Goal: Task Accomplishment & Management: Use online tool/utility

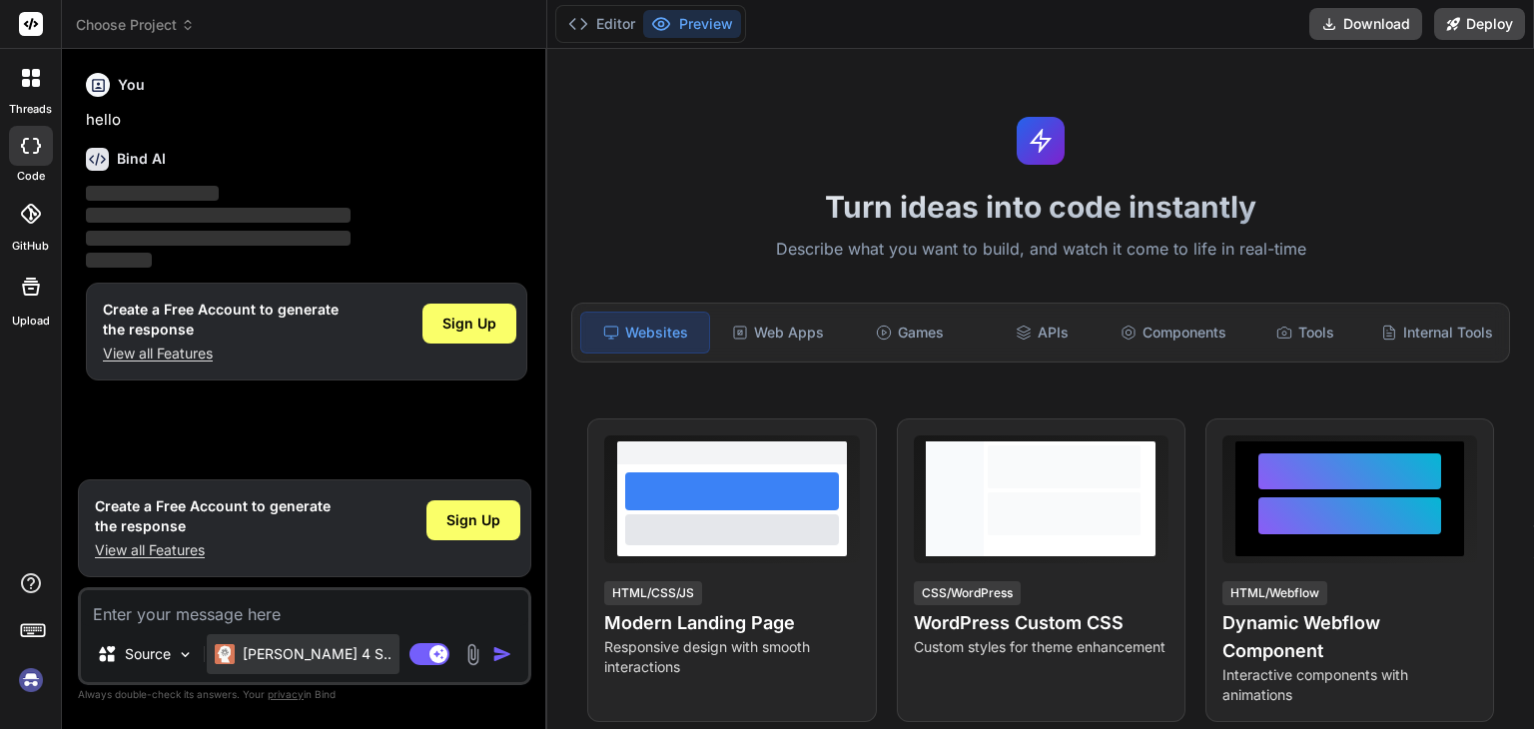
click at [301, 665] on div "Claude 4 S.." at bounding box center [303, 654] width 193 height 40
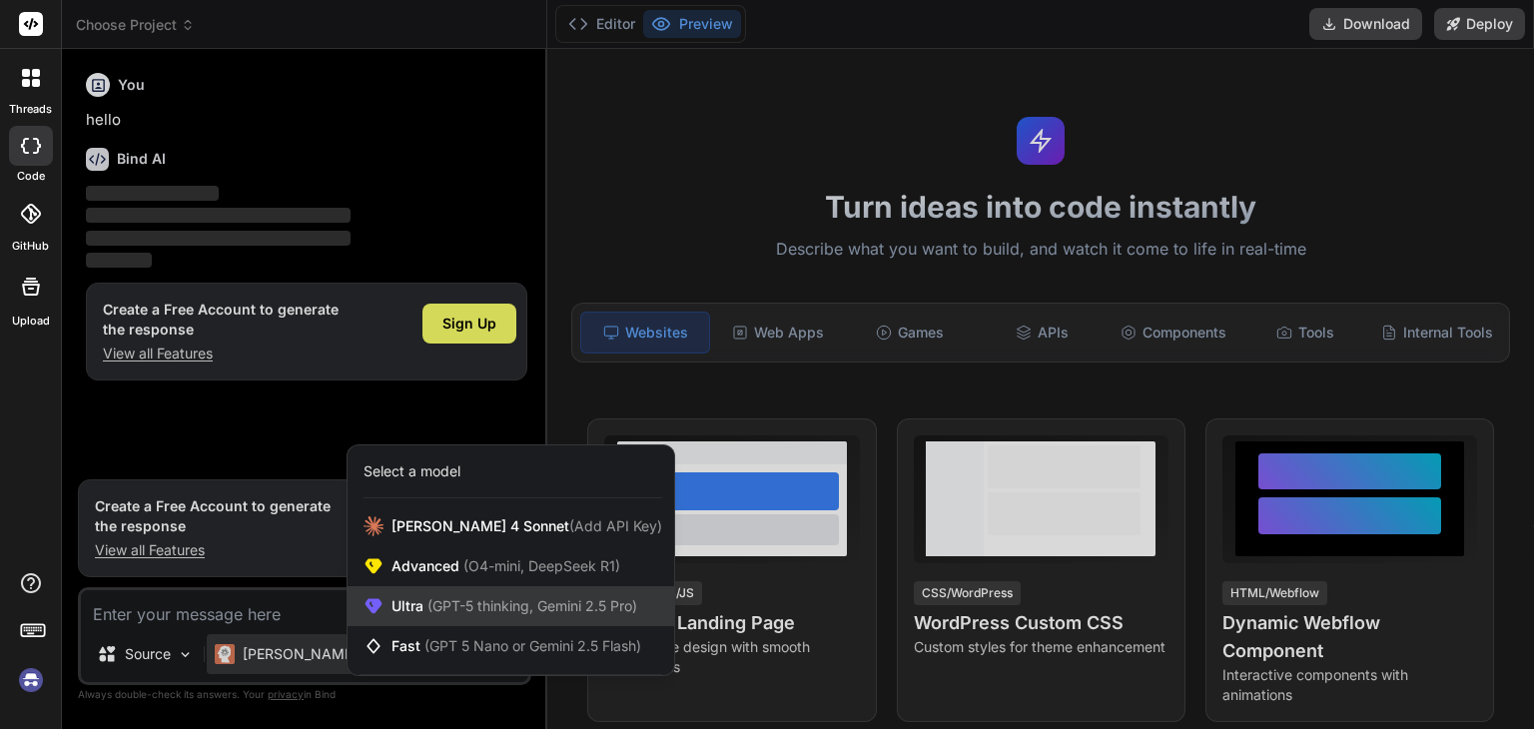
click at [439, 612] on span "(GPT-5 thinking, Gemini 2.5 Pro)" at bounding box center [530, 605] width 214 height 17
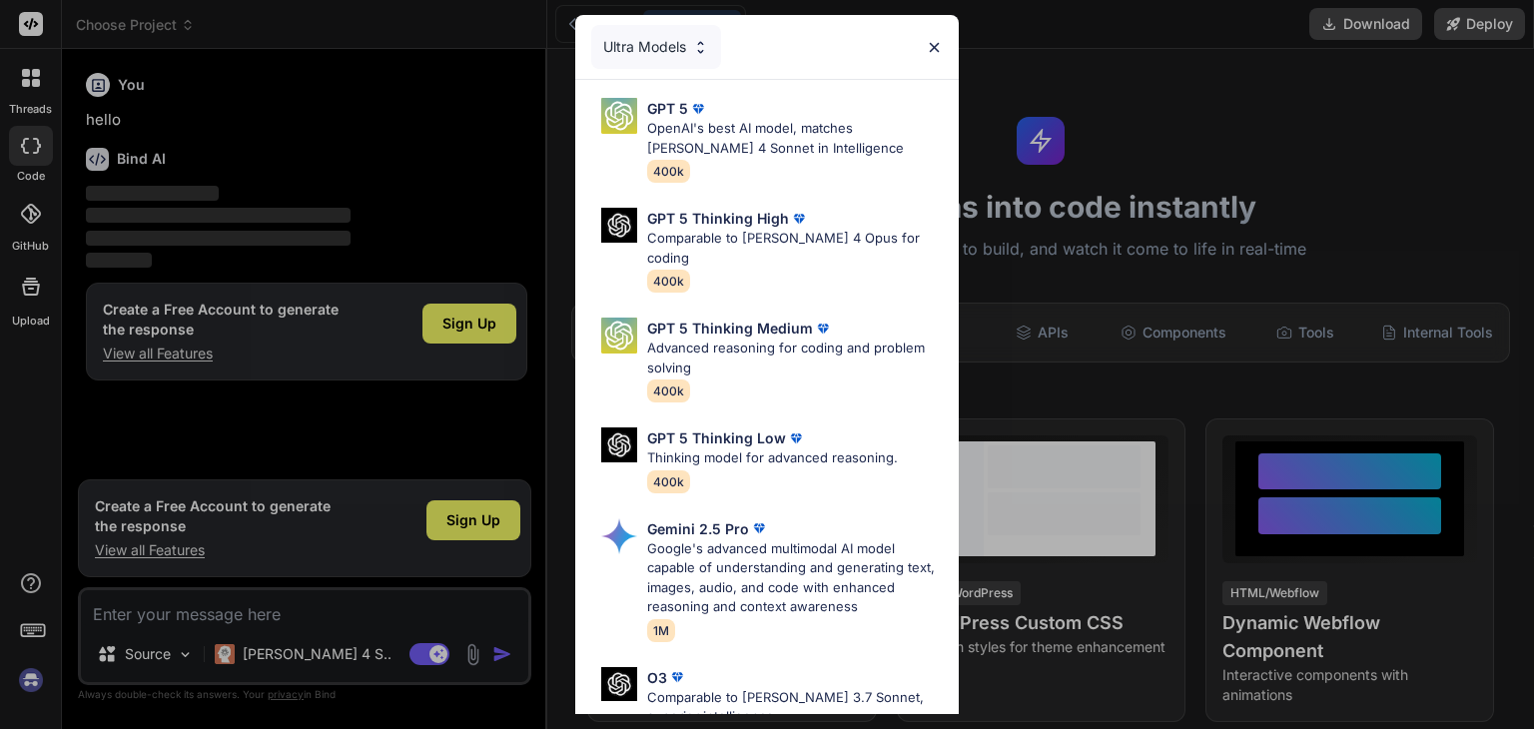
click at [949, 50] on div "Ultra Models" at bounding box center [766, 47] width 383 height 64
click at [944, 37] on div "Ultra Models" at bounding box center [766, 47] width 383 height 64
click at [933, 40] on img at bounding box center [934, 47] width 17 height 17
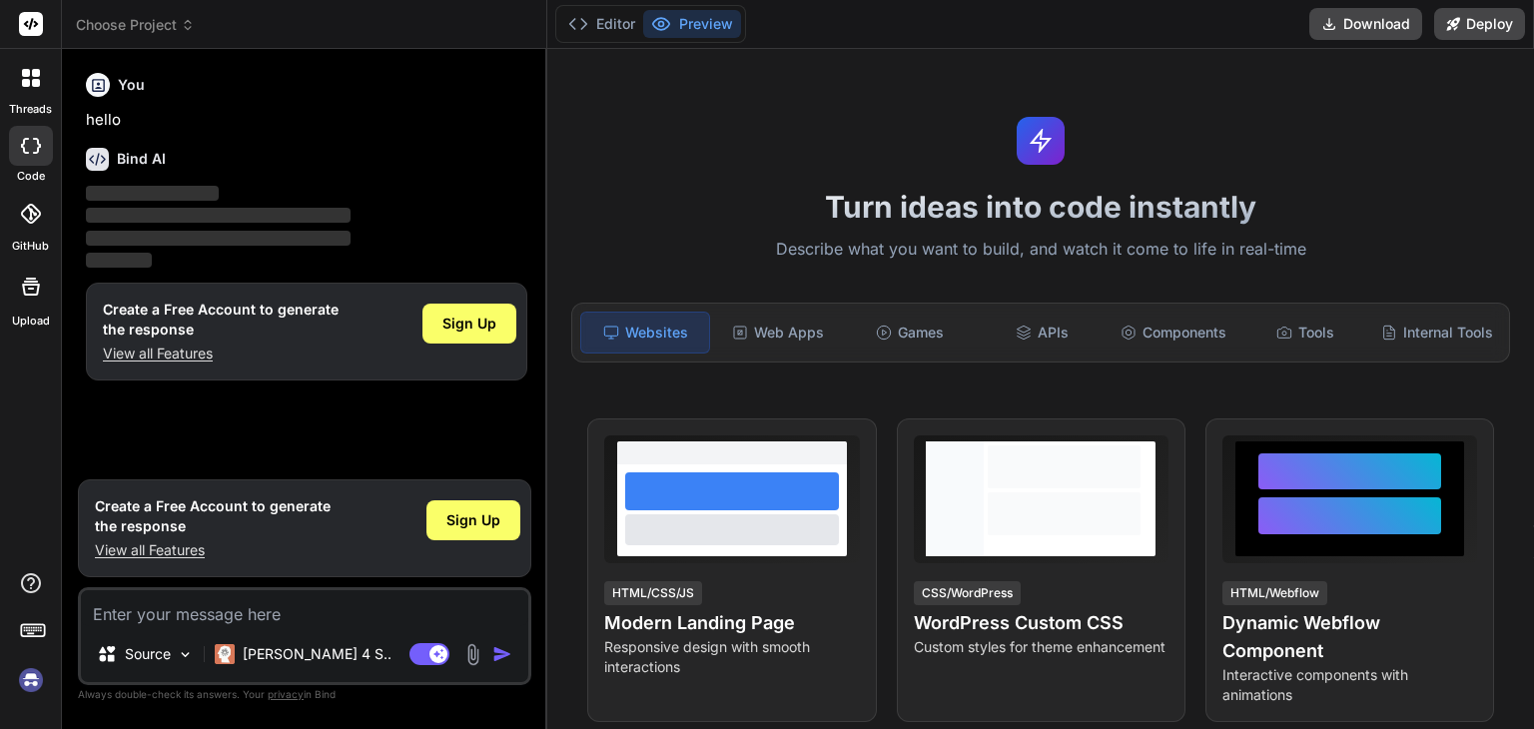
click at [904, 191] on h1 "Turn ideas into code instantly" at bounding box center [1040, 207] width 962 height 36
click at [1000, 227] on div "Turn ideas into code instantly Describe what you want to build, and watch it co…" at bounding box center [1040, 389] width 986 height 680
click at [1139, 214] on h1 "Turn ideas into code instantly" at bounding box center [1040, 207] width 962 height 36
click at [1106, 249] on p "Describe what you want to build, and watch it come to life in real-time" at bounding box center [1040, 250] width 962 height 26
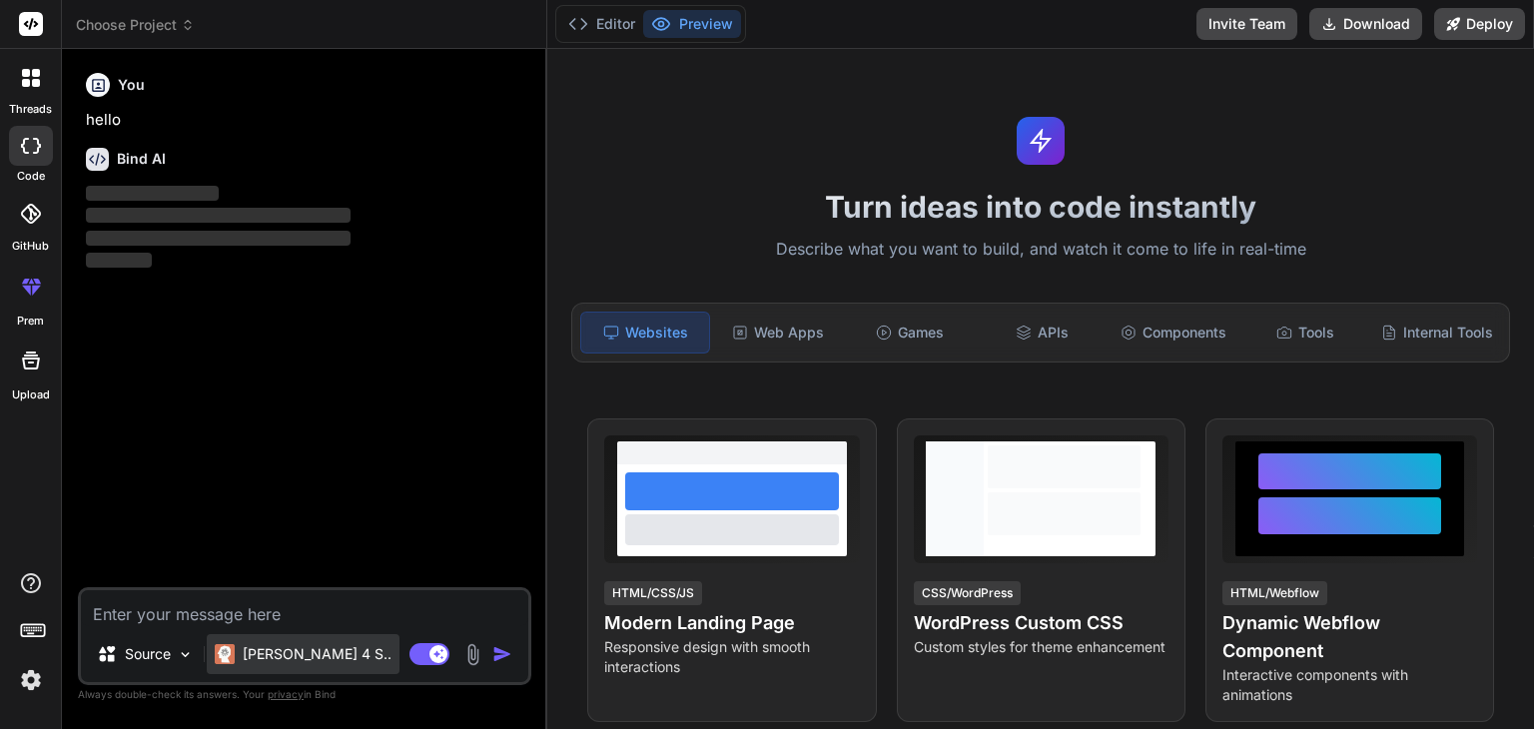
click at [256, 653] on p "[PERSON_NAME] 4 S.." at bounding box center [317, 654] width 149 height 20
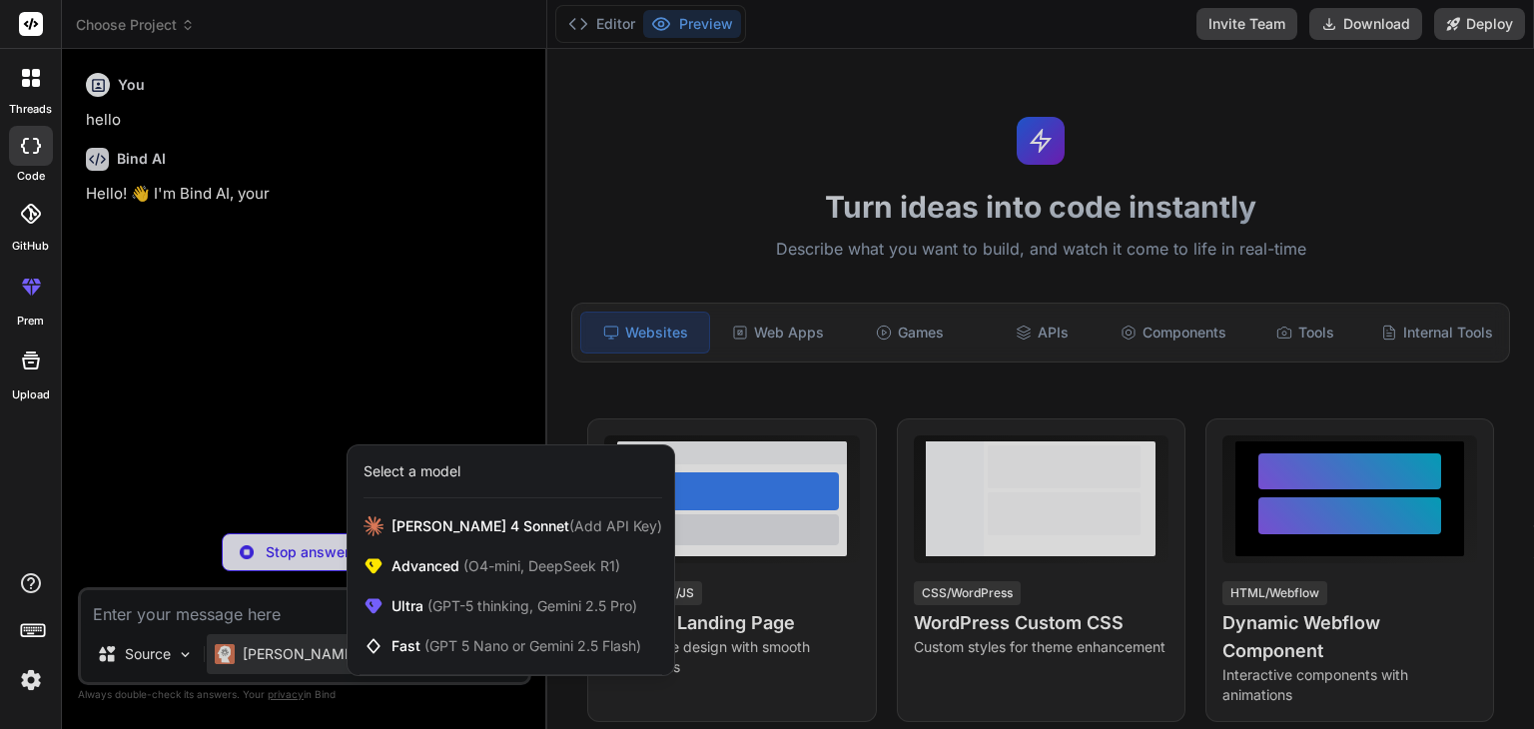
click at [236, 436] on div at bounding box center [767, 364] width 1534 height 729
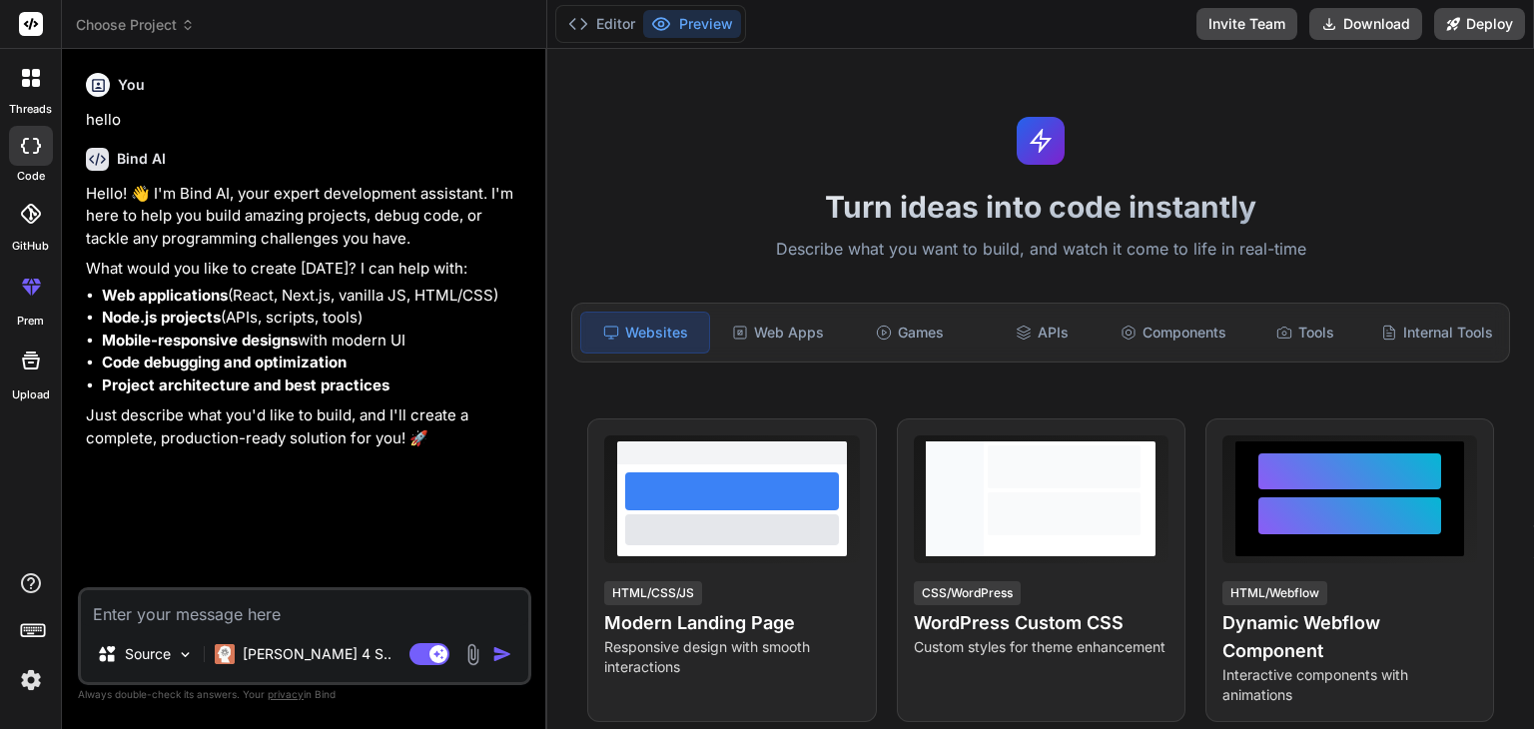
type textarea "x"
click at [250, 204] on p "Hello! 👋 I'm Bind AI, your expert development assistant. I'm here to help you b…" at bounding box center [306, 217] width 441 height 68
click at [233, 604] on textarea at bounding box center [304, 608] width 447 height 36
click at [1178, 338] on div "Components" at bounding box center [1173, 333] width 128 height 42
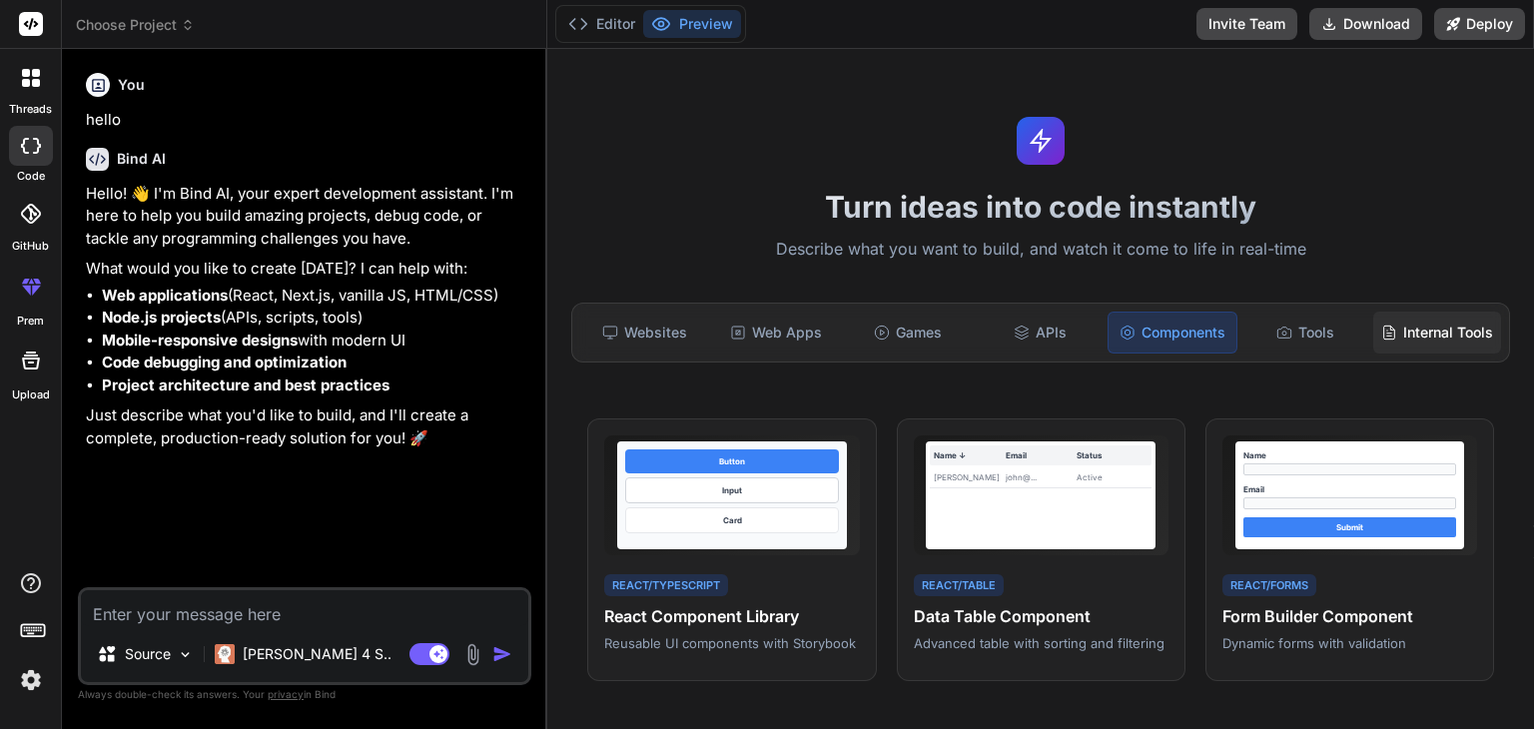
click at [1460, 340] on div "Internal Tools" at bounding box center [1437, 333] width 128 height 42
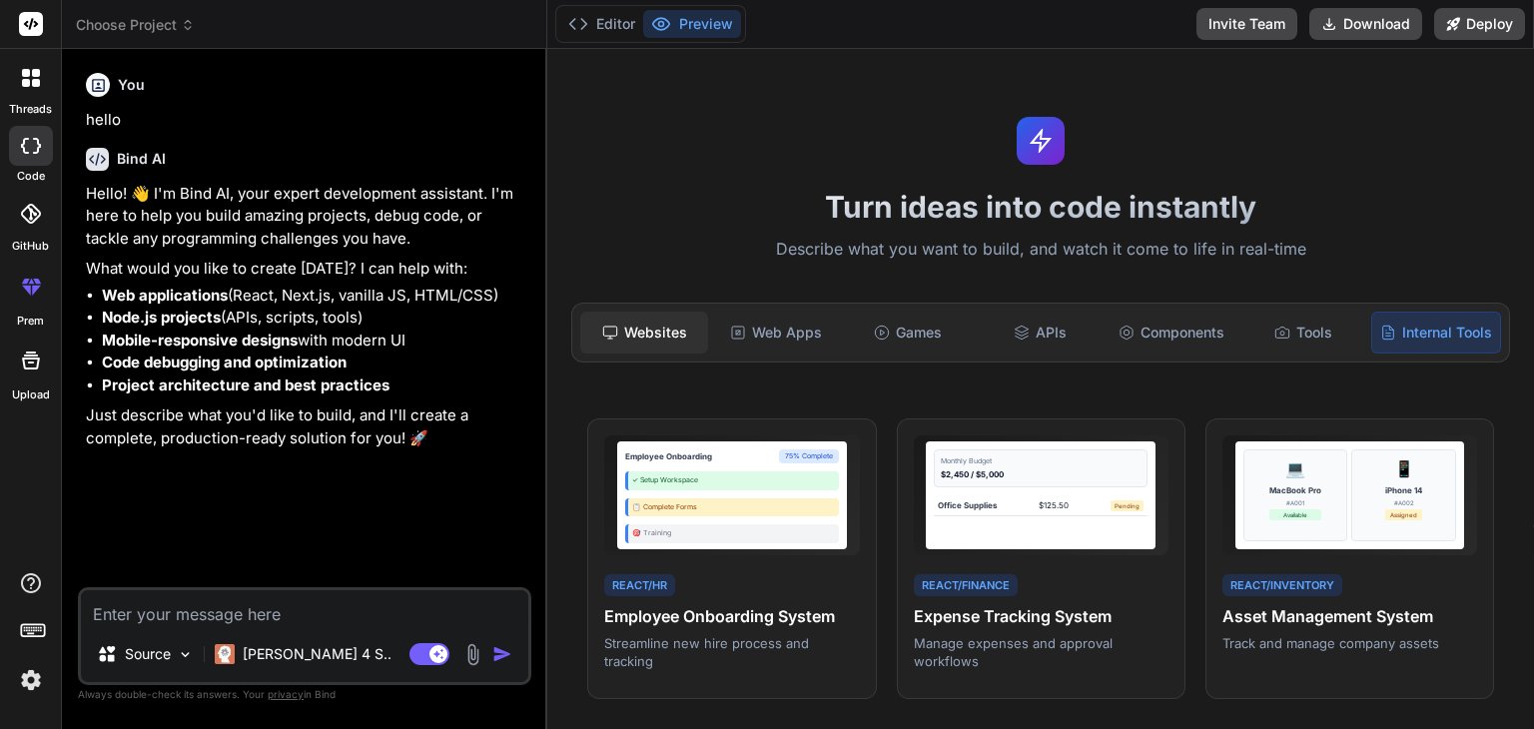
click at [667, 336] on div "Websites" at bounding box center [644, 333] width 128 height 42
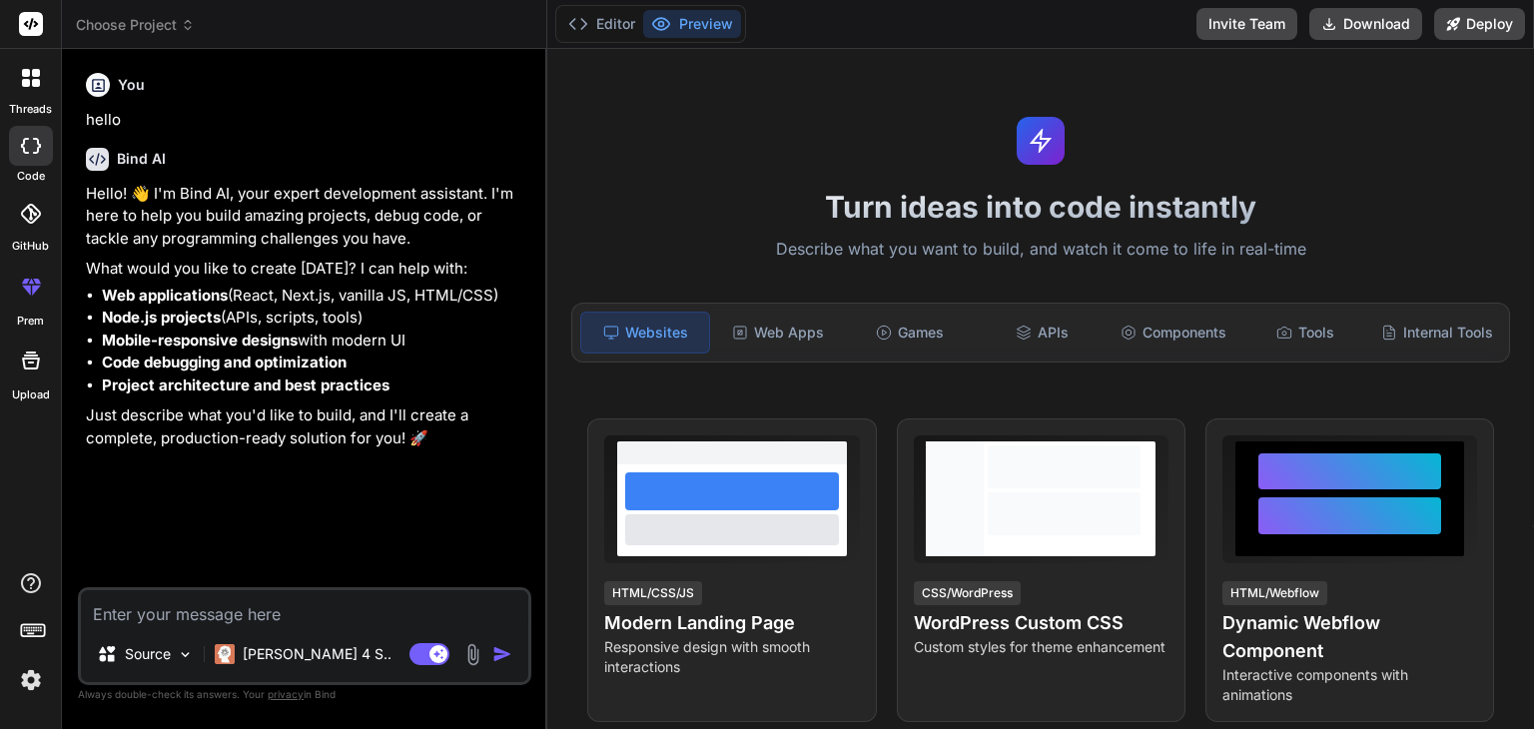
click at [370, 612] on textarea at bounding box center [304, 608] width 447 height 36
paste textarea "GAIA Prompt Builder — Nihai Teknik Tarif (v3) Bu doküman, verdiğin tek dosyalık…"
type textarea "GAIA Prompt Builder — Nihai Teknik Tarif (v3) Bu doküman, verdiğin tek dosyalık…"
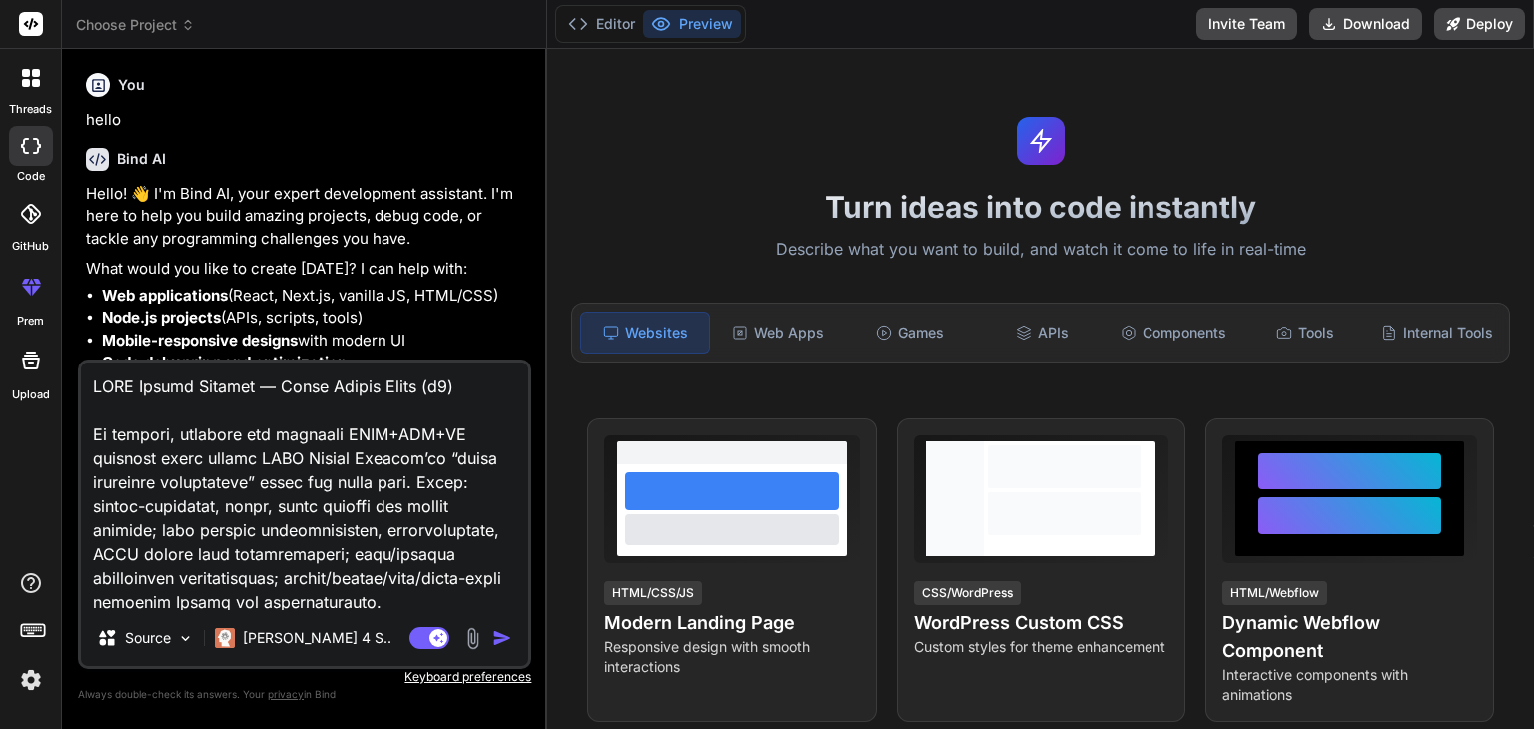
type textarea "x"
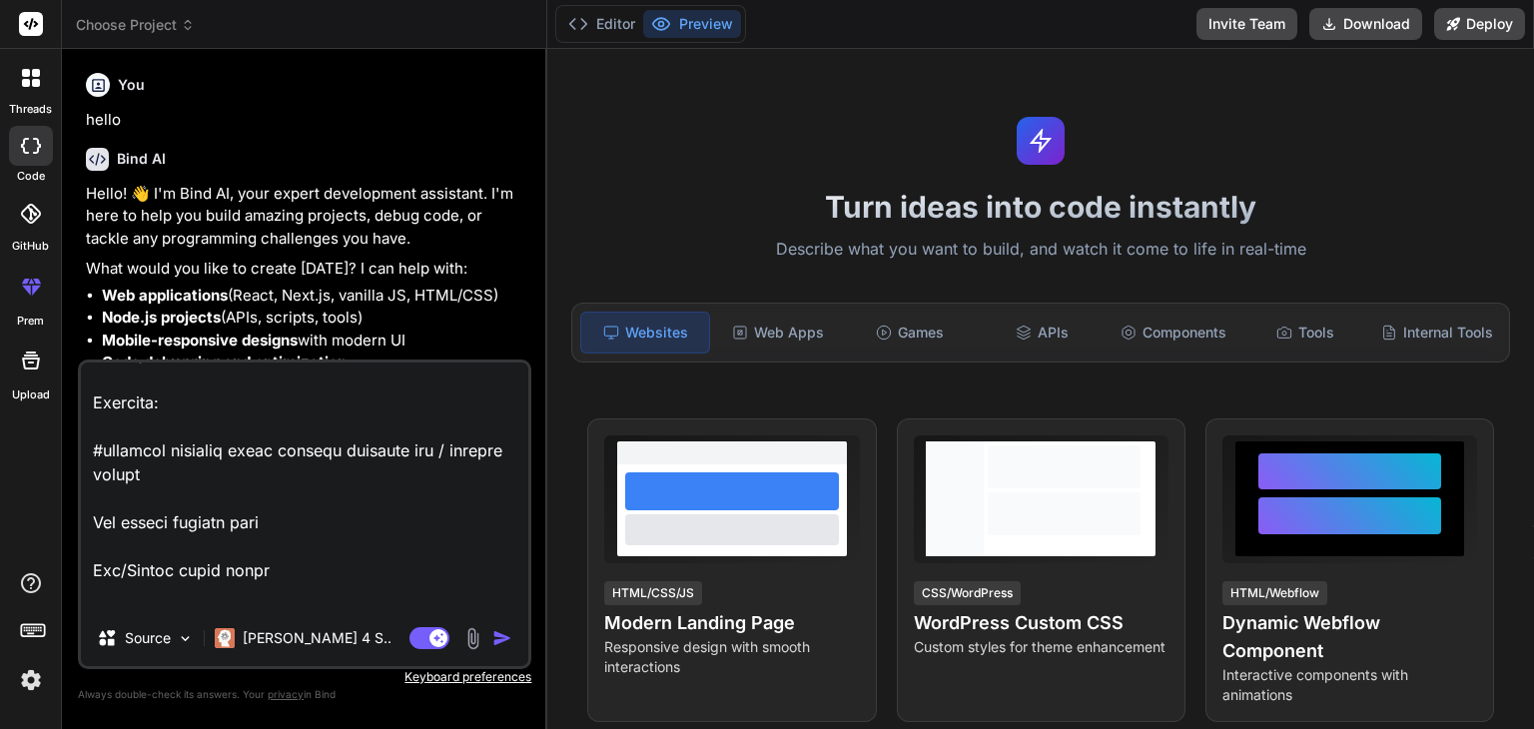
scroll to position [13902, 0]
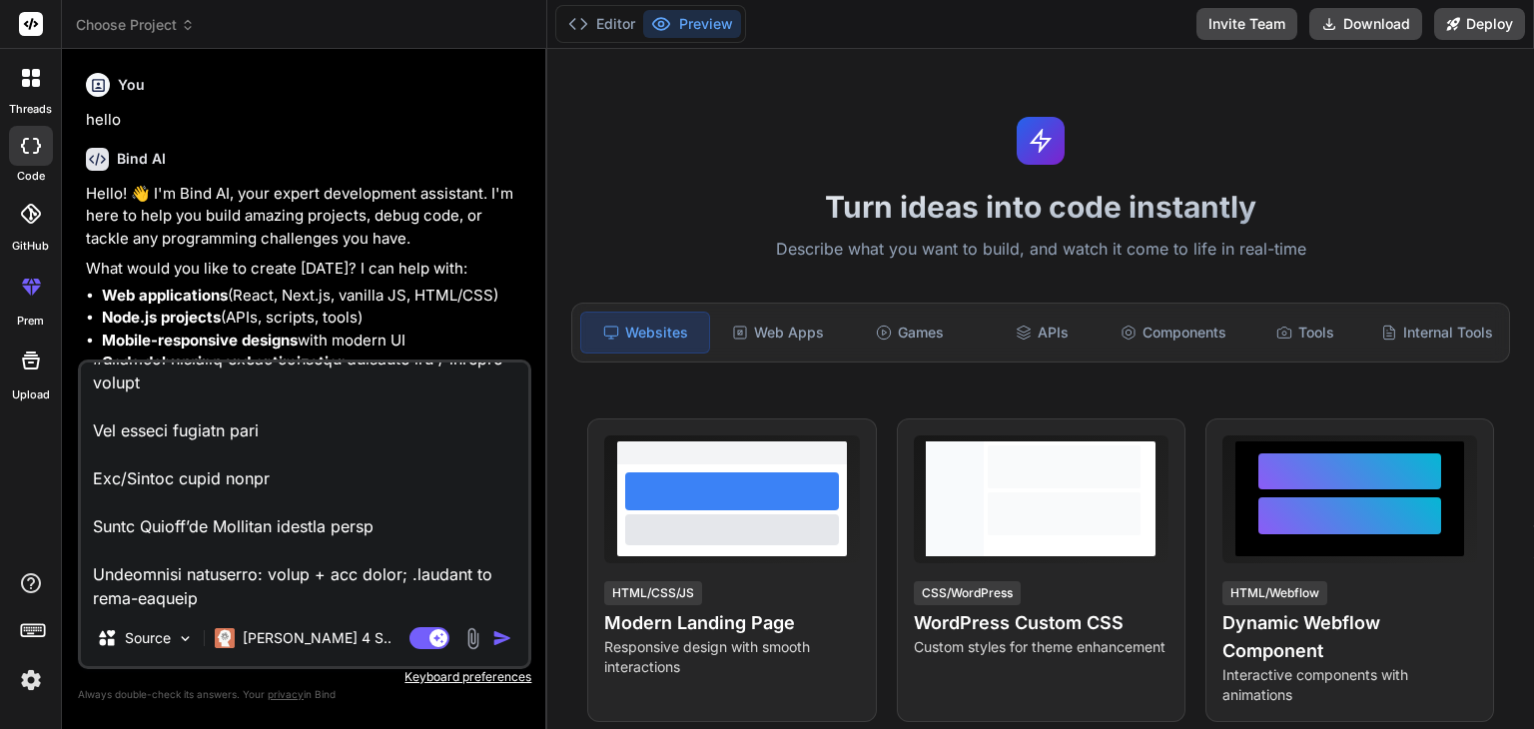
type textarea "GAIA Prompt Builder — Nihai Teknik Tarif (v3) Bu doküman, verdiğin tek dosyalık…"
click at [464, 640] on img at bounding box center [472, 638] width 23 height 23
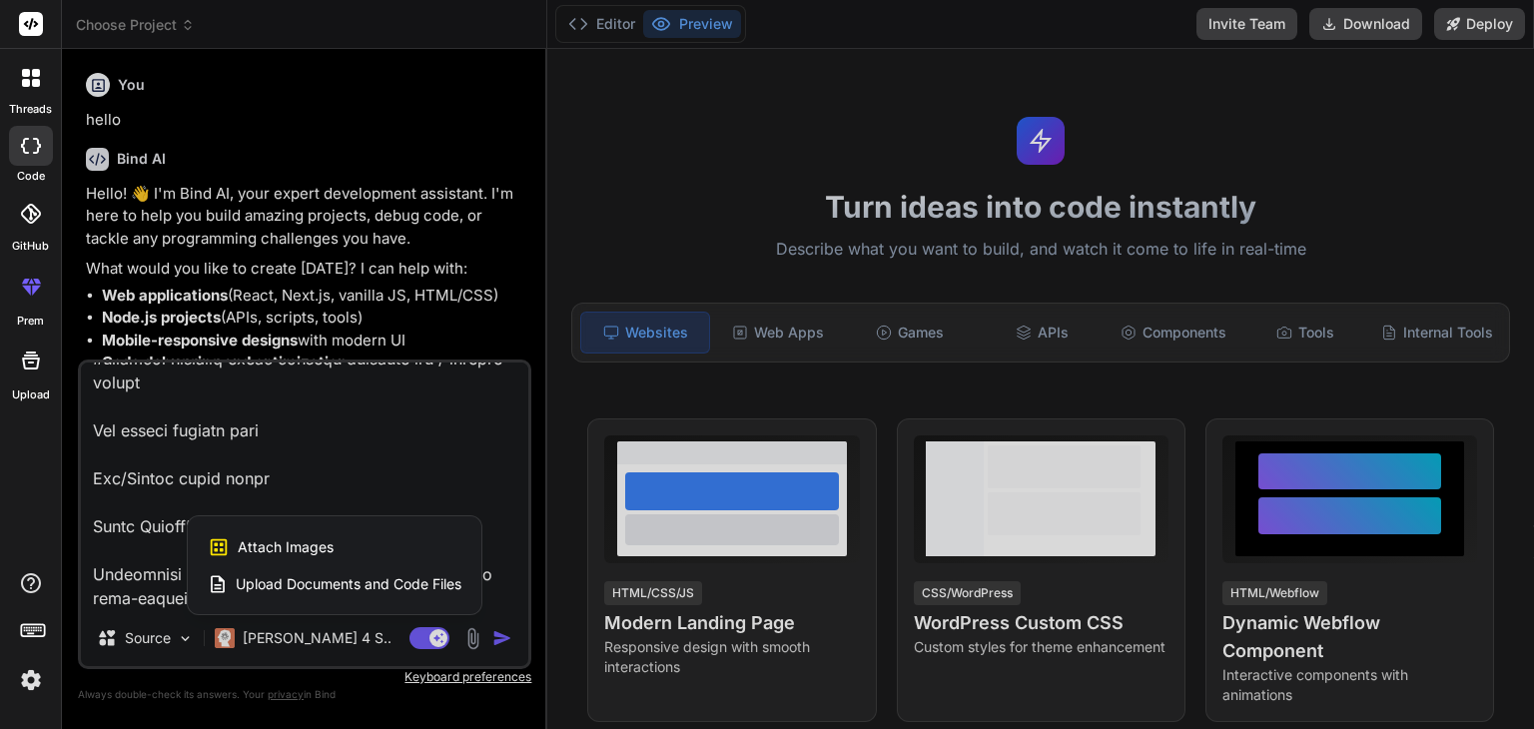
click at [468, 444] on div at bounding box center [767, 364] width 1534 height 729
type textarea "x"
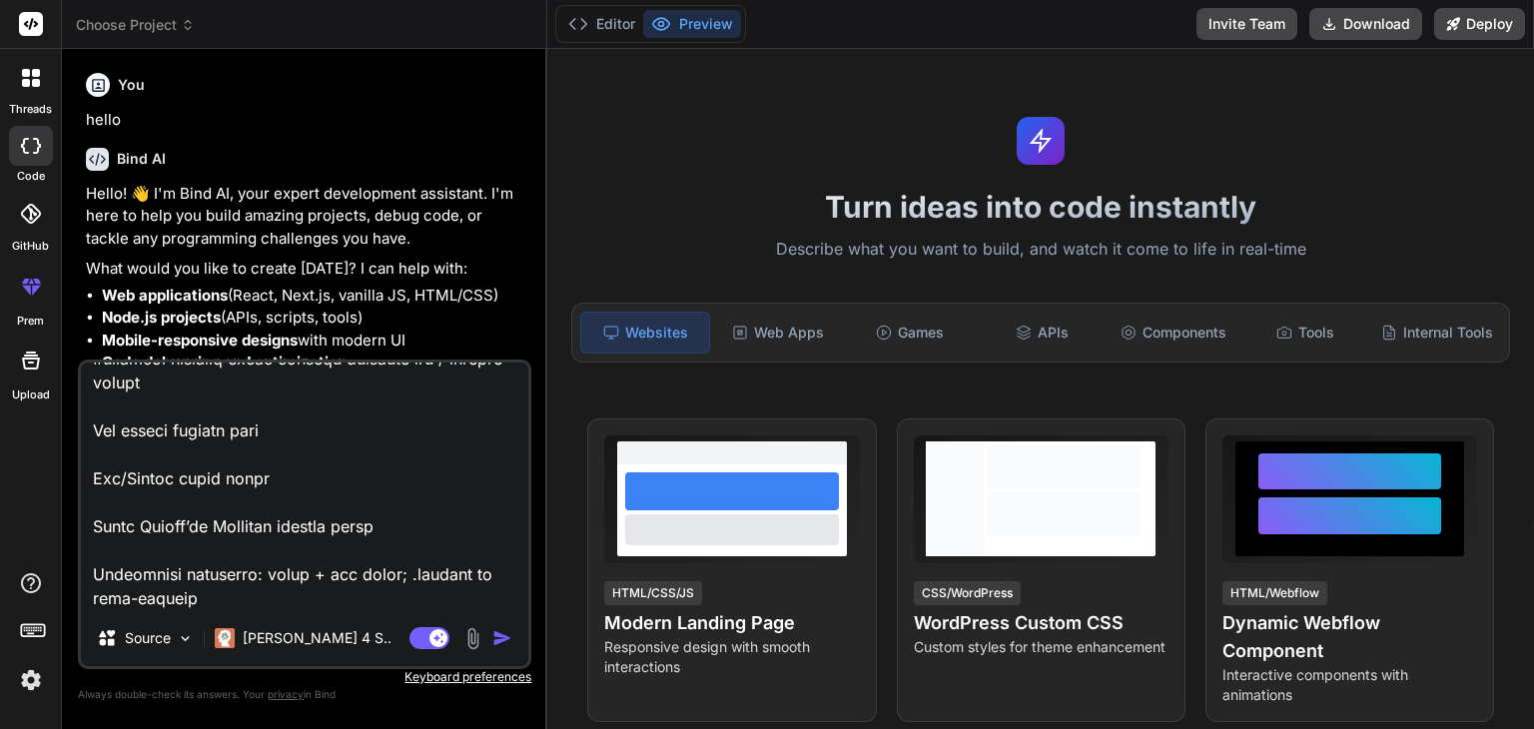
click at [351, 594] on textarea at bounding box center [304, 486] width 447 height 248
type textarea "GAIA Prompt Builder — Nihai Teknik Tarif (v3) Bu doküman, verdiğin tek dosyalık…"
type textarea "x"
type textarea "GAIA Prompt Builder — Nihai Teknik Tarif (v3) Bu doküman, verdiğin tek dosyalık…"
type textarea "x"
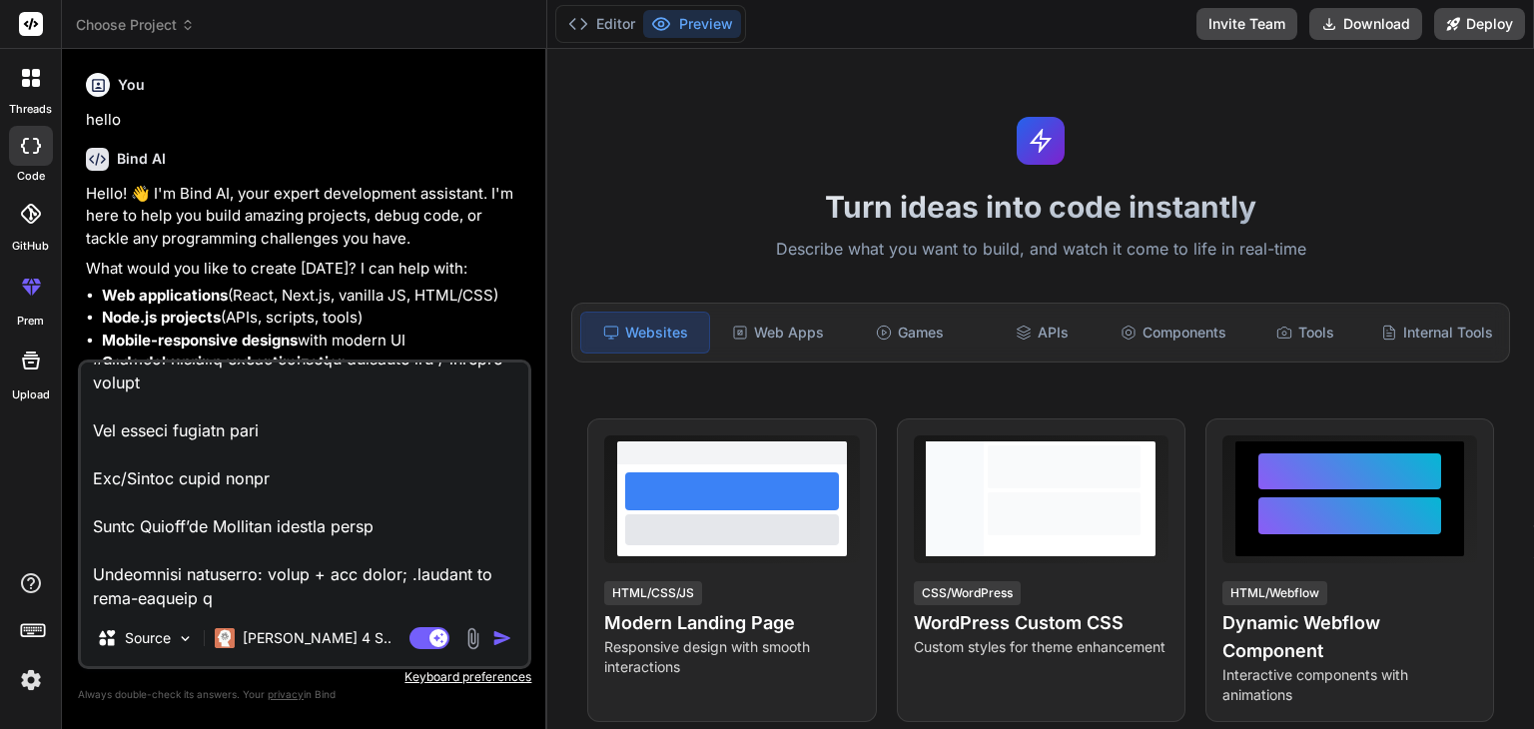
type textarea "GAIA Prompt Builder — Nihai Teknik Tarif (v3) Bu doküman, verdiğin tek dosyalık…"
type textarea "x"
type textarea "GAIA Prompt Builder — Nihai Teknik Tarif (v3) Bu doküman, verdiğin tek dosyalık…"
type textarea "x"
type textarea "GAIA Prompt Builder — Nihai Teknik Tarif (v3) Bu doküman, verdiğin tek dosyalık…"
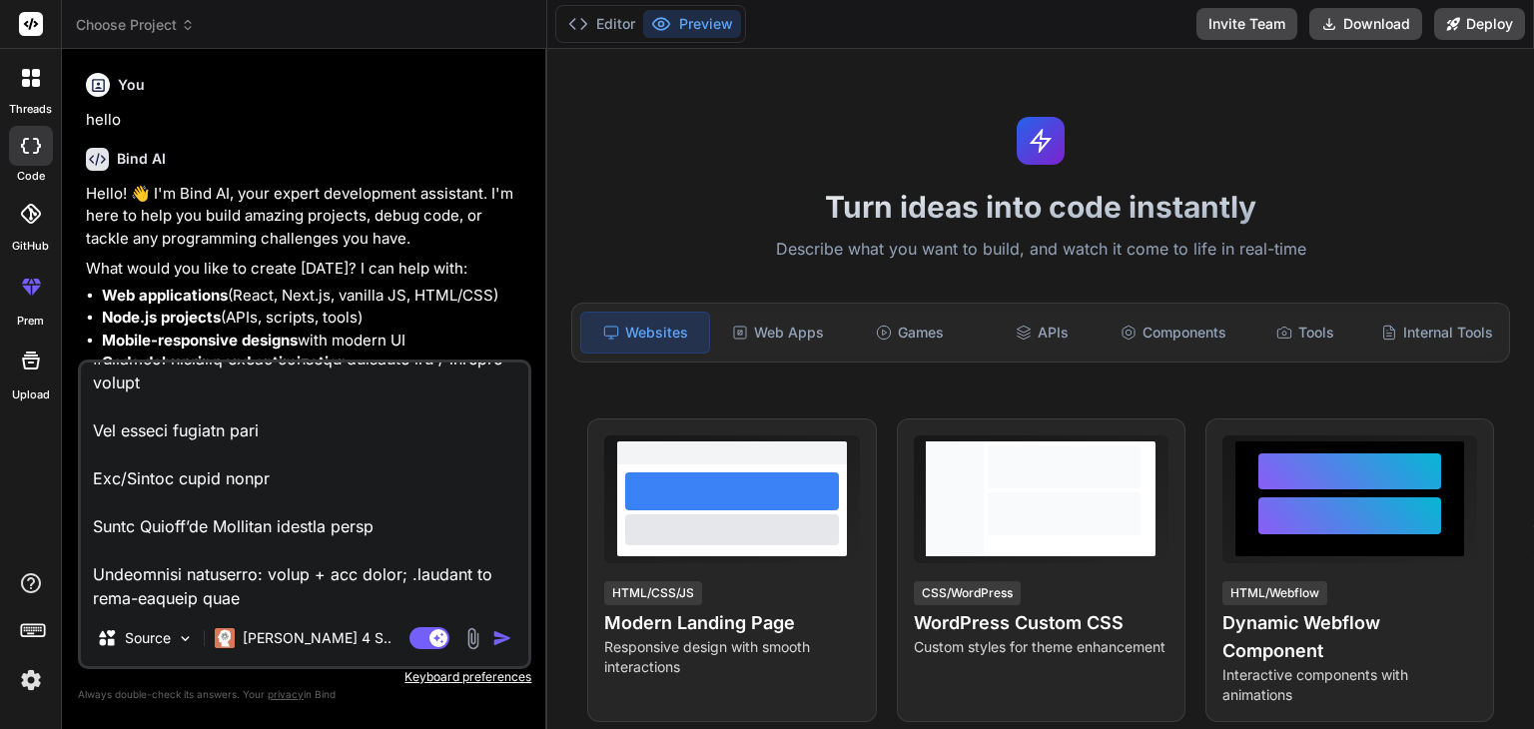
type textarea "x"
type textarea "GAIA Prompt Builder — Nihai Teknik Tarif (v3) Bu doküman, verdiğin tek dosyalık…"
type textarea "x"
type textarea "GAIA Prompt Builder — Nihai Teknik Tarif (v3) Bu doküman, verdiğin tek dosyalık…"
type textarea "x"
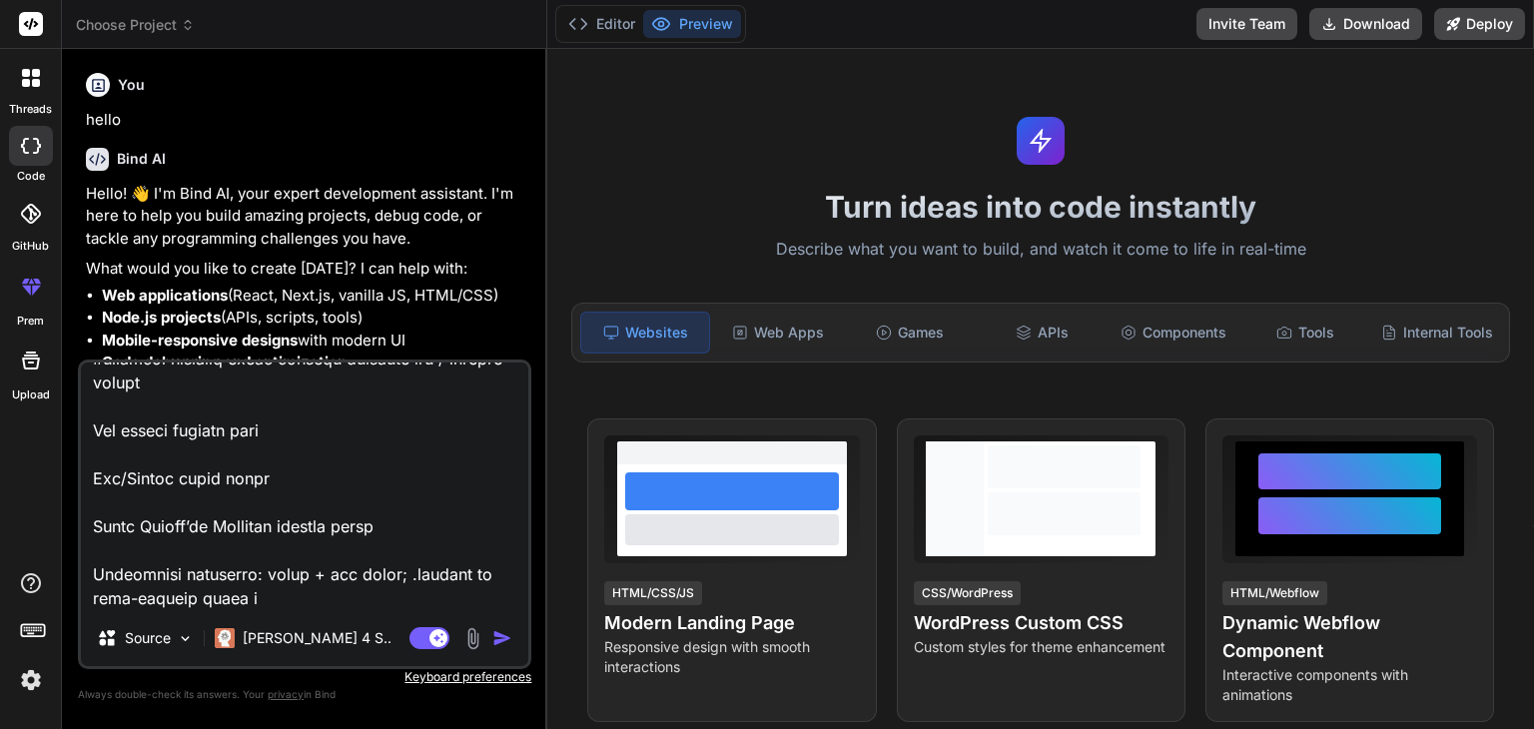
type textarea "GAIA Prompt Builder — Nihai Teknik Tarif (v3) Bu doküman, verdiğin tek dosyalık…"
type textarea "x"
type textarea "GAIA Prompt Builder — Nihai Teknik Tarif (v3) Bu doküman, verdiğin tek dosyalık…"
type textarea "x"
type textarea "GAIA Prompt Builder — Nihai Teknik Tarif (v3) Bu doküman, verdiğin tek dosyalık…"
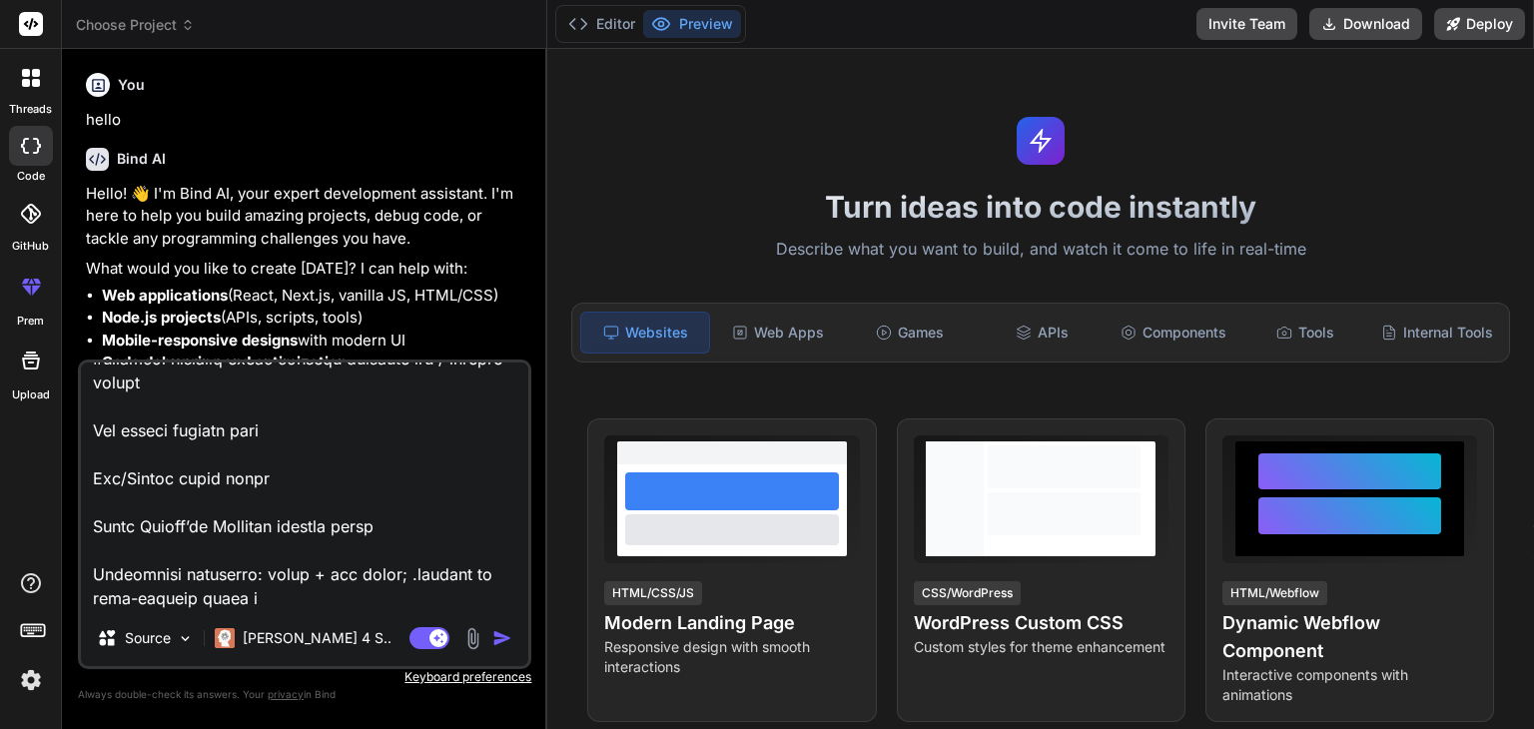
type textarea "x"
type textarea "GAIA Prompt Builder — Nihai Teknik Tarif (v3) Bu doküman, verdiğin tek dosyalık…"
type textarea "x"
type textarea "GAIA Prompt Builder — Nihai Teknik Tarif (v3) Bu doküman, verdiğin tek dosyalık…"
type textarea "x"
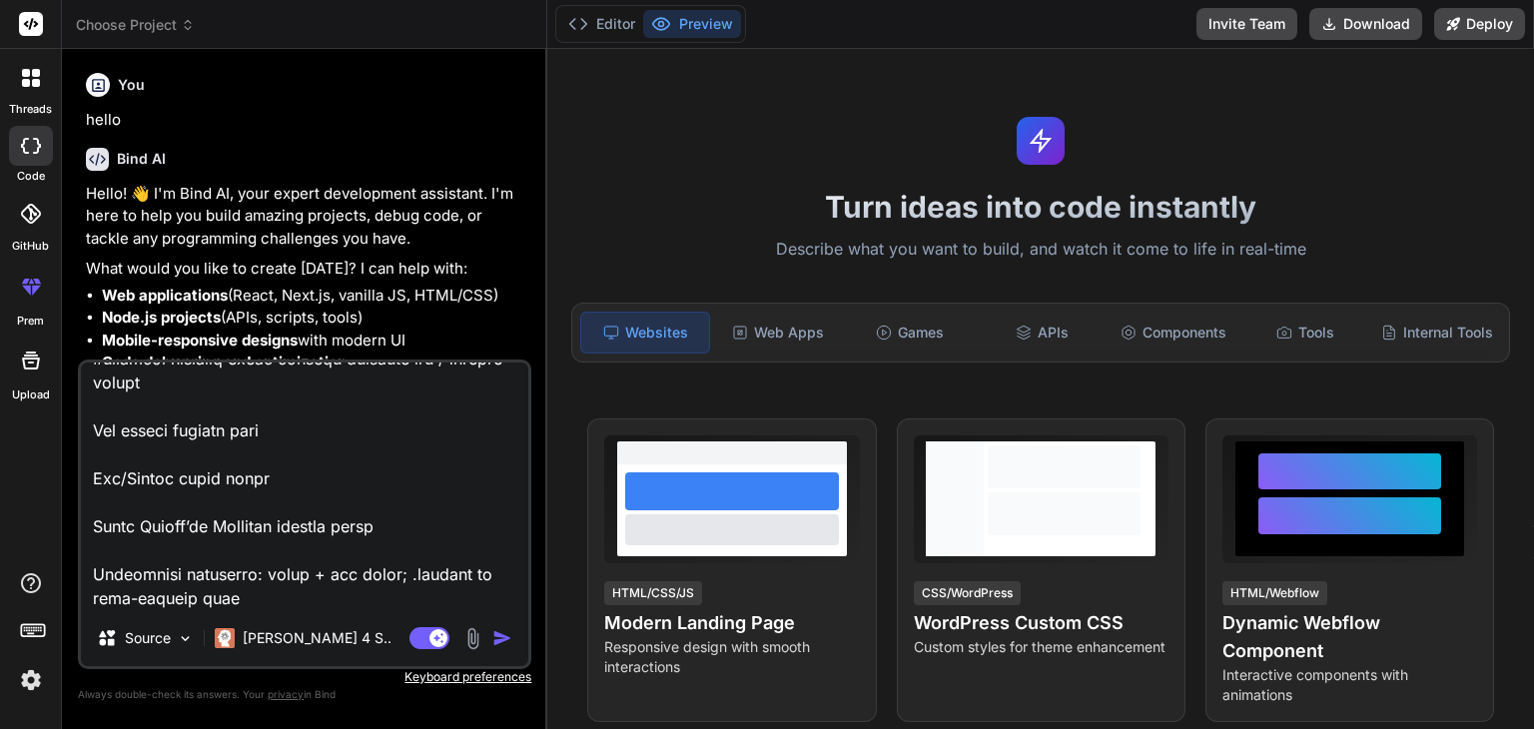
type textarea "GAIA Prompt Builder — Nihai Teknik Tarif (v3) Bu doküman, verdiğin tek dosyalık…"
type textarea "x"
type textarea "GAIA Prompt Builder — Nihai Teknik Tarif (v3) Bu doküman, verdiğin tek dosyalık…"
type textarea "x"
type textarea "GAIA Prompt Builder — Nihai Teknik Tarif (v3) Bu doküman, verdiğin tek dosyalık…"
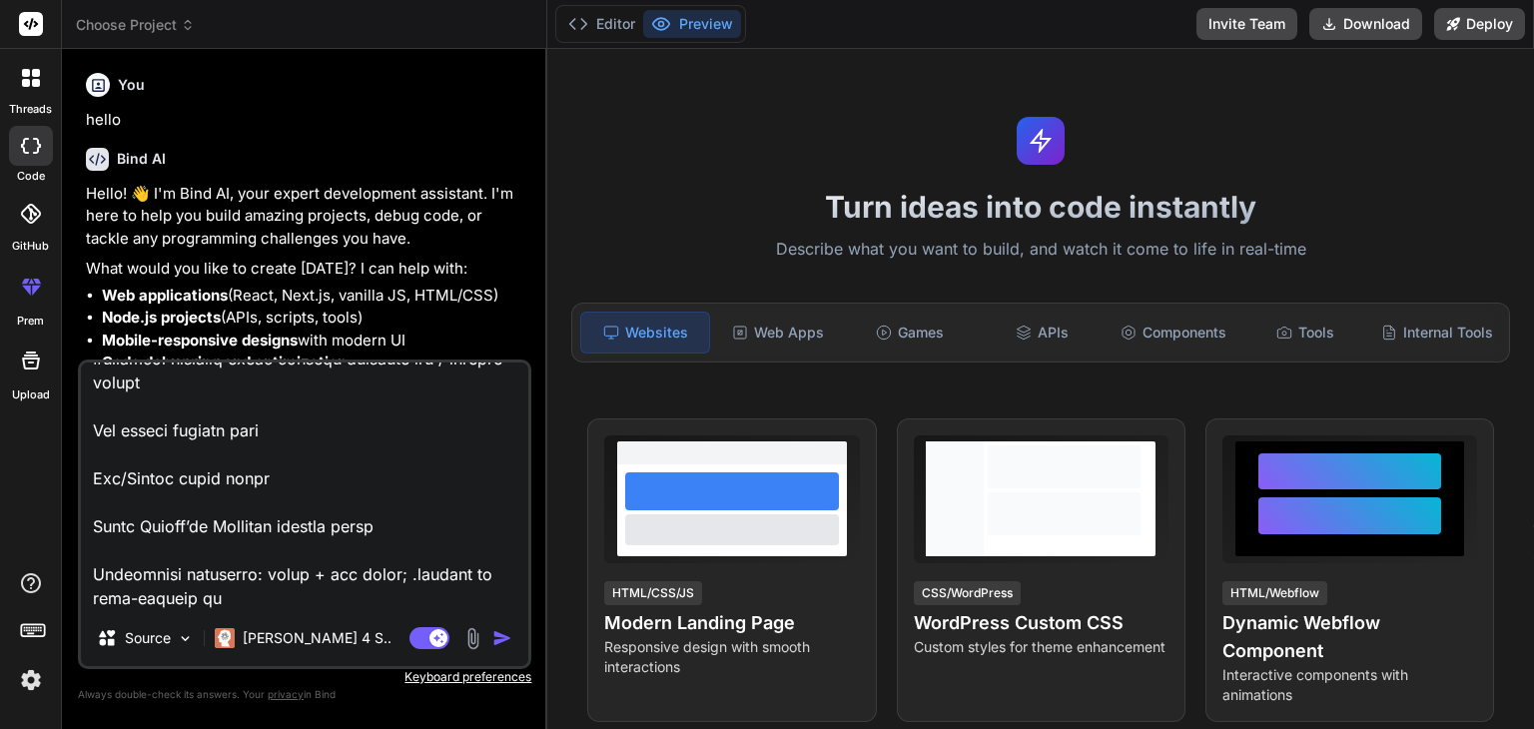
type textarea "x"
type textarea "GAIA Prompt Builder — Nihai Teknik Tarif (v3) Bu doküman, verdiğin tek dosyalık…"
type textarea "x"
type textarea "GAIA Prompt Builder — Nihai Teknik Tarif (v3) Bu doküman, verdiğin tek dosyalık…"
type textarea "x"
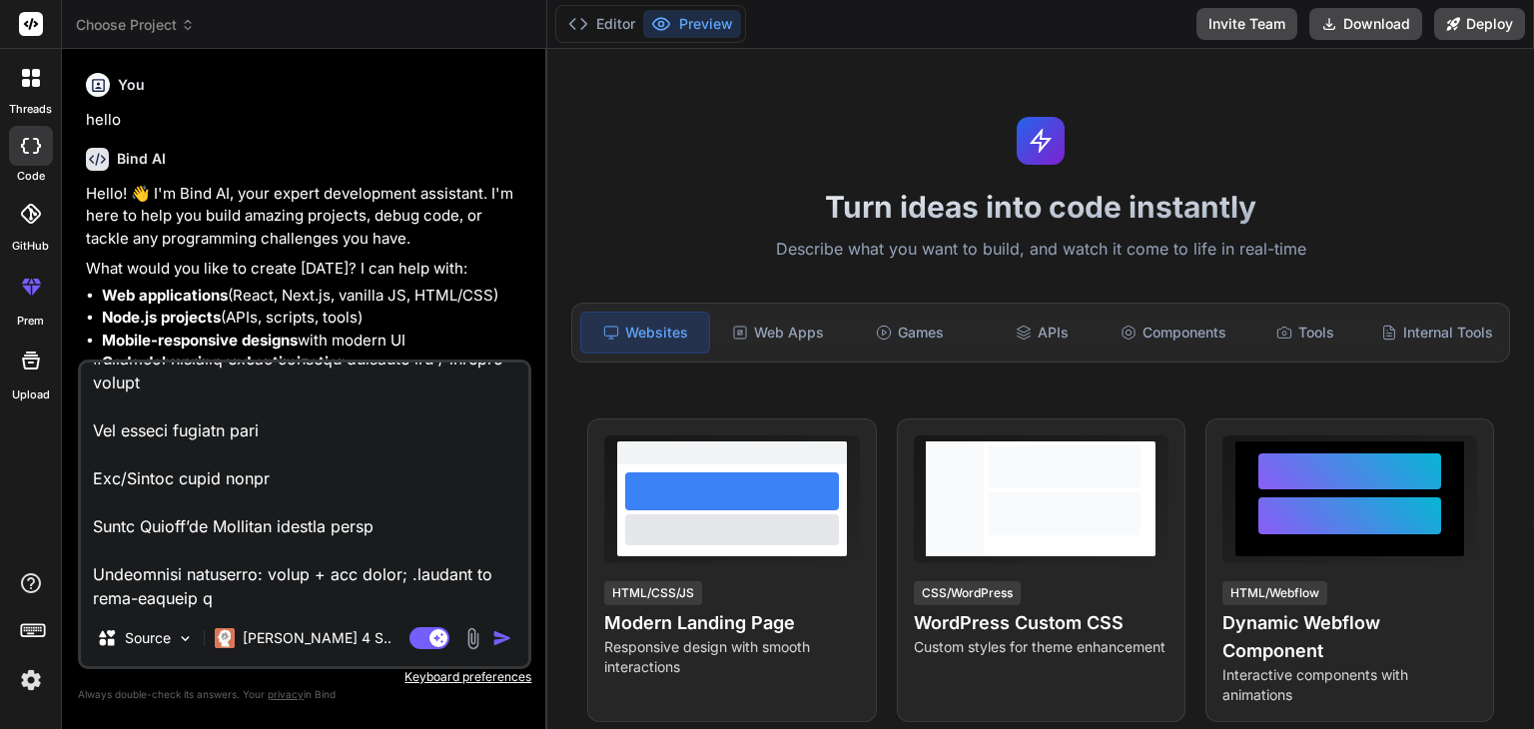
type textarea "GAIA Prompt Builder — Nihai Teknik Tarif (v3) Bu doküman, verdiğin tek dosyalık…"
type textarea "x"
type textarea "GAIA Prompt Builder — Nihai Teknik Tarif (v3) Bu doküman, verdiğin tek dosyalık…"
type textarea "x"
type textarea "GAIA Prompt Builder — Nihai Teknik Tarif (v3) Bu doküman, verdiğin tek dosyalık…"
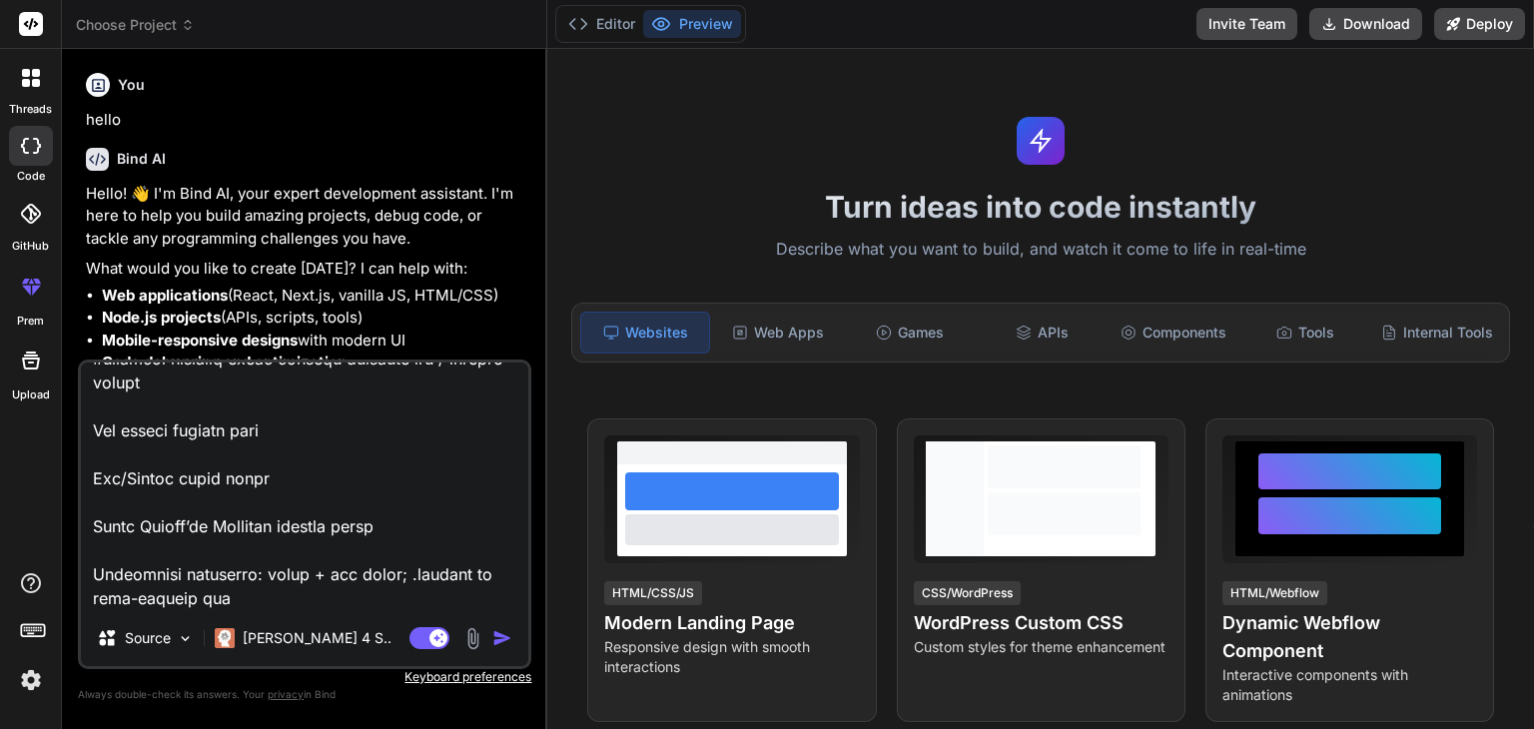
type textarea "x"
type textarea "GAIA Prompt Builder — Nihai Teknik Tarif (v3) Bu doküman, verdiğin tek dosyalık…"
type textarea "x"
type textarea "GAIA Prompt Builder — Nihai Teknik Tarif (v3) Bu doküman, verdiğin tek dosyalık…"
type textarea "x"
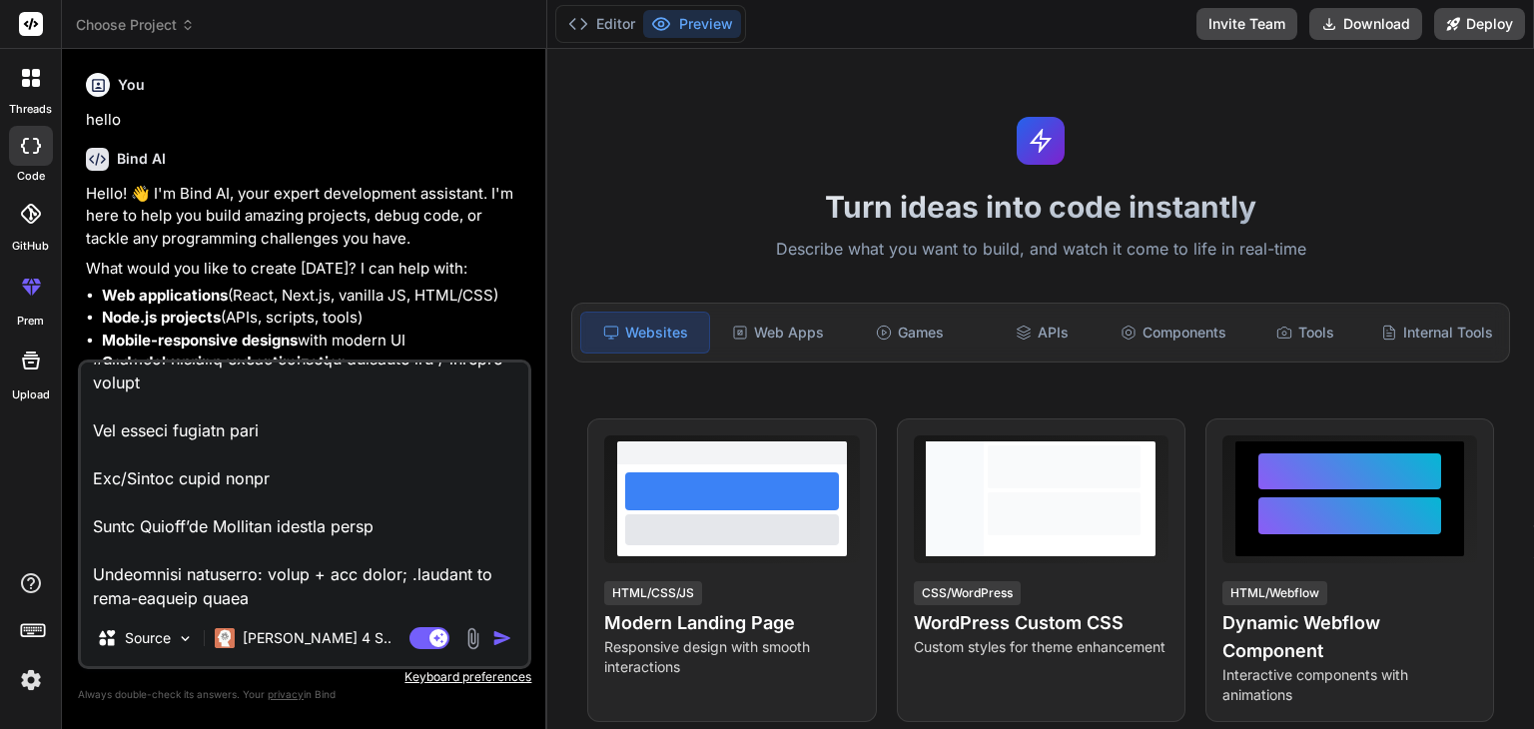
type textarea "GAIA Prompt Builder — Nihai Teknik Tarif (v3) Bu doküman, verdiğin tek dosyalık…"
type textarea "x"
type textarea "GAIA Prompt Builder — Nihai Teknik Tarif (v3) Bu doküman, verdiğin tek dosyalık…"
type textarea "x"
type textarea "GAIA Prompt Builder — Nihai Teknik Tarif (v3) Bu doküman, verdiğin tek dosyalık…"
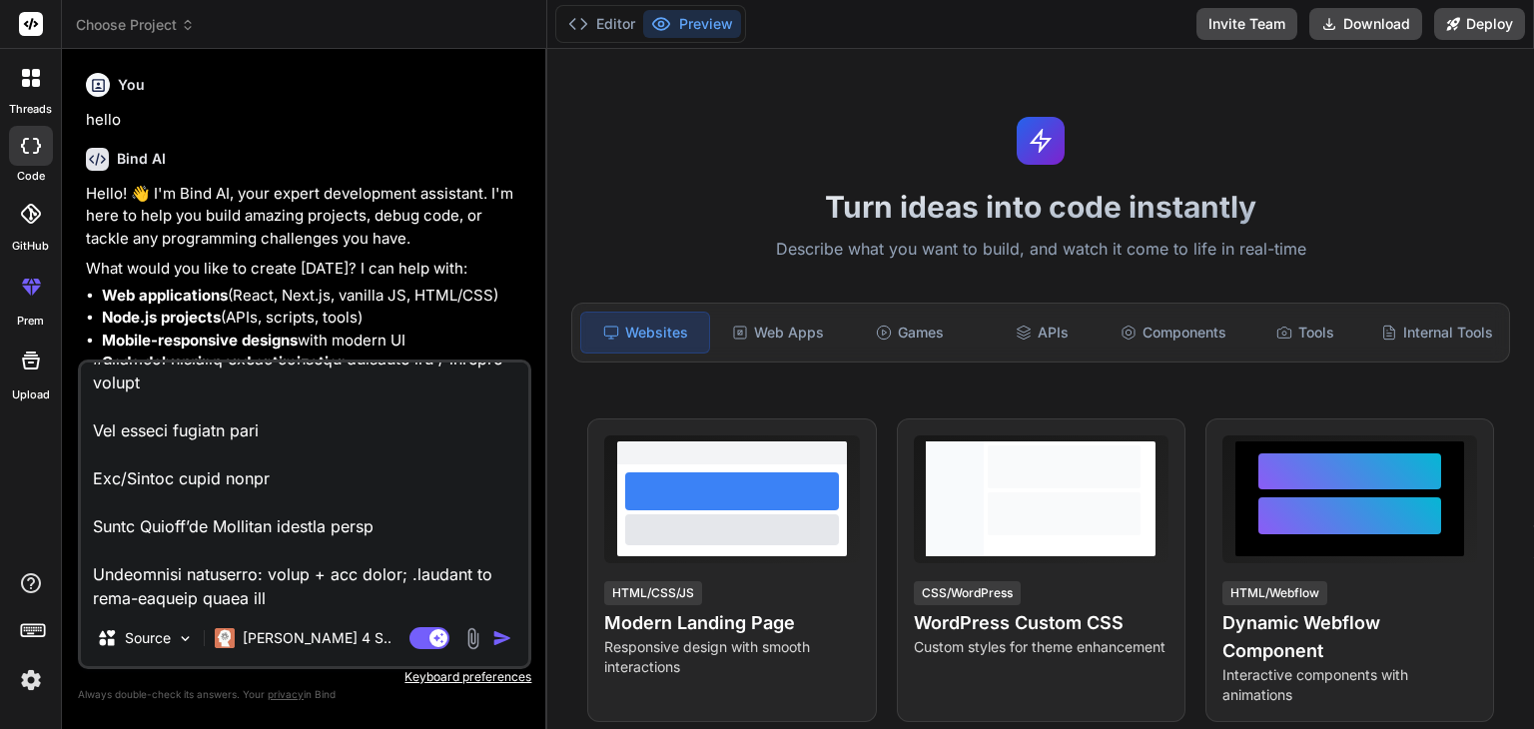
type textarea "x"
type textarea "GAIA Prompt Builder — Nihai Teknik Tarif (v3) Bu doküman, verdiğin tek dosyalık…"
type textarea "x"
type textarea "GAIA Prompt Builder — Nihai Teknik Tarif (v3) Bu doküman, verdiğin tek dosyalık…"
type textarea "x"
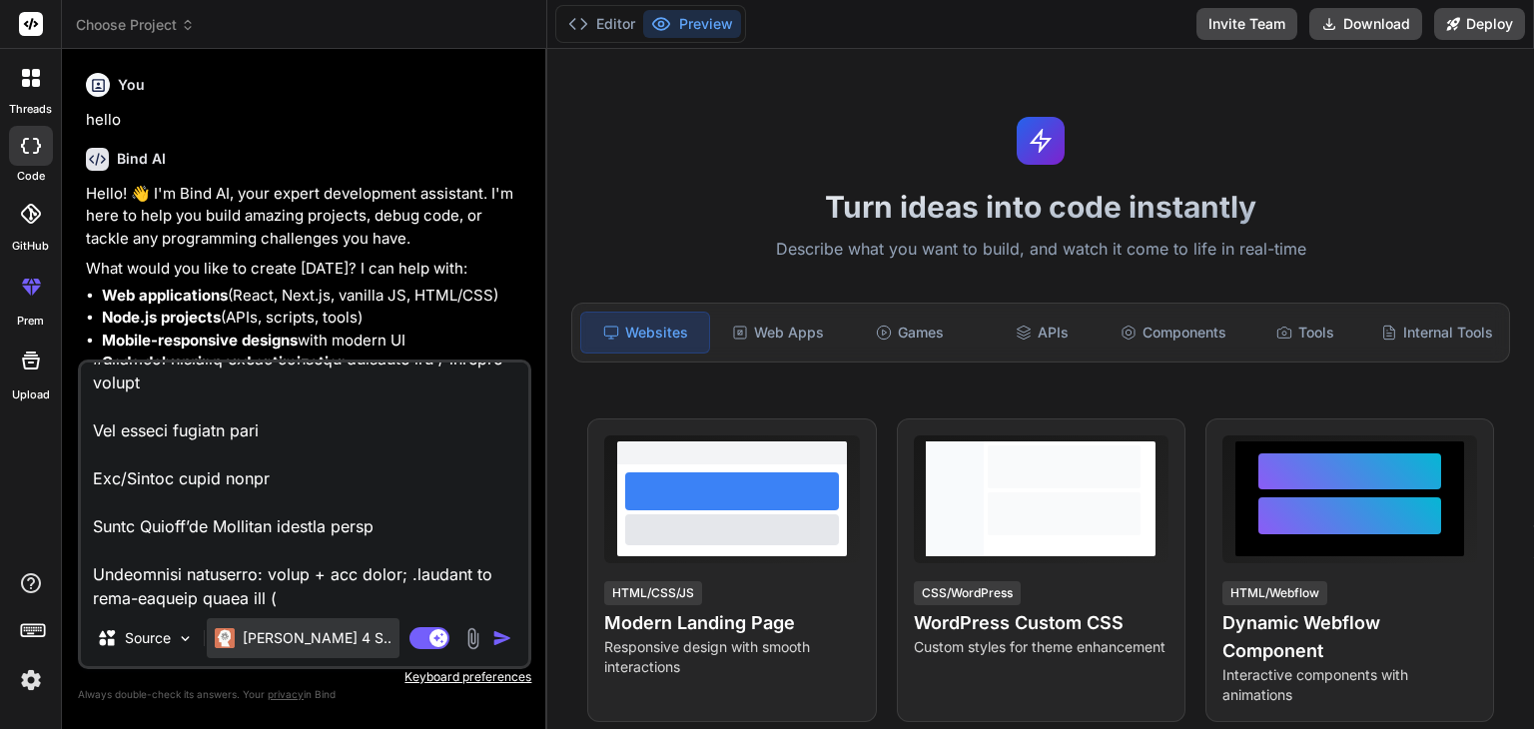
type textarea "GAIA Prompt Builder — Nihai Teknik Tarif (v3) Bu doküman, verdiğin tek dosyalık…"
click at [300, 637] on p "[PERSON_NAME] 4 S.." at bounding box center [317, 638] width 149 height 20
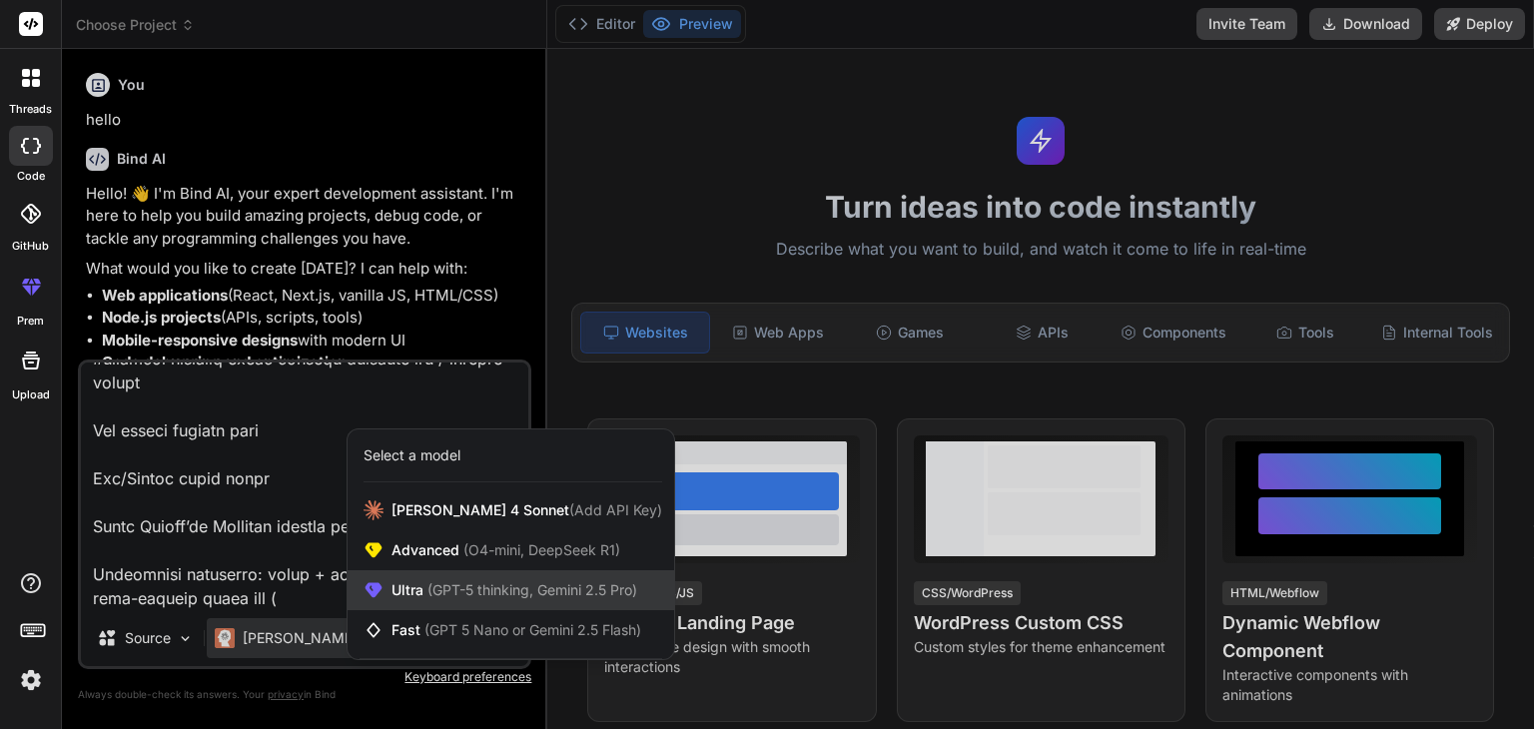
click at [515, 592] on span "(GPT-5 thinking, Gemini 2.5 Pro)" at bounding box center [530, 589] width 214 height 17
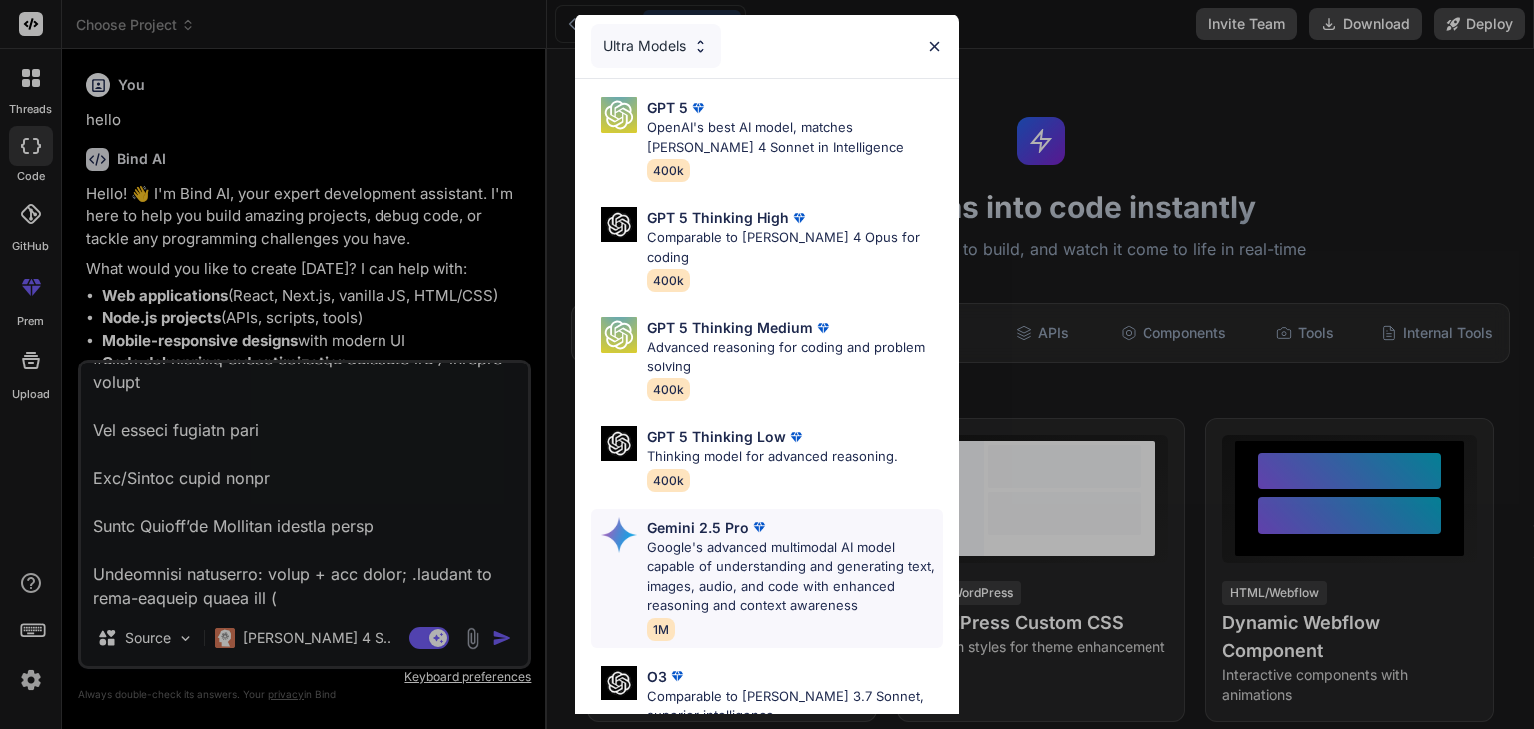
scroll to position [0, 0]
click at [854, 137] on p "OpenAI's best AI model, matches Claude 4 Sonnet in Intelligence" at bounding box center [795, 138] width 296 height 39
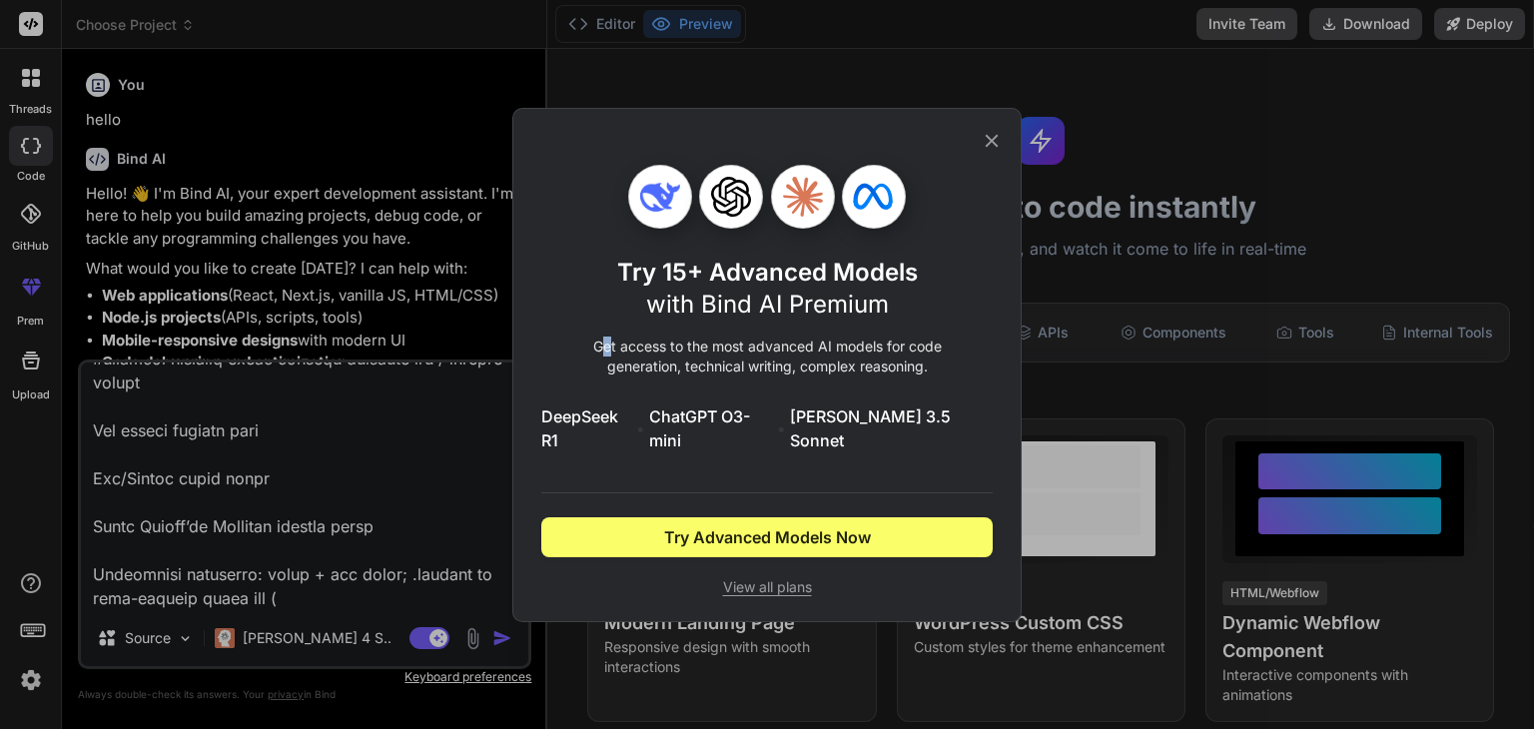
click at [610, 361] on p "Get access to the most advanced AI models for code generation, technical writin…" at bounding box center [766, 356] width 451 height 40
click at [687, 375] on p "Get access to the most advanced AI models for code generation, technical writin…" at bounding box center [766, 356] width 451 height 40
click at [996, 145] on icon at bounding box center [991, 141] width 22 height 22
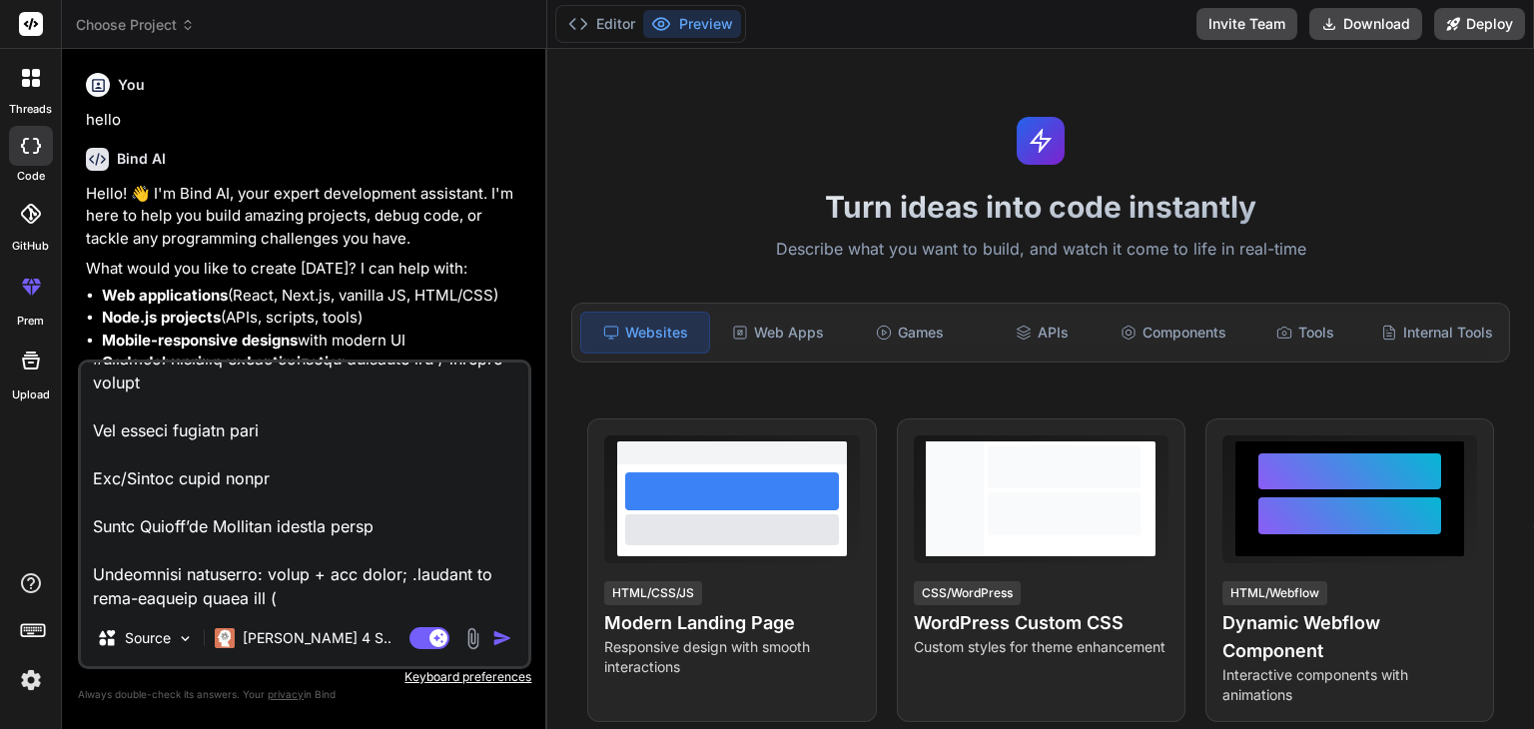
click at [36, 695] on img at bounding box center [31, 680] width 34 height 34
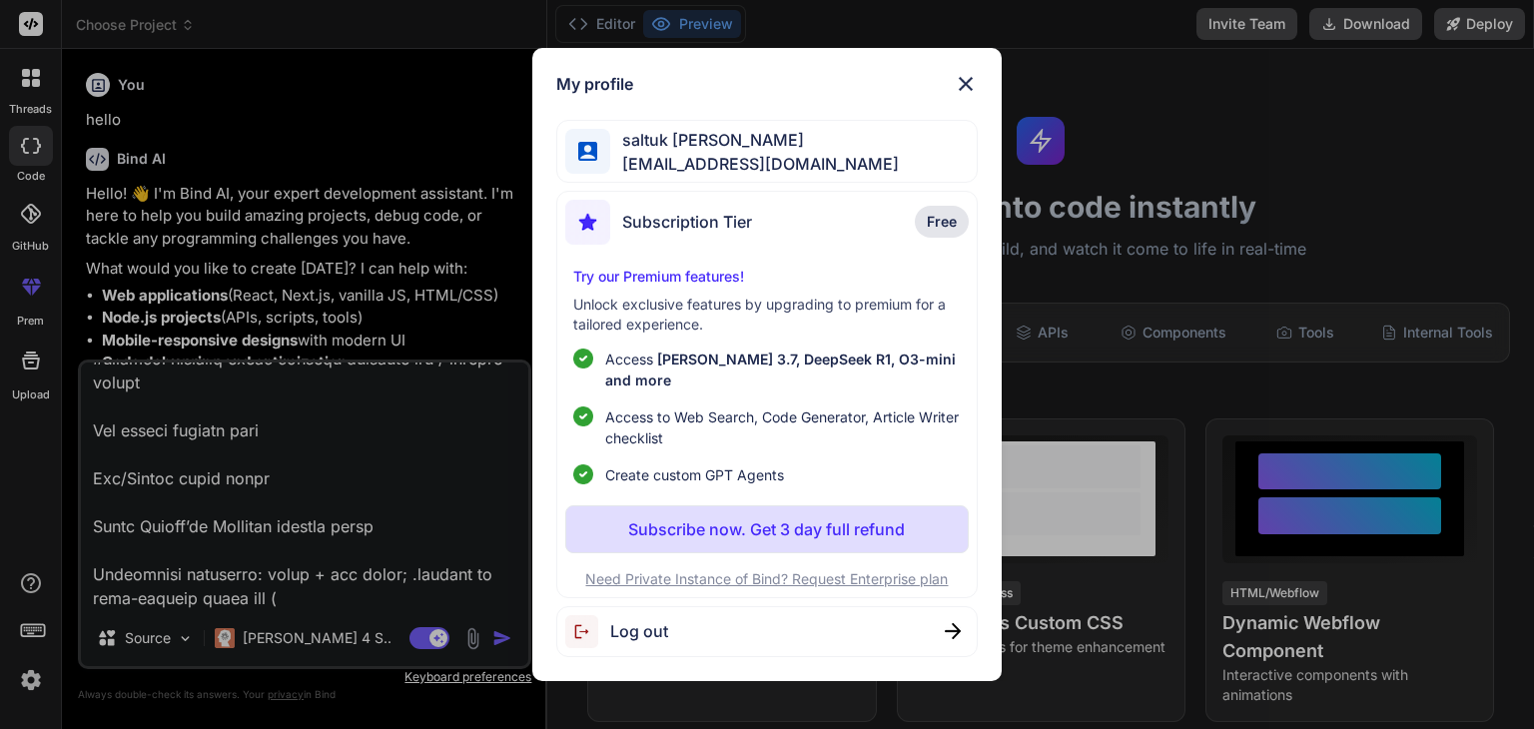
click at [32, 684] on div "My profile saltuk kıraç saltukkirac@gmail.com Subscription Tier Free Try our Pr…" at bounding box center [767, 364] width 1534 height 729
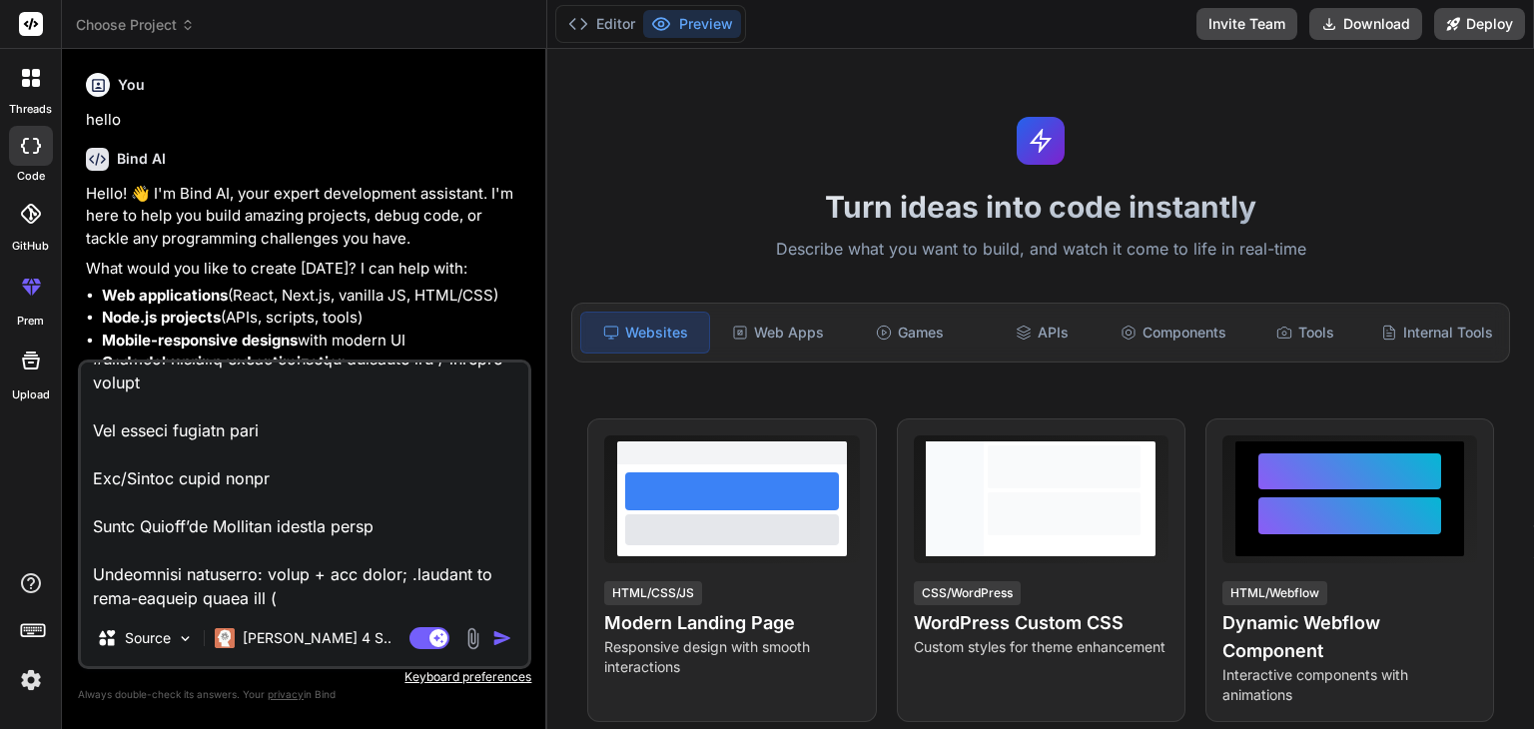
click at [32, 684] on img at bounding box center [31, 680] width 34 height 34
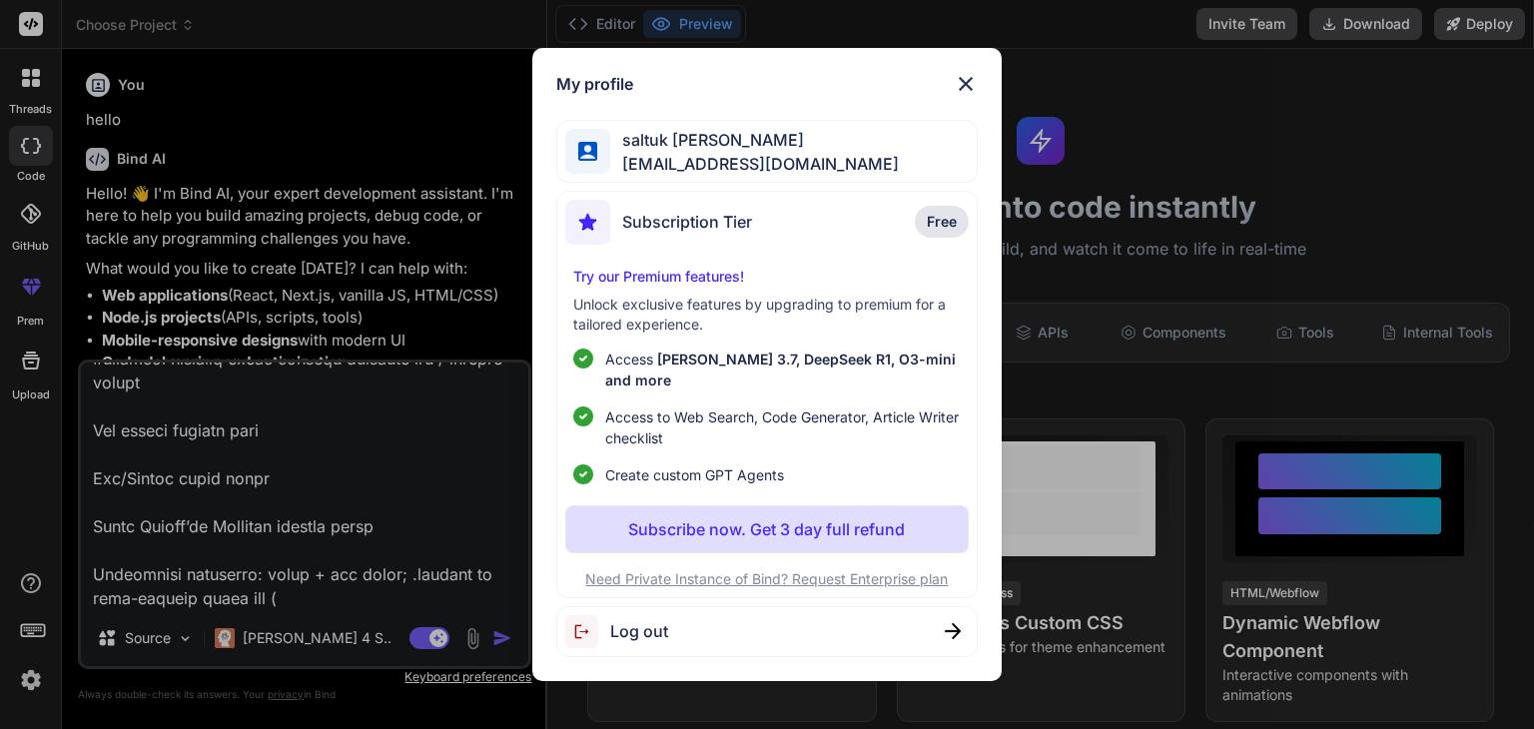
click at [973, 96] on img at bounding box center [966, 84] width 24 height 24
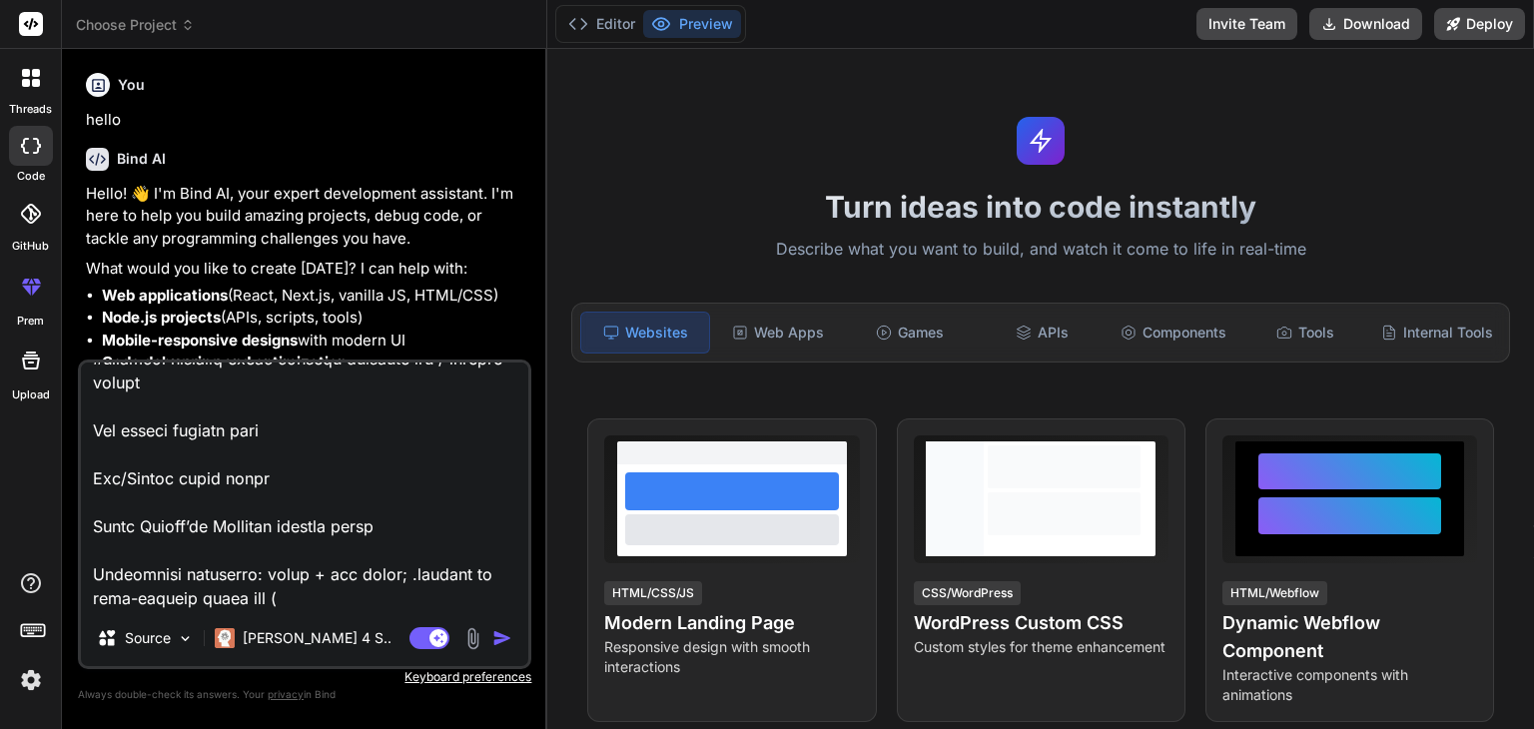
click at [32, 681] on img at bounding box center [31, 680] width 34 height 34
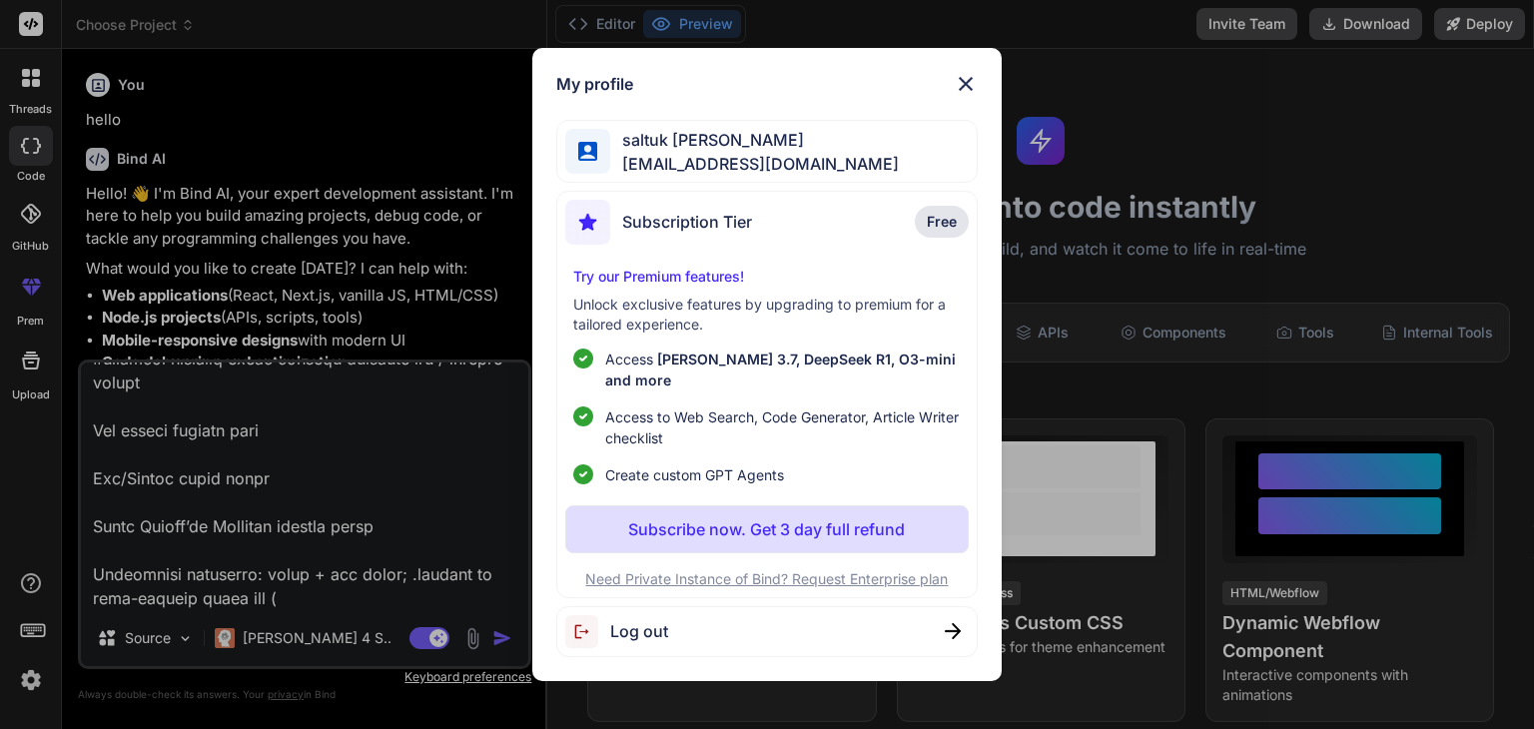
click at [962, 96] on img at bounding box center [966, 84] width 24 height 24
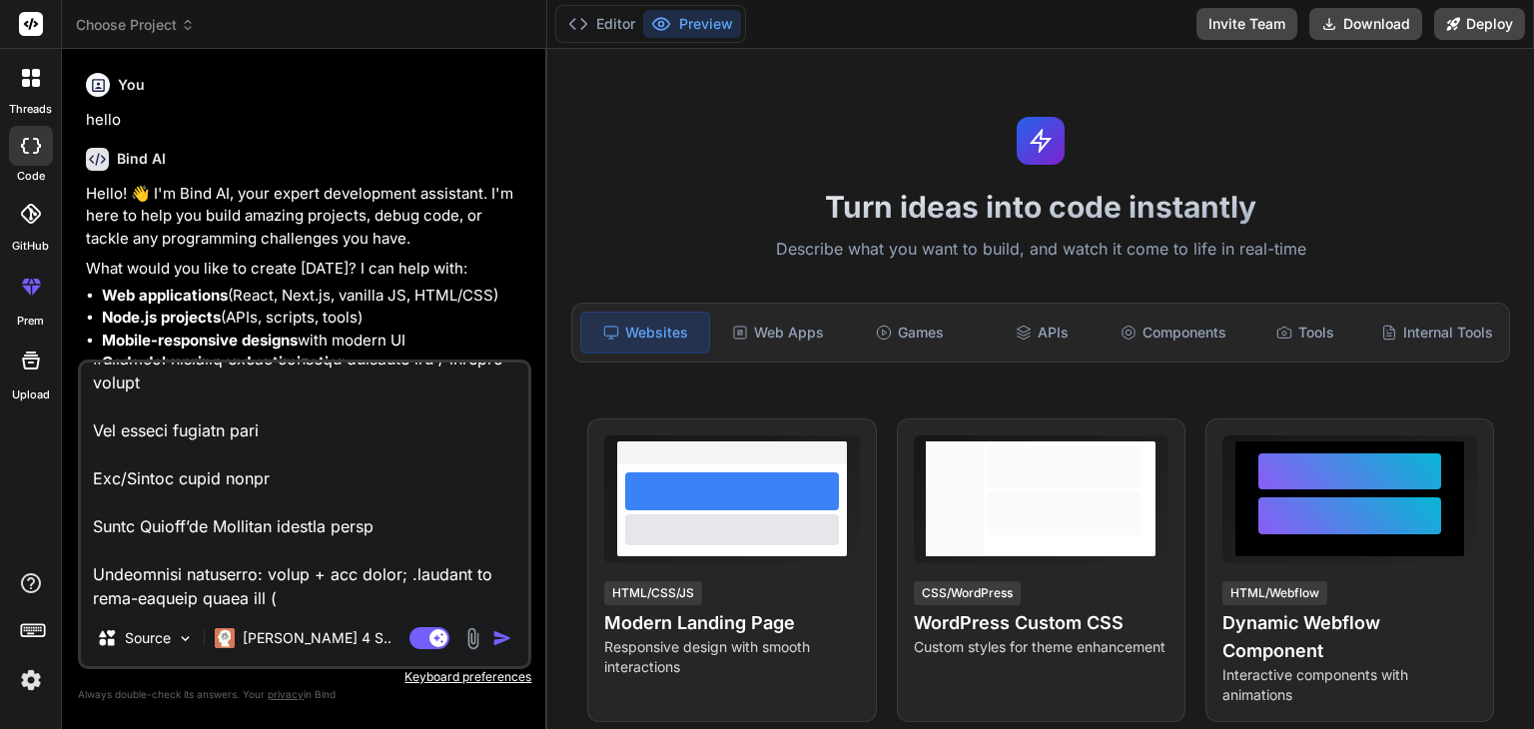
click at [43, 687] on img at bounding box center [31, 680] width 34 height 34
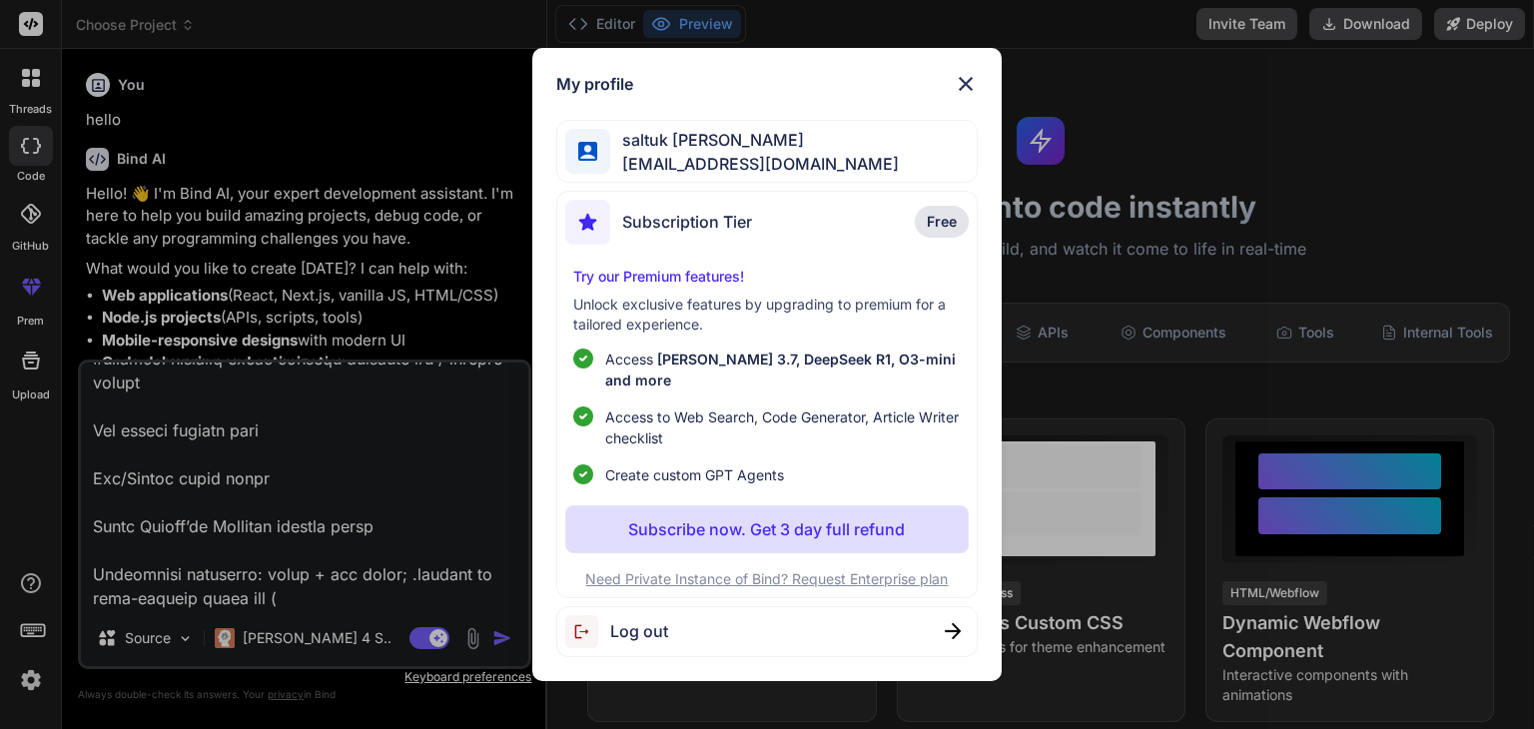
click at [647, 619] on span "Log out" at bounding box center [639, 631] width 58 height 24
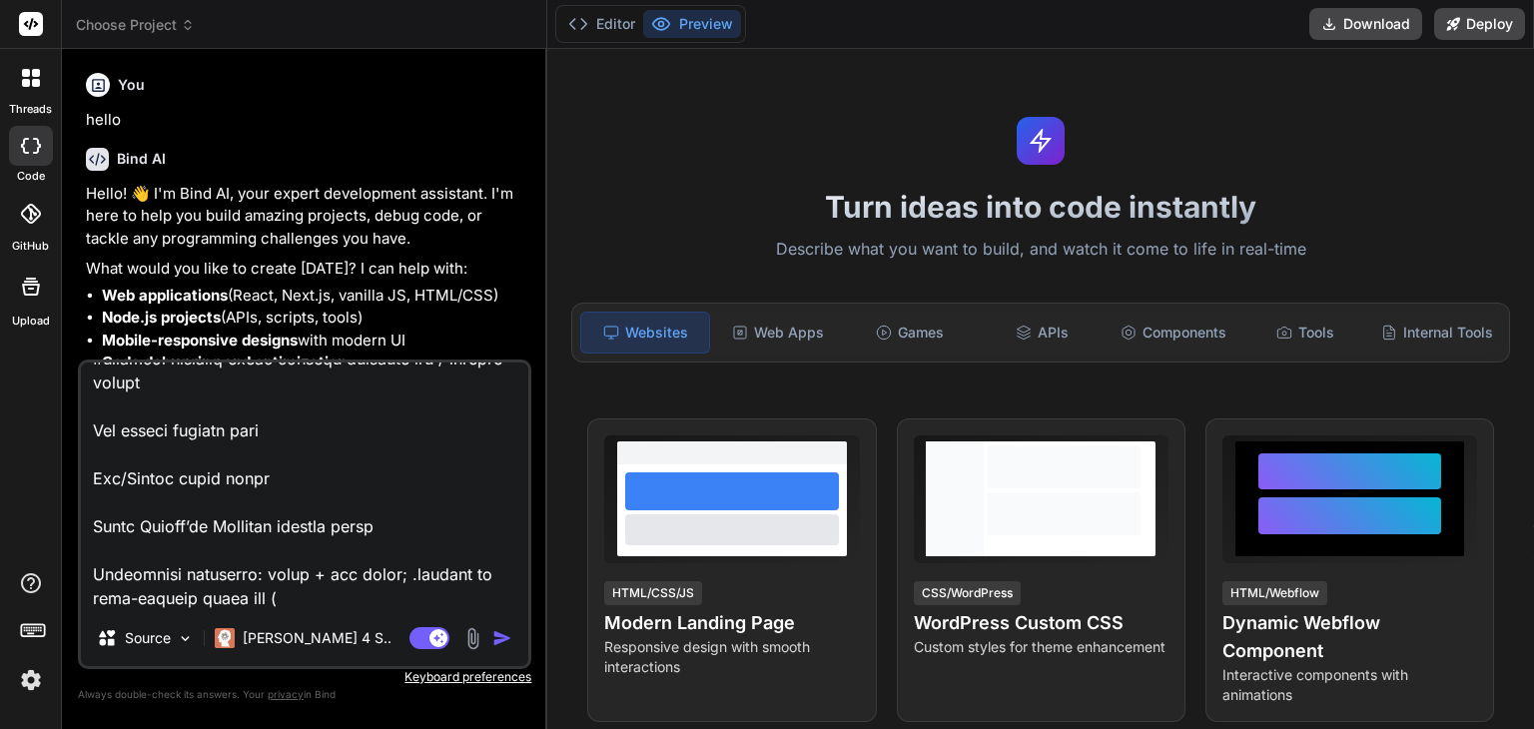
type textarea "x"
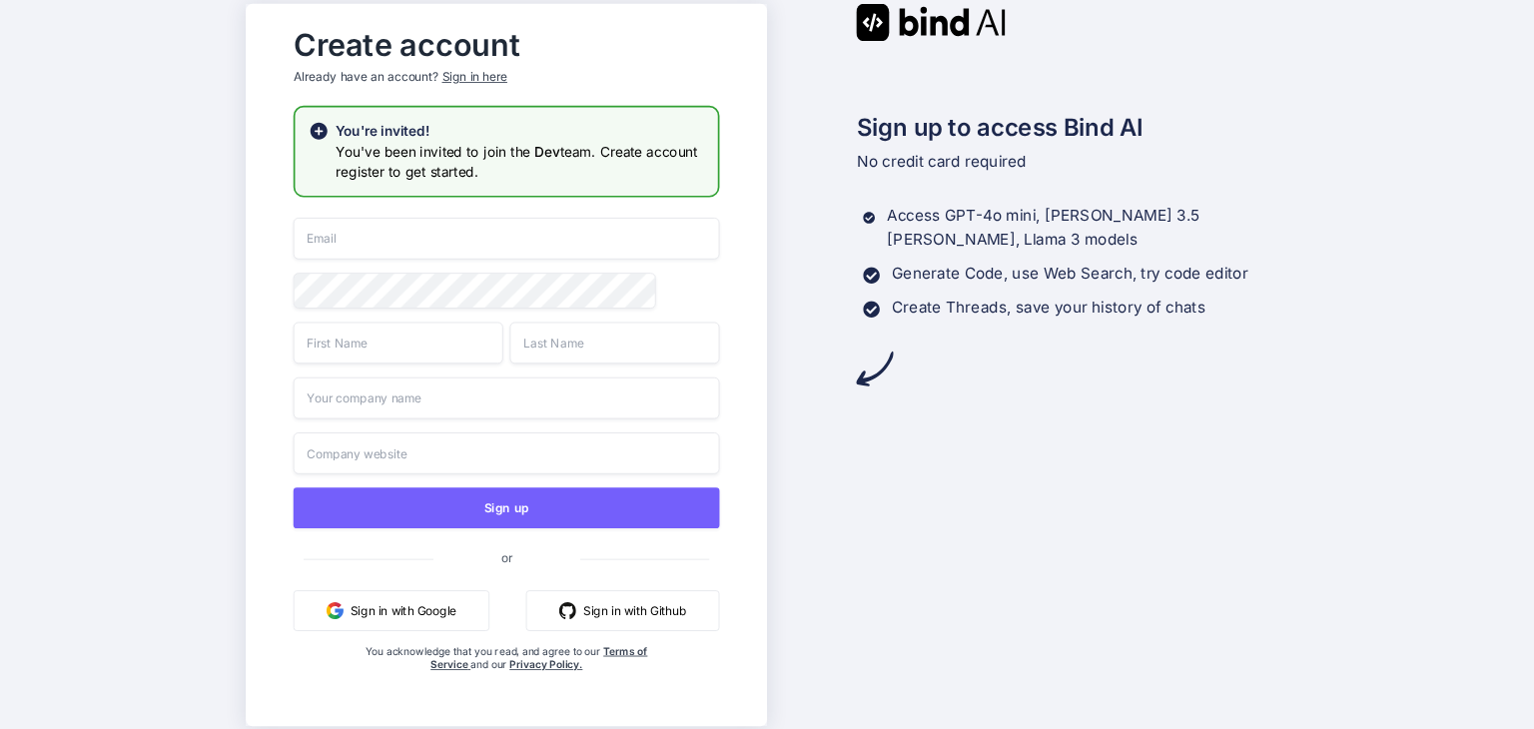
click at [518, 261] on div "Sign up or Sign in with Google Sign in with Github You acknowledge that you rea…" at bounding box center [506, 465] width 426 height 494
click at [518, 252] on input "email" at bounding box center [506, 239] width 426 height 42
type input "saltukkirac@gmail.co"
click at [419, 609] on button "Sign in with Google" at bounding box center [391, 610] width 196 height 41
click at [511, 241] on input "email" at bounding box center [506, 239] width 426 height 42
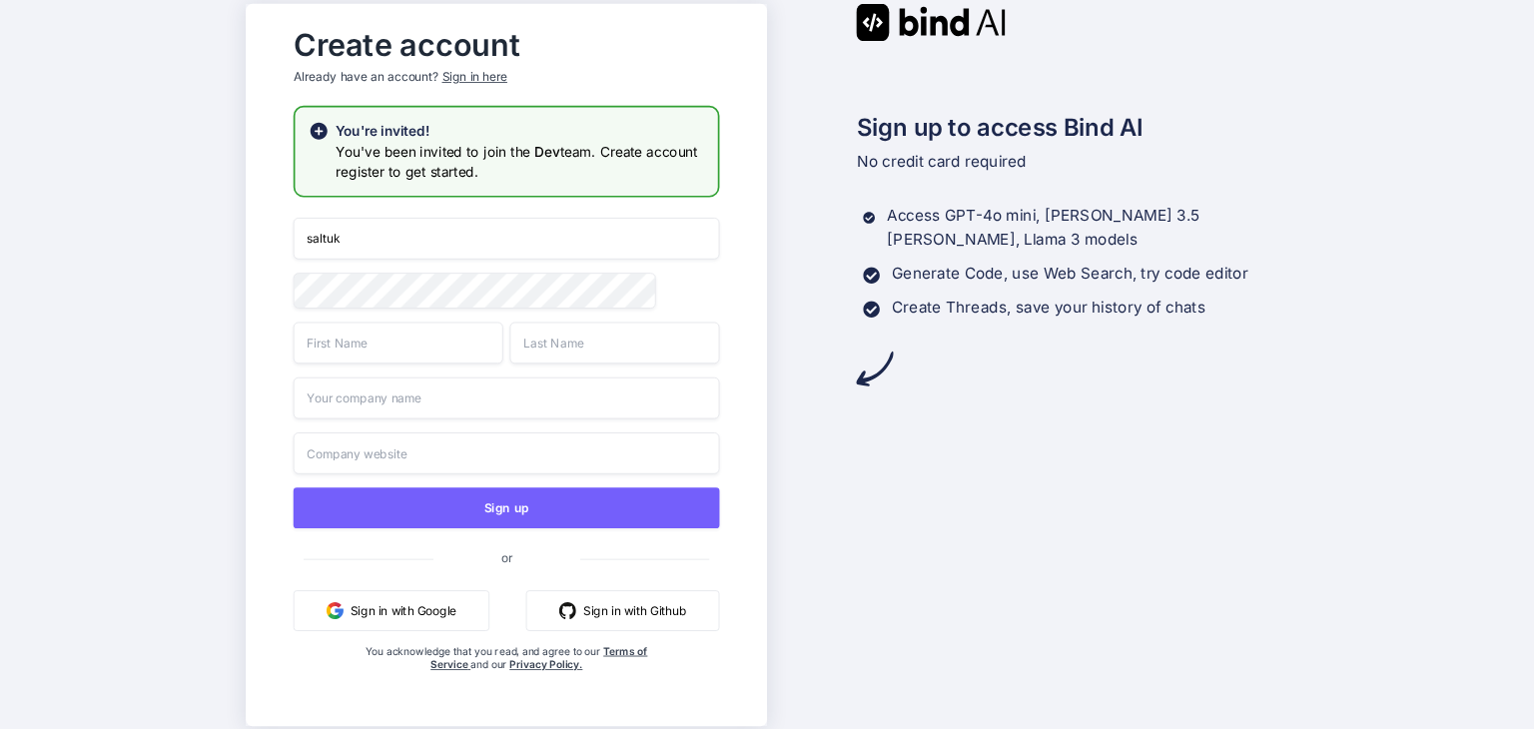
type input "saltuk"
click at [524, 243] on input "email" at bounding box center [506, 239] width 426 height 42
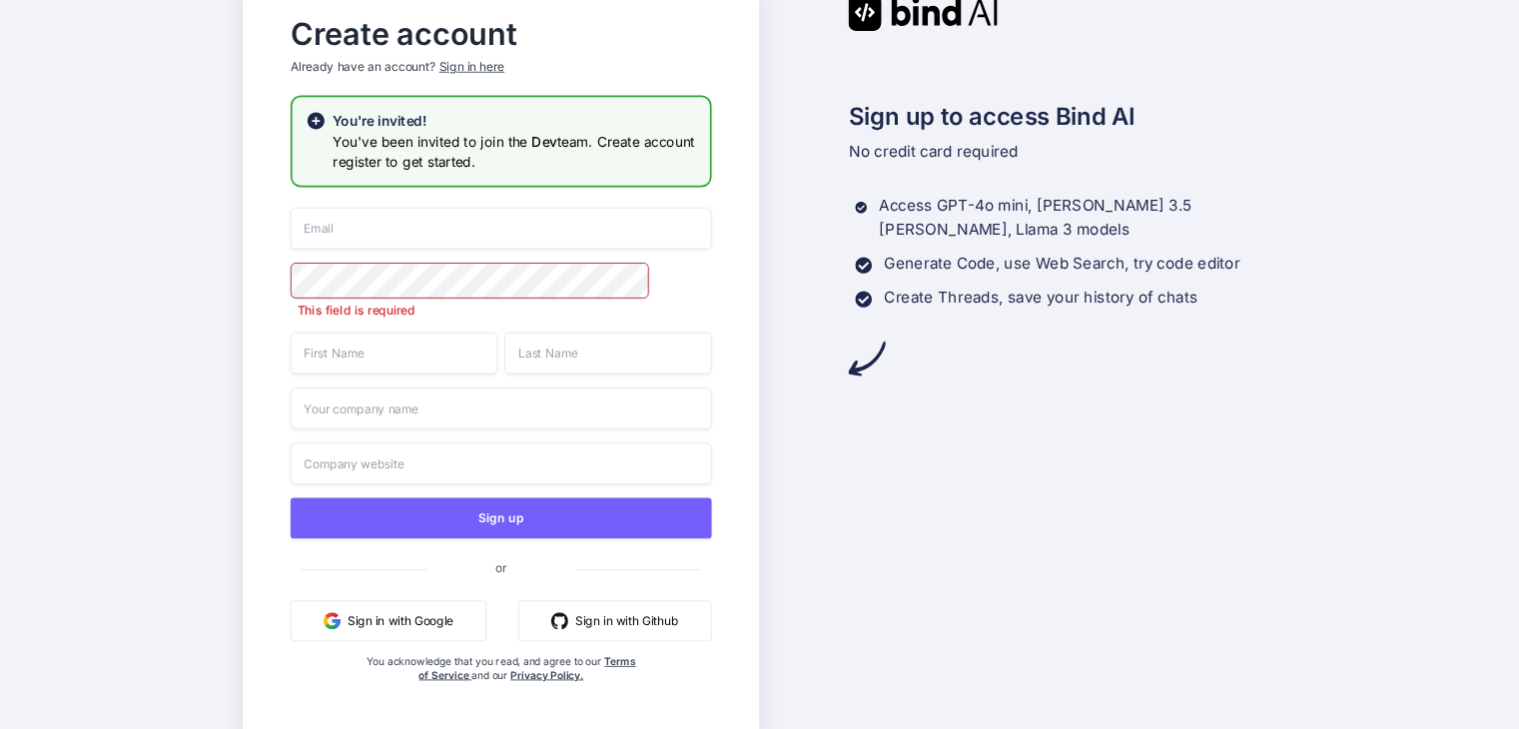
click at [531, 231] on input "email" at bounding box center [501, 228] width 421 height 42
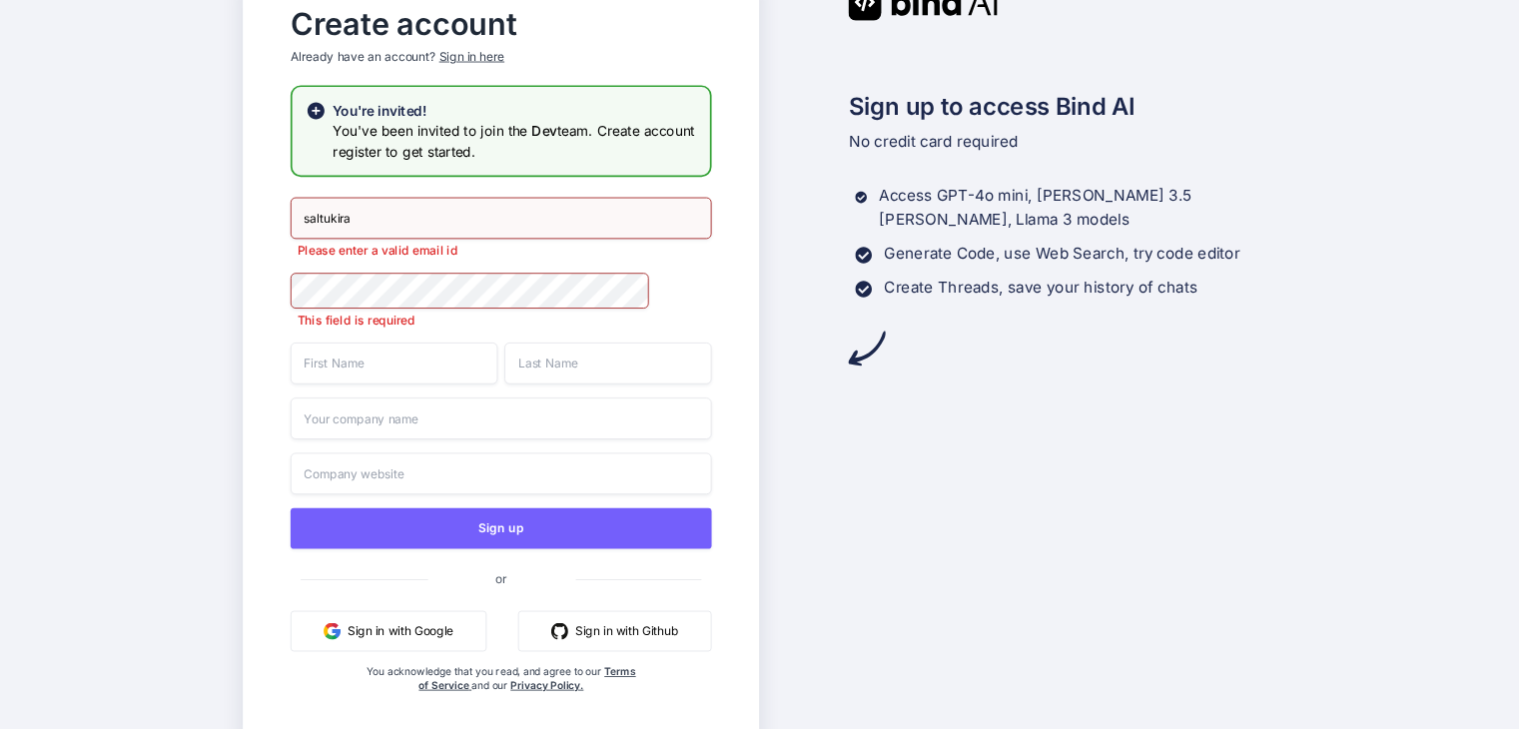
click at [542, 232] on input "saltukira" at bounding box center [501, 218] width 421 height 42
type input "saltukirac@gmail.com"
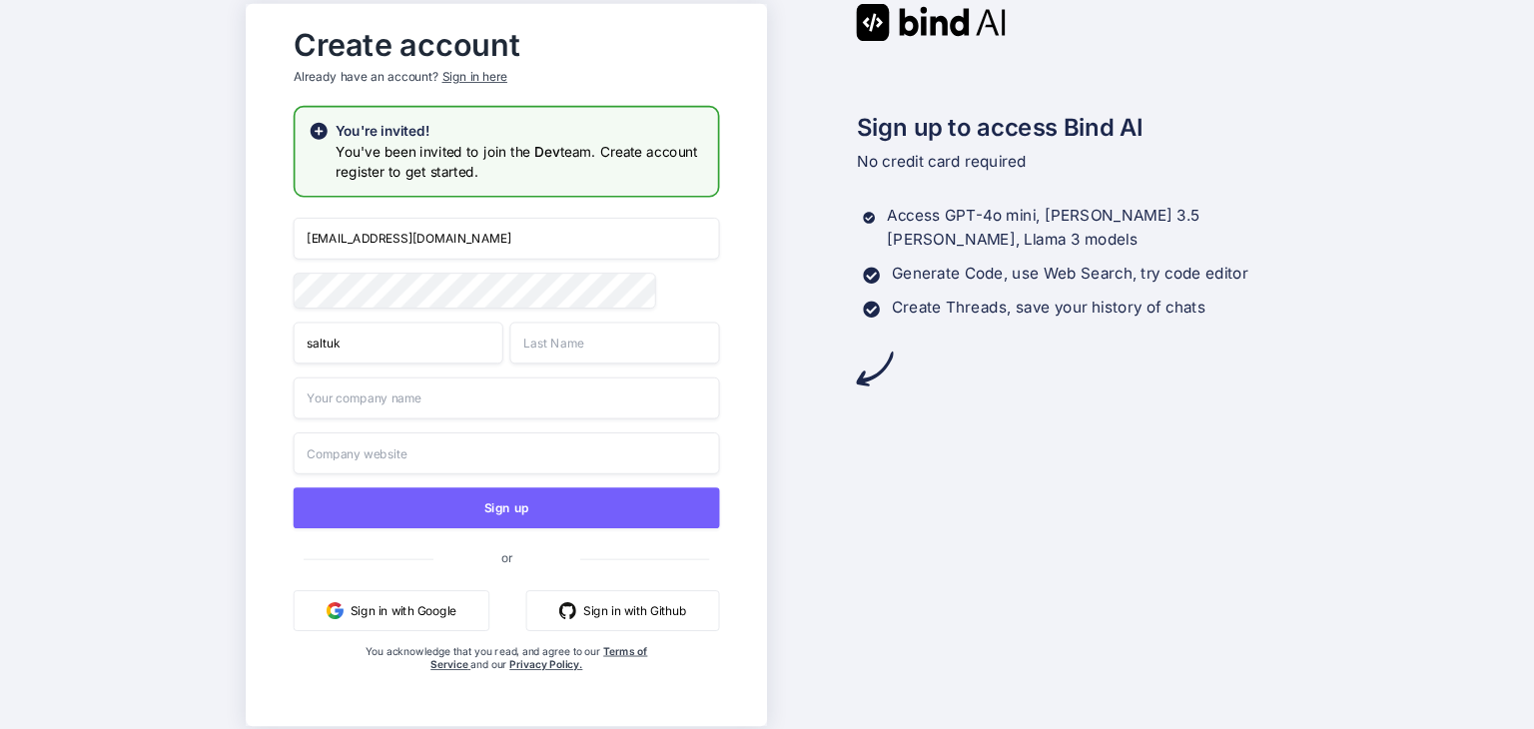
type input "saltuk"
type input "kıraç"
type input "GAIA"
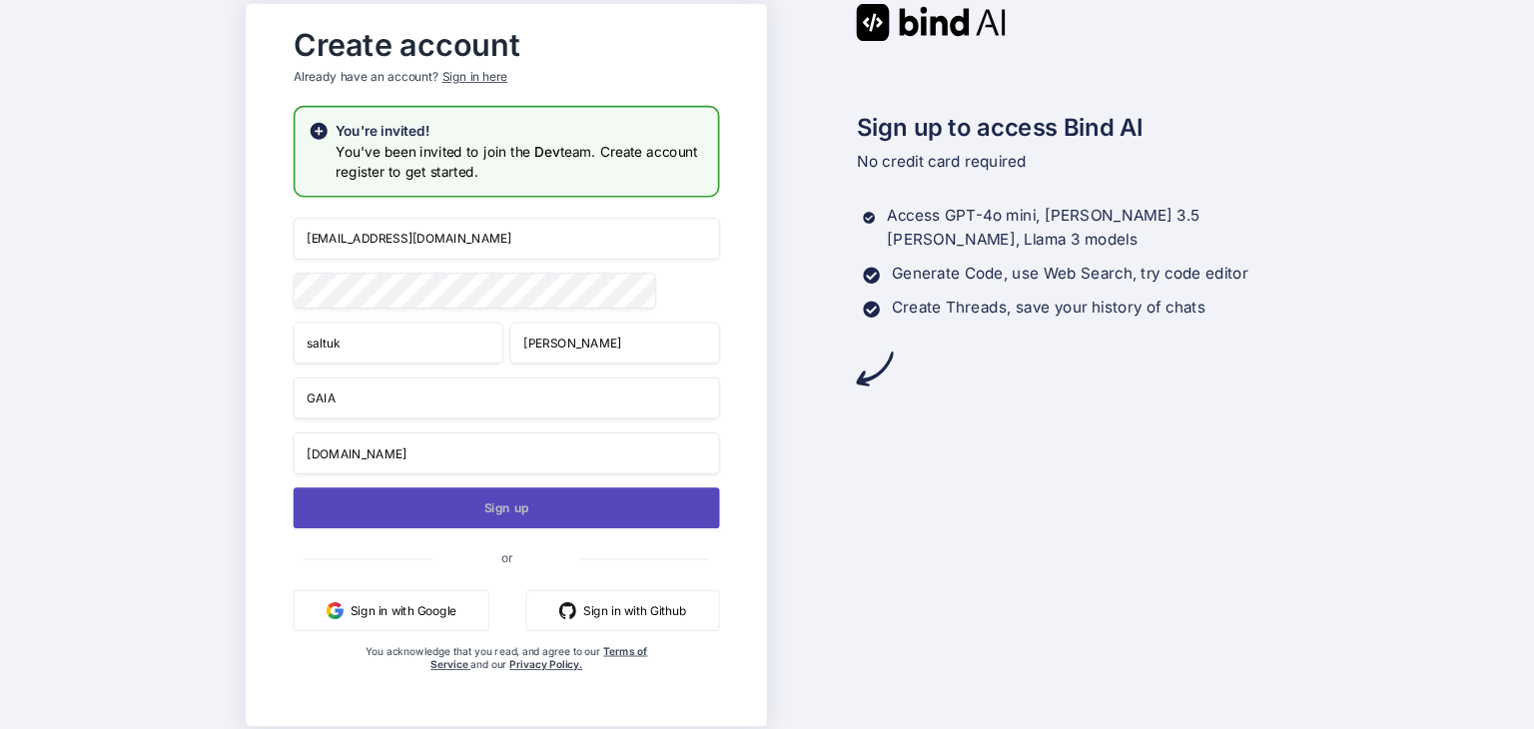
type input "gaiasphere.io"
click at [505, 496] on button "Sign up" at bounding box center [506, 507] width 426 height 41
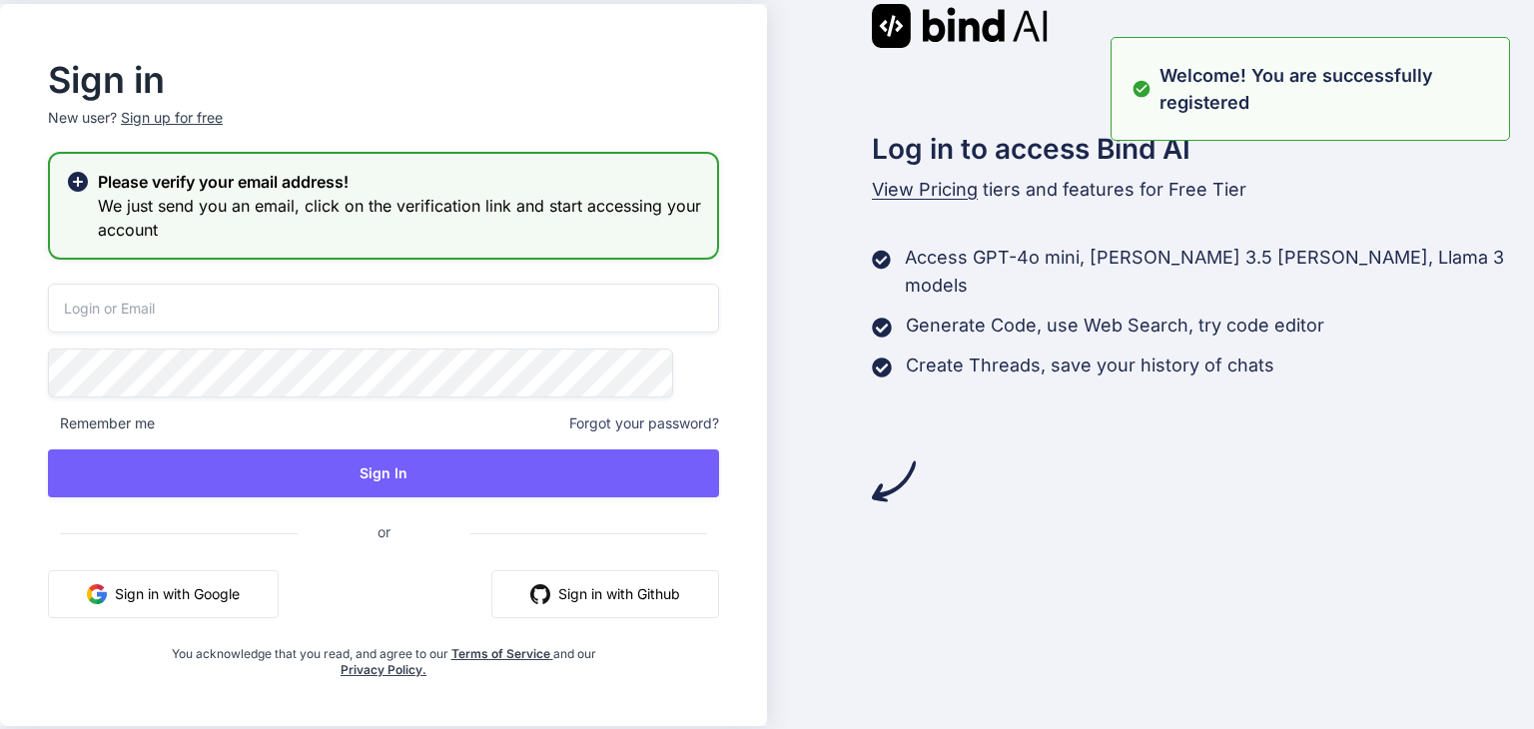
click at [453, 298] on input "email" at bounding box center [383, 308] width 671 height 49
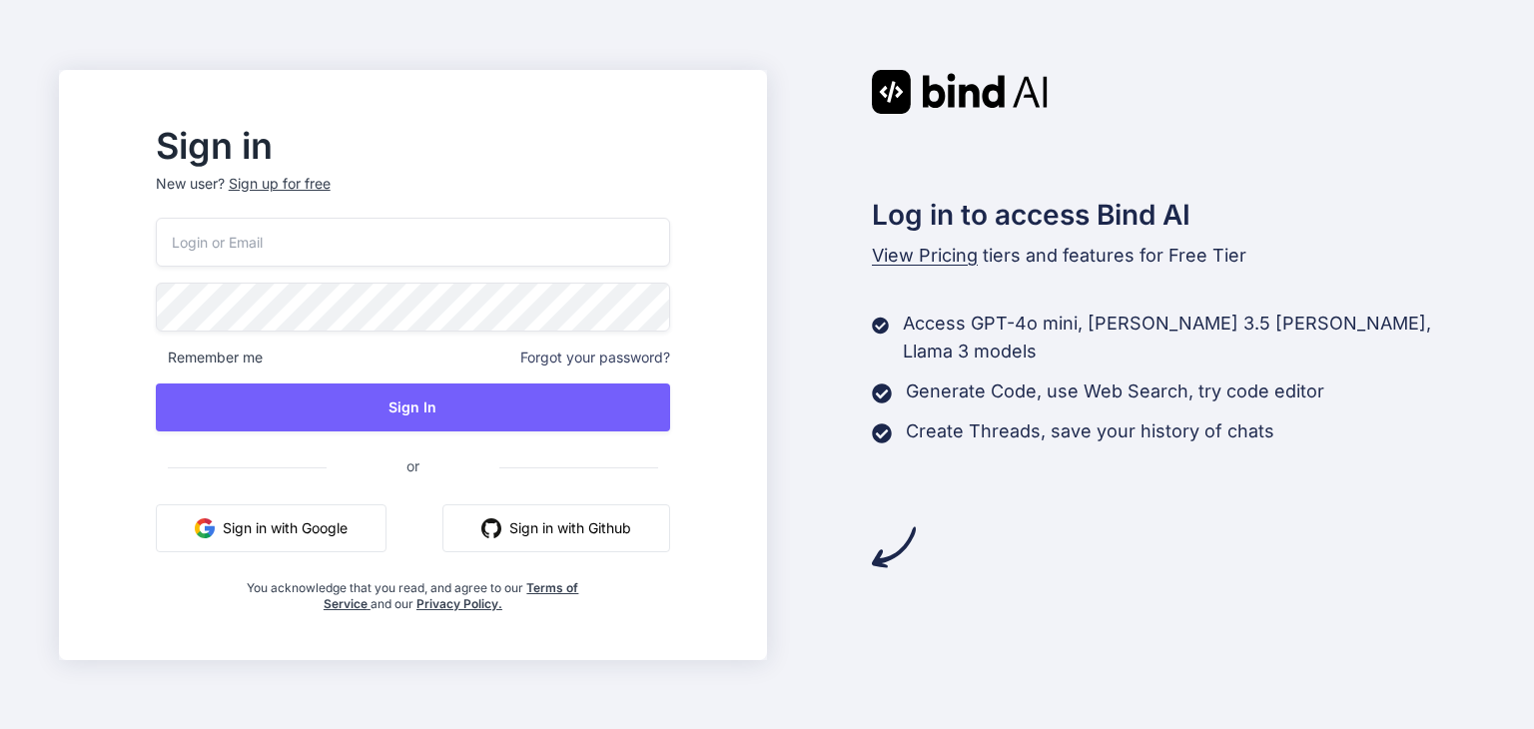
click at [428, 239] on input "email" at bounding box center [413, 242] width 514 height 49
type input "saltukirac@gmail.com"
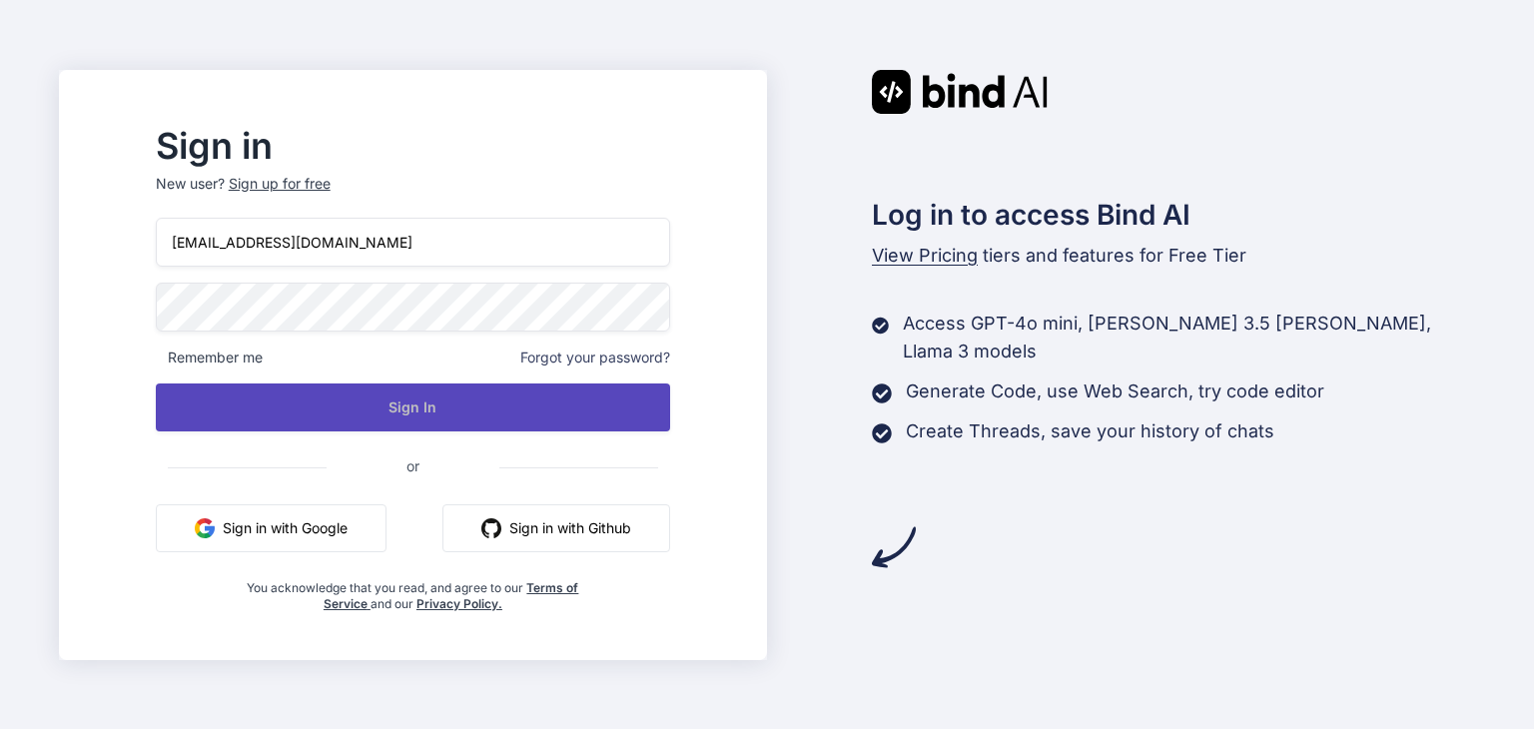
click at [532, 409] on button "Sign In" at bounding box center [413, 407] width 514 height 48
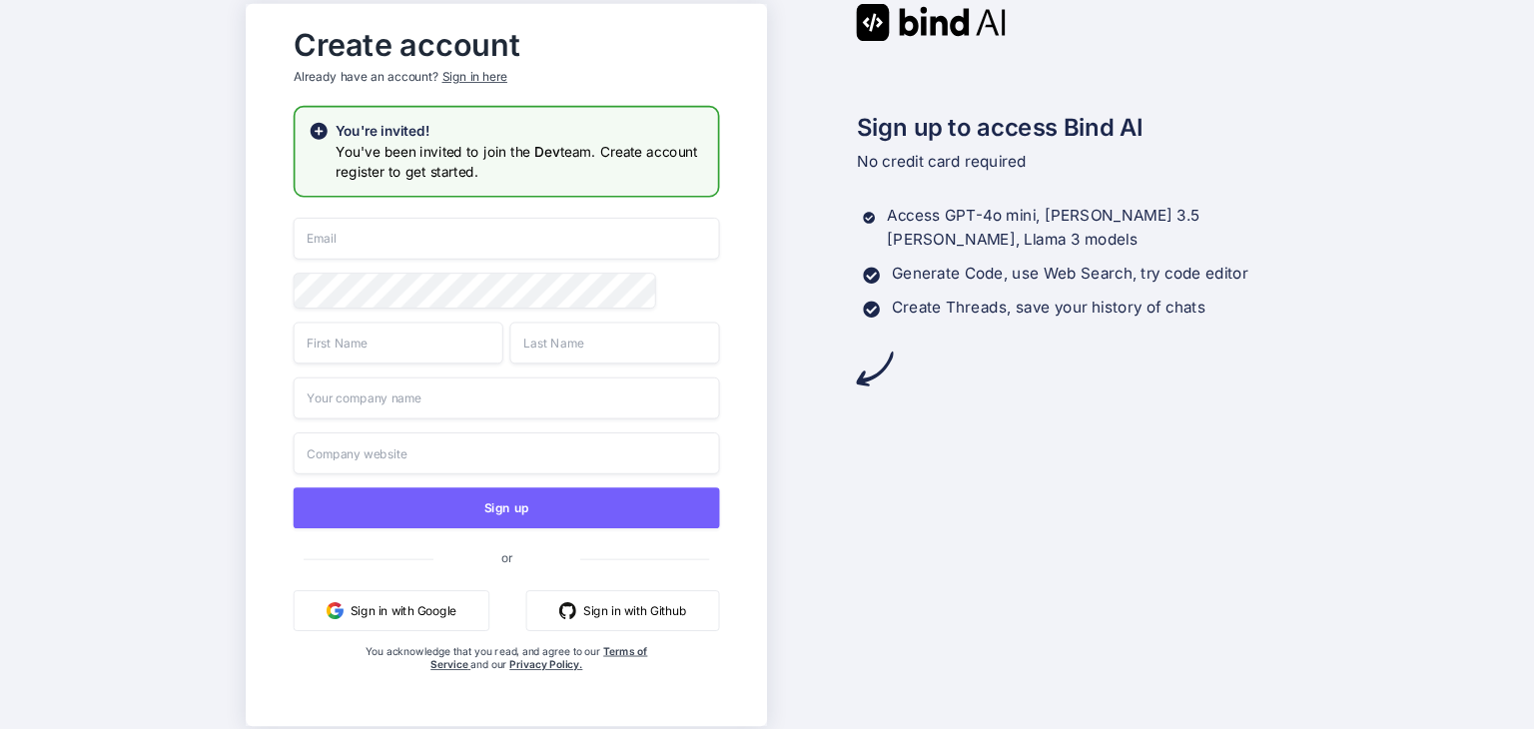
click at [899, 9] on img at bounding box center [931, 21] width 150 height 37
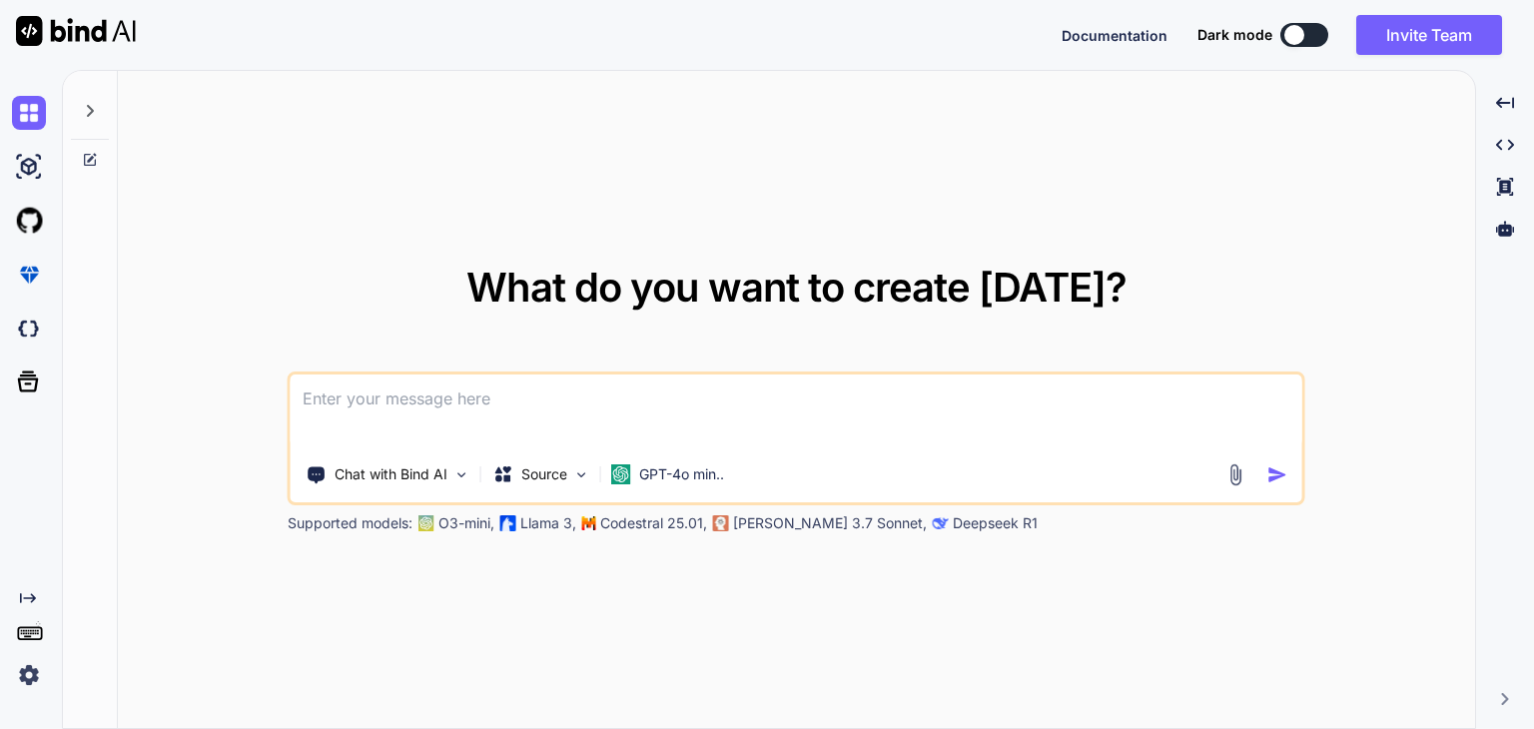
type textarea "x"
click at [22, 684] on img at bounding box center [29, 675] width 34 height 34
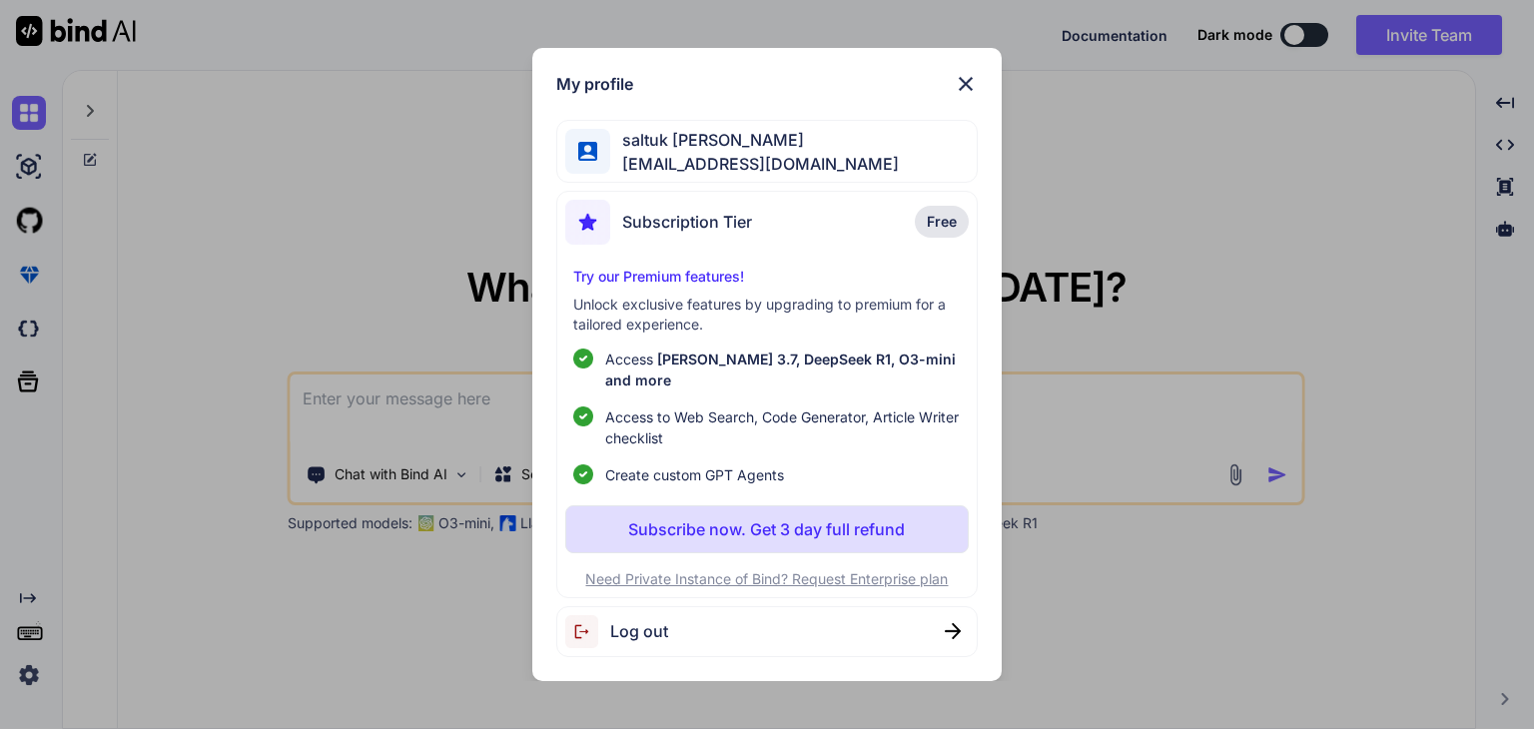
click at [351, 235] on div "My profile saltuk kıraç saltukirac@gmail.com Subscription Tier Free Try our Pre…" at bounding box center [767, 364] width 1534 height 729
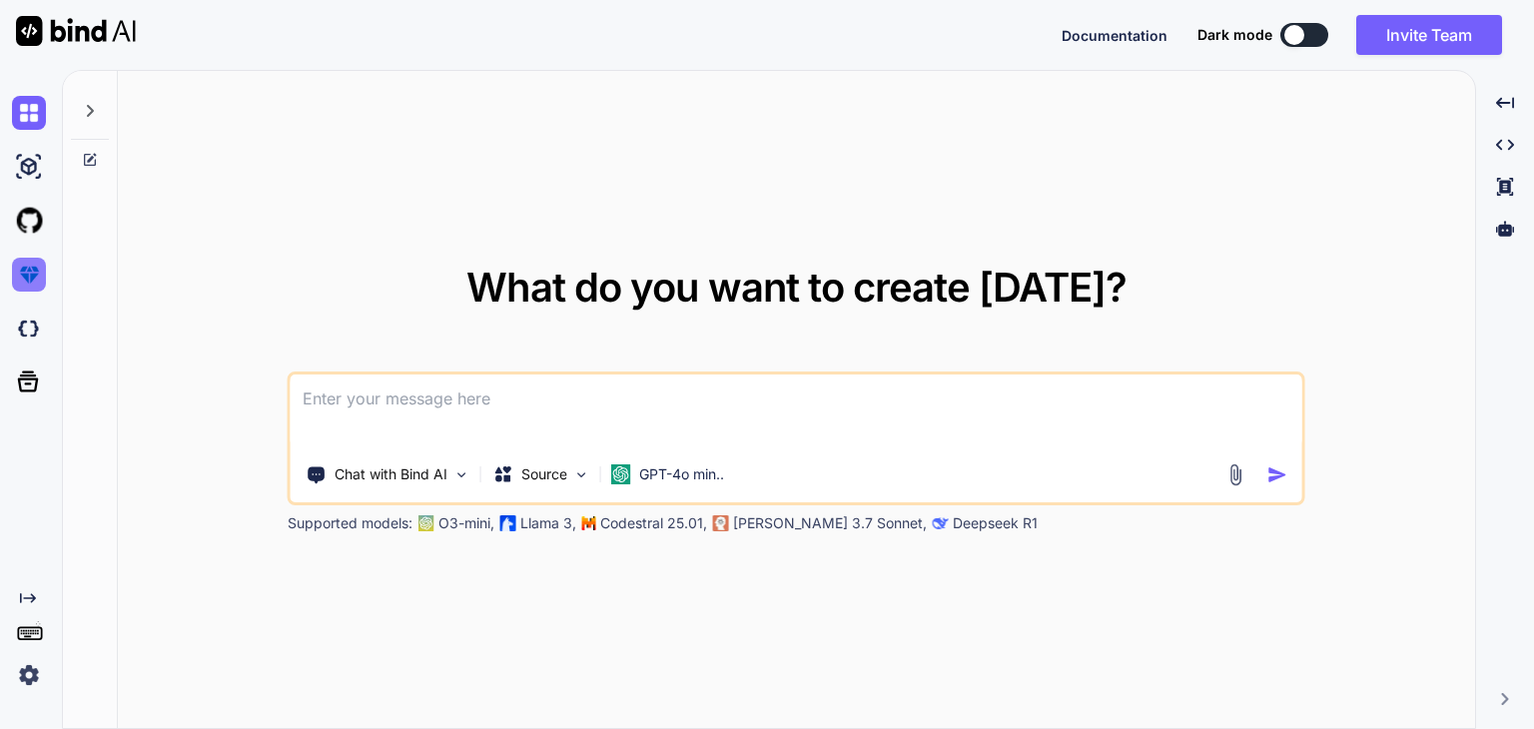
click at [20, 278] on img at bounding box center [29, 275] width 34 height 34
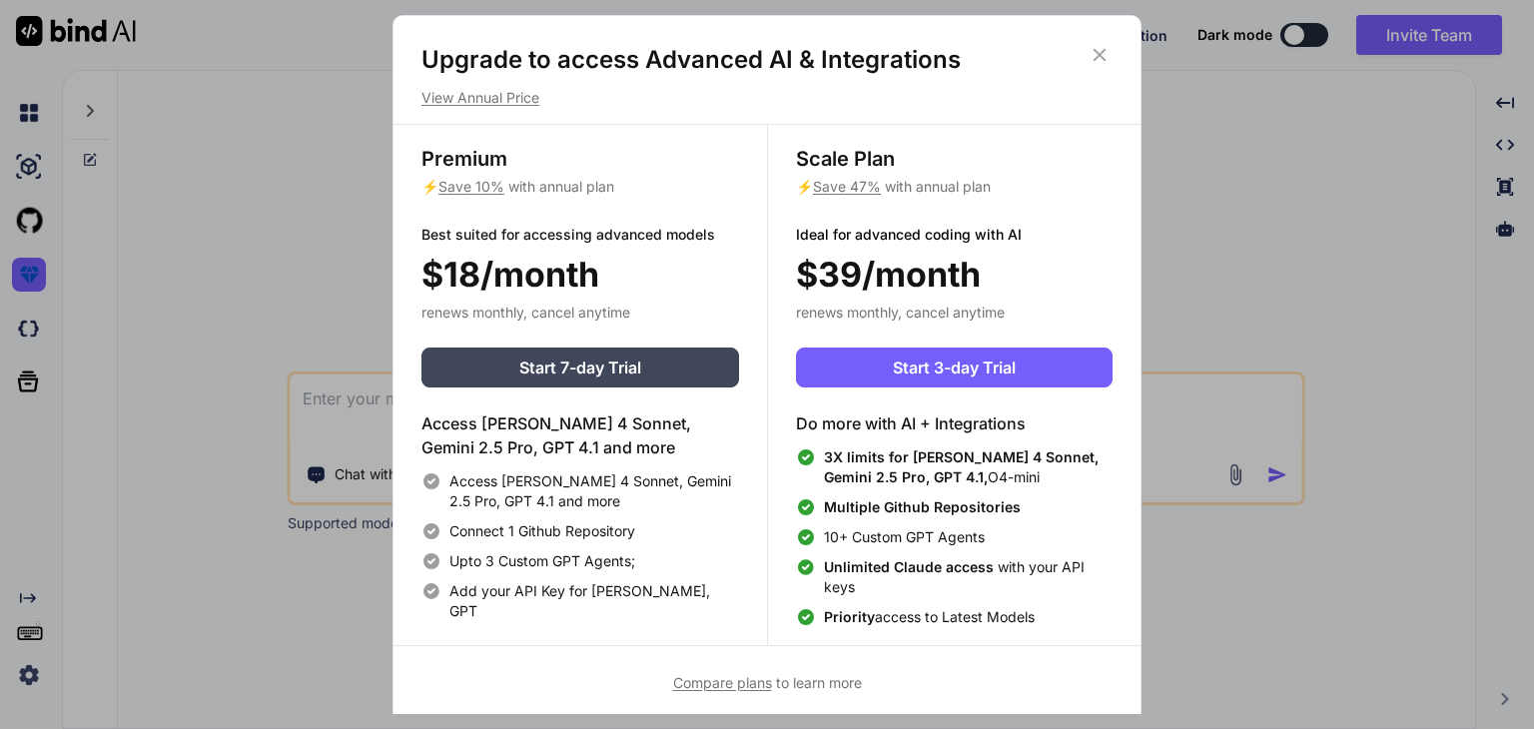
click at [1114, 62] on div "Upgrade to access Advanced AI & Integrations View Annual Price" at bounding box center [766, 76] width 747 height 64
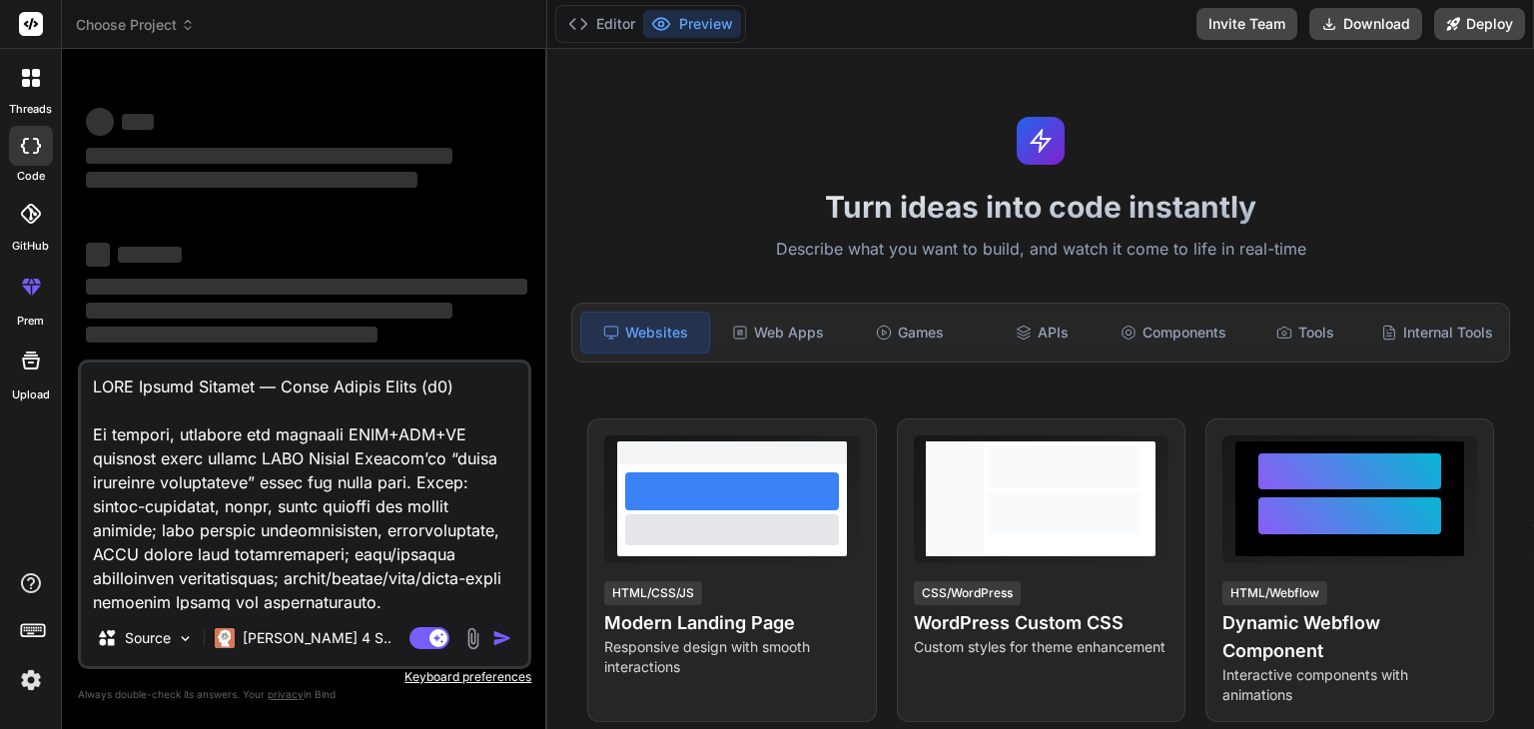
click at [32, 682] on img at bounding box center [31, 680] width 34 height 34
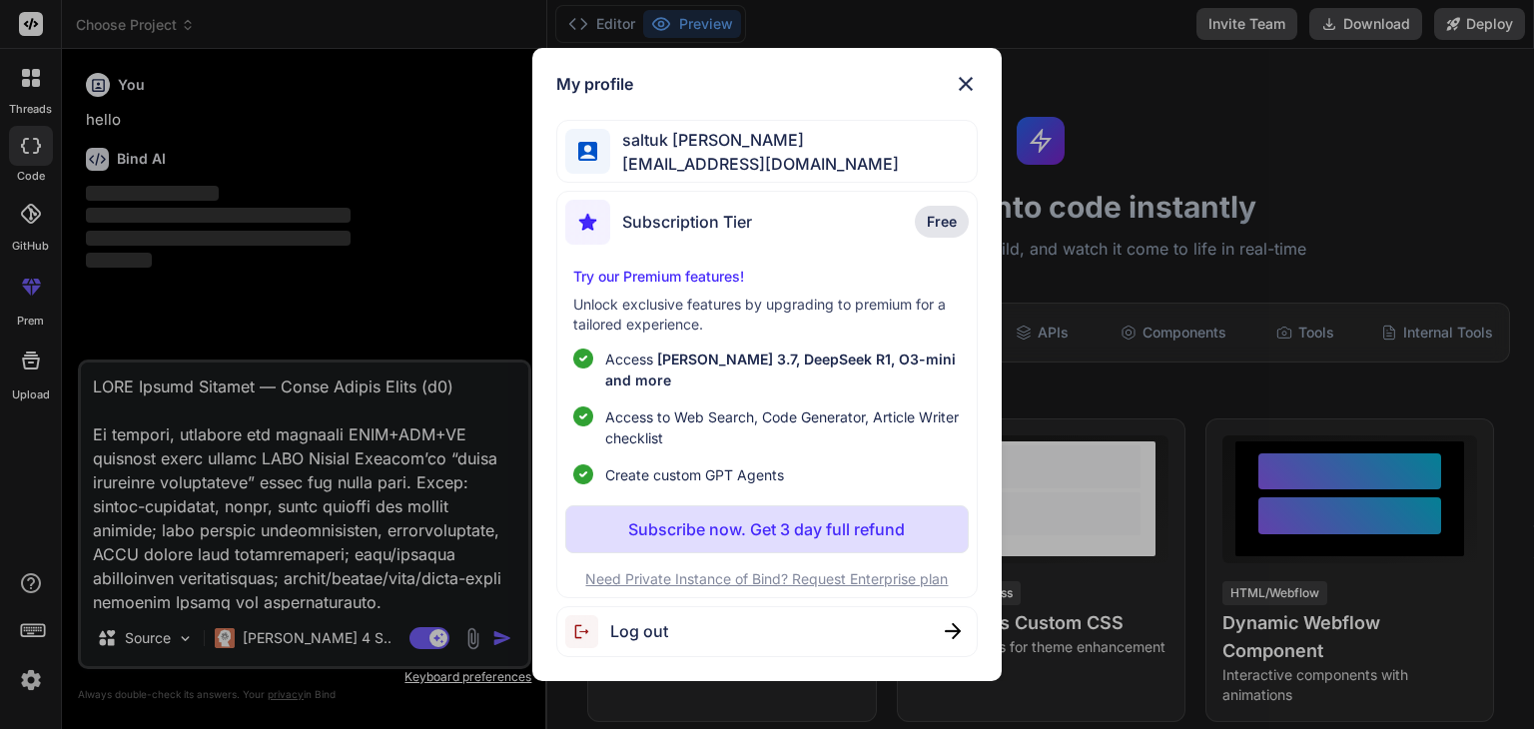
click at [32, 684] on div "My profile saltuk kıraç saltukirac@gmail.com Subscription Tier Free Try our Pre…" at bounding box center [767, 364] width 1534 height 729
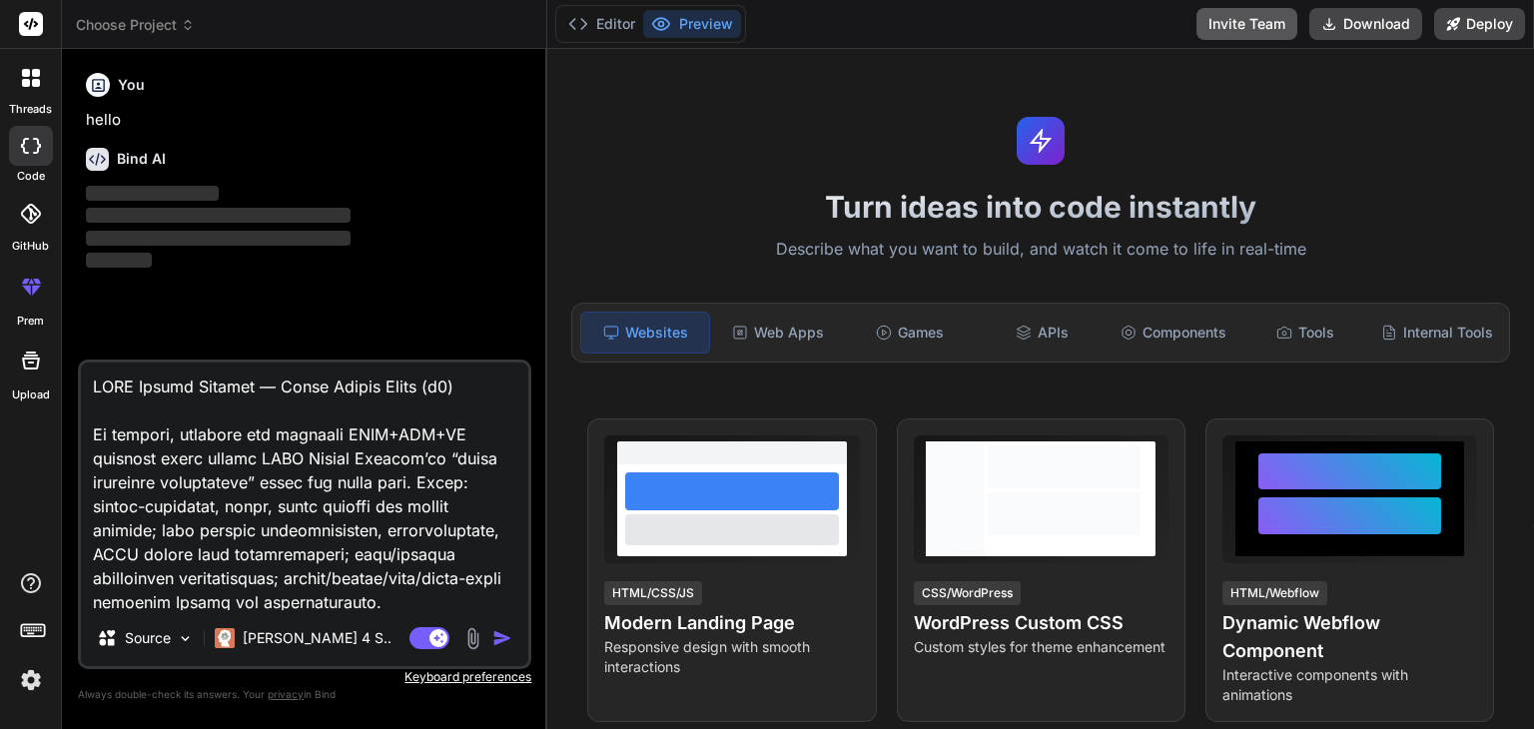
click at [1272, 25] on button "Invite Team" at bounding box center [1246, 24] width 101 height 32
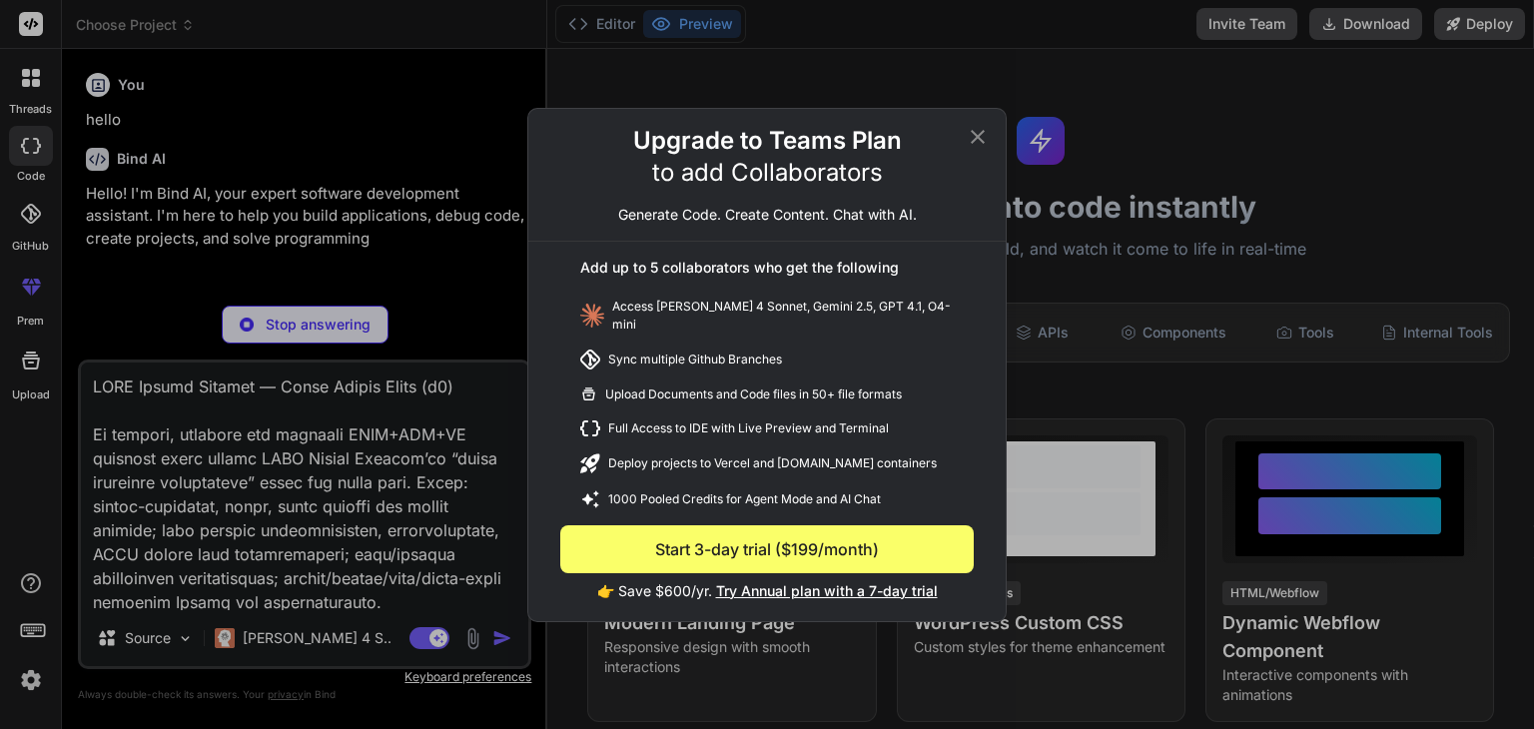
click at [965, 139] on icon at bounding box center [977, 137] width 24 height 24
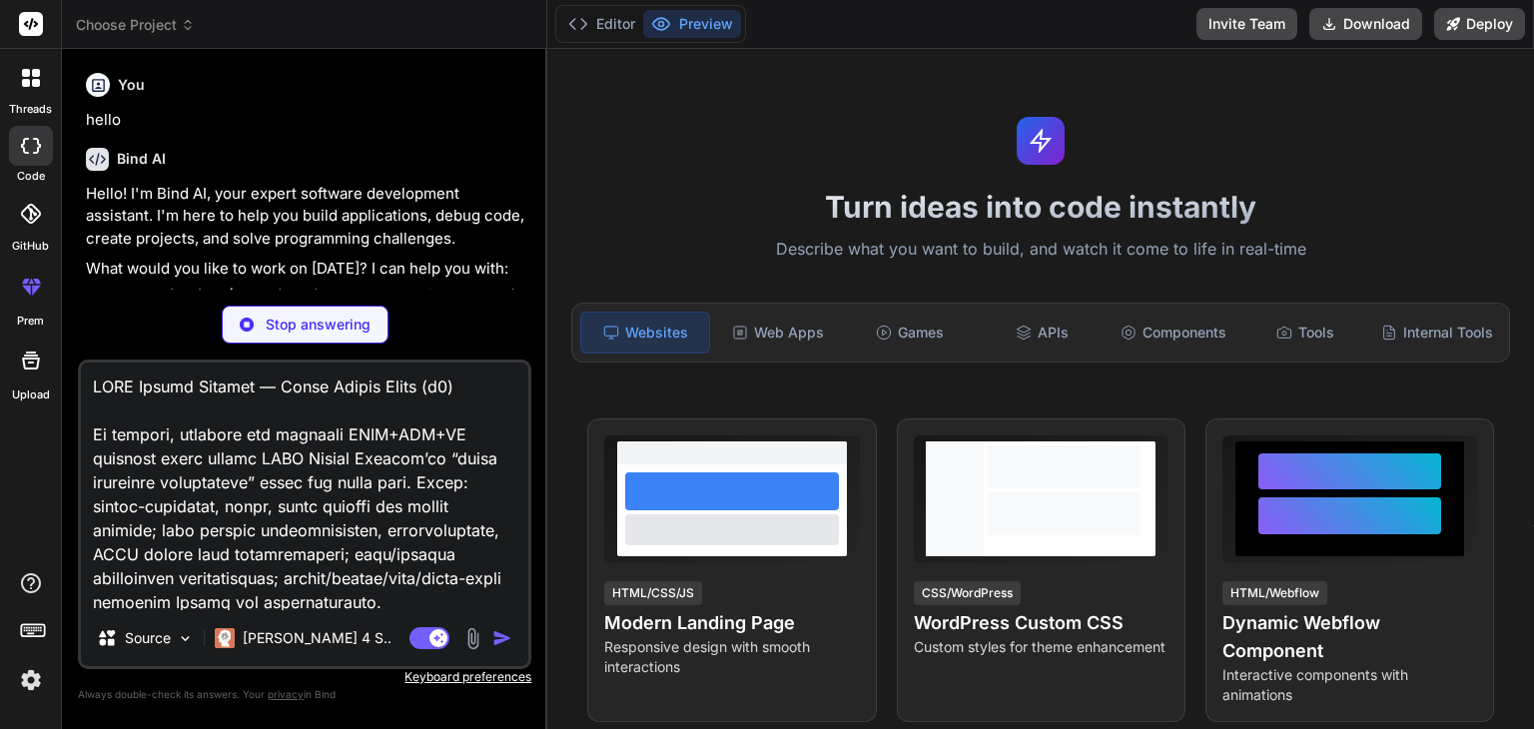
click at [33, 688] on img at bounding box center [31, 680] width 34 height 34
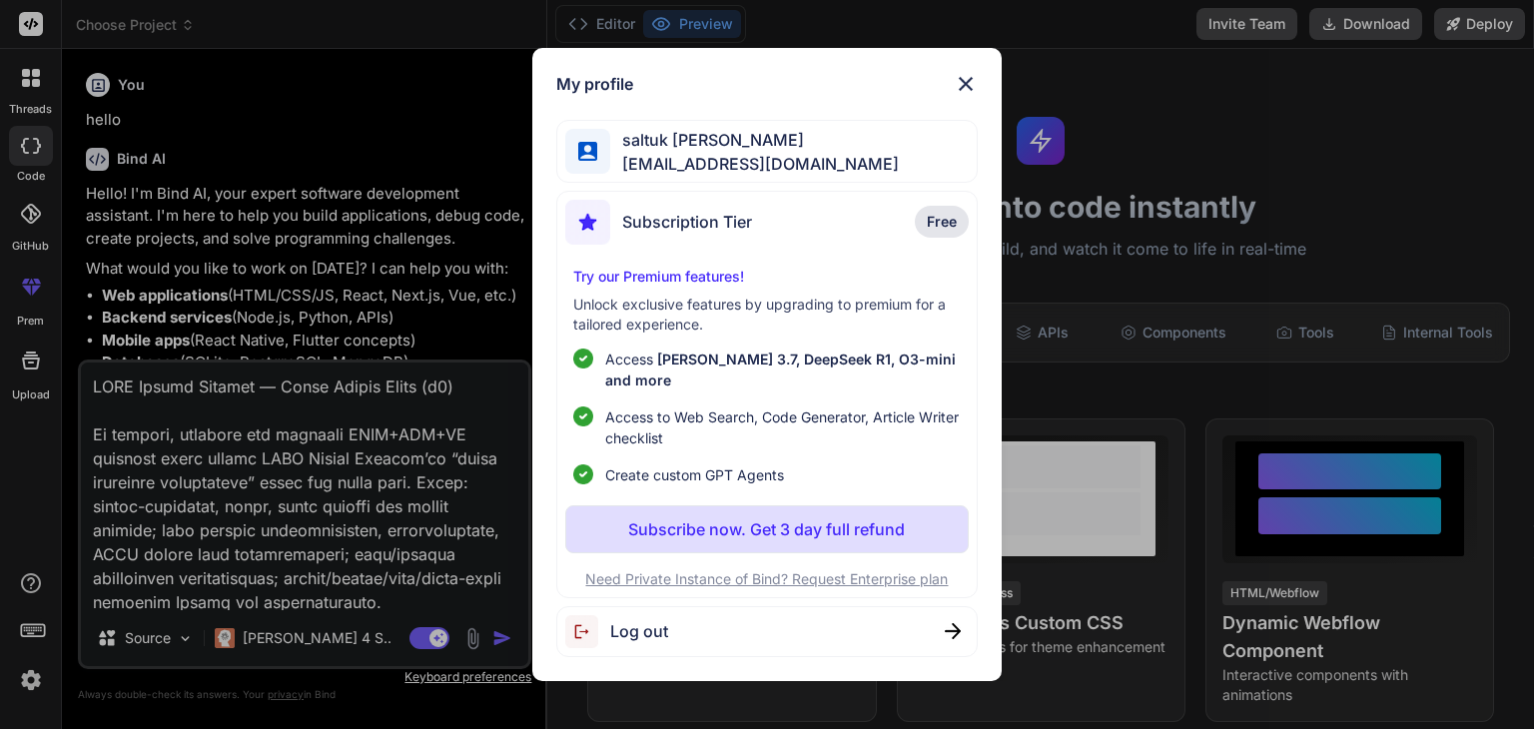
click at [631, 619] on span "Log out" at bounding box center [639, 631] width 58 height 24
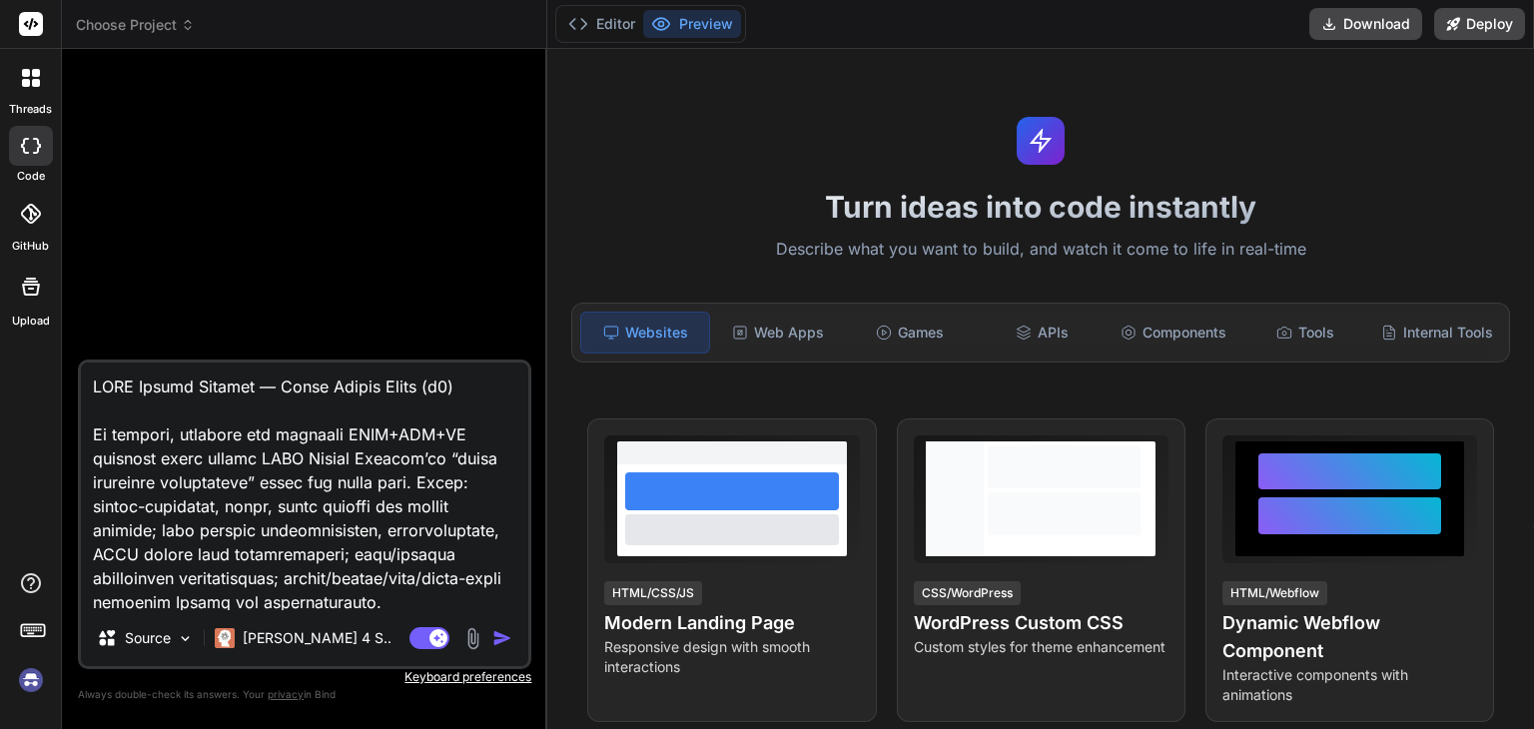
type textarea "x"
click at [25, 686] on img at bounding box center [31, 680] width 34 height 34
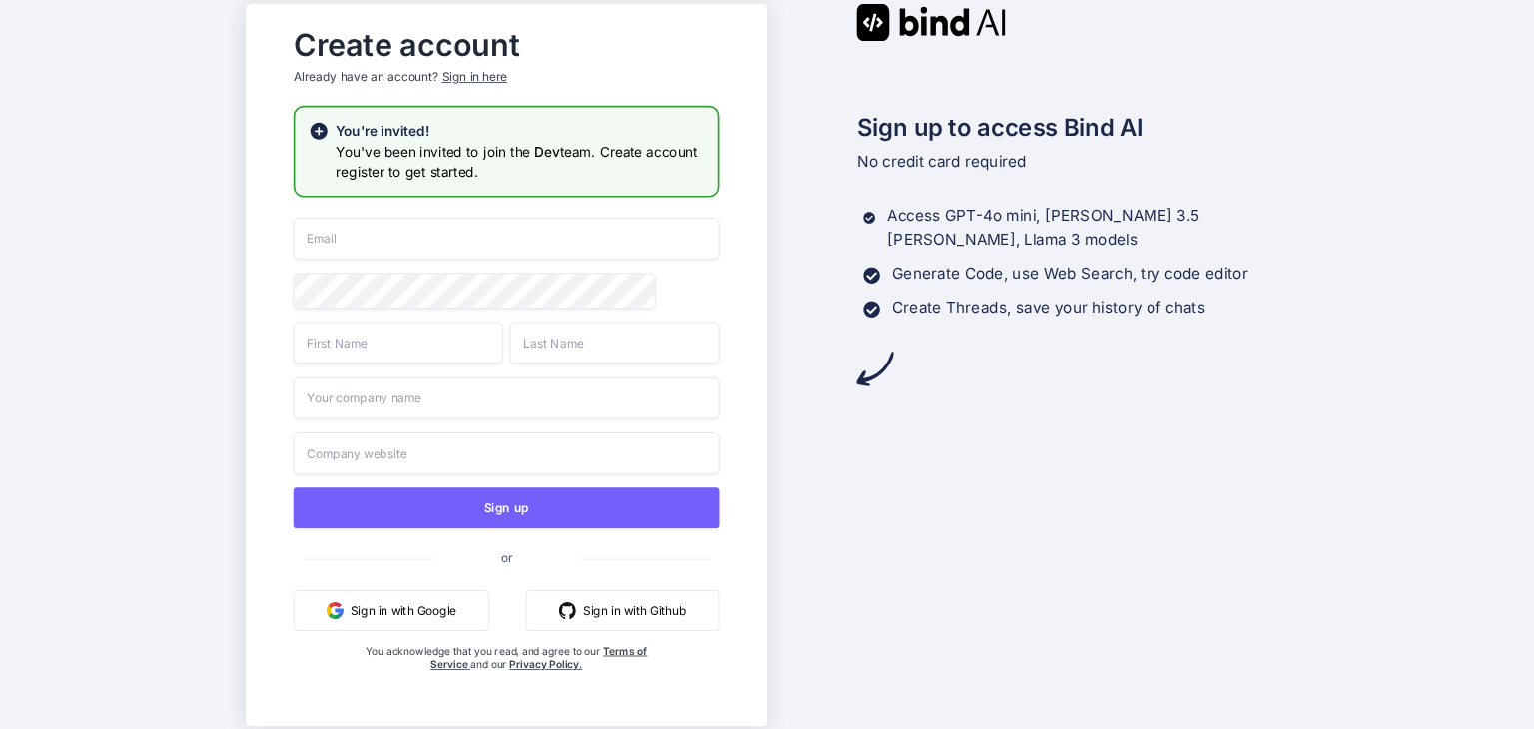
click at [543, 231] on input "email" at bounding box center [506, 239] width 426 height 42
type input "[EMAIL_ADDRESS][DOMAIN_NAME]"
type input "saltuk"
type input "ı"
type input "kıraç"
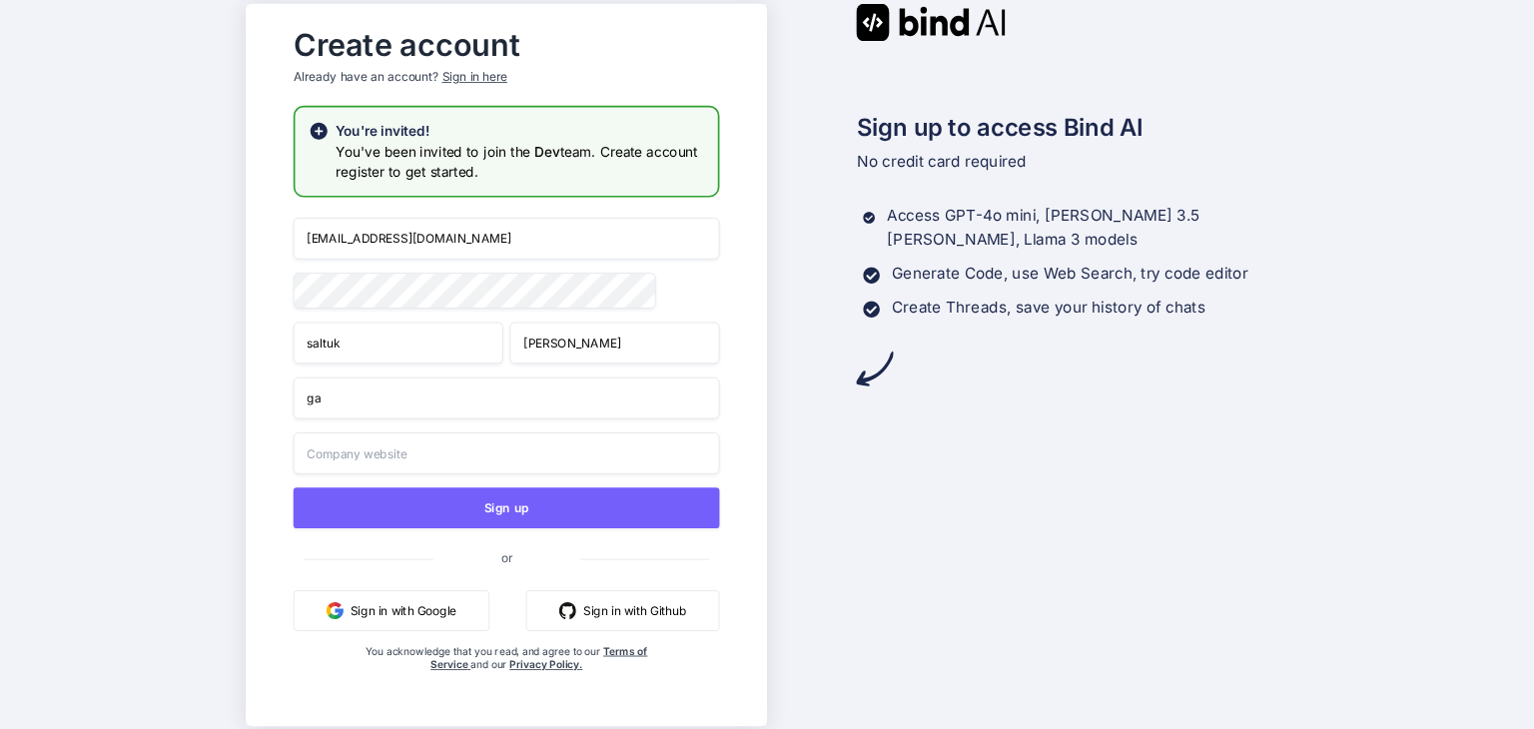
type input "g"
type input "GAIA"
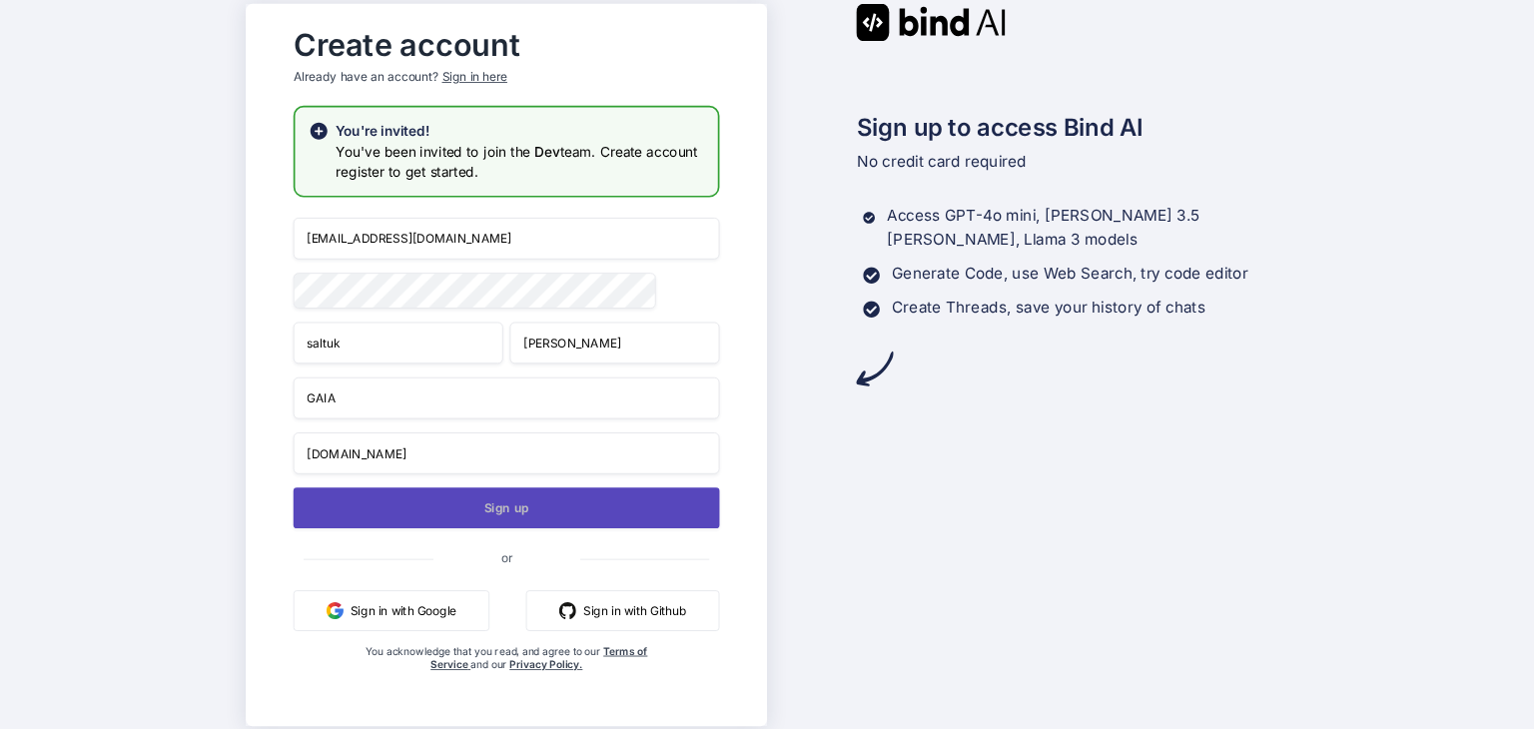
type input "gaiasphere.io"
click at [505, 522] on button "Sign up" at bounding box center [506, 507] width 426 height 41
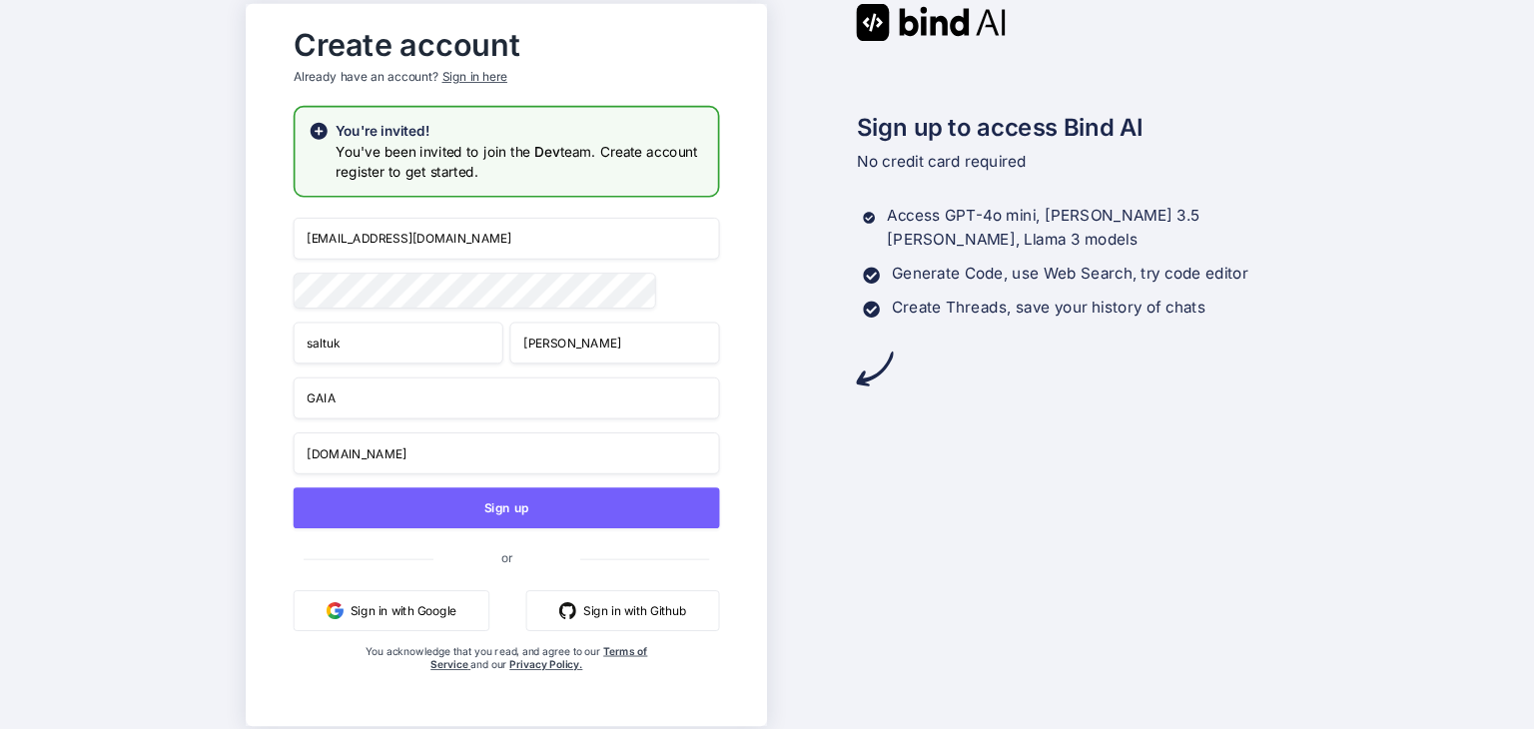
click at [340, 237] on input "saltukirac@gmail.com" at bounding box center [506, 239] width 426 height 42
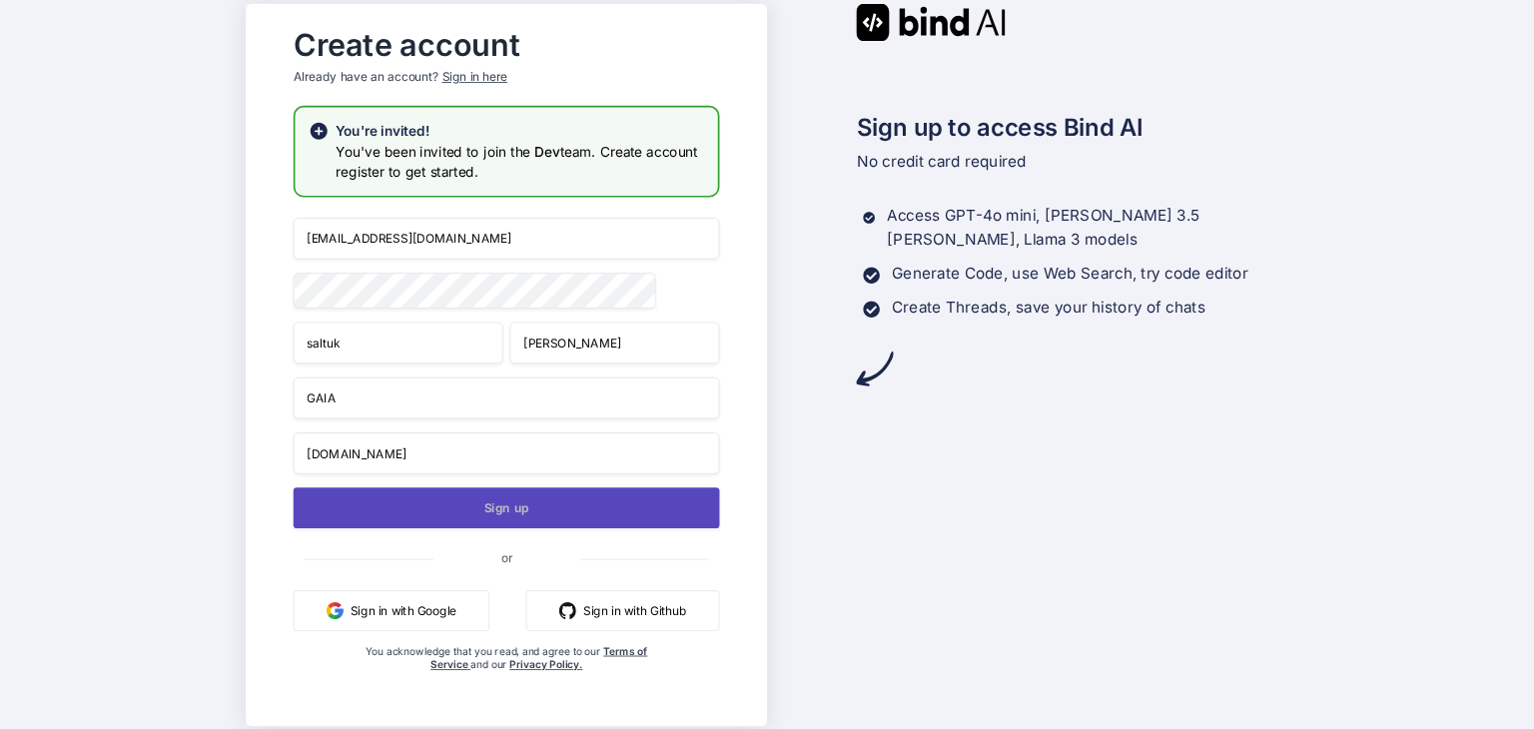
click at [478, 513] on button "Sign up" at bounding box center [506, 507] width 426 height 41
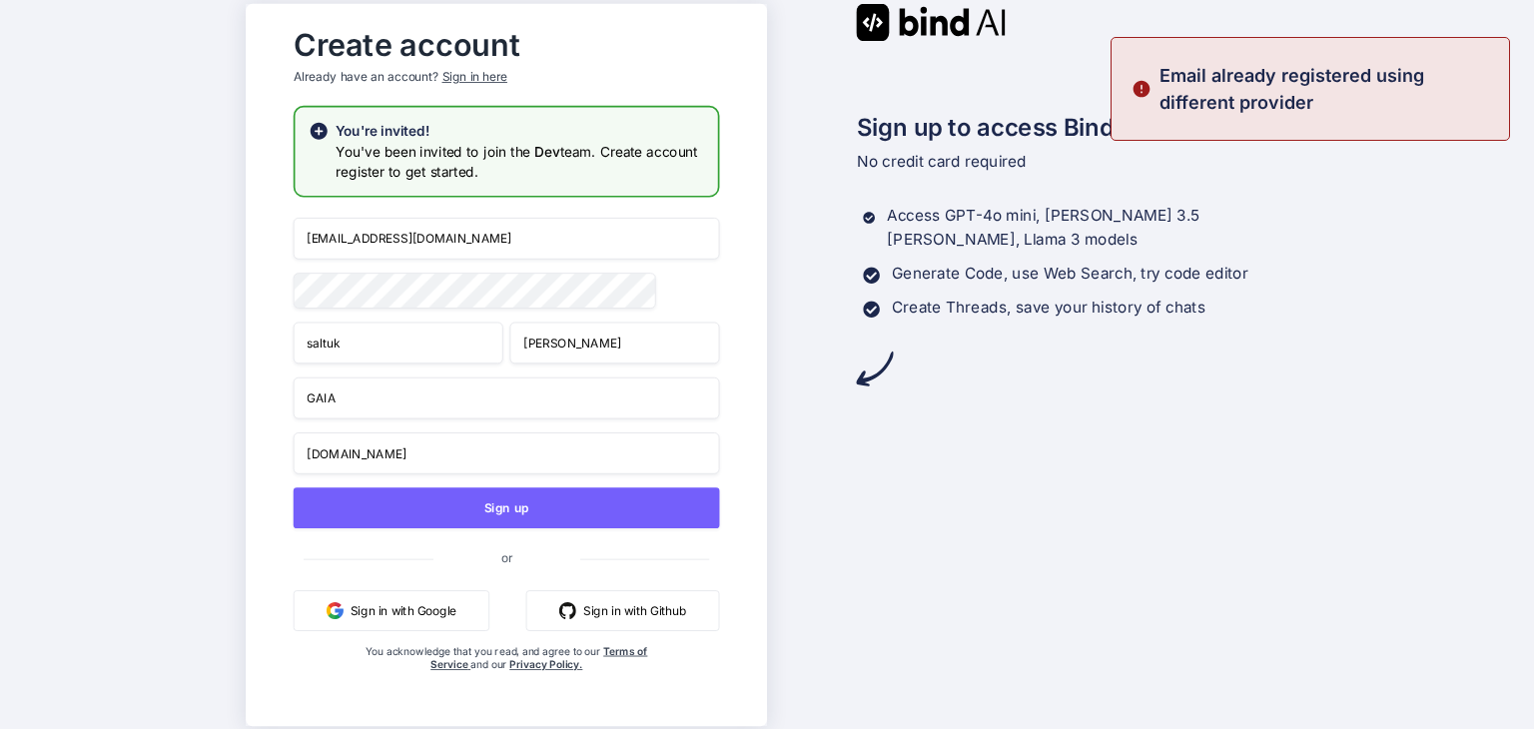
click at [336, 234] on input "[EMAIL_ADDRESS][DOMAIN_NAME]" at bounding box center [506, 239] width 426 height 42
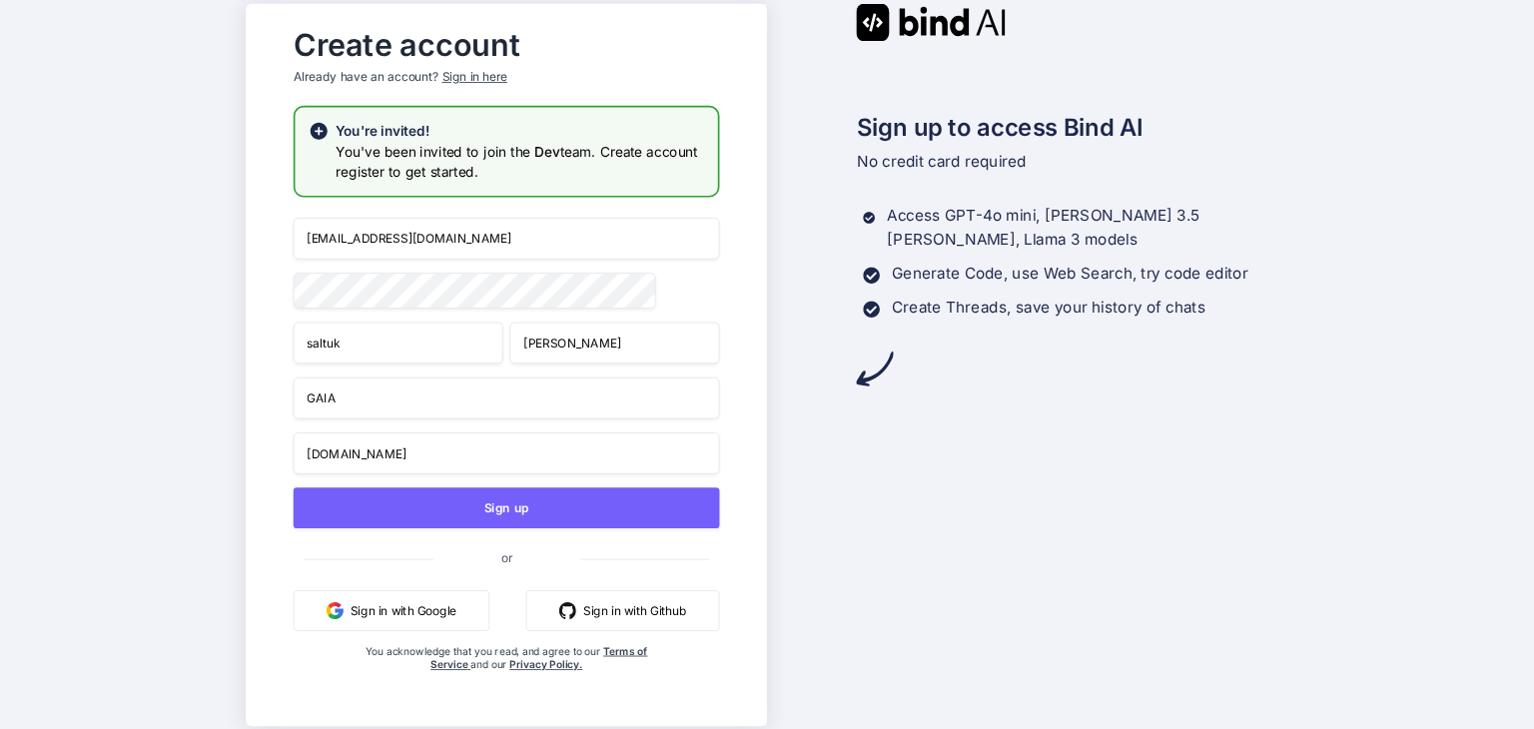
click at [371, 235] on input "[EMAIL_ADDRESS][DOMAIN_NAME]" at bounding box center [506, 239] width 426 height 42
click at [364, 233] on input "[EMAIL_ADDRESS][DOMAIN_NAME]" at bounding box center [506, 239] width 426 height 42
click at [469, 242] on input "[EMAIL_ADDRESS][DOMAIN_NAME]" at bounding box center [506, 239] width 426 height 42
paste input "aymeadaemlak"
type input "[EMAIL_ADDRESS][DOMAIN_NAME]"
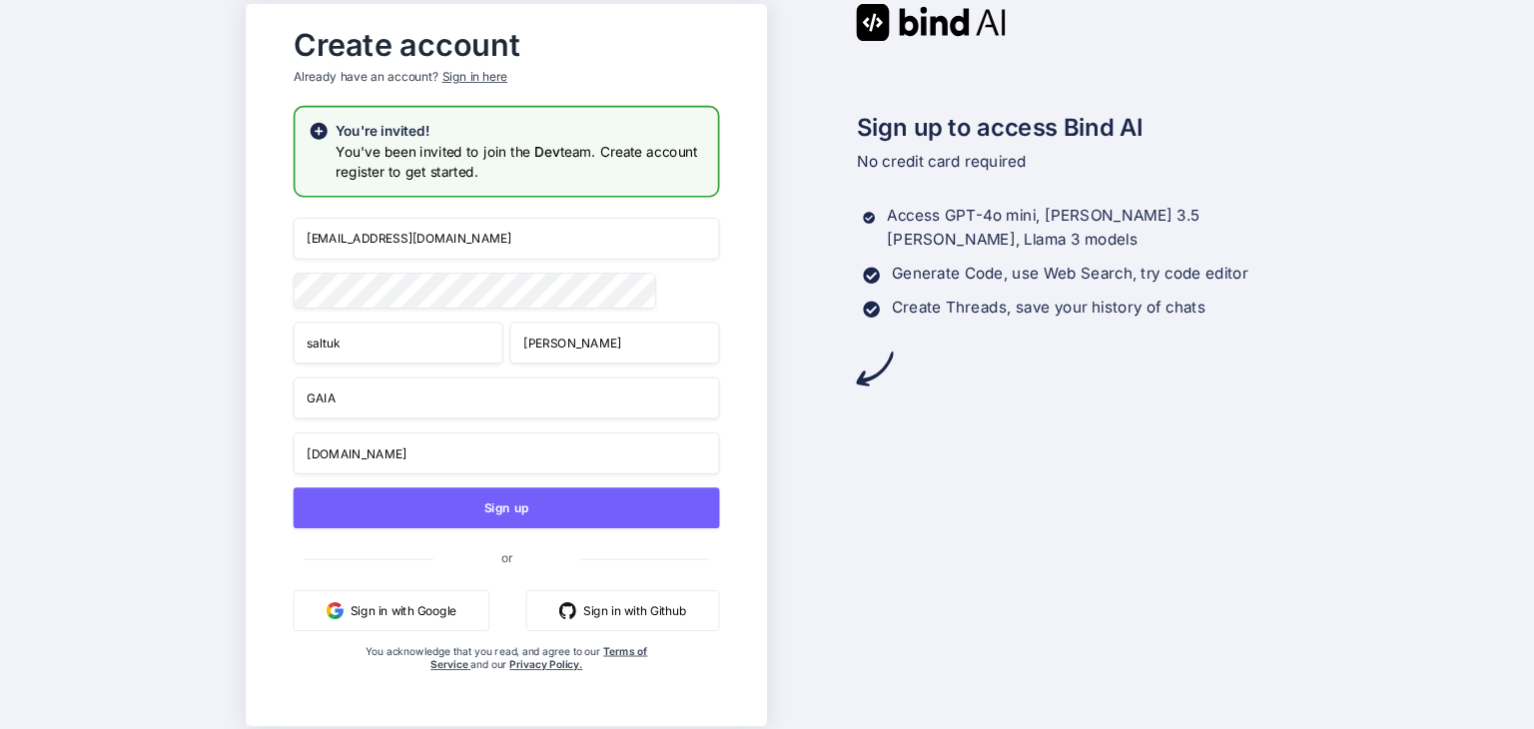
click at [208, 271] on div "Create account Already have an account? Sign in here You're invited! You've bee…" at bounding box center [767, 364] width 1534 height 729
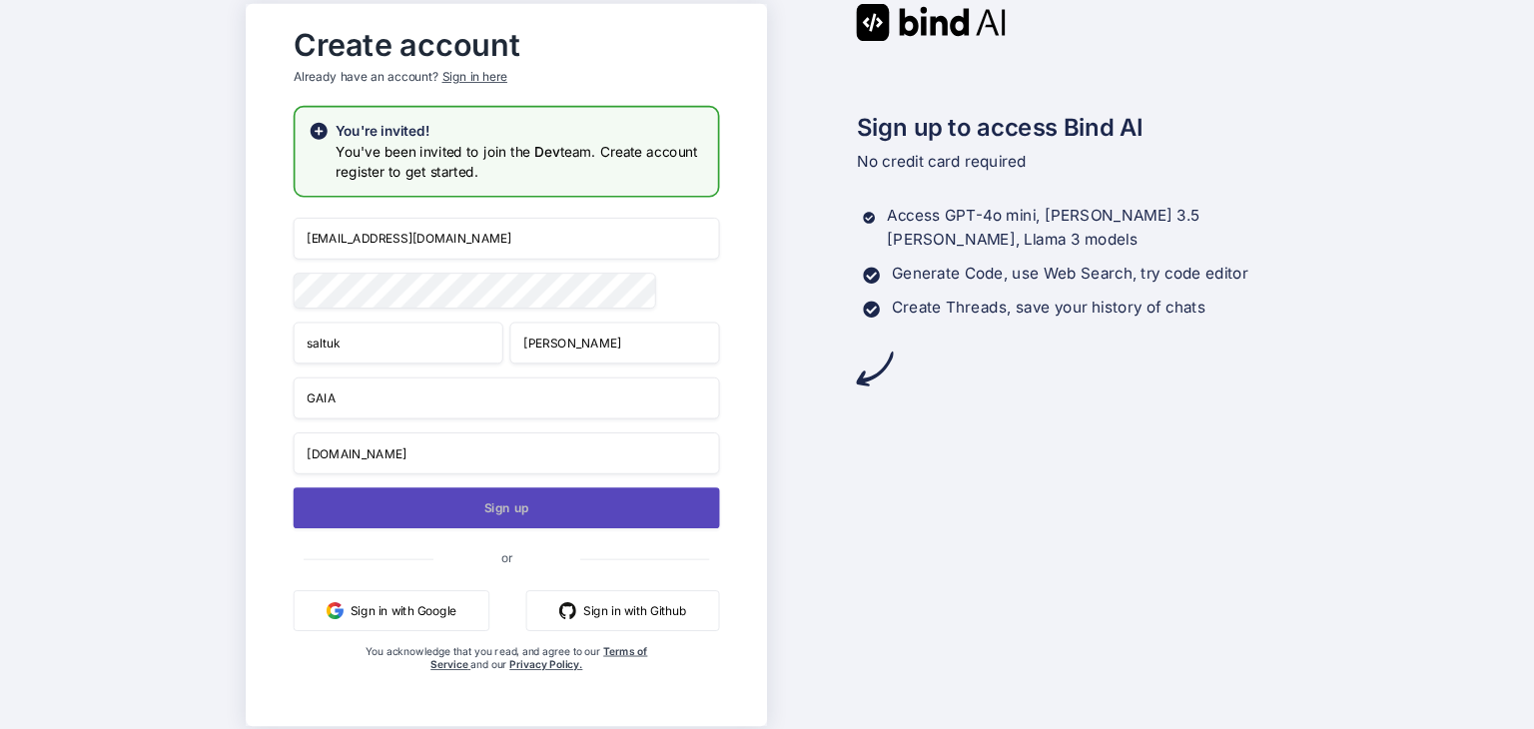
click at [463, 494] on button "Sign up" at bounding box center [506, 507] width 426 height 41
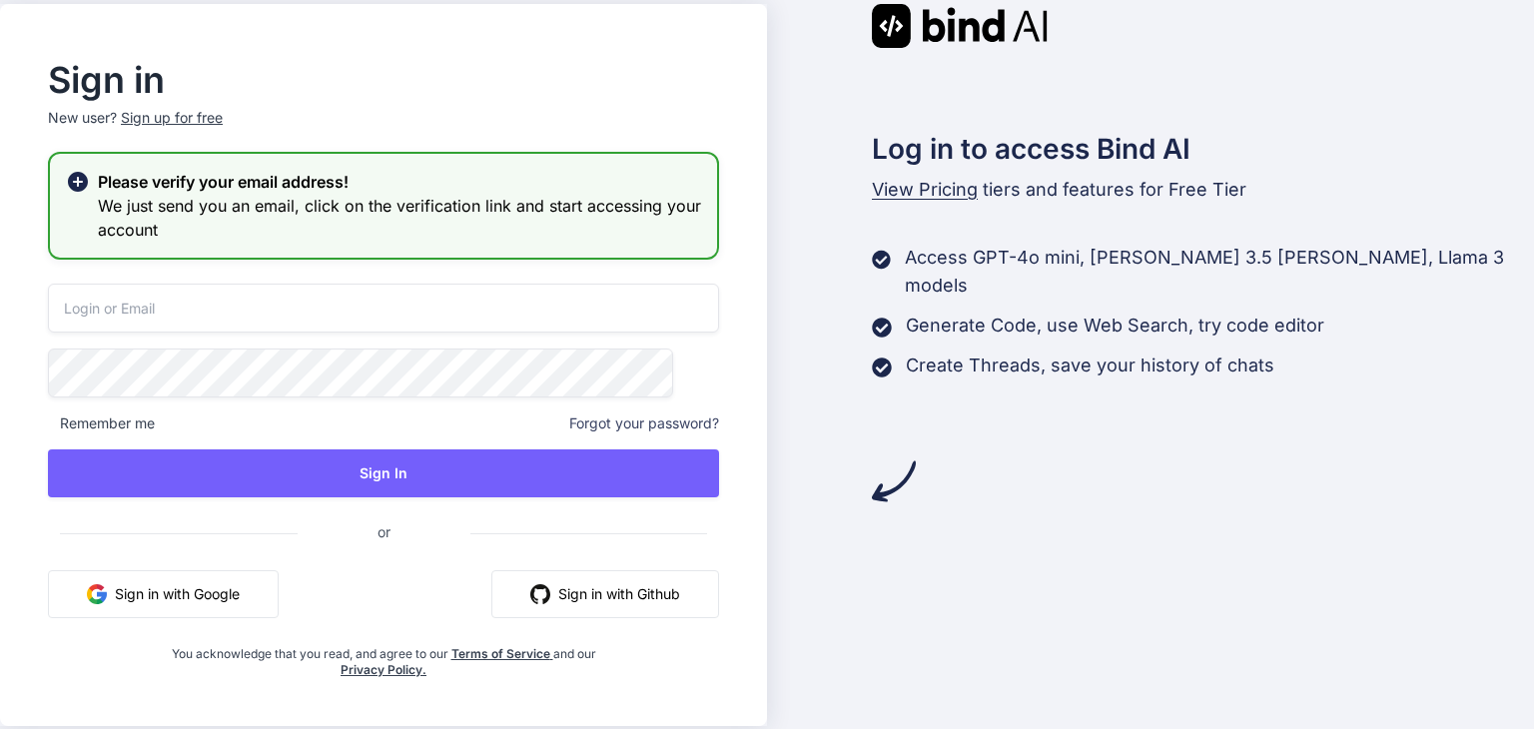
type input "[EMAIL_ADDRESS][DOMAIN_NAME]"
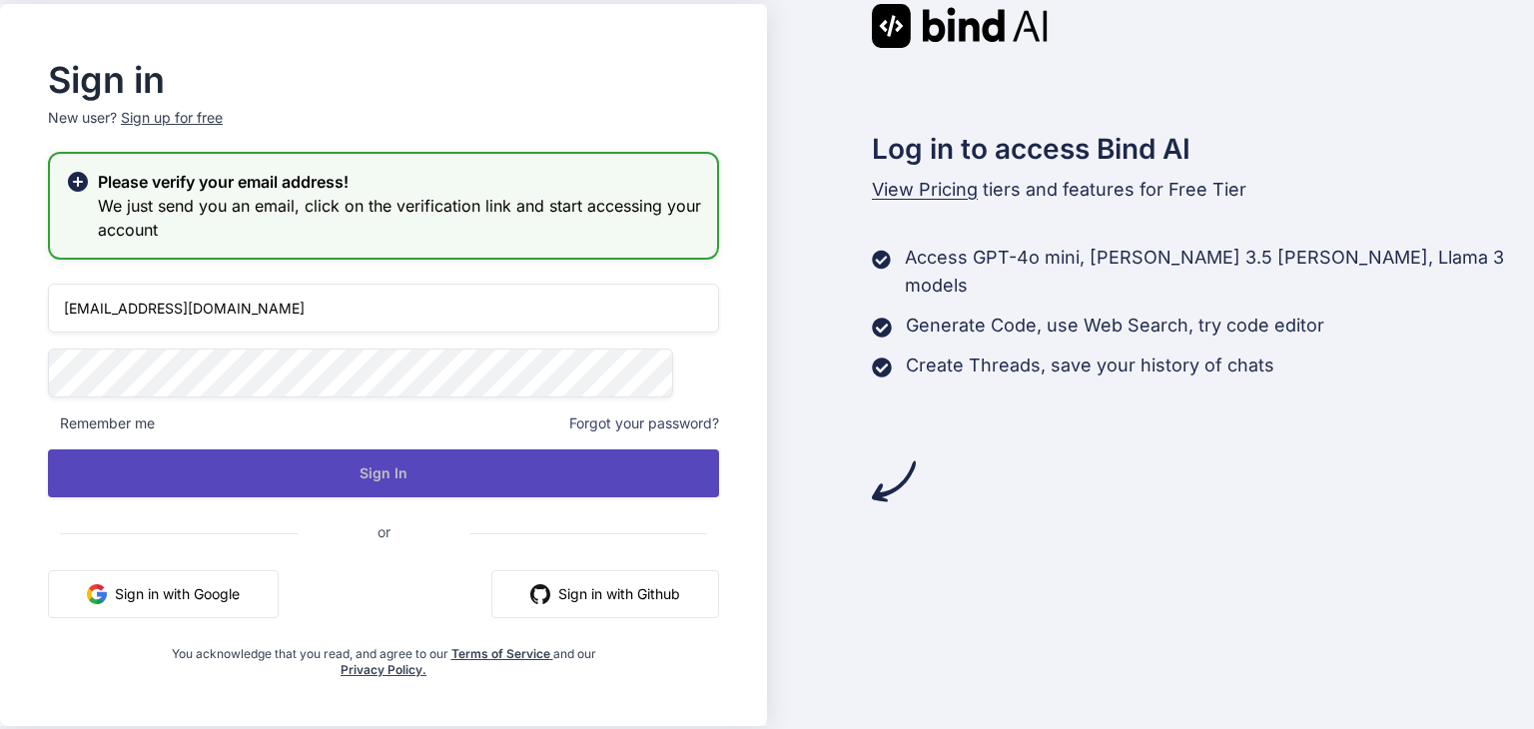
click at [336, 454] on button "Sign In" at bounding box center [383, 473] width 671 height 48
click at [427, 474] on button "Sign In" at bounding box center [383, 473] width 671 height 48
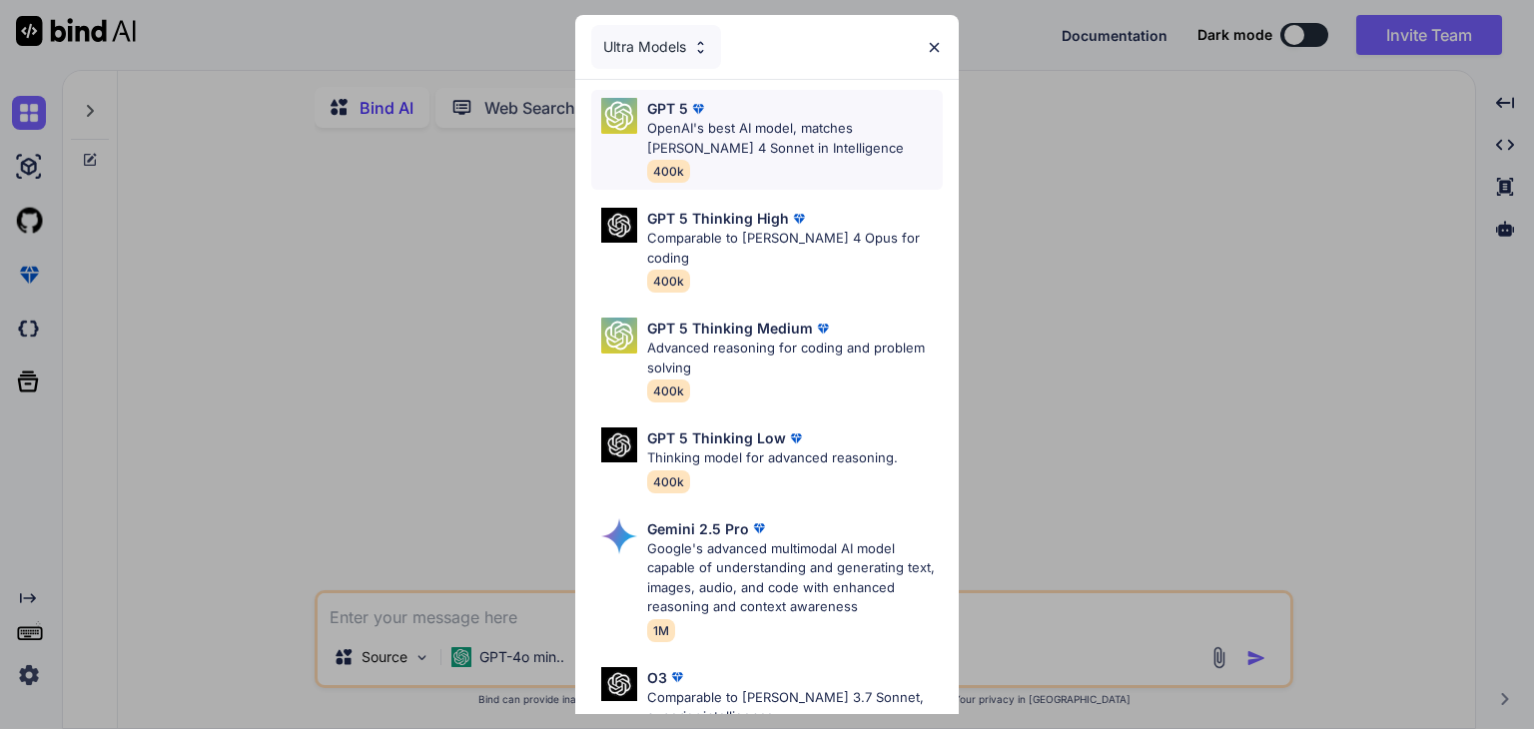
click at [746, 133] on p "OpenAI's best AI model, matches Claude 4 Sonnet in Intelligence" at bounding box center [795, 138] width 296 height 39
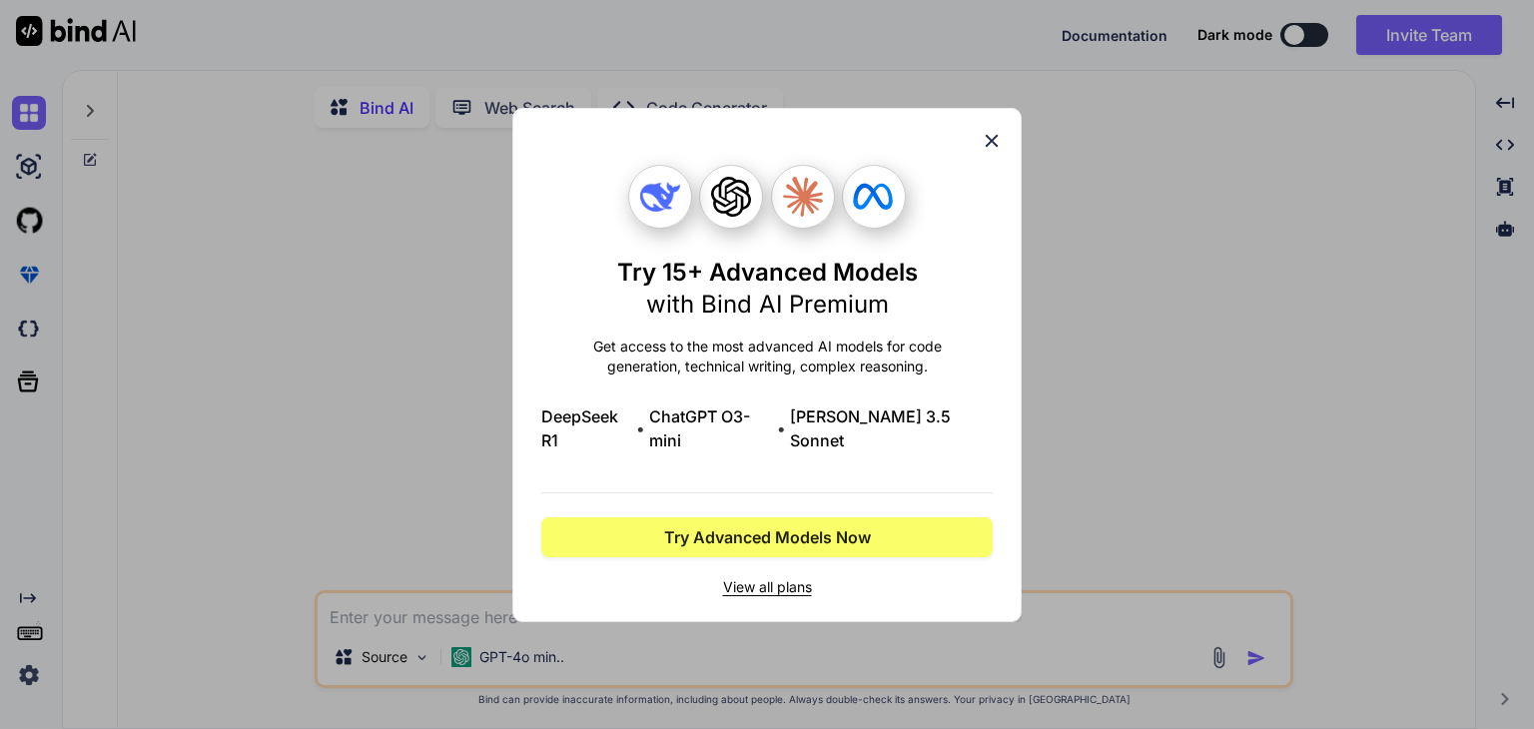
click at [998, 151] on icon at bounding box center [991, 141] width 22 height 22
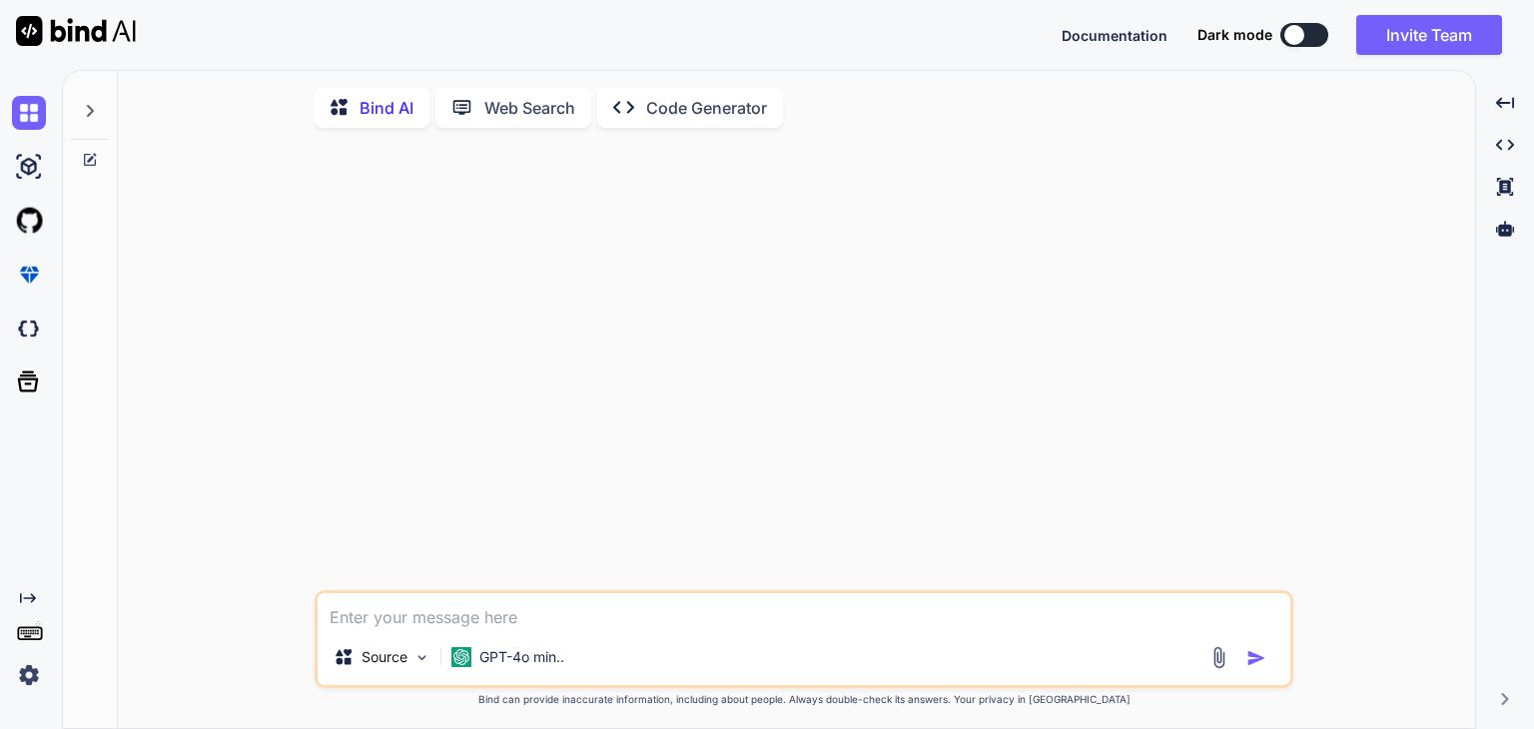
click at [17, 673] on img at bounding box center [29, 675] width 34 height 34
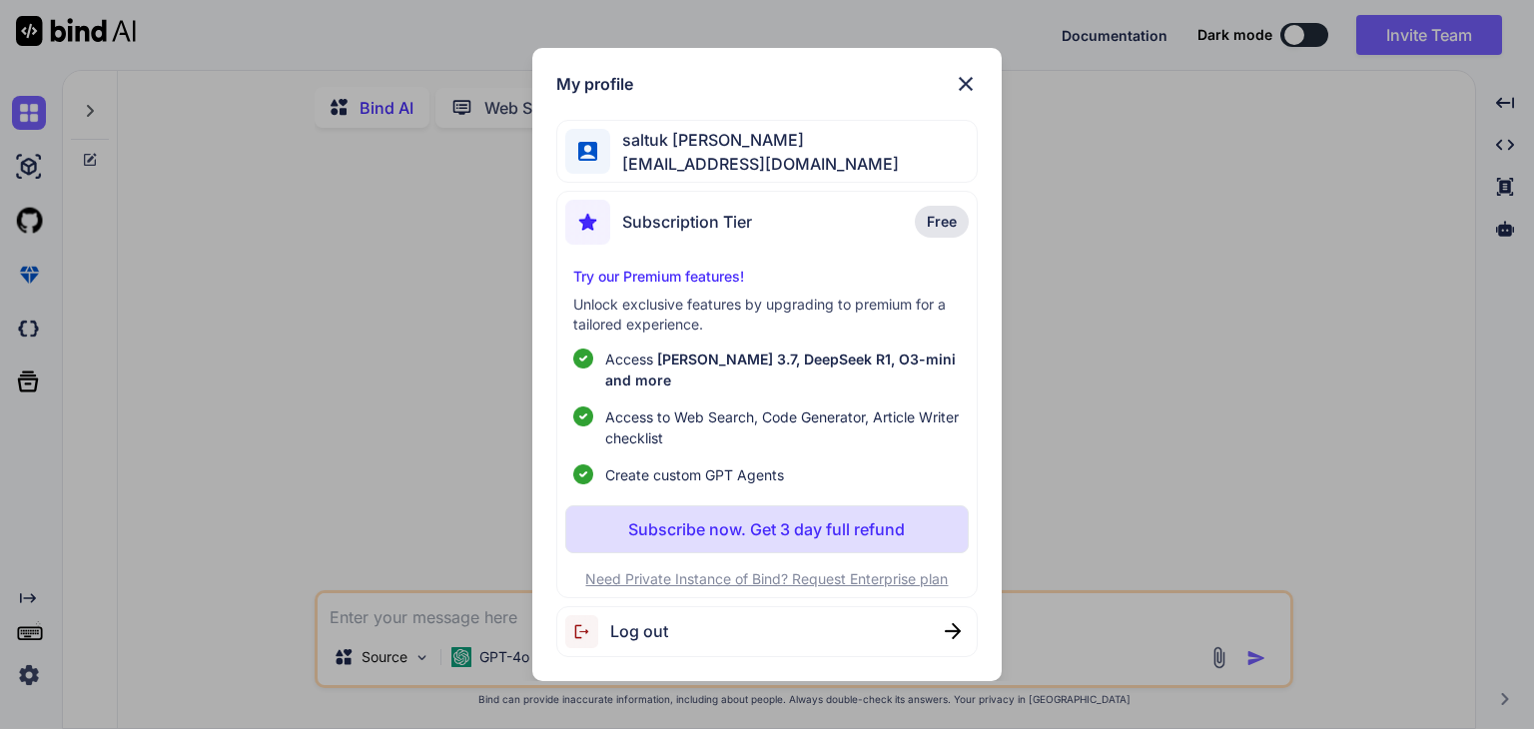
click at [968, 93] on img at bounding box center [966, 84] width 24 height 24
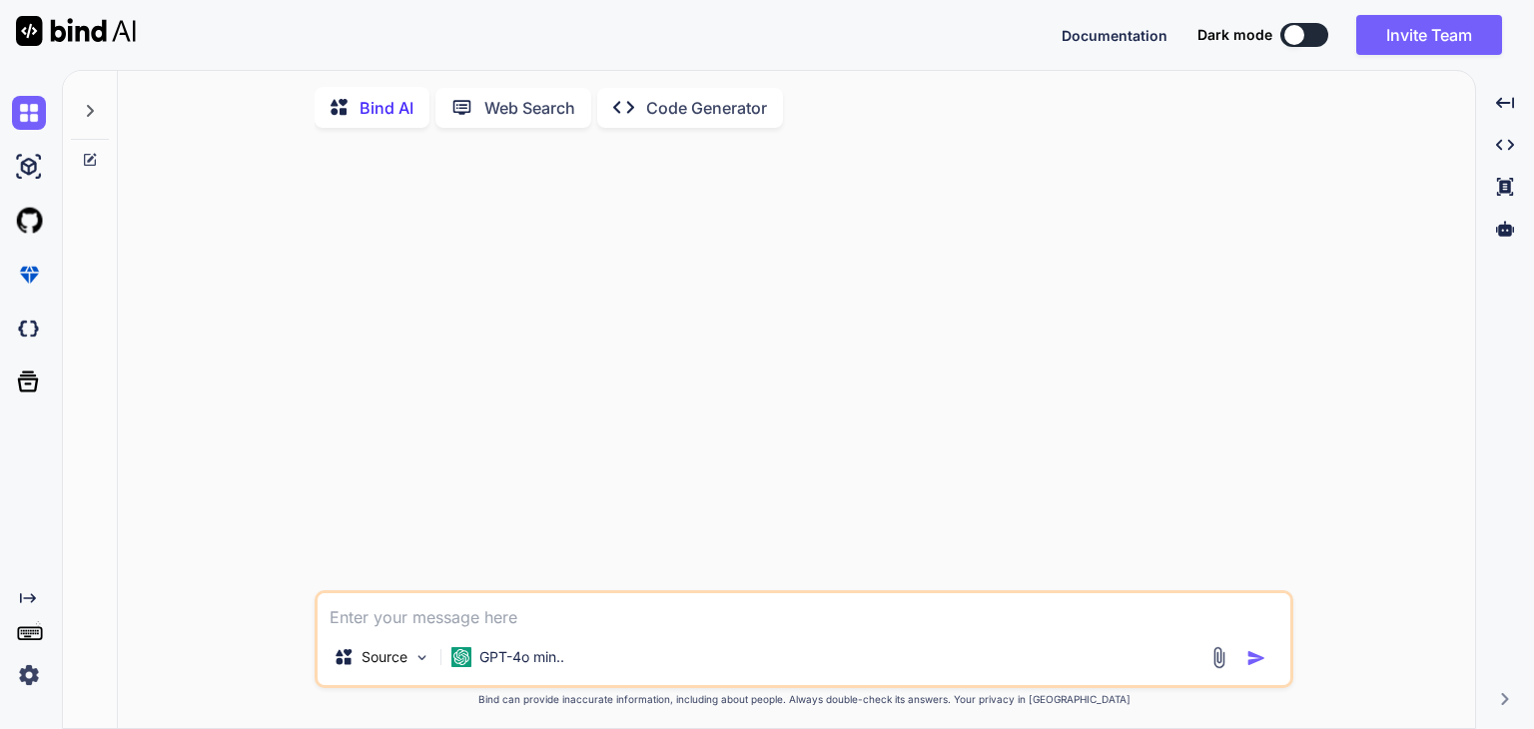
click at [37, 671] on img at bounding box center [29, 675] width 34 height 34
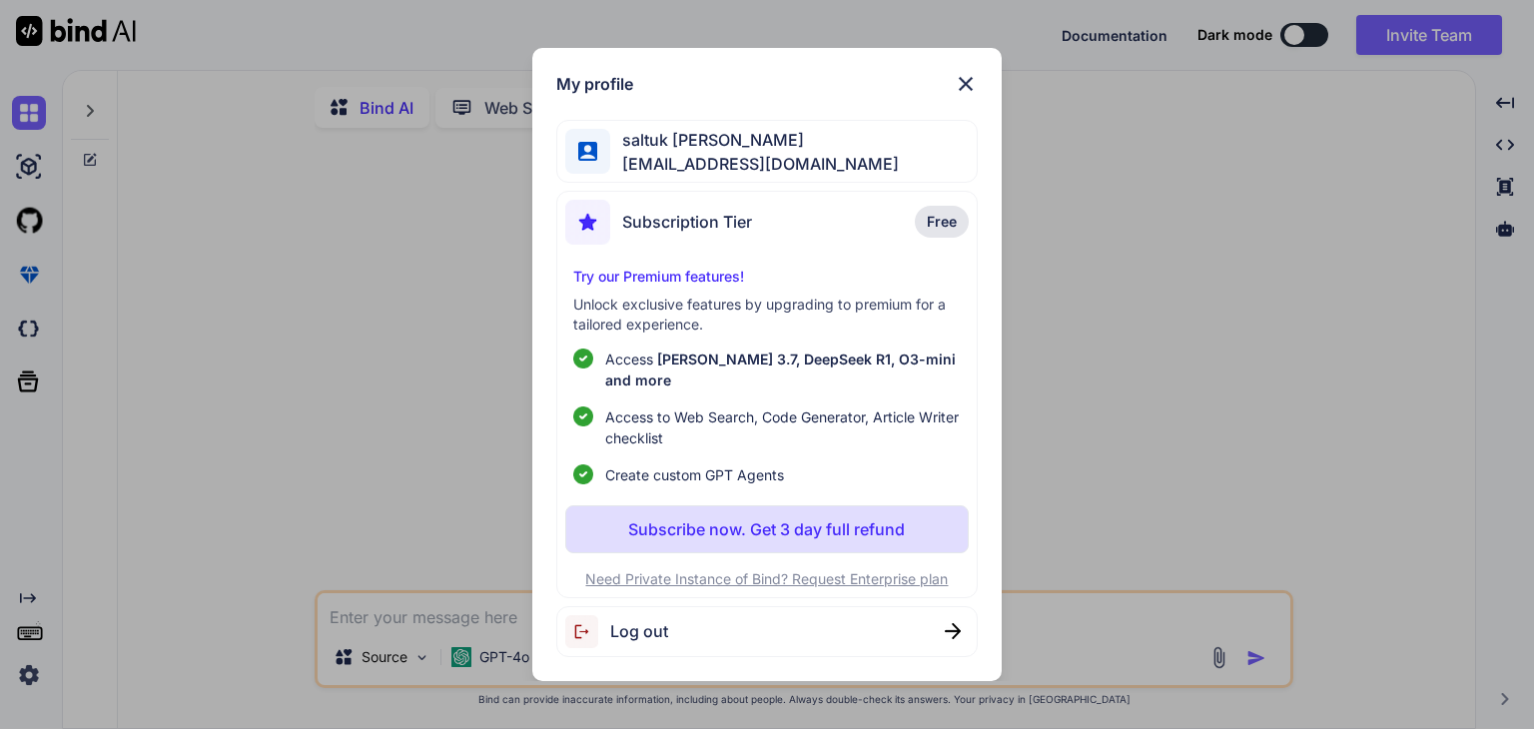
click at [1363, 409] on div "My profile saltuk kıraç aymeadaemlak@gmail.com Subscription Tier Free Try our P…" at bounding box center [767, 364] width 1534 height 729
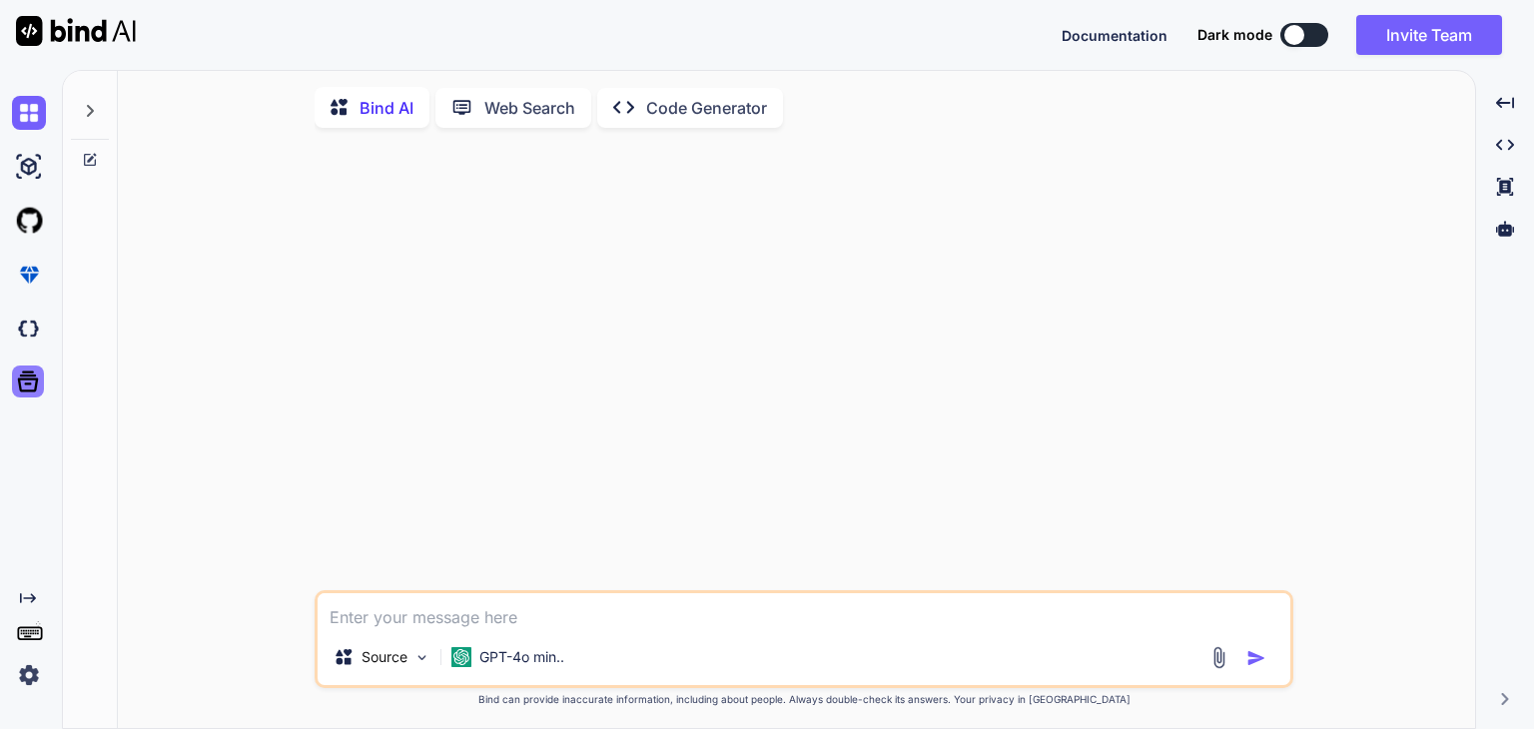
click at [28, 384] on icon at bounding box center [28, 381] width 21 height 21
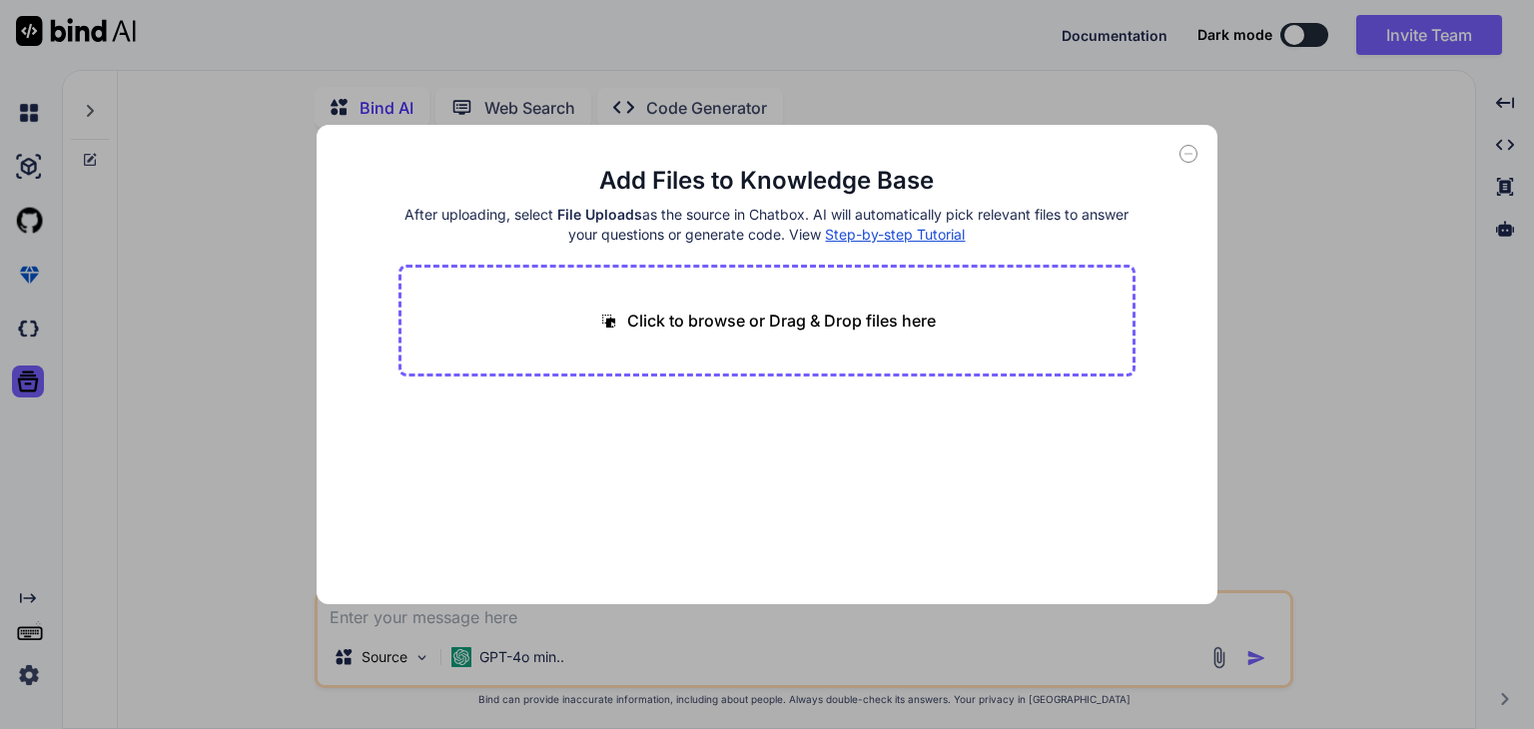
drag, startPoint x: 257, startPoint y: 285, endPoint x: 240, endPoint y: 289, distance: 17.4
click at [256, 285] on div "Add Files to Knowledge Base After uploading, select File Uploads as the source …" at bounding box center [767, 364] width 1534 height 729
type textarea "x"
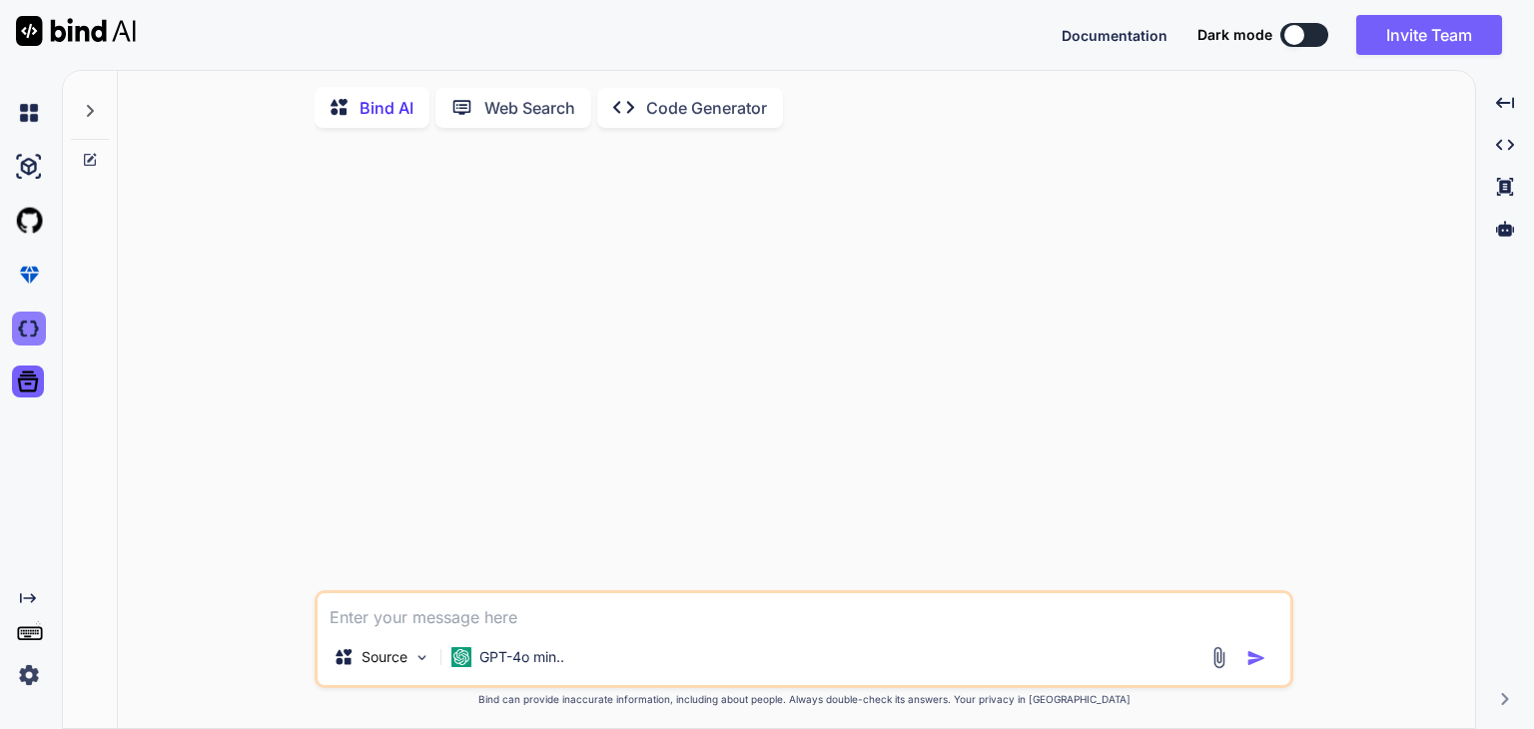
click at [16, 328] on img at bounding box center [29, 329] width 34 height 34
click at [37, 670] on img at bounding box center [29, 675] width 34 height 34
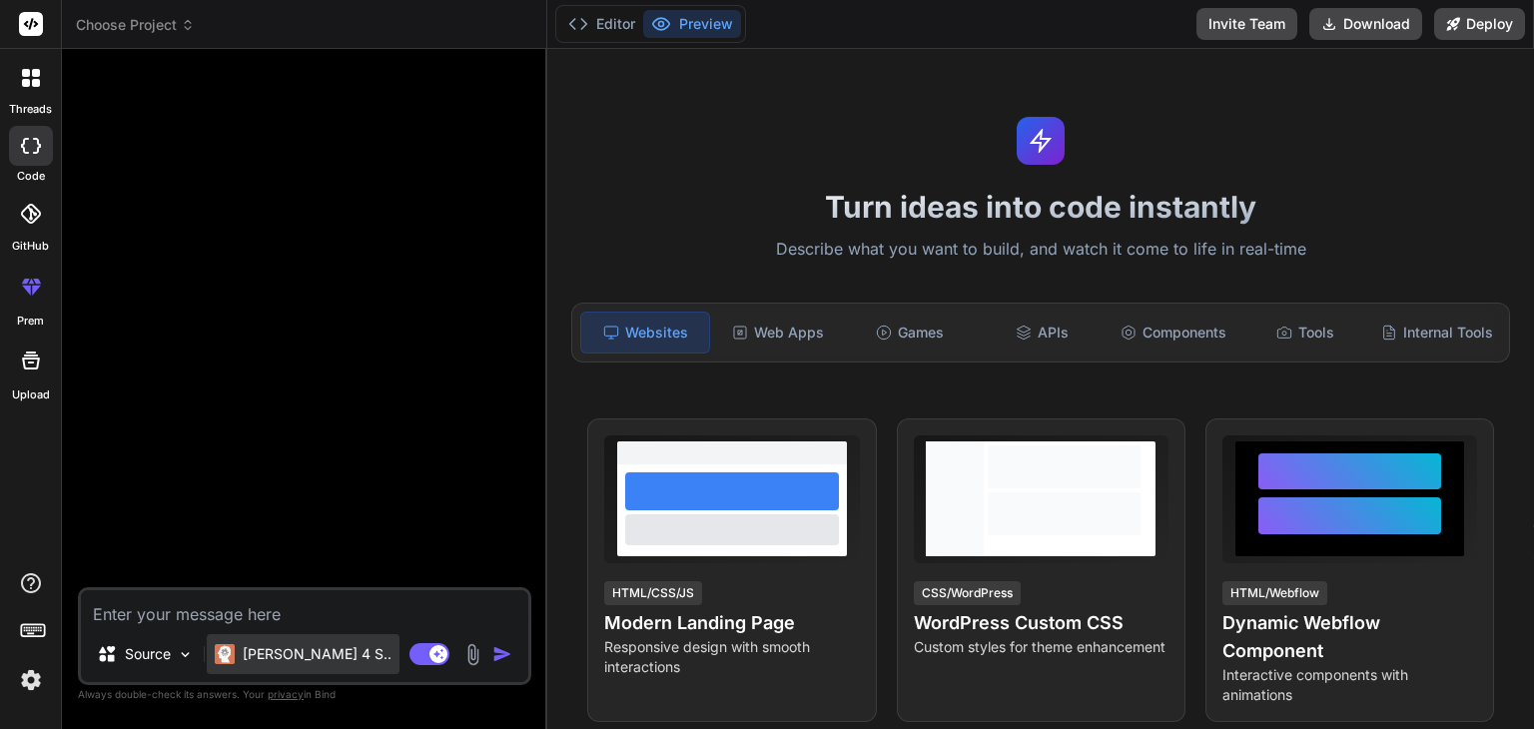
click at [292, 656] on p "[PERSON_NAME] 4 S.." at bounding box center [317, 654] width 149 height 20
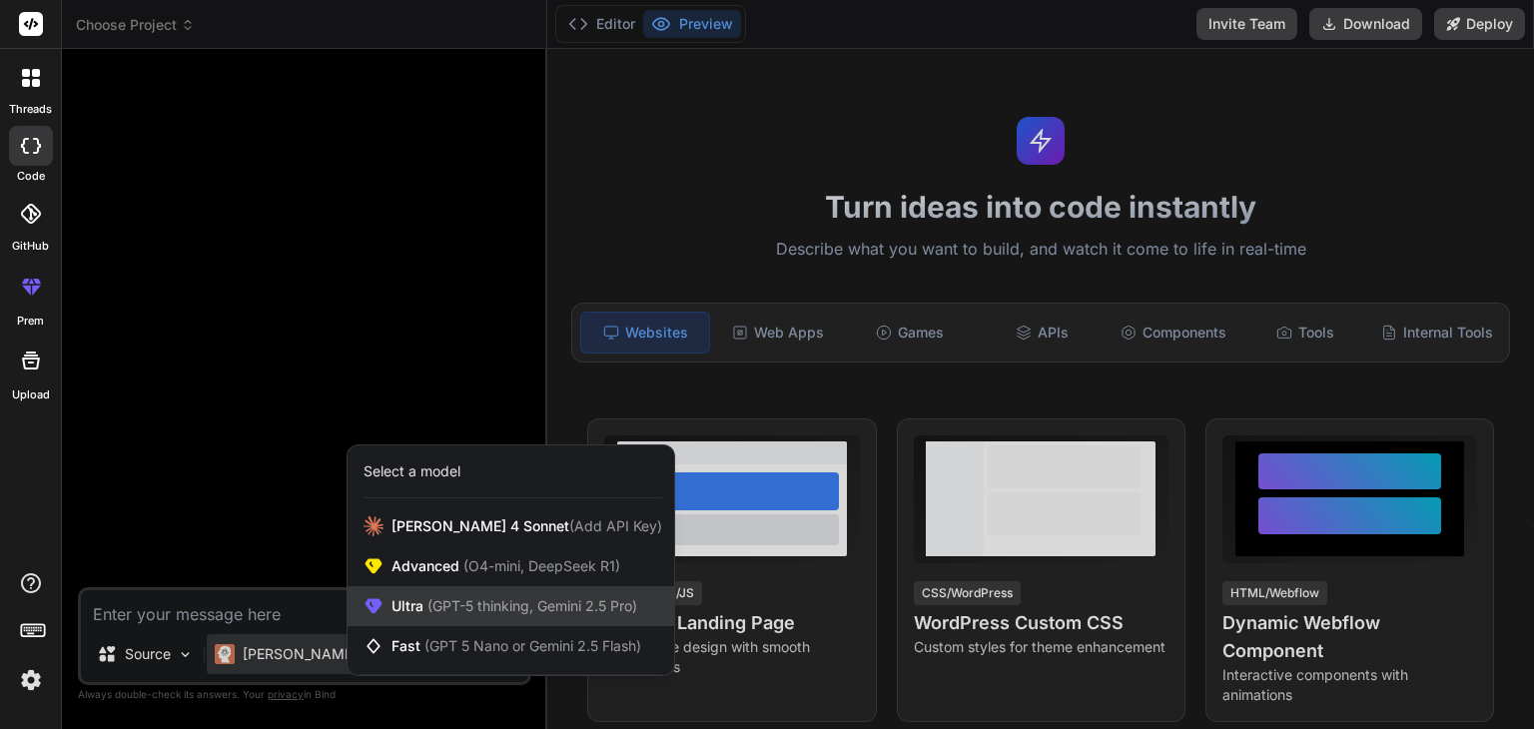
click at [599, 597] on span "(GPT-5 thinking, Gemini 2.5 Pro)" at bounding box center [530, 605] width 214 height 17
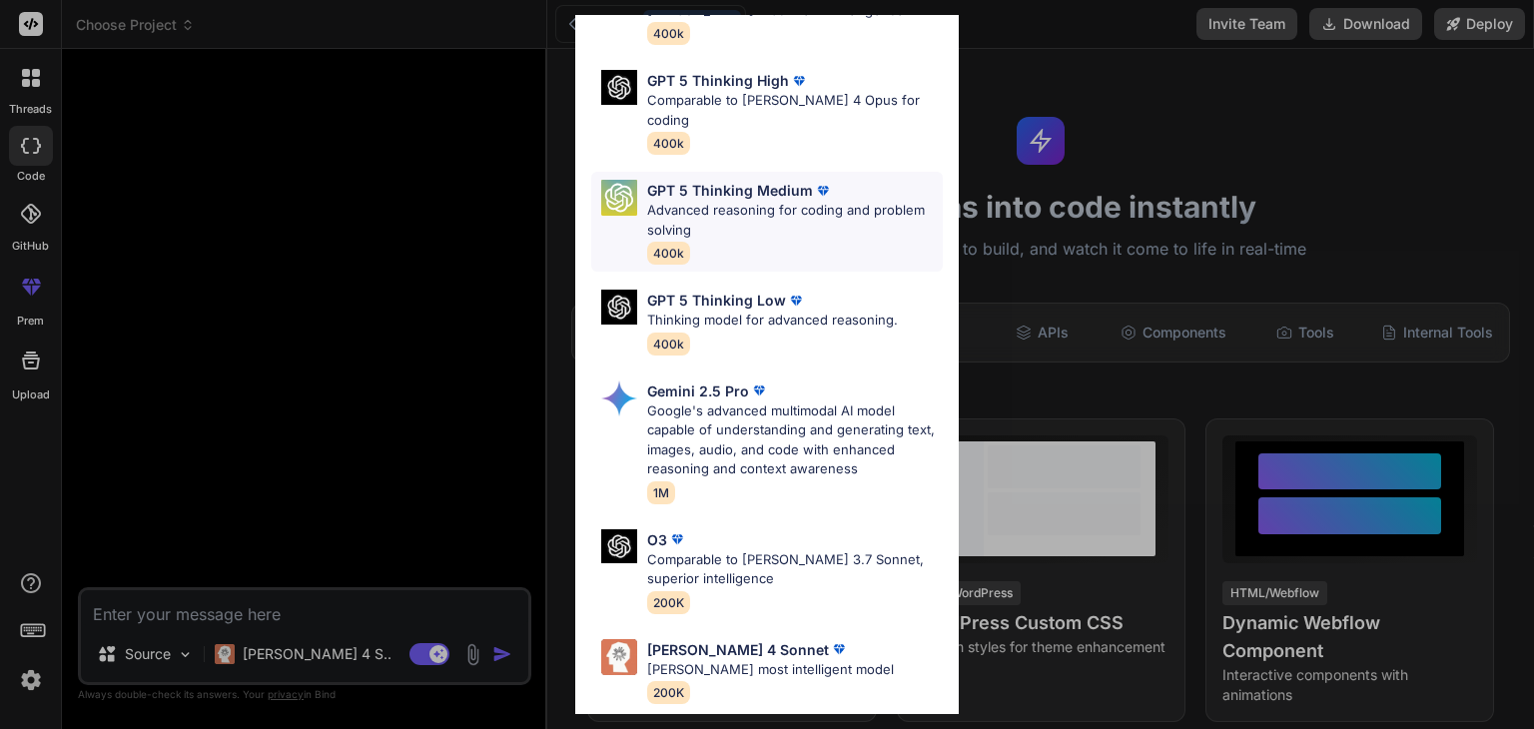
scroll to position [220, 0]
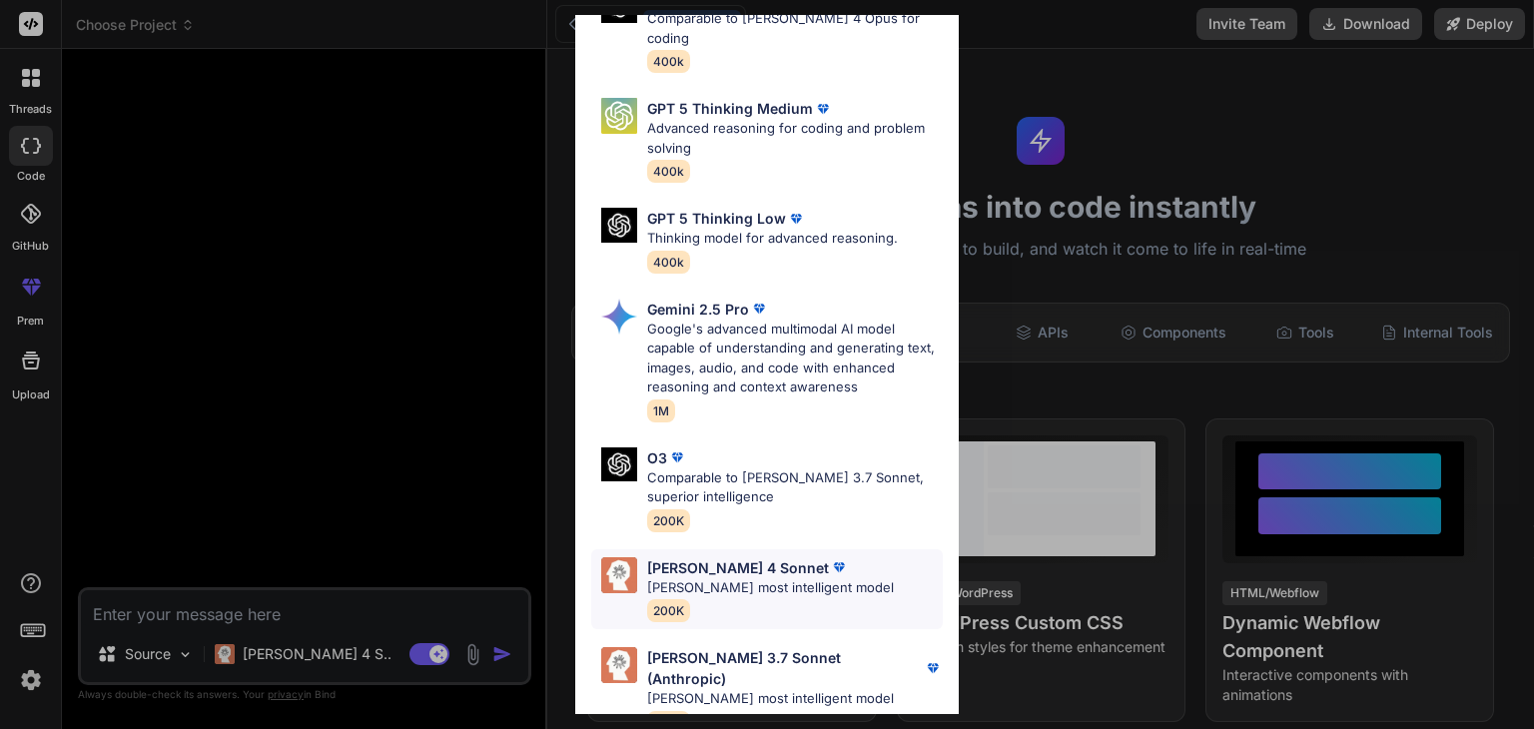
click at [804, 578] on p "[PERSON_NAME] most intelligent model" at bounding box center [770, 588] width 247 height 20
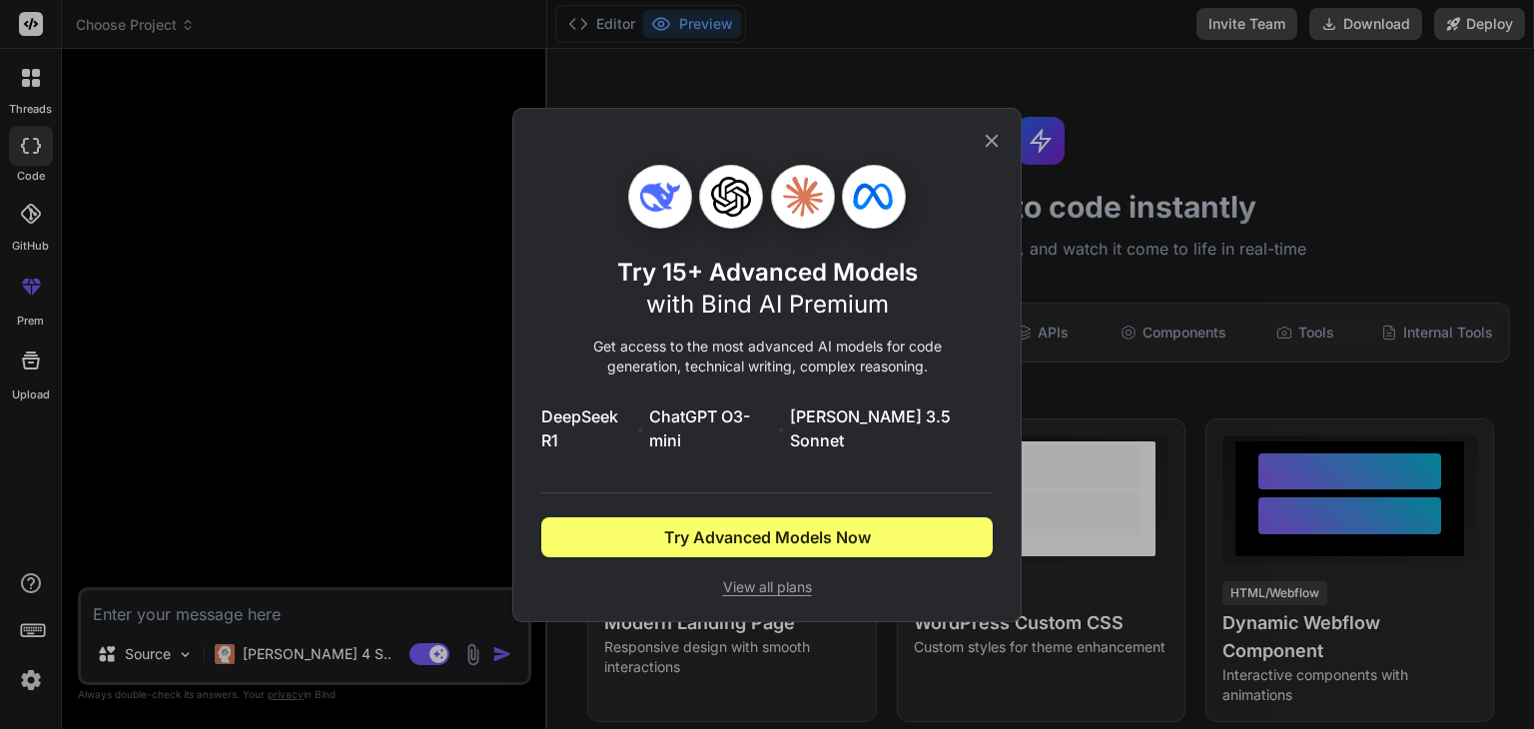
click at [990, 147] on icon at bounding box center [991, 140] width 13 height 13
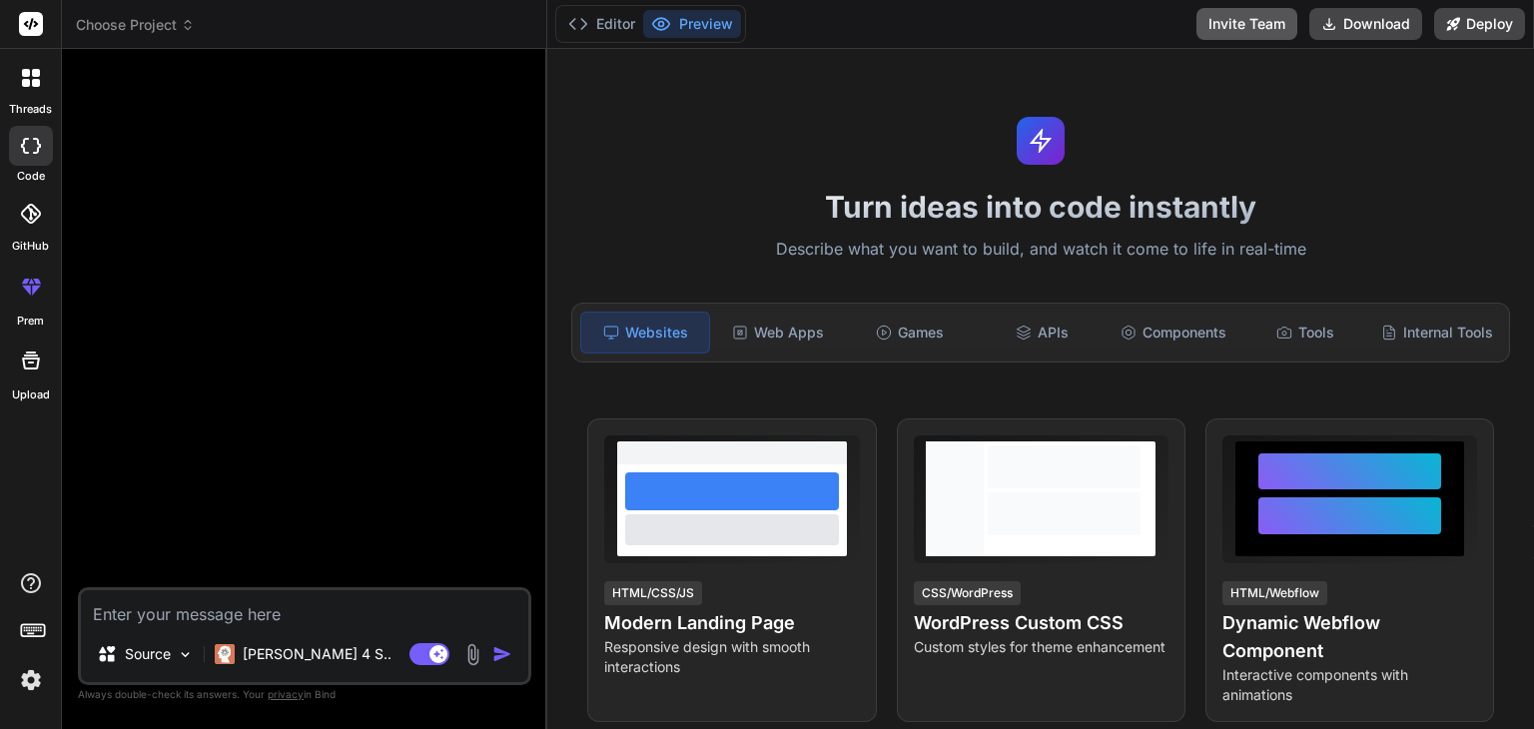
click at [1243, 22] on button "Invite Team" at bounding box center [1246, 24] width 101 height 32
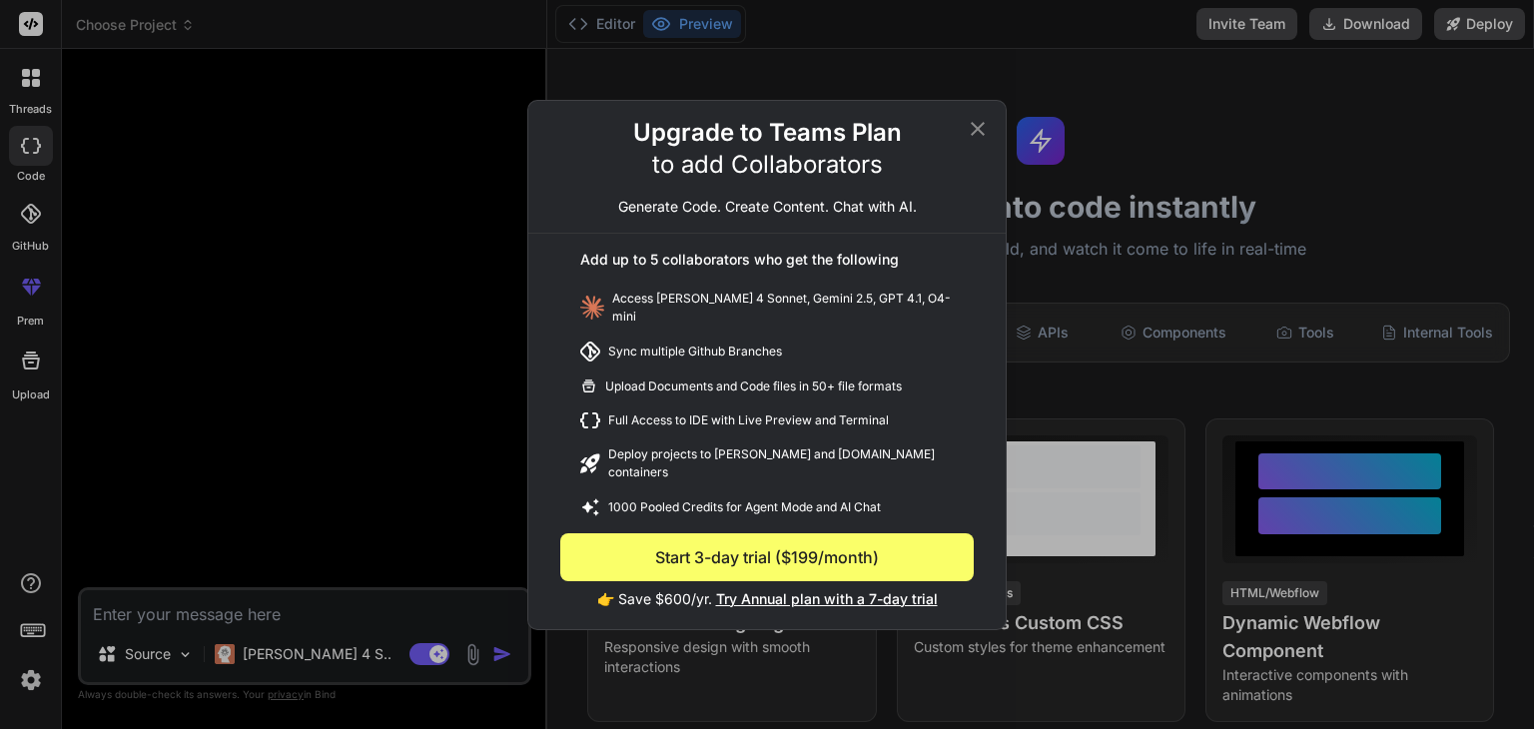
click at [976, 135] on icon at bounding box center [977, 128] width 14 height 14
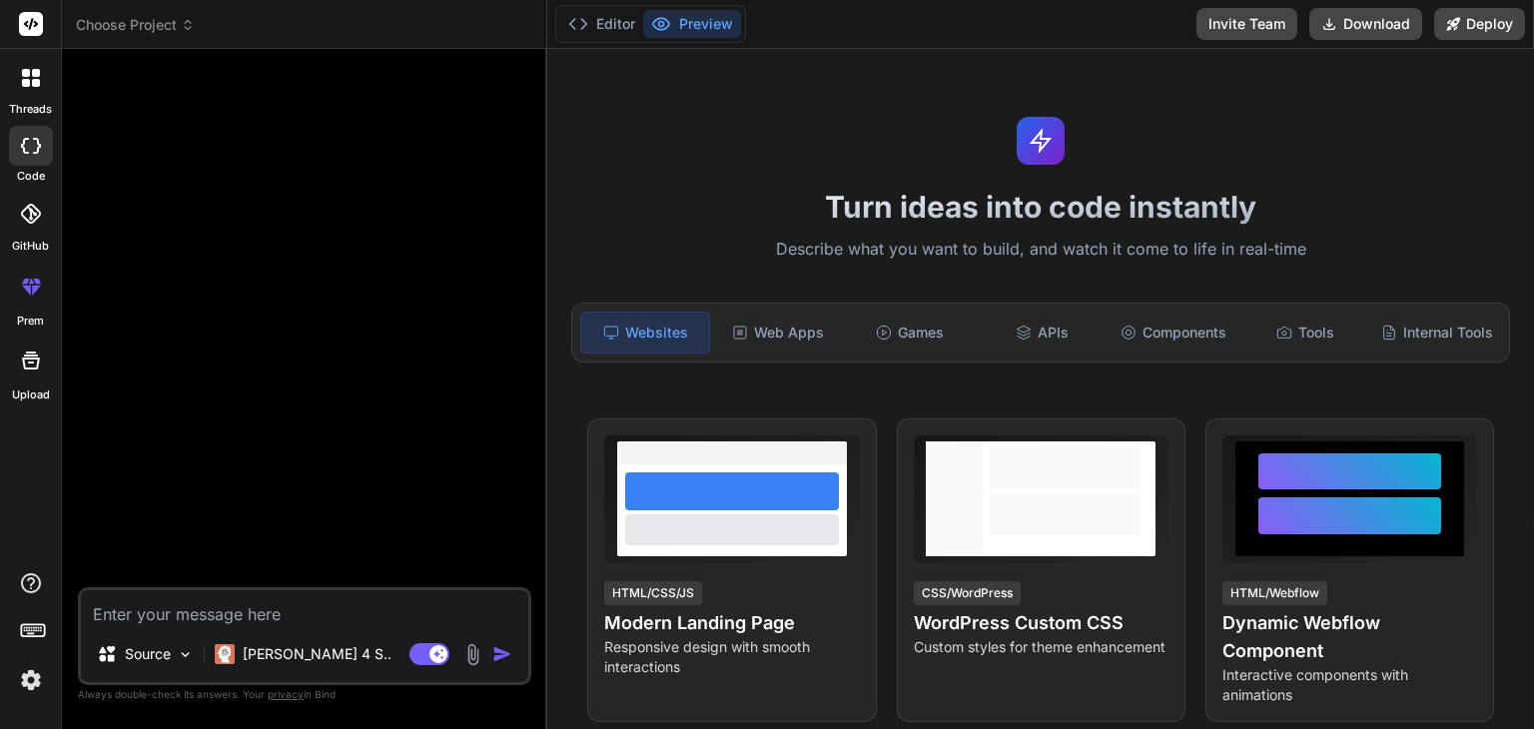
click at [24, 699] on div "threads code GitHub prem Upload" at bounding box center [31, 364] width 62 height 729
click at [28, 692] on img at bounding box center [31, 680] width 34 height 34
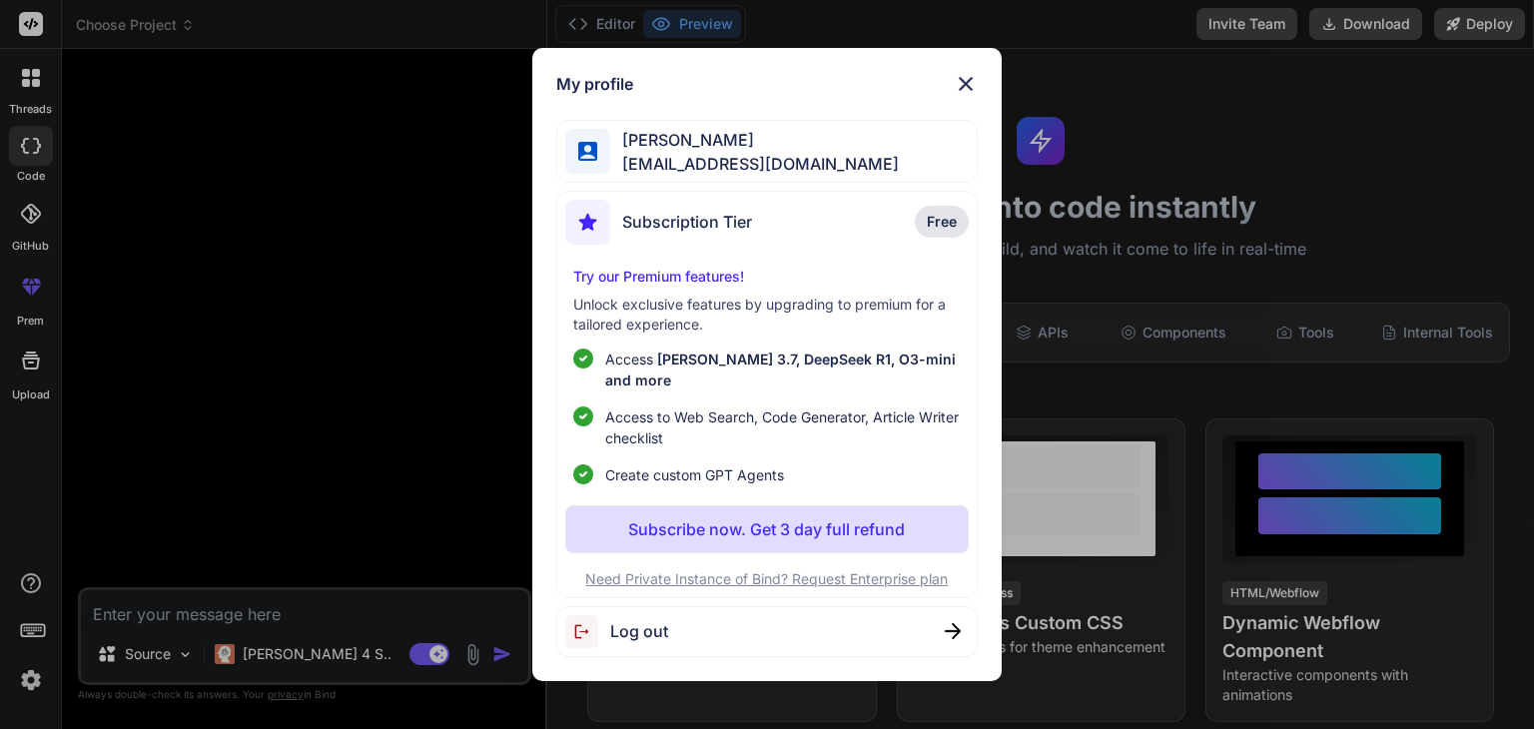
click at [879, 642] on div "Log out" at bounding box center [766, 631] width 420 height 51
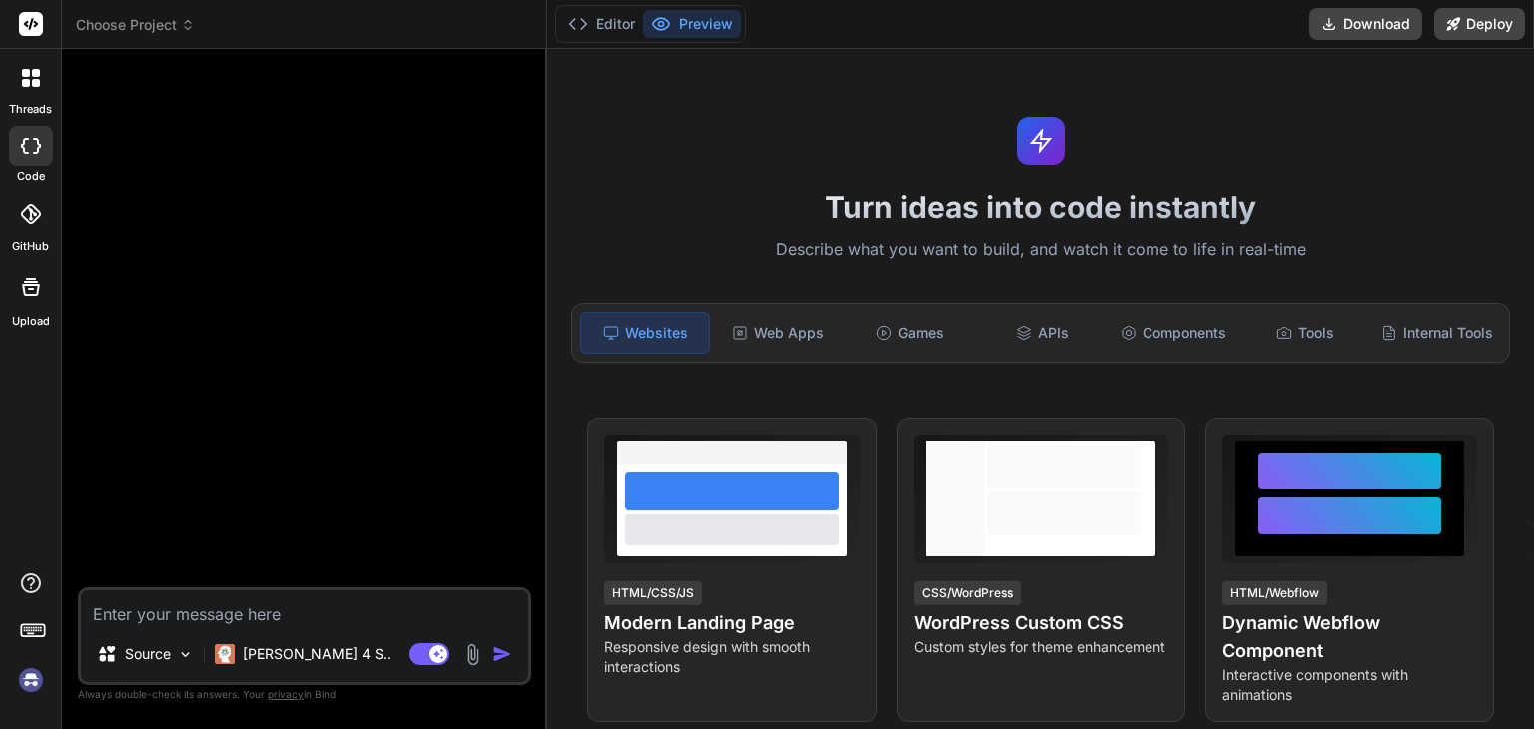
click at [36, 683] on img at bounding box center [31, 680] width 34 height 34
click at [14, 676] on div at bounding box center [30, 634] width 61 height 126
click at [14, 676] on img at bounding box center [31, 680] width 34 height 34
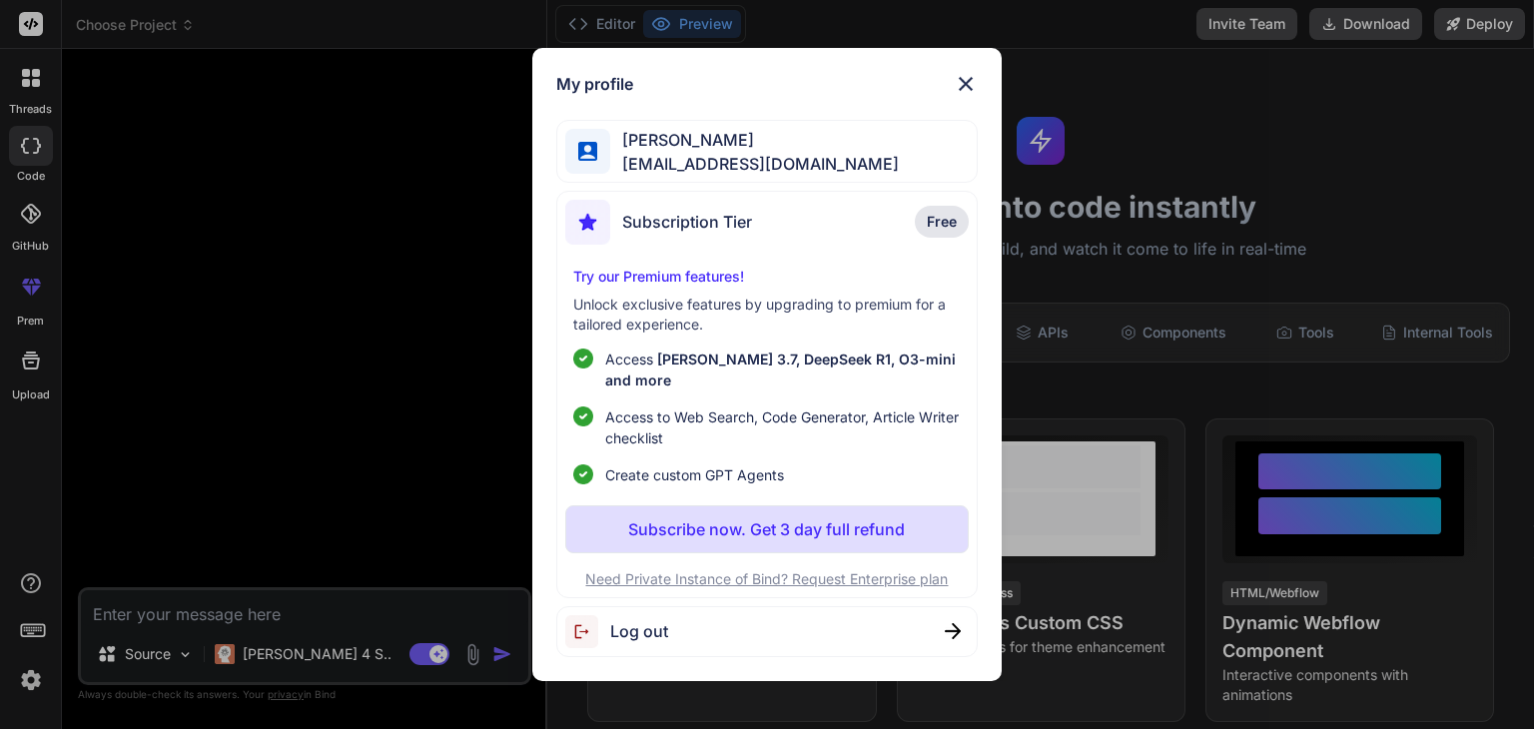
click at [14, 676] on div "My profile [PERSON_NAME] [EMAIL_ADDRESS][DOMAIN_NAME] Subscription Tier Free Tr…" at bounding box center [767, 364] width 1534 height 729
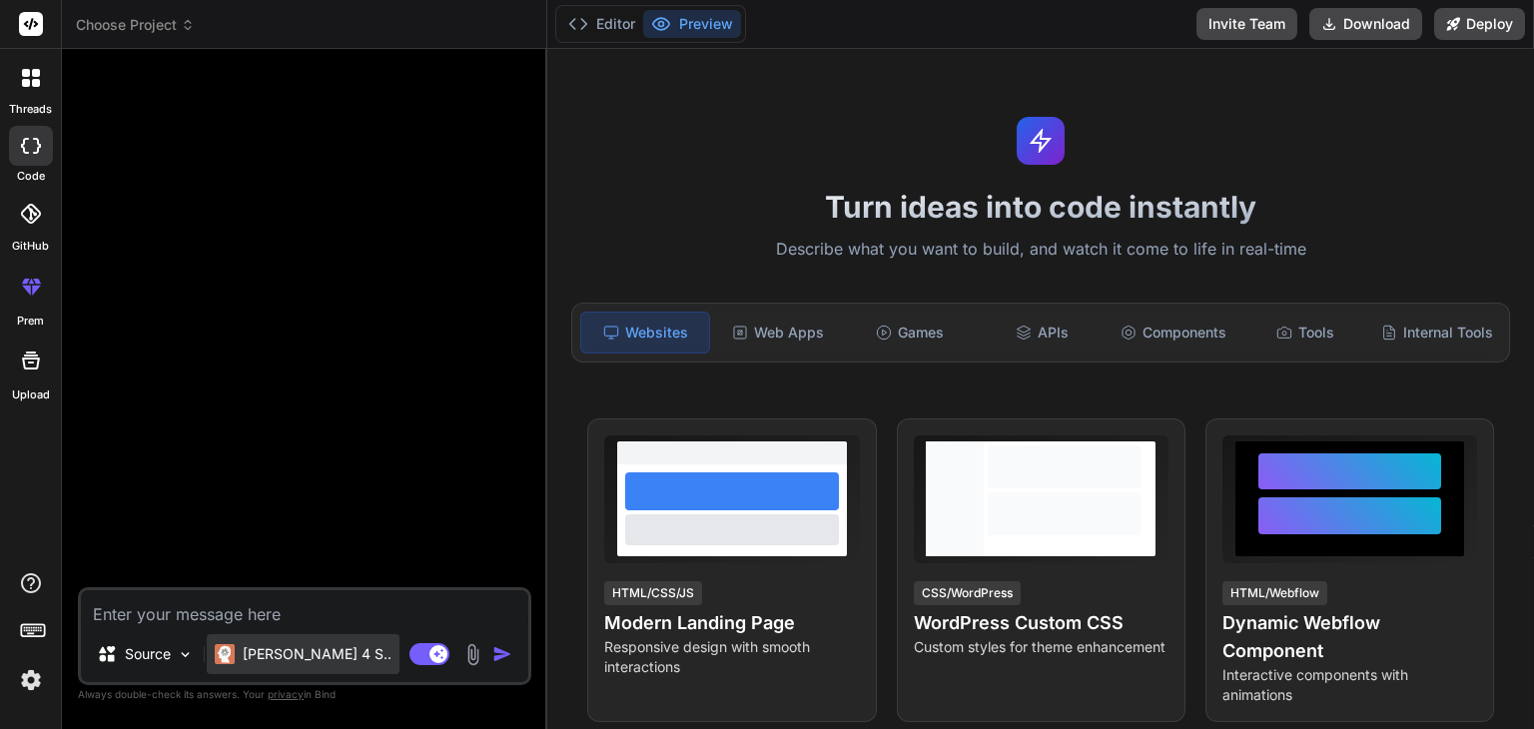
click at [303, 659] on p "[PERSON_NAME] 4 S.." at bounding box center [317, 654] width 149 height 20
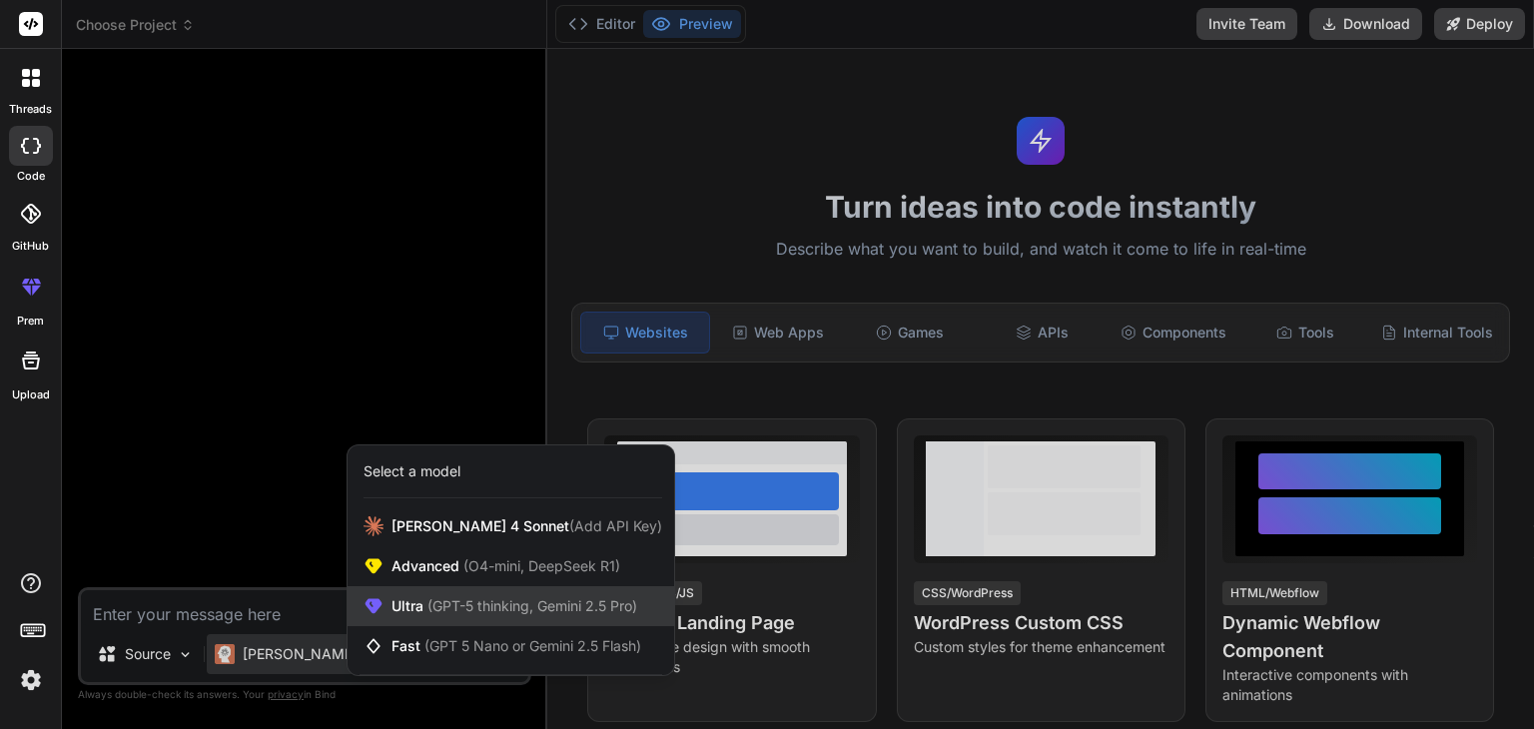
click at [486, 614] on span "(GPT-5 thinking, Gemini 2.5 Pro)" at bounding box center [530, 605] width 214 height 17
type textarea "x"
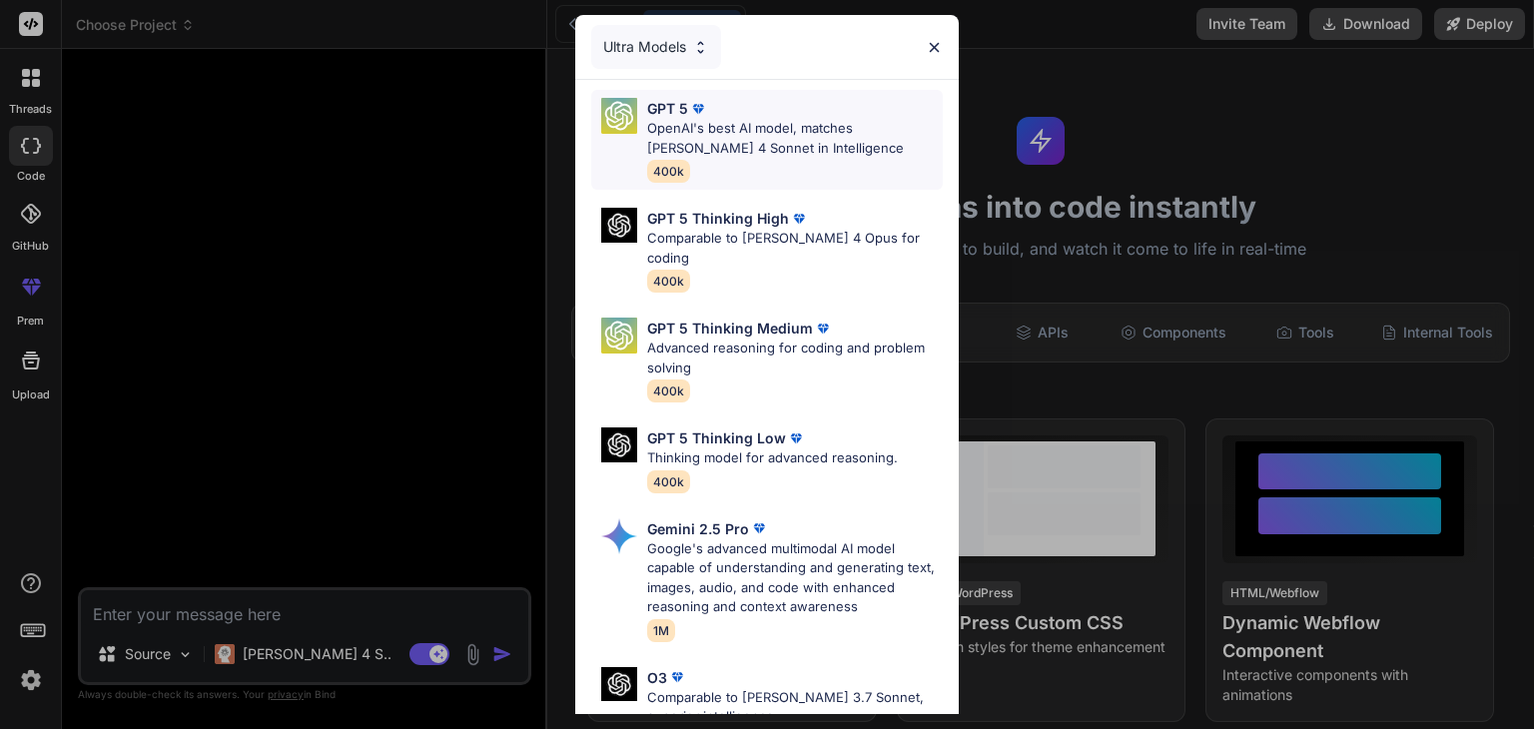
click at [754, 166] on div "GPT 5 OpenAI's best AI model, matches [PERSON_NAME] 4 Sonnet in Intelligence 40…" at bounding box center [795, 140] width 296 height 84
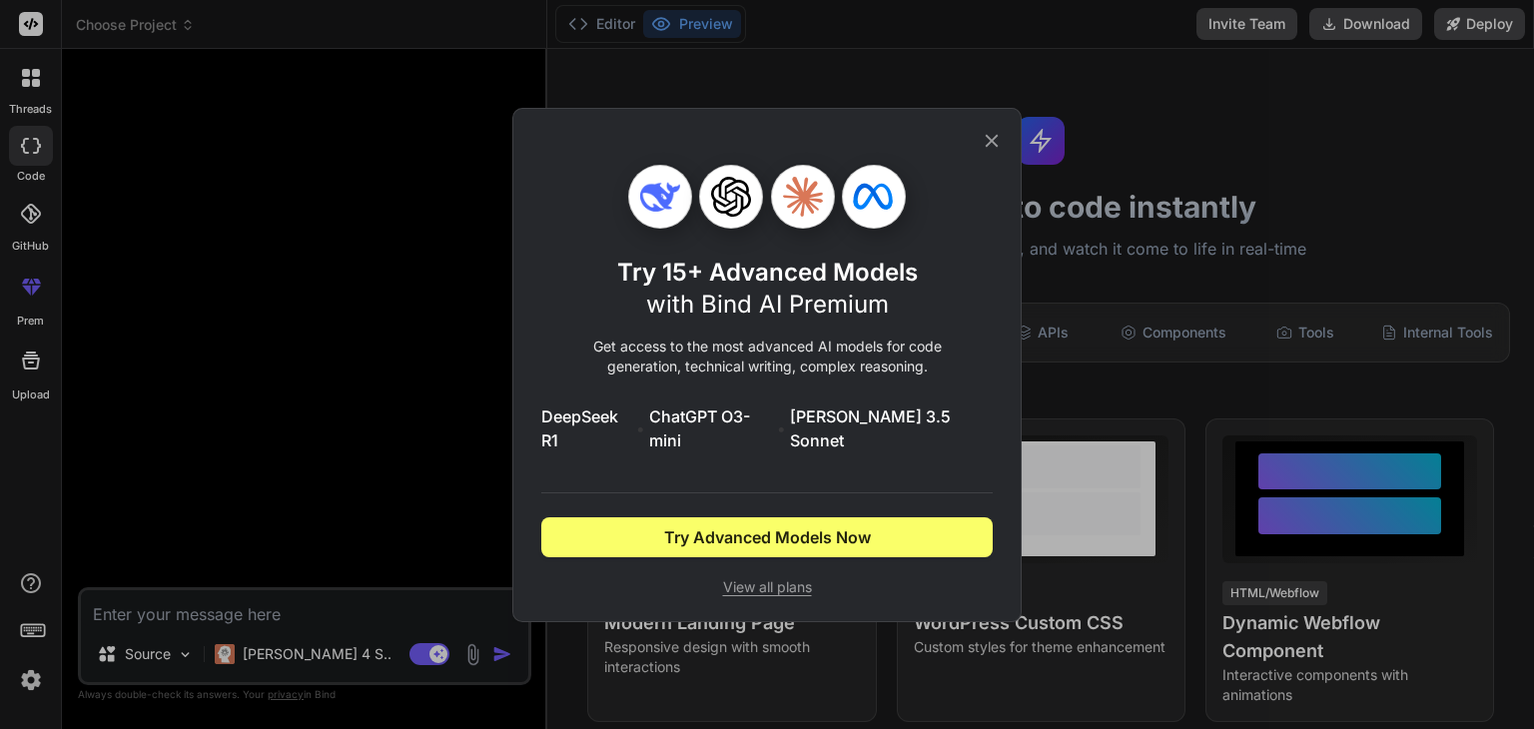
click at [989, 147] on icon at bounding box center [991, 140] width 13 height 13
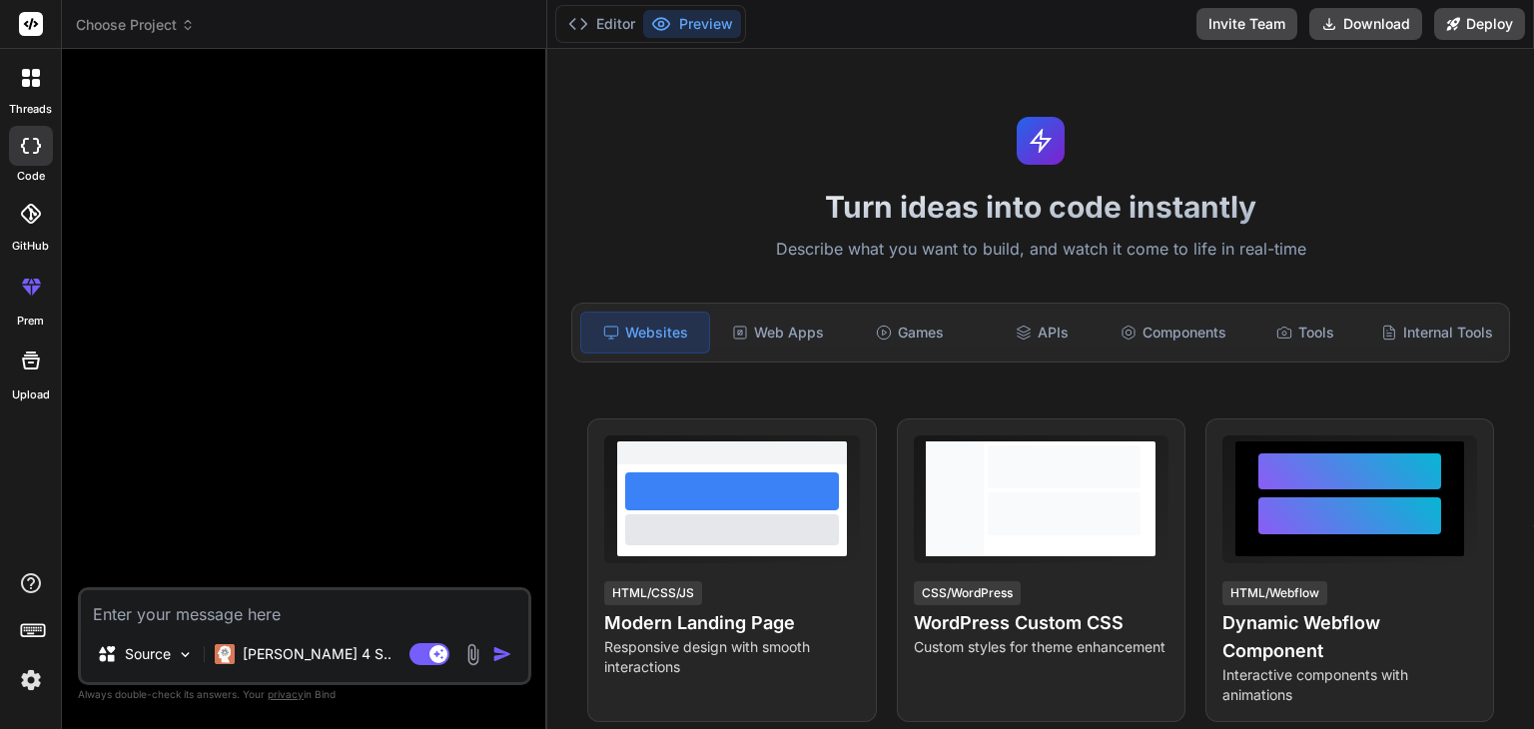
click at [208, 608] on textarea at bounding box center [304, 608] width 447 height 36
click at [318, 614] on textarea at bounding box center [304, 608] width 447 height 36
paste textarea "LORE Ipsumd Sitamet — Conse Adipis Elits (d1) Ei tempori, utlabore etd magnaali…"
type textarea "LORE Ipsumd Sitamet — Conse Adipis Elits (d1) Ei tempori, utlabore etd magnaali…"
type textarea "x"
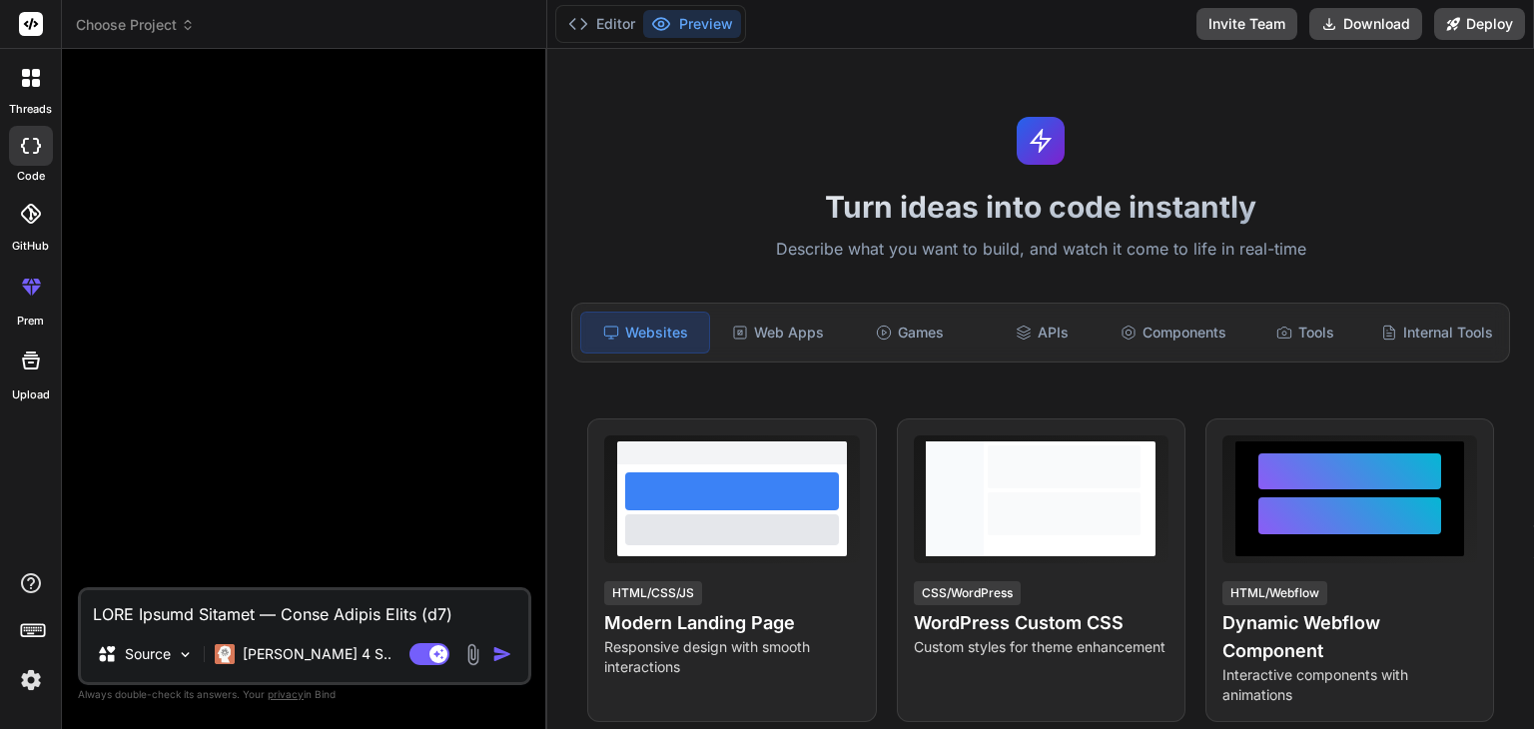
scroll to position [13899, 0]
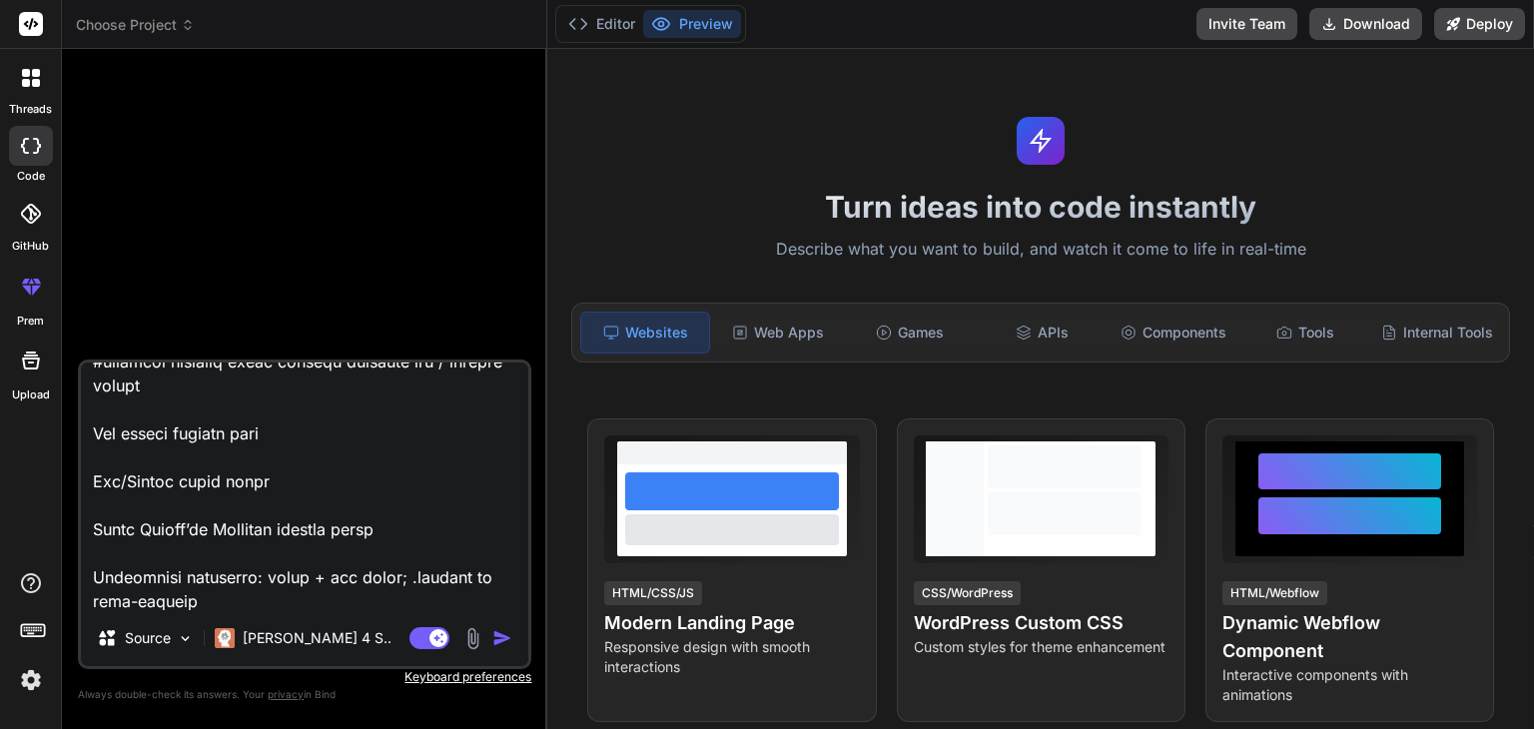
type textarea "LORE Ipsumd Sitamet — Conse Adipis Elits (d1) Ei tempori, utlabore etd magnaali…"
click at [466, 640] on img at bounding box center [472, 638] width 23 height 23
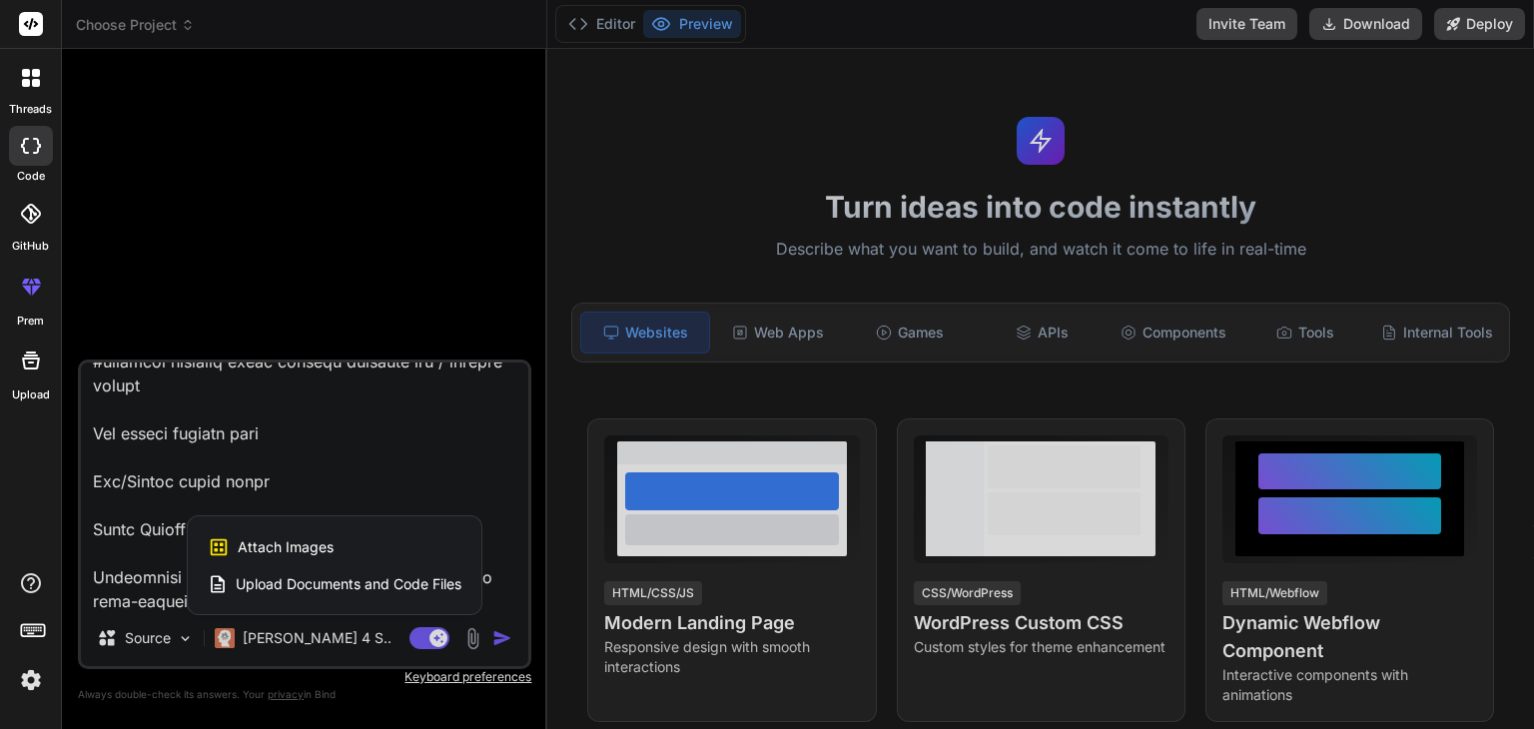
click at [374, 590] on span "Upload Documents and Code Files" at bounding box center [349, 584] width 226 height 20
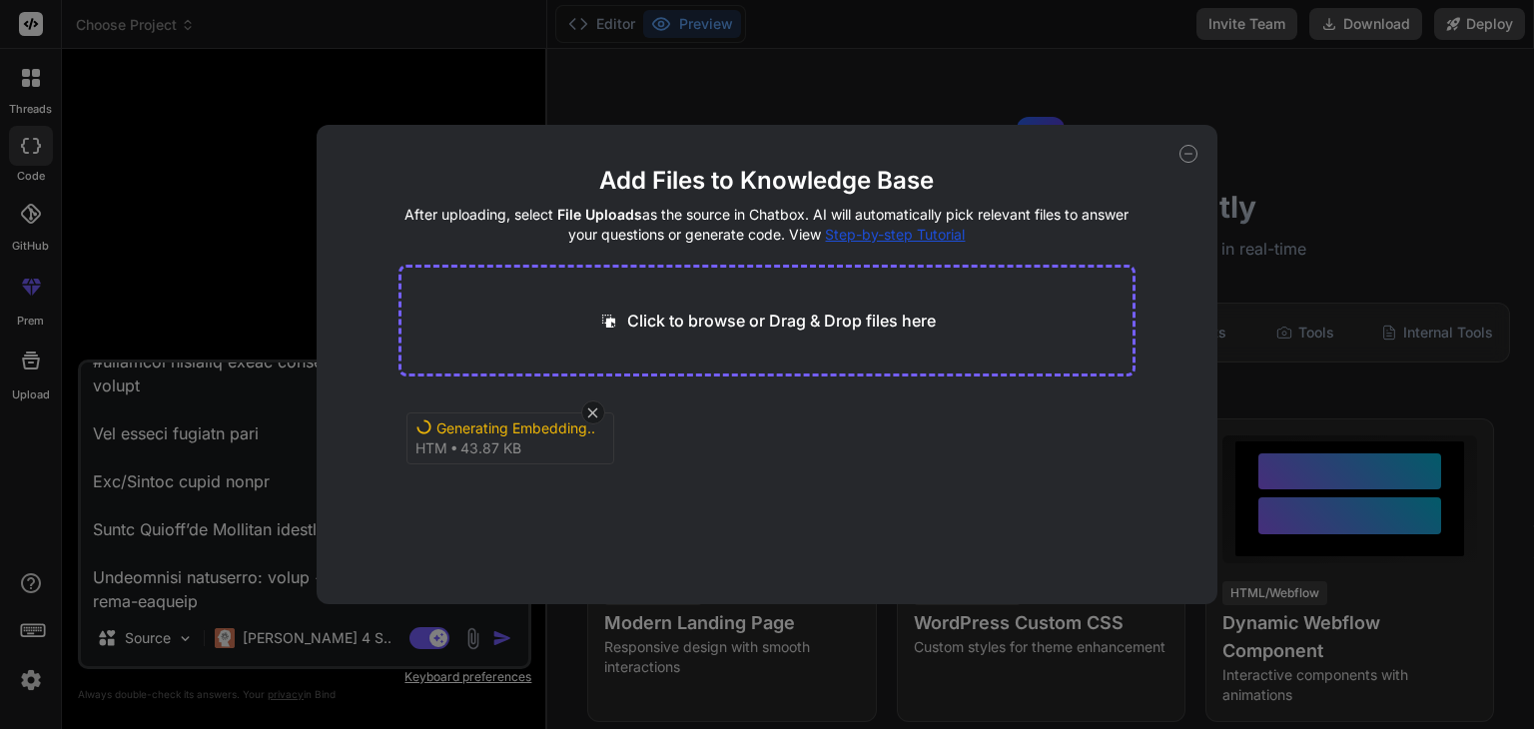
click at [1190, 147] on icon at bounding box center [1188, 154] width 18 height 18
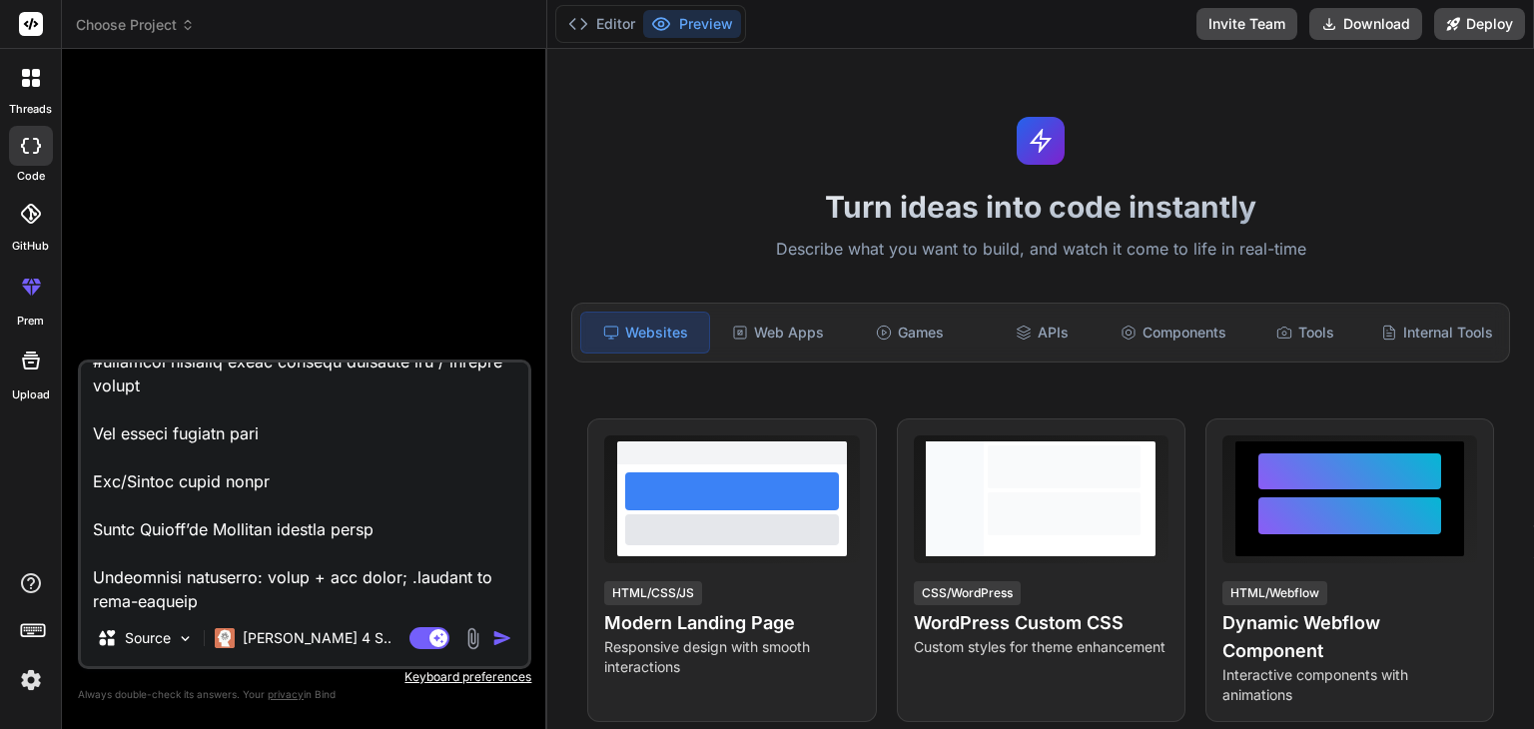
click at [471, 644] on img at bounding box center [472, 638] width 23 height 23
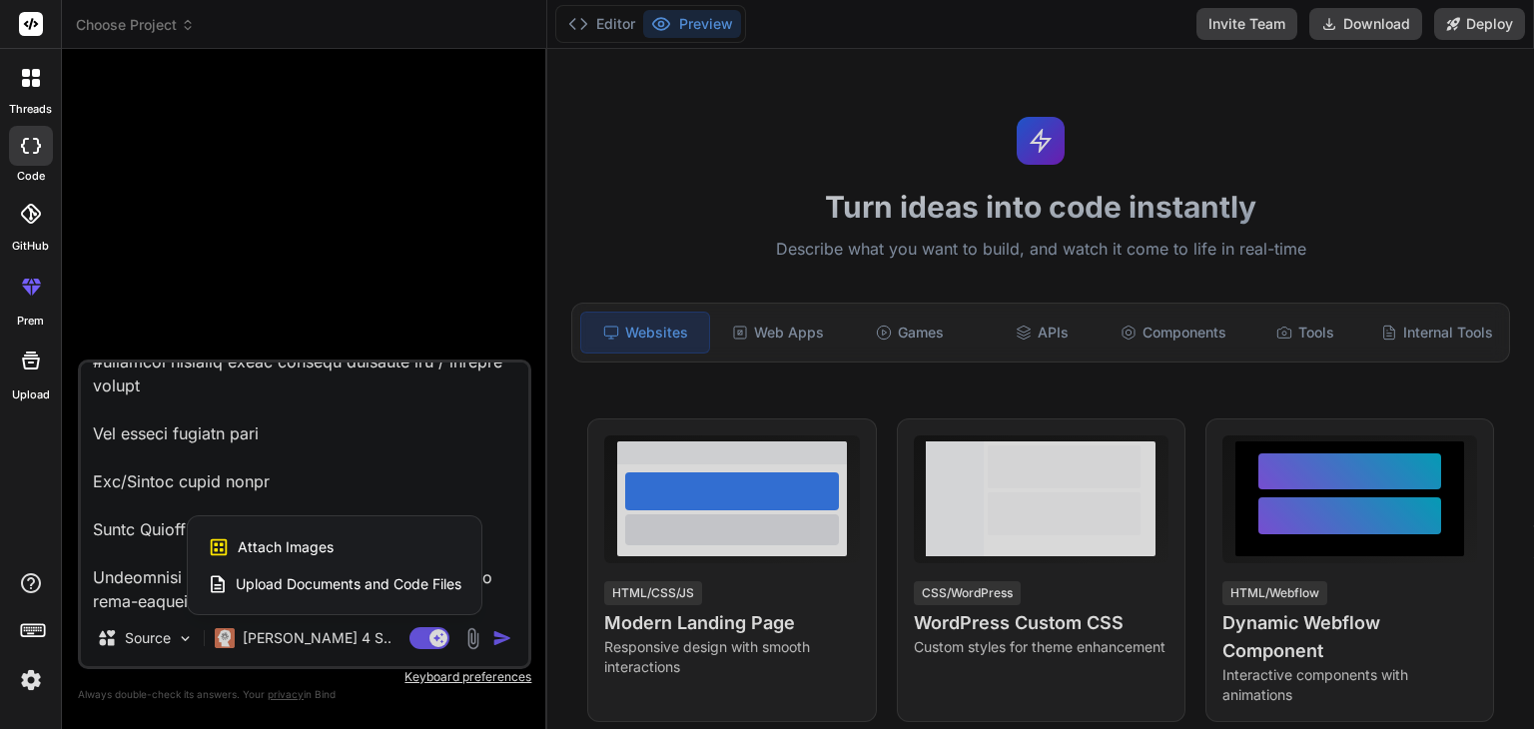
click at [323, 580] on span "Upload Documents and Code Files" at bounding box center [349, 584] width 226 height 20
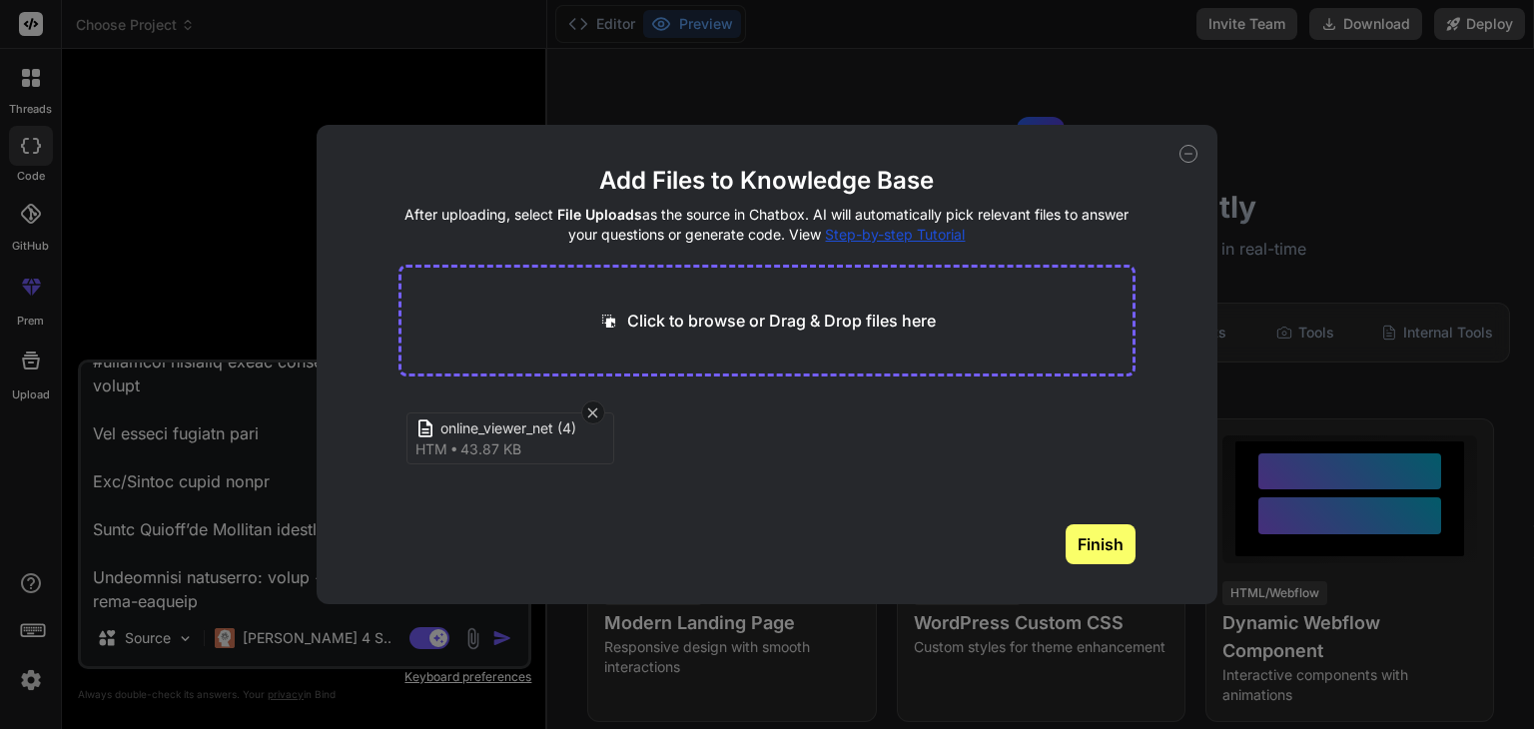
click at [489, 441] on span "43.87 KB" at bounding box center [490, 449] width 61 height 20
click at [1089, 541] on button "Finish" at bounding box center [1100, 544] width 70 height 40
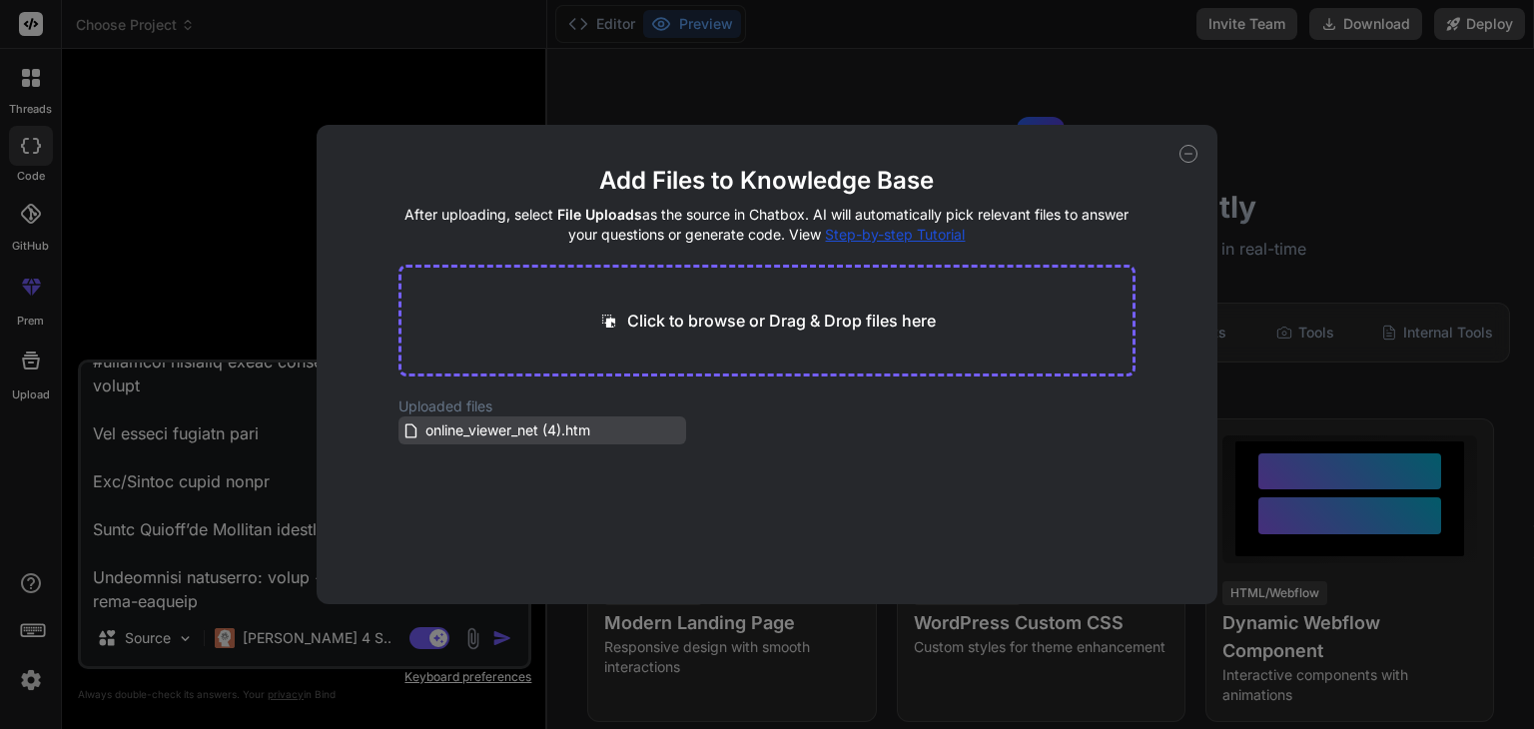
click at [441, 413] on h2 "Uploaded files" at bounding box center [767, 406] width 738 height 20
click at [439, 424] on span "online_viewer_net (4).htm" at bounding box center [507, 430] width 169 height 24
click at [499, 434] on span "online_viewer_net (4).htm" at bounding box center [507, 430] width 169 height 24
click at [1191, 151] on icon at bounding box center [1188, 154] width 18 height 18
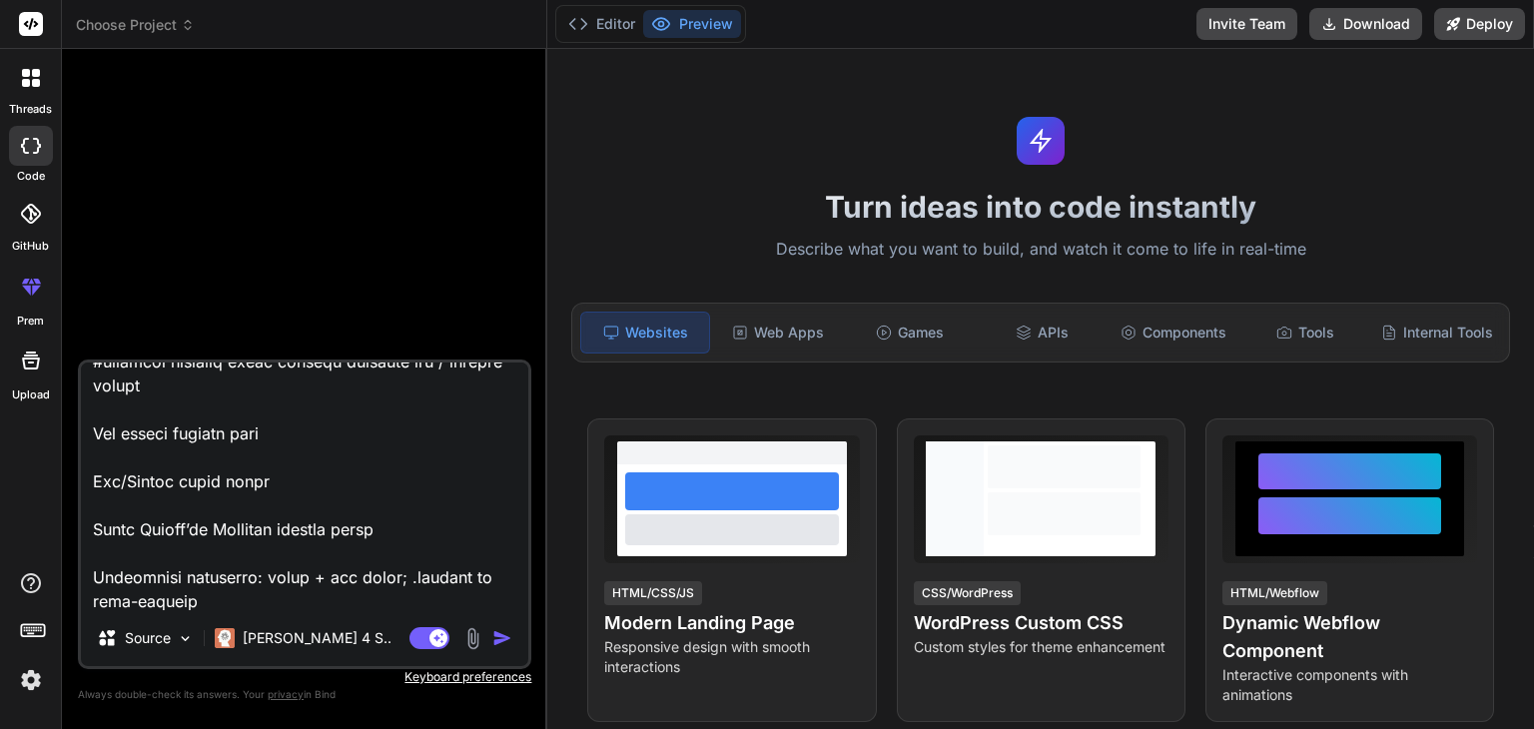
click at [500, 643] on img "button" at bounding box center [502, 638] width 20 height 20
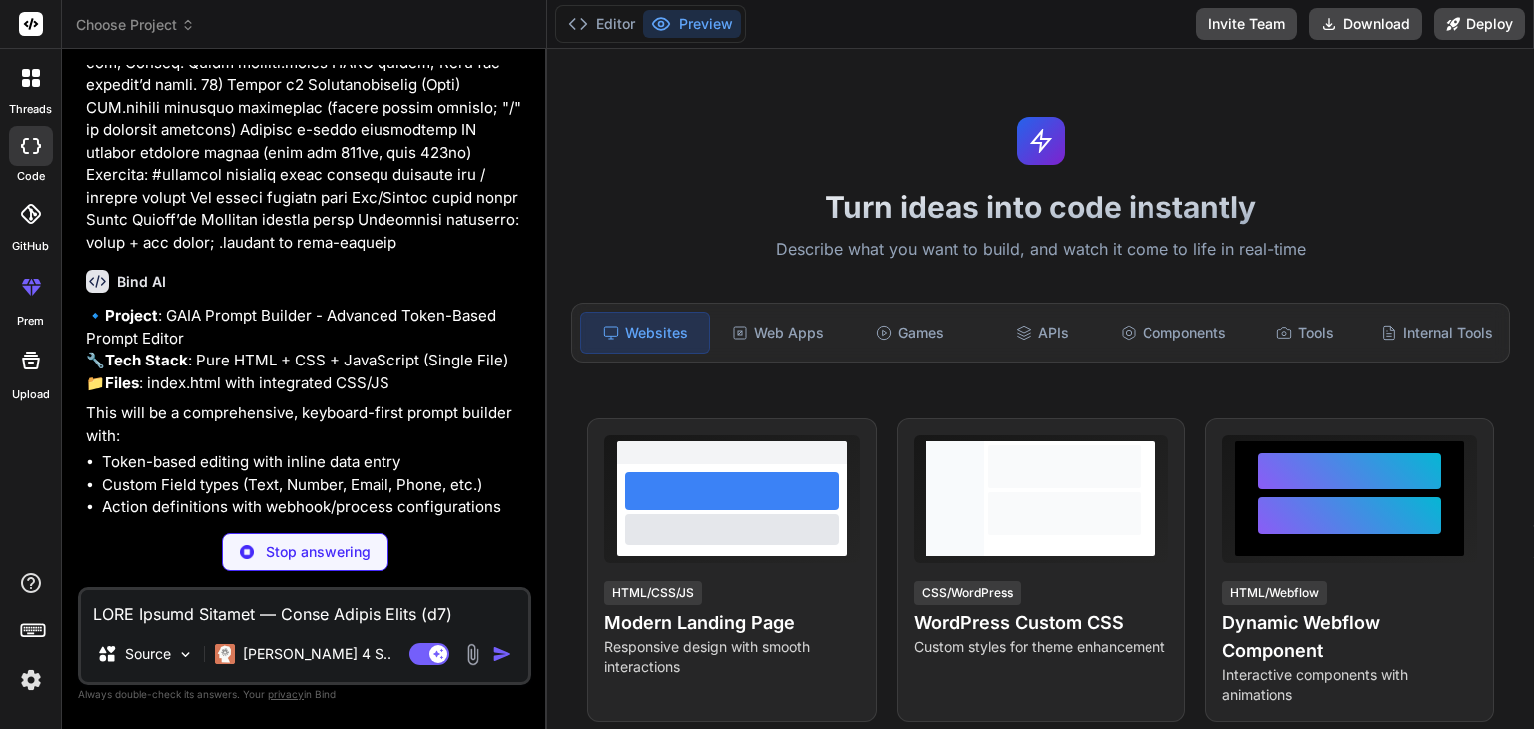
scroll to position [4448, 0]
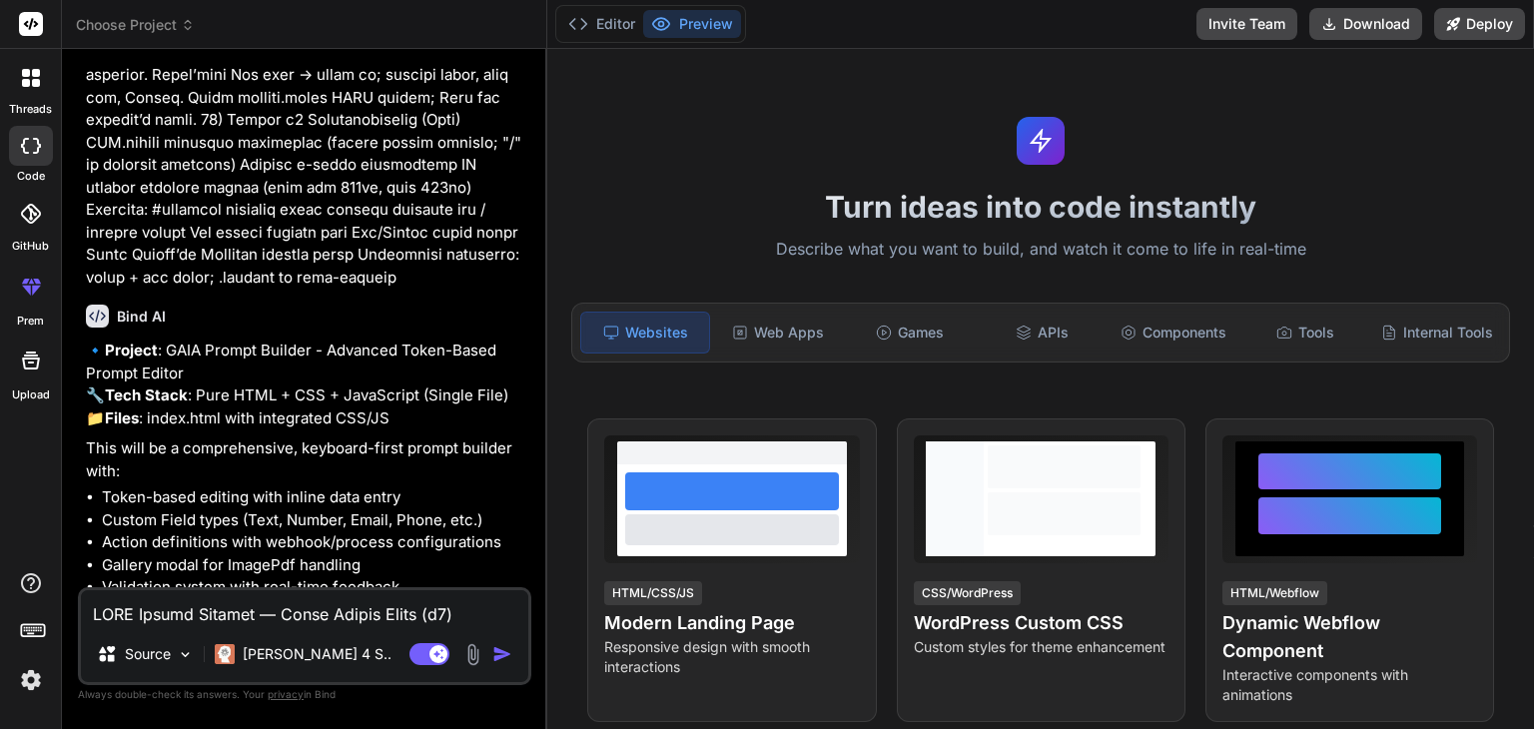
type textarea "x"
click at [352, 611] on textarea at bounding box center [304, 608] width 447 height 36
type textarea "y"
type textarea "x"
type textarea "ye"
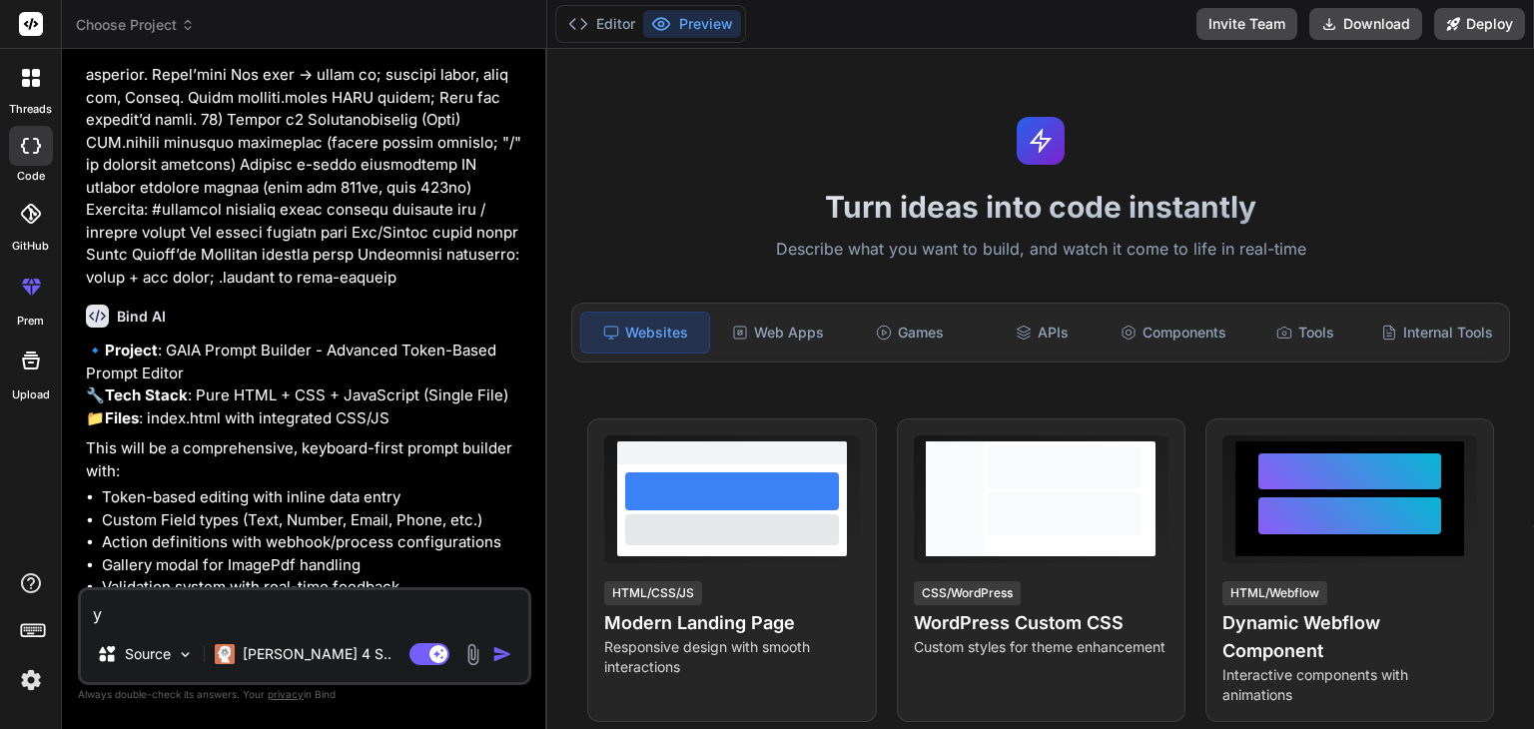
type textarea "x"
type textarea "yes"
type textarea "x"
type textarea "yes"
click at [516, 665] on div "Agent Mode. When this toggle is activated, AI automatically makes decisions, re…" at bounding box center [462, 654] width 115 height 24
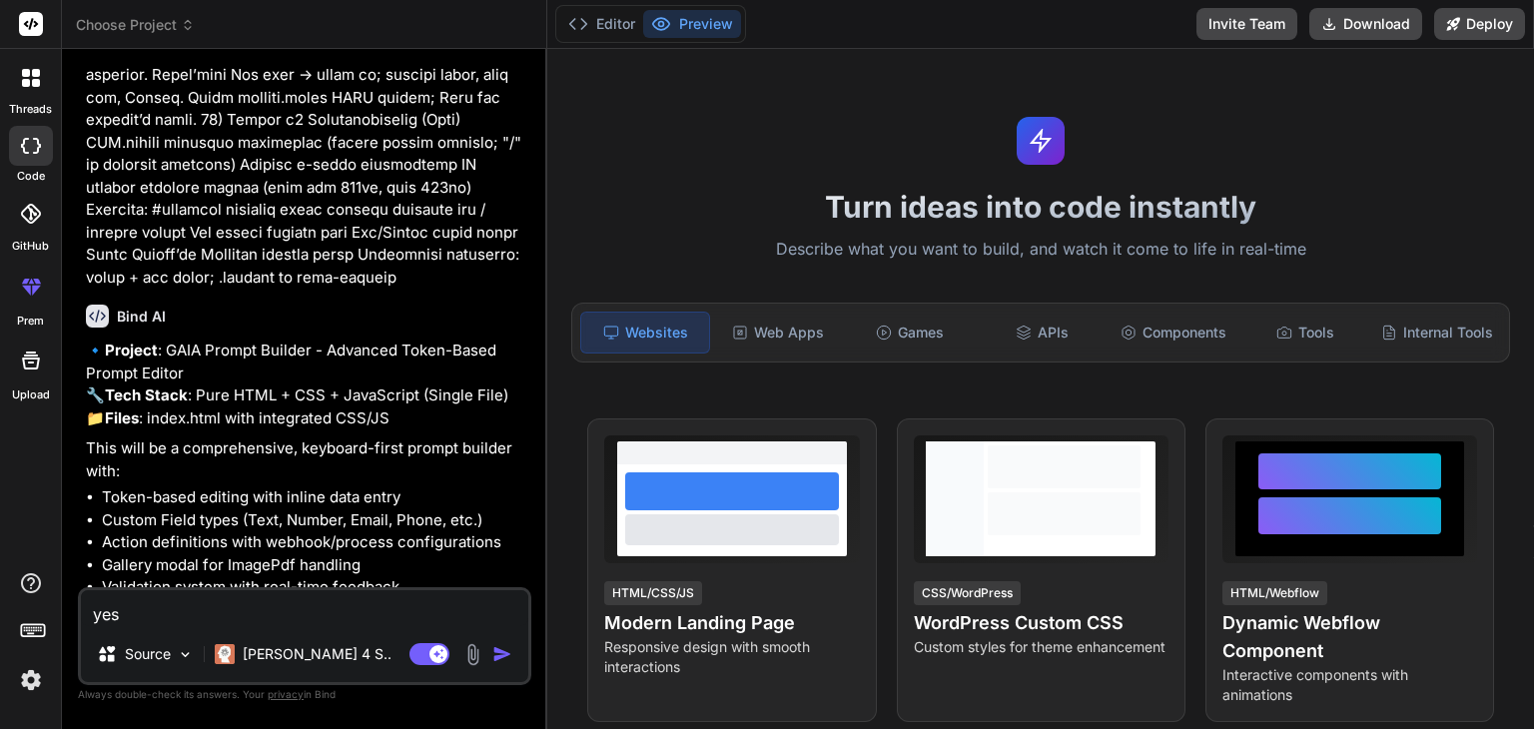
click at [510, 660] on img "button" at bounding box center [502, 654] width 20 height 20
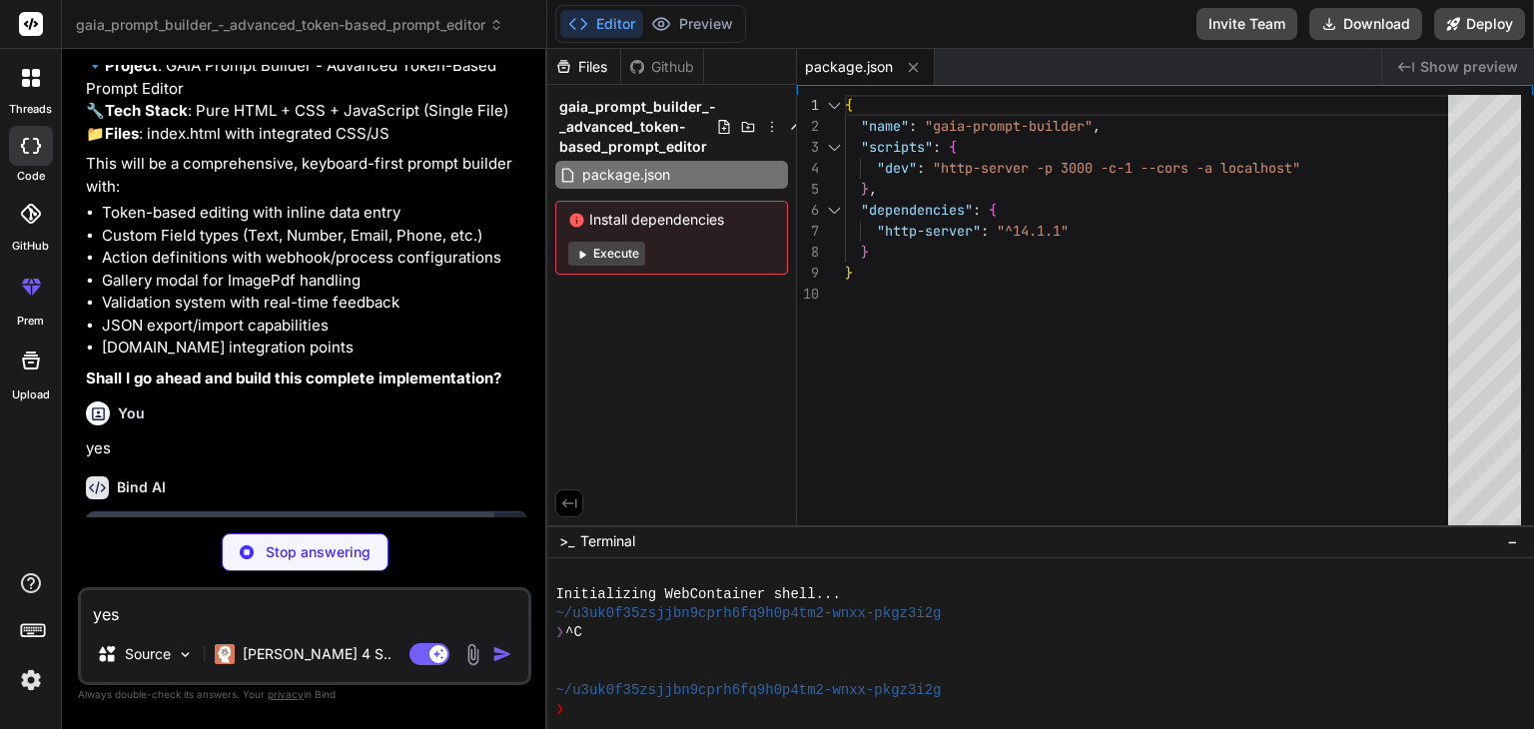
scroll to position [4814, 0]
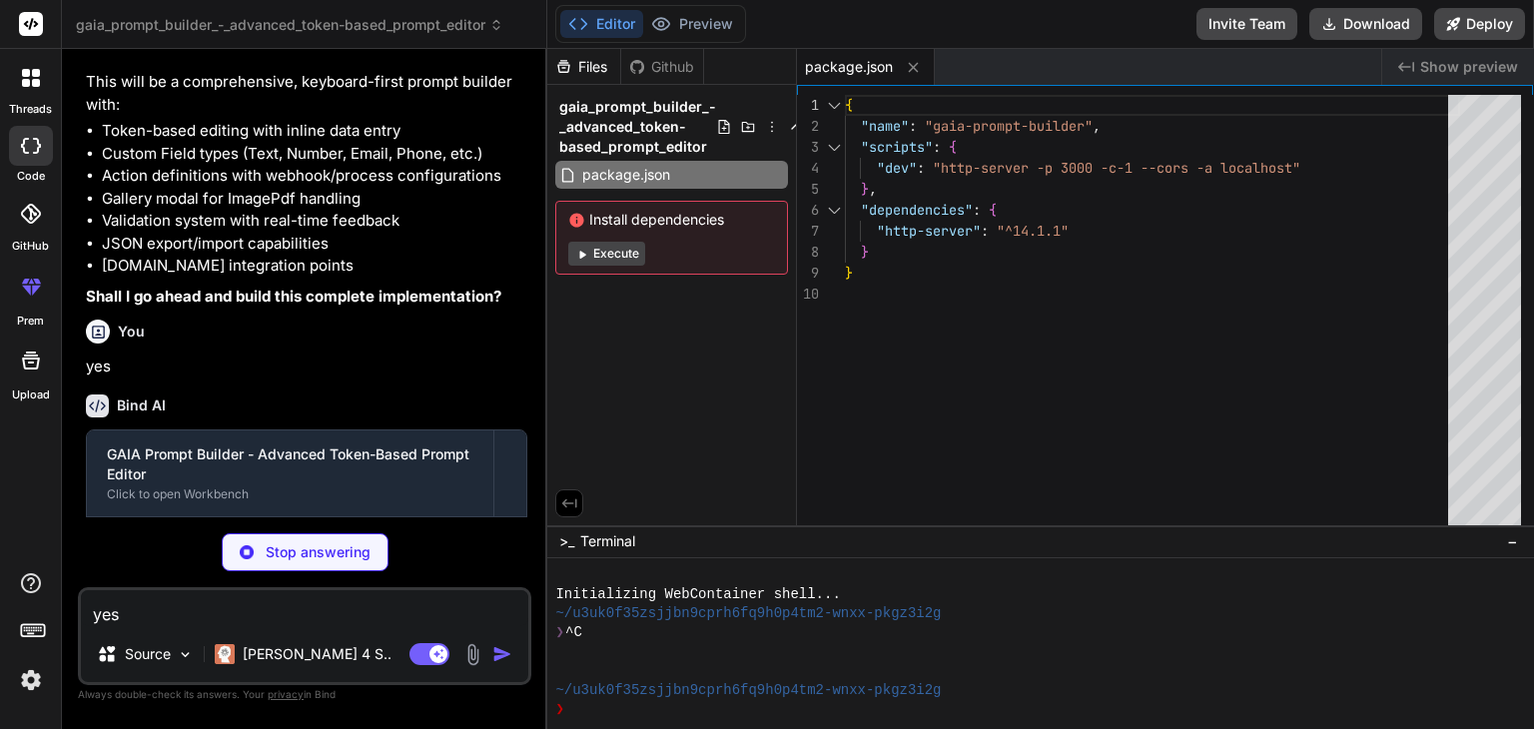
click at [224, 620] on textarea "yes" at bounding box center [304, 608] width 447 height 36
type textarea "x"
type textarea "u"
type textarea "x"
type textarea "us"
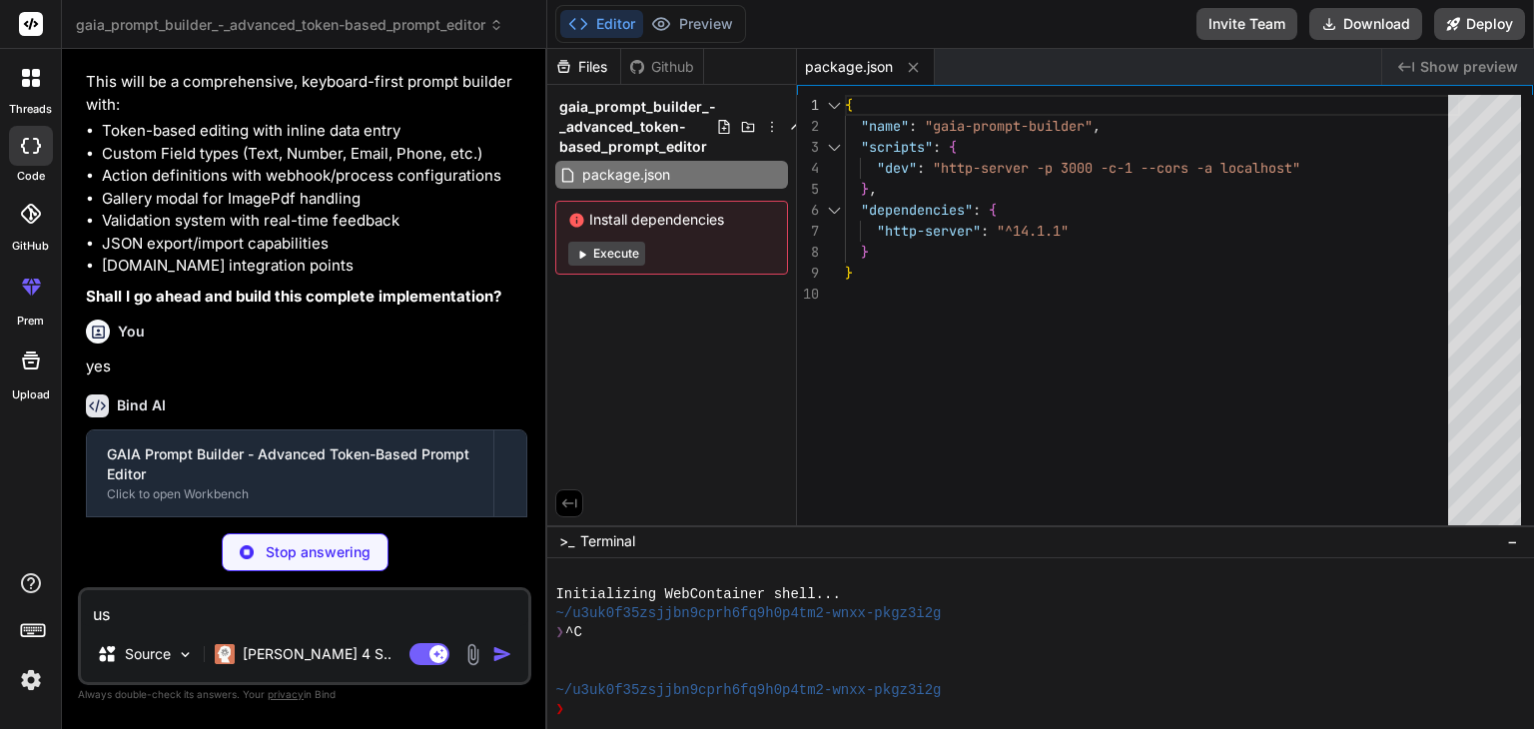
type textarea "x"
type textarea "use"
type textarea "x"
type textarea "use"
type textarea "x"
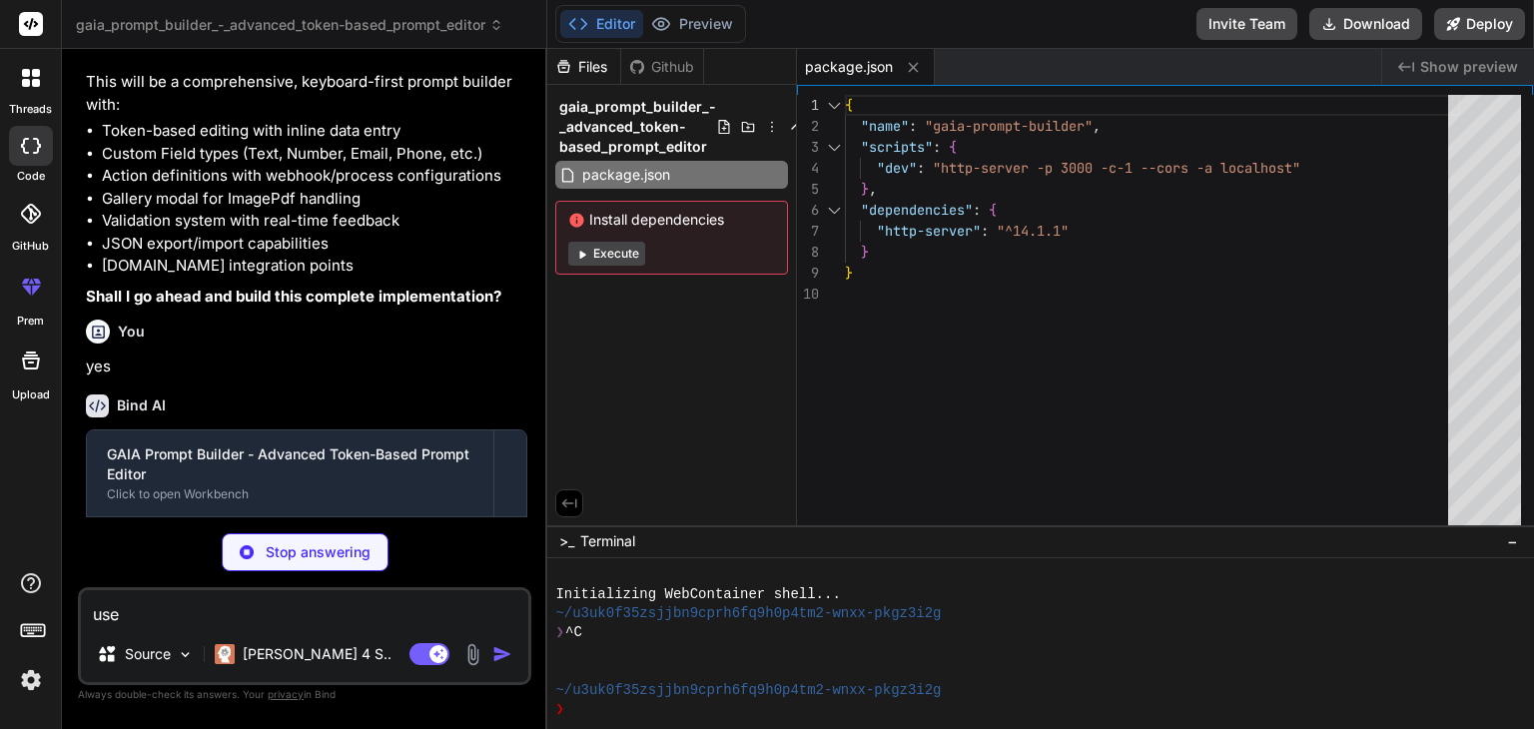
type textarea "use t"
type textarea "x"
type textarea "use th"
type textarea "x"
type textarea "use the"
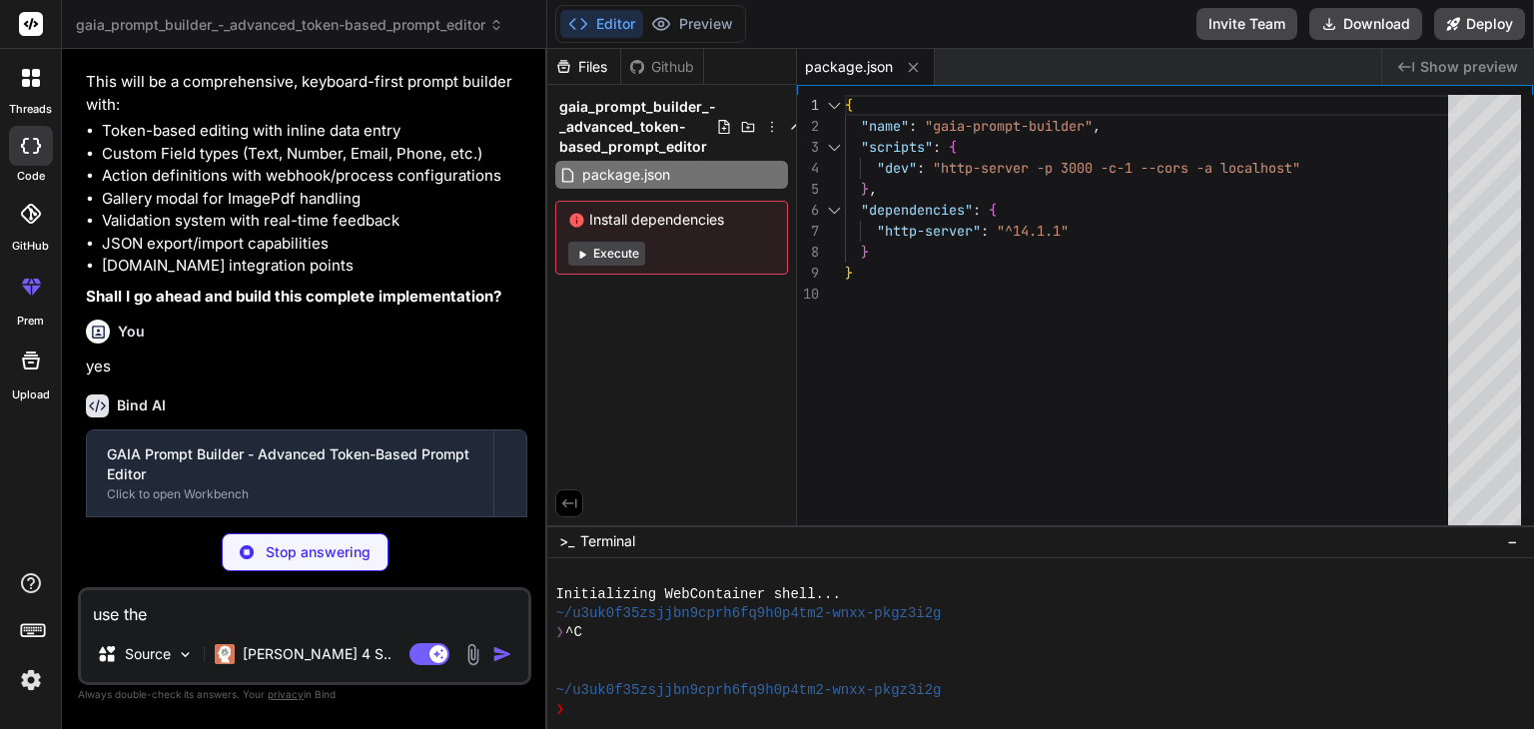
type textarea "x"
type textarea "use the"
type textarea "x"
type textarea "use the h"
type textarea "x"
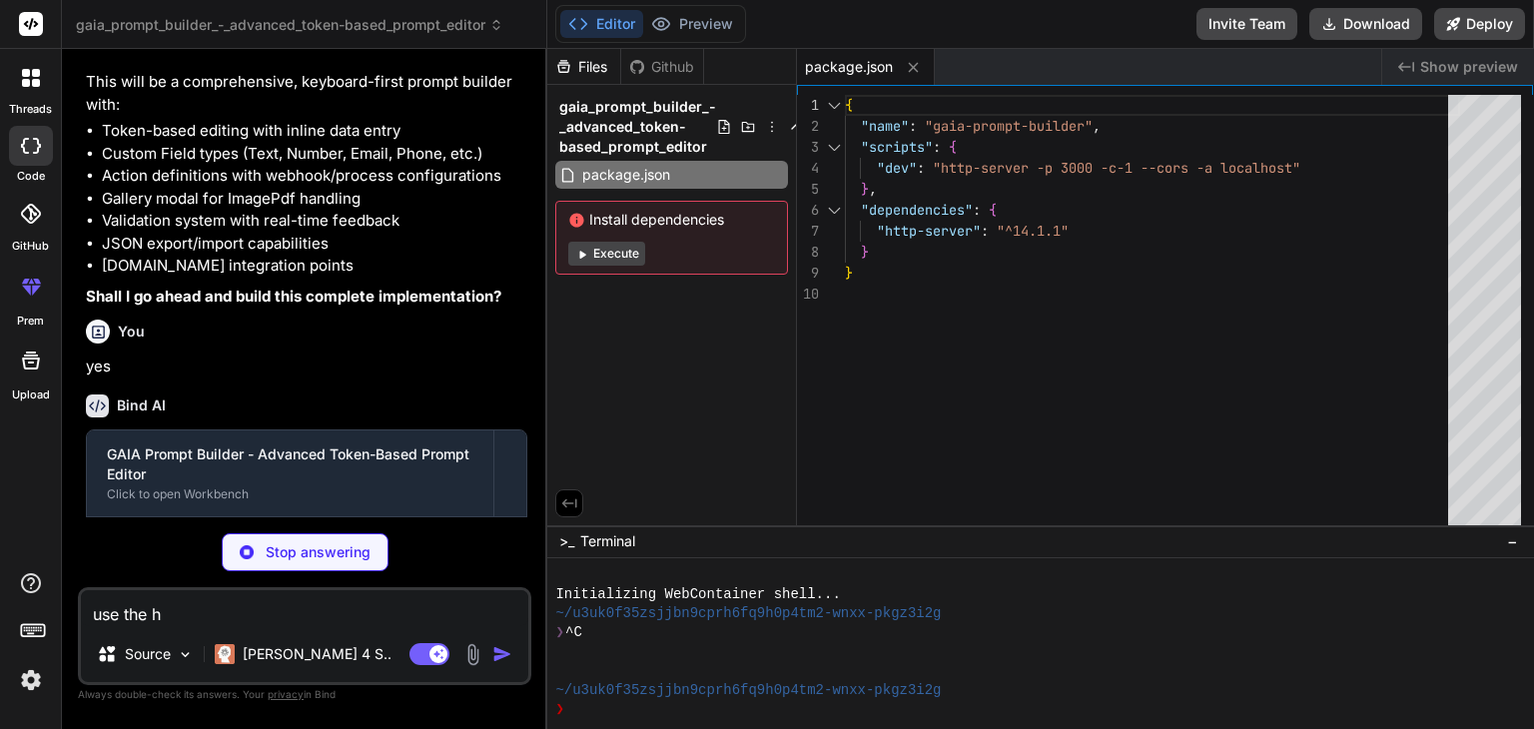
type textarea "use the ht"
type textarea "x"
type textarea "use the htm"
type textarea "x"
type textarea "use the html"
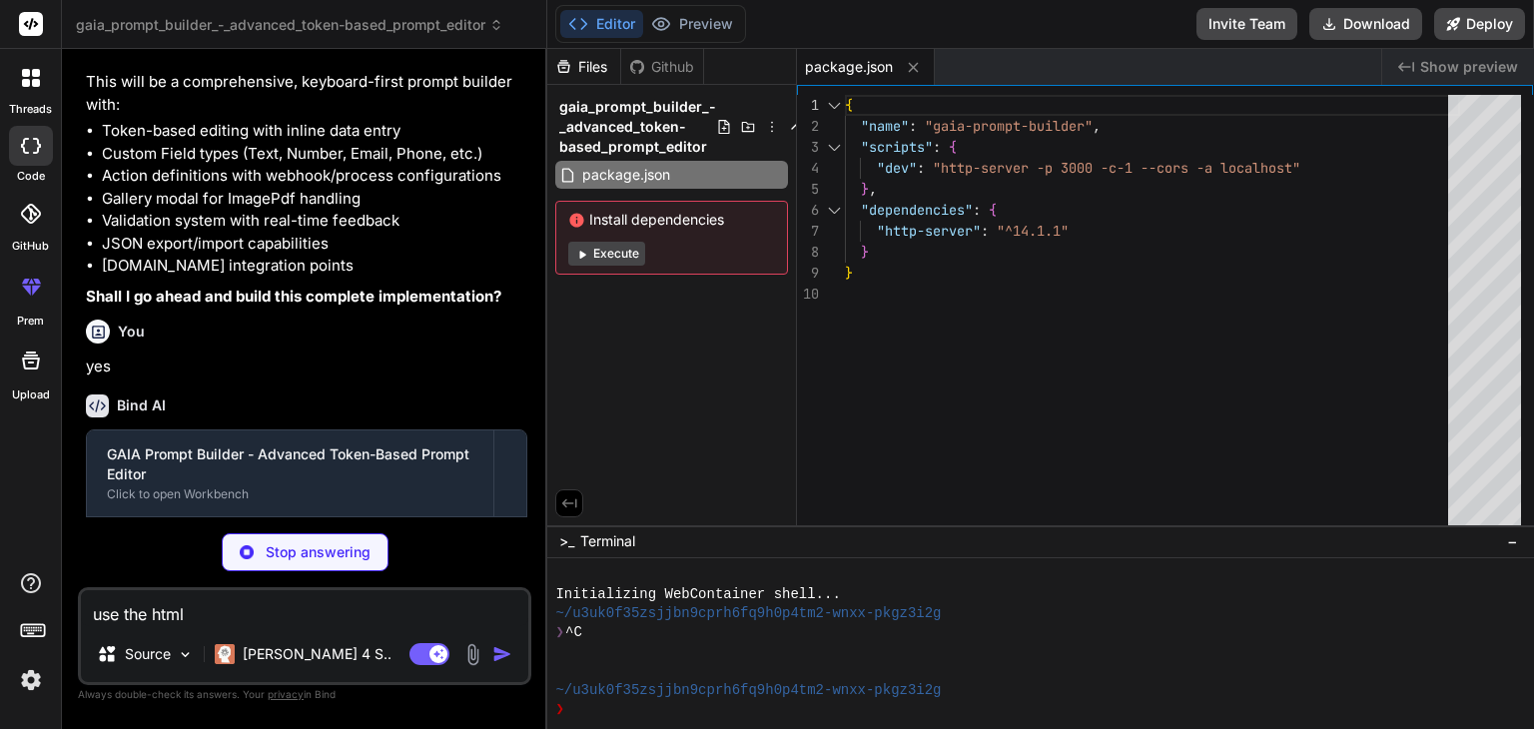
type textarea "x"
type textarea "use the html"
type textarea "x"
type textarea "use the html f"
type textarea "x"
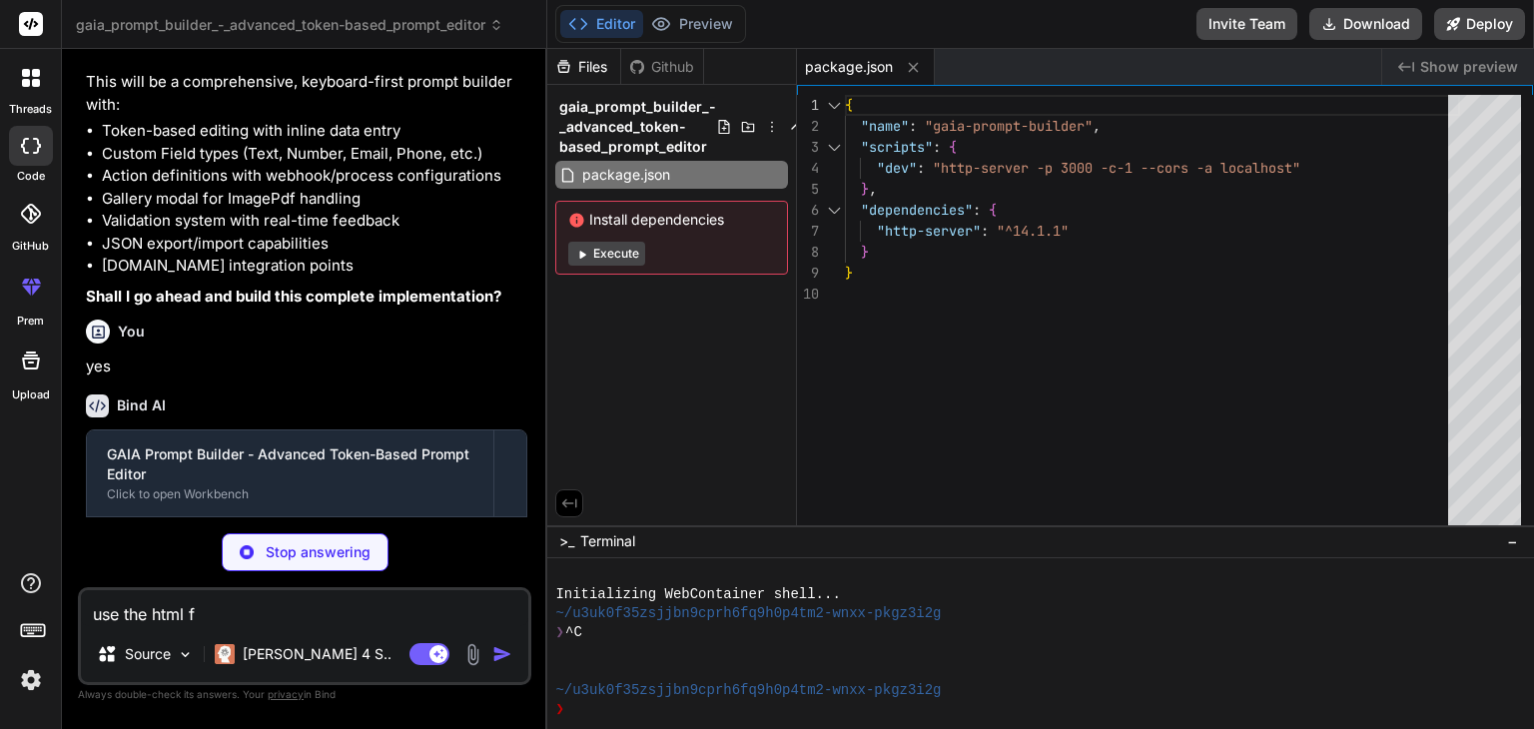
type textarea "use the html fi"
type textarea "x"
type textarea "use the html fie"
type textarea "x"
type textarea "use the html fiel"
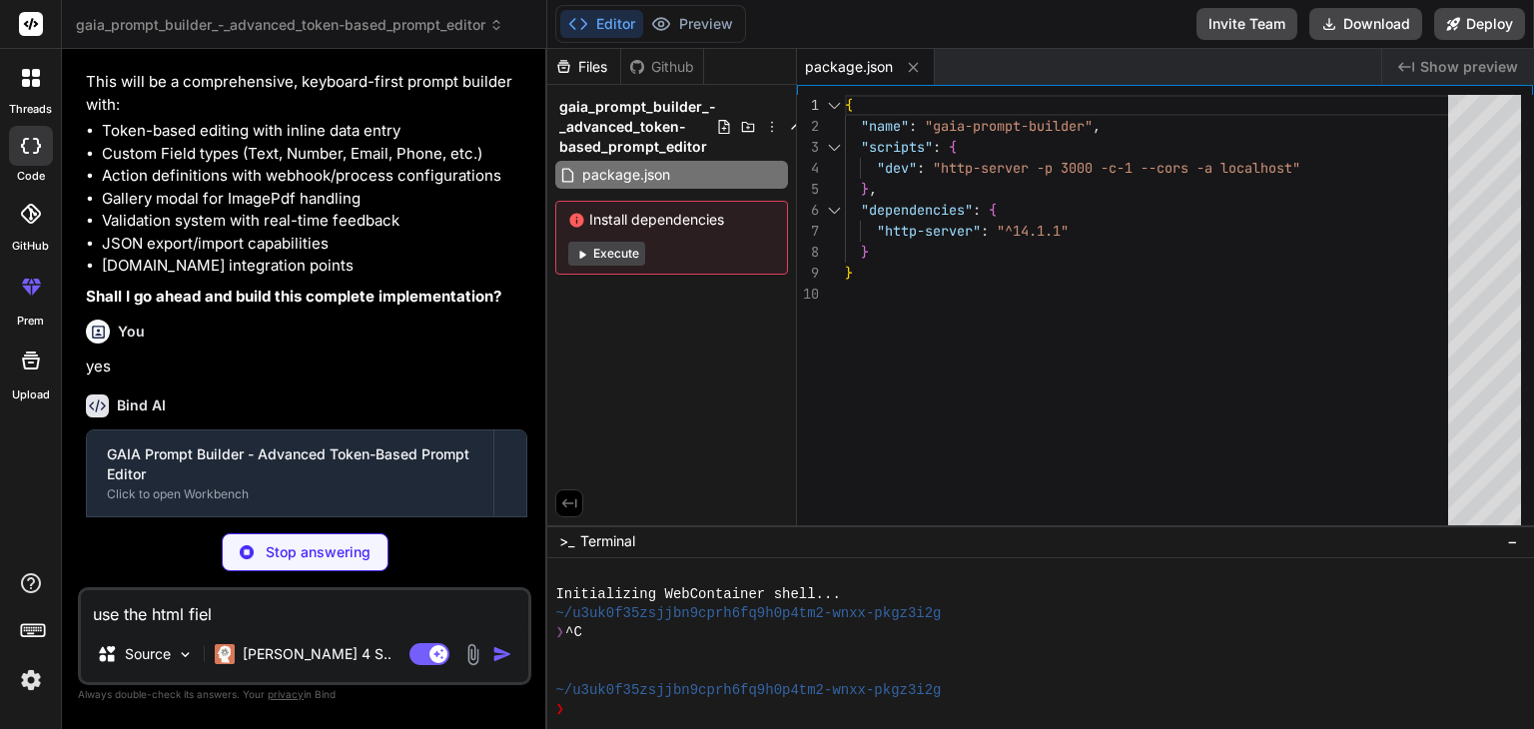
type textarea "x"
type textarea "use the html fie"
type textarea "x"
type textarea "use the html fiel"
type textarea "x"
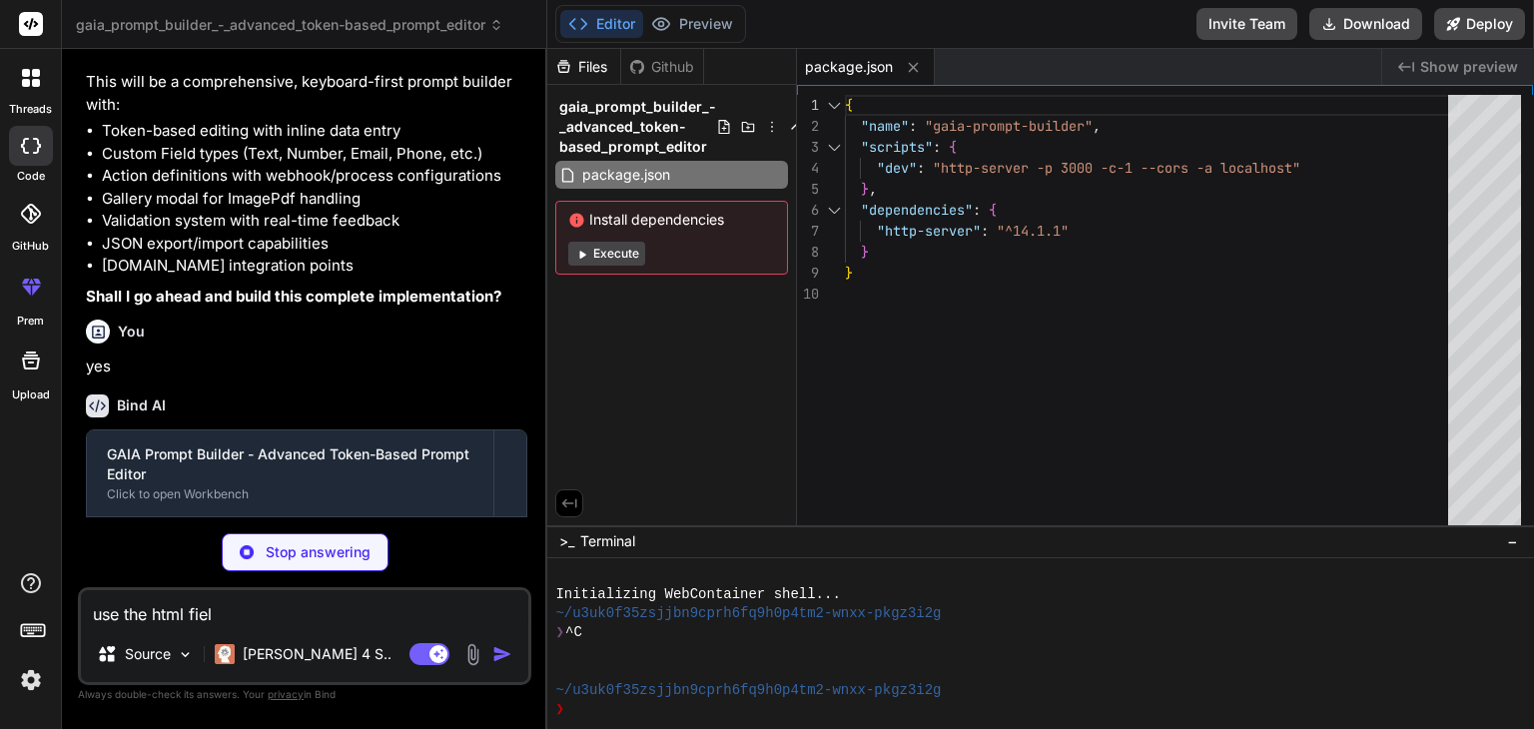
type textarea "use the html fie"
type textarea "x"
type textarea "use the html fi"
type textarea "x"
type textarea "use the html fil"
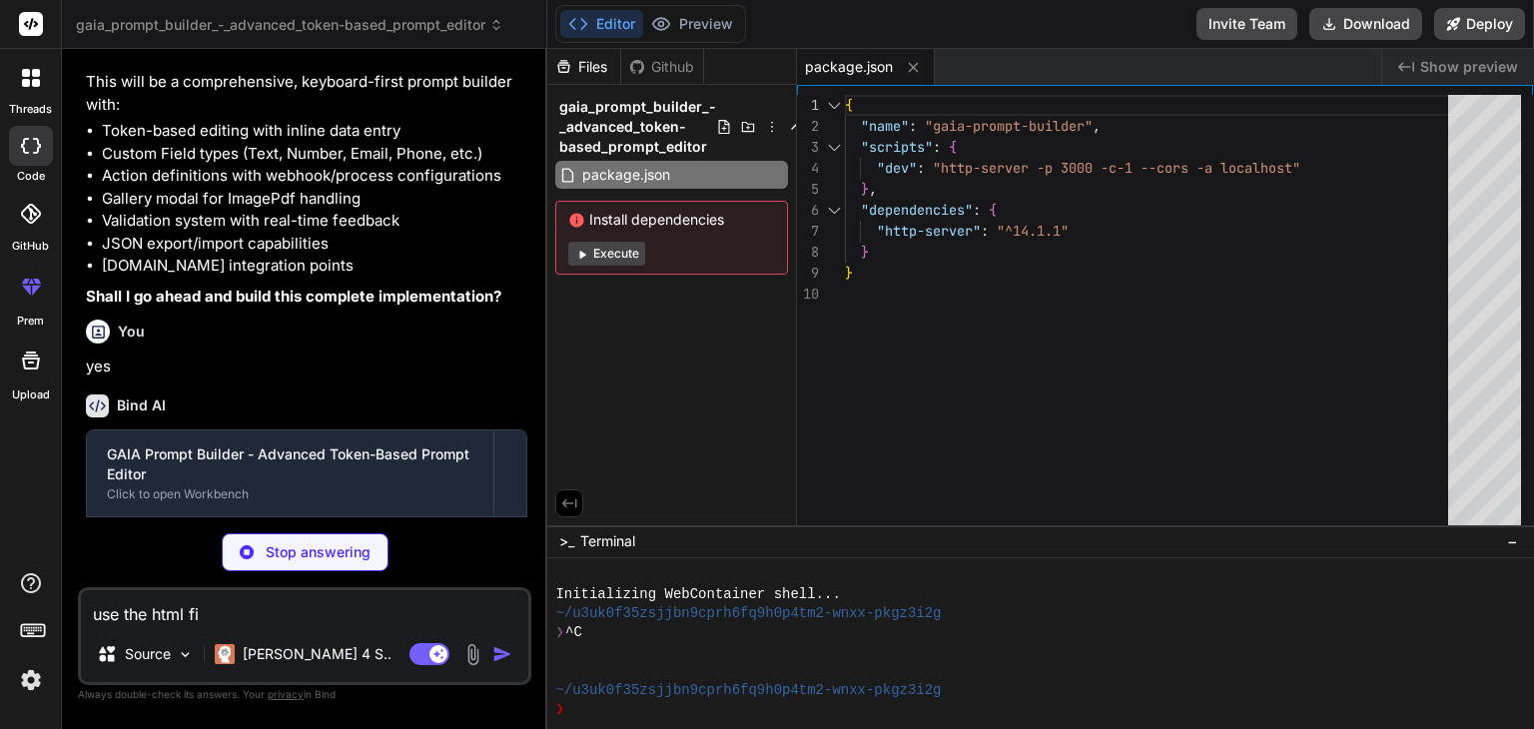
type textarea "x"
type textarea "use the html file"
type textarea "x"
type textarea "use the html file"
type textarea "x"
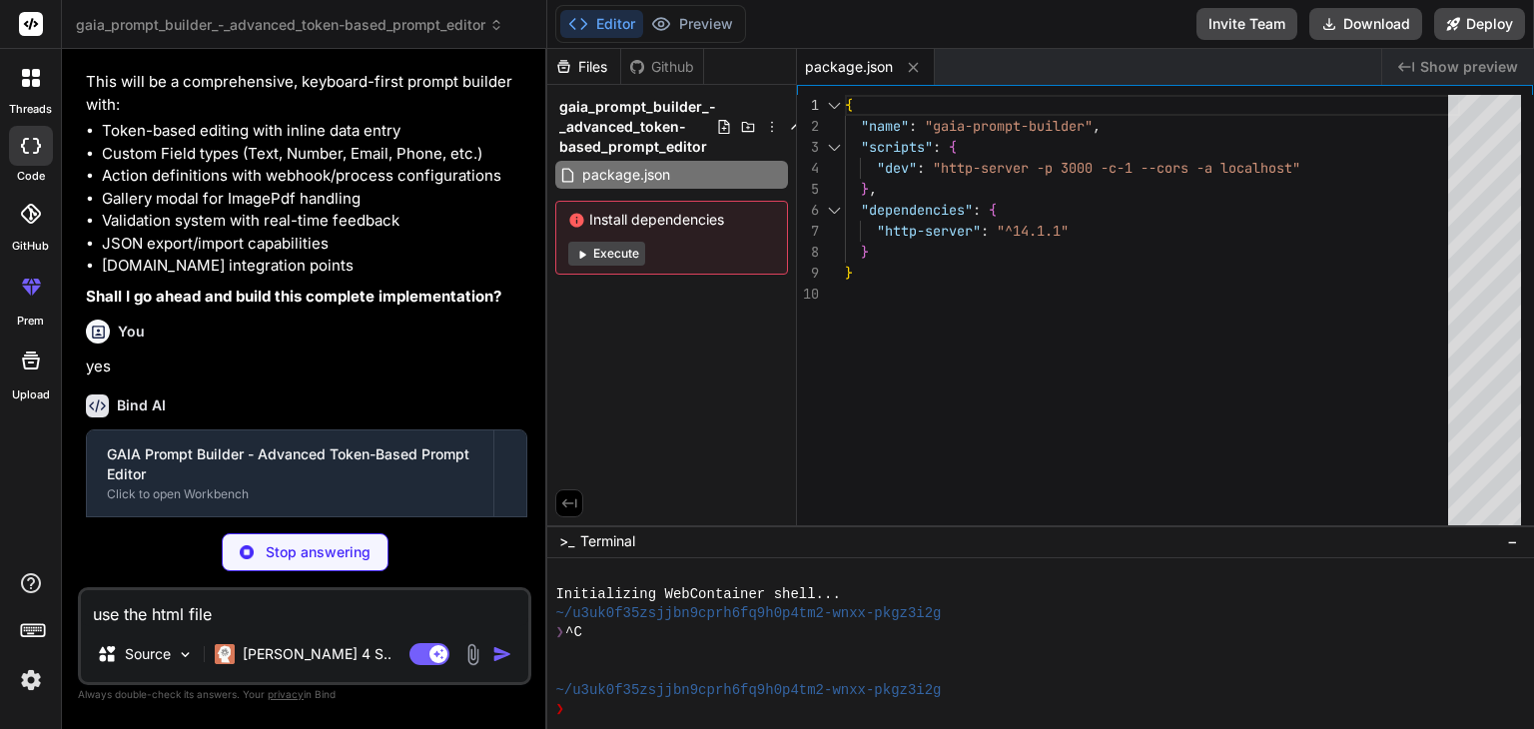
type textarea "use the html file"
type textarea "x"
type textarea "use the html filei"
type textarea "x"
type textarea "use the html file"
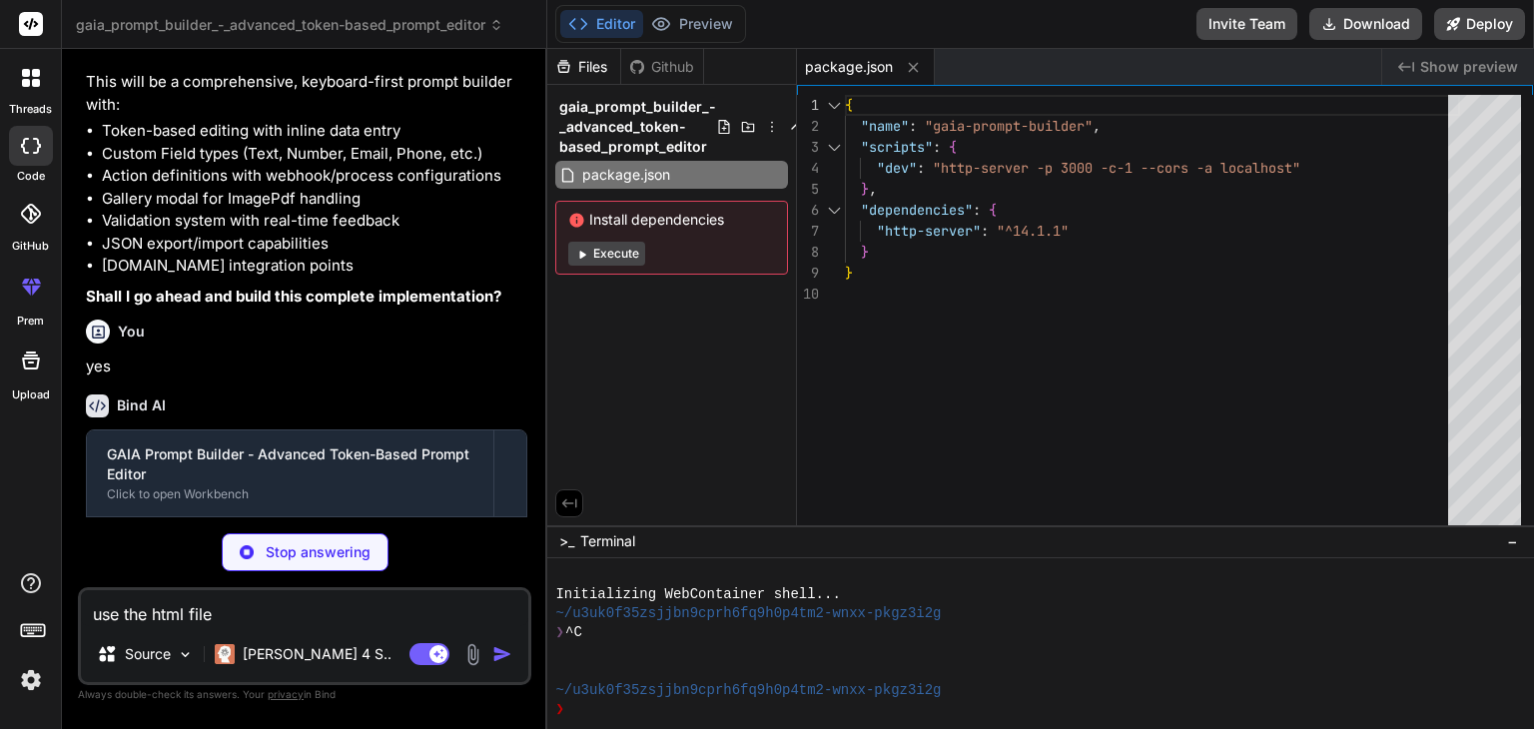
type textarea "x"
type textarea "use the html file"
type textarea "x"
type textarea "use the html file i"
type textarea "x"
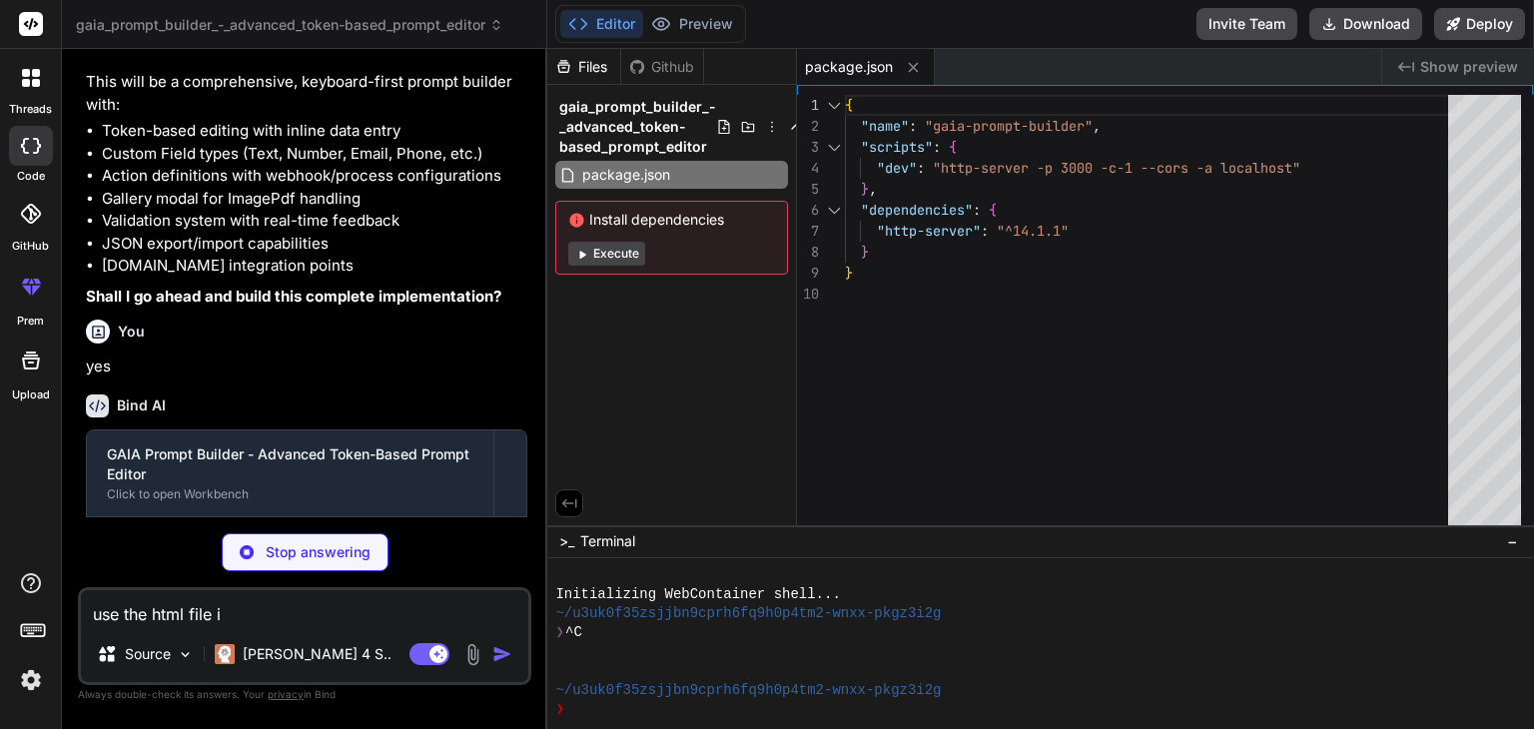
type textarea "use the html file i"
type textarea "x"
type textarea "use the html file i u"
type textarea "x"
type textarea "use the html file i up"
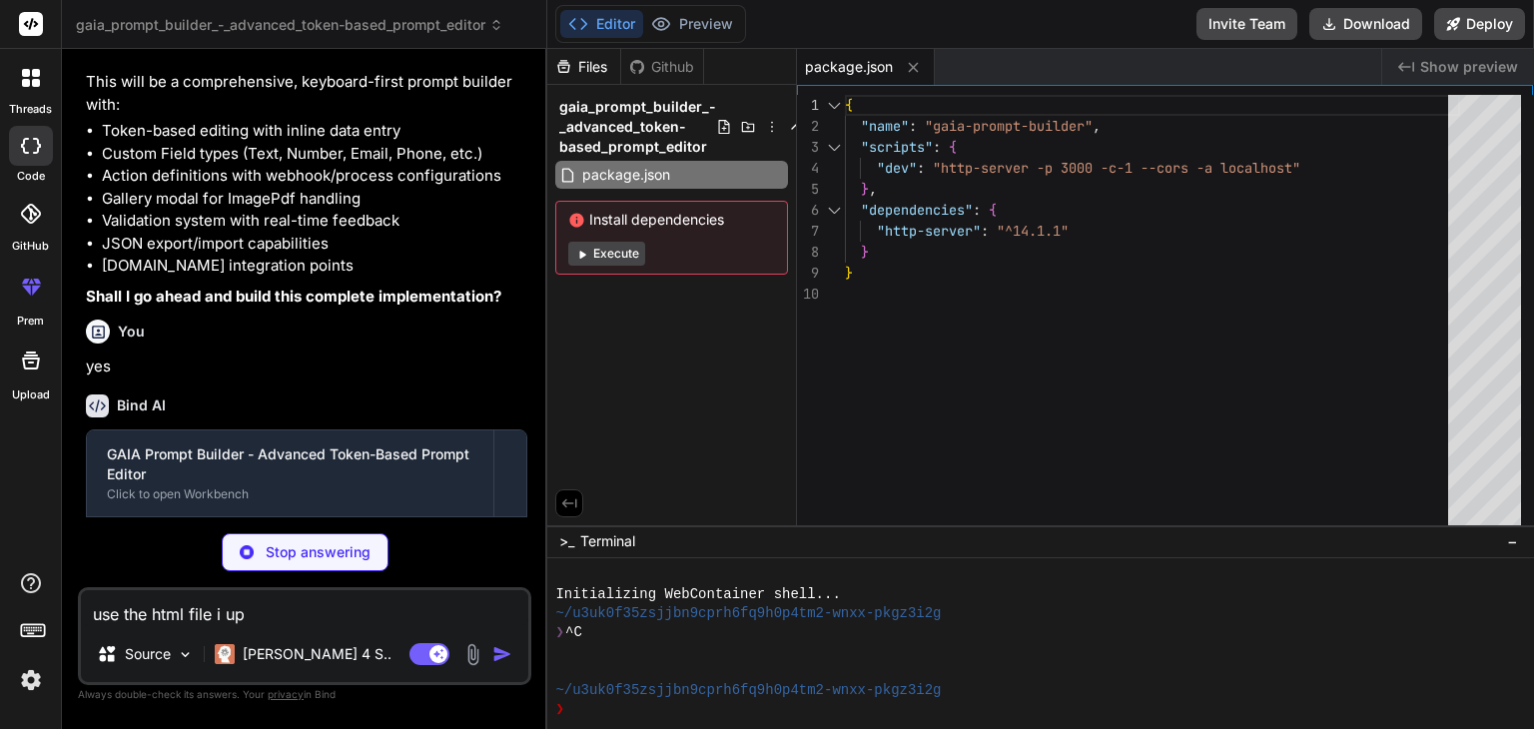
type textarea "x"
type textarea "use the html file i upo"
type textarea "x"
type textarea "use the html file i upoa"
type textarea "x"
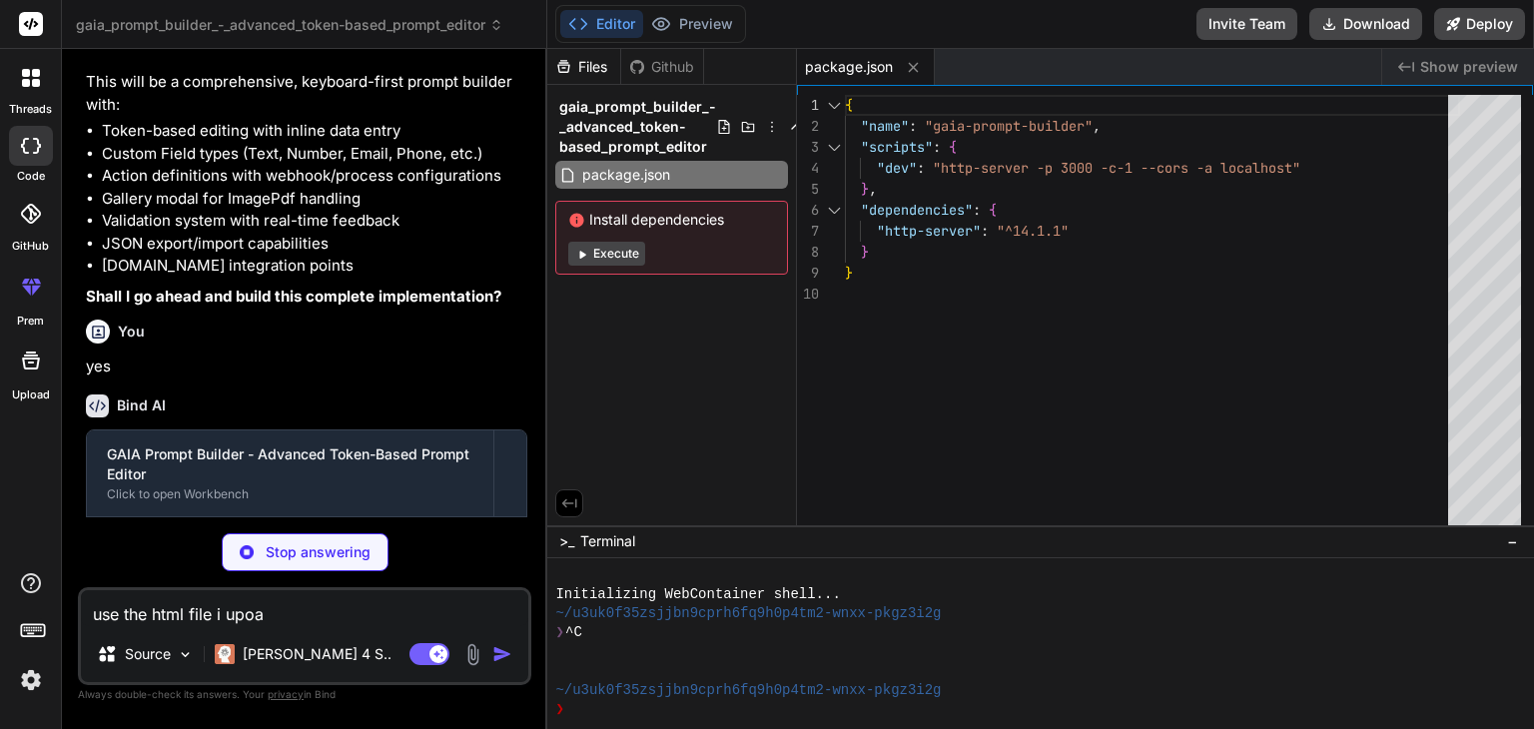
type textarea "use the html file i upoad"
type textarea "x"
type textarea "use the html file i upoade"
type textarea "x"
type textarea "use the html file i upoaded"
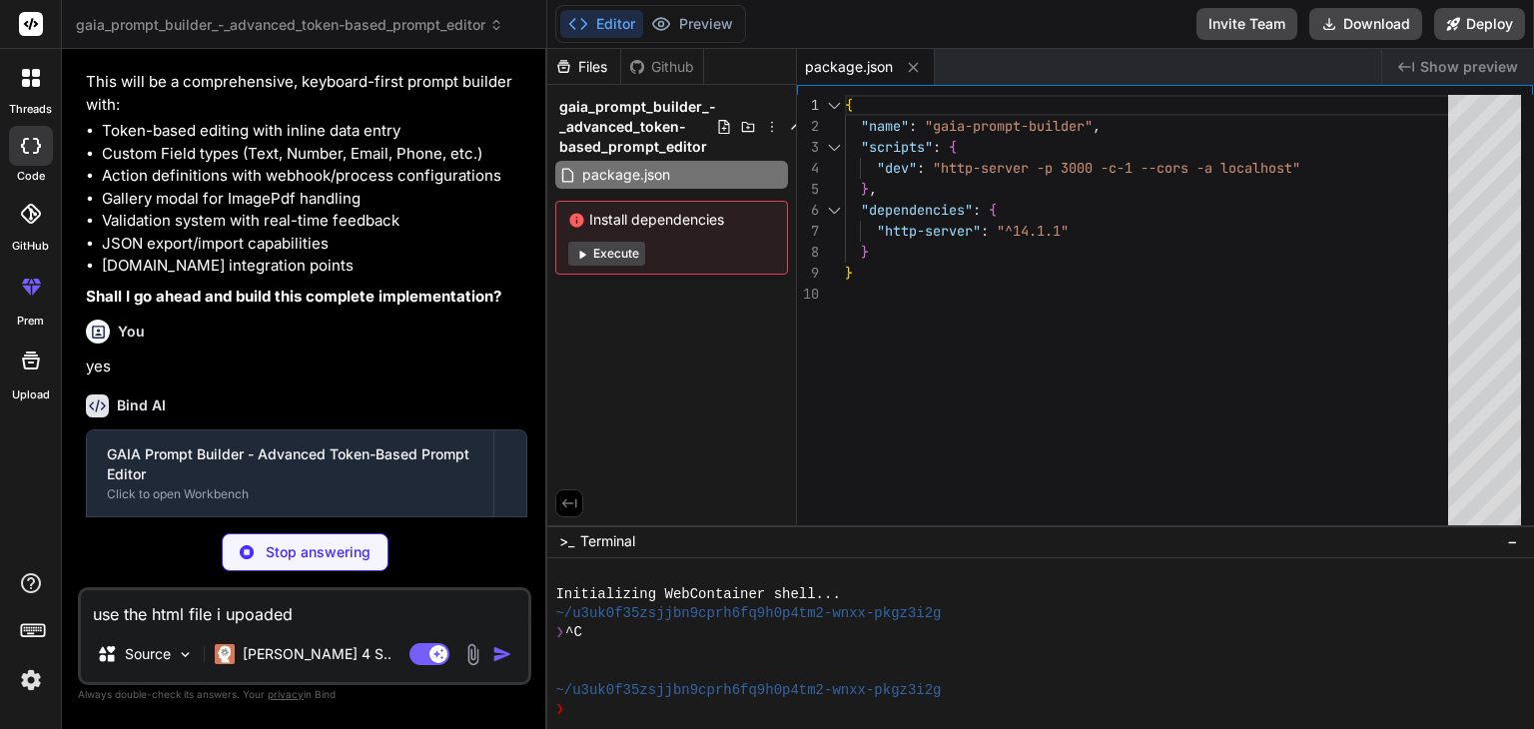
type textarea "x"
type textarea "use the html file i upoaded"
type textarea "x"
type textarea "use the html file i upoaded a"
type textarea "x"
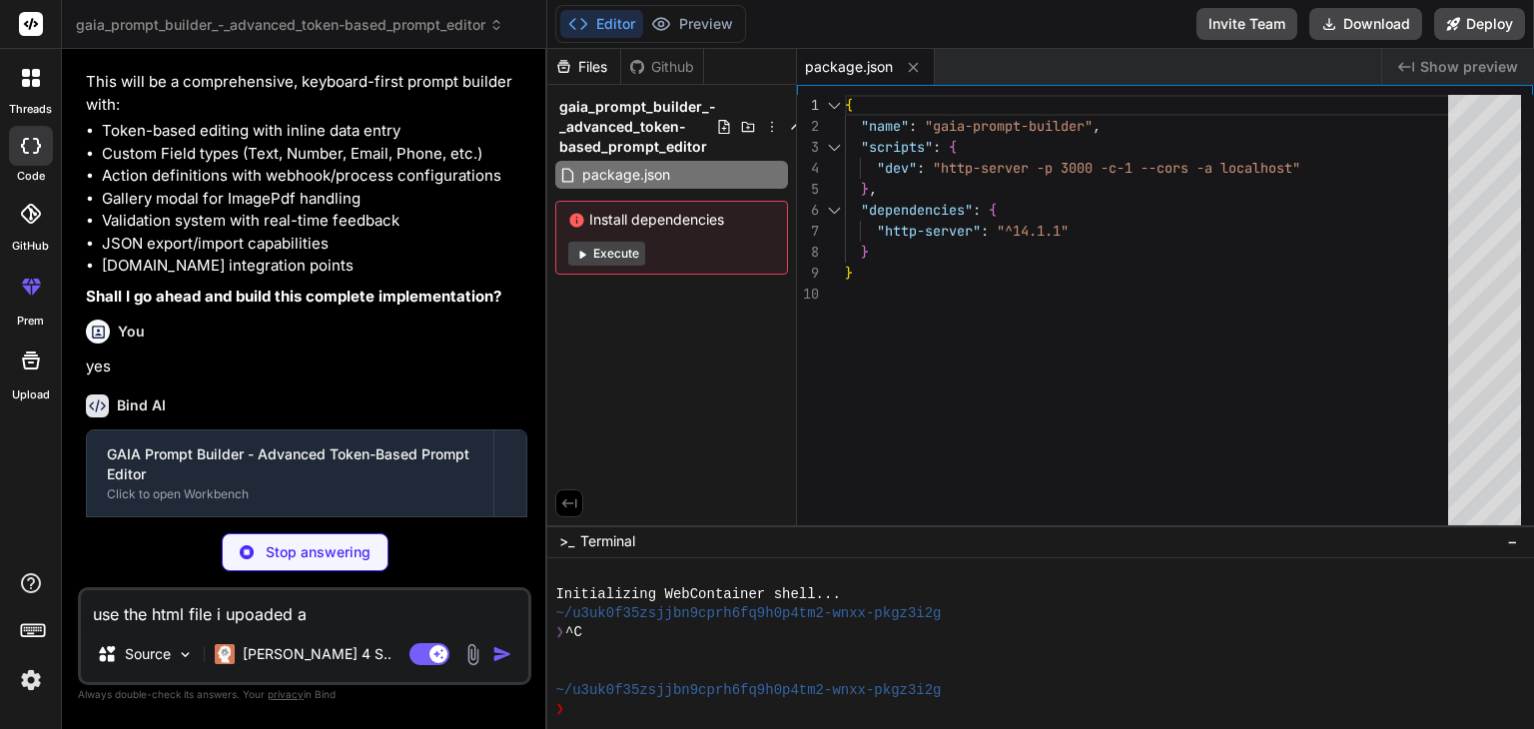
type textarea "use the html file i upoaded as"
type textarea "x"
type textarea "use the html file i upoaded as"
type textarea "x"
type textarea "use the html file i upoaded as b"
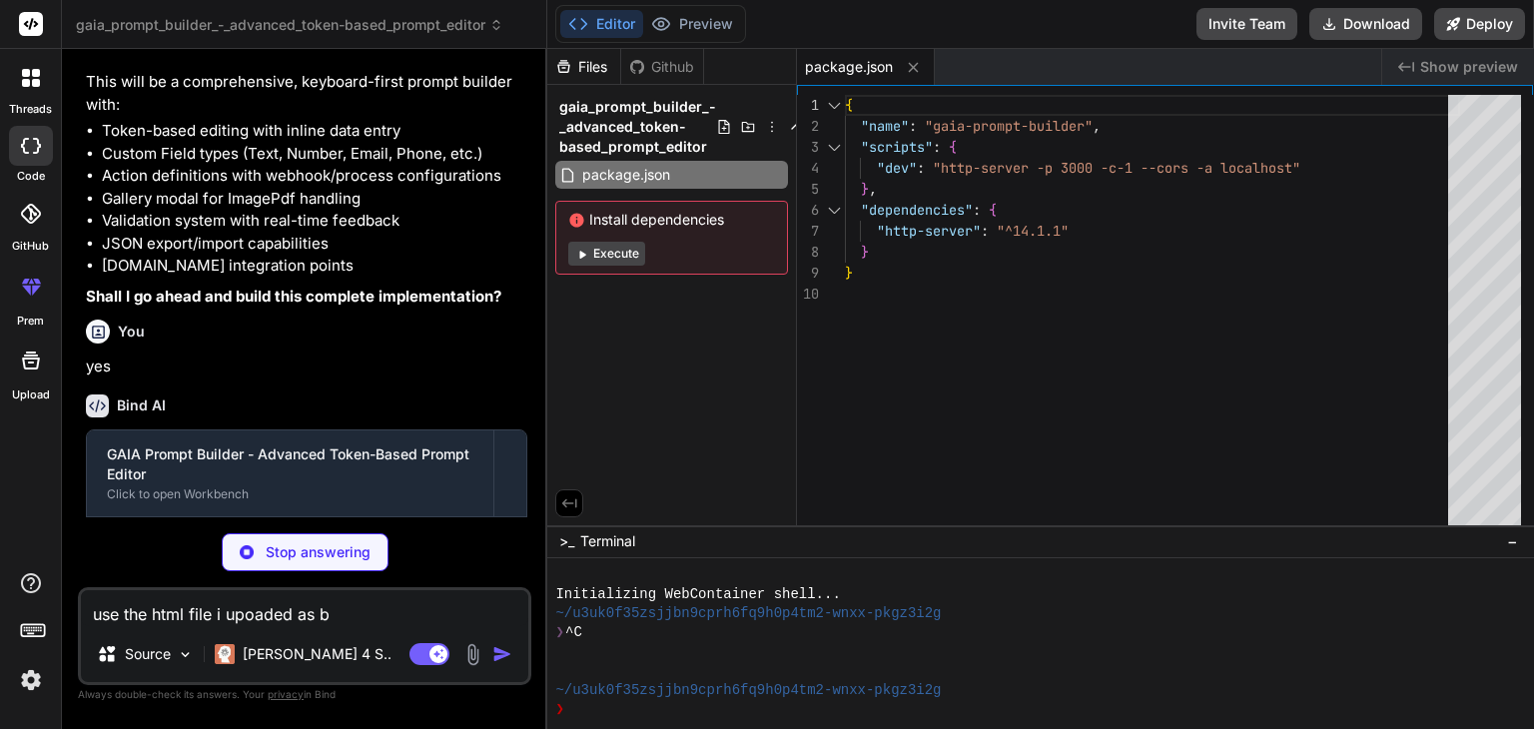
type textarea "x"
type textarea "use the html file i upoaded as bas"
type textarea "x"
type textarea "use the html file i upoaded as base"
type textarea "x"
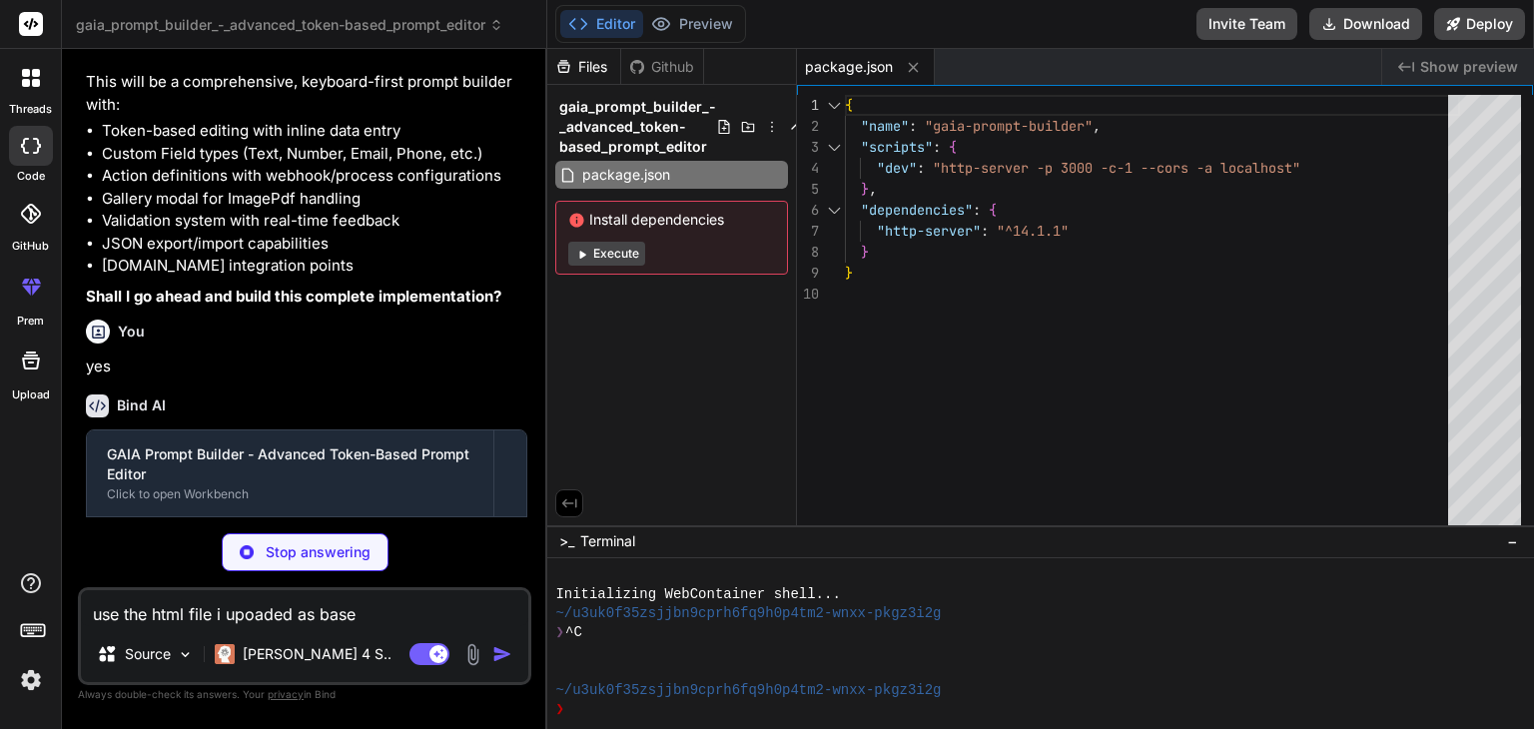
type textarea "use the html file i upoaded as base"
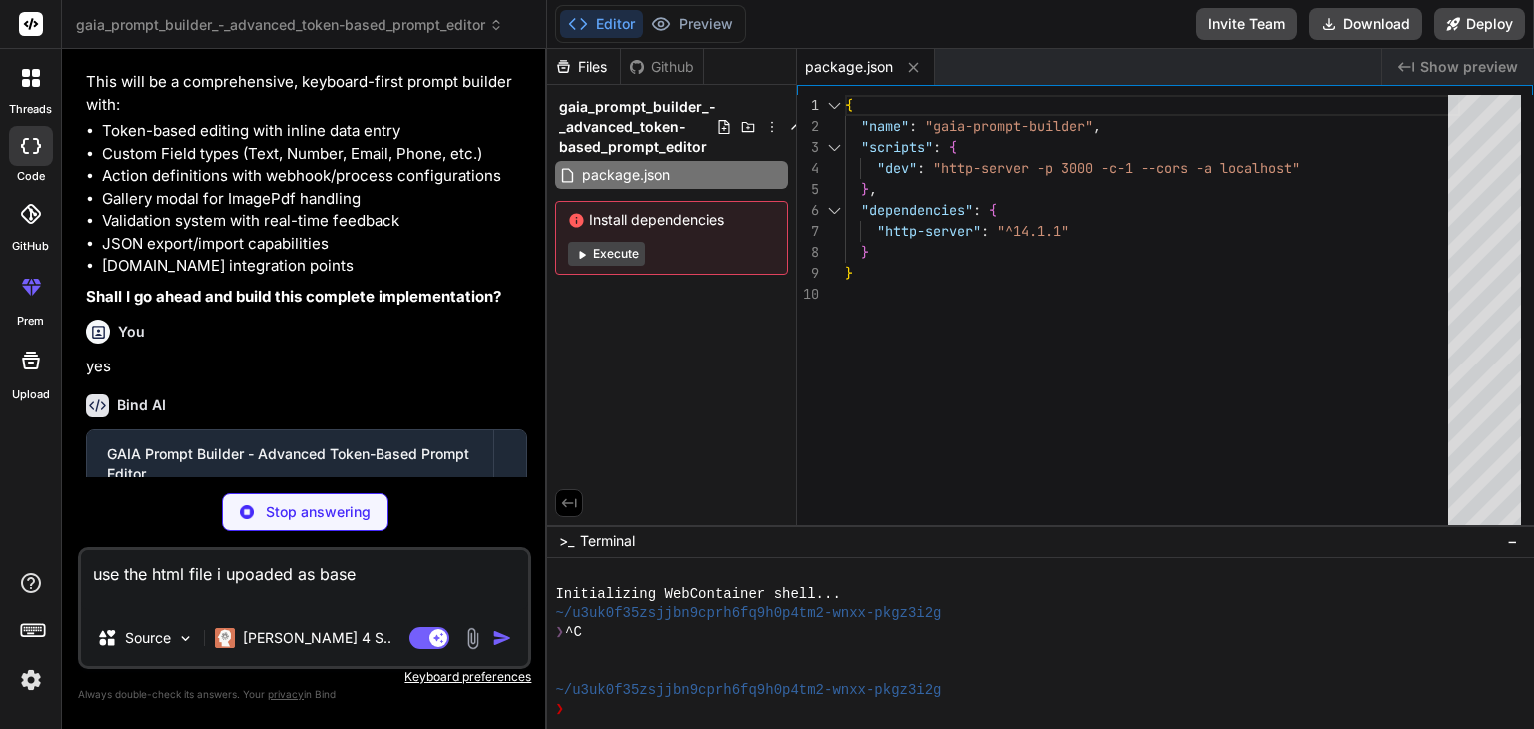
type textarea "x"
type textarea "use the html file i upoaded as base"
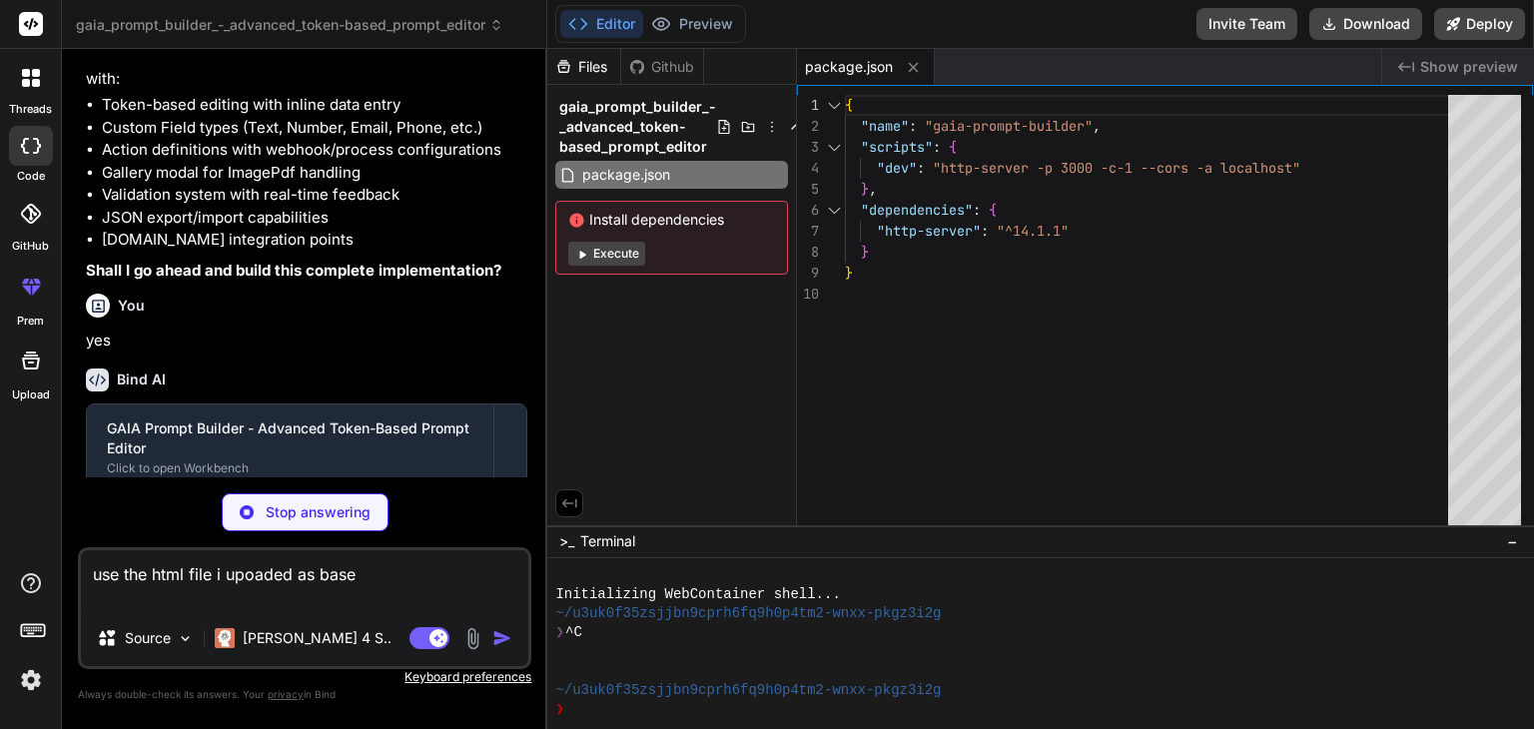
scroll to position [4854, 0]
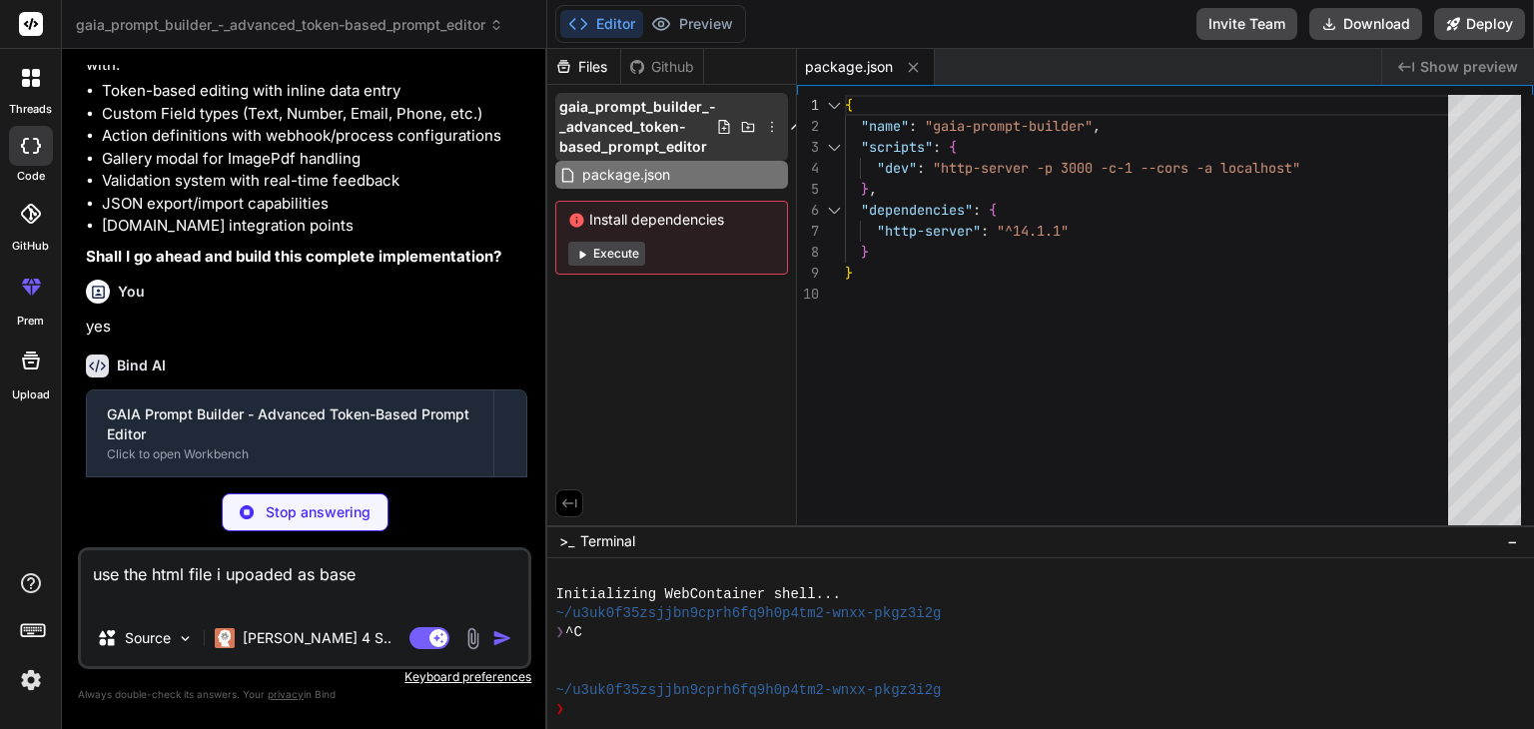
click at [634, 139] on span "gaia_prompt_builder_-_advanced_token-based_prompt_editor" at bounding box center [637, 127] width 157 height 60
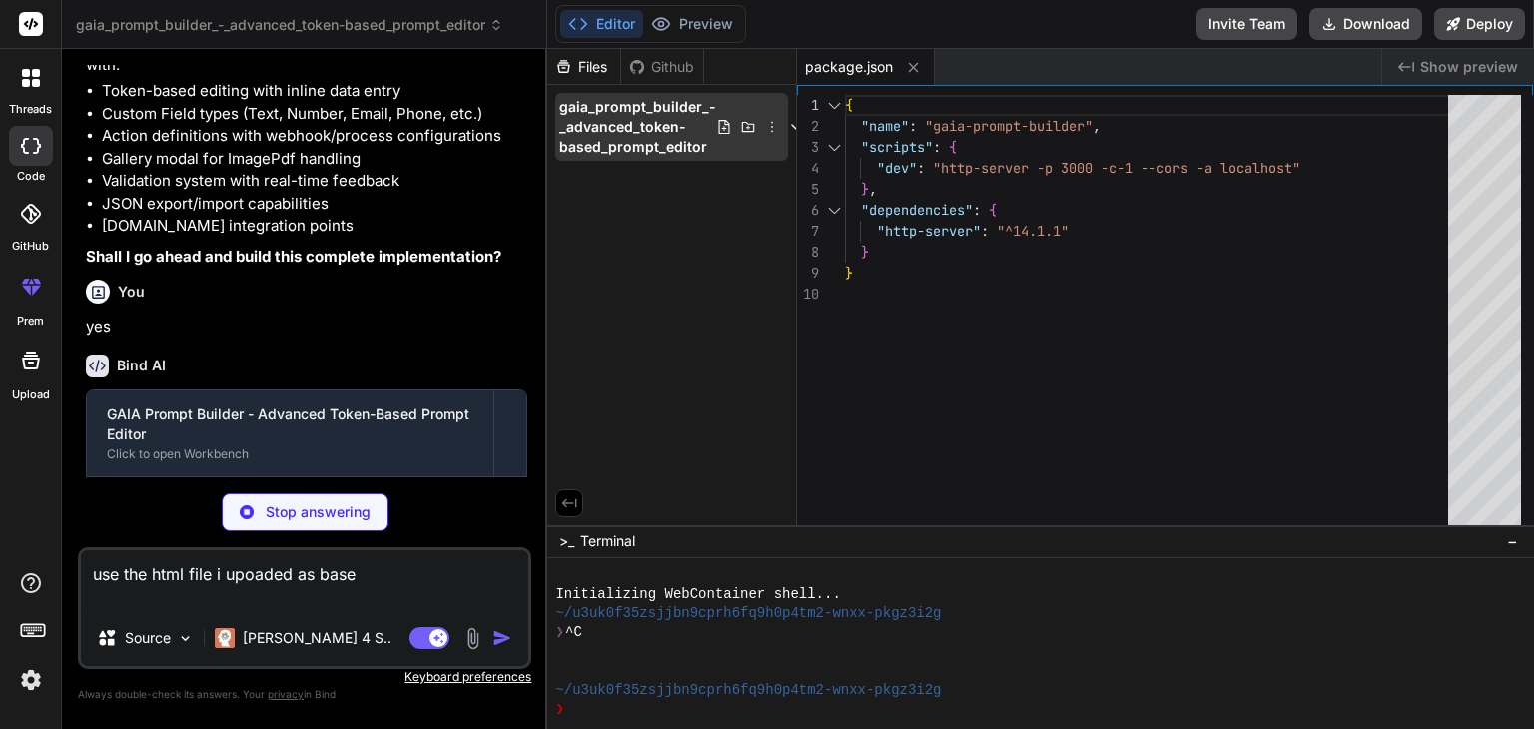
click at [633, 140] on span "gaia_prompt_builder_-_advanced_token-based_prompt_editor" at bounding box center [637, 127] width 157 height 60
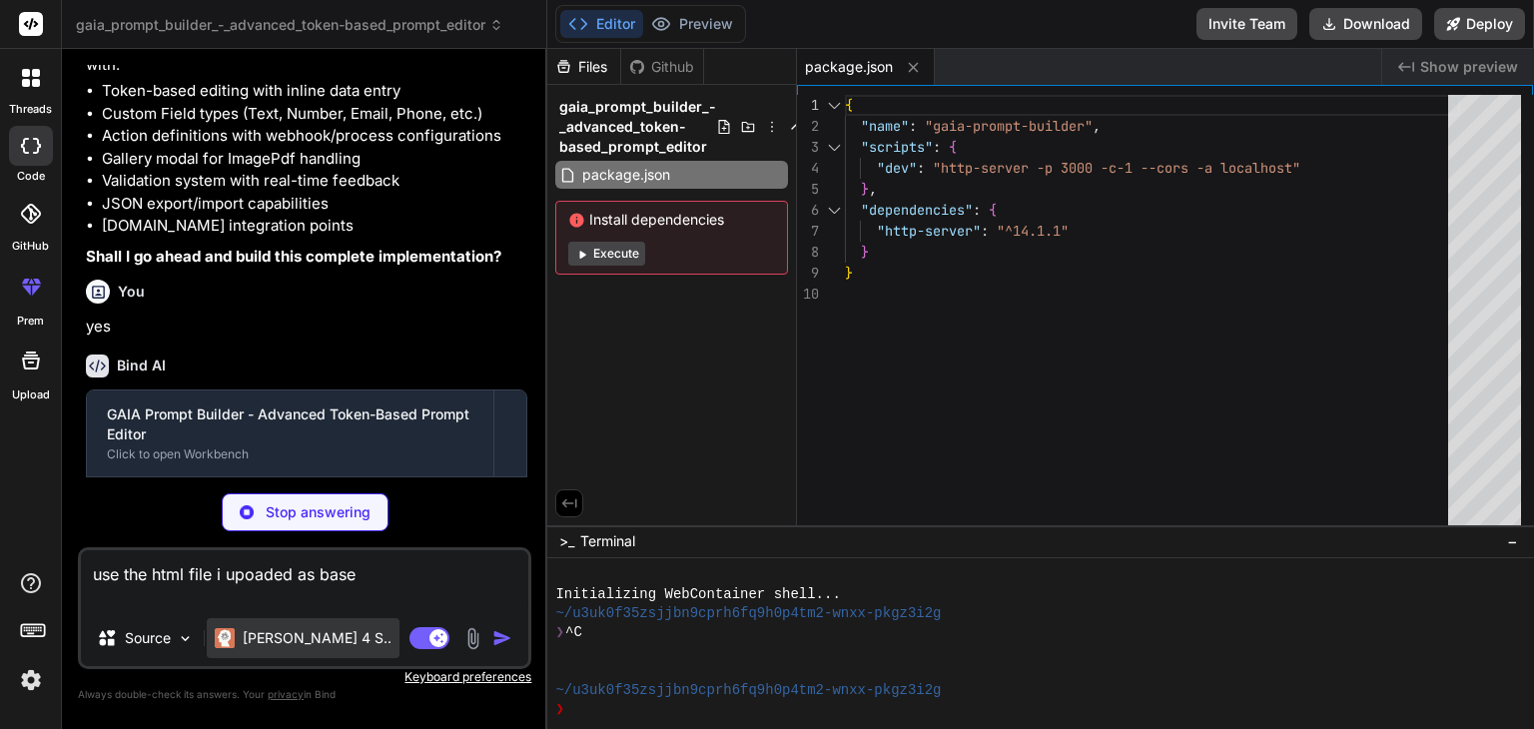
click at [294, 640] on p "[PERSON_NAME] 4 S.." at bounding box center [317, 638] width 149 height 20
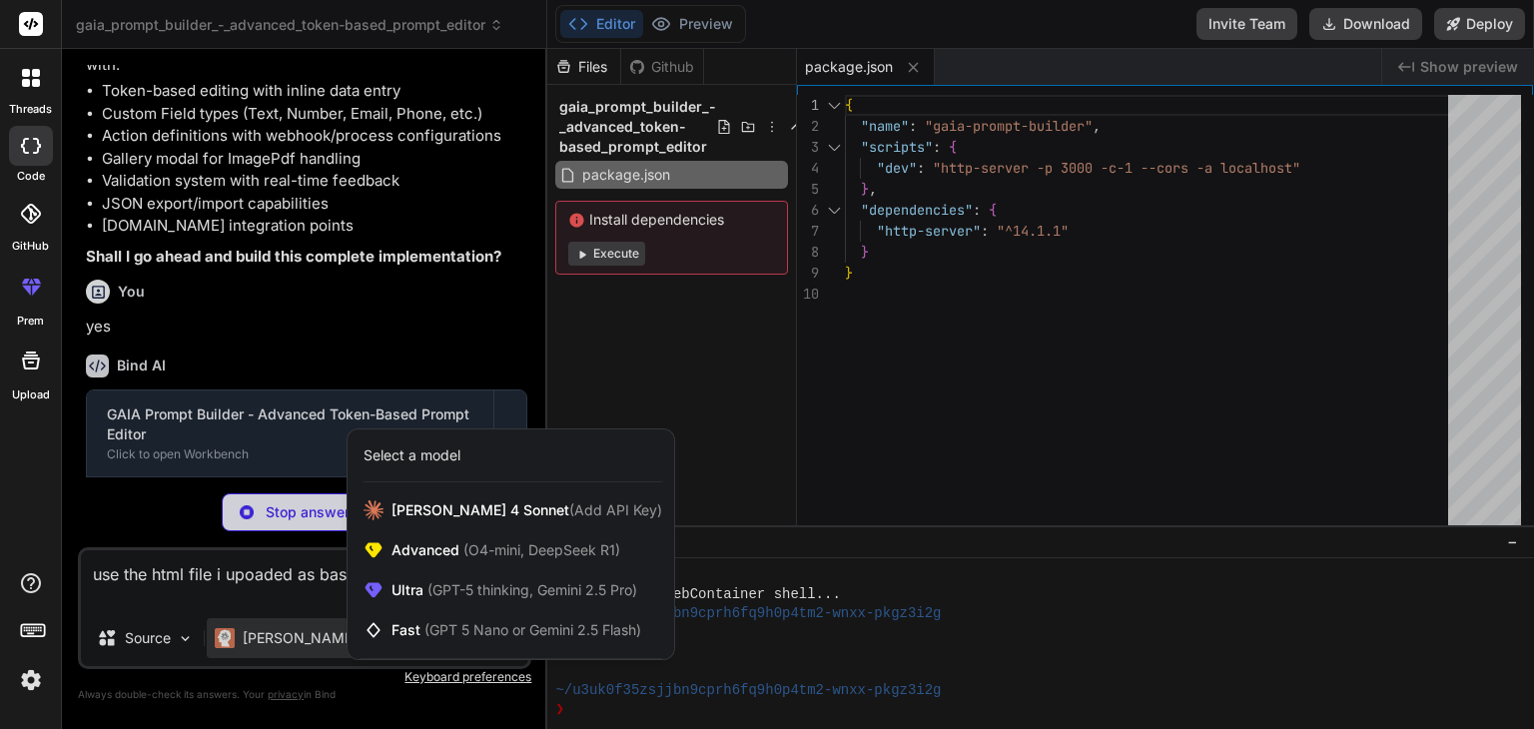
click at [288, 693] on div at bounding box center [767, 364] width 1534 height 729
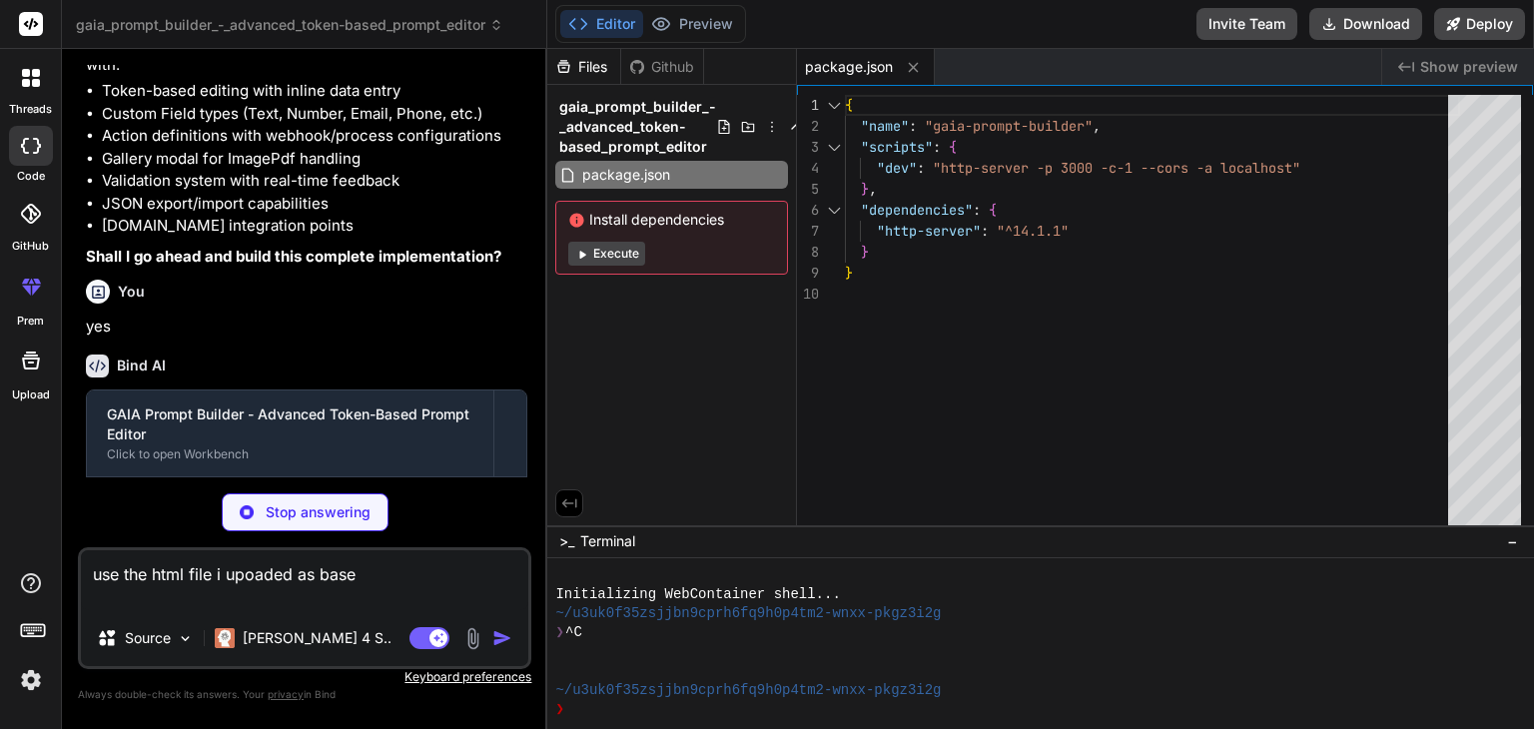
type textarea "x"
type textarea "}, 100); </script> </body> </html>"
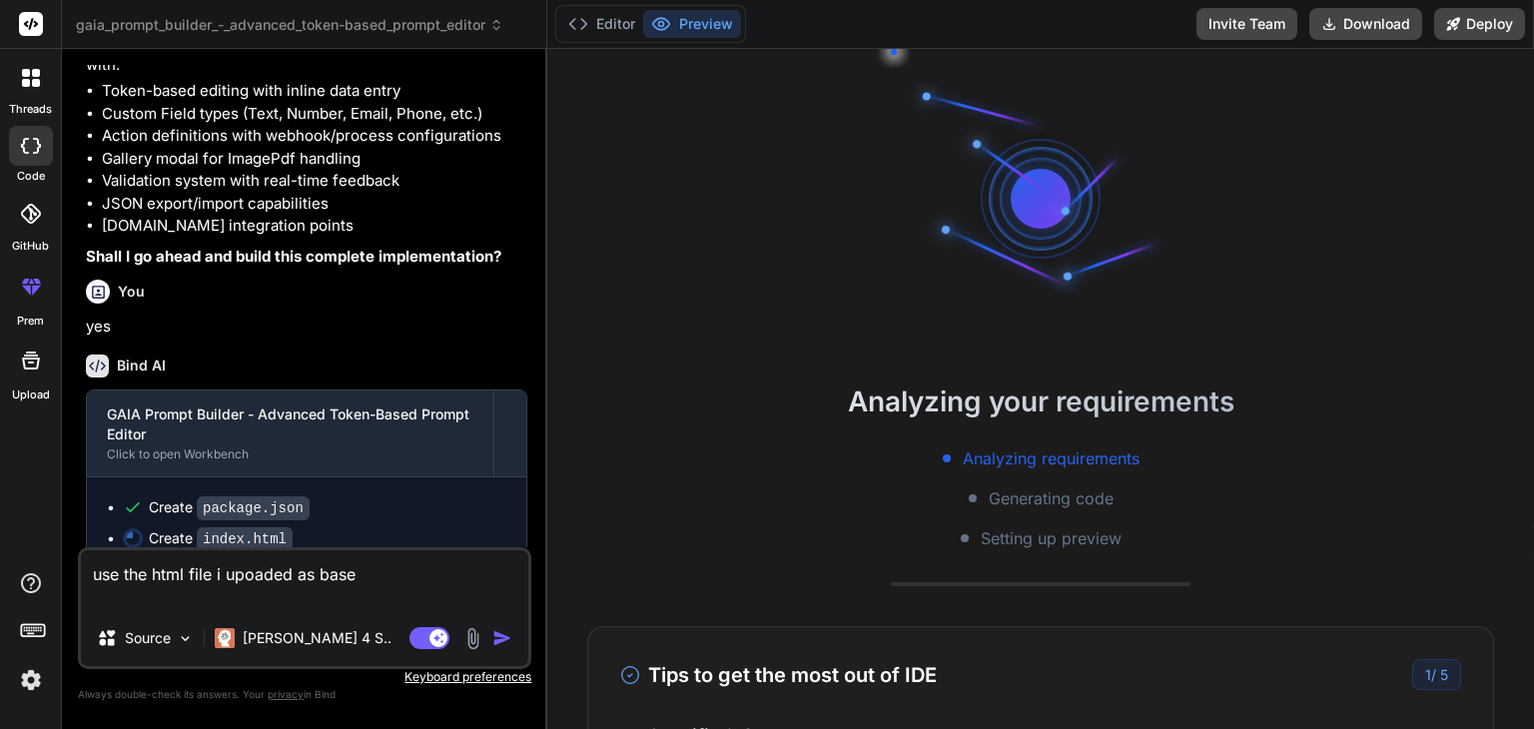
type textarea "x"
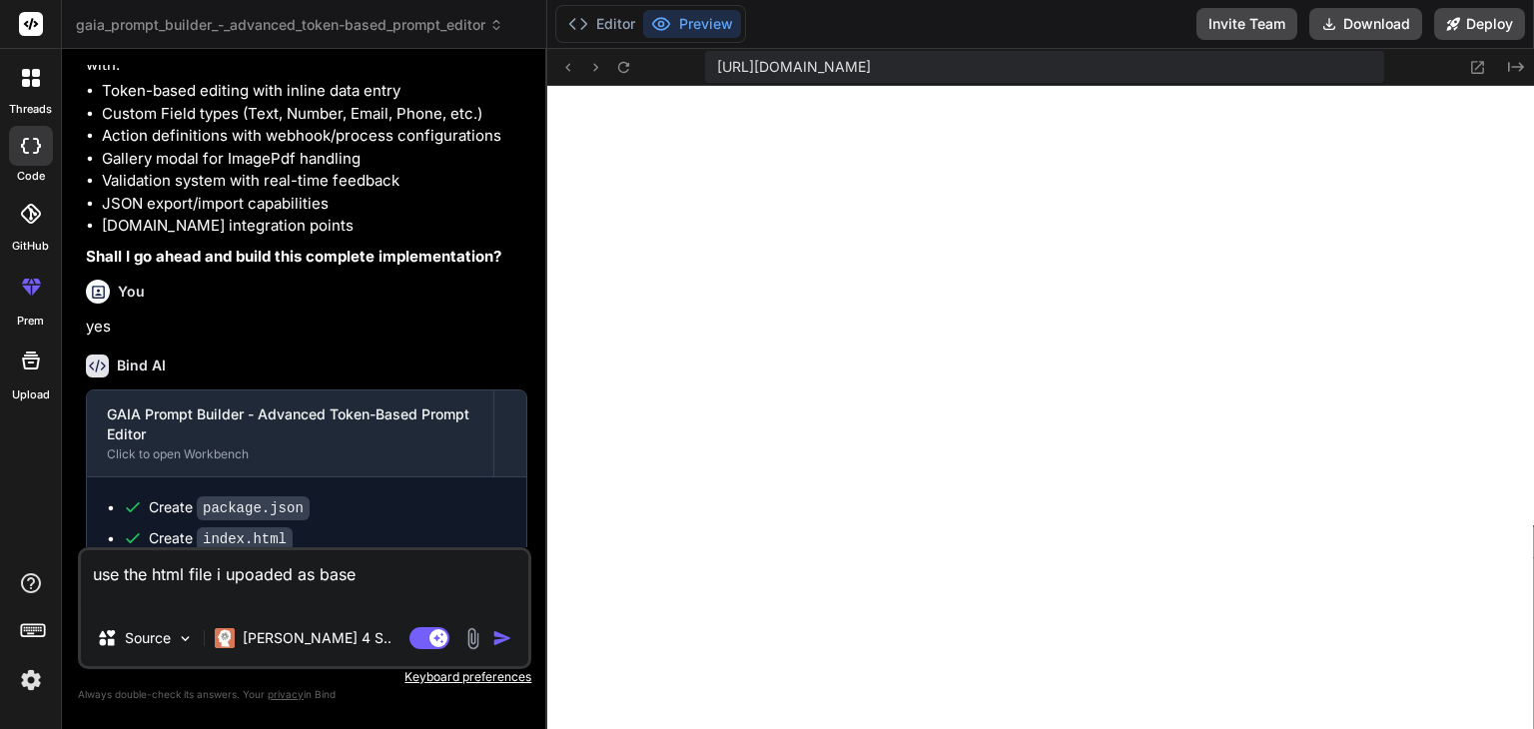
scroll to position [939, 0]
click at [244, 527] on code "index.html" at bounding box center [245, 539] width 96 height 24
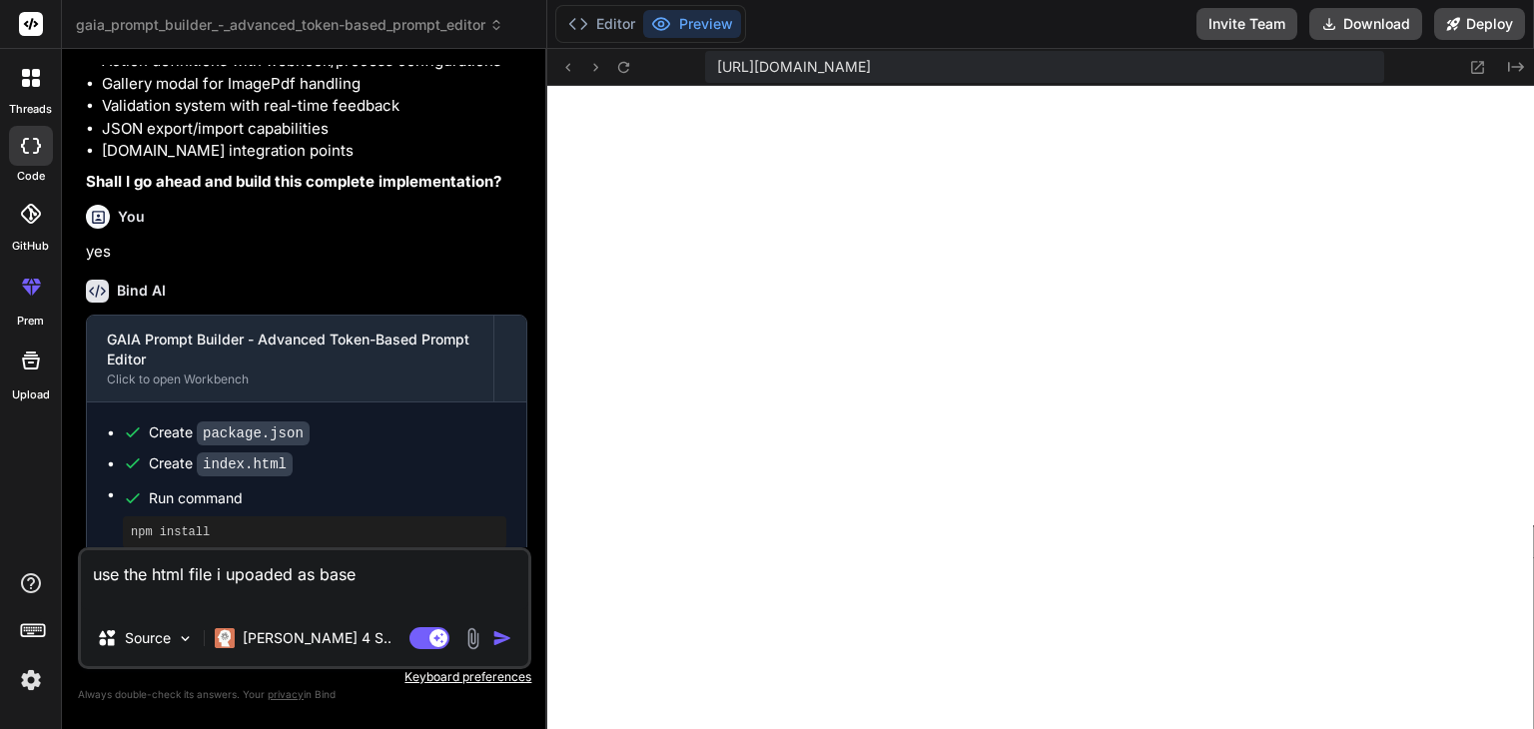
scroll to position [4932, 0]
click at [372, 584] on textarea "use the html file i upoaded as base" at bounding box center [304, 580] width 447 height 60
drag, startPoint x: 359, startPoint y: 584, endPoint x: 148, endPoint y: 586, distance: 211.7
click at [158, 588] on textarea "use the html file i upoaded as base" at bounding box center [304, 580] width 447 height 60
click at [237, 587] on textarea "use the html file i upoaded as base" at bounding box center [304, 580] width 447 height 60
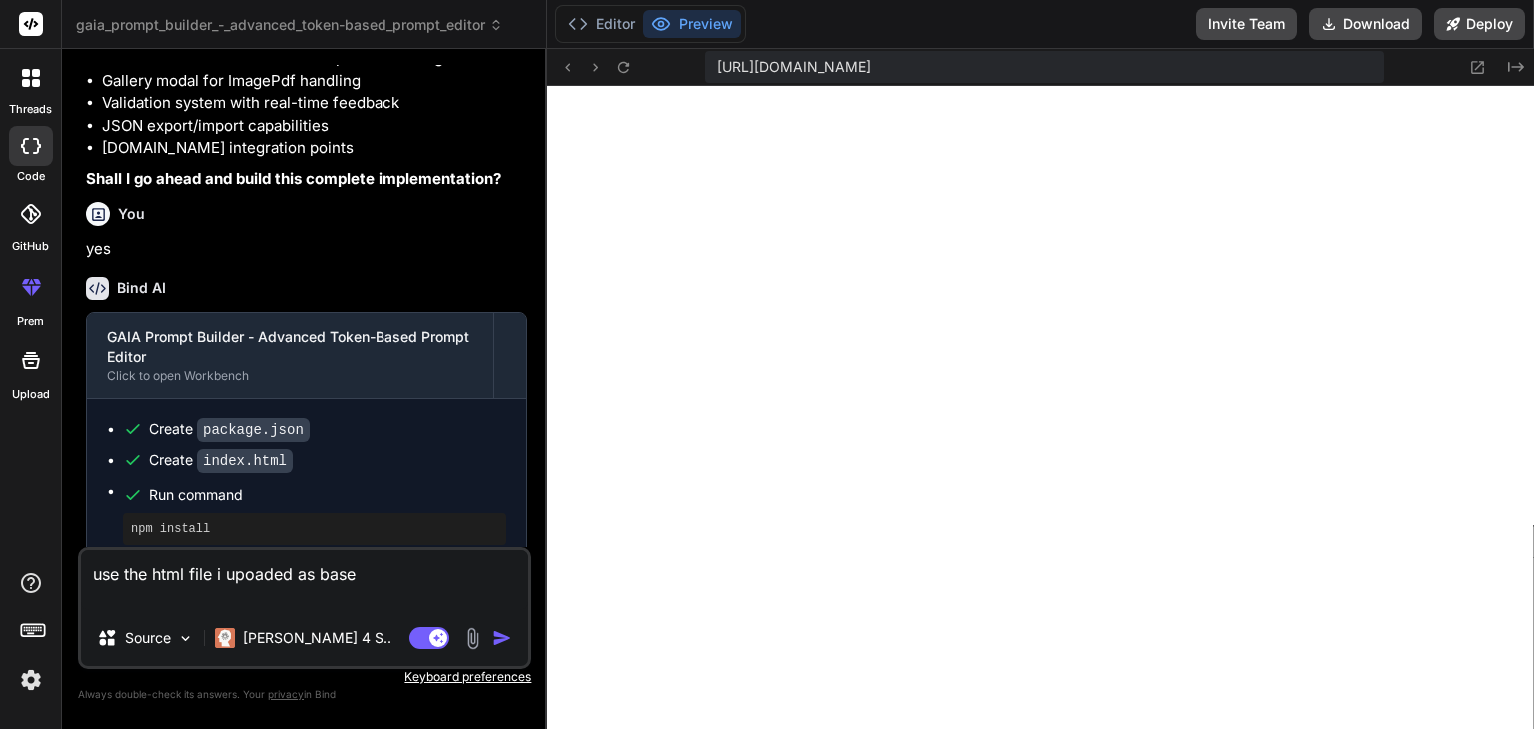
click at [246, 576] on textarea "use the html file i upoaded as base" at bounding box center [304, 580] width 447 height 60
type textarea "x"
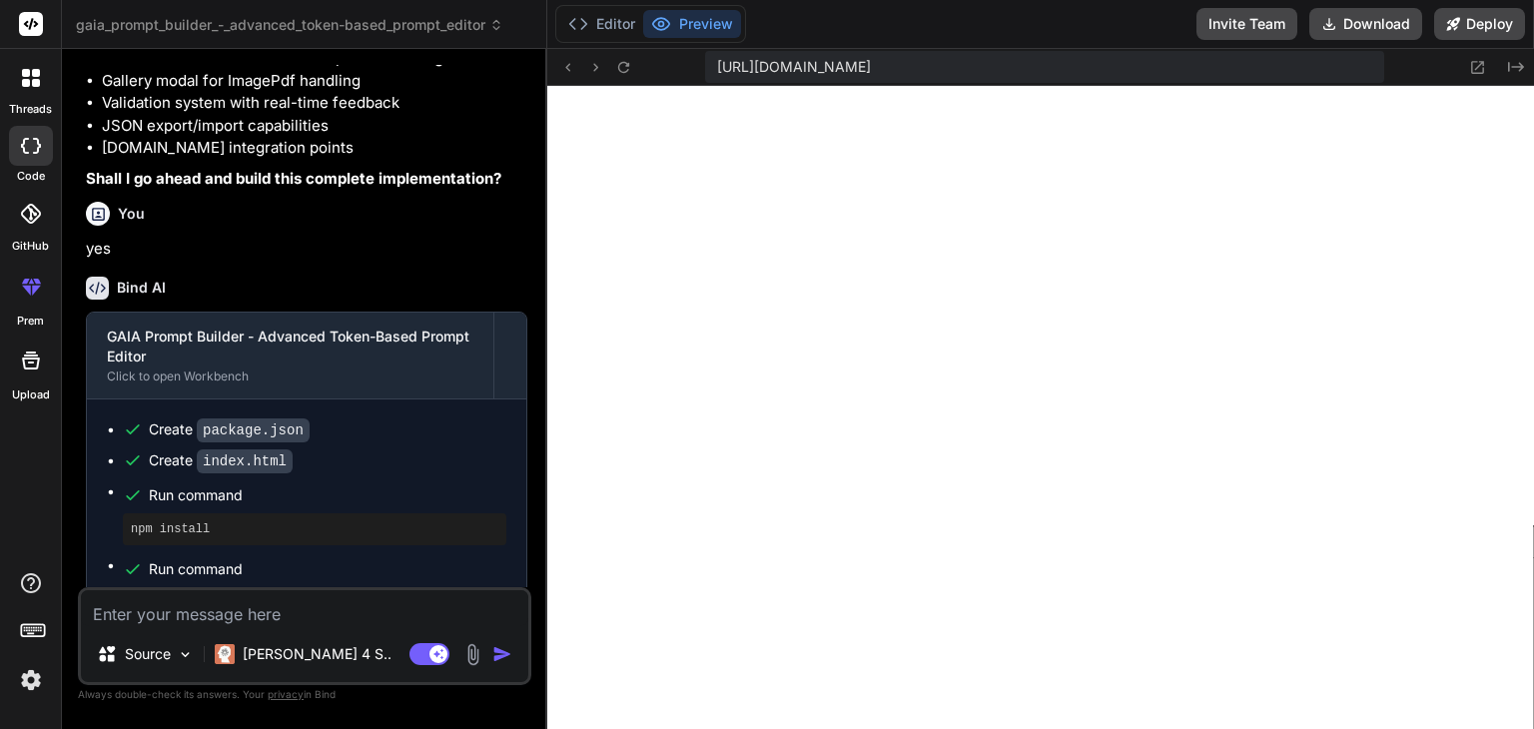
scroll to position [4892, 0]
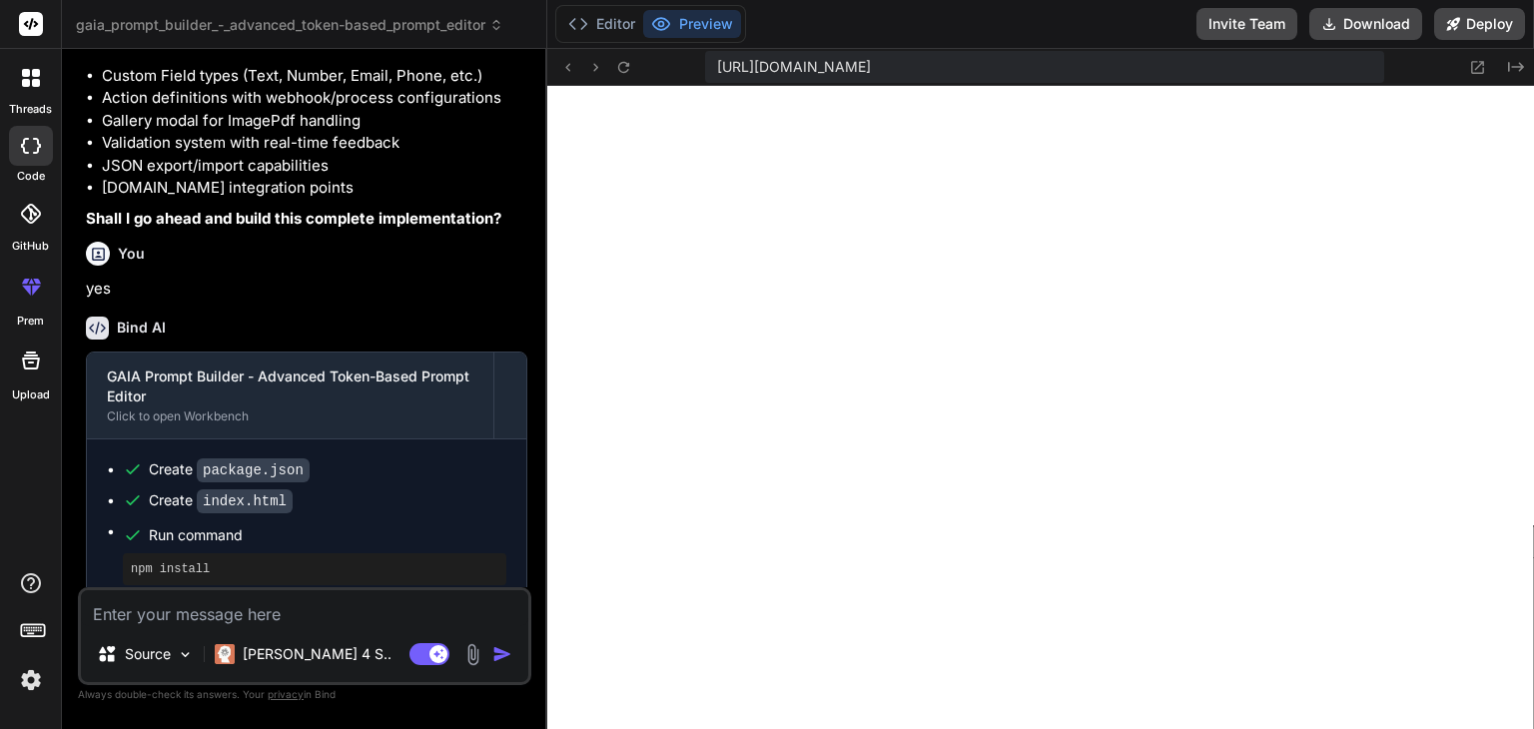
click at [384, 613] on textarea at bounding box center [304, 608] width 447 height 36
click at [353, 619] on textarea at bounding box center [304, 608] width 447 height 36
type textarea "y"
type textarea "x"
type textarea "ya"
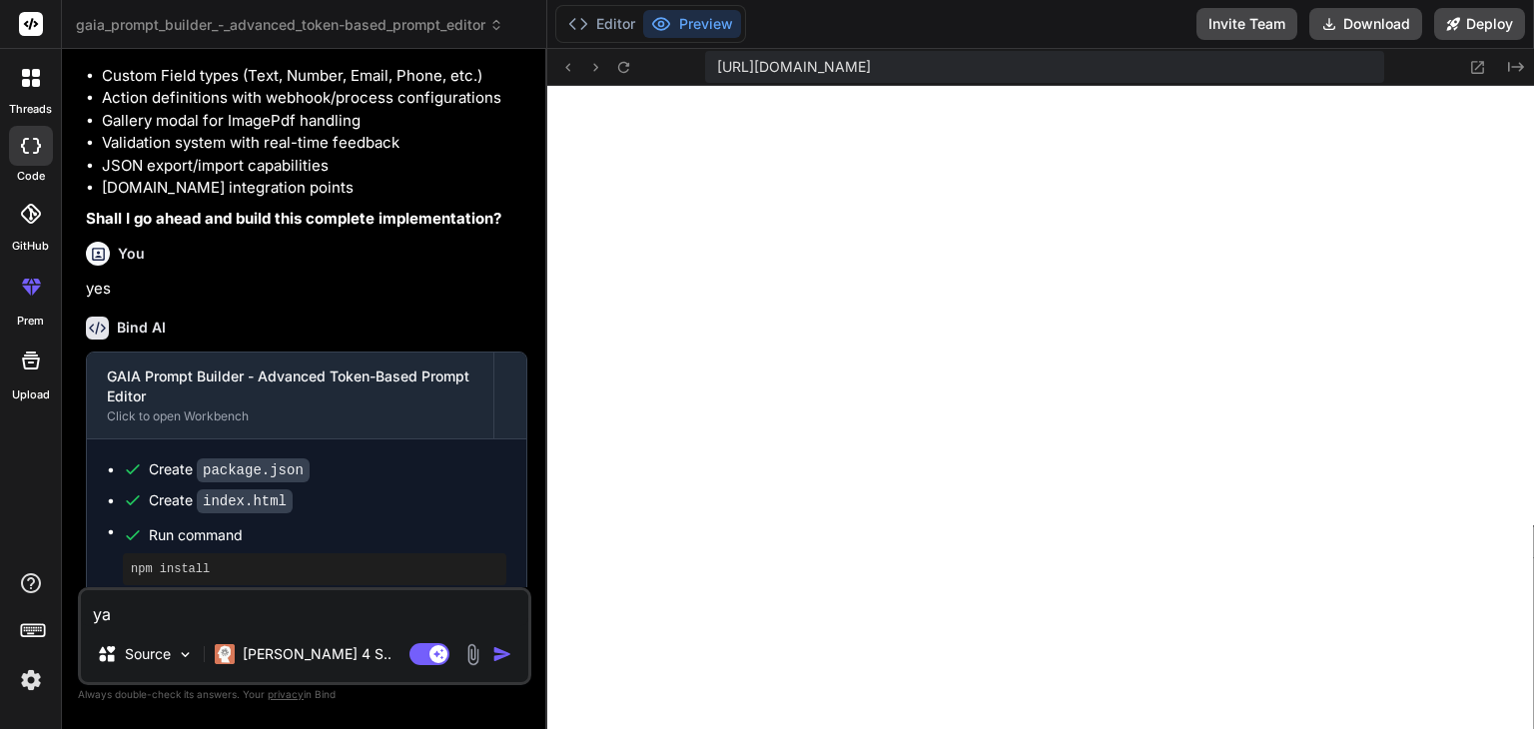
type textarea "x"
type textarea "yaz"
type textarea "x"
type textarea "yazd"
type textarea "x"
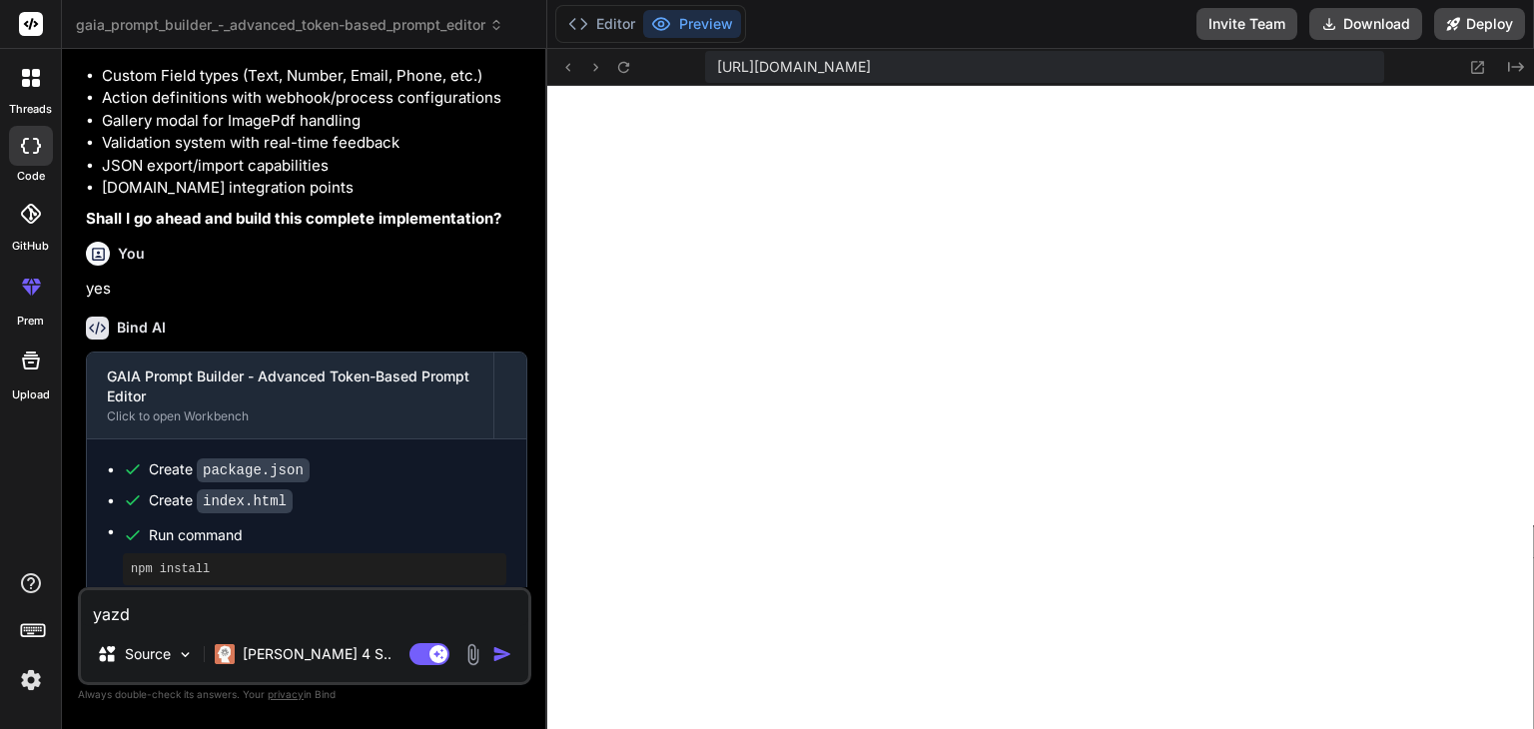
type textarea "yazdı"
type textarea "x"
type textarea "yazdığ"
type textarea "x"
type textarea "yazdığı"
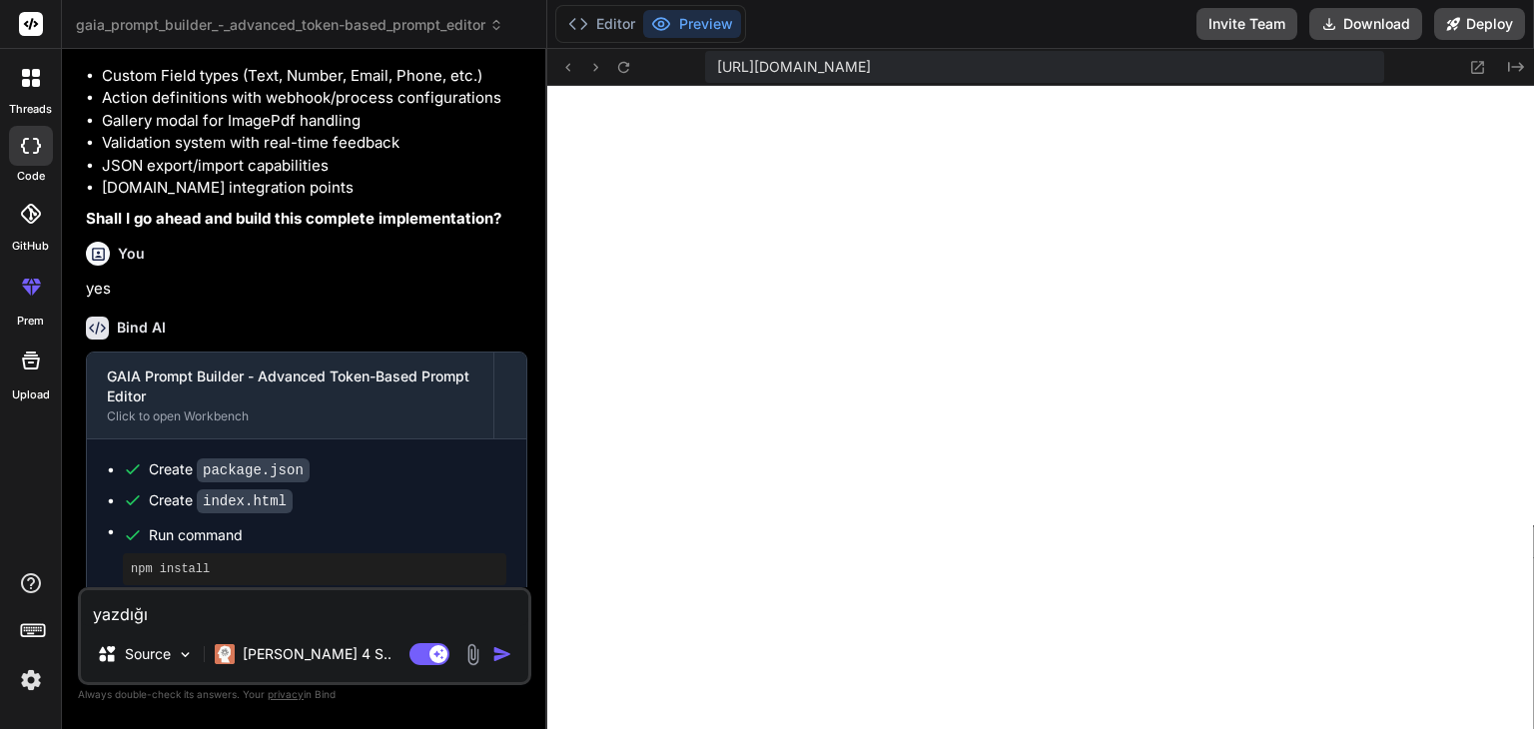
type textarea "x"
type textarea "yazdığım"
type textarea "x"
type textarea "yazdığımd"
type textarea "x"
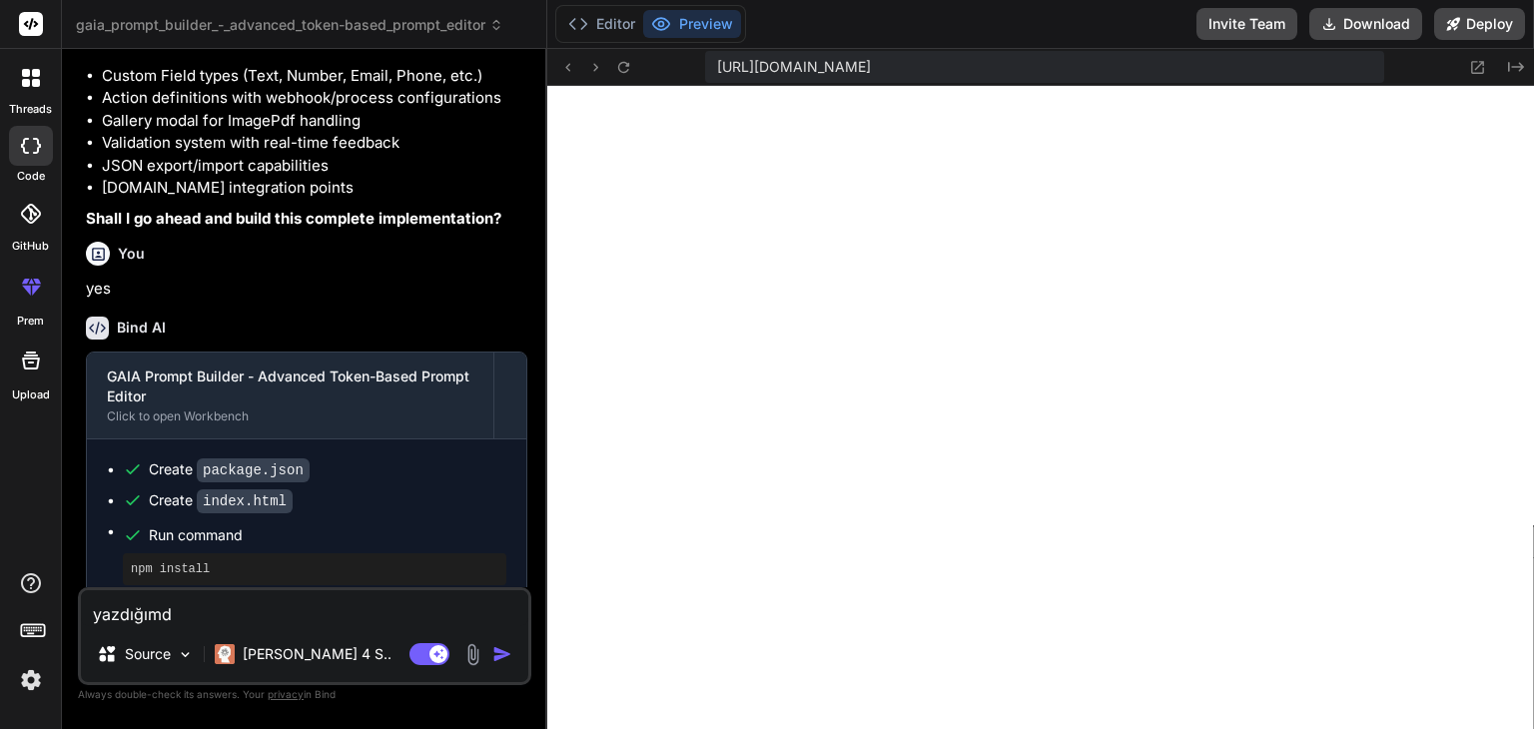
type textarea "yazdığımda"
type textarea "x"
type textarea "yazdığımda"
type textarea "x"
type textarea "yazdığımda b"
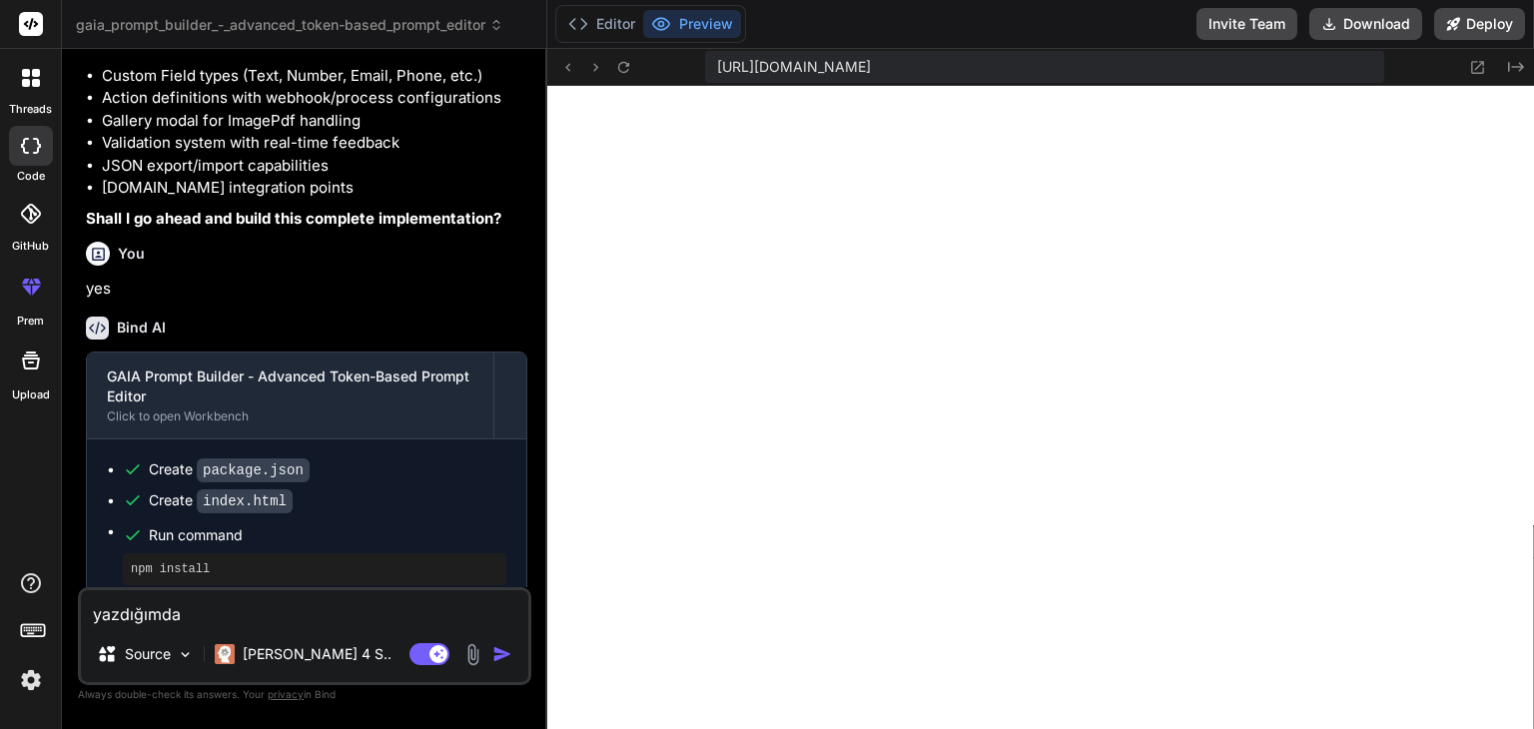
type textarea "x"
type textarea "yazdığımda bi"
type textarea "x"
type textarea "yazdığımda bir"
type textarea "x"
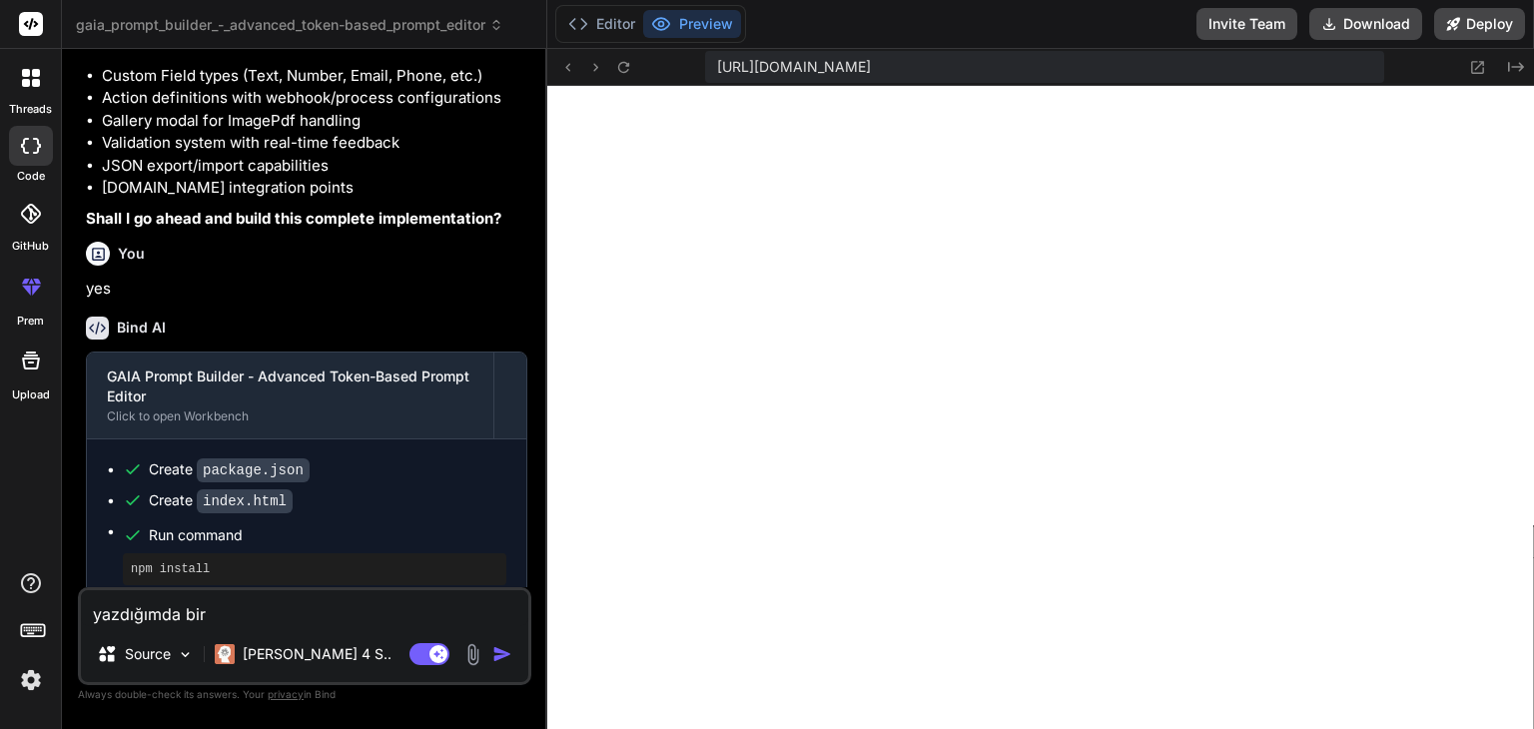
type textarea "yazdığımda bir"
type textarea "x"
type textarea "yazdığımda bir t"
type textarea "x"
type textarea "yazdığımda bir to"
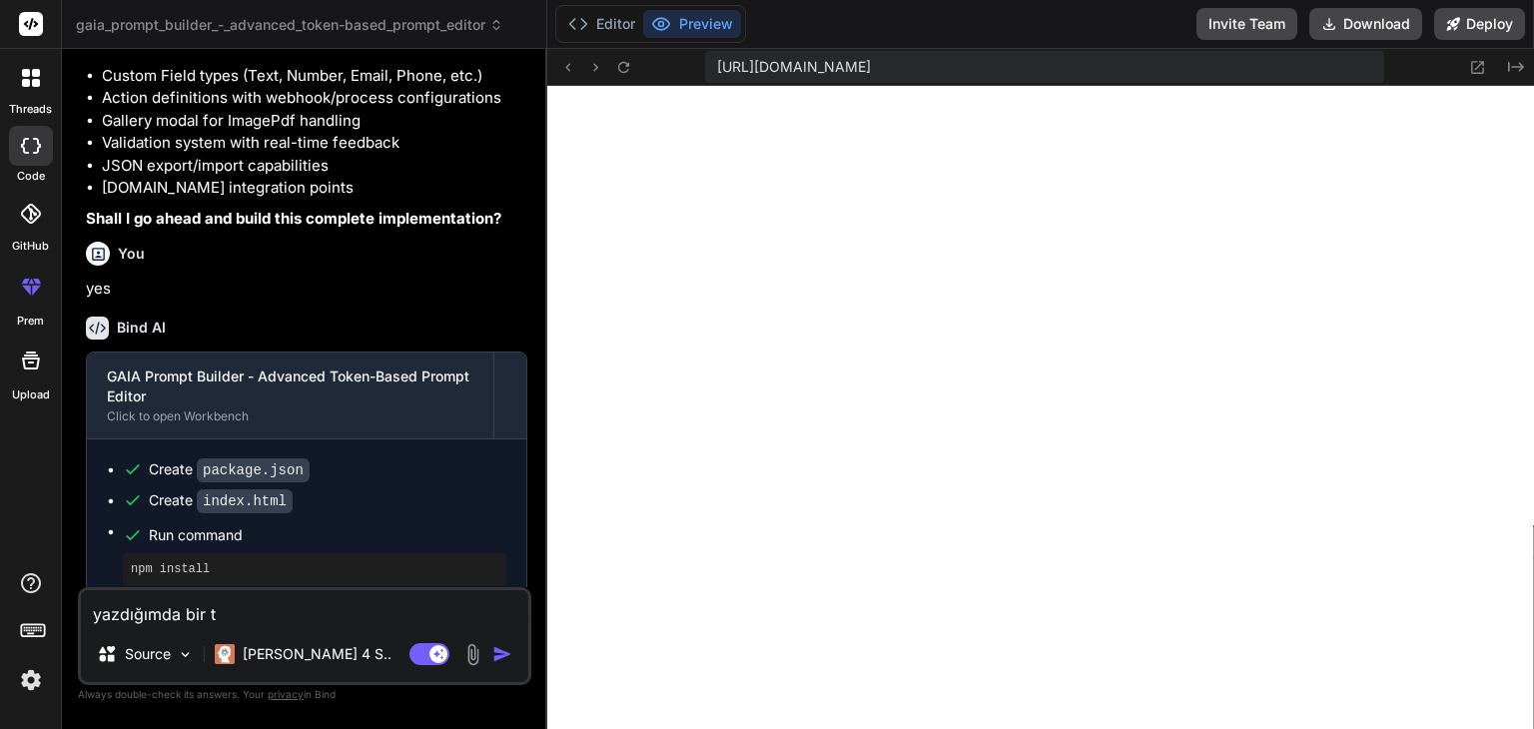
type textarea "x"
type textarea "yazdığımda bir tok"
type textarea "x"
type textarea "yazdığımda bir toke"
type textarea "x"
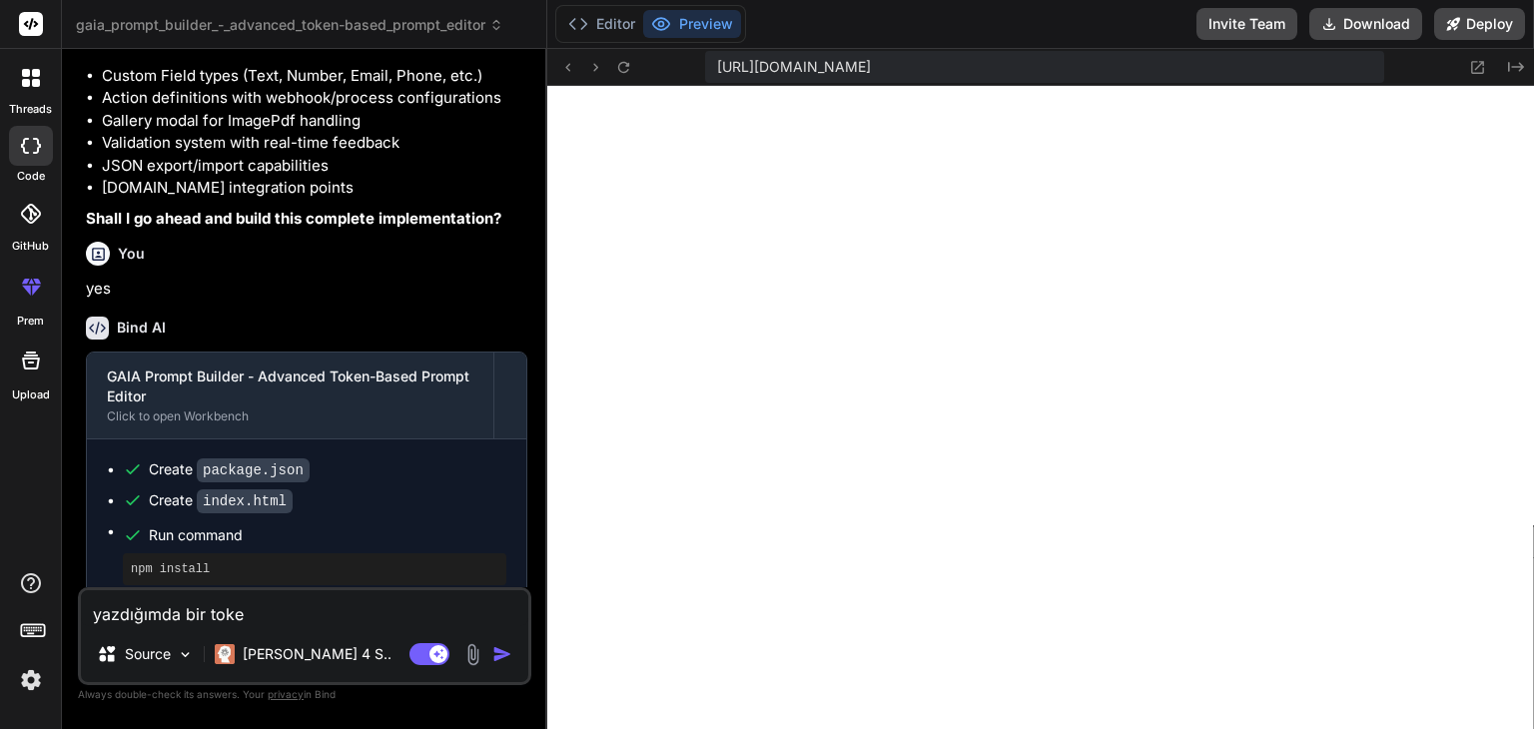
type textarea "yazdığımda bir token"
type textarea "x"
type textarea "yazdığımda bir tokend"
type textarea "x"
type textarea "yazdığımda bir tokenda"
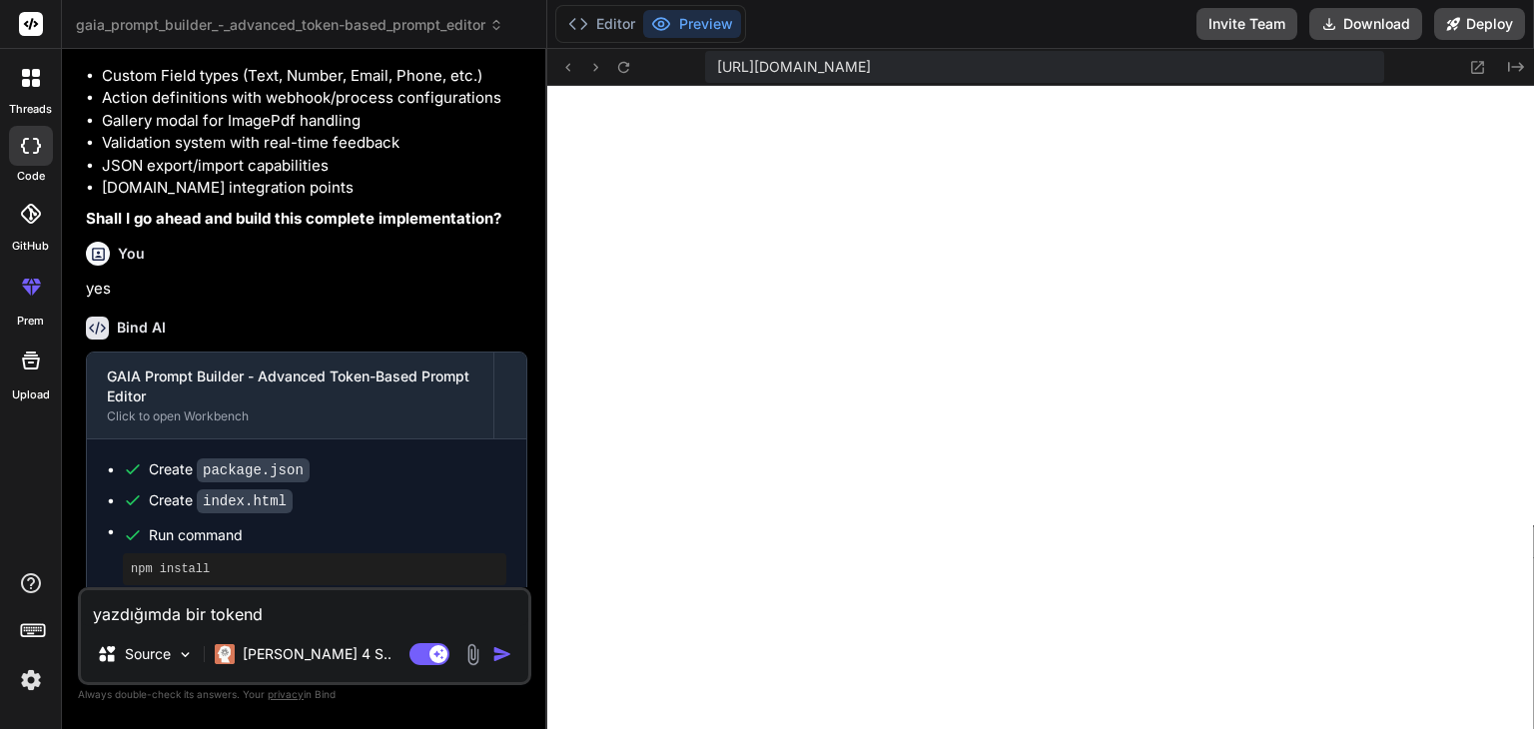
type textarea "x"
type textarea "yazdığımda bir tokendan"
type textarea "x"
type textarea "yazdığımda bir tokendan"
type textarea "x"
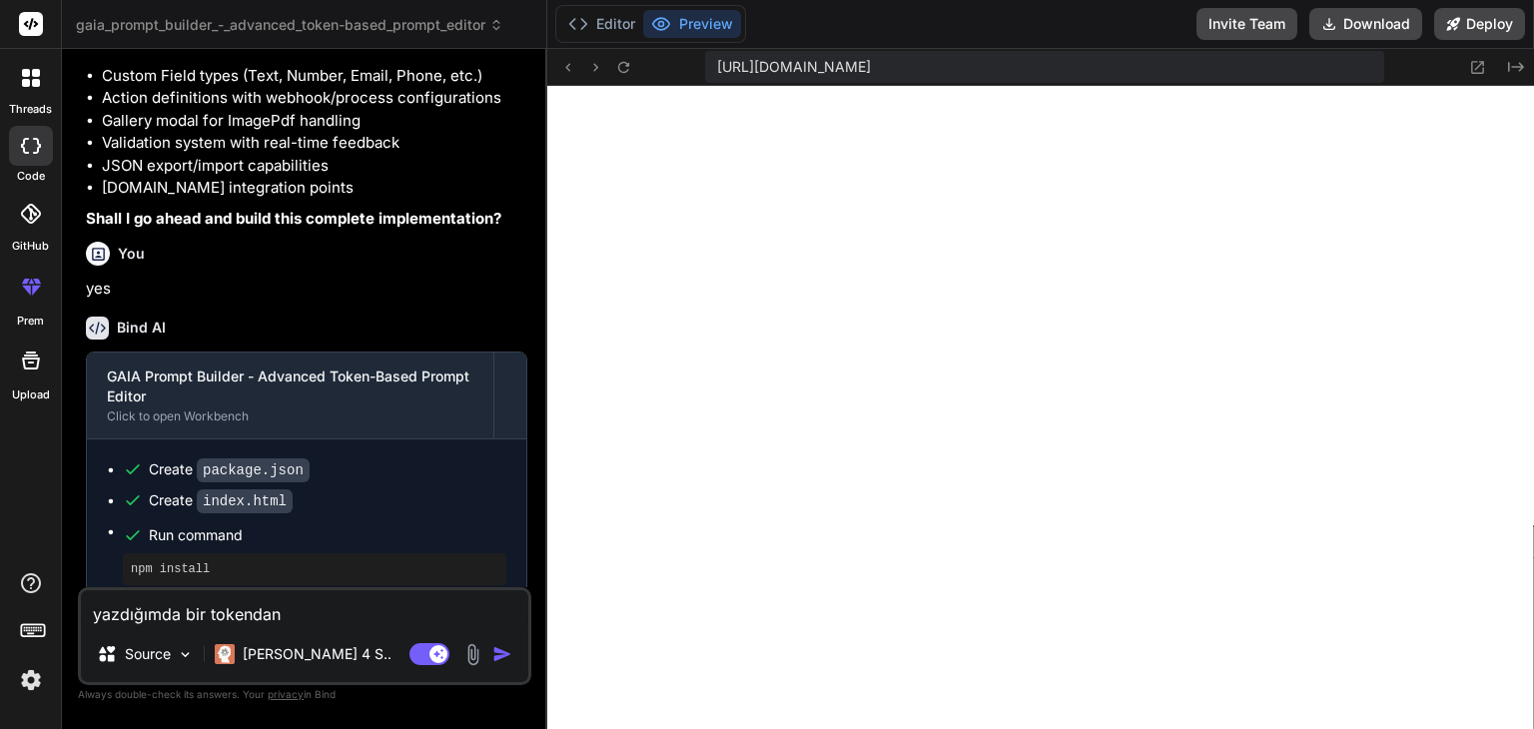
type textarea "yazdığımda bir tokendan s"
type textarea "x"
type textarea "yazdığımda bir tokendan so"
type textarea "x"
type textarea "yazdığımda bir tokendan son"
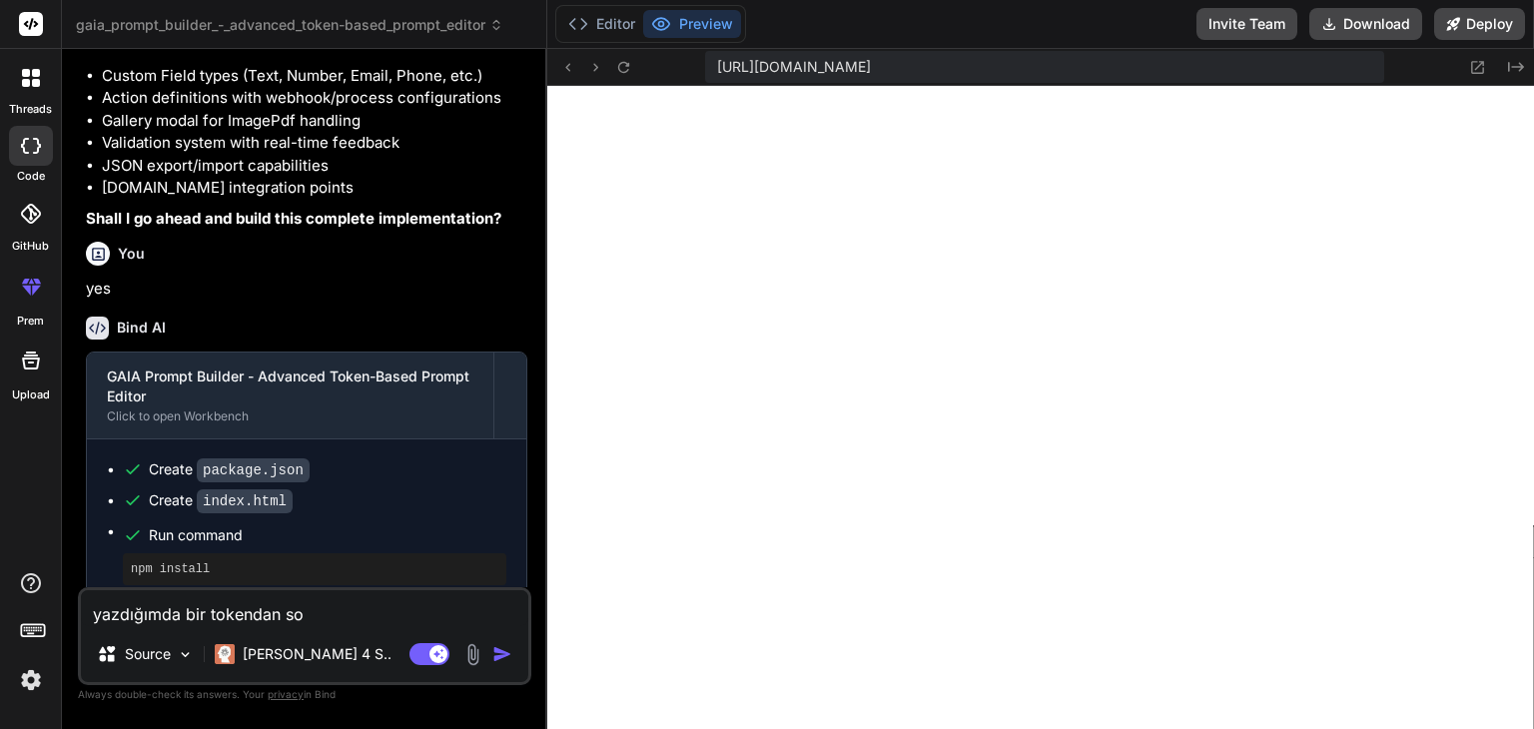
type textarea "x"
type textarea "yazdığımda bir tokendan sonr"
type textarea "x"
type textarea "yazdığımda bir tokendan sonra"
type textarea "x"
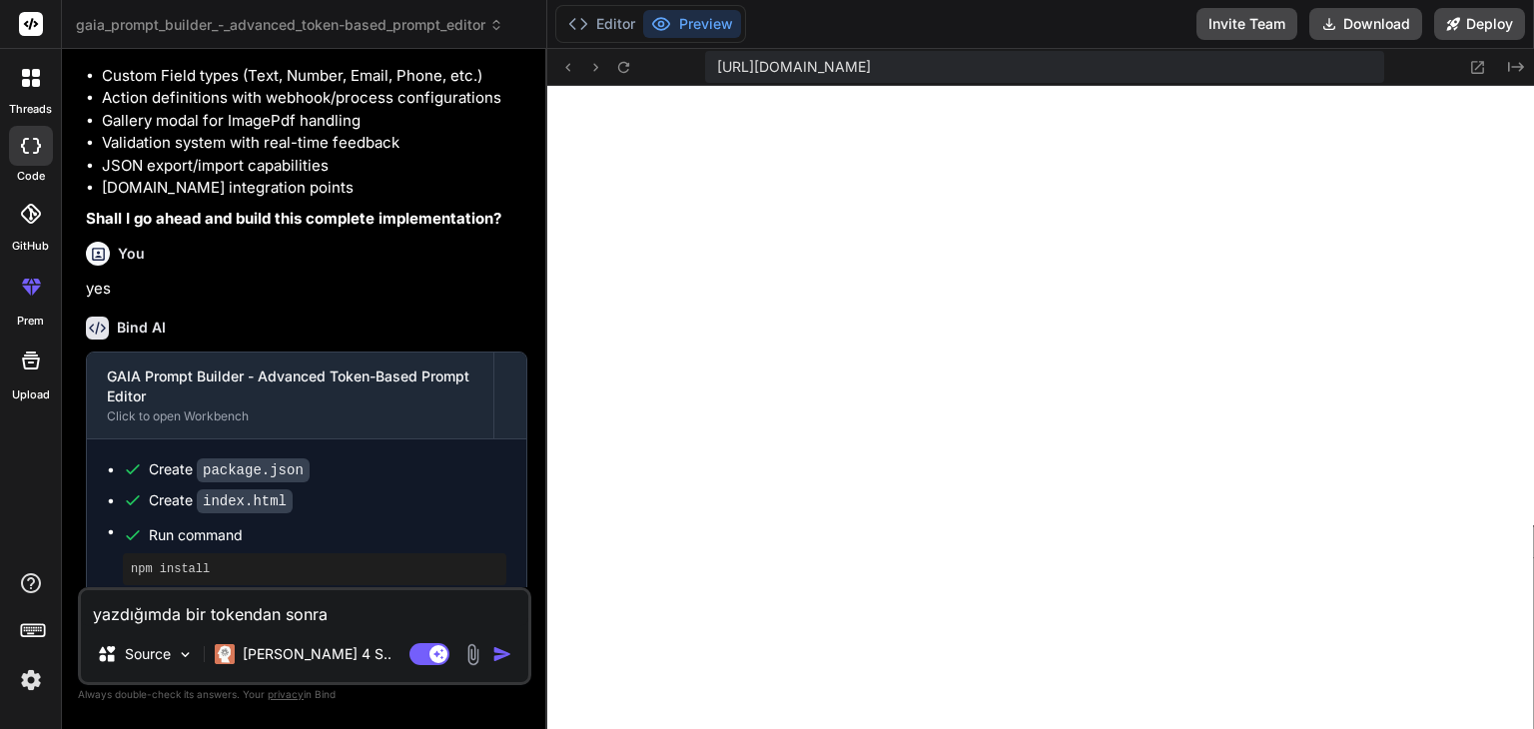
type textarea "yazdığımda bir tokendan sonras"
type textarea "x"
type textarea "yazdığımda bir tokendan sonrası"
type textarea "x"
type textarea "yazdığımda bir tokendan sonrasın"
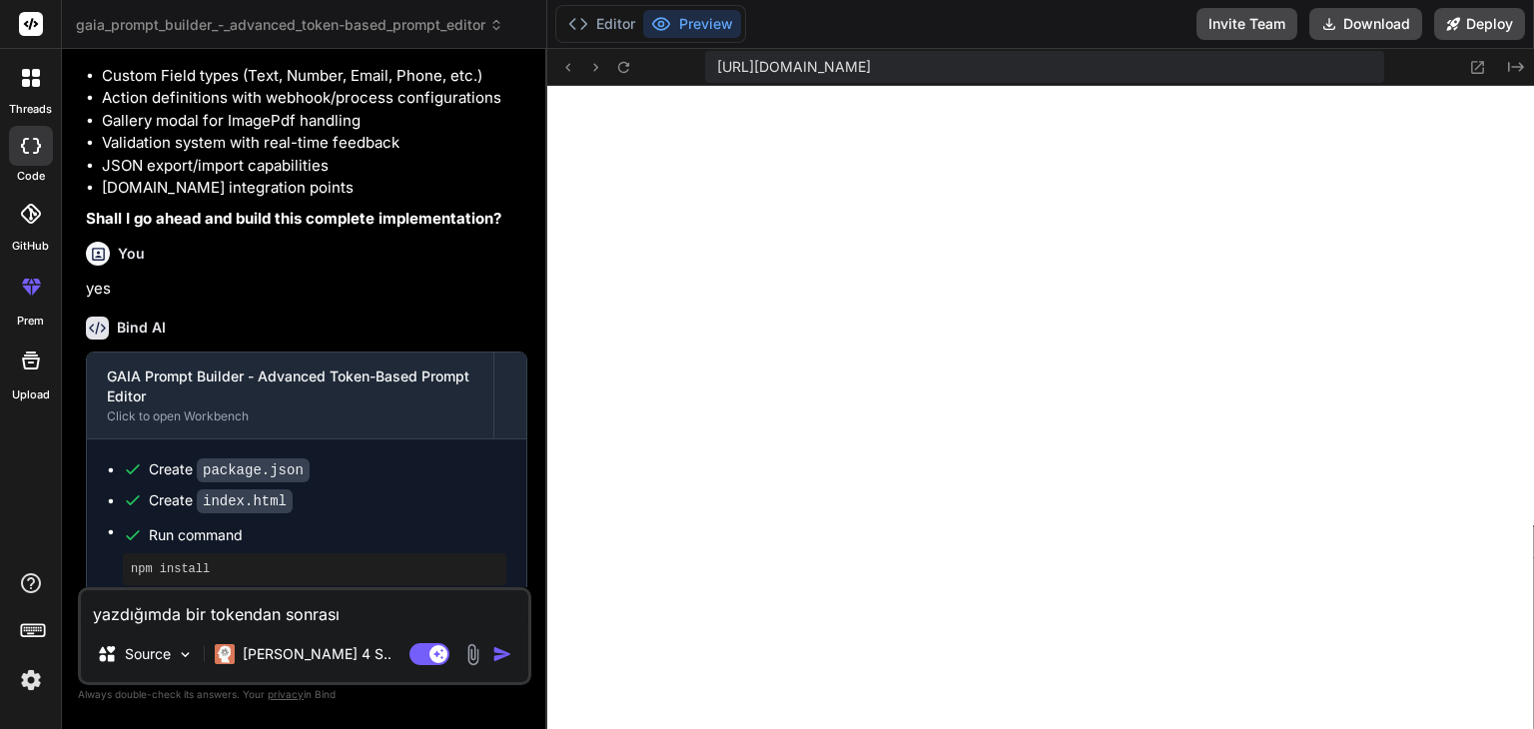
type textarea "x"
type textarea "yazdığımda bir tokendan sonrasına"
type textarea "x"
type textarea "yazdığımda bir tokendan sonrasına"
type textarea "x"
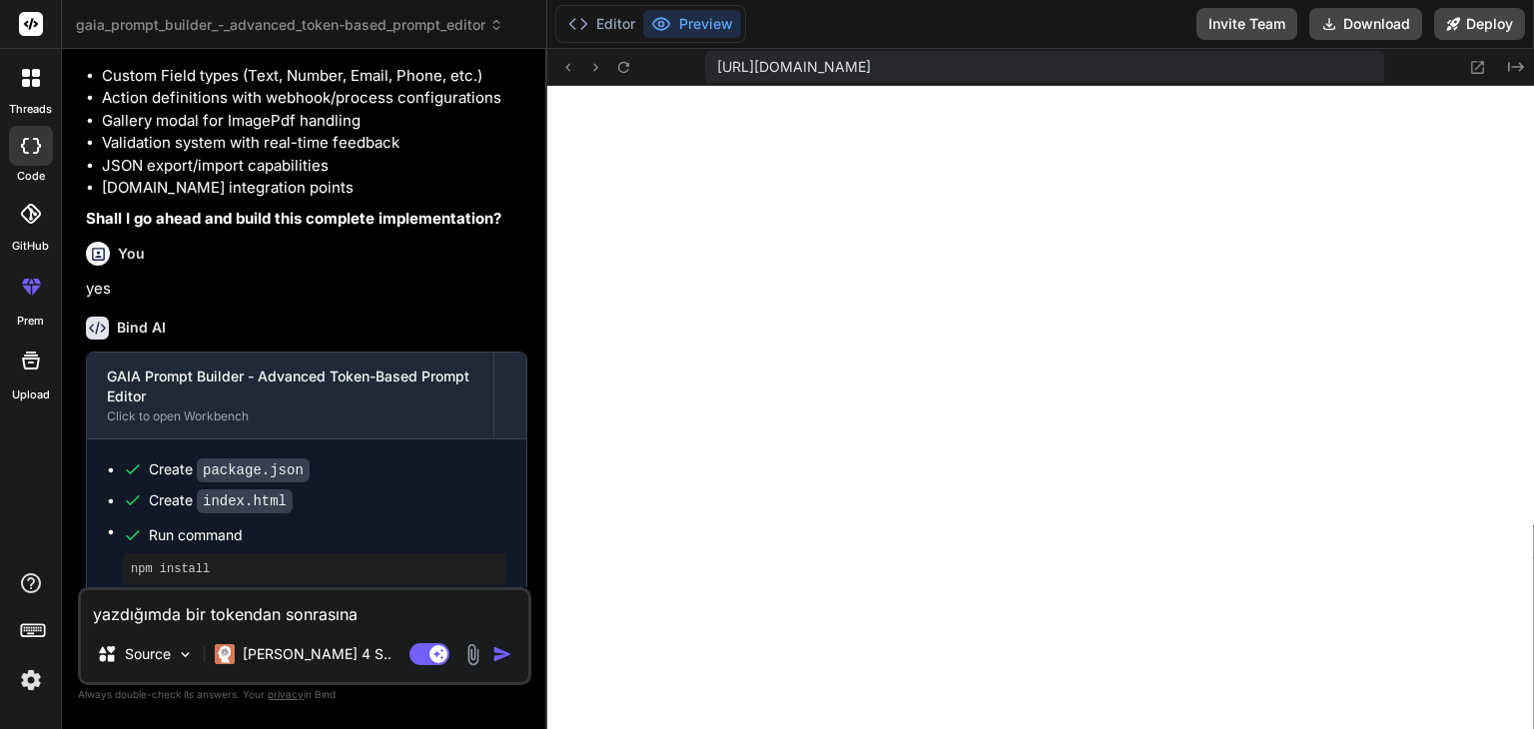
type textarea "yazdığımda bir tokendan sonrasına c"
type textarea "x"
type textarea "yazdığımda bir tokendan sonrasına cu"
type textarea "x"
type textarea "yazdığımda bir tokendan sonrasına cur"
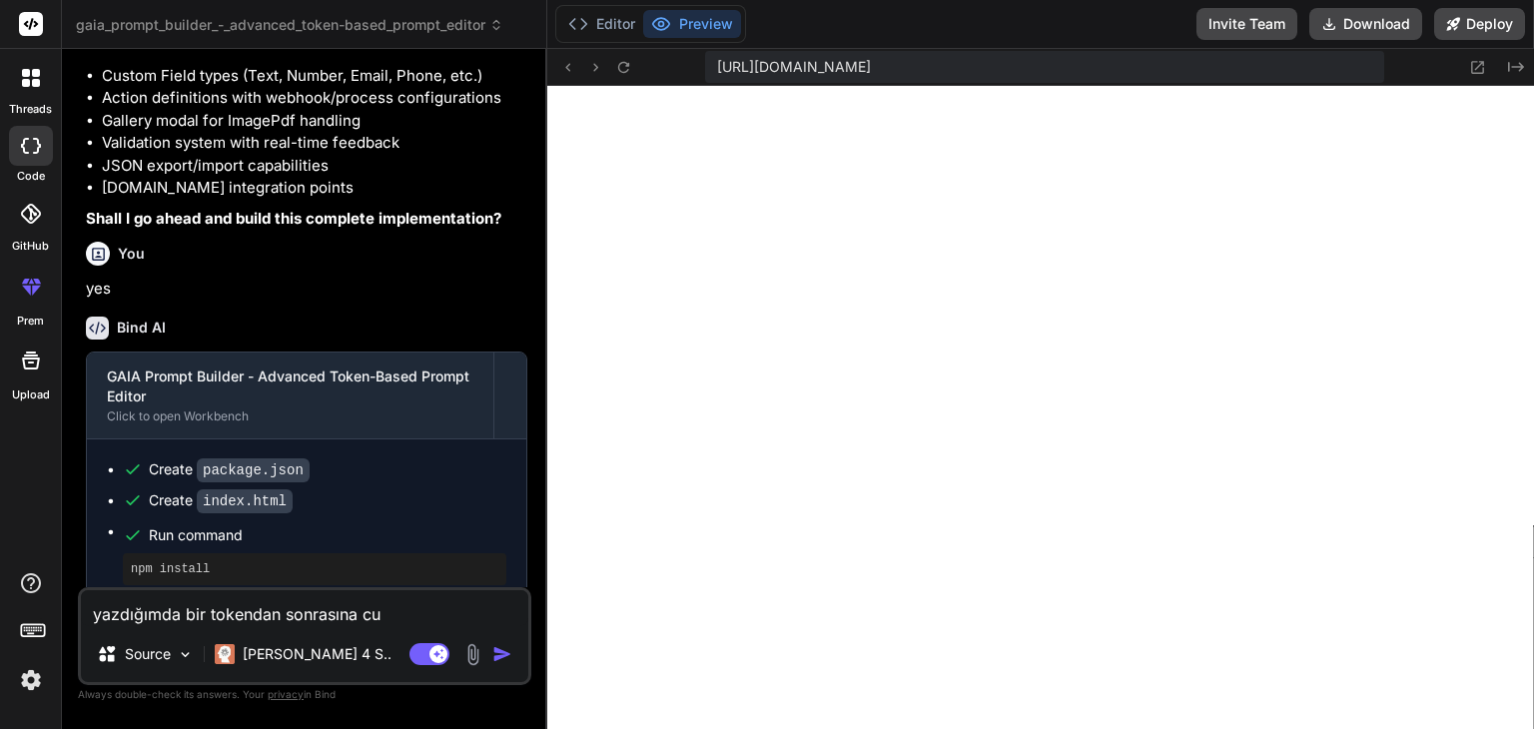
type textarea "x"
type textarea "yazdığımda bir tokendan sonrasına curs"
type textarea "x"
type textarea "yazdığımda bir tokendan sonrasına curso"
type textarea "x"
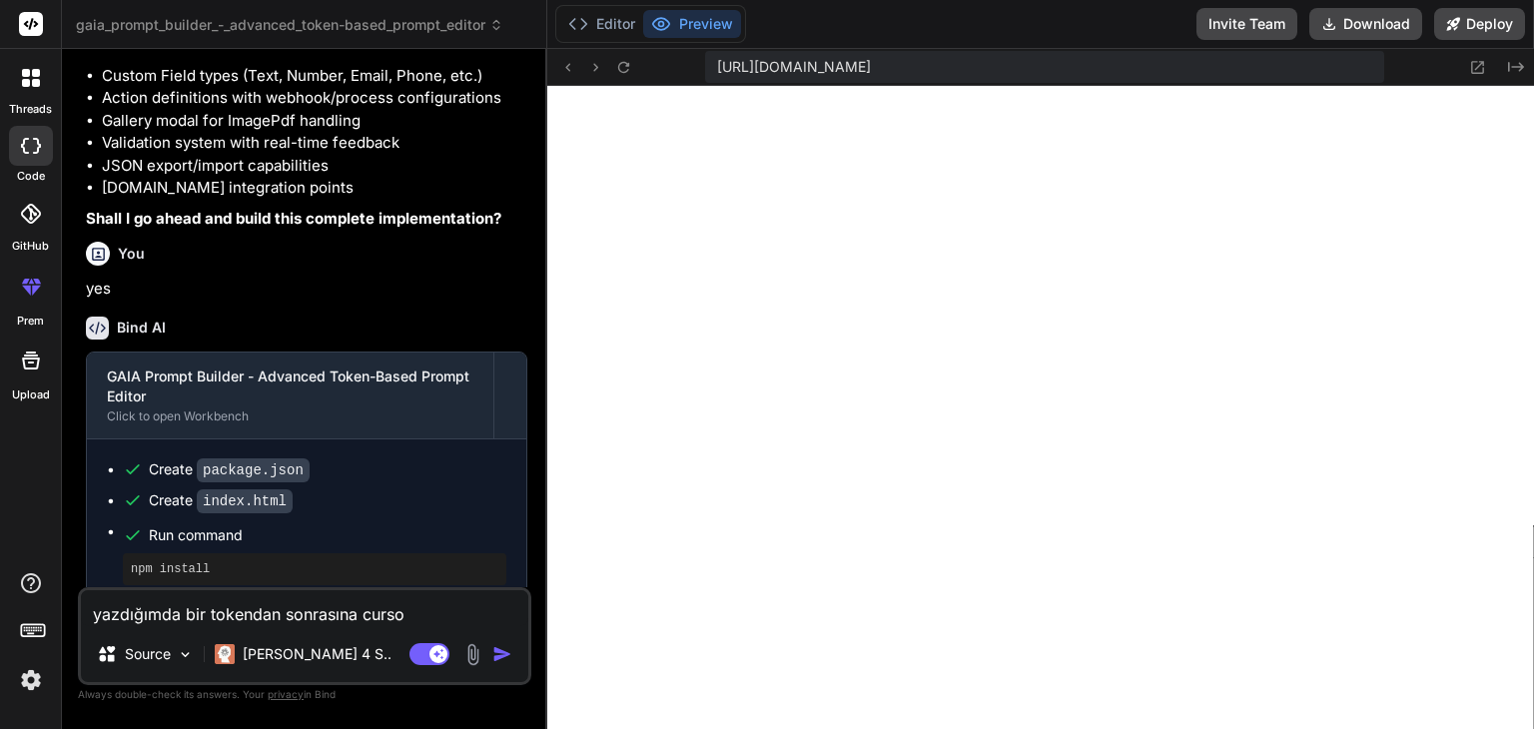
type textarea "yazdığımda bir tokendan sonrasına cursor"
type textarea "x"
type textarea "yazdığımda bir tokendan sonrasına cursoru"
type textarea "x"
type textarea "yazdığımda bir tokendan sonrasına cursoru'"
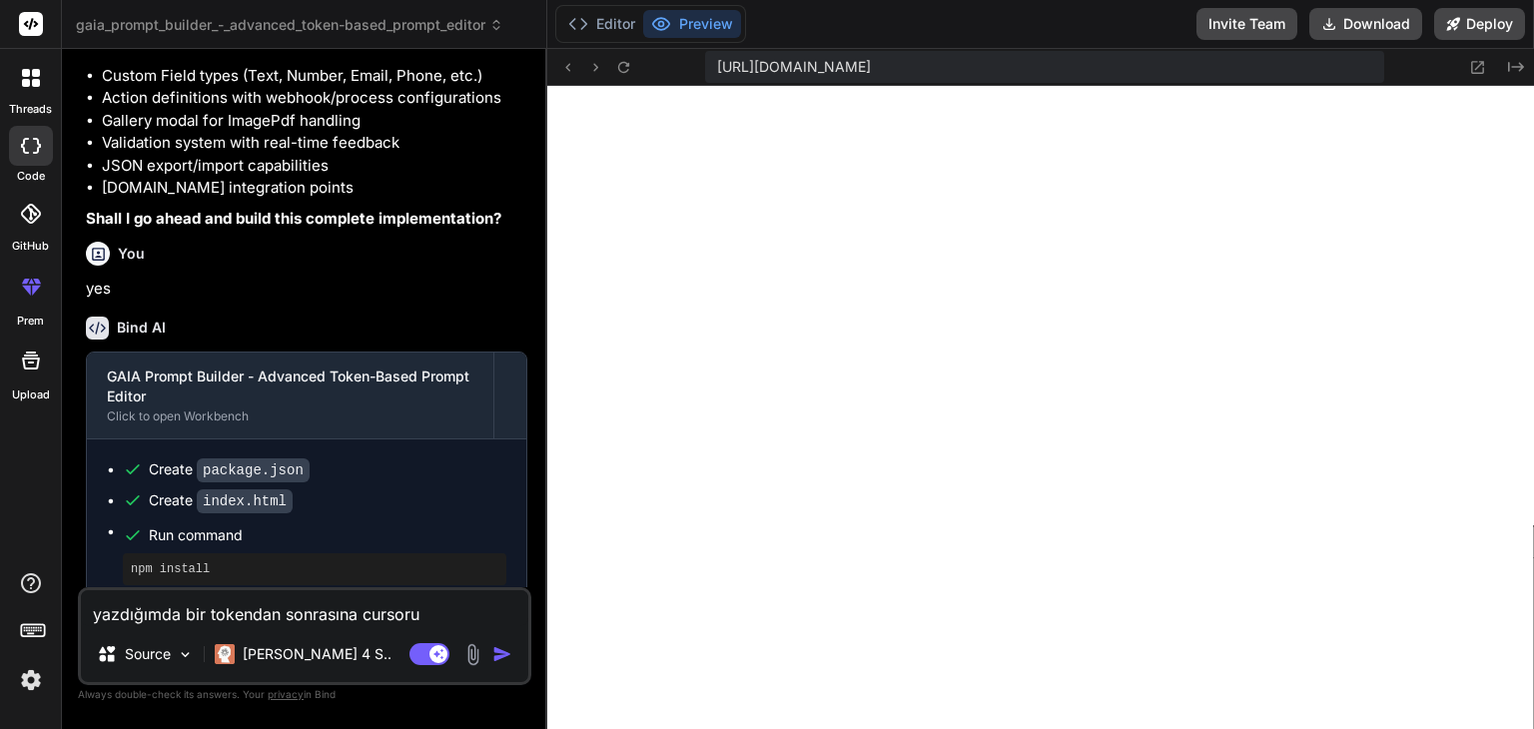
type textarea "x"
type textarea "yazdığımda bir tokendan sonrasına cursoru'u"
type textarea "x"
type textarea "yazdığımda bir tokendan sonrasına cursoru'u"
type textarea "x"
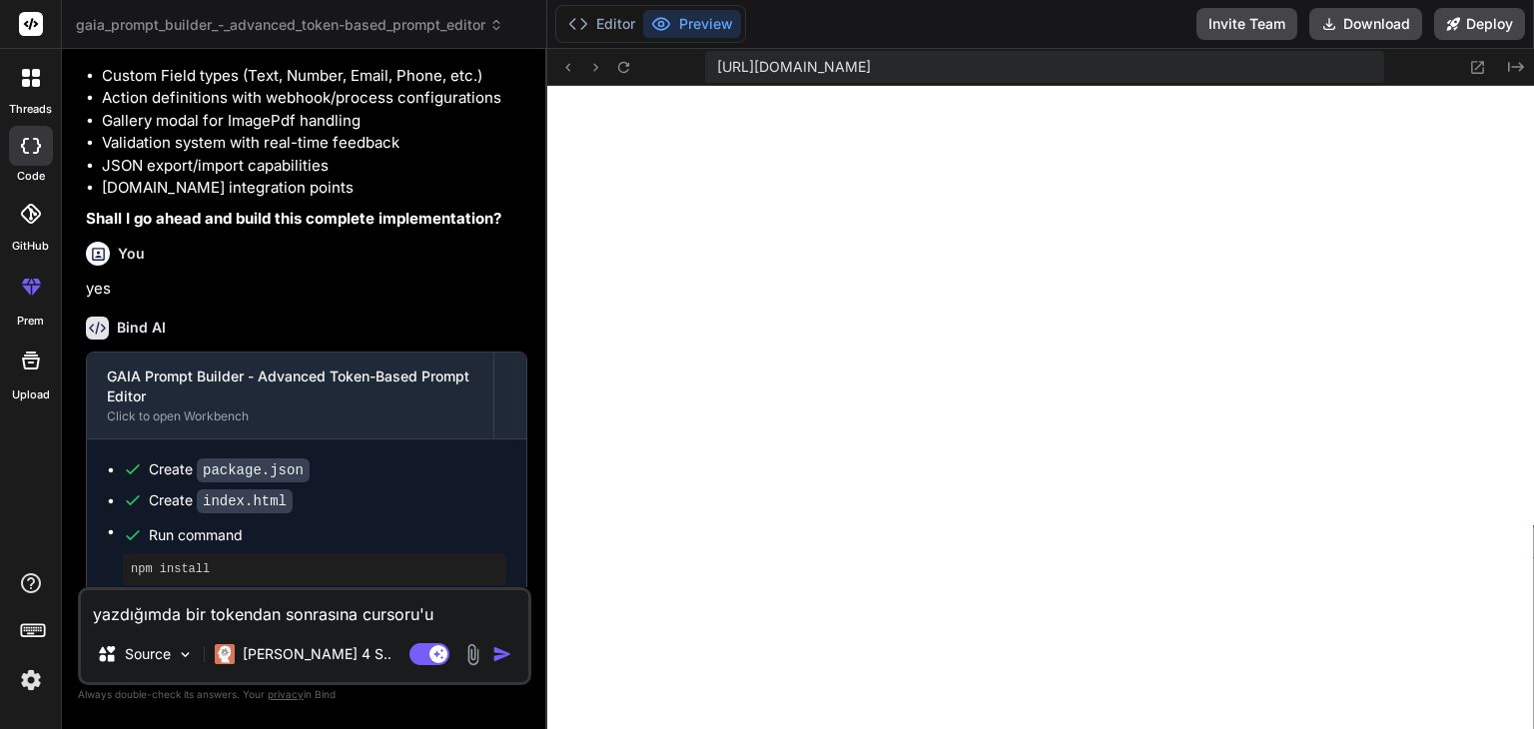
type textarea "yazdığımda bir tokendan sonrasına cursoru'u k"
type textarea "x"
type textarea "yazdığımda bir tokendan sonrasına cursoru'u ko"
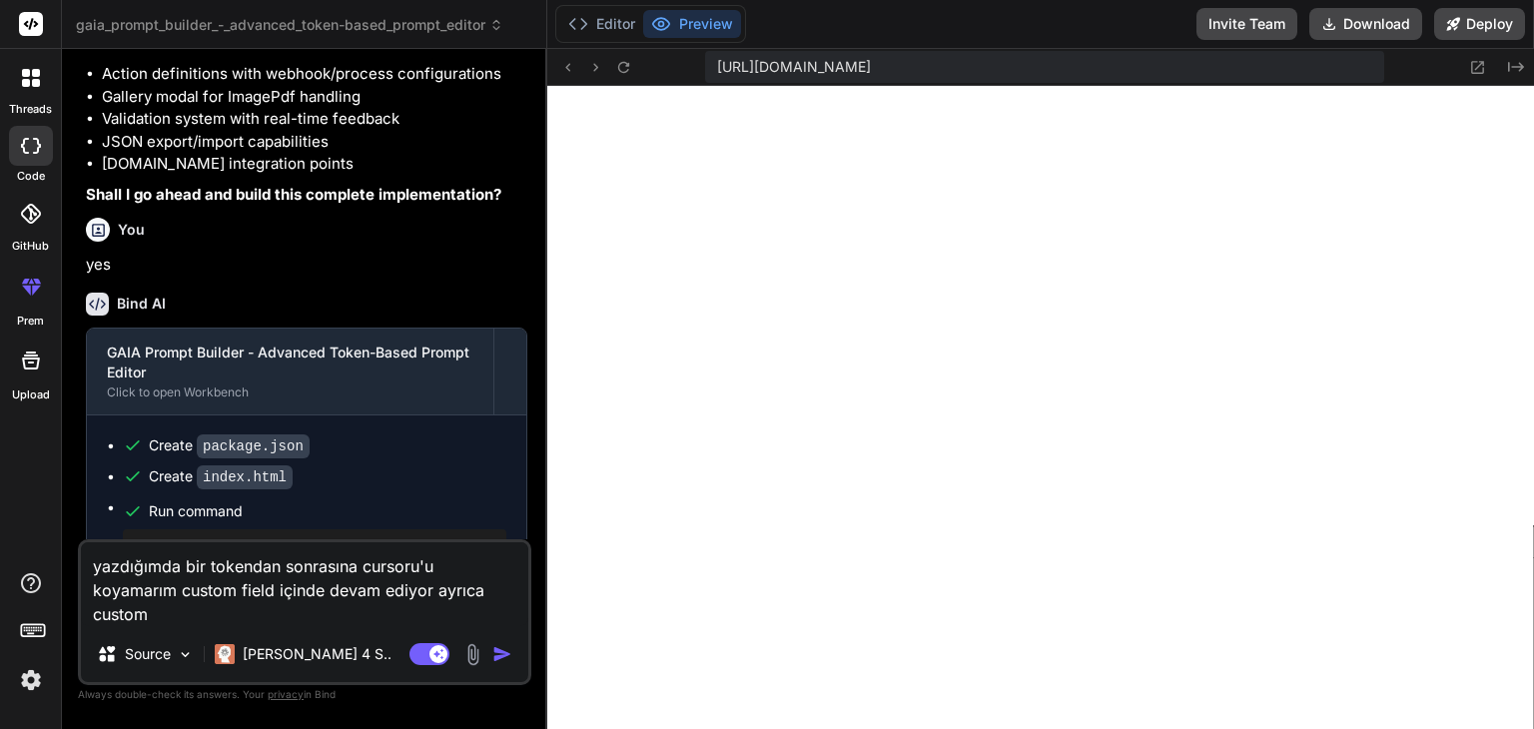
scroll to position [4932, 0]
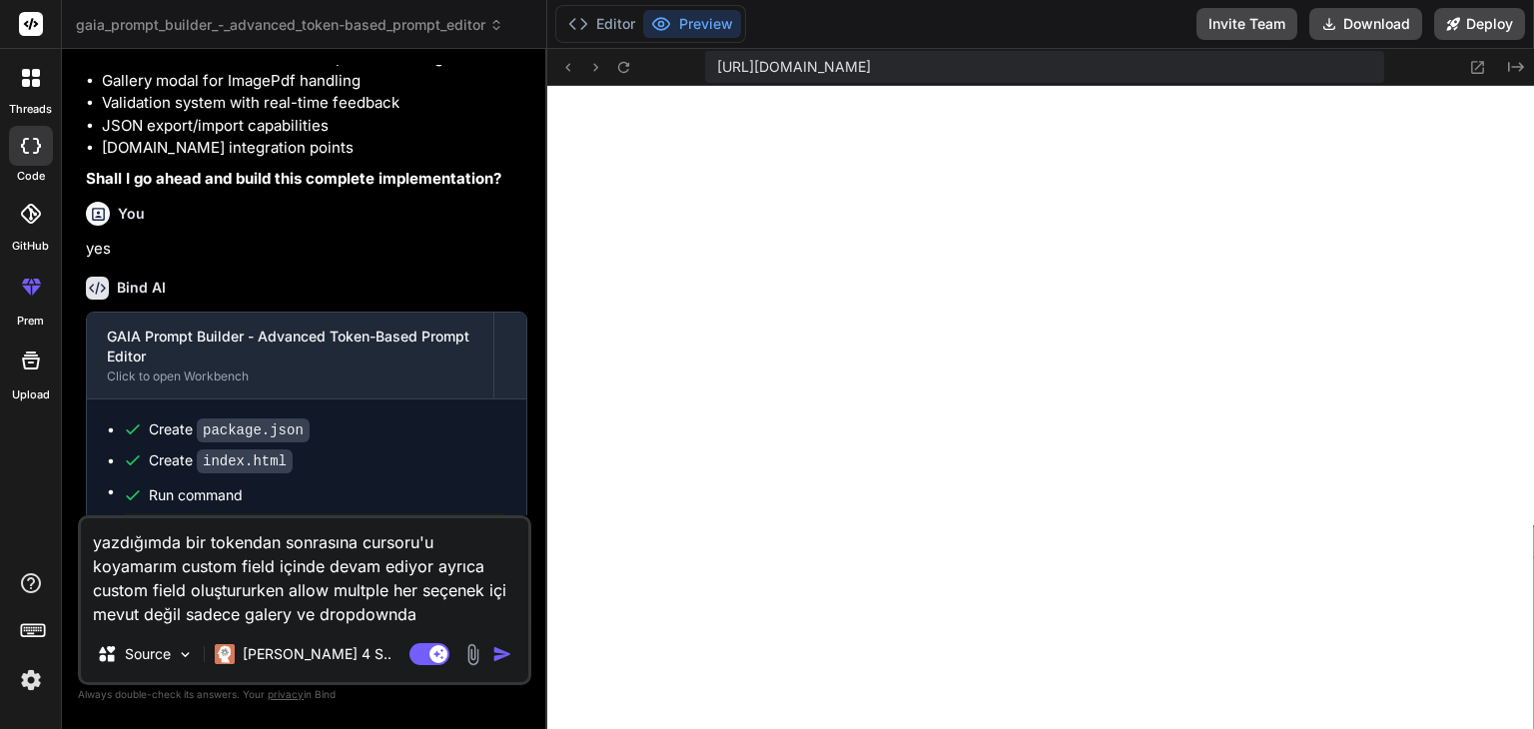
click at [373, 628] on div "yazdığımda bir tokendan sonrasına cursoru'u koyamarım custom field içinde devam…" at bounding box center [304, 600] width 453 height 170
click at [465, 599] on textarea "yazdığımda bir tokendan sonrasına cursoru'u koyamarım custom field içinde devam…" at bounding box center [304, 572] width 447 height 108
click at [447, 610] on textarea "yazdığımda bir tokendan sonrasına cursoru'u koyamarım custom field içinde devam…" at bounding box center [304, 572] width 447 height 108
click at [437, 623] on textarea "yazdığımda bir tokendan sonrasına cursoru'u koyamarım custom field içinde devam…" at bounding box center [304, 572] width 447 height 108
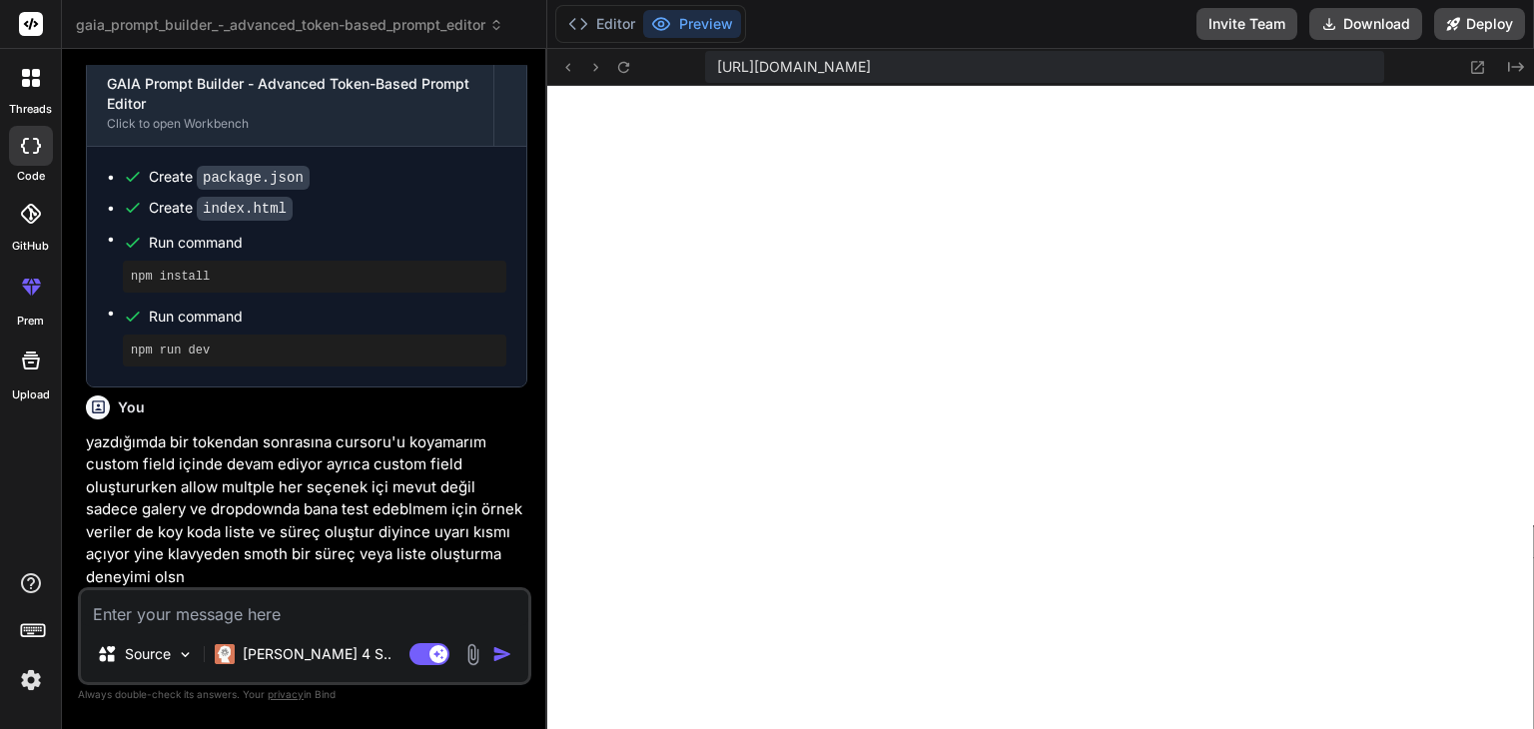
scroll to position [5235, 0]
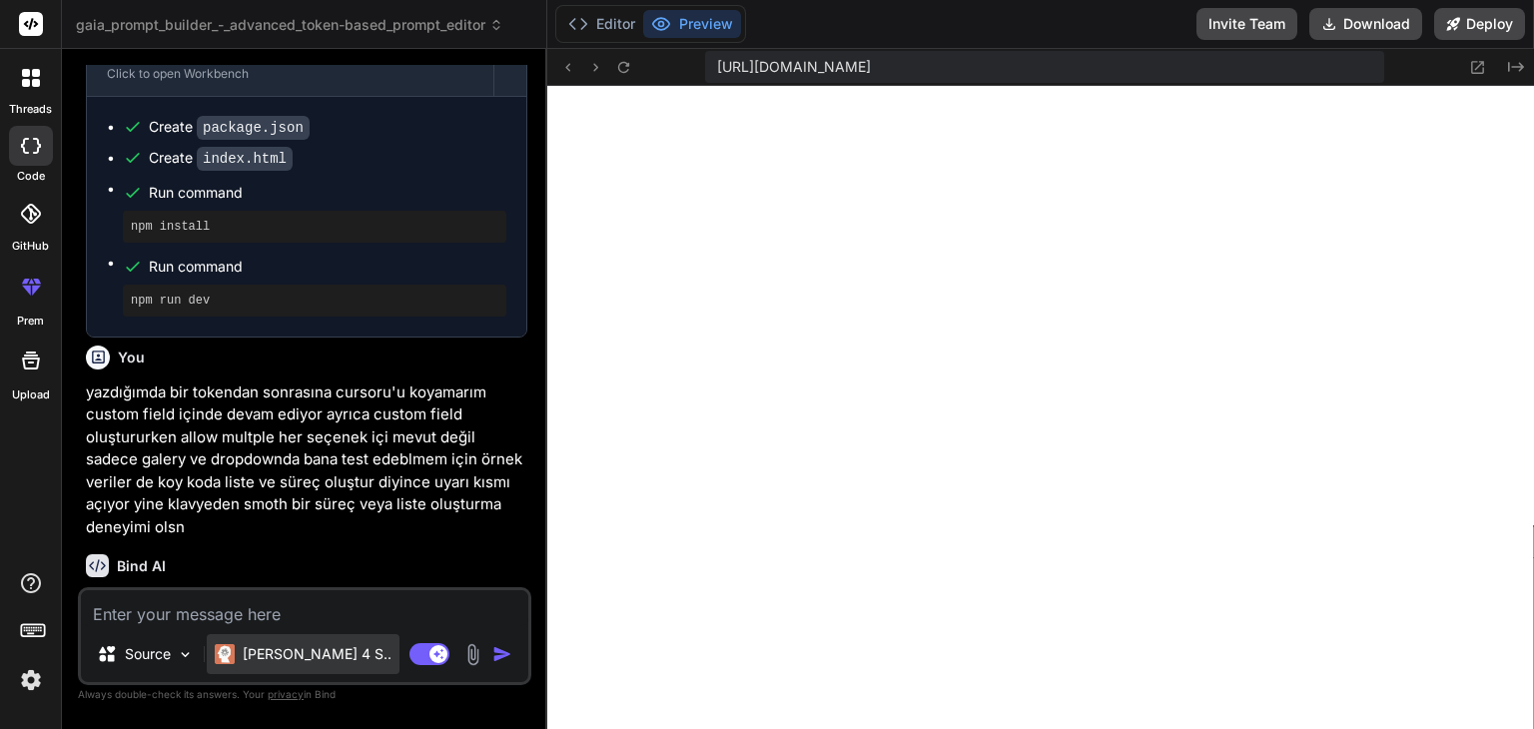
click at [262, 649] on p "[PERSON_NAME] 4 S.." at bounding box center [317, 654] width 149 height 20
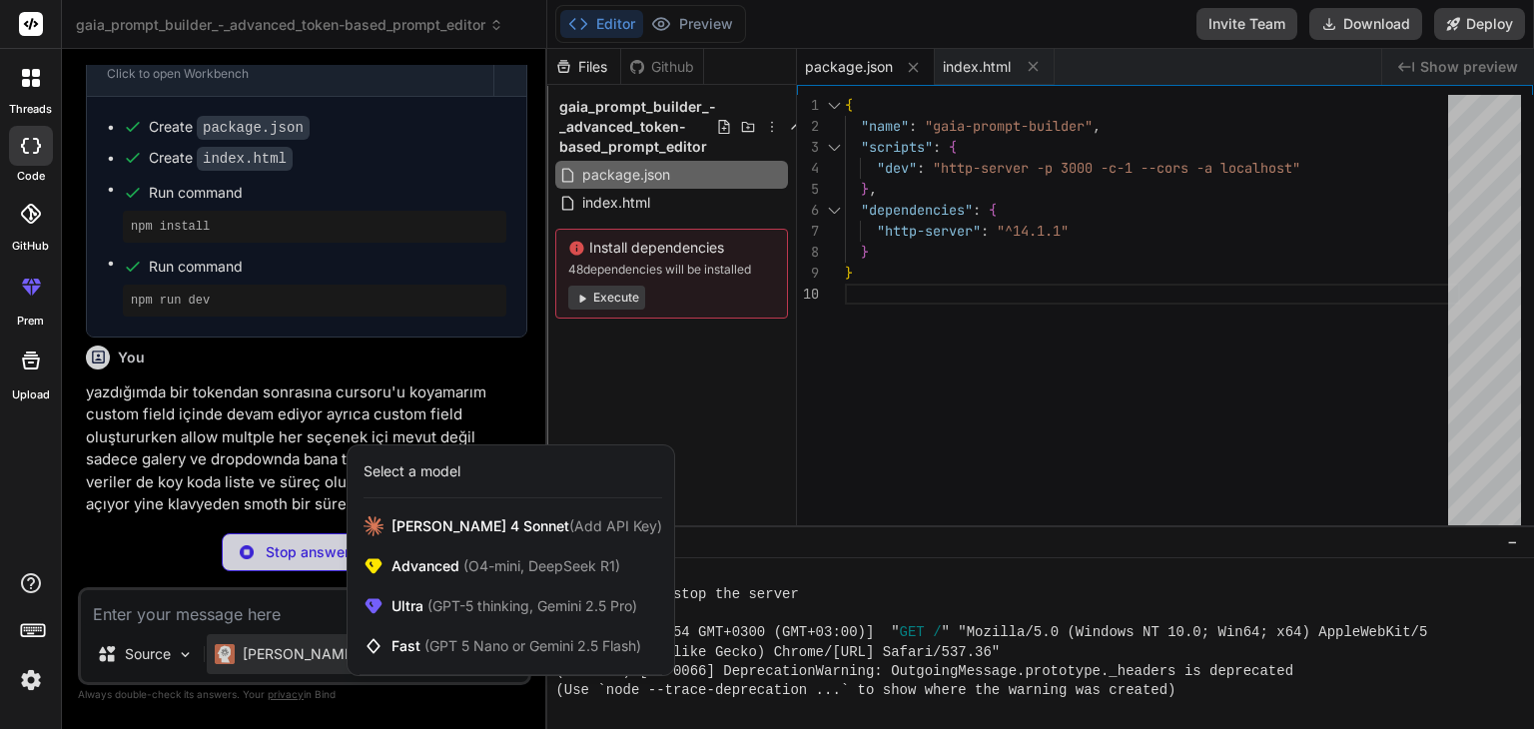
click at [319, 344] on div at bounding box center [767, 364] width 1534 height 729
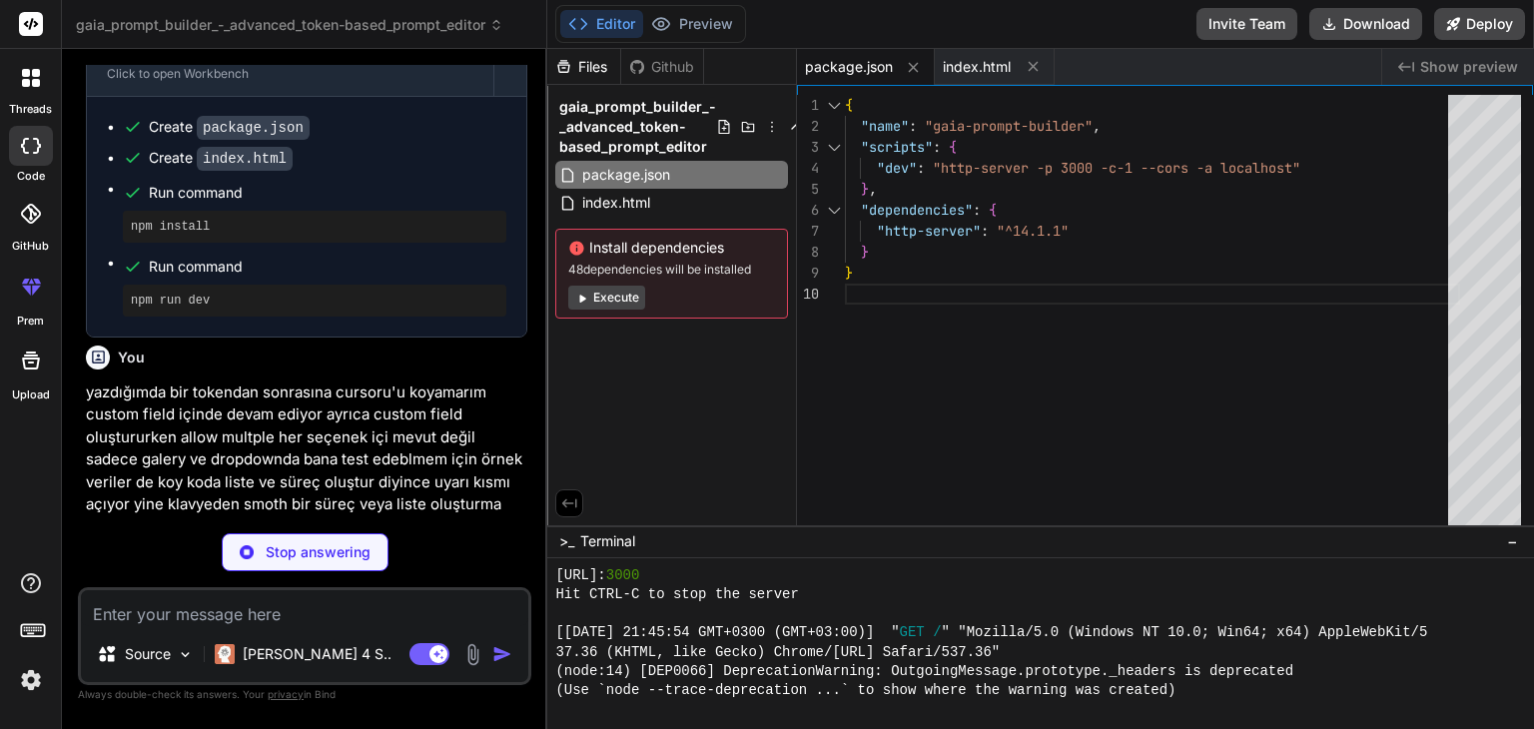
scroll to position [5395, 0]
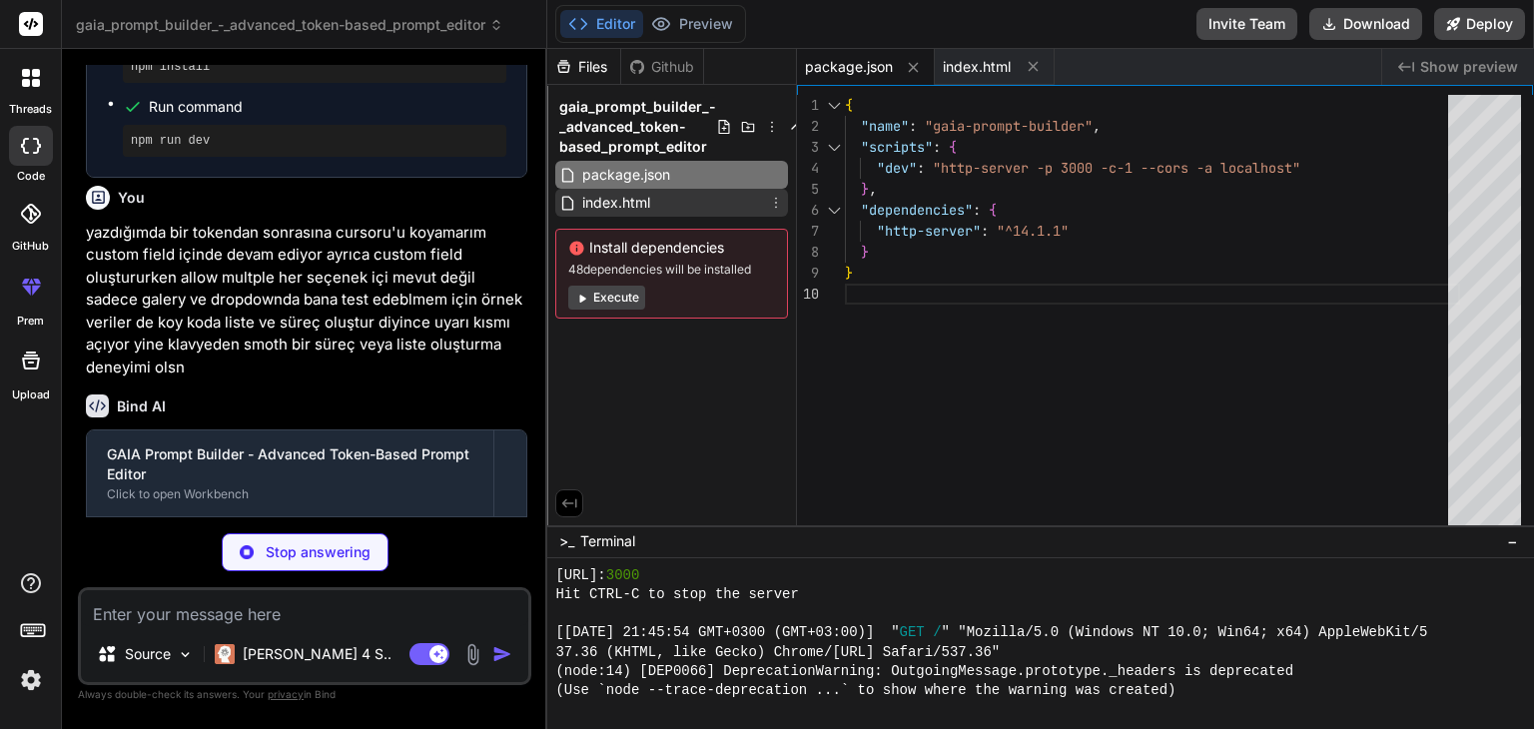
click at [709, 198] on div "index.html" at bounding box center [671, 203] width 233 height 28
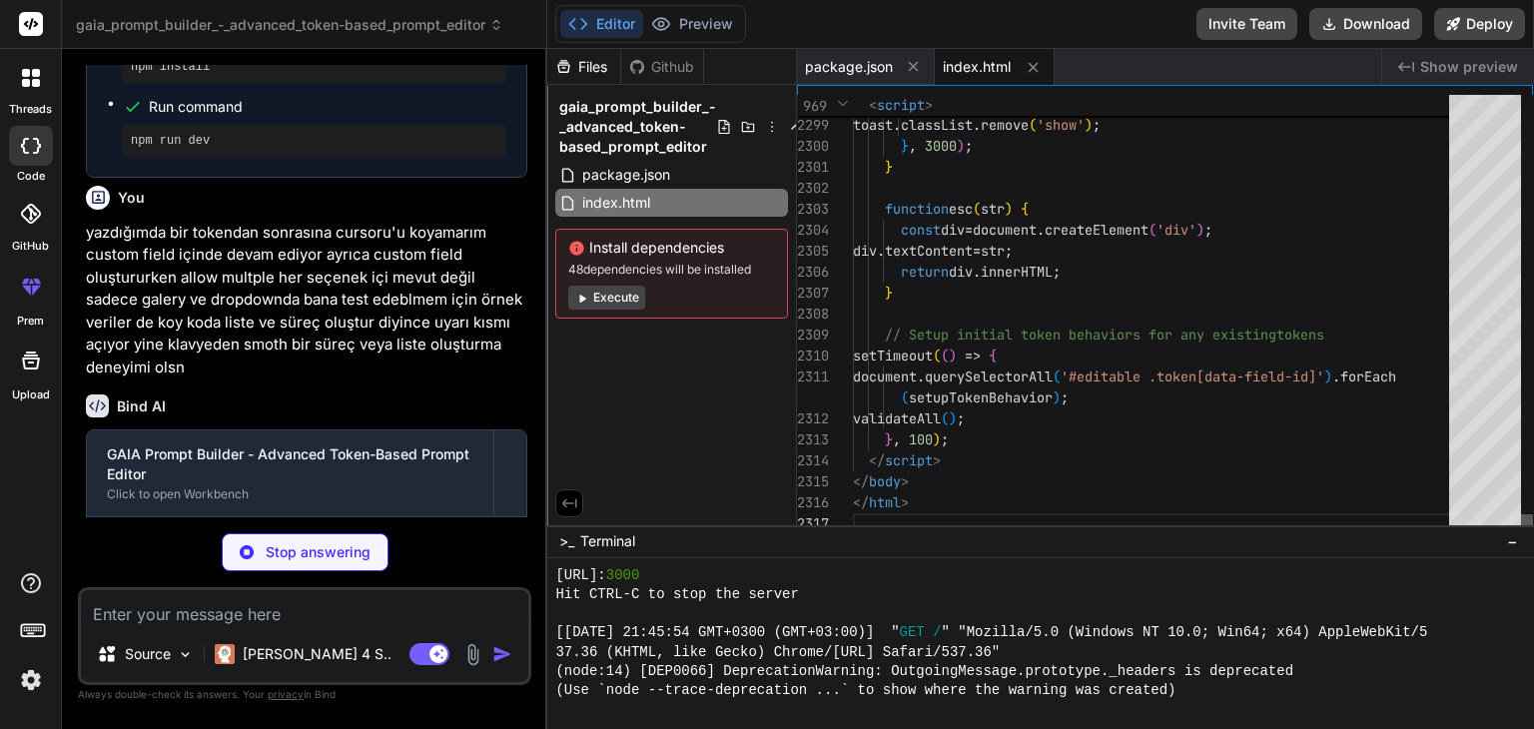
click at [1522, 534] on div at bounding box center [1527, 524] width 12 height 20
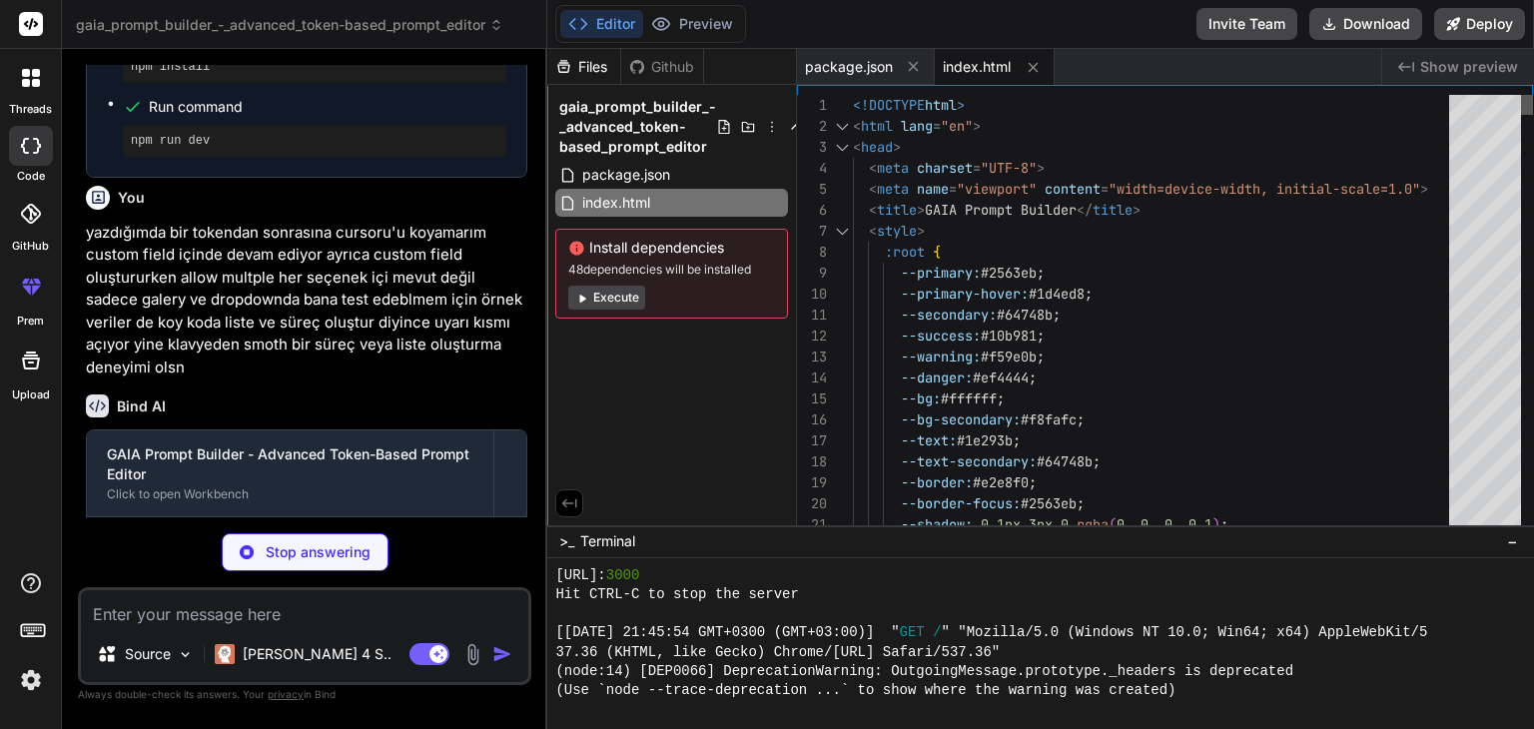
click at [1533, 95] on div at bounding box center [1527, 105] width 12 height 20
click at [861, 61] on span "package.json" at bounding box center [849, 67] width 88 height 20
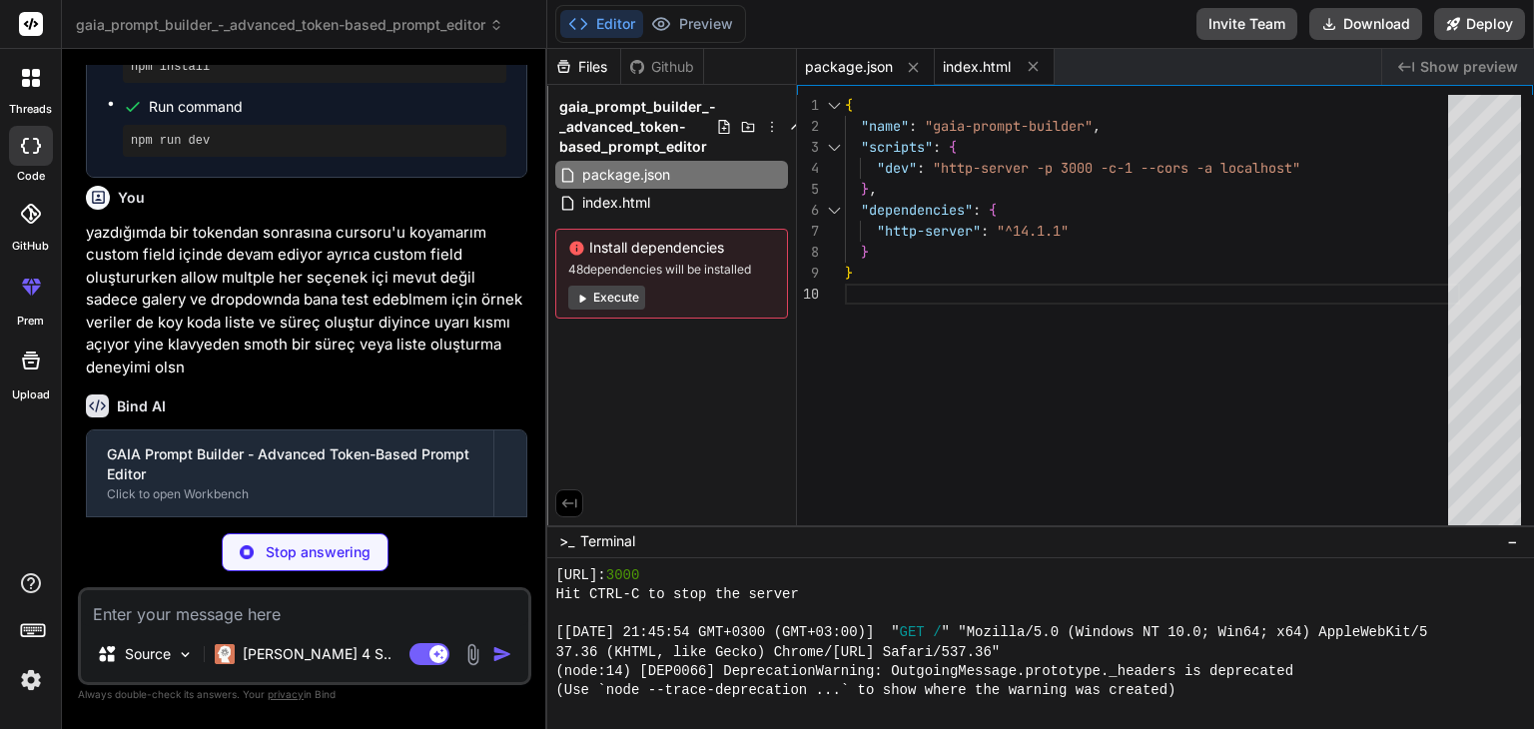
click at [971, 69] on span "index.html" at bounding box center [977, 67] width 68 height 20
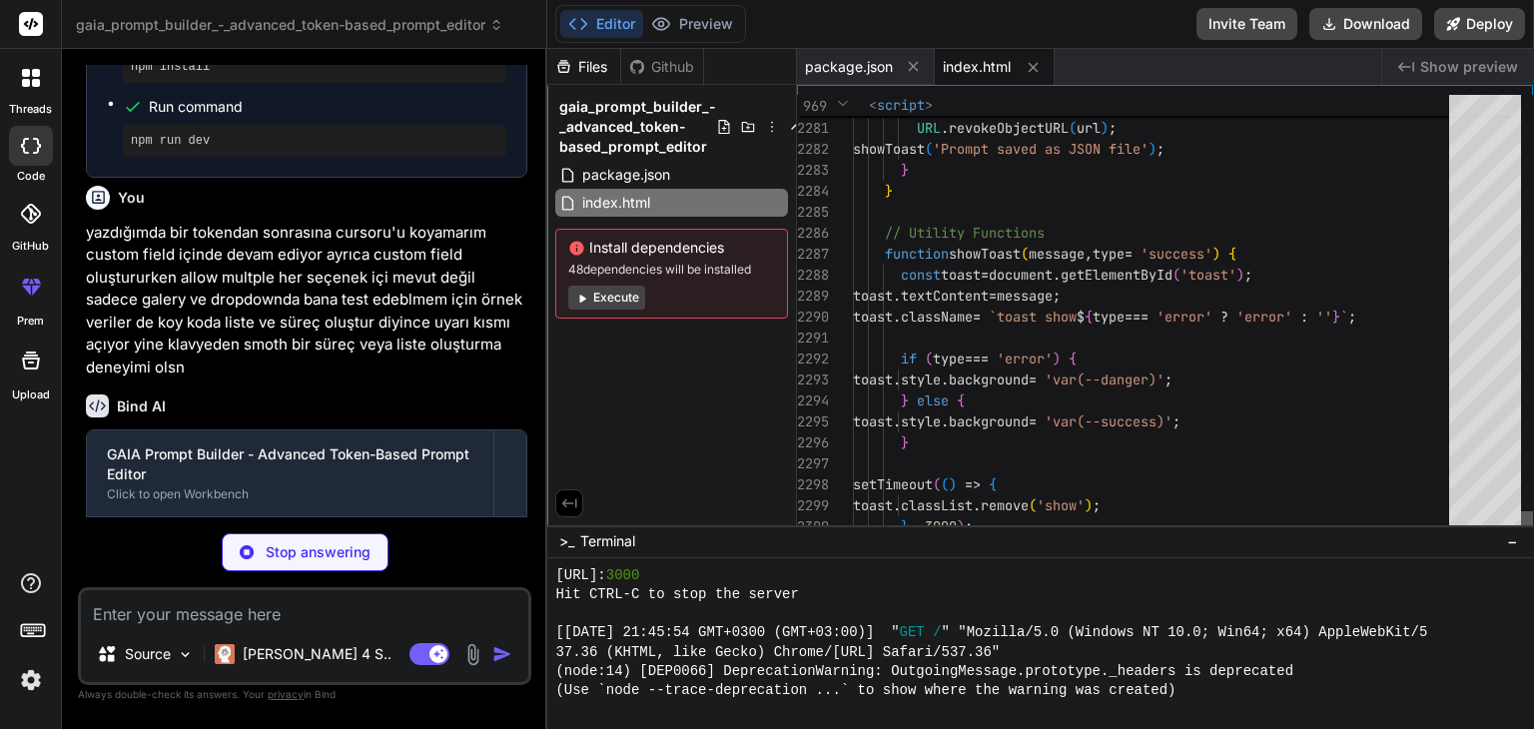
click at [1521, 513] on div at bounding box center [1527, 521] width 12 height 20
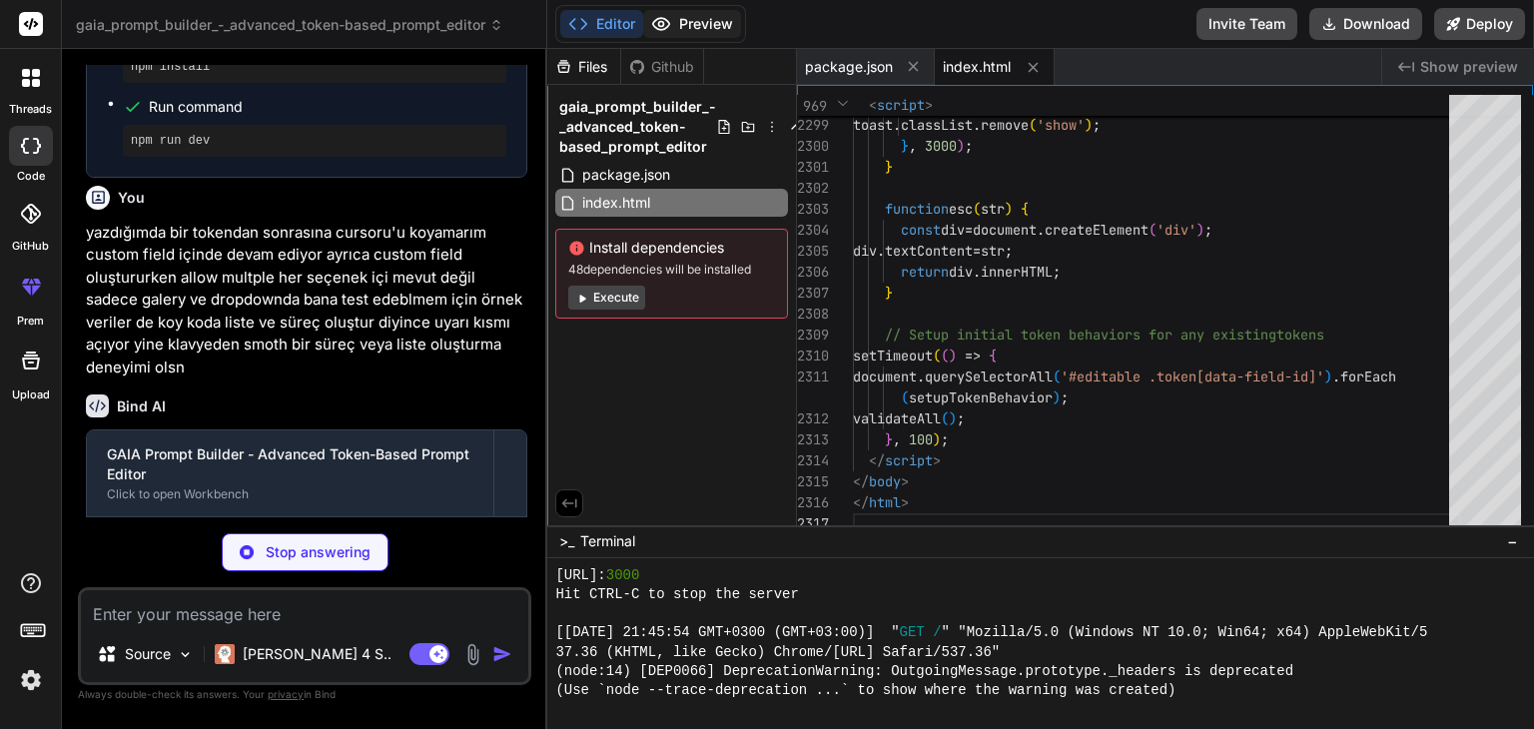
click at [682, 33] on button "Preview" at bounding box center [692, 24] width 98 height 28
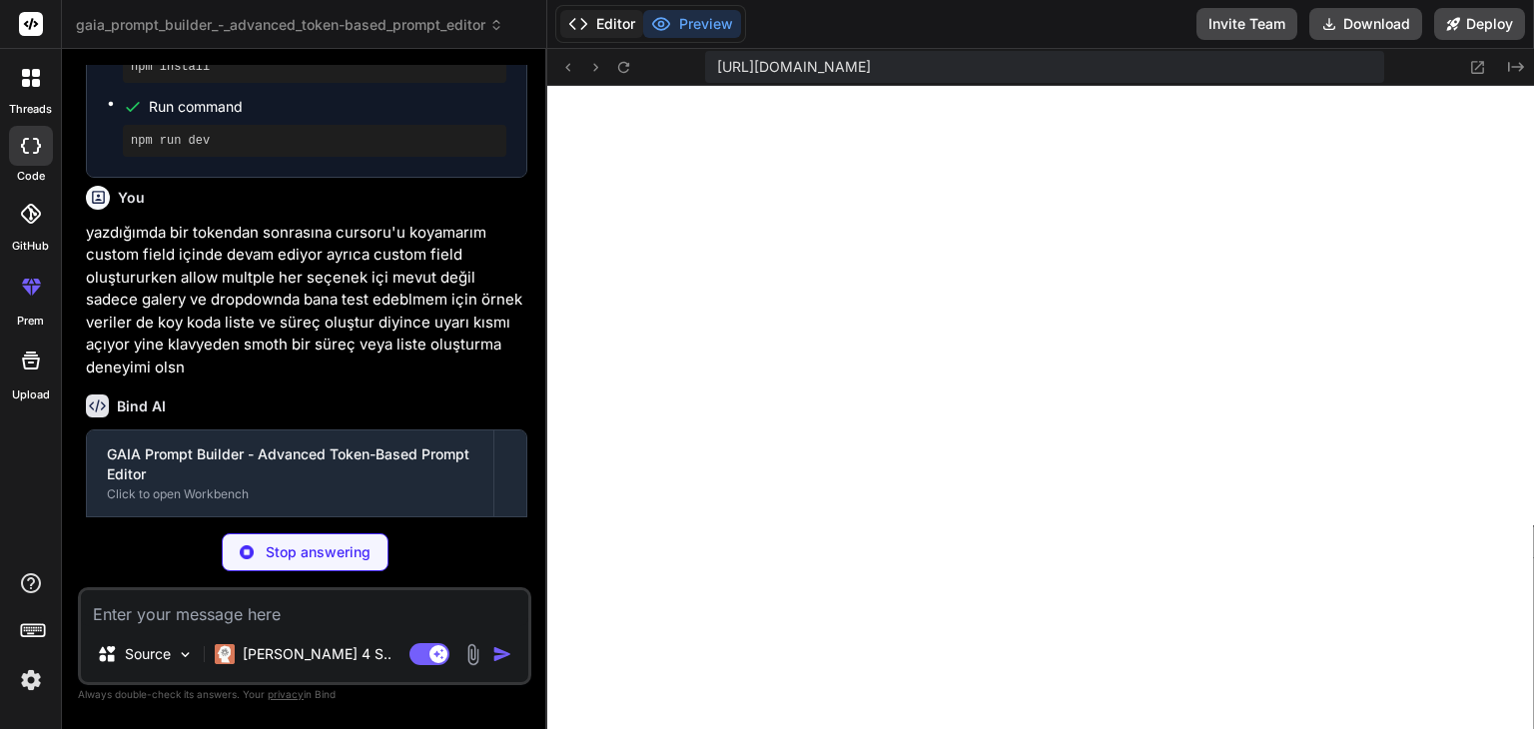
click at [627, 36] on button "Editor" at bounding box center [601, 24] width 83 height 28
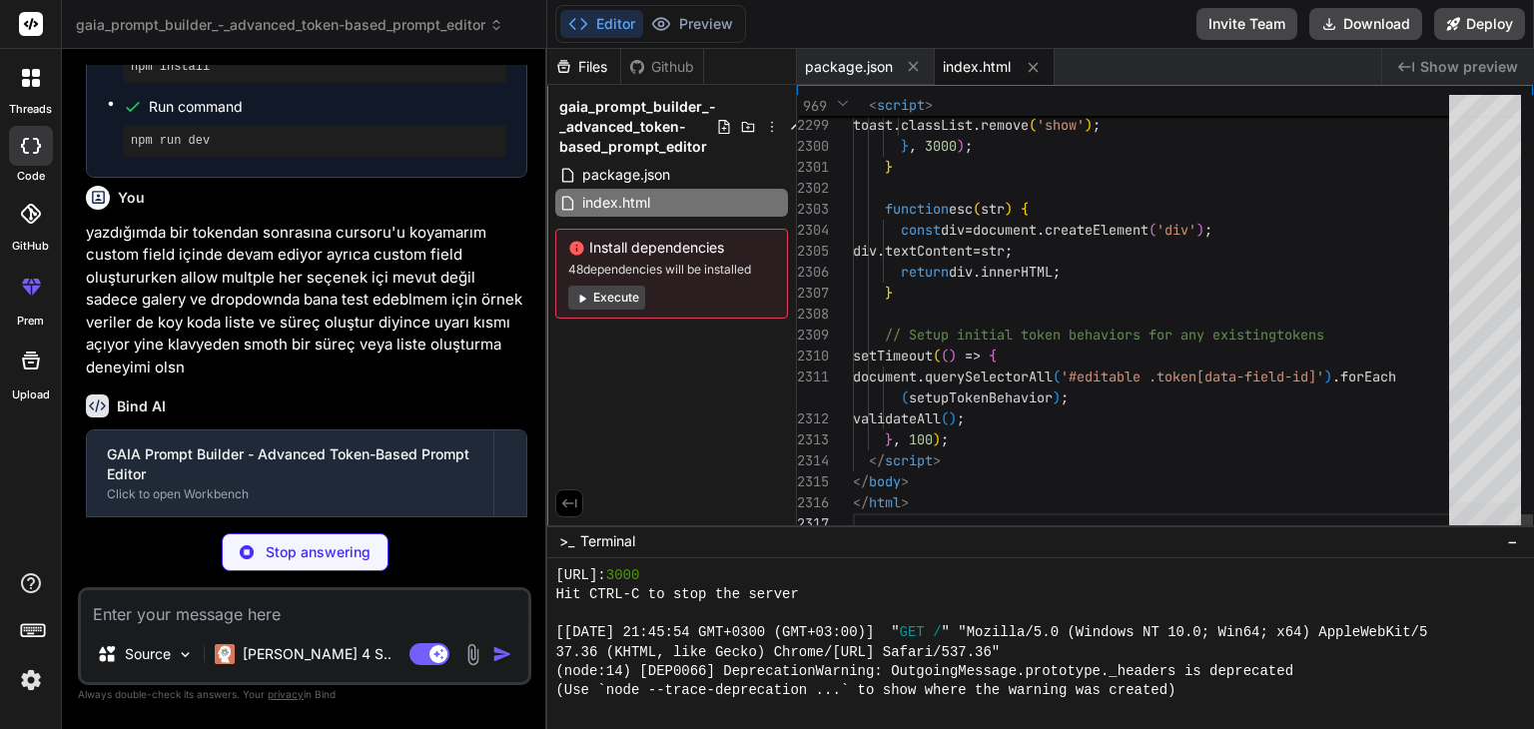
click at [1473, 535] on div at bounding box center [1485, 518] width 72 height 33
click at [649, 54] on div "Files Github" at bounding box center [625, 67] width 157 height 36
click at [651, 61] on div "Github" at bounding box center [662, 67] width 82 height 20
click at [593, 68] on div "Files" at bounding box center [583, 67] width 73 height 20
click at [687, 29] on button "Preview" at bounding box center [692, 24] width 98 height 28
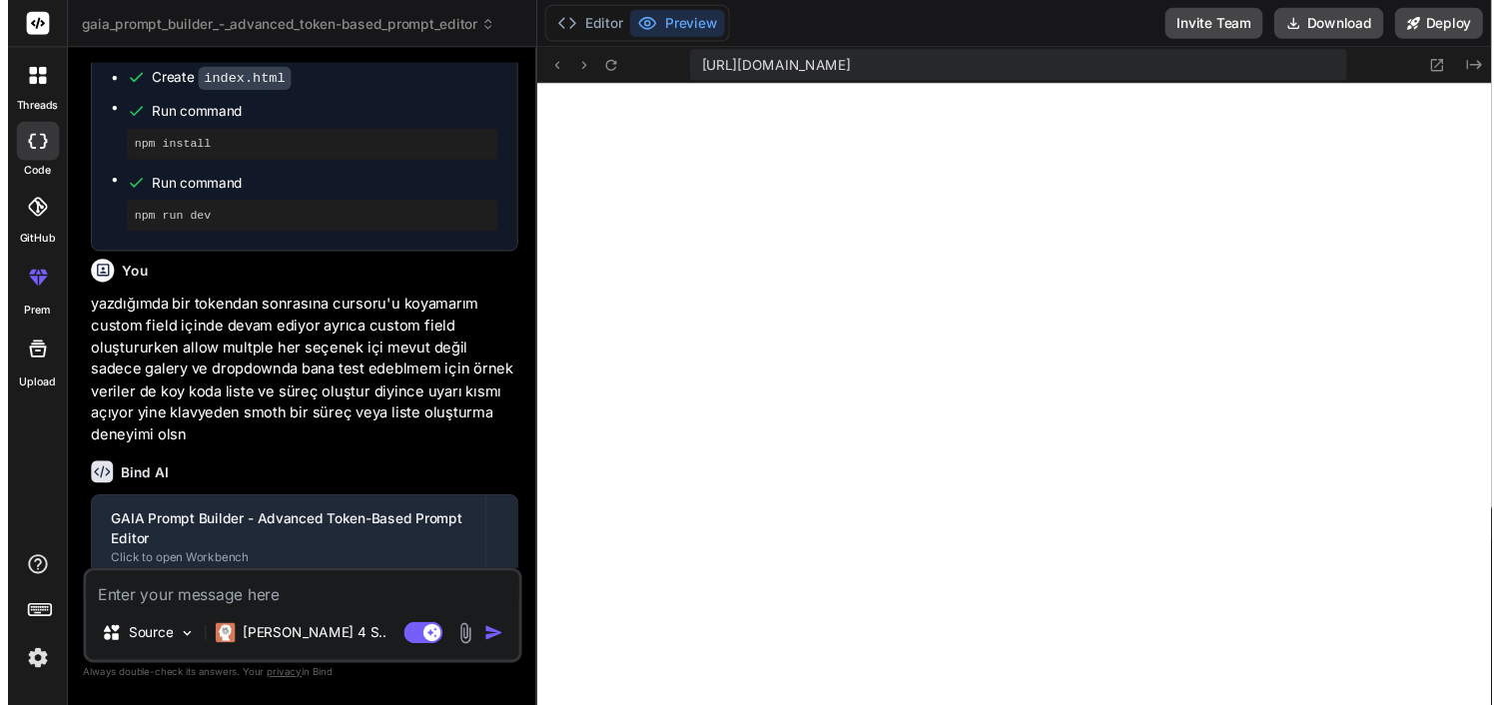
scroll to position [5173, 0]
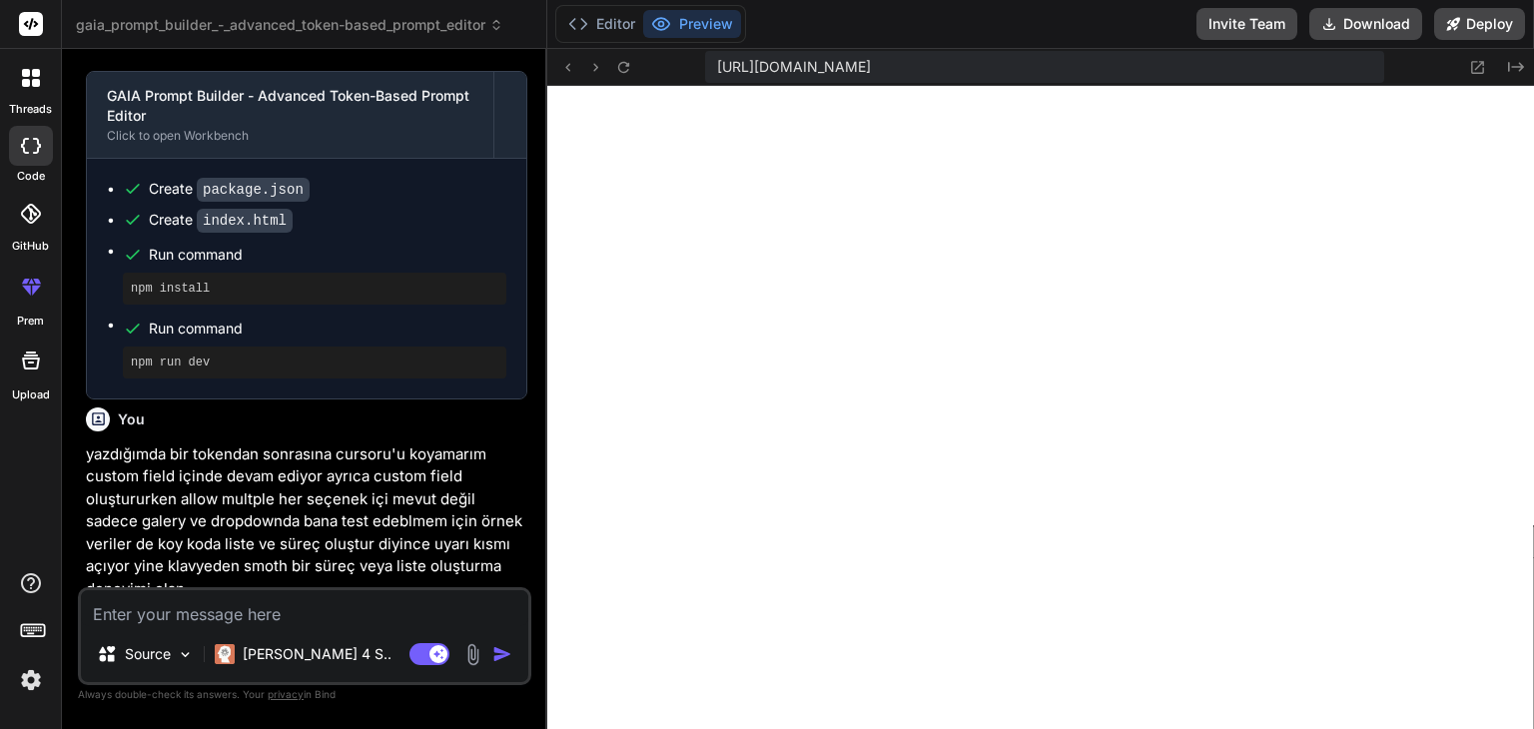
click at [386, 621] on textarea at bounding box center [304, 608] width 447 height 36
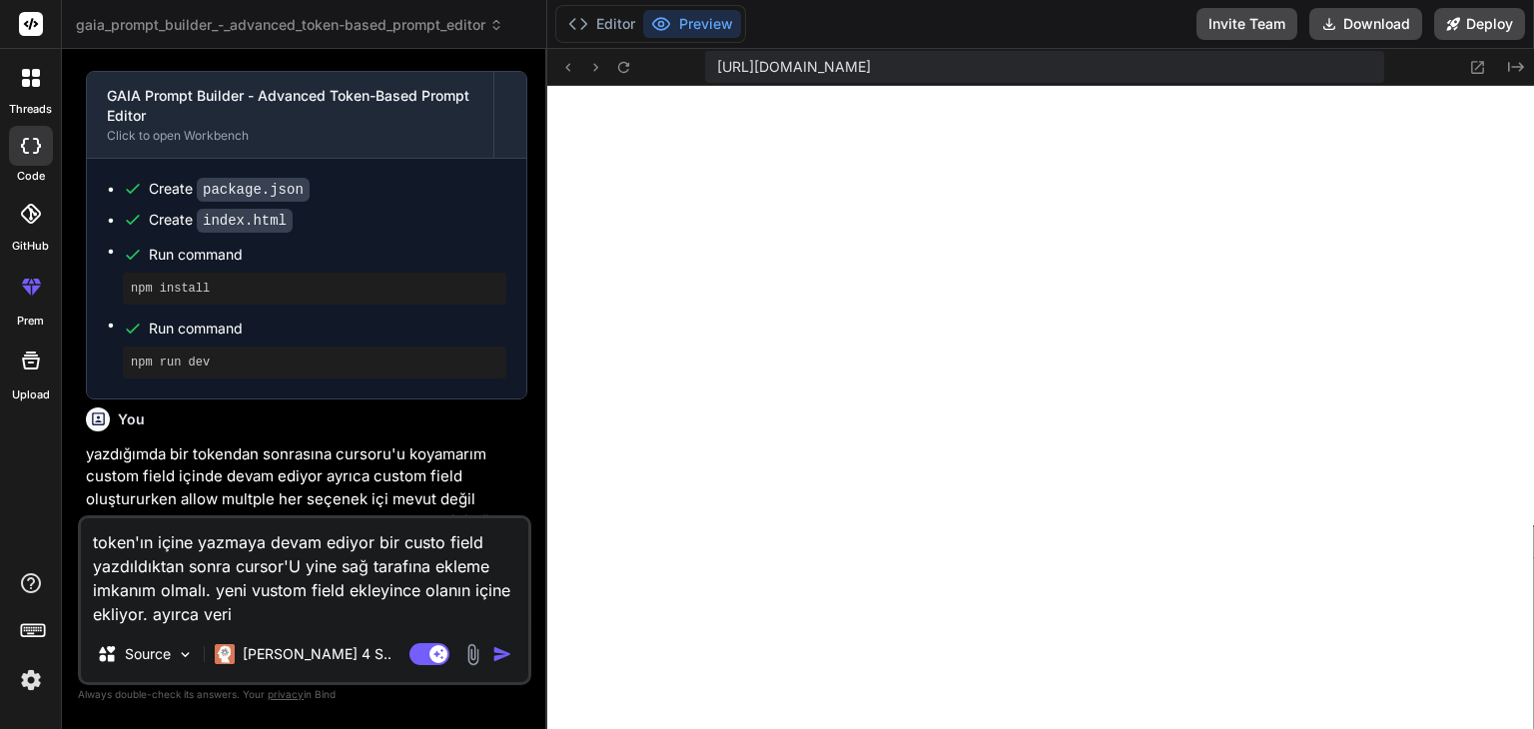
click at [304, 613] on textarea "token'ın içine yazmaya devam ediyor bir custo field yazdıldıktan sonra cursor'U…" at bounding box center [304, 572] width 447 height 108
paste textarea "Token’ın içine yazma sorunu Yeni bir Custom Field ekledikten sonra imleç (caret…"
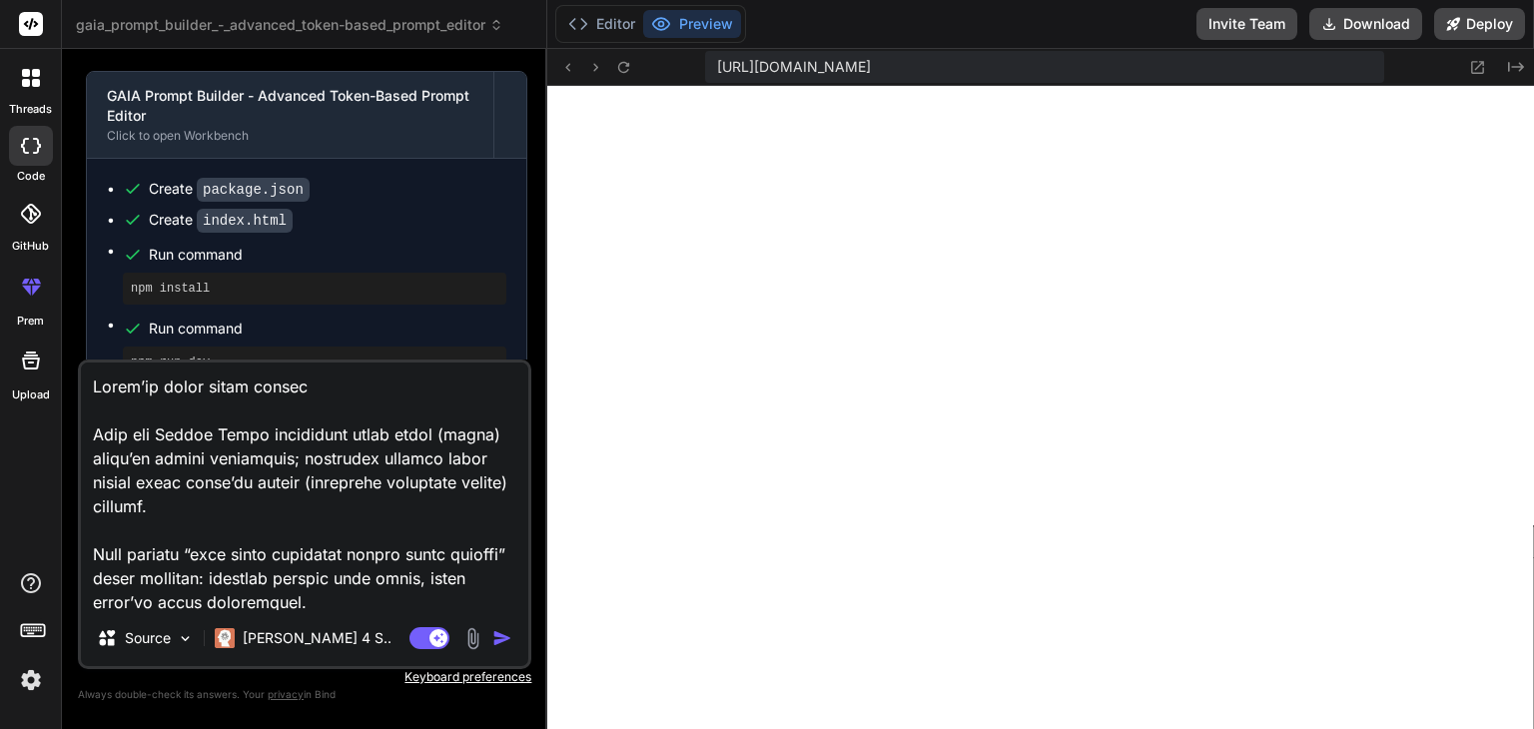
scroll to position [1271, 0]
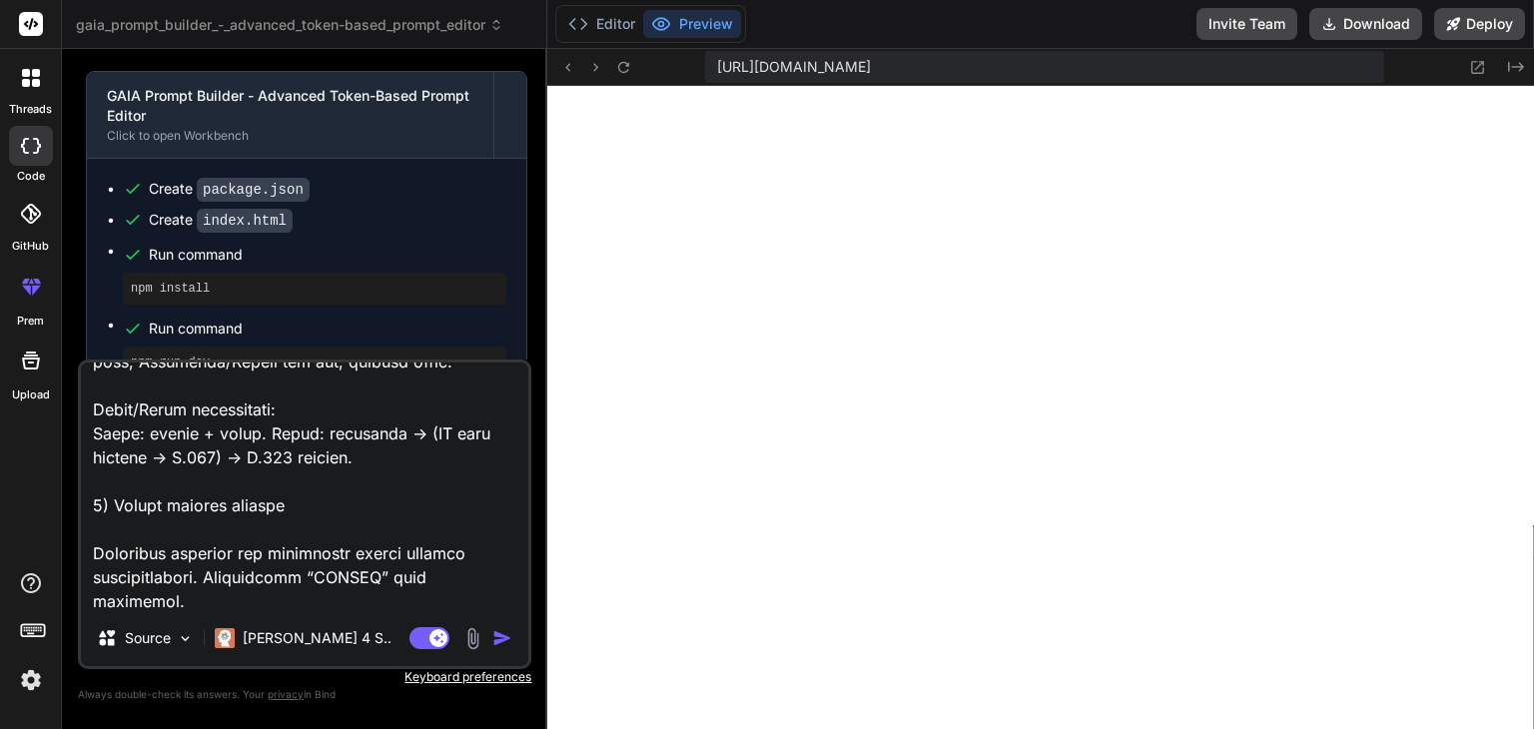
click at [506, 637] on img "button" at bounding box center [502, 638] width 20 height 20
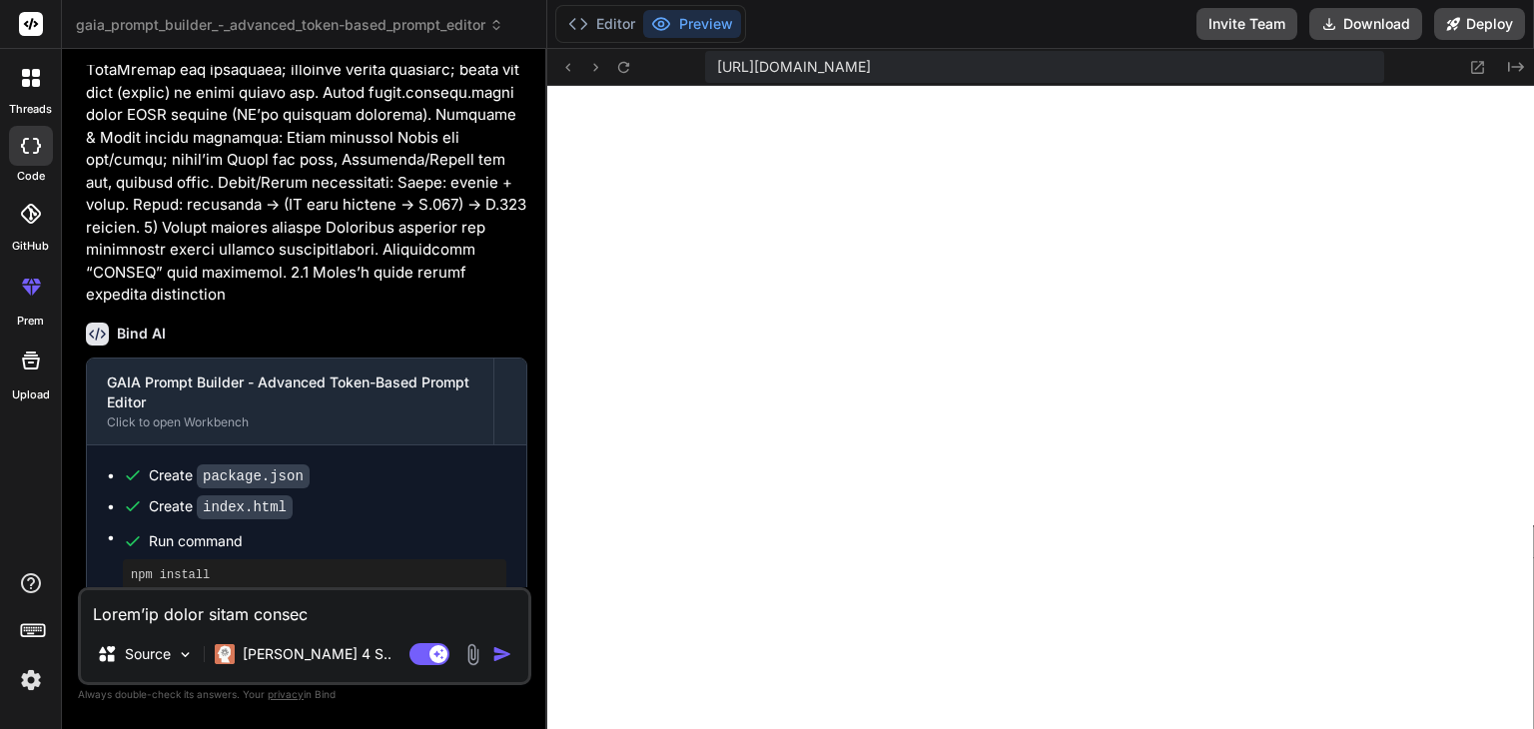
scroll to position [6780, 0]
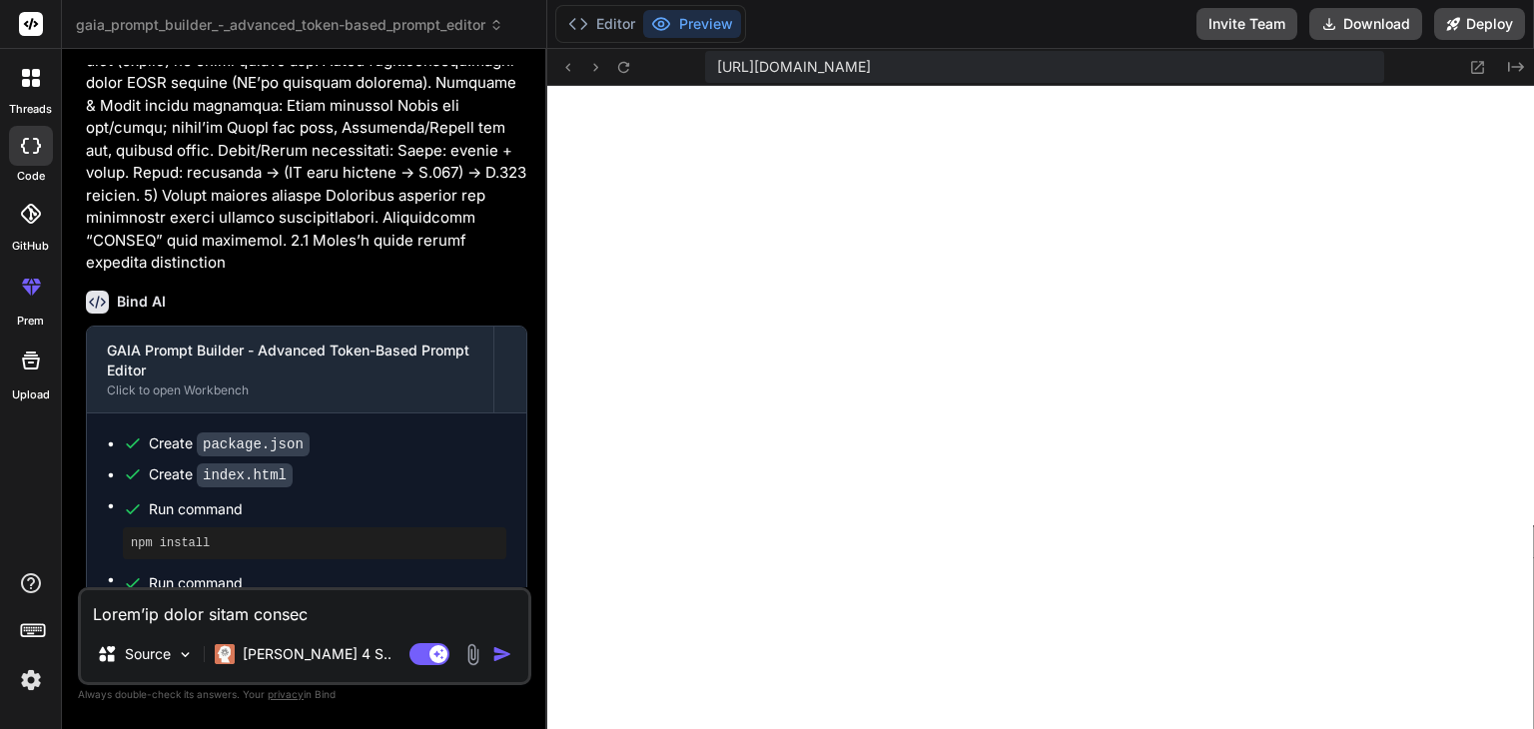
click at [281, 591] on textarea at bounding box center [304, 608] width 447 height 36
click at [610, 28] on button "Editor" at bounding box center [601, 24] width 83 height 28
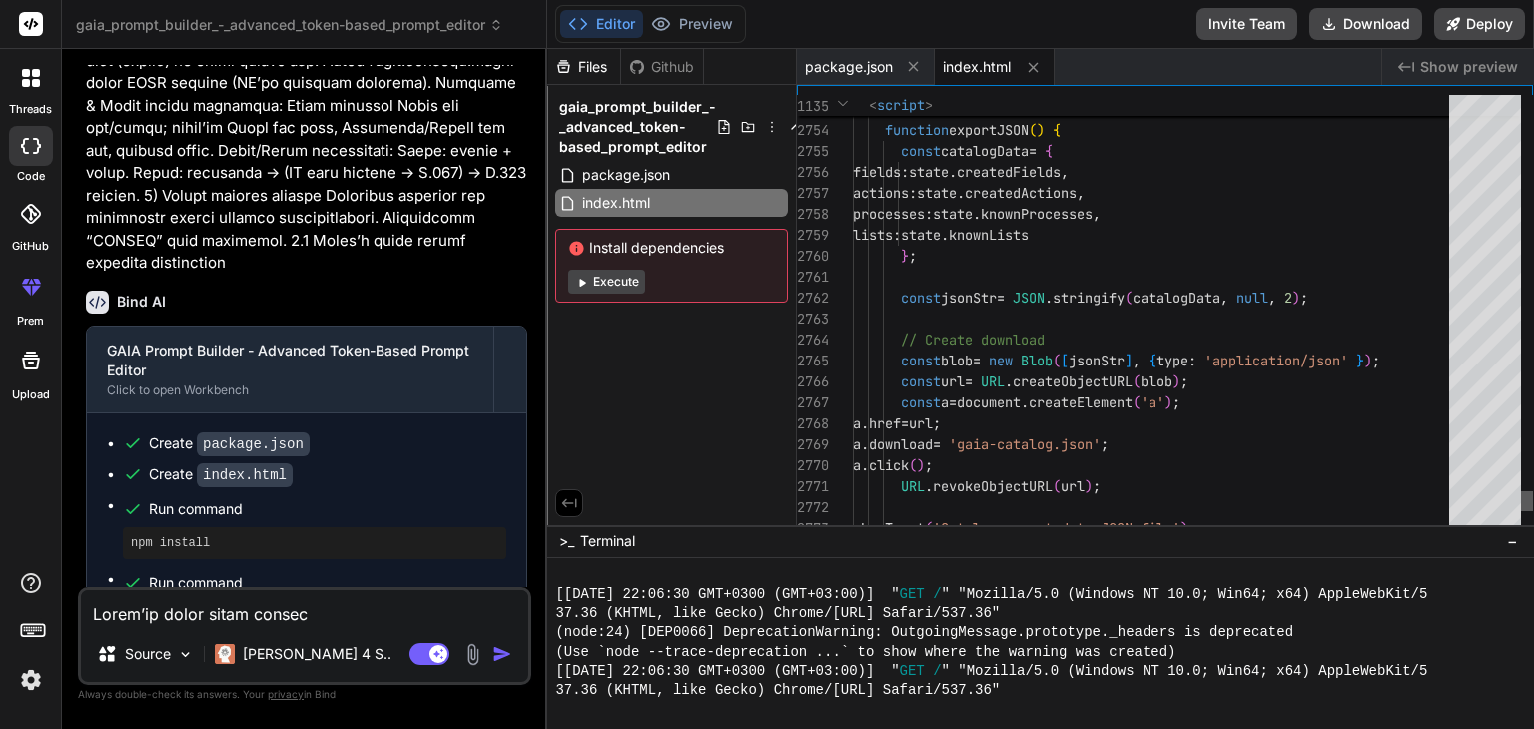
click at [1526, 511] on div at bounding box center [1527, 501] width 12 height 20
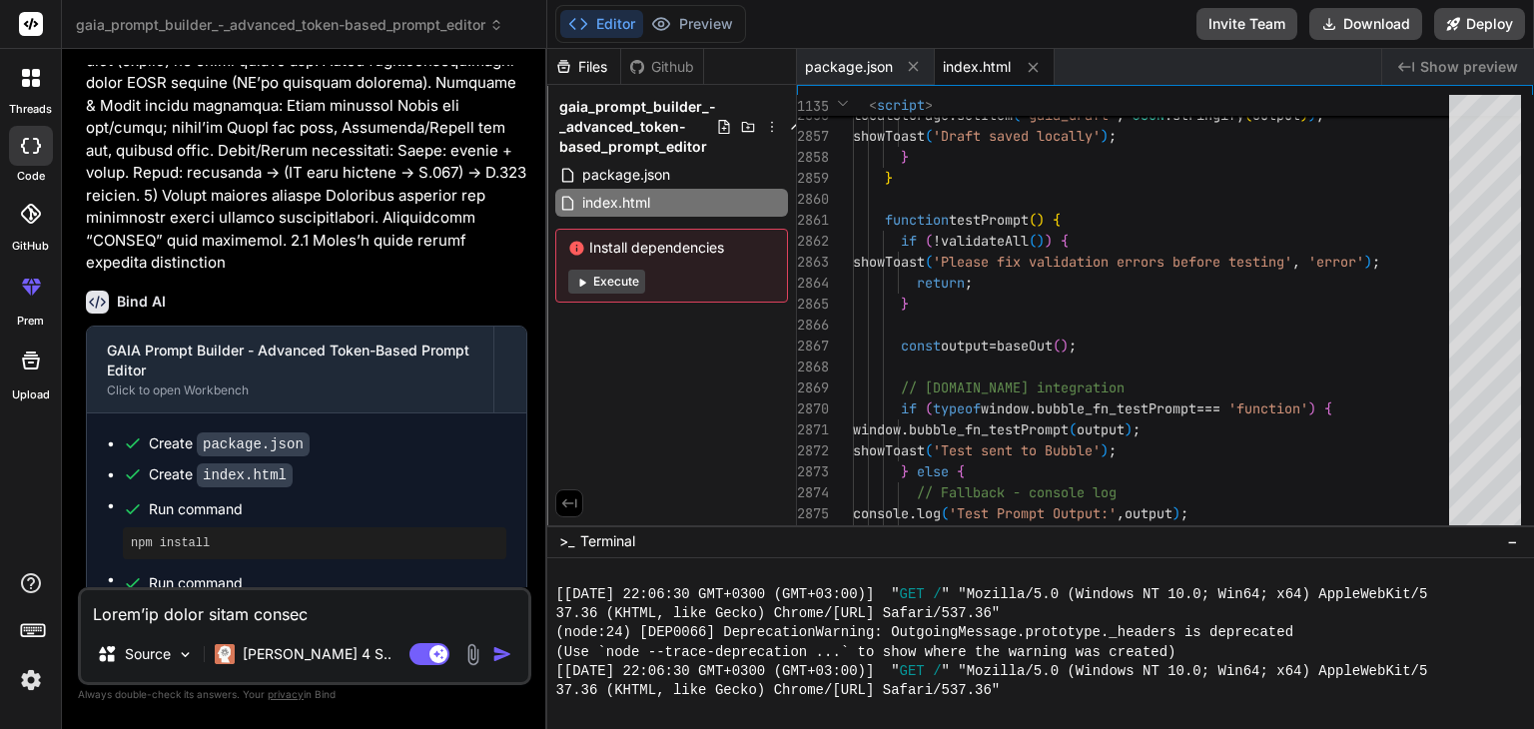
click at [40, 148] on div at bounding box center [31, 146] width 44 height 40
click at [662, 21] on icon at bounding box center [661, 24] width 20 height 20
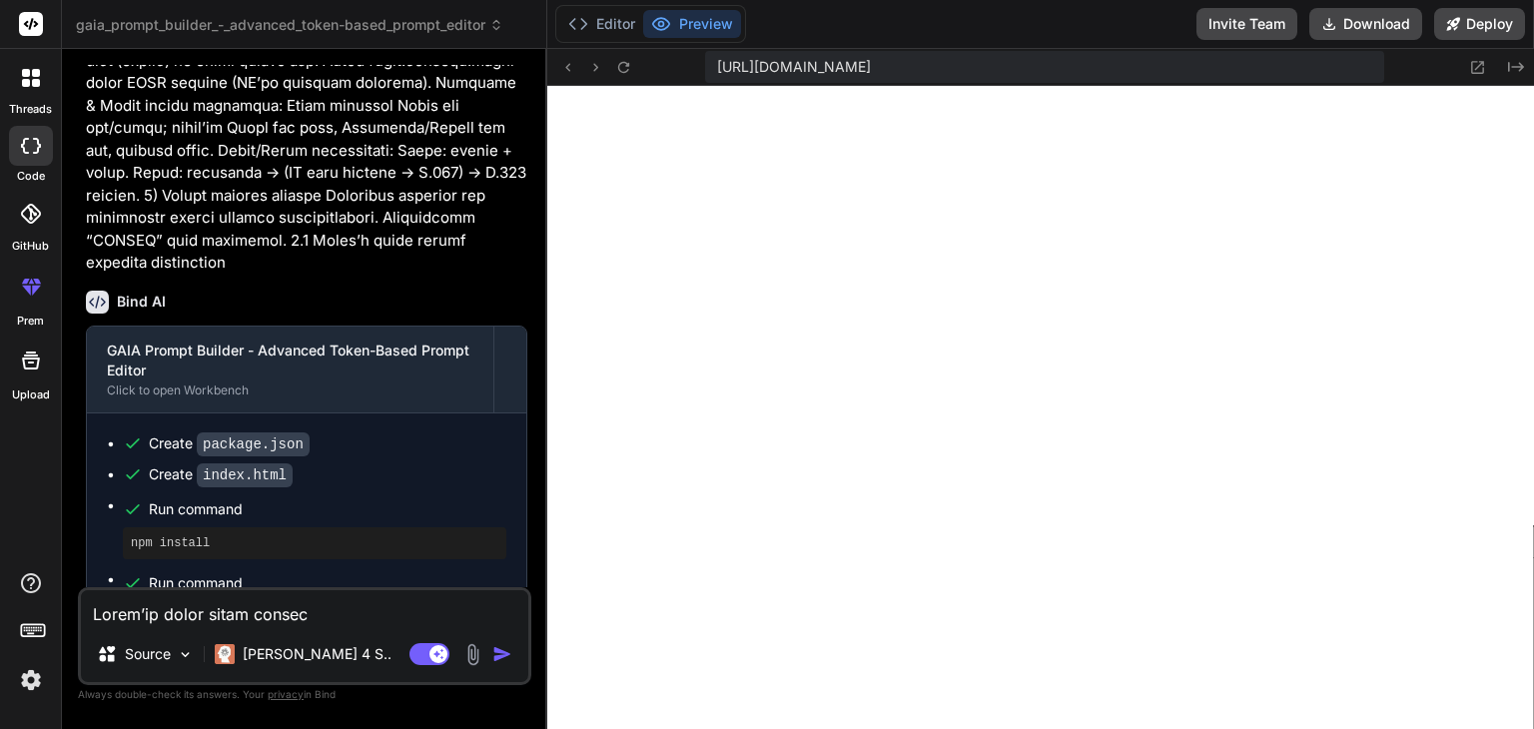
click at [260, 625] on textarea at bounding box center [304, 608] width 447 height 36
click at [479, 654] on img at bounding box center [472, 654] width 23 height 23
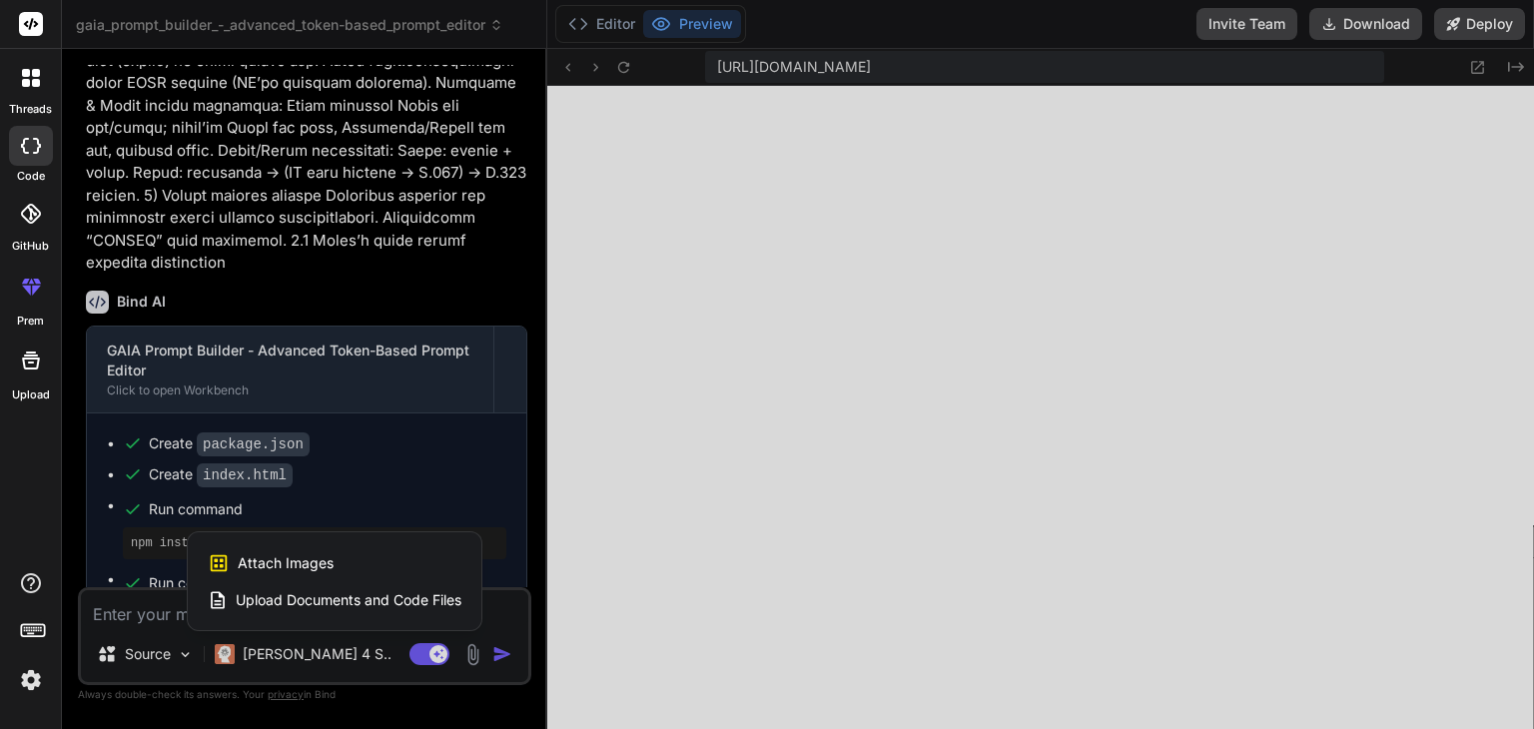
click at [141, 611] on div at bounding box center [767, 364] width 1534 height 729
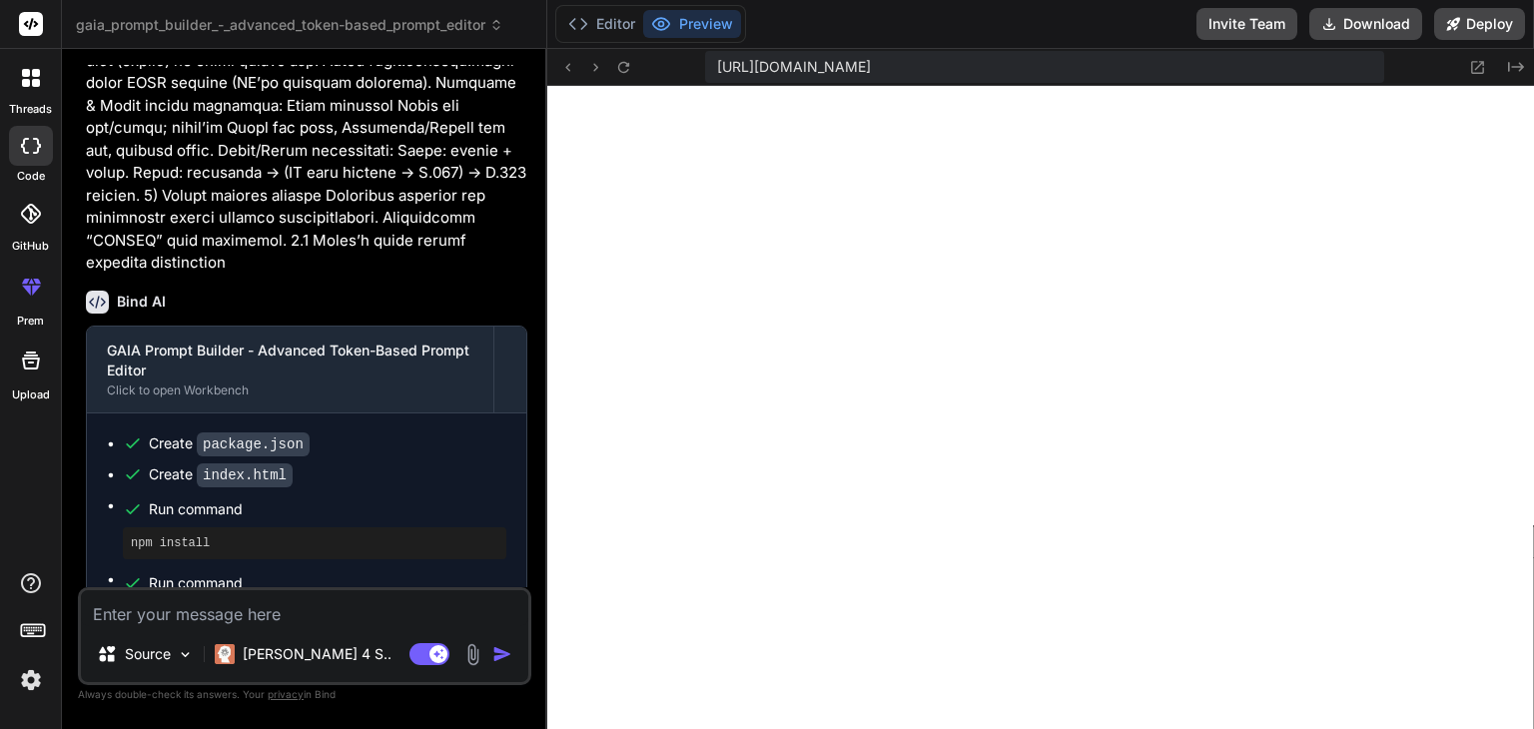
click at [152, 616] on textarea at bounding box center [304, 608] width 447 height 36
paste textarea "h"
click at [383, 616] on textarea "hala token içine yazmaya devam ediyor." at bounding box center [304, 608] width 447 height 36
click at [392, 616] on textarea "hala token içine yazmaya devam ediyor." at bounding box center [304, 608] width 447 height 36
click at [455, 614] on textarea "hala token içine yazmaya devam ediyor. ayrıca" at bounding box center [304, 608] width 447 height 36
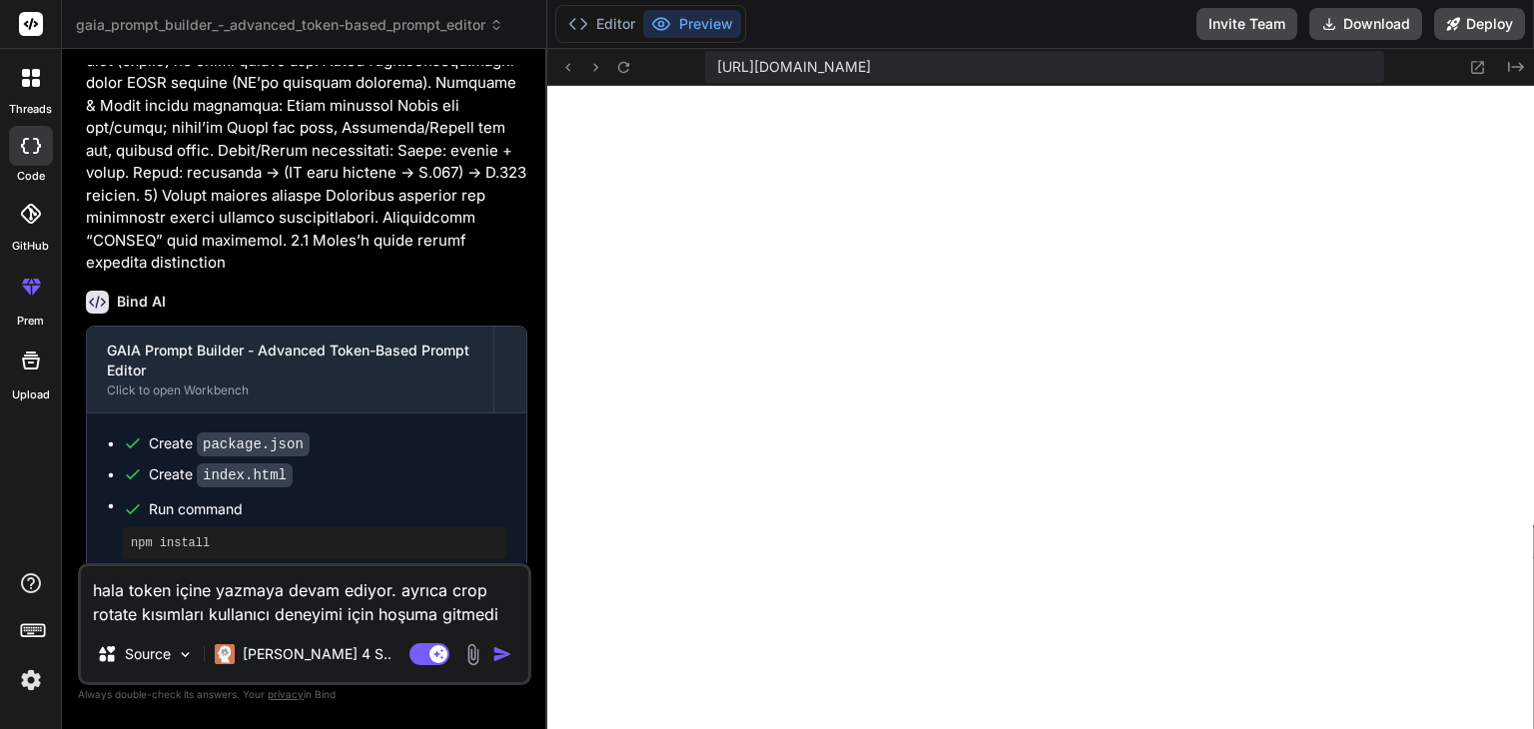
click at [463, 620] on textarea "hala token içine yazmaya devam ediyor. ayrıca crop rotate kısımları kullanıcı d…" at bounding box center [304, 596] width 447 height 60
click at [515, 610] on textarea "hala token içine yazmaya devam ediyor. ayrıca crop rotate kısımları kullanıcı d…" at bounding box center [304, 596] width 447 height 60
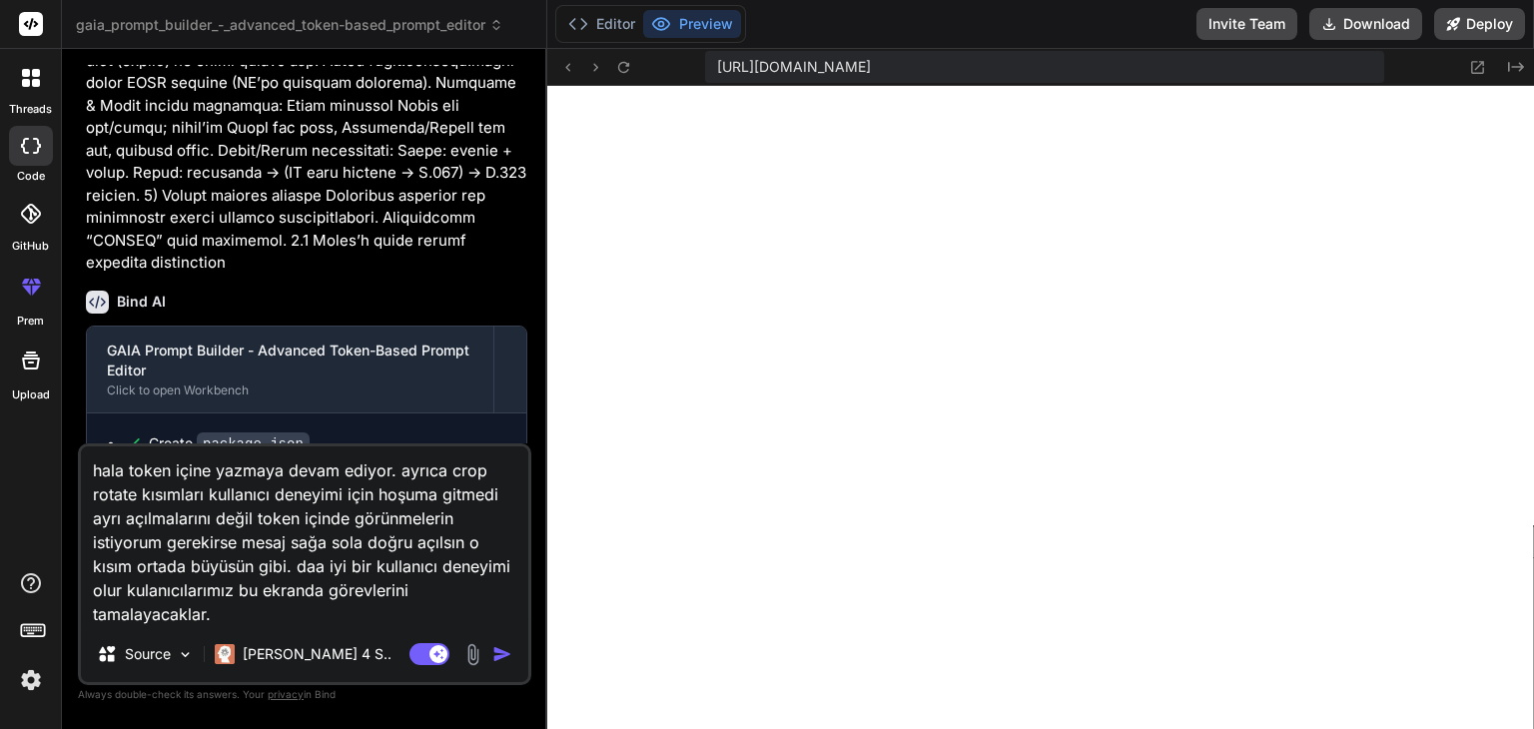
click at [272, 602] on textarea "hala token içine yazmaya devam ediyor. ayrıca crop rotate kısımları kullanıcı d…" at bounding box center [304, 536] width 447 height 180
click at [1483, 69] on icon at bounding box center [1478, 67] width 13 height 13
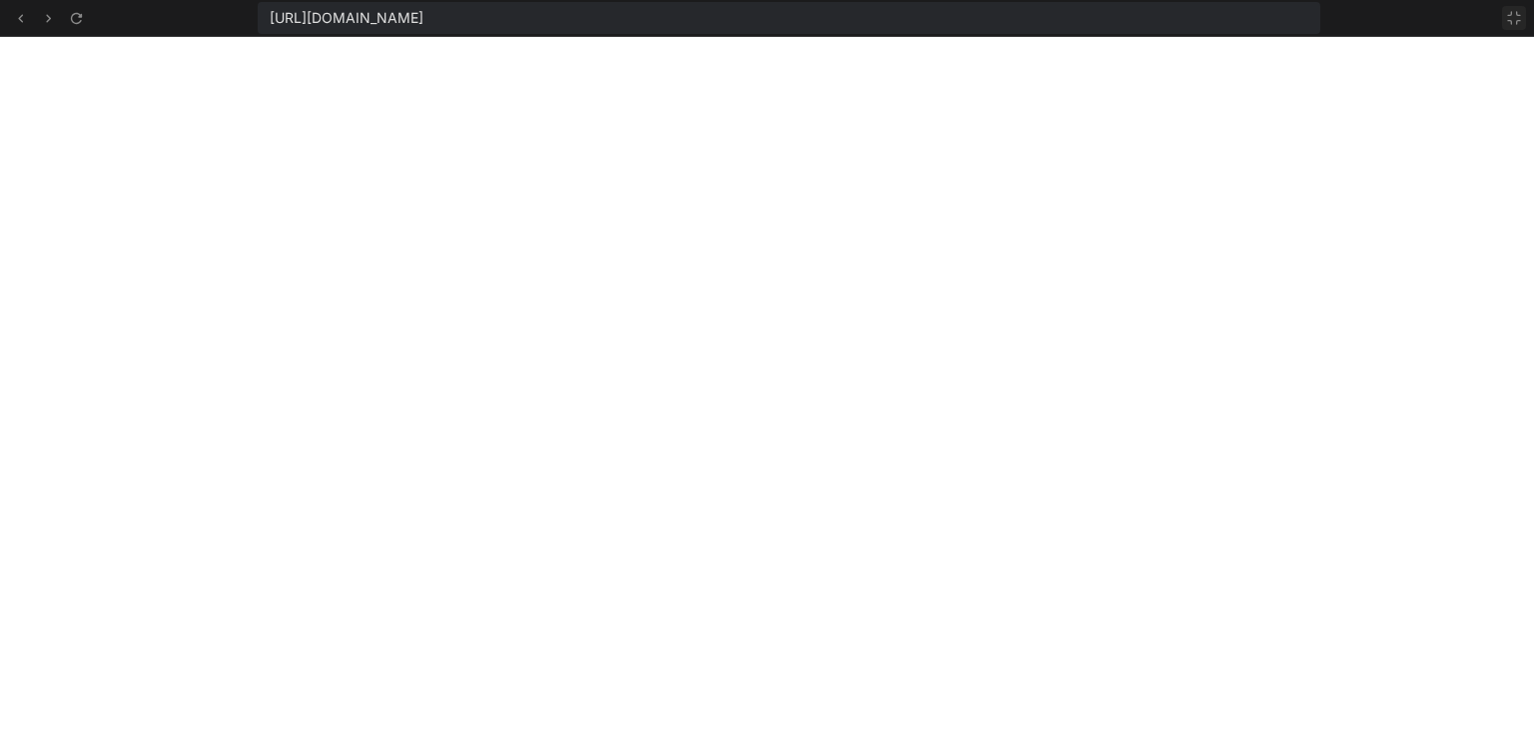
click at [1512, 15] on icon at bounding box center [1514, 18] width 16 height 16
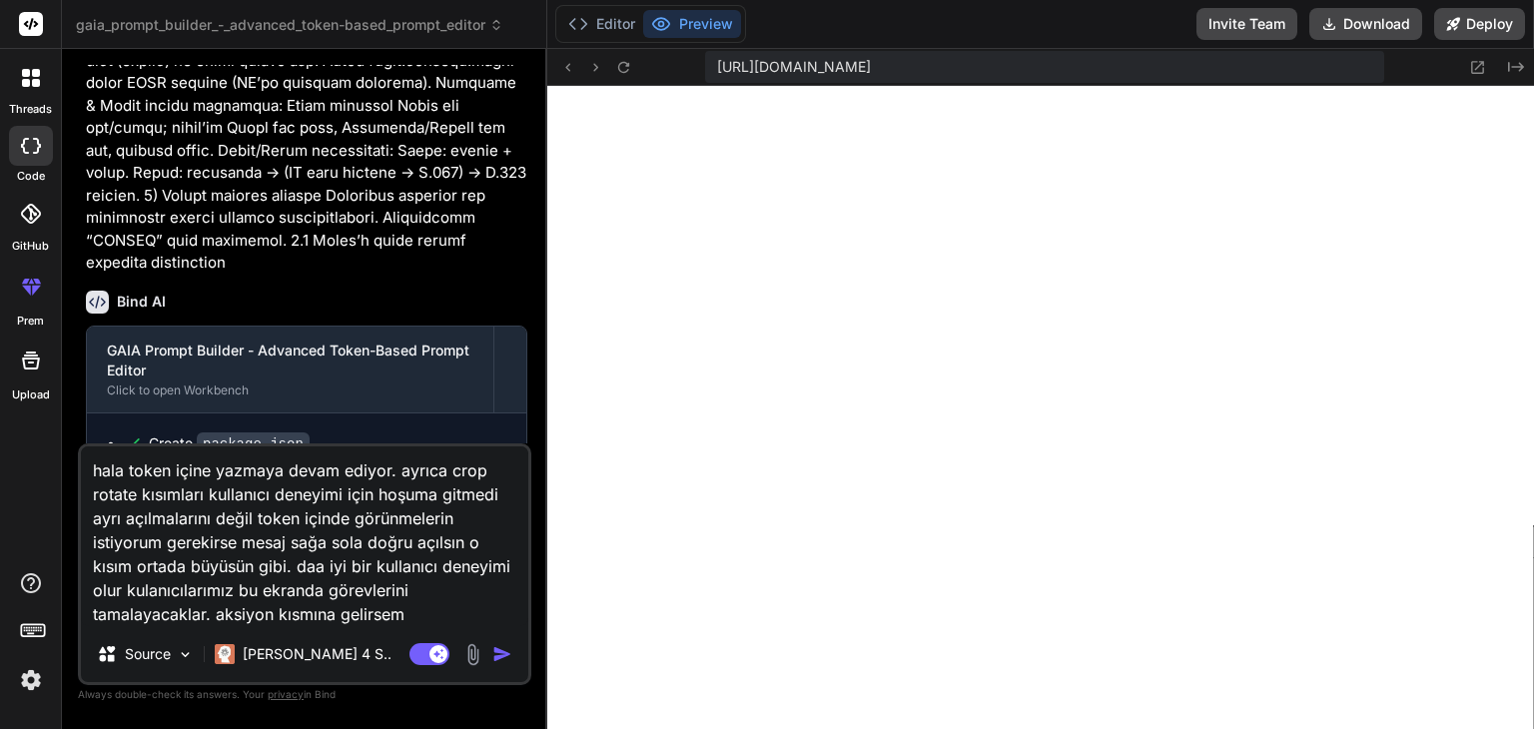
click at [435, 628] on div "hala token içine yazmaya devam ediyor. ayrıca crop rotate kısımları kullanıcı d…" at bounding box center [304, 564] width 453 height 242
click at [437, 616] on textarea "hala token içine yazmaya devam ediyor. ayrıca crop rotate kısımları kullanıcı d…" at bounding box center [304, 536] width 447 height 180
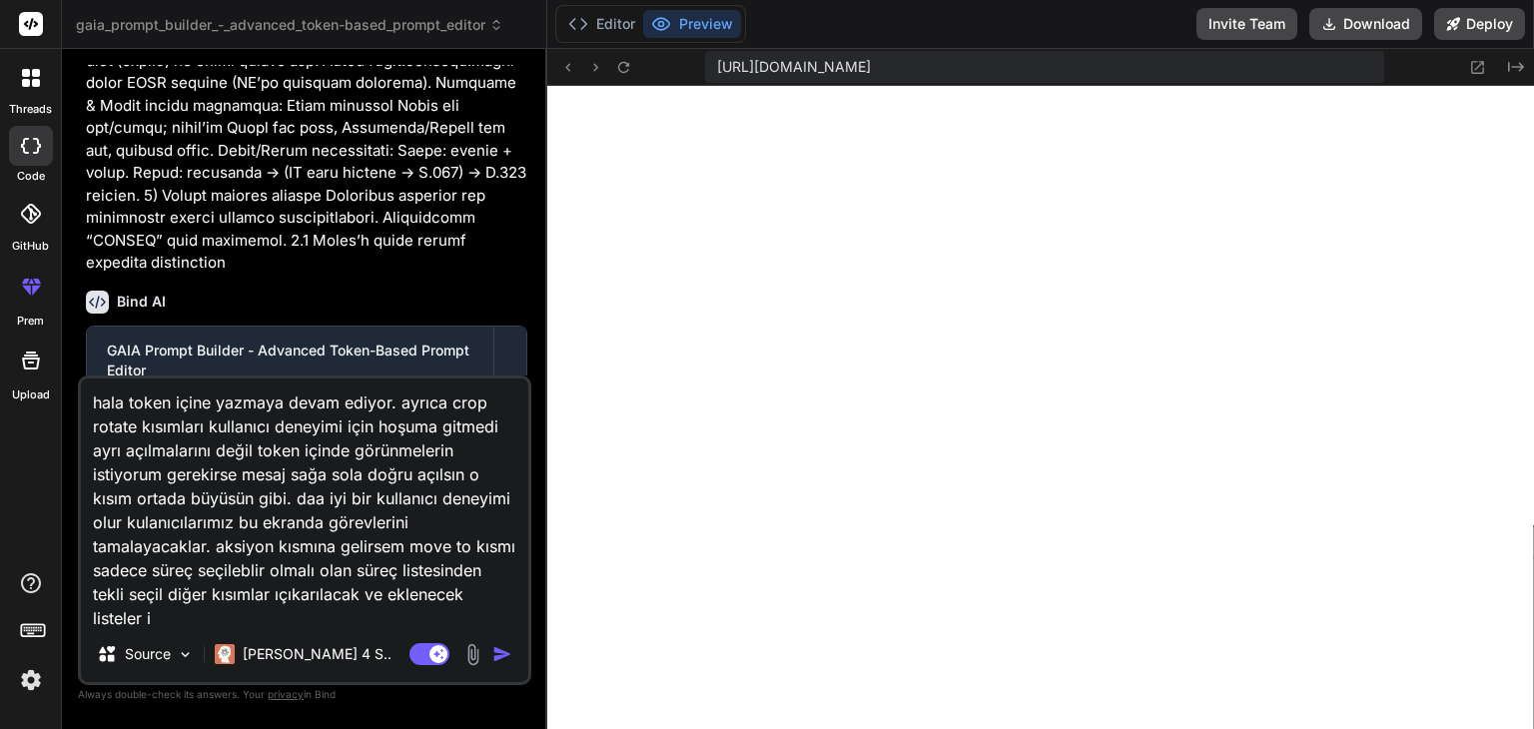
scroll to position [1, 0]
click at [419, 617] on textarea "hala token içine yazmaya devam ediyor. ayrıca crop rotate kısımları kullanıcı d…" at bounding box center [304, 502] width 447 height 248
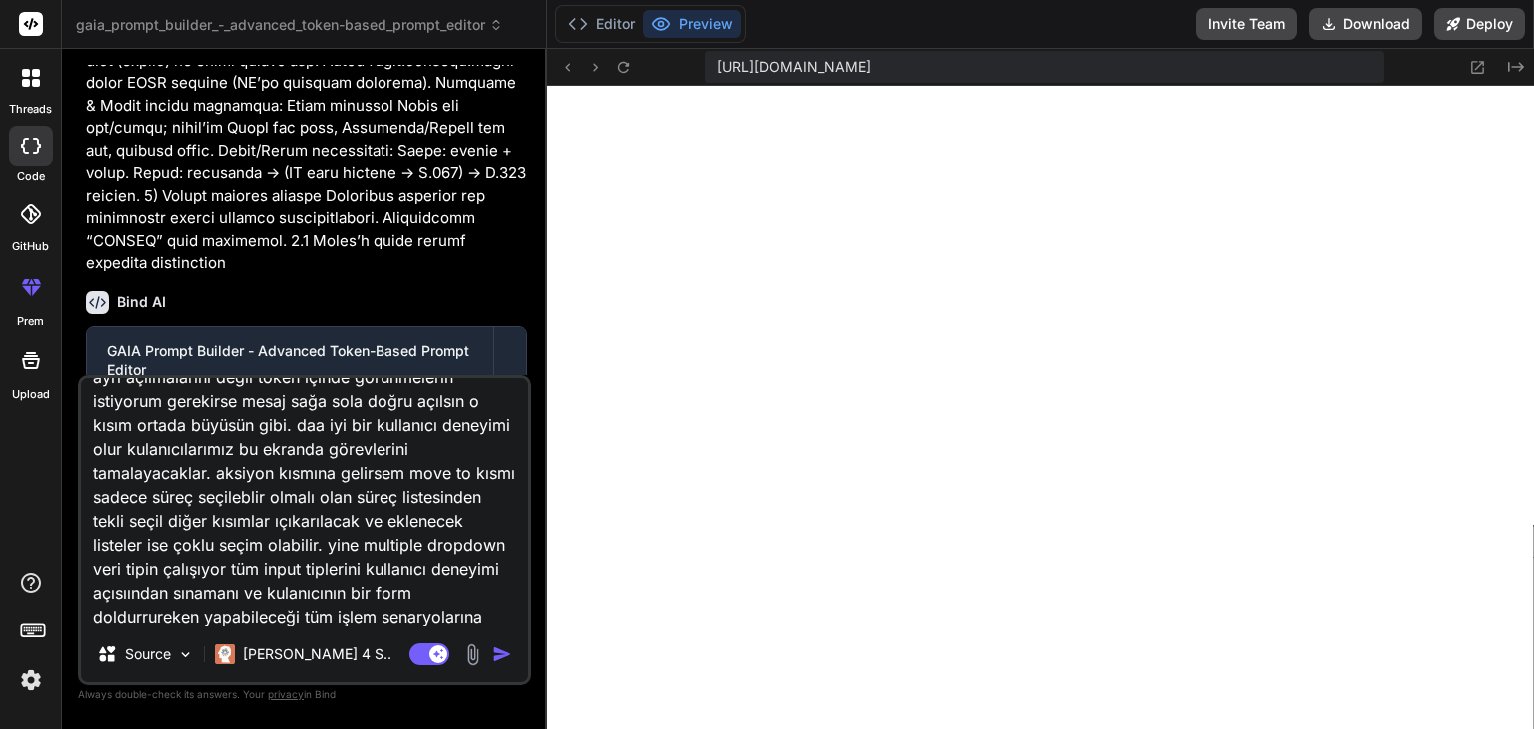
scroll to position [97, 0]
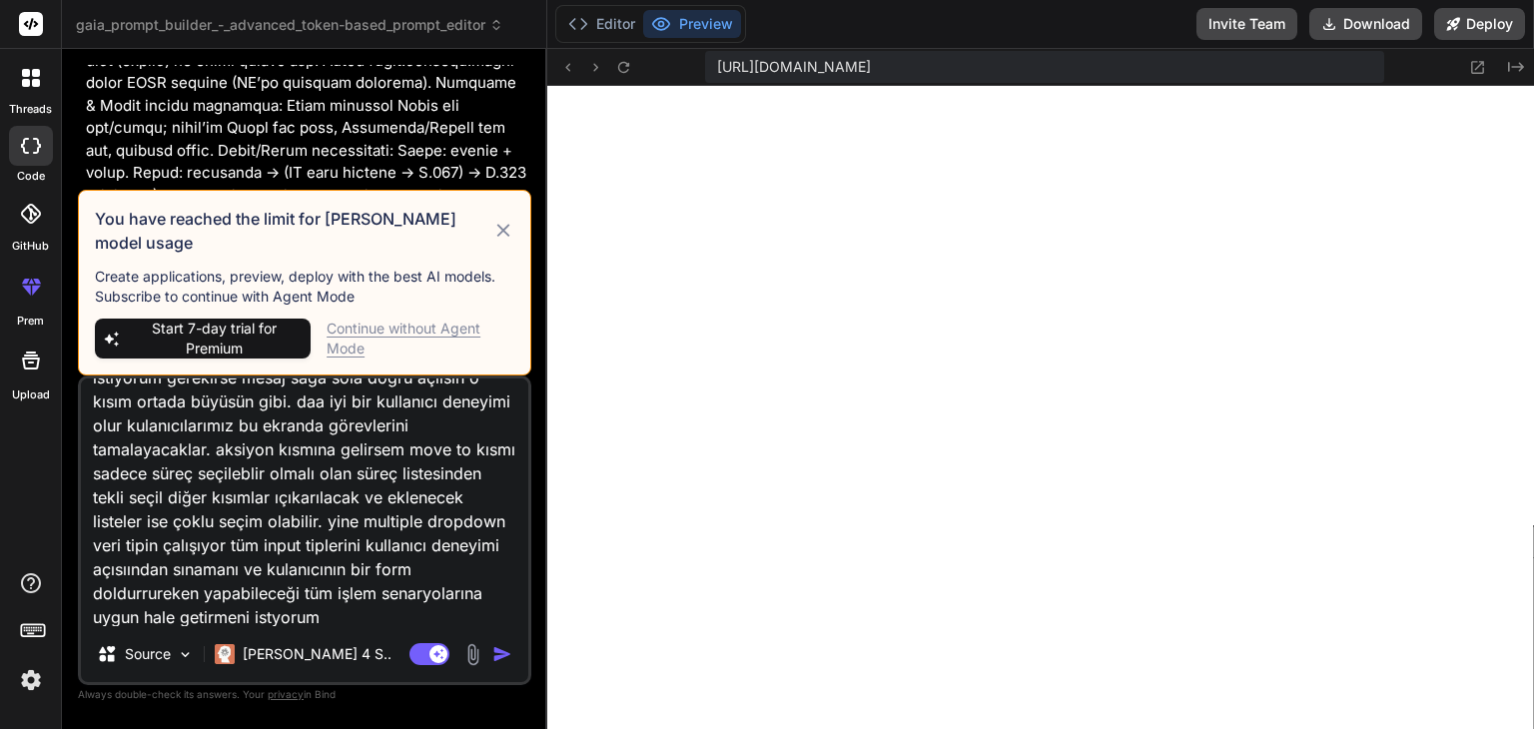
click at [204, 336] on span "Start 7-day trial for Premium" at bounding box center [214, 339] width 177 height 40
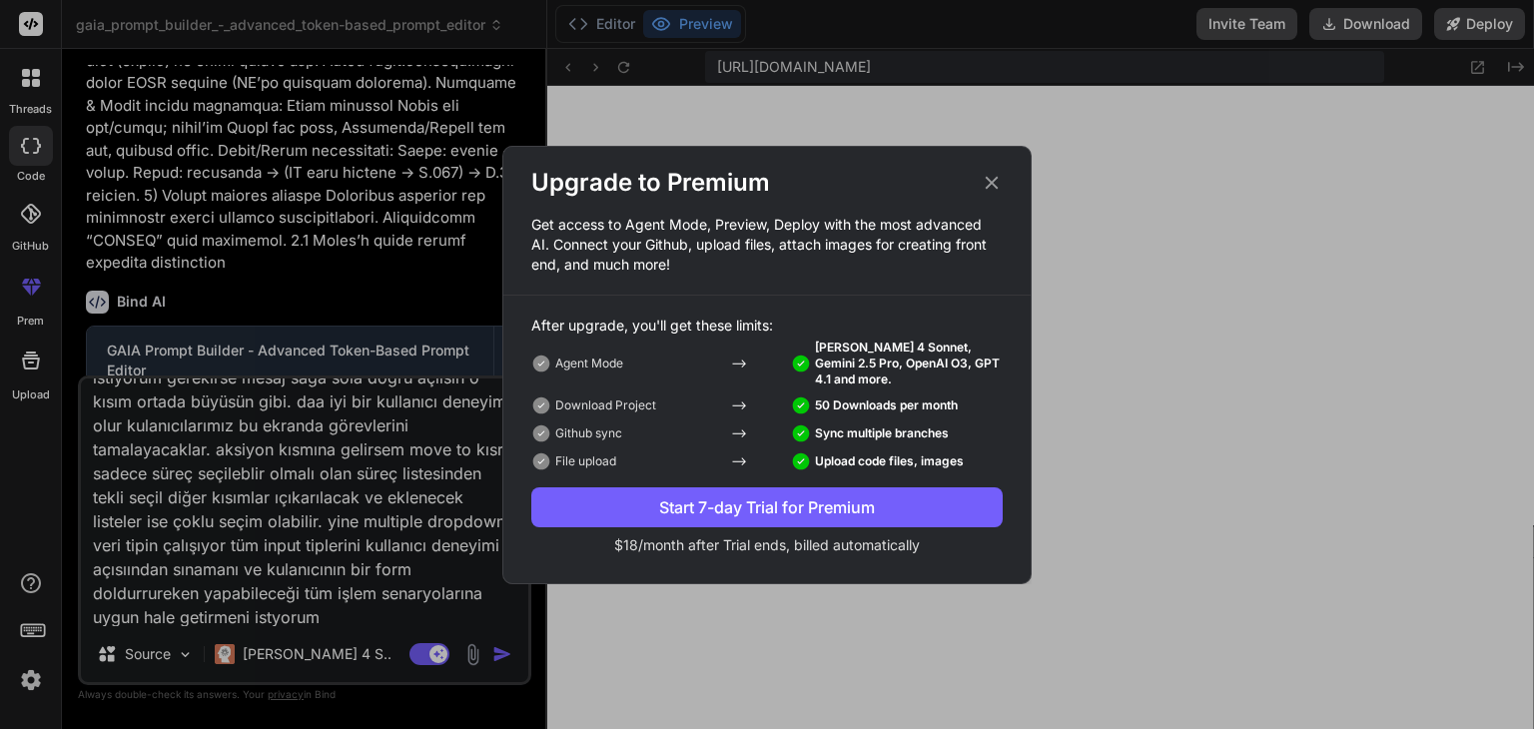
click at [749, 504] on div "Start 7-day Trial for Premium" at bounding box center [766, 507] width 471 height 24
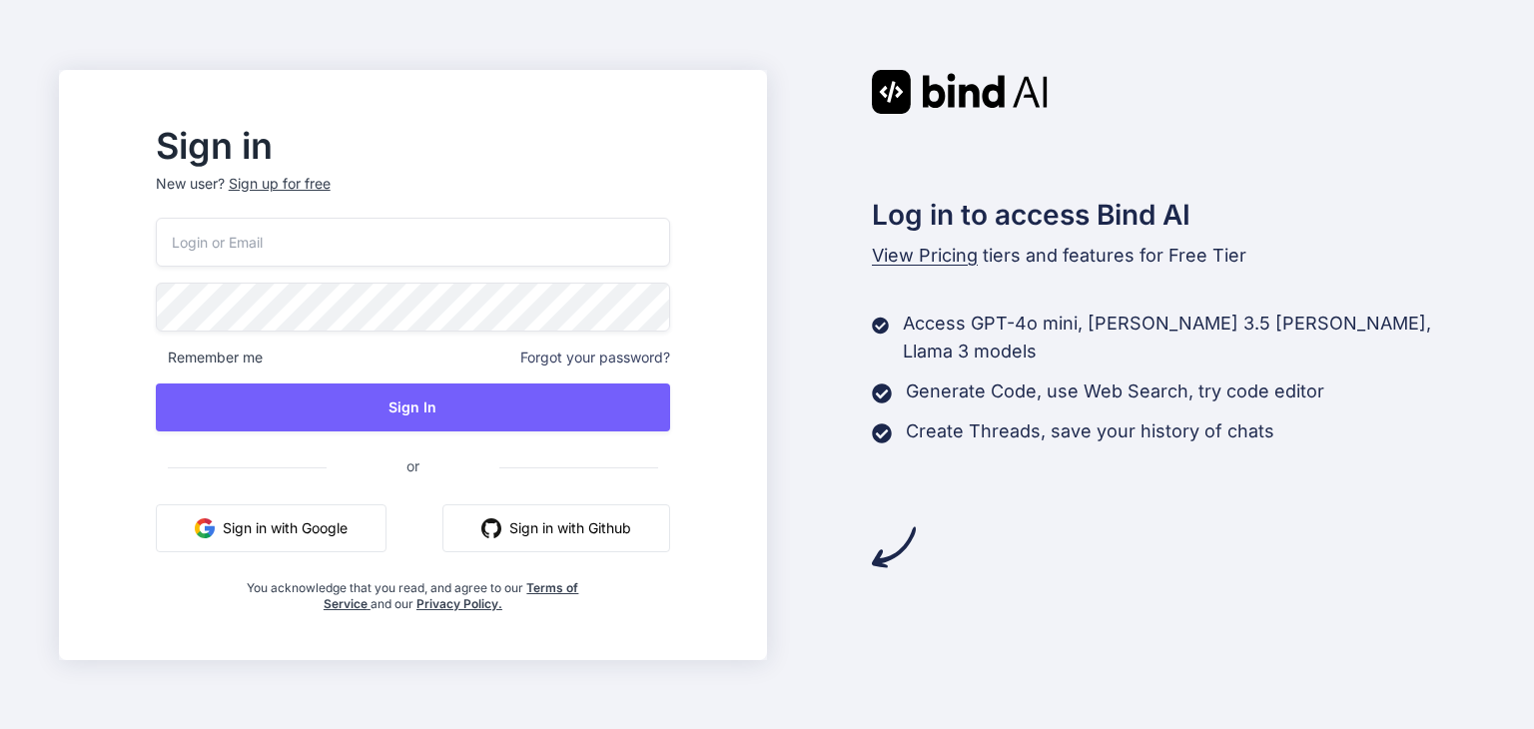
type input "[EMAIL_ADDRESS][DOMAIN_NAME]"
click at [352, 526] on button "Sign in with Google" at bounding box center [271, 528] width 231 height 48
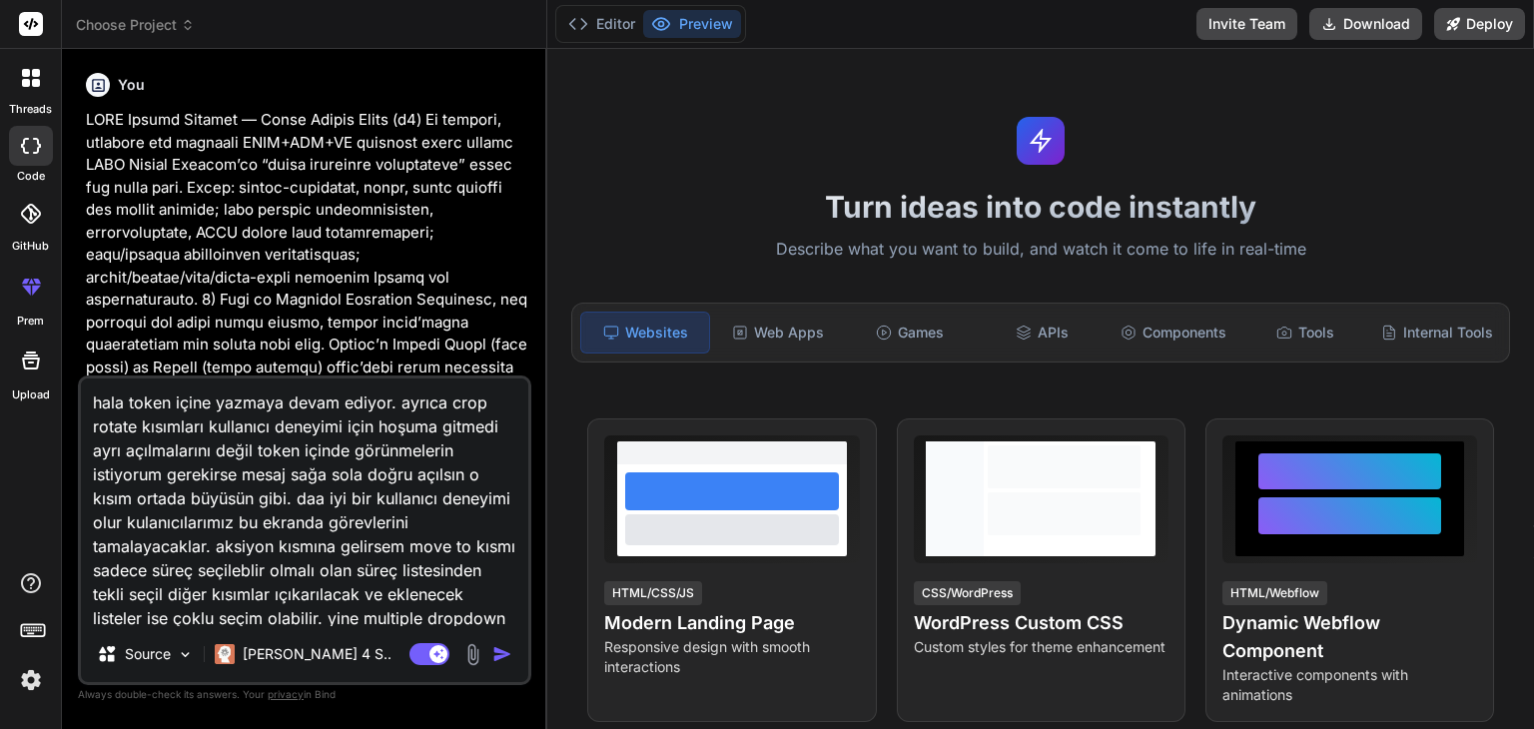
click at [402, 456] on textarea "hala token içine yazmaya devam ediyor. ayrıca crop rotate kısımları kullanıcı d…" at bounding box center [304, 502] width 447 height 248
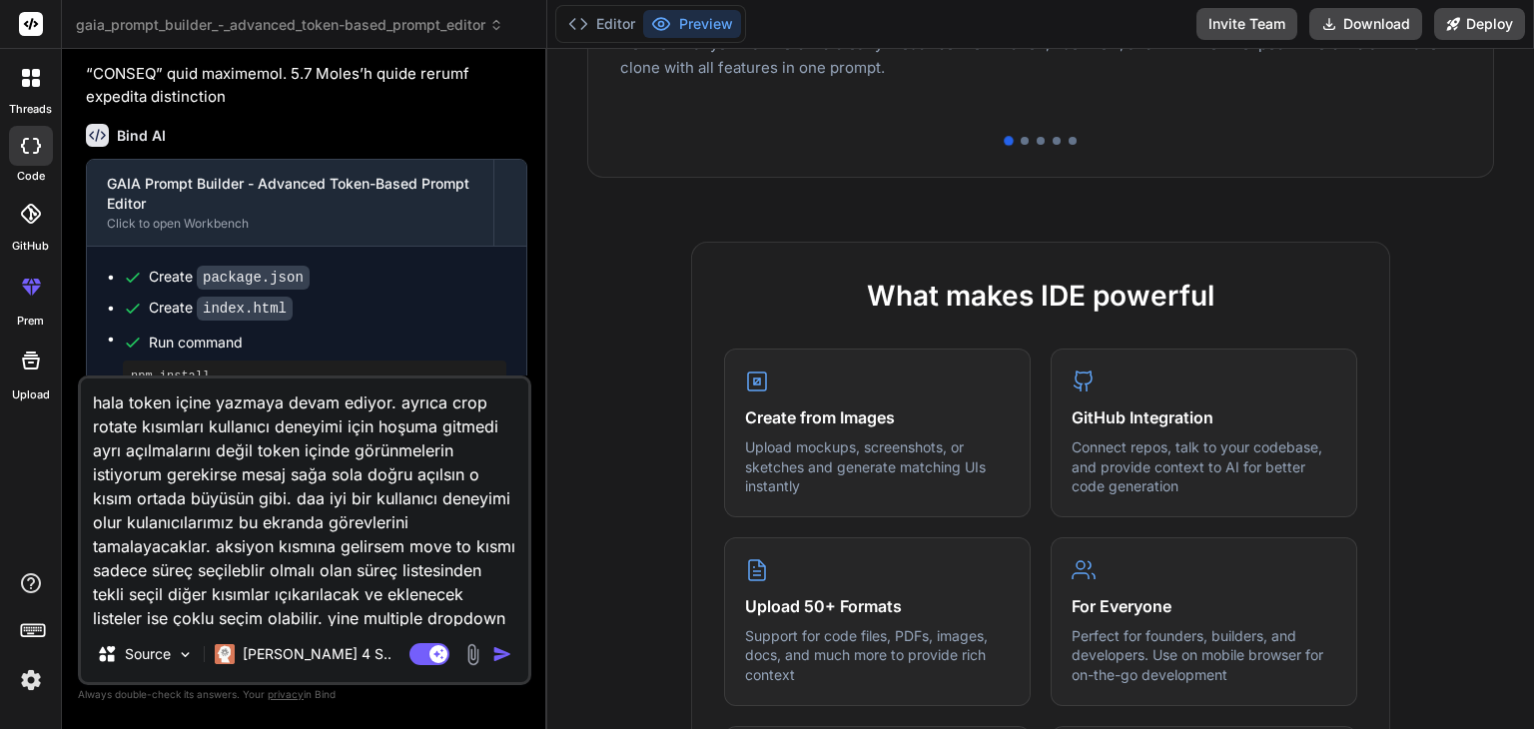
scroll to position [799, 0]
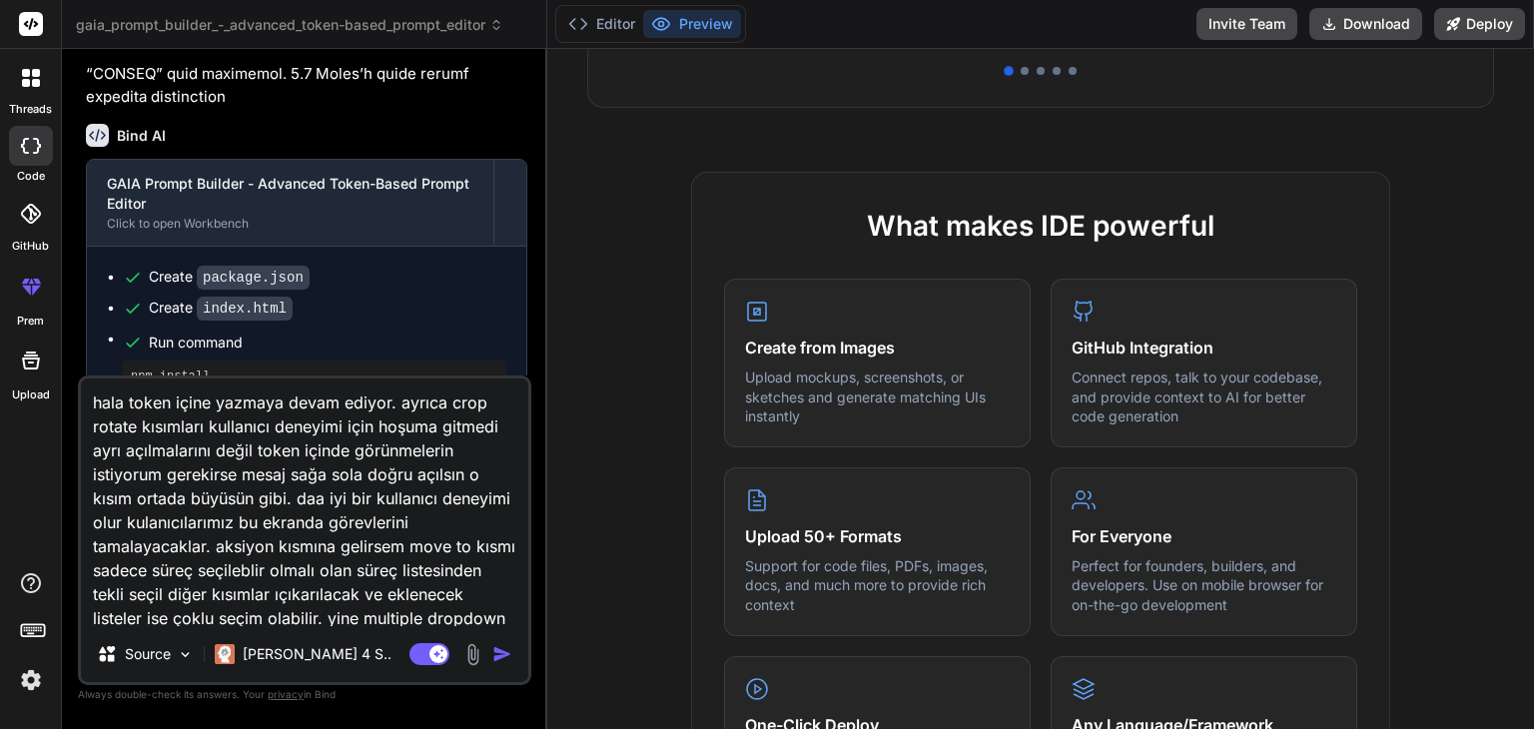
click at [36, 699] on div "threads code GitHub prem Upload" at bounding box center [31, 364] width 62 height 729
click at [32, 686] on img at bounding box center [31, 680] width 34 height 34
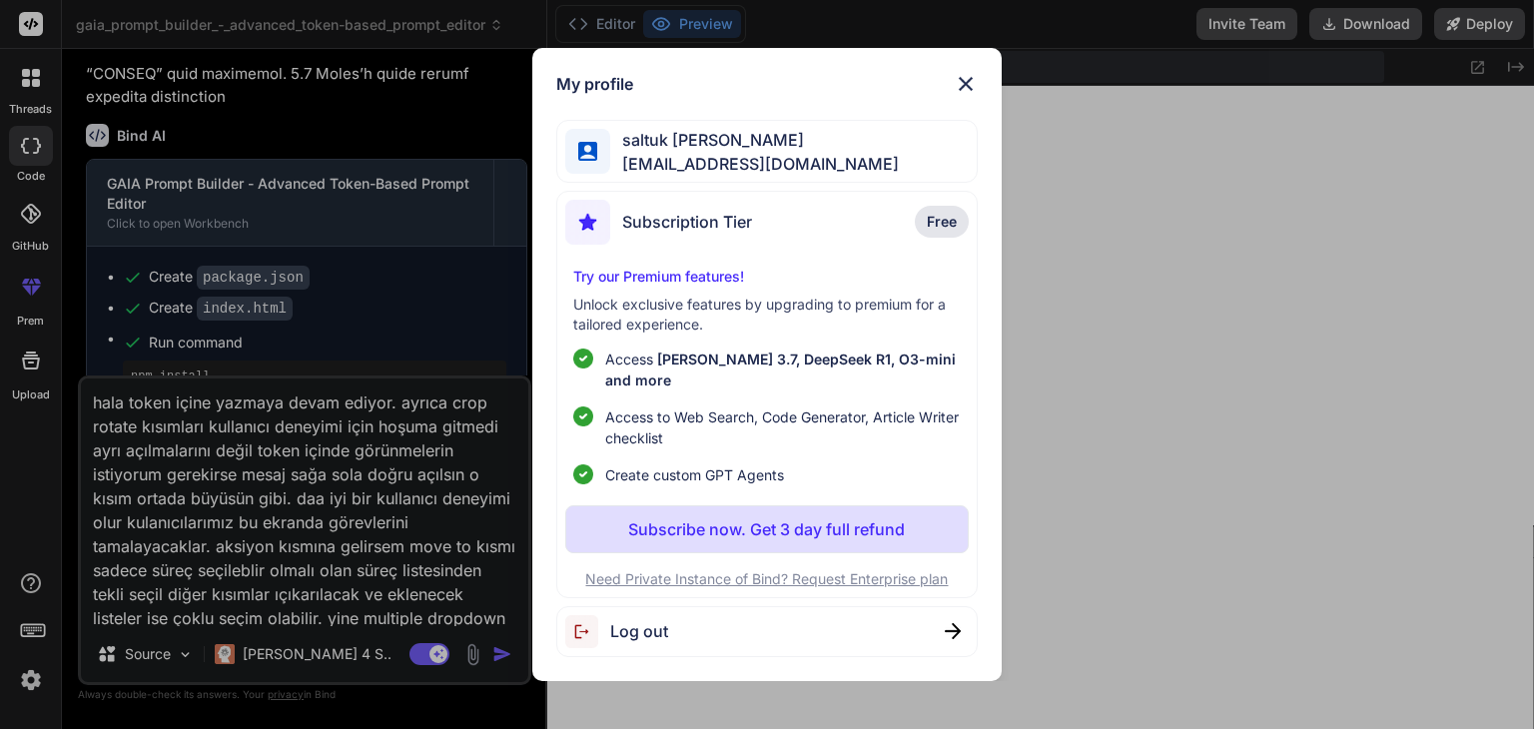
scroll to position [671, 0]
click at [1254, 404] on div "My profile saltuk [PERSON_NAME] [EMAIL_ADDRESS][DOMAIN_NAME] Subscription Tier …" at bounding box center [767, 364] width 1534 height 729
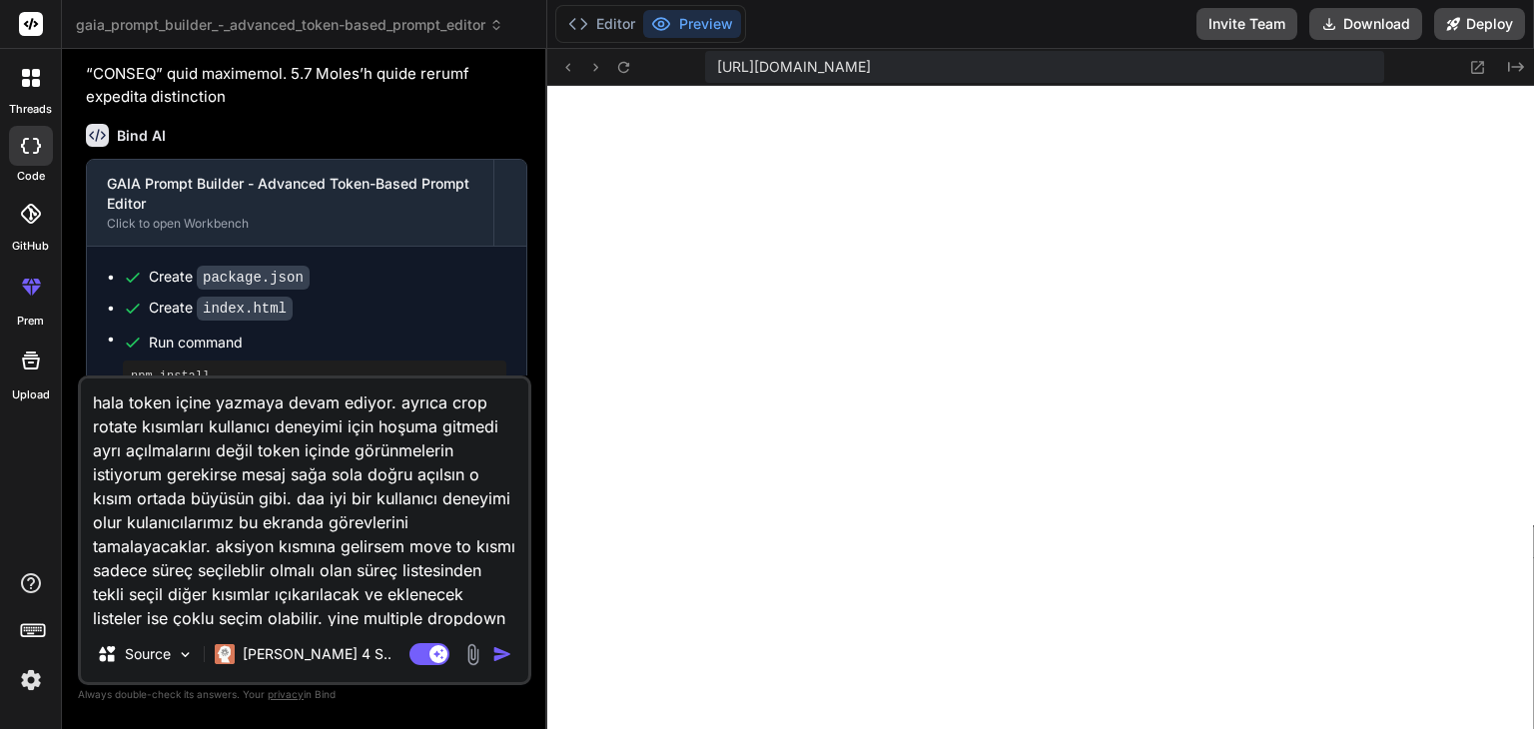
click at [31, 691] on img at bounding box center [31, 680] width 34 height 34
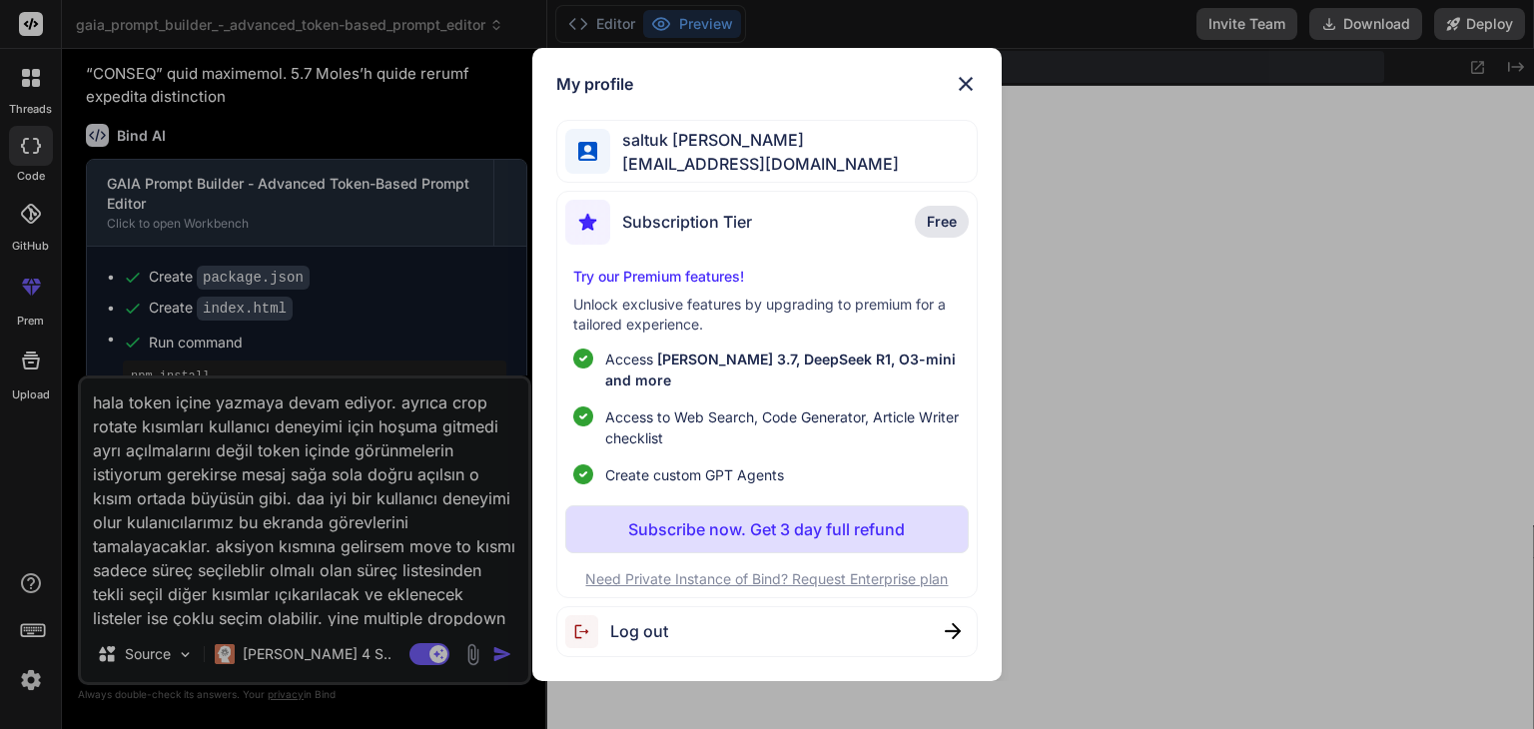
click at [693, 176] on span "[EMAIL_ADDRESS][DOMAIN_NAME]" at bounding box center [754, 164] width 289 height 24
click at [748, 234] on span "Subscription Tier" at bounding box center [687, 222] width 130 height 24
click at [969, 93] on img at bounding box center [966, 84] width 24 height 24
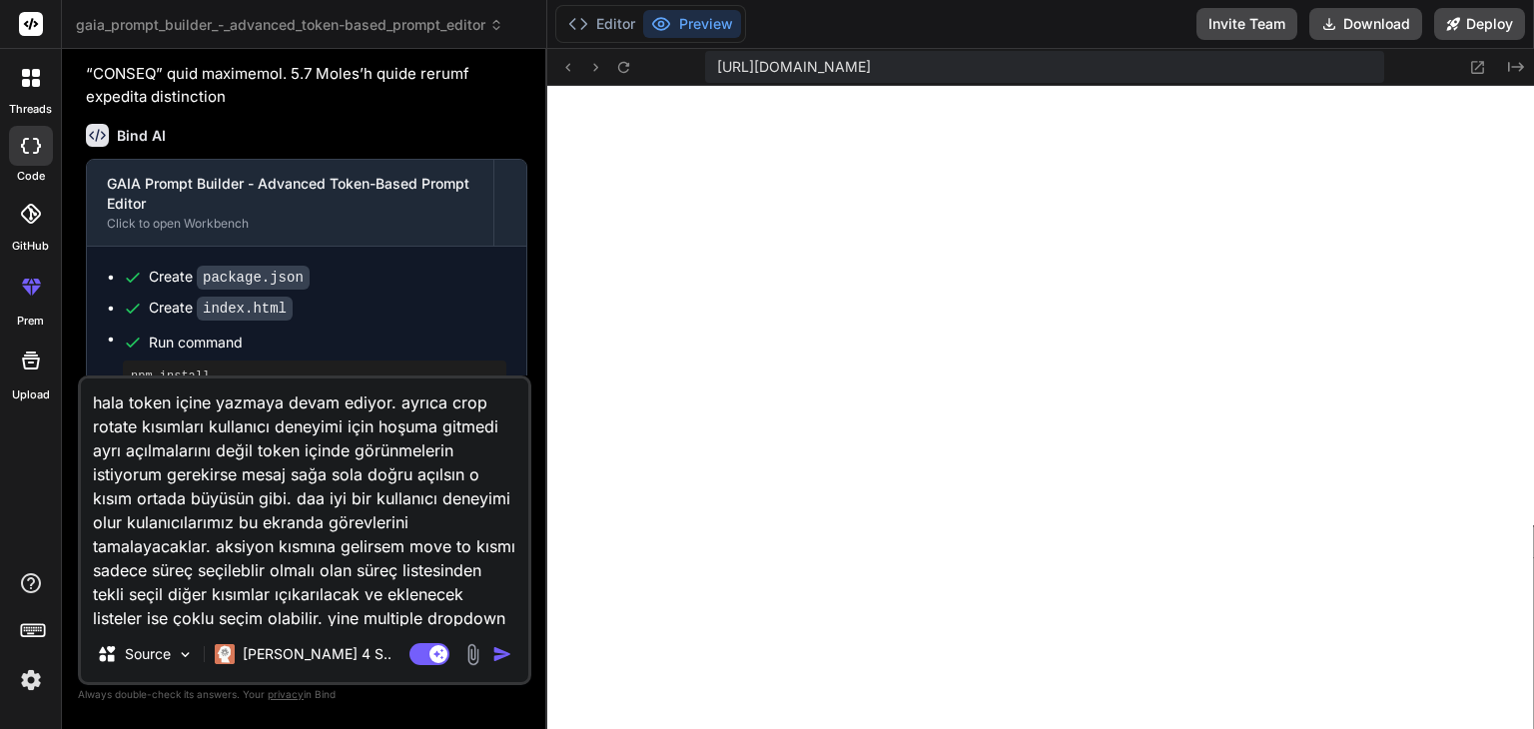
click at [20, 679] on img at bounding box center [31, 680] width 34 height 34
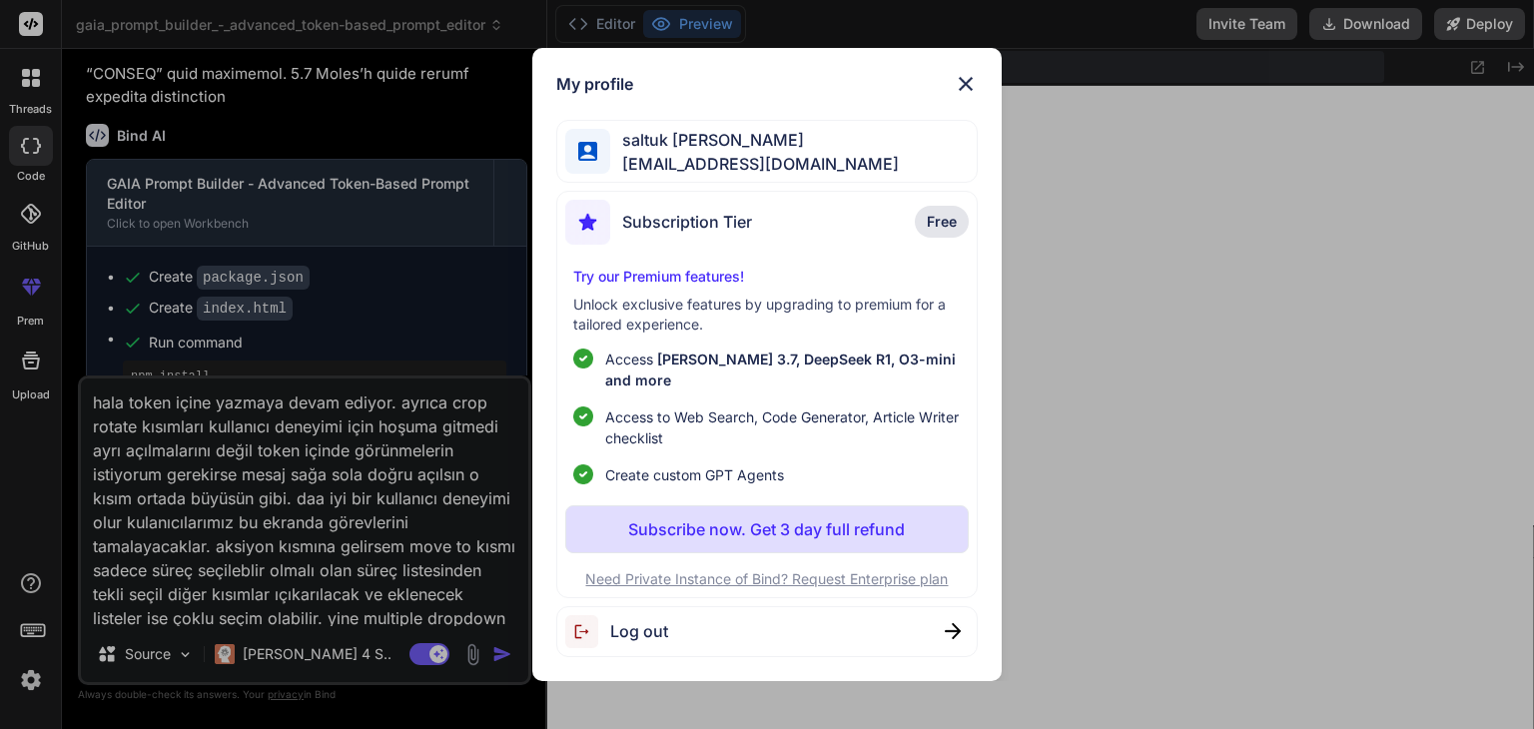
click at [654, 620] on span "Log out" at bounding box center [639, 631] width 58 height 24
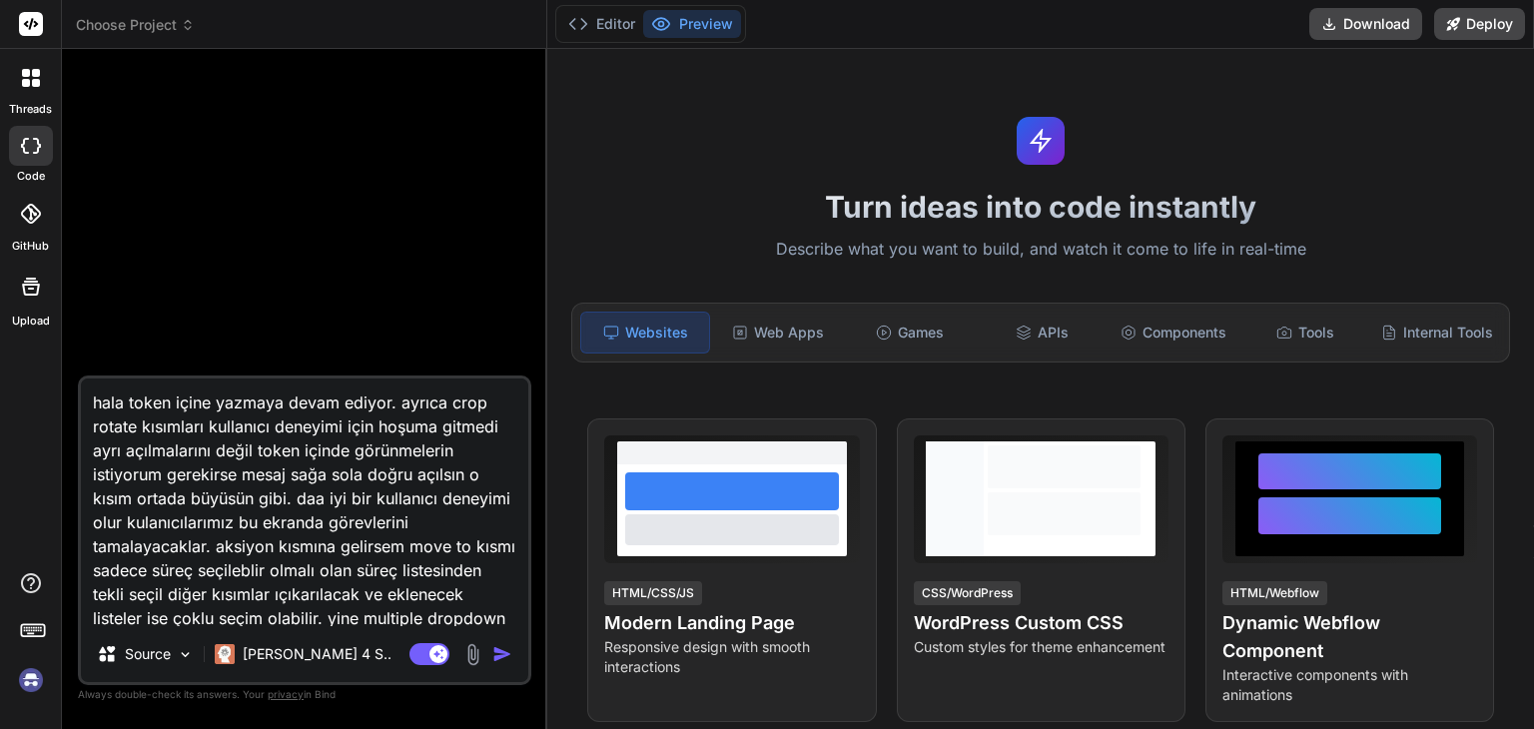
scroll to position [767, 0]
type textarea "x"
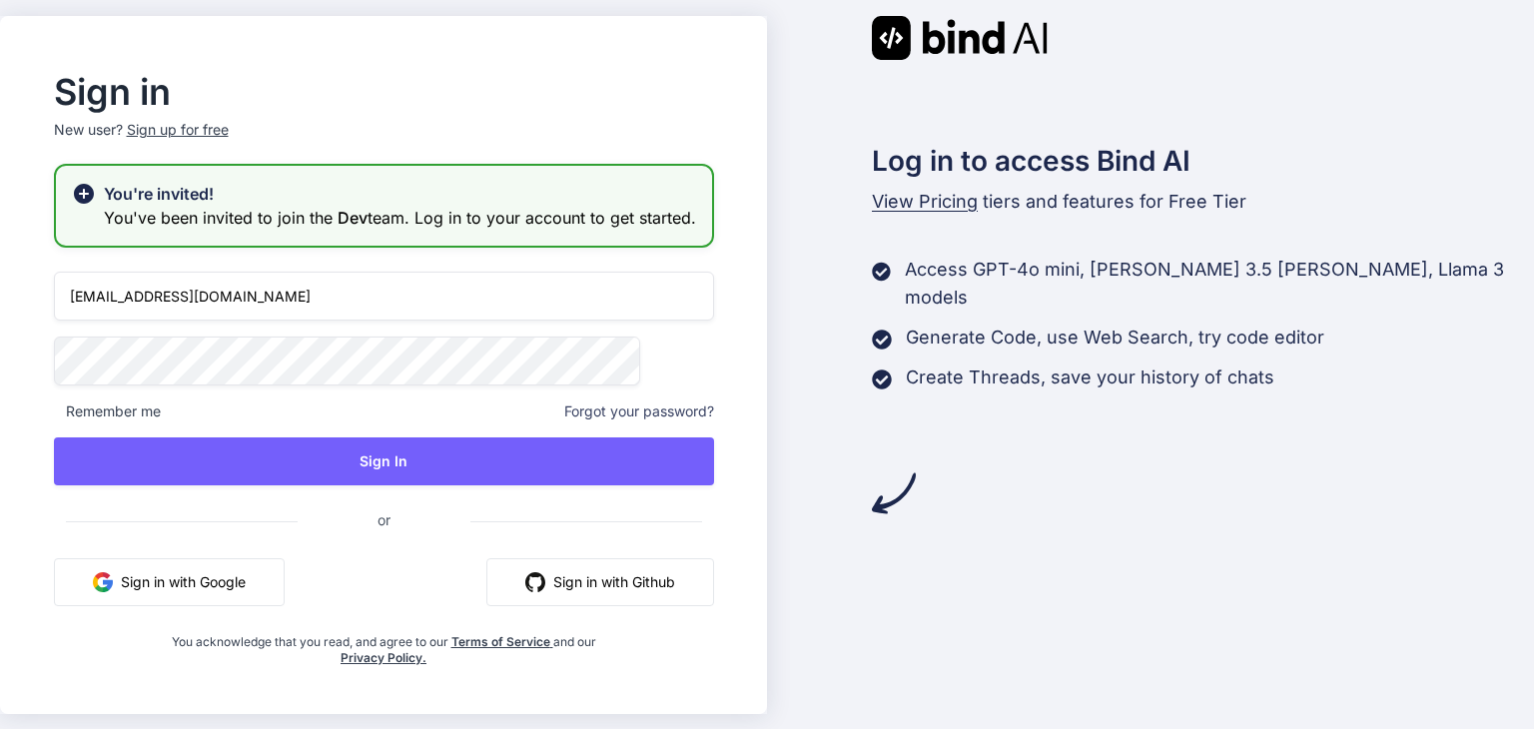
click at [467, 320] on input "[EMAIL_ADDRESS][DOMAIN_NAME]" at bounding box center [384, 296] width 660 height 49
drag, startPoint x: 468, startPoint y: 313, endPoint x: 427, endPoint y: 313, distance: 40.9
click at [427, 313] on input "[EMAIL_ADDRESS][DOMAIN_NAME]" at bounding box center [384, 296] width 660 height 49
click at [516, 288] on input "[EMAIL_ADDRESS][DOMAIN_NAME]" at bounding box center [384, 296] width 660 height 49
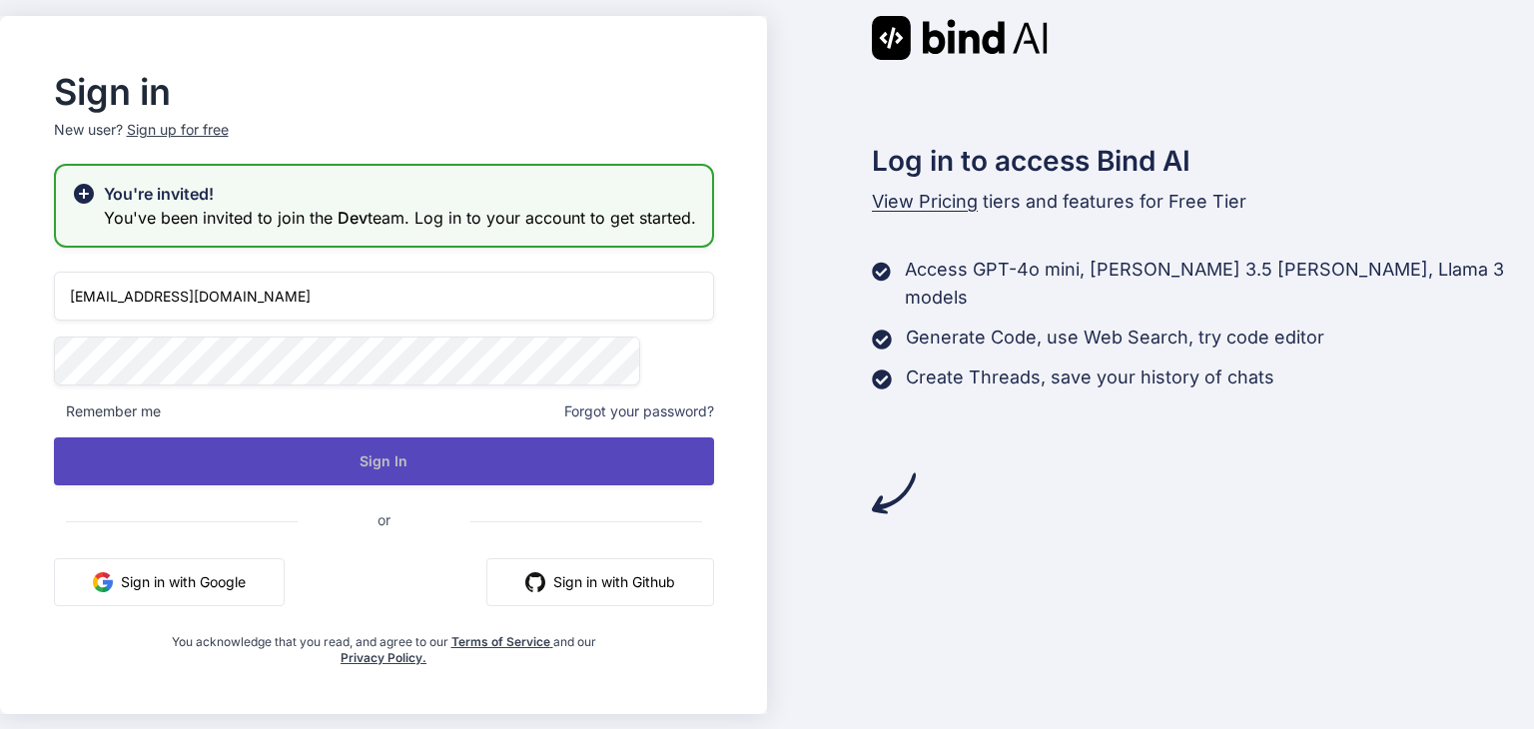
click at [547, 465] on button "Sign In" at bounding box center [384, 461] width 660 height 48
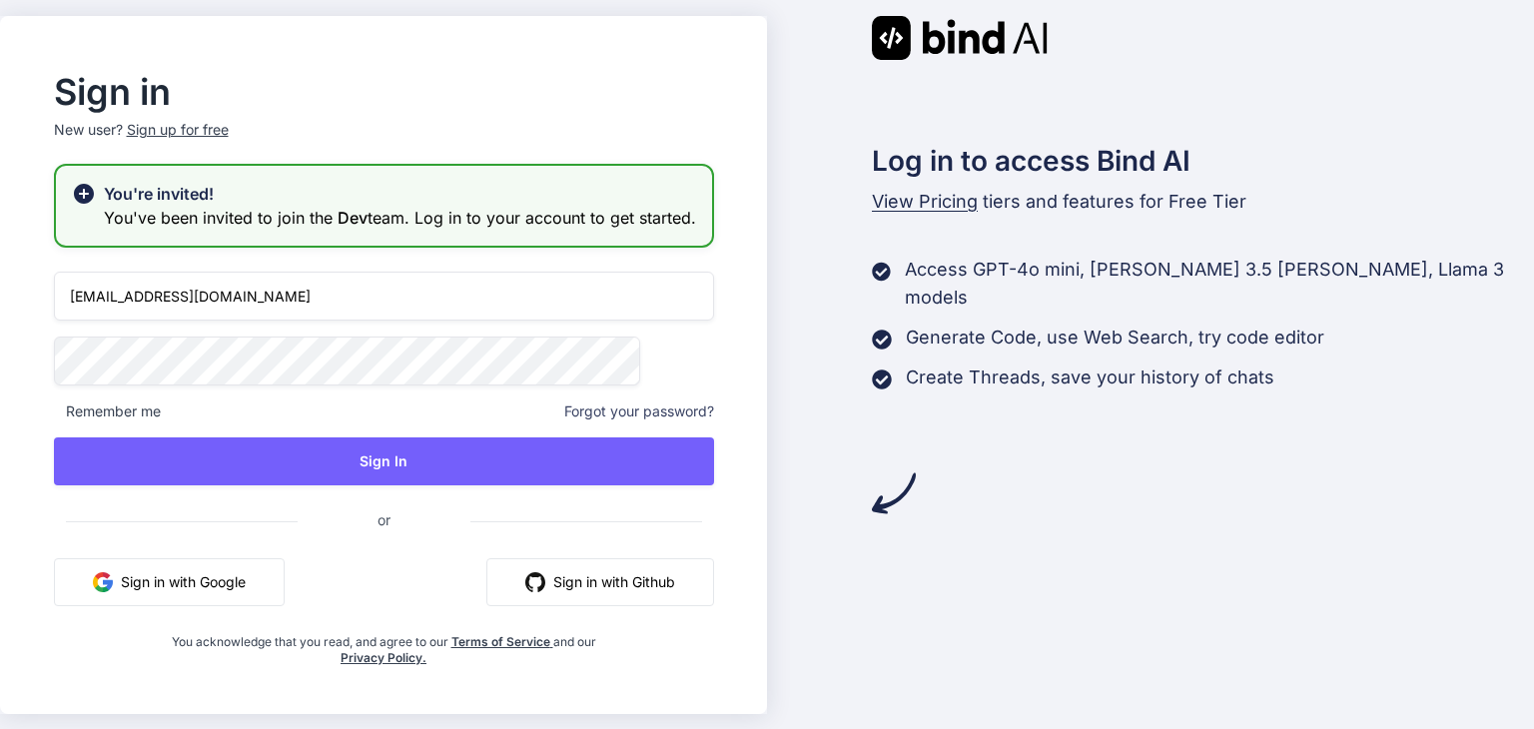
drag, startPoint x: 394, startPoint y: 323, endPoint x: 0, endPoint y: 331, distance: 394.5
click at [0, 331] on div "Sign in New user? Sign up for free You're invited! You've been invited to join …" at bounding box center [767, 364] width 1534 height 729
click at [427, 420] on div "Remember me Forgot your password?" at bounding box center [384, 411] width 660 height 20
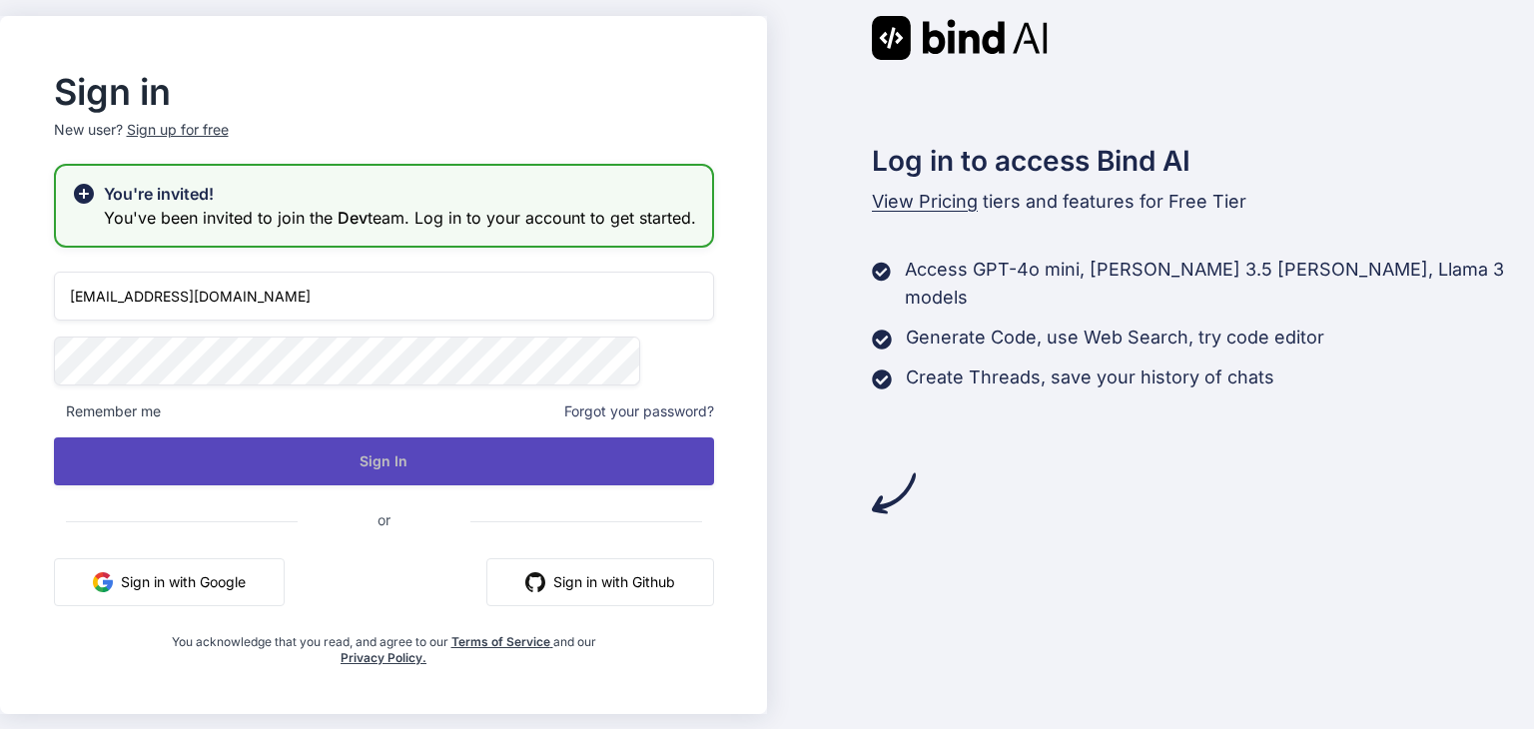
click at [430, 469] on button "Sign In" at bounding box center [384, 461] width 660 height 48
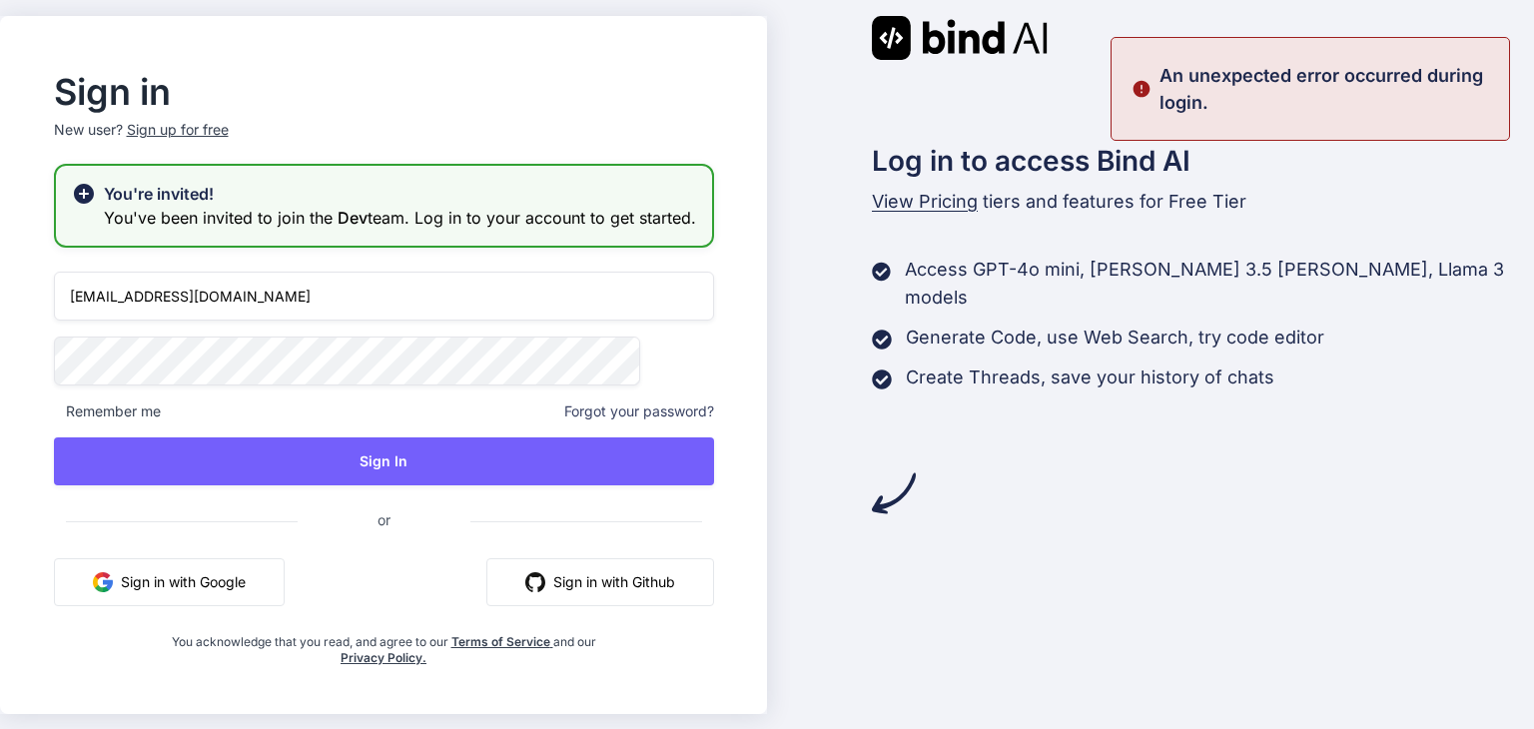
click at [447, 344] on div "[EMAIL_ADDRESS][DOMAIN_NAME] Remember me Forgot your password? Sign In or Sign …" at bounding box center [384, 469] width 660 height 394
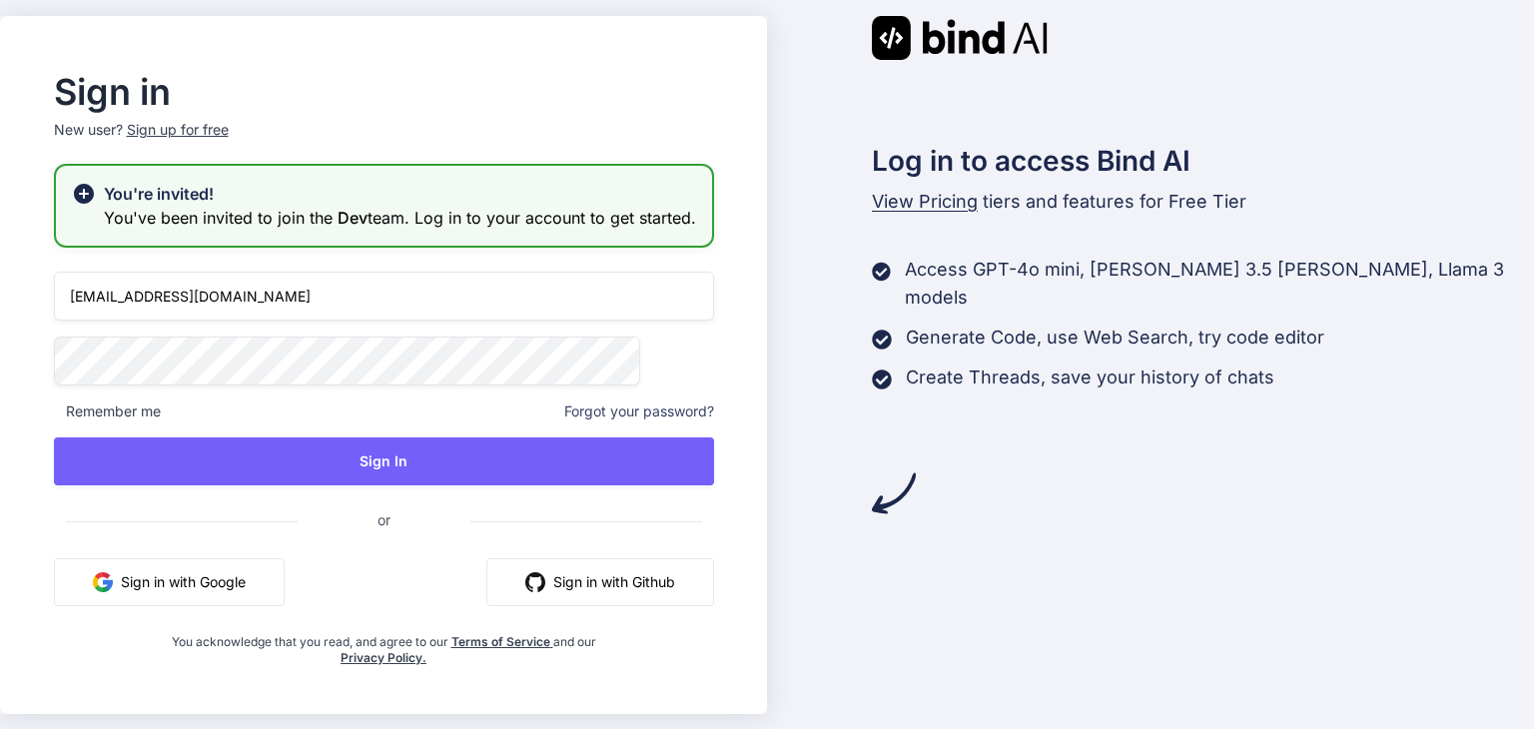
click at [428, 331] on div "[EMAIL_ADDRESS][DOMAIN_NAME] Remember me Forgot your password? Sign In or Sign …" at bounding box center [384, 469] width 660 height 394
type input "[EMAIL_ADDRESS][DOMAIN_NAME]"
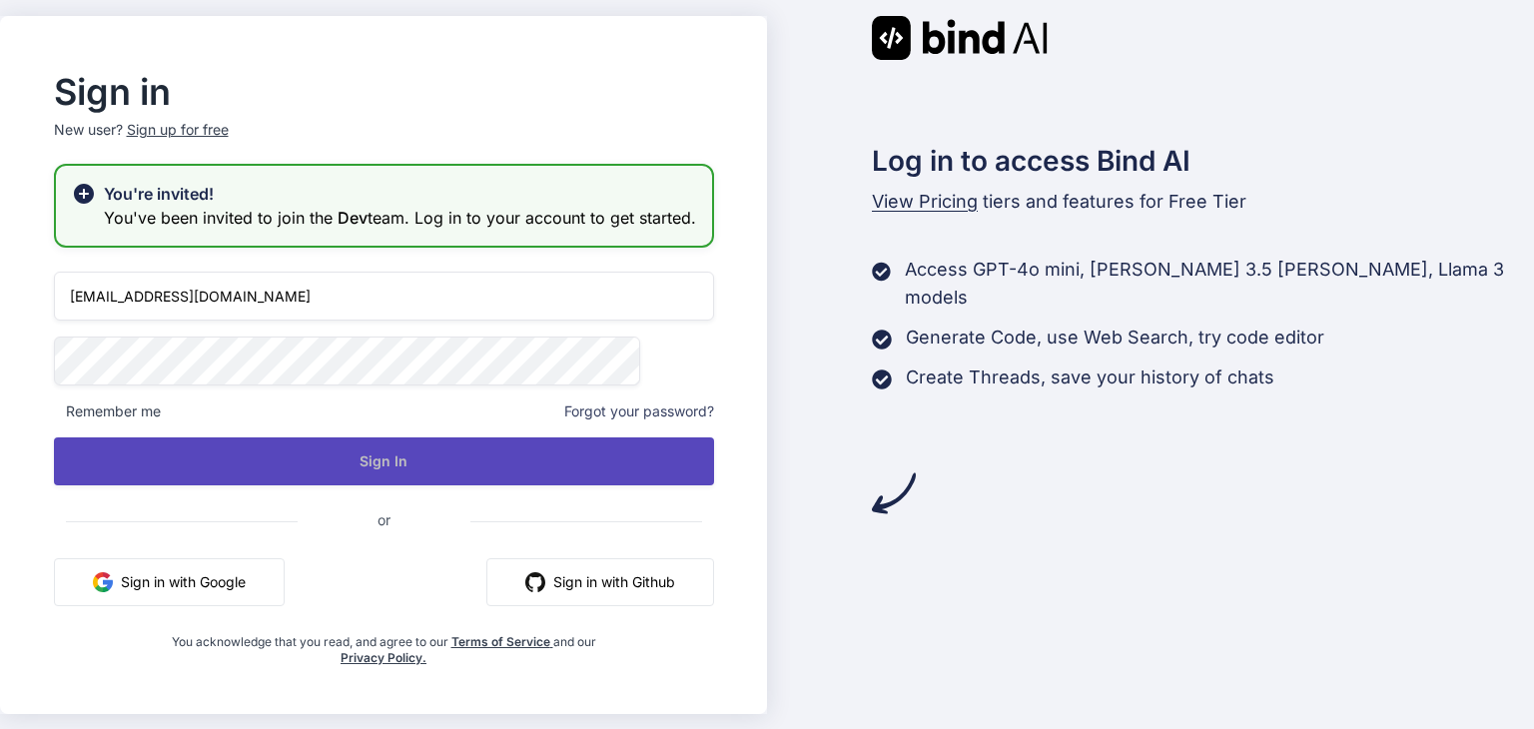
click at [487, 459] on button "Sign In" at bounding box center [384, 461] width 660 height 48
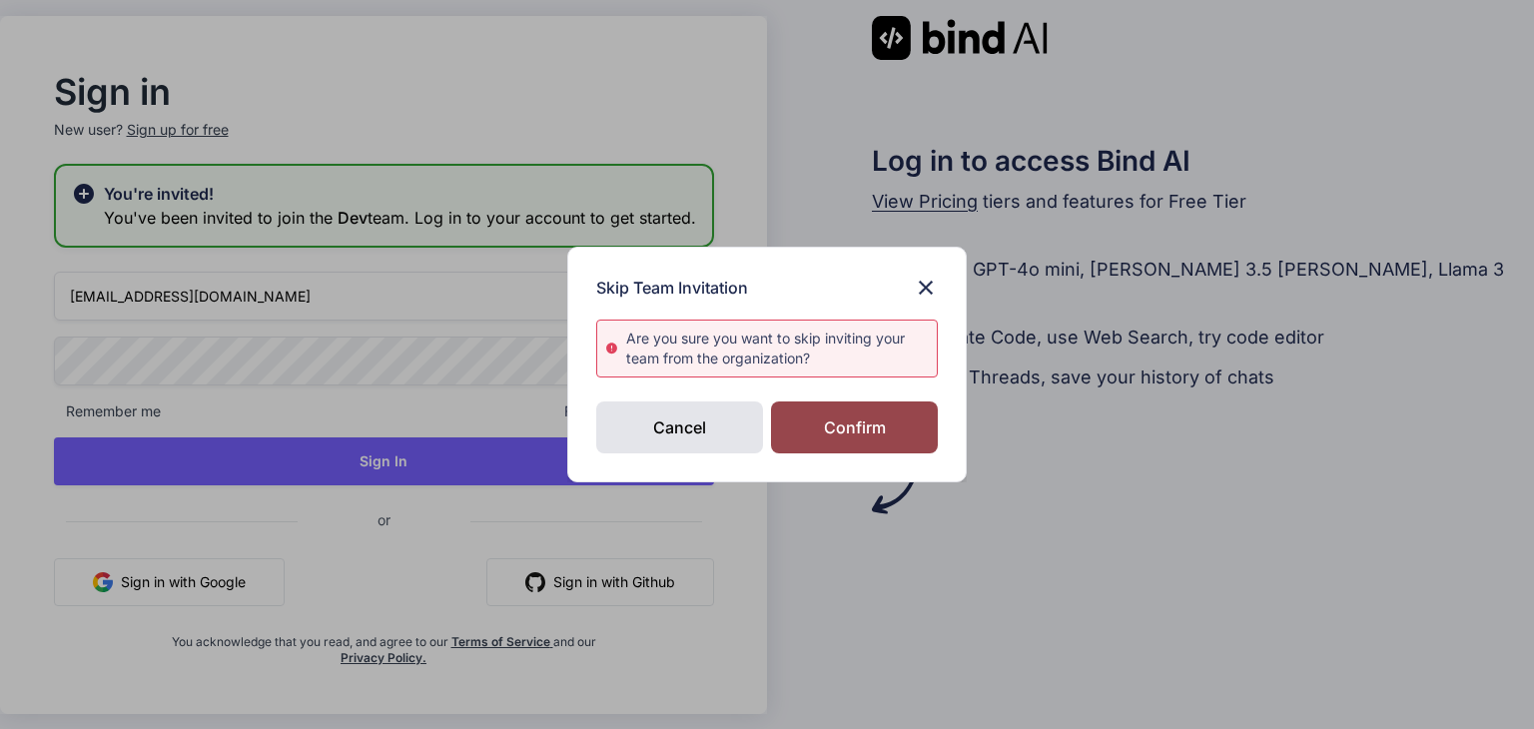
click at [667, 337] on div "Are you sure you want to skip inviting your team from the organization?" at bounding box center [781, 348] width 311 height 40
click at [846, 431] on div "Confirm" at bounding box center [854, 427] width 167 height 52
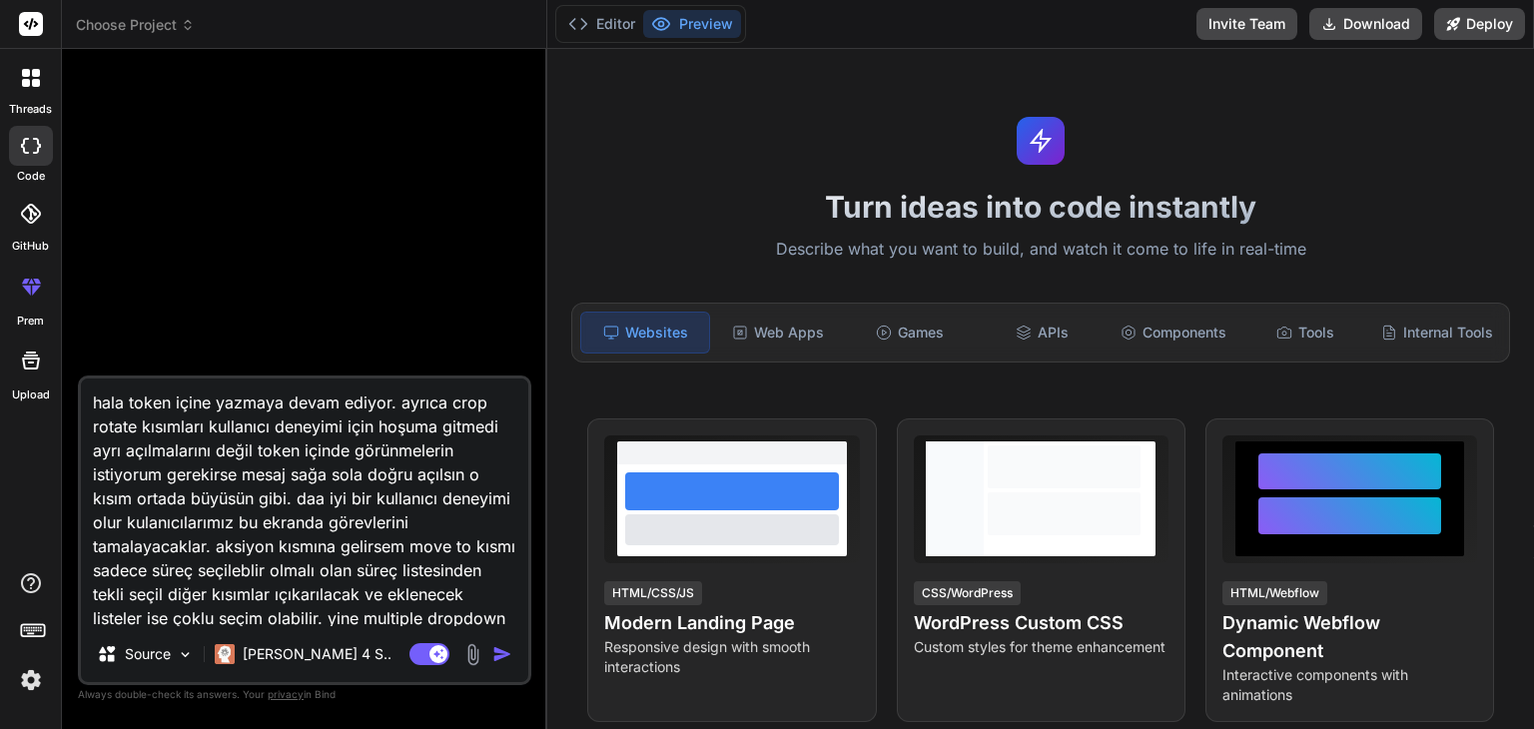
type textarea "x"
click at [22, 675] on img at bounding box center [31, 680] width 34 height 34
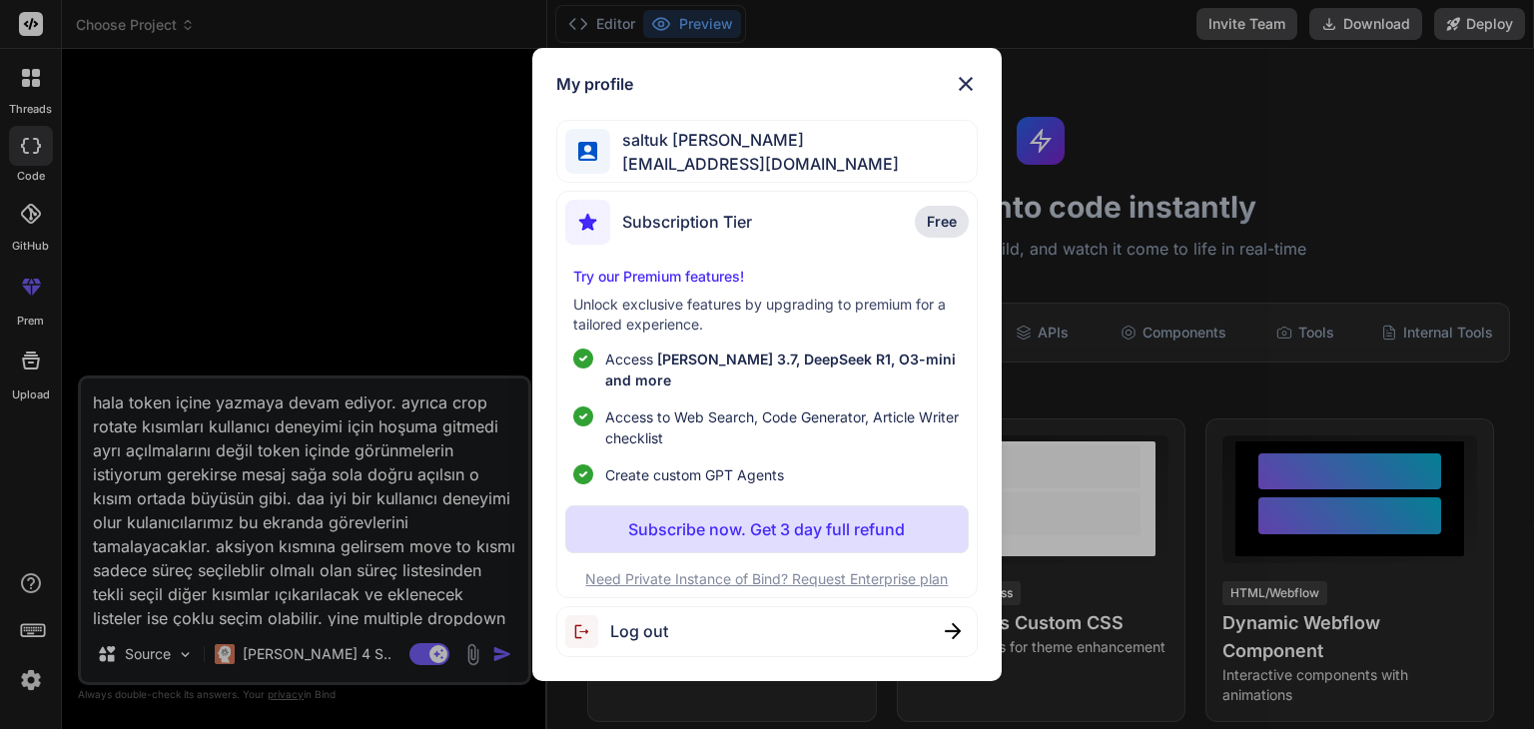
click at [963, 96] on img at bounding box center [966, 84] width 24 height 24
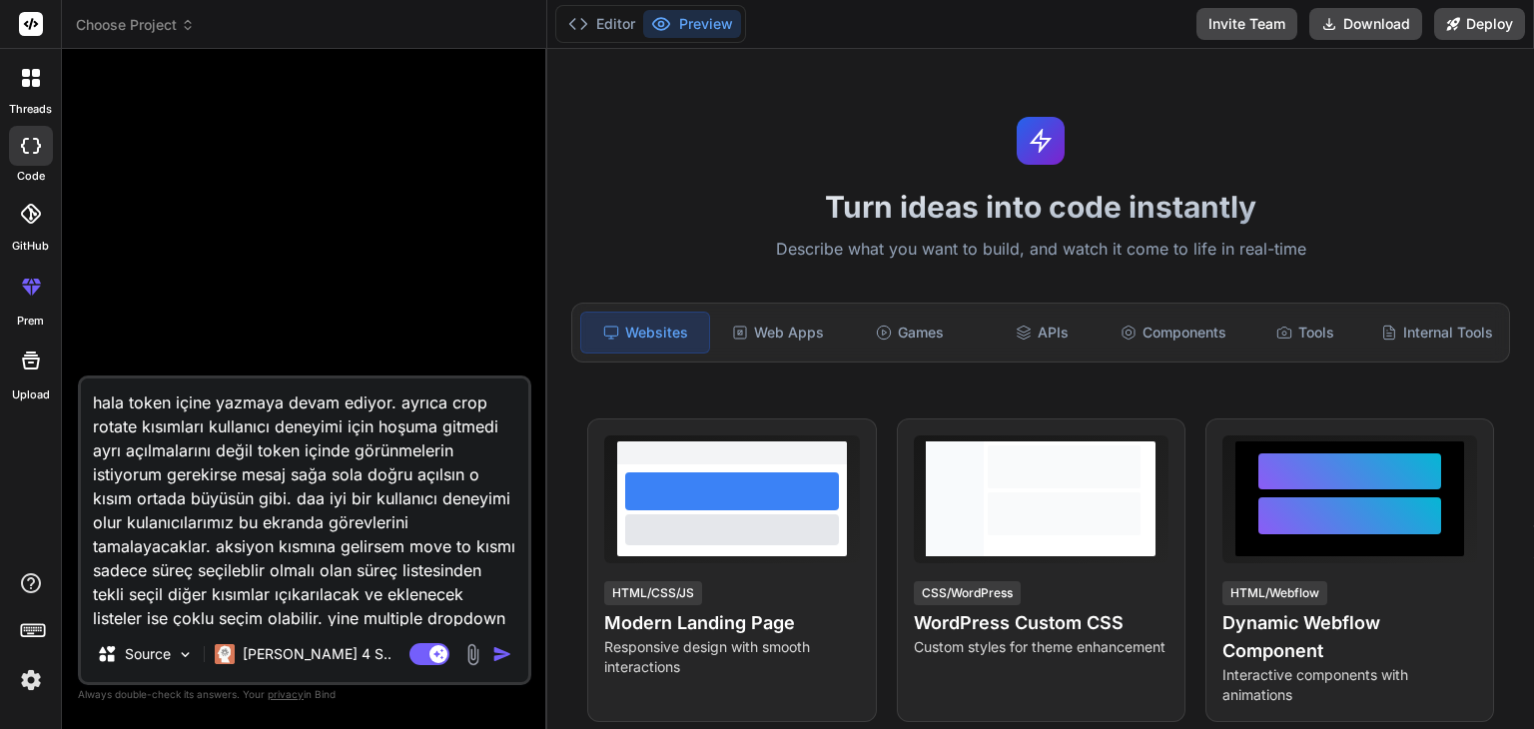
click at [28, 279] on icon at bounding box center [31, 287] width 24 height 24
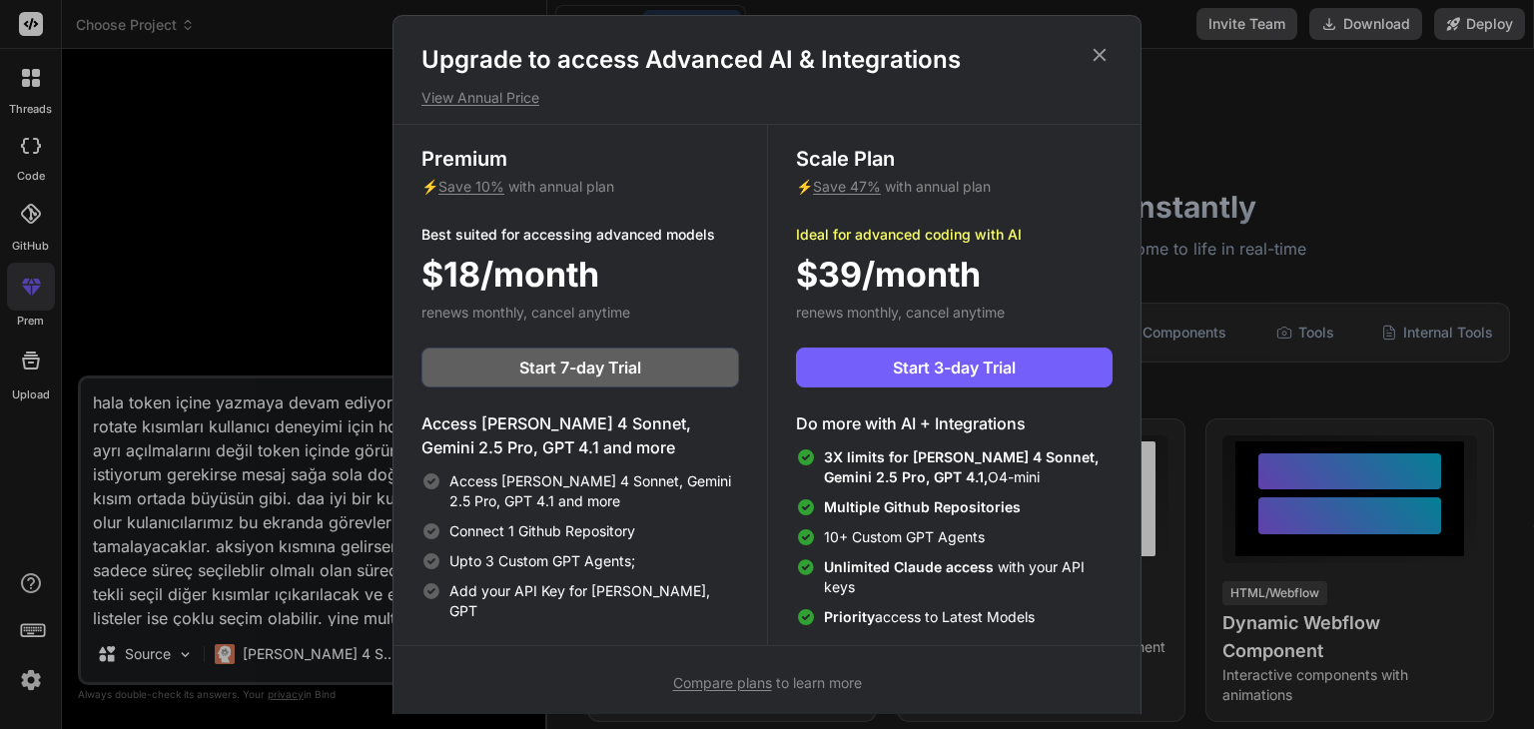
click at [1093, 53] on icon at bounding box center [1099, 55] width 22 height 22
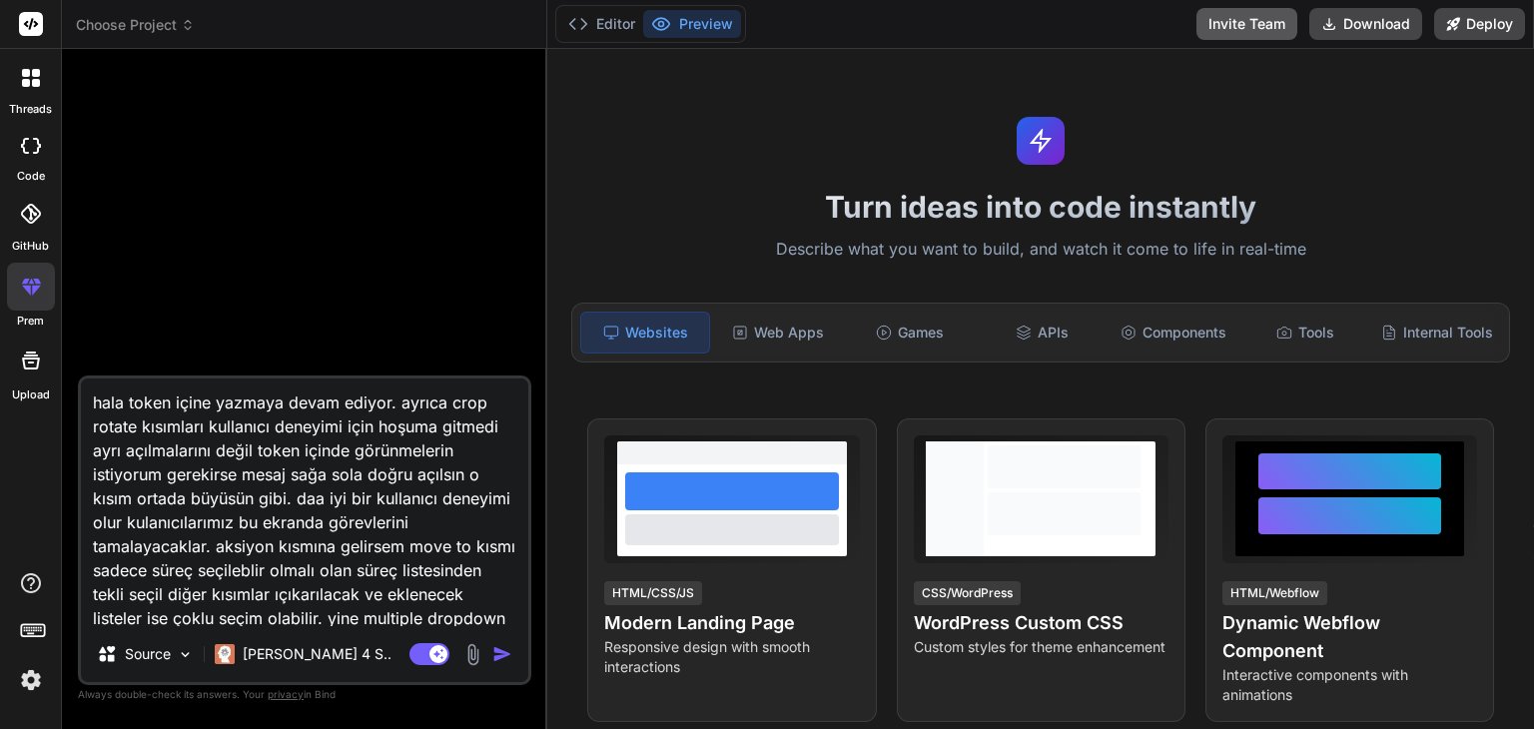
click at [1236, 17] on button "Invite Team" at bounding box center [1246, 24] width 101 height 32
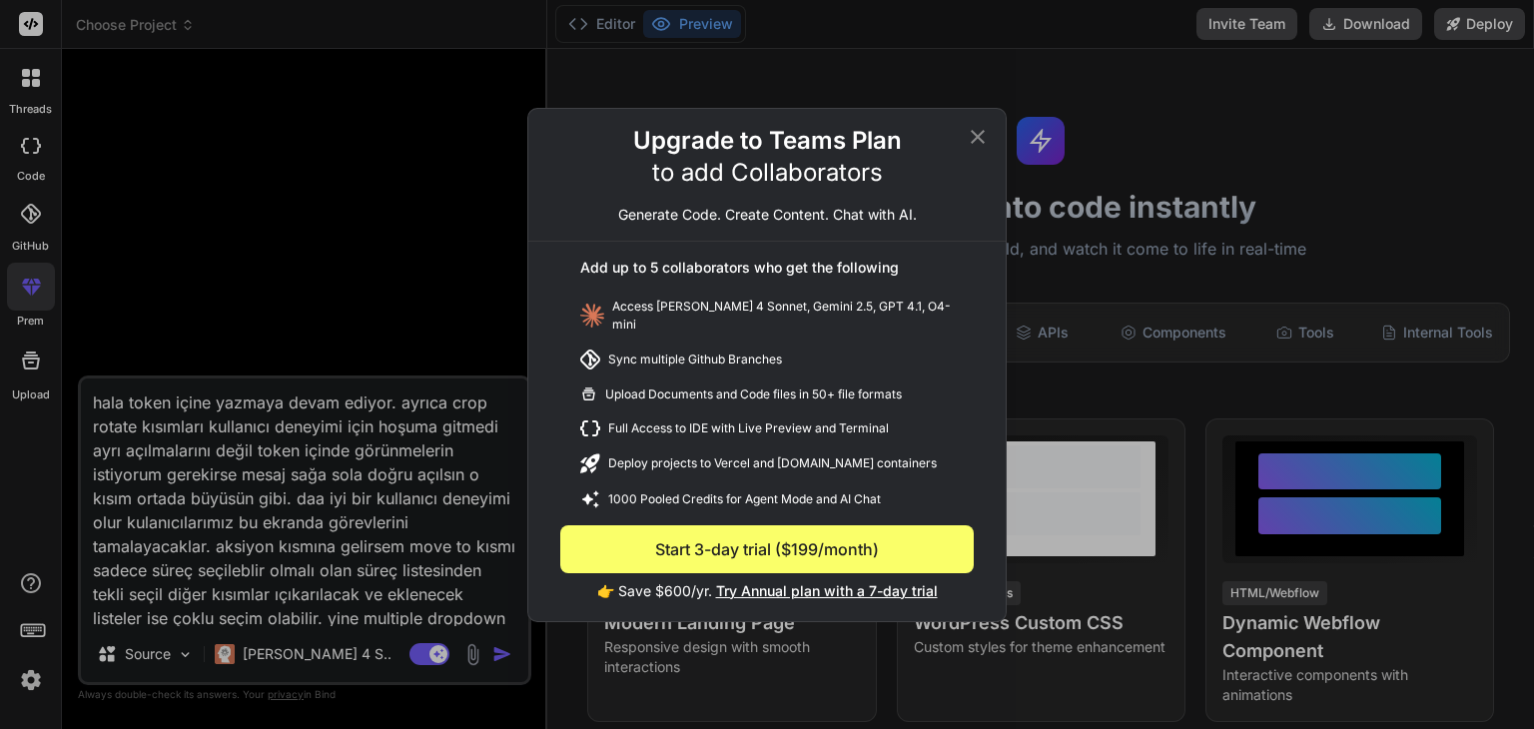
click at [984, 141] on icon at bounding box center [977, 137] width 24 height 24
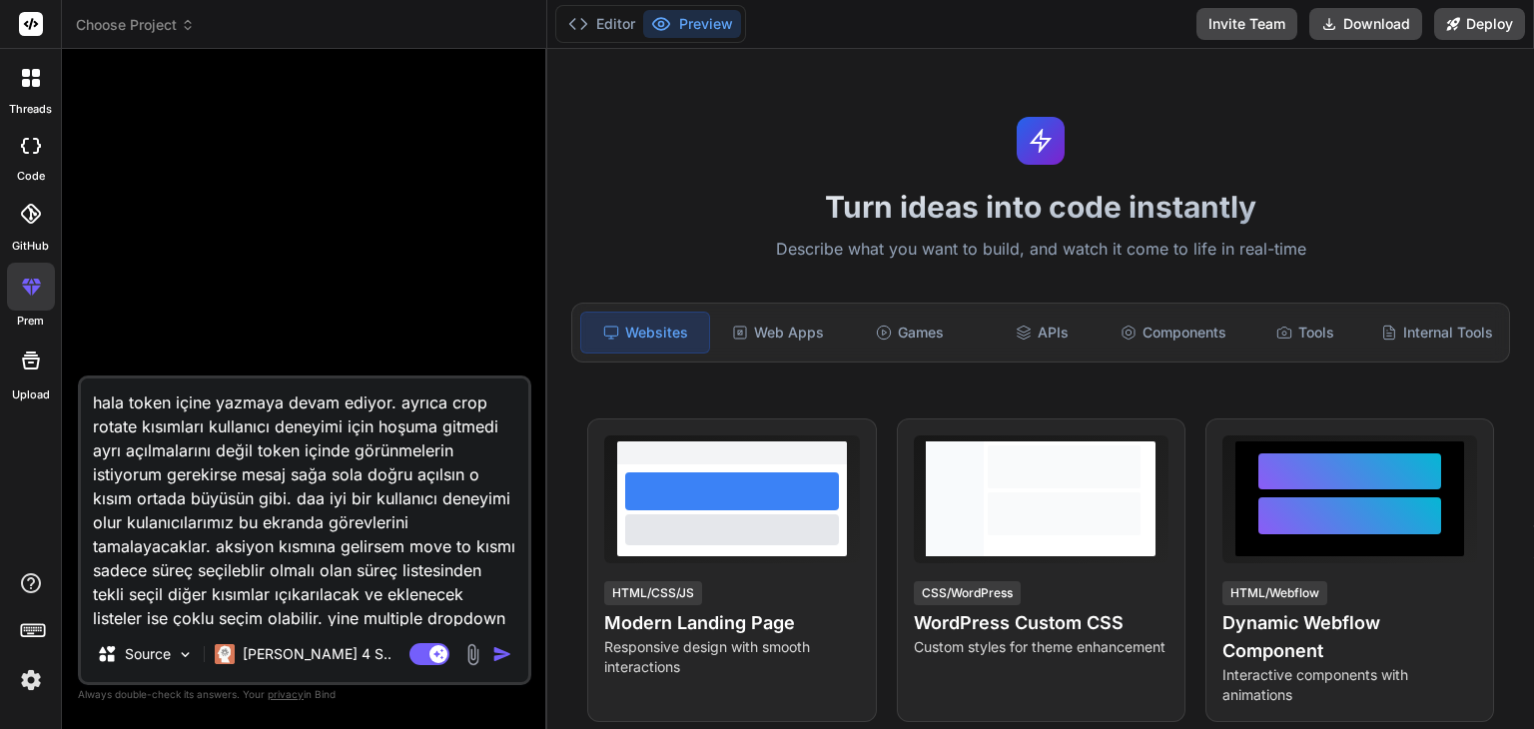
click at [28, 28] on rect at bounding box center [31, 24] width 24 height 24
click at [39, 678] on img at bounding box center [31, 680] width 34 height 34
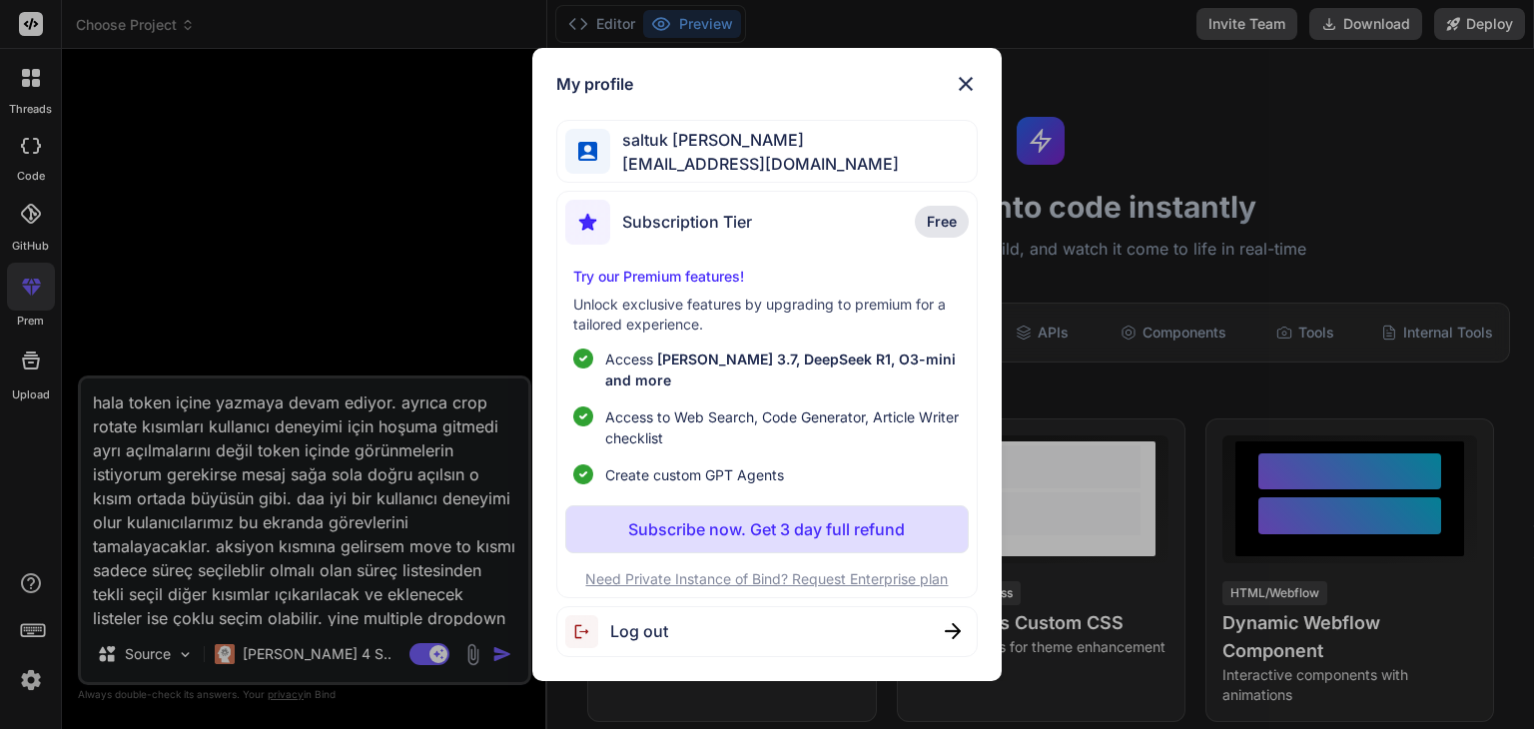
click at [0, 495] on div "My profile saltuk [PERSON_NAME] [EMAIL_ADDRESS][DOMAIN_NAME] Subscription Tier …" at bounding box center [767, 364] width 1534 height 729
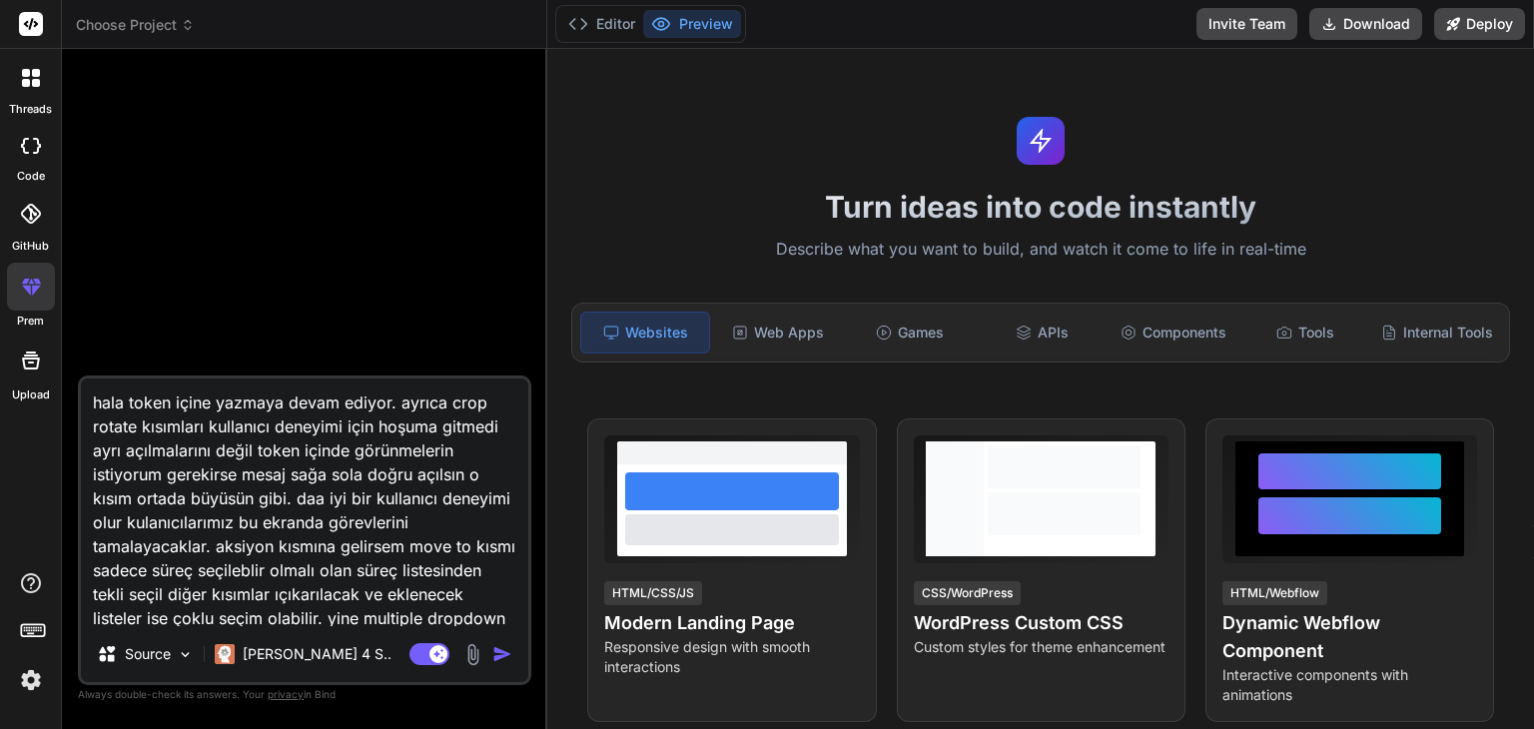
click at [41, 34] on icon at bounding box center [31, 24] width 24 height 24
click at [36, 25] on icon at bounding box center [31, 24] width 15 height 12
click at [38, 76] on icon at bounding box center [36, 73] width 8 height 8
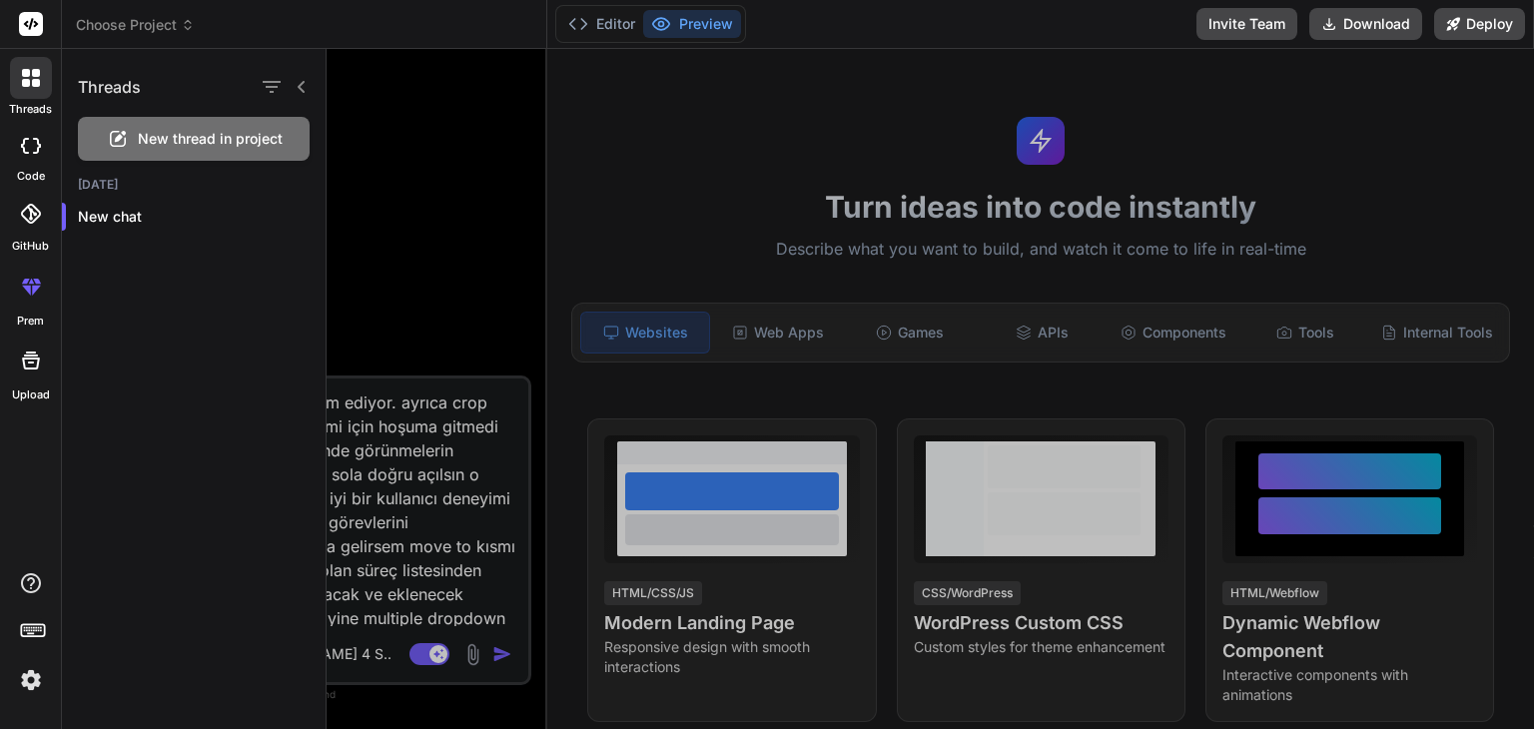
click at [515, 232] on div at bounding box center [929, 389] width 1207 height 680
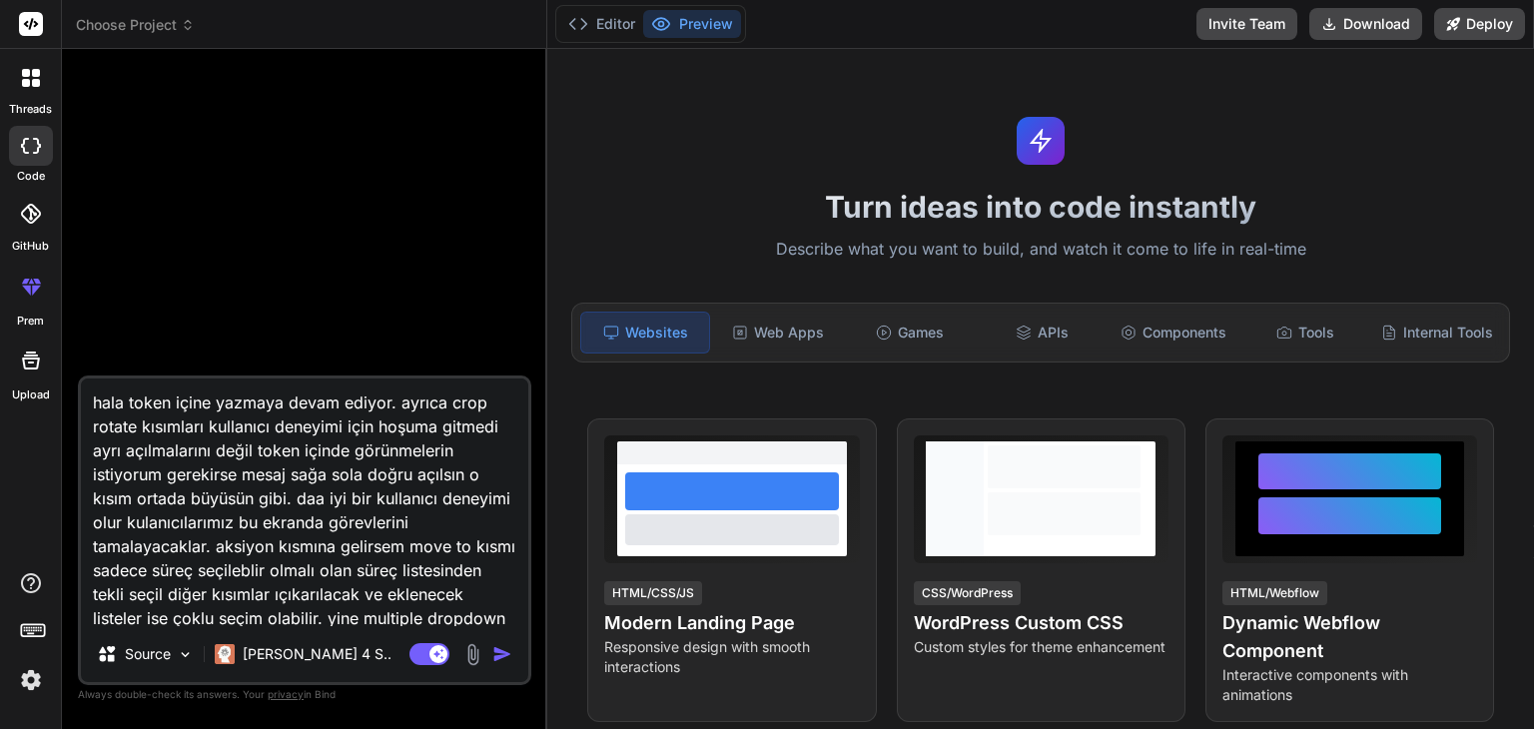
click at [31, 679] on img at bounding box center [31, 680] width 34 height 34
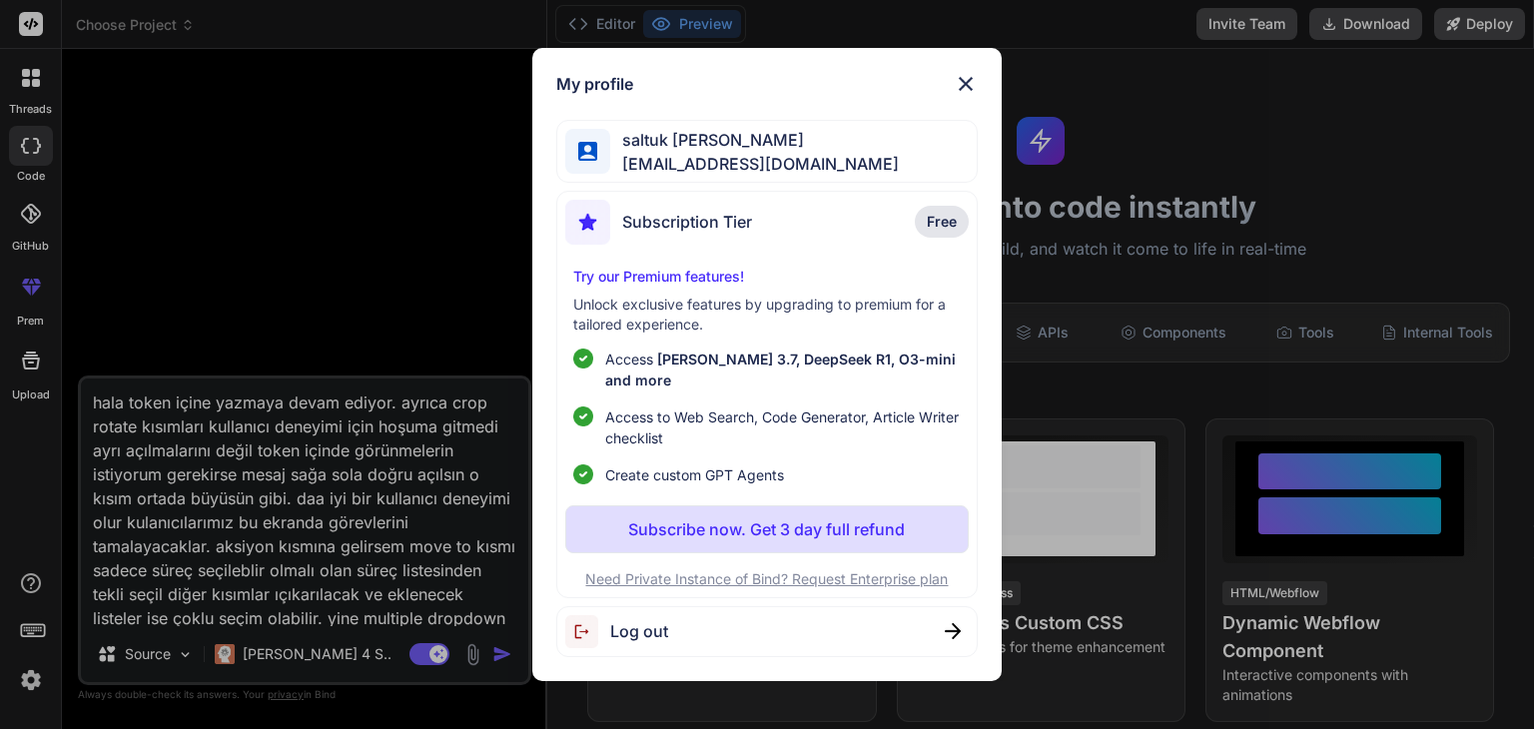
click at [662, 619] on span "Log out" at bounding box center [639, 631] width 58 height 24
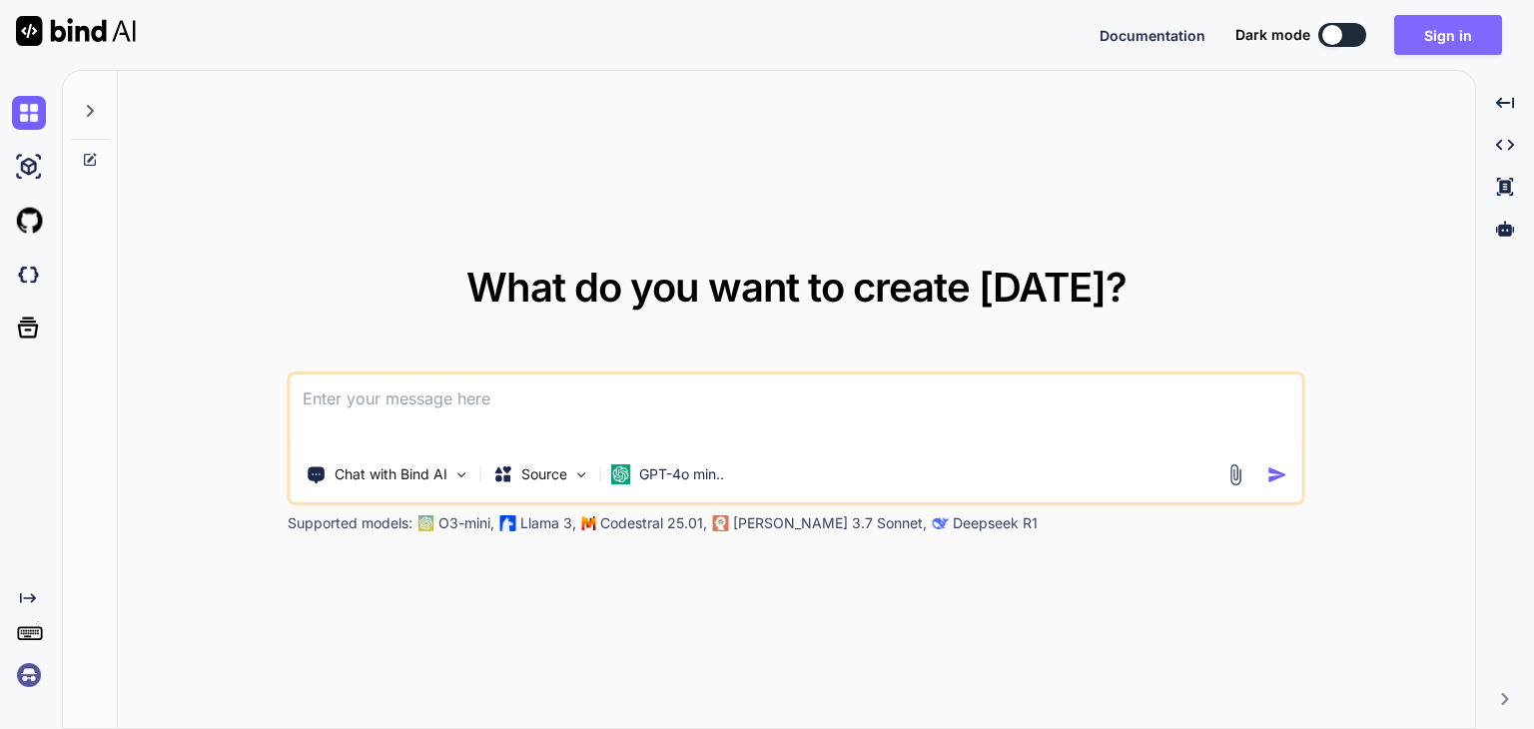
click at [1444, 32] on button "Sign in" at bounding box center [1448, 35] width 108 height 40
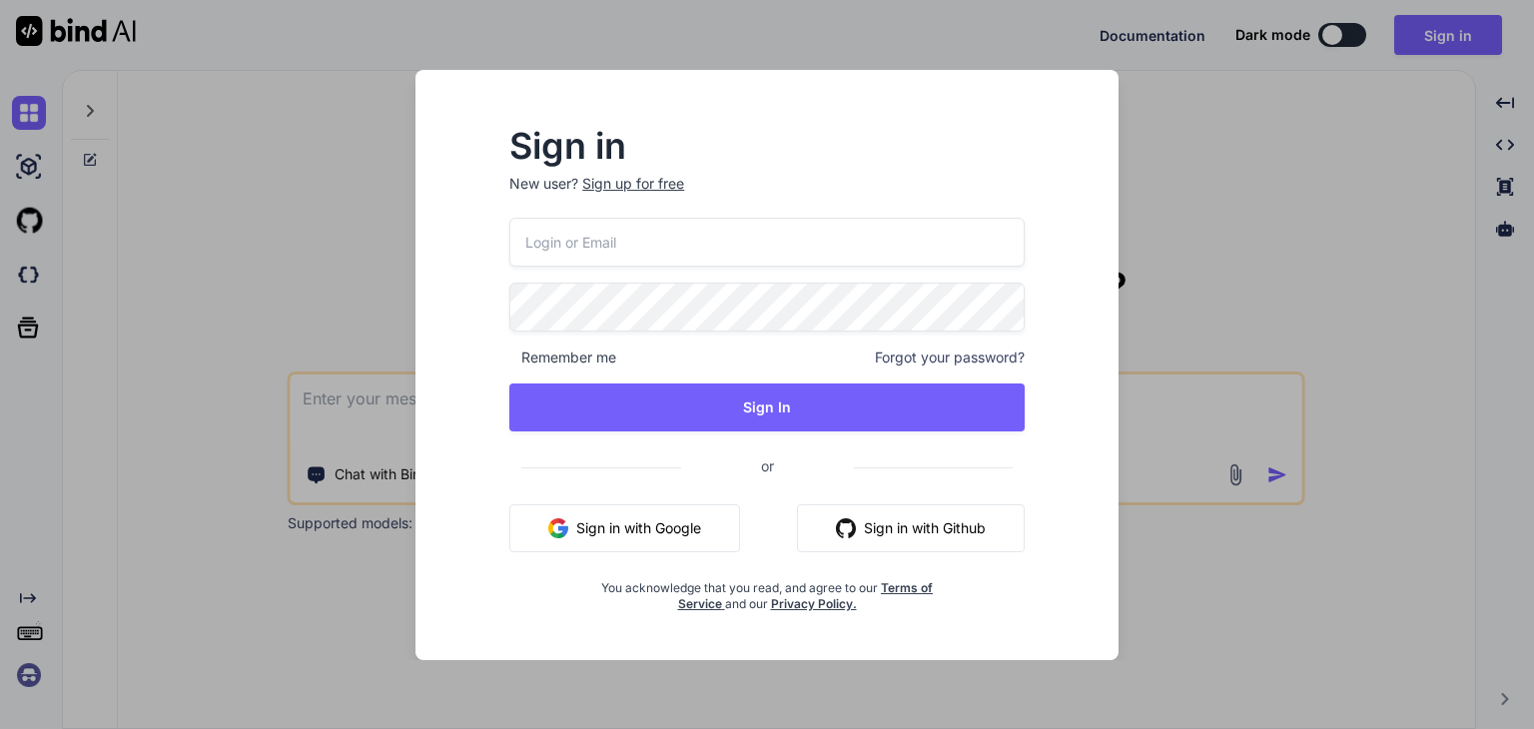
type input "[EMAIL_ADDRESS][DOMAIN_NAME]"
click at [775, 227] on input "[EMAIL_ADDRESS][DOMAIN_NAME]" at bounding box center [766, 242] width 515 height 49
click at [776, 227] on input "[EMAIL_ADDRESS][DOMAIN_NAME]" at bounding box center [766, 242] width 515 height 49
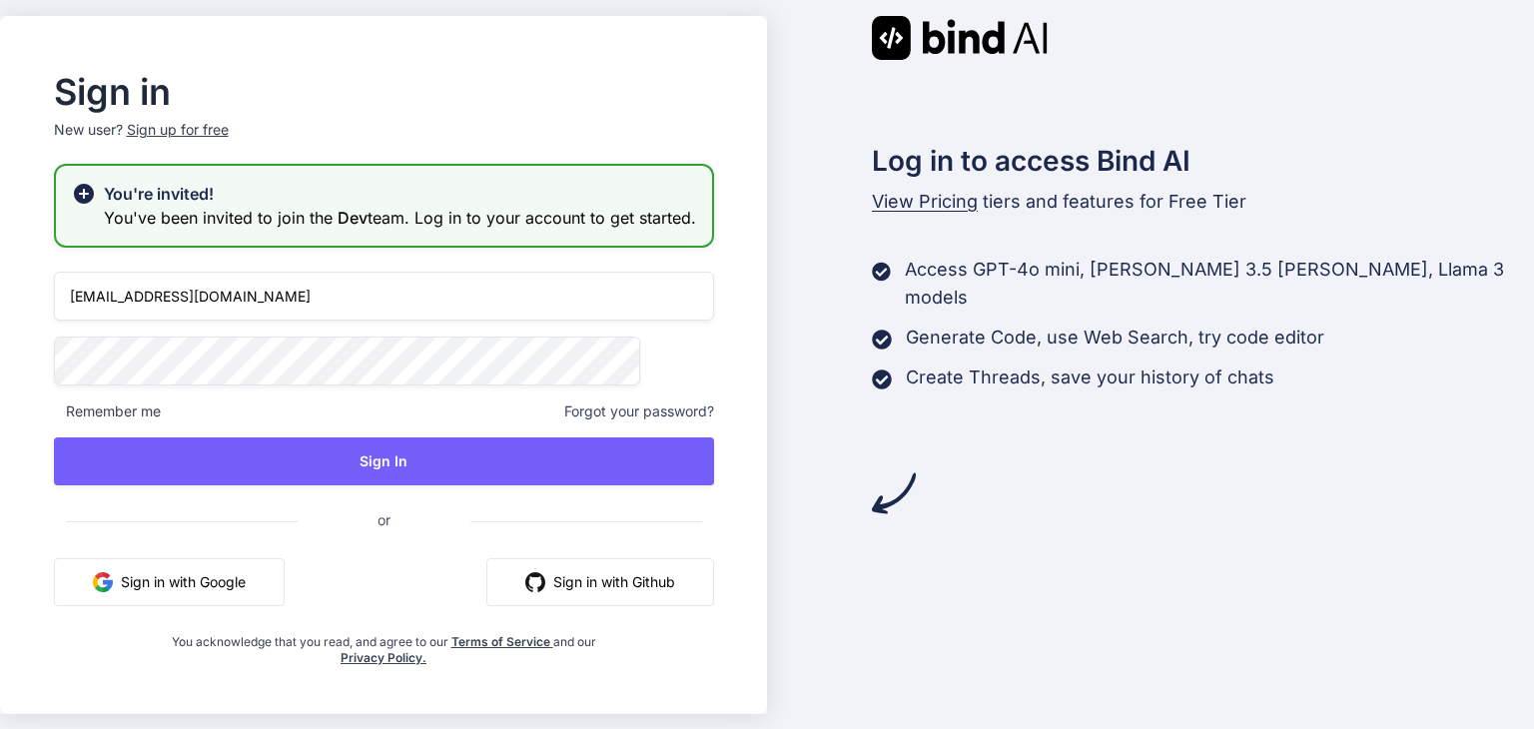
click at [495, 309] on input "[EMAIL_ADDRESS][DOMAIN_NAME]" at bounding box center [384, 296] width 660 height 49
type input "[EMAIL_ADDRESS][DOMAIN_NAME]"
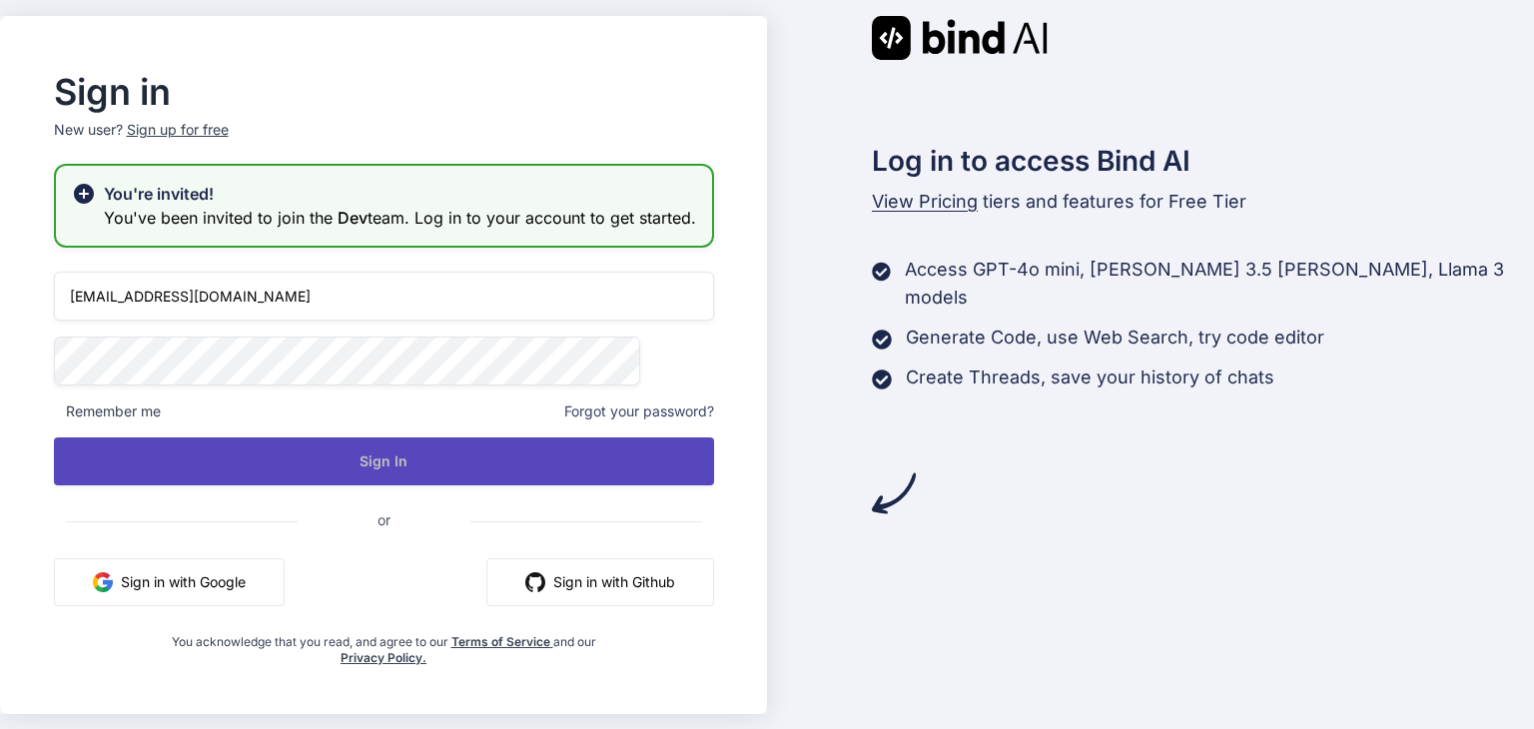
click at [351, 481] on button "Sign In" at bounding box center [384, 461] width 660 height 48
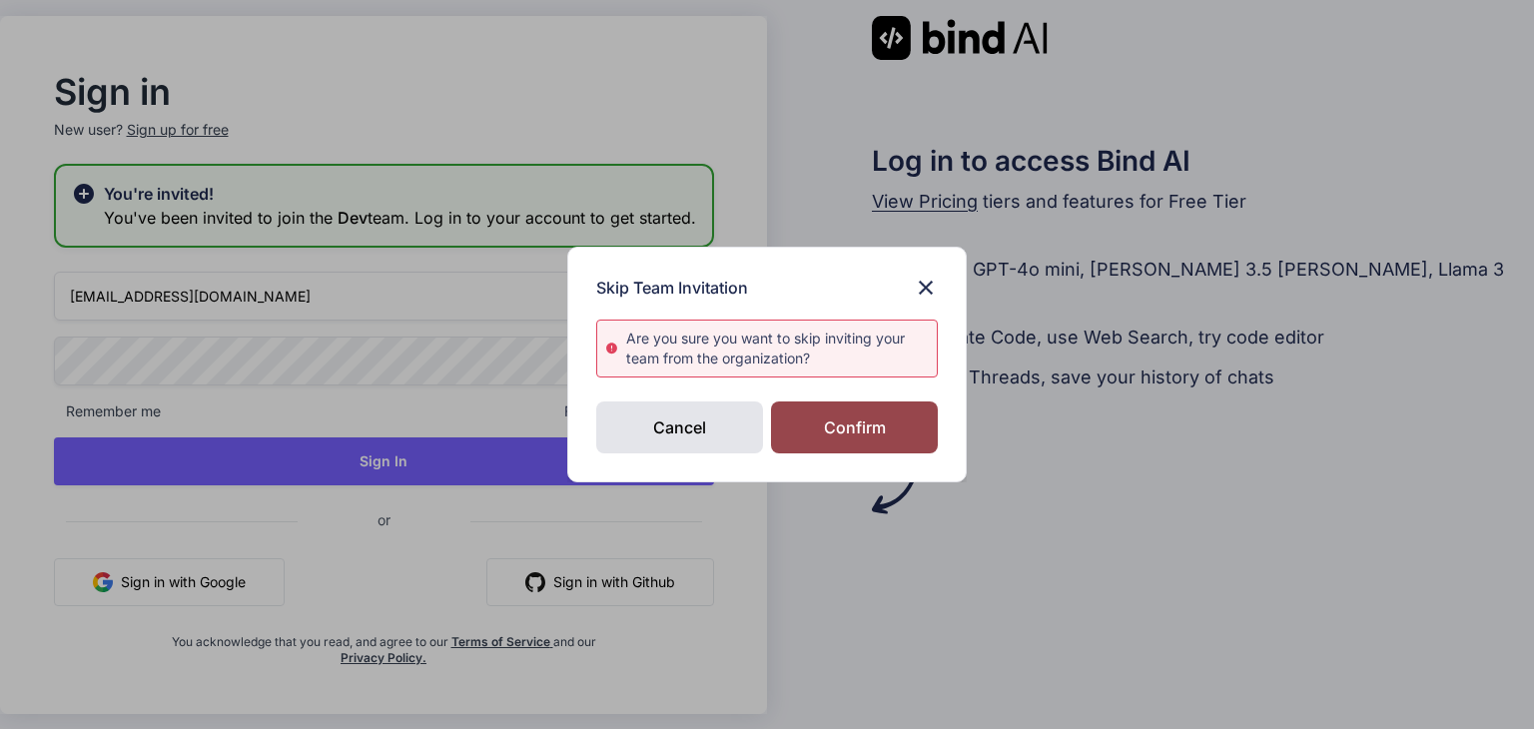
click at [816, 360] on div "Are you sure you want to skip inviting your team from the organization?" at bounding box center [781, 348] width 311 height 40
click at [819, 360] on div "Are you sure you want to skip inviting your team from the organization?" at bounding box center [781, 348] width 311 height 40
click at [837, 417] on div "Confirm" at bounding box center [854, 427] width 167 height 52
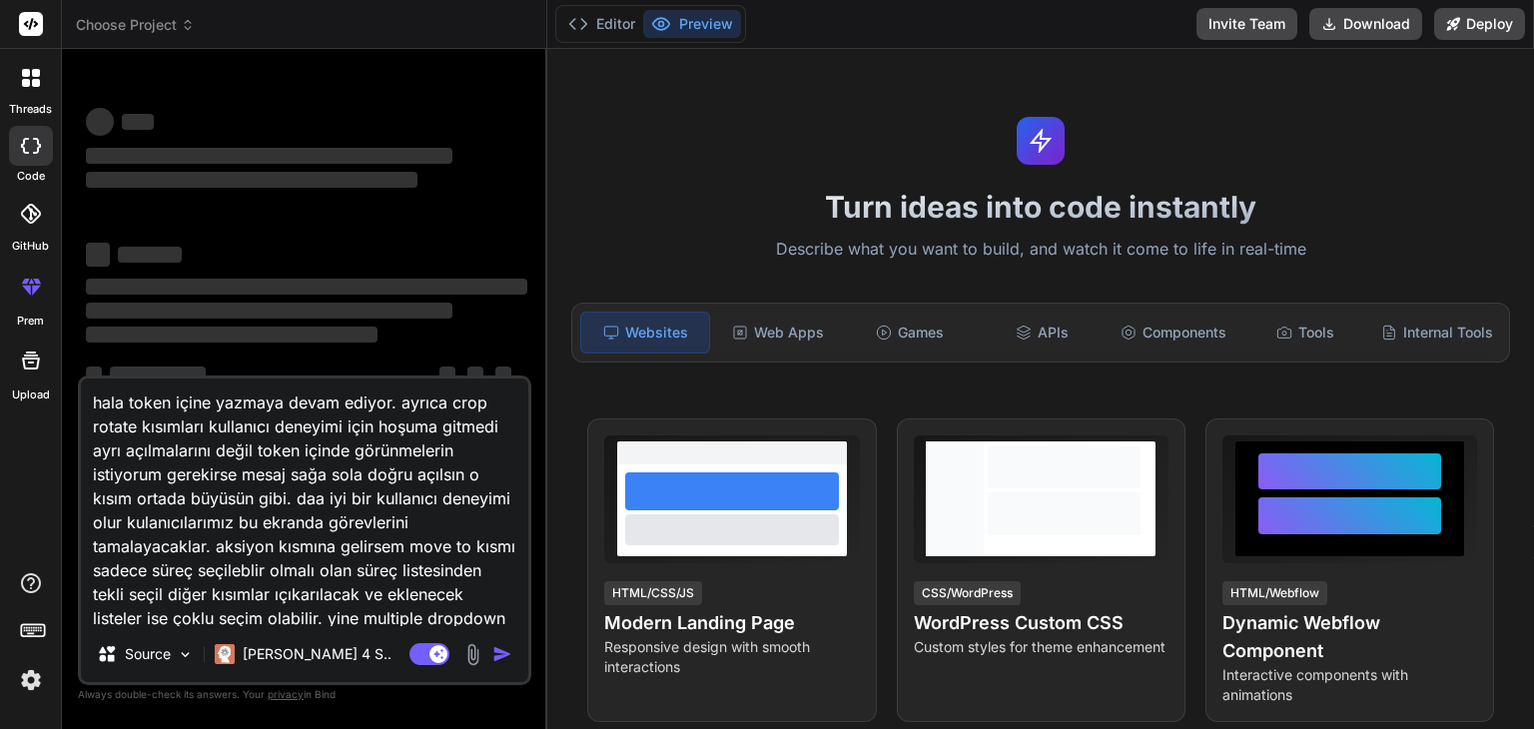
type textarea "x"
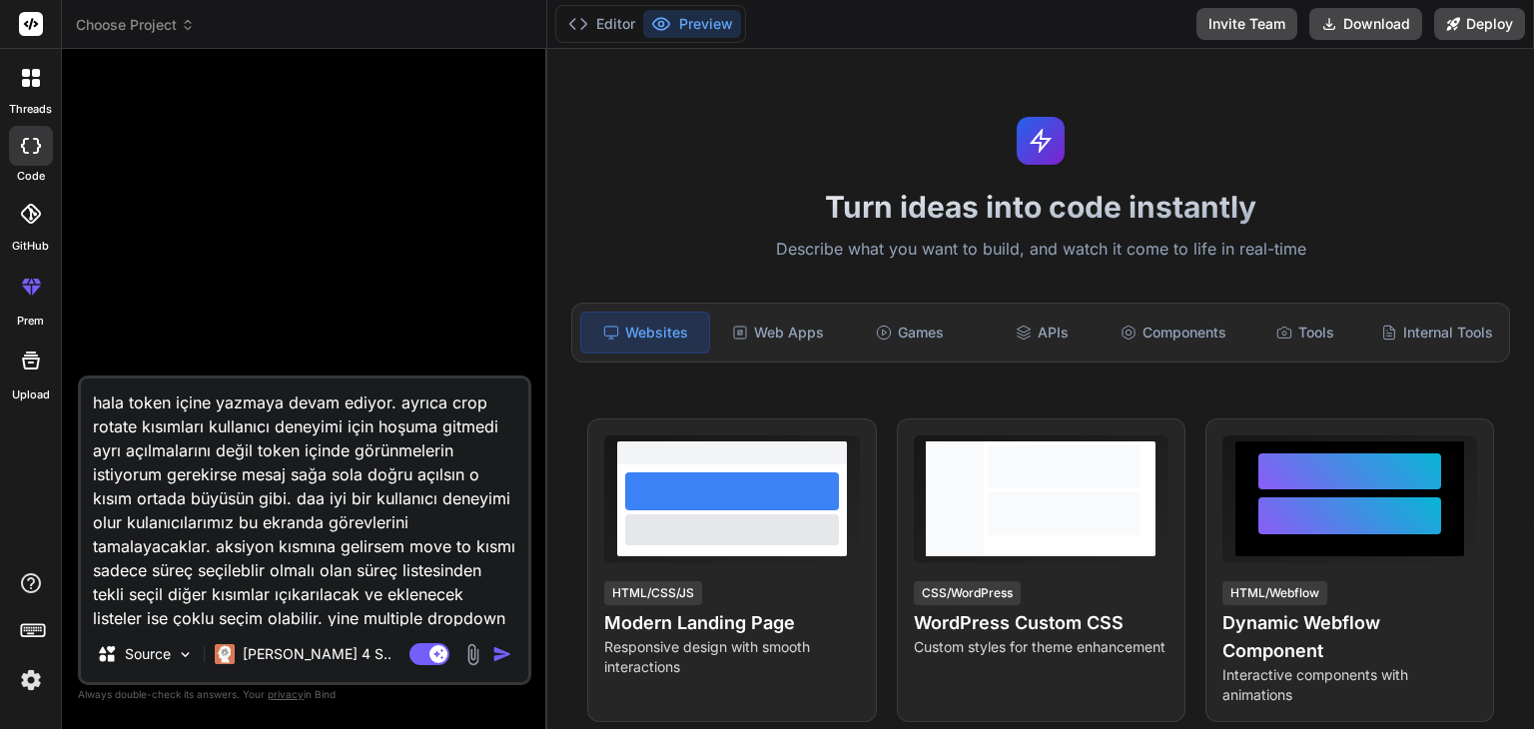
click at [35, 684] on img at bounding box center [31, 680] width 34 height 34
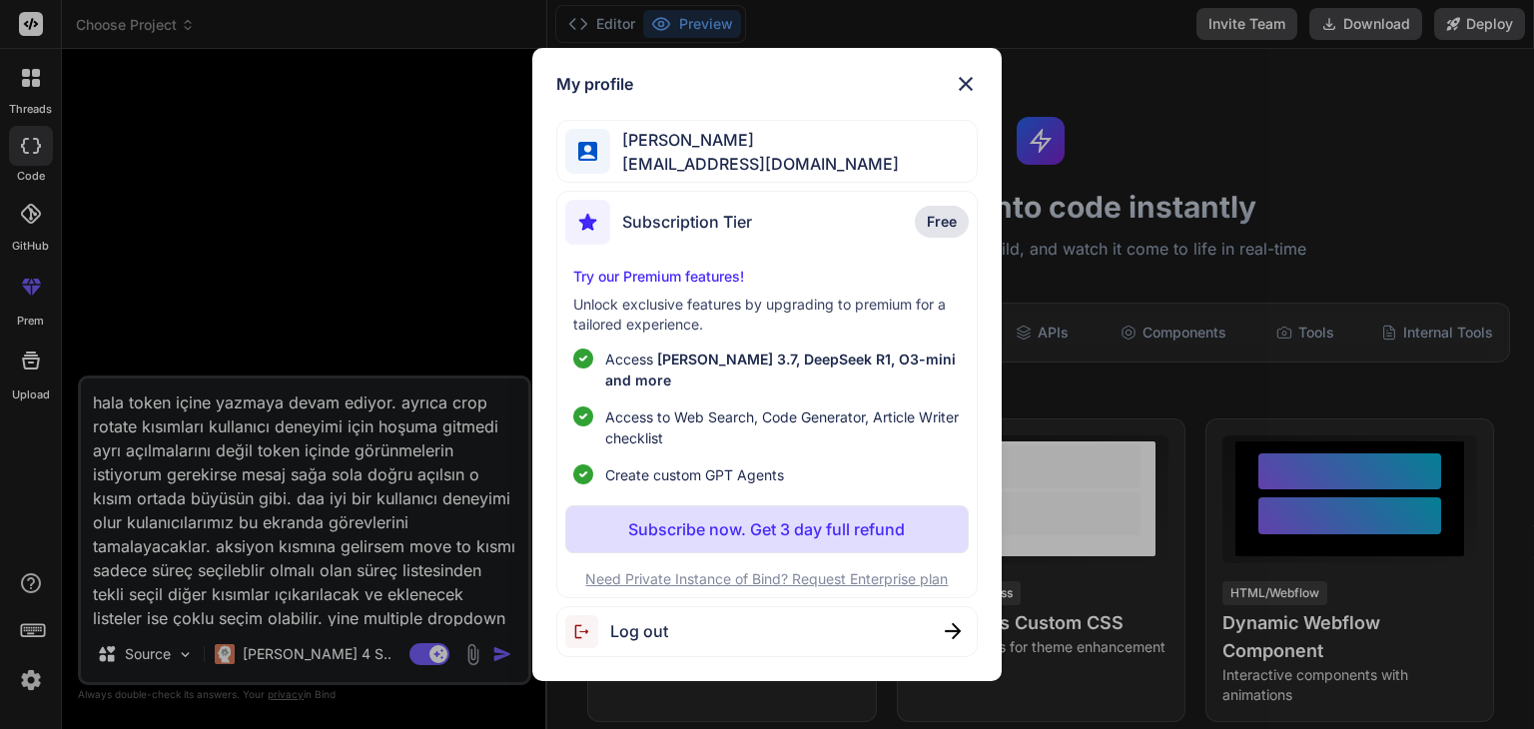
click at [35, 684] on div "My profile [PERSON_NAME] [EMAIL_ADDRESS][DOMAIN_NAME] Subscription Tier Free Tr…" at bounding box center [767, 364] width 1534 height 729
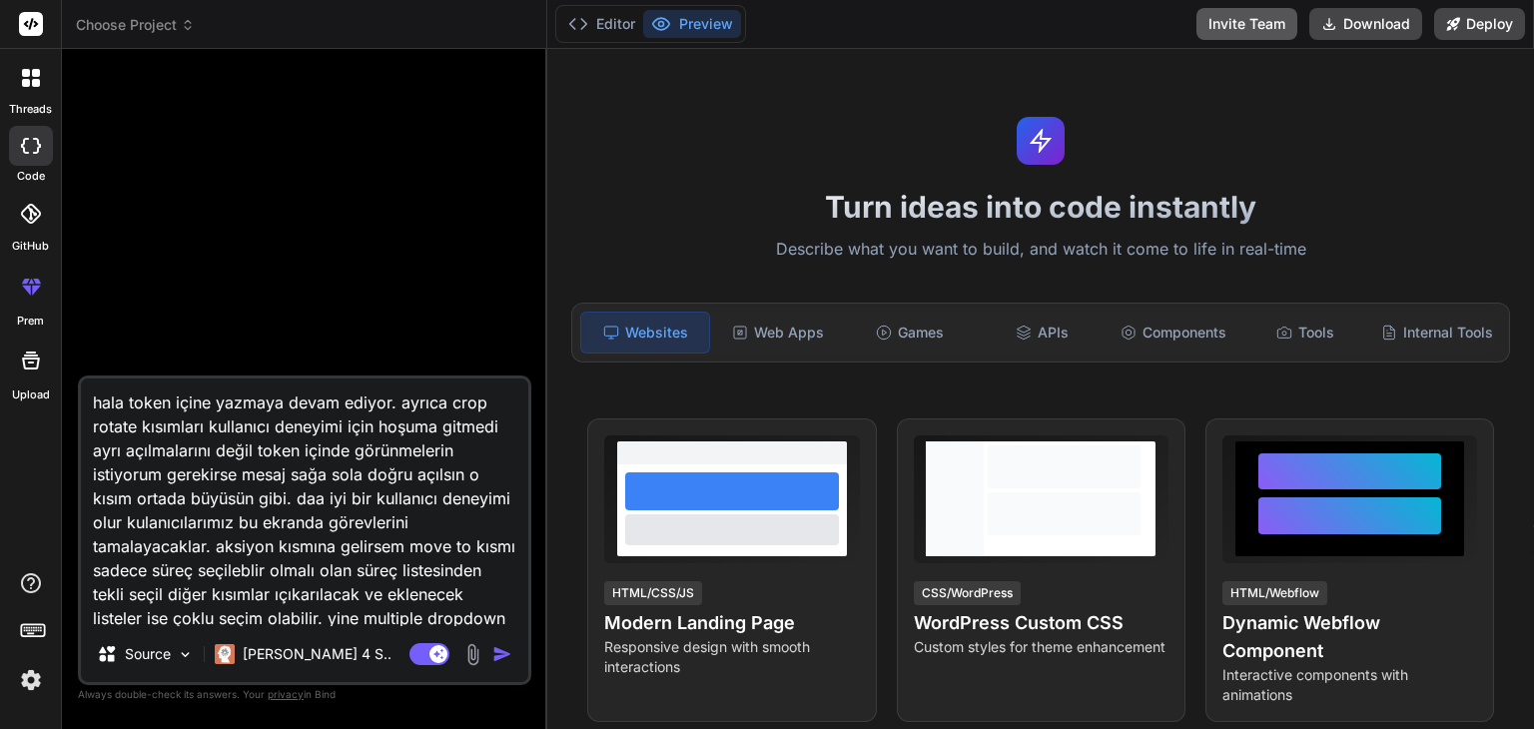
click at [1280, 17] on button "Invite Team" at bounding box center [1246, 24] width 101 height 32
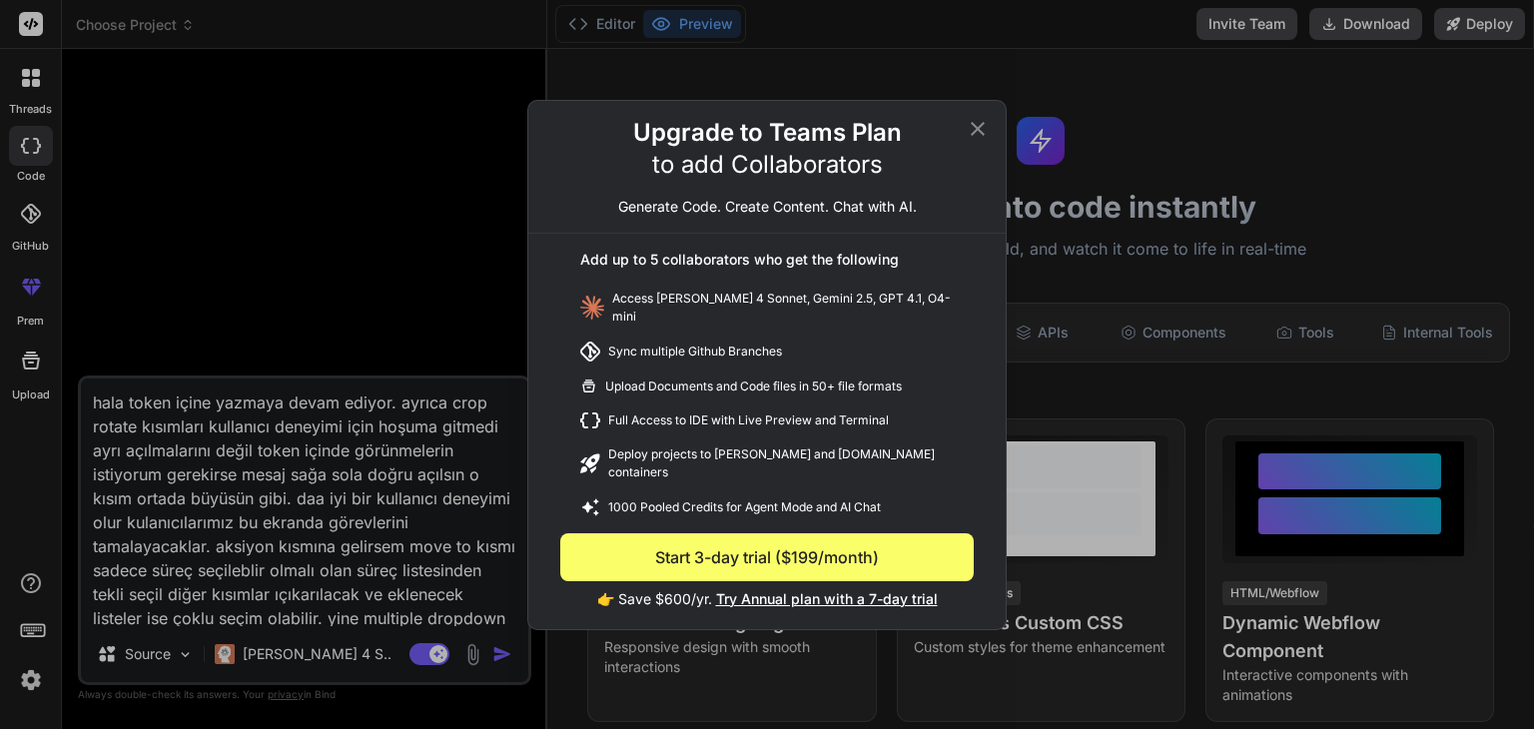
click at [974, 154] on div "Upgrade to Teams Plan to add Collaborators Generate Code. Create Content. Chat …" at bounding box center [766, 175] width 477 height 117
click at [978, 141] on icon at bounding box center [977, 129] width 24 height 24
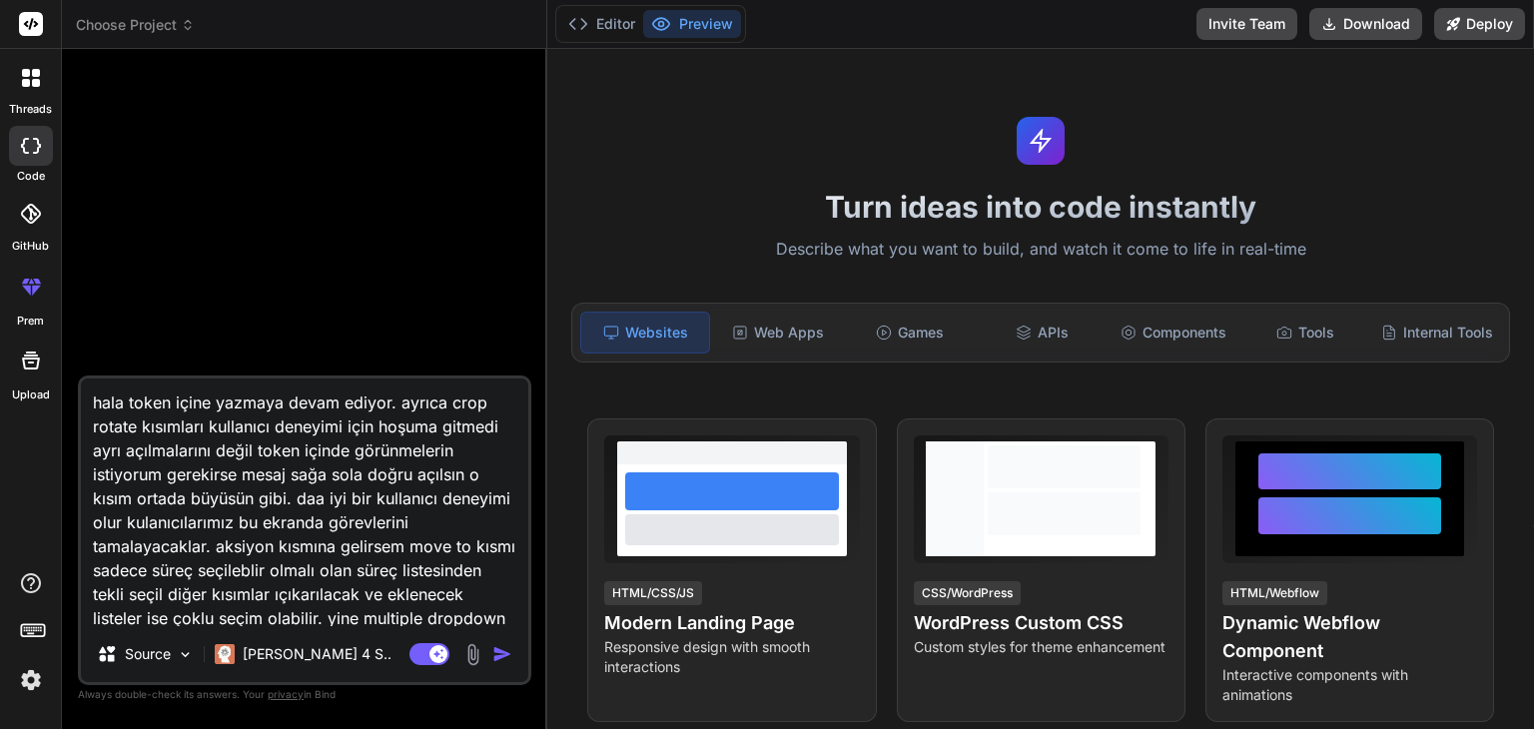
click at [36, 664] on img at bounding box center [31, 680] width 34 height 34
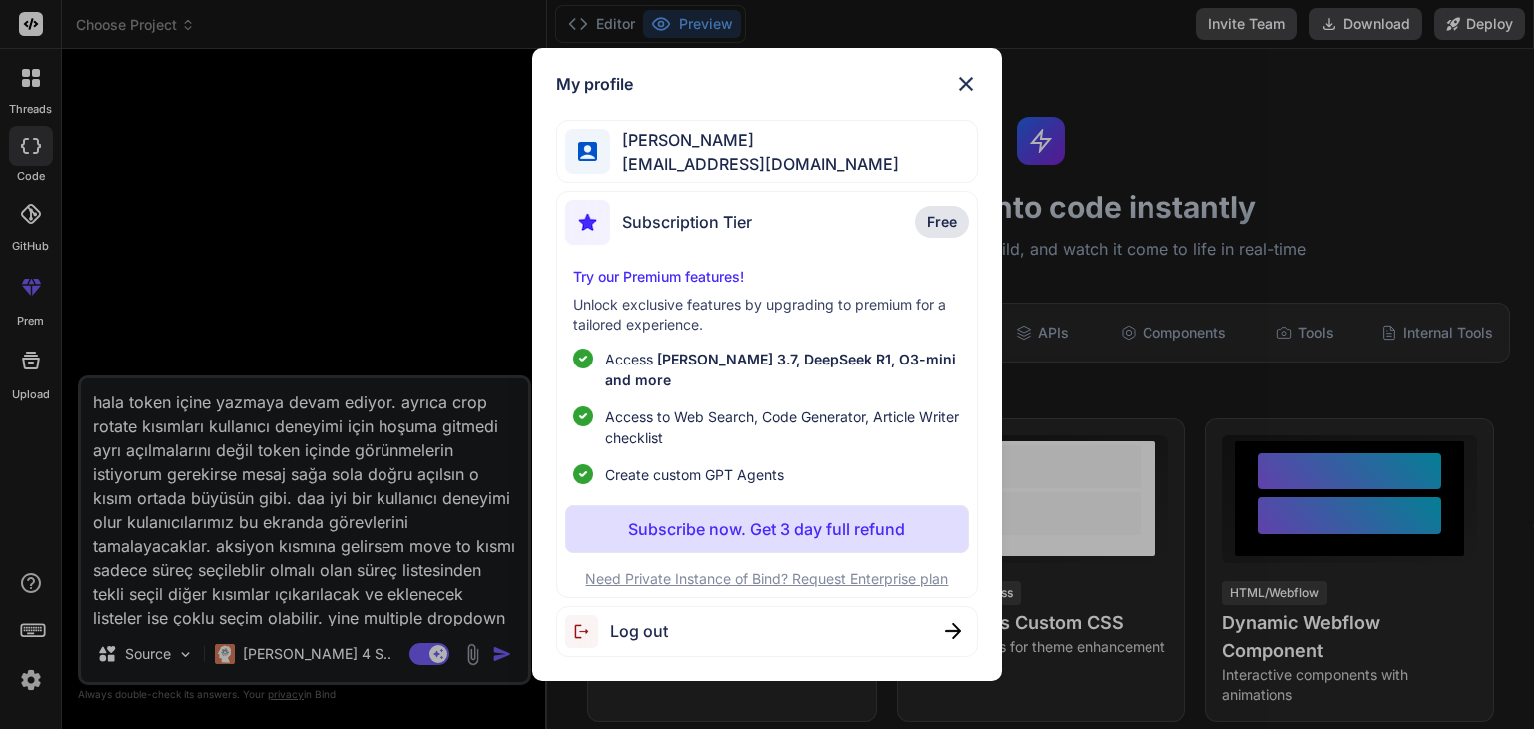
click at [960, 89] on img at bounding box center [966, 84] width 24 height 24
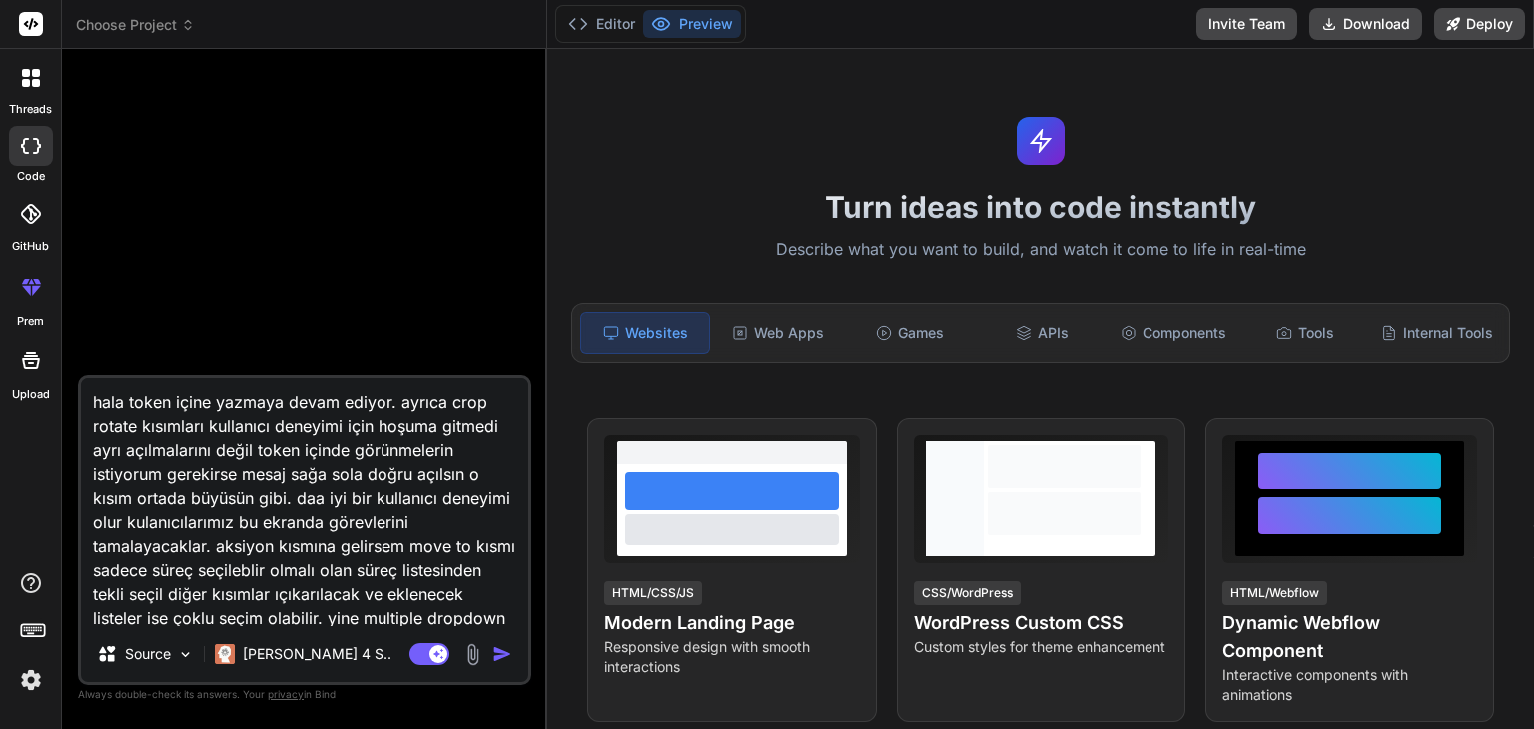
click at [41, 386] on label "Upload" at bounding box center [31, 394] width 38 height 17
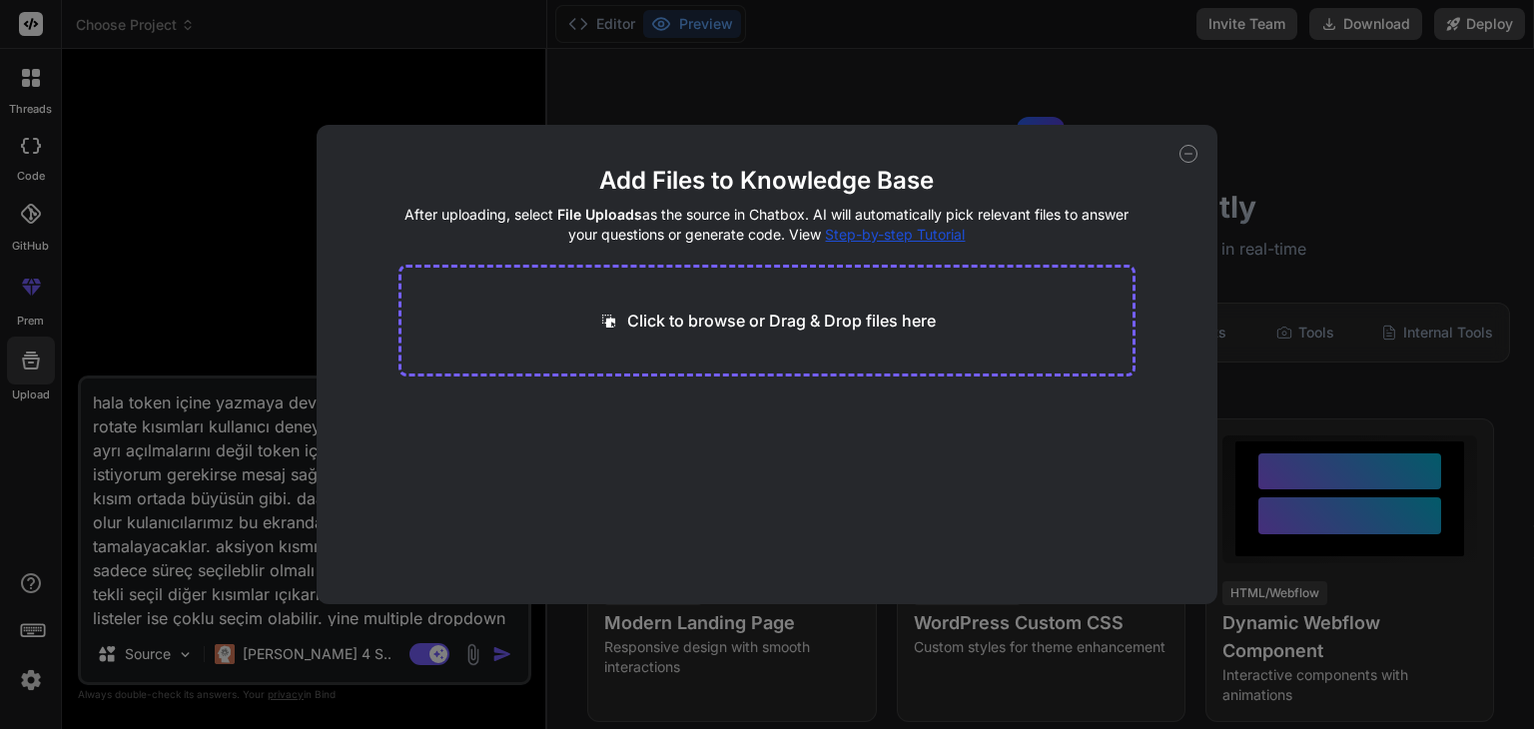
click at [1302, 78] on div "Add Files to Knowledge Base After uploading, select File Uploads as the source …" at bounding box center [767, 364] width 1534 height 729
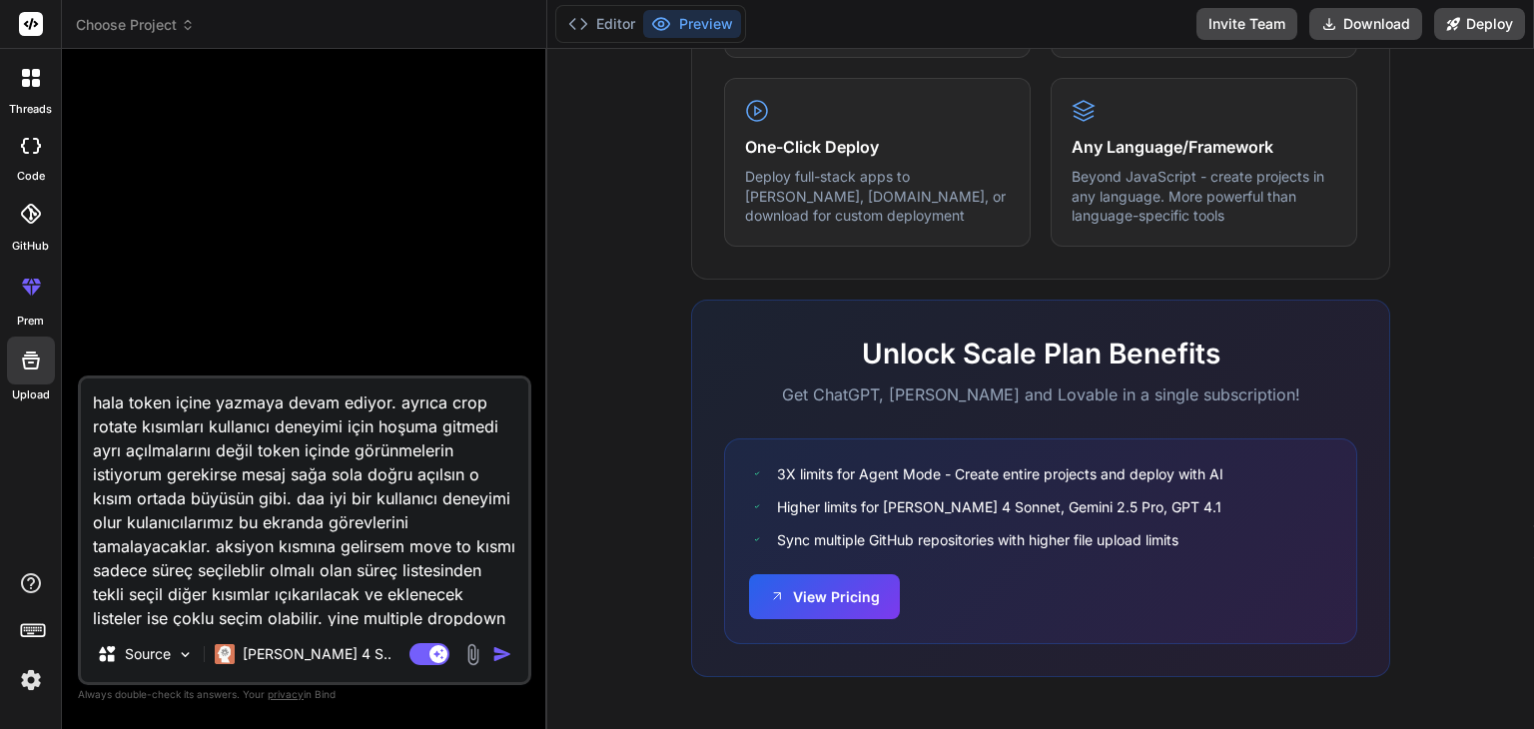
scroll to position [1234, 0]
click at [590, 25] on button "Editor" at bounding box center [601, 24] width 83 height 28
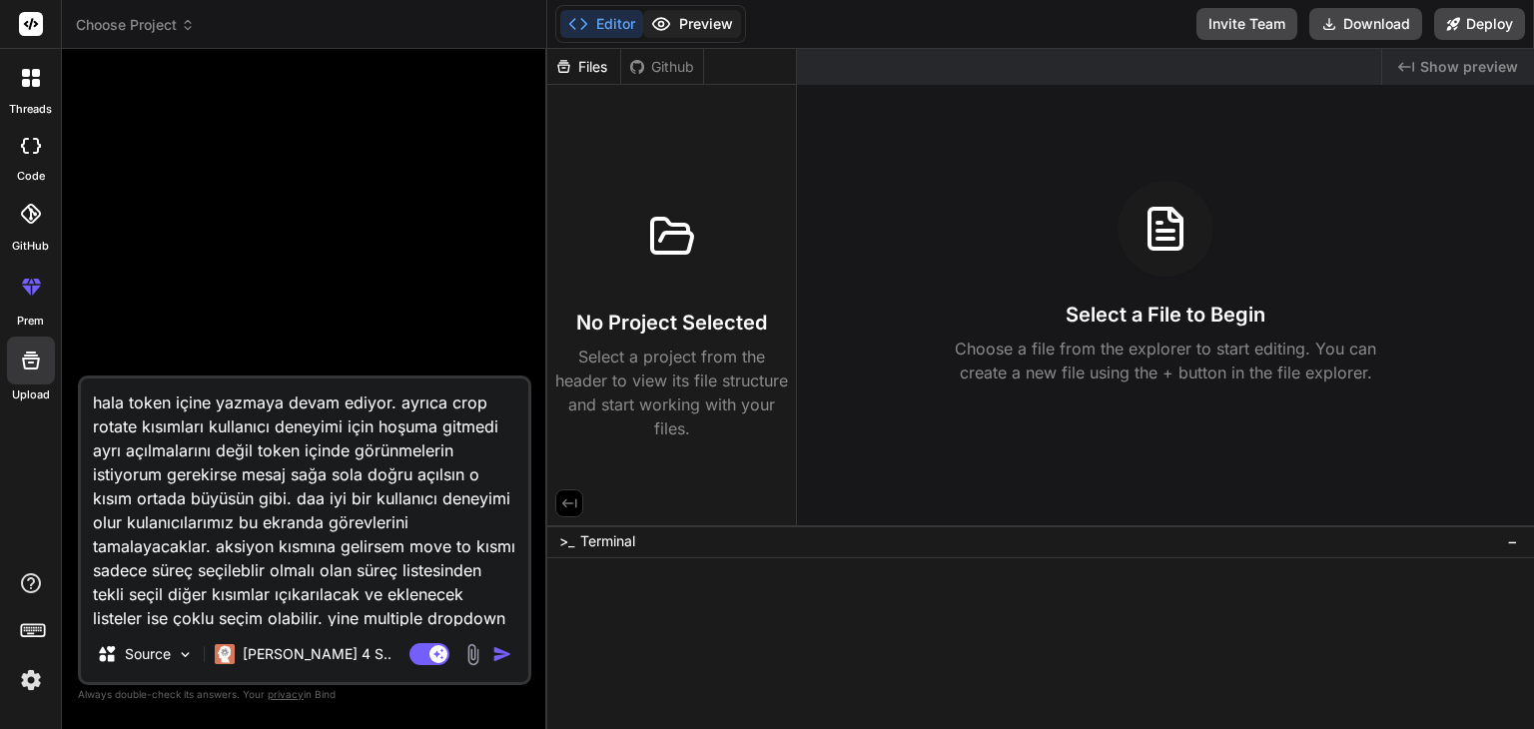
click at [673, 19] on button "Preview" at bounding box center [692, 24] width 98 height 28
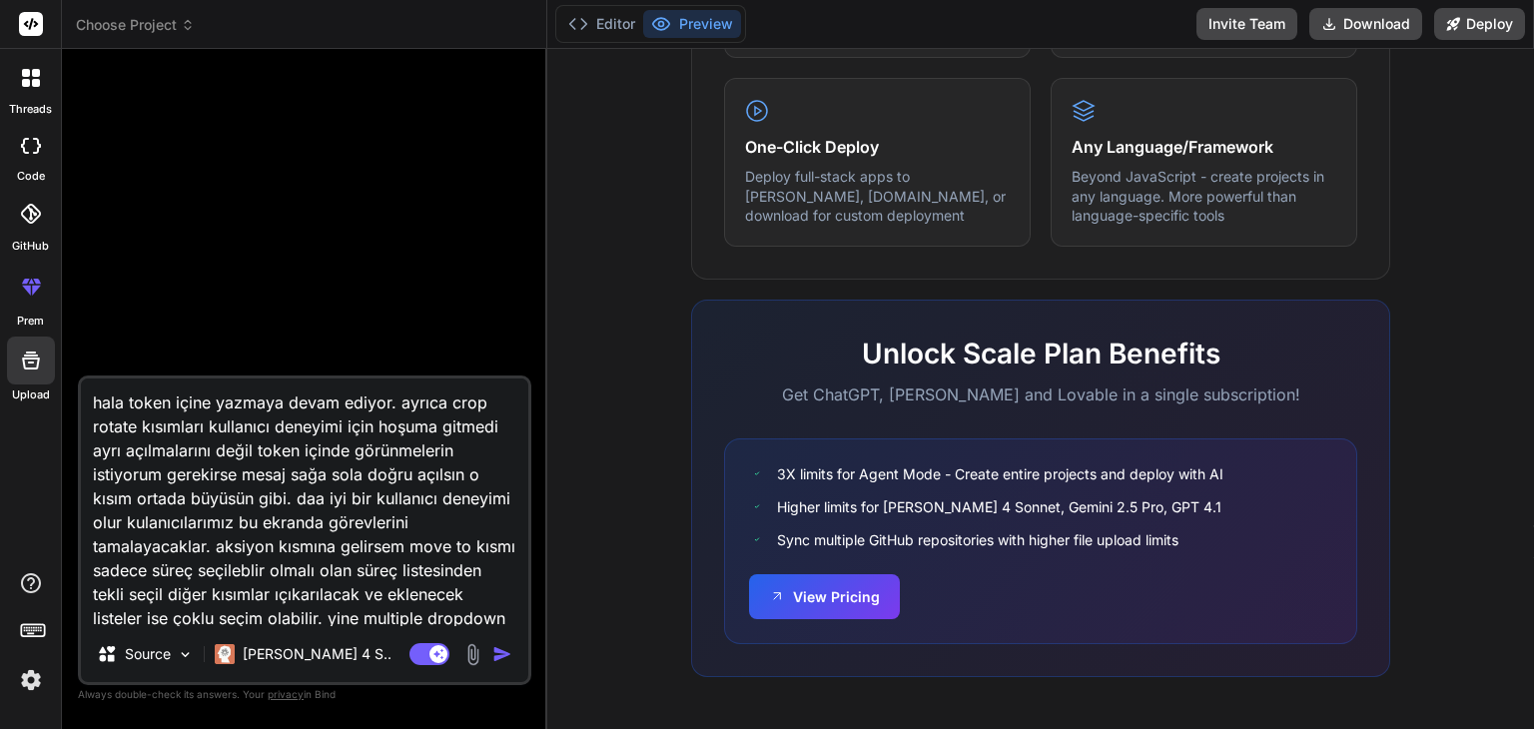
click at [28, 689] on img at bounding box center [31, 680] width 34 height 34
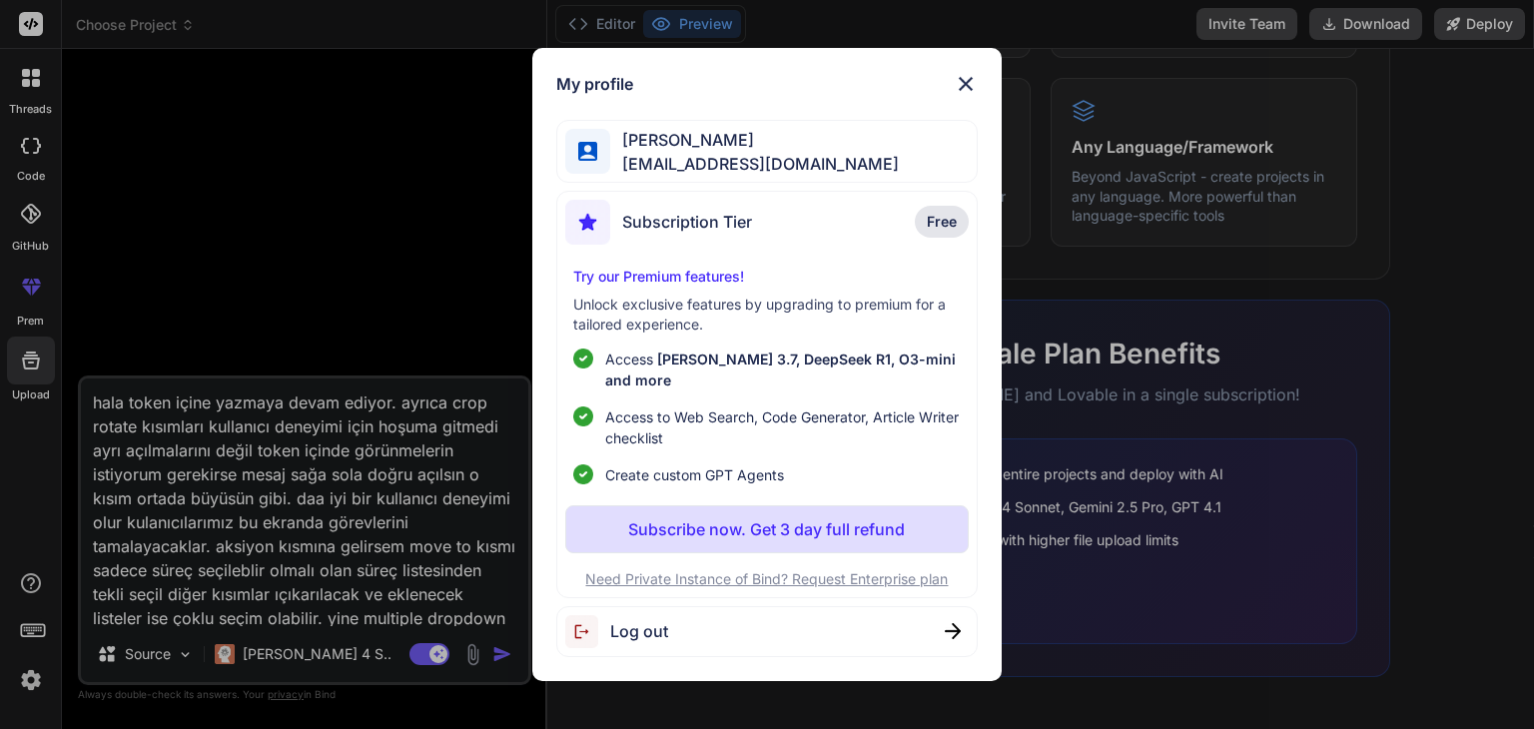
click at [315, 213] on div "My profile [PERSON_NAME] [EMAIL_ADDRESS][DOMAIN_NAME] Subscription Tier Free Tr…" at bounding box center [767, 364] width 1534 height 729
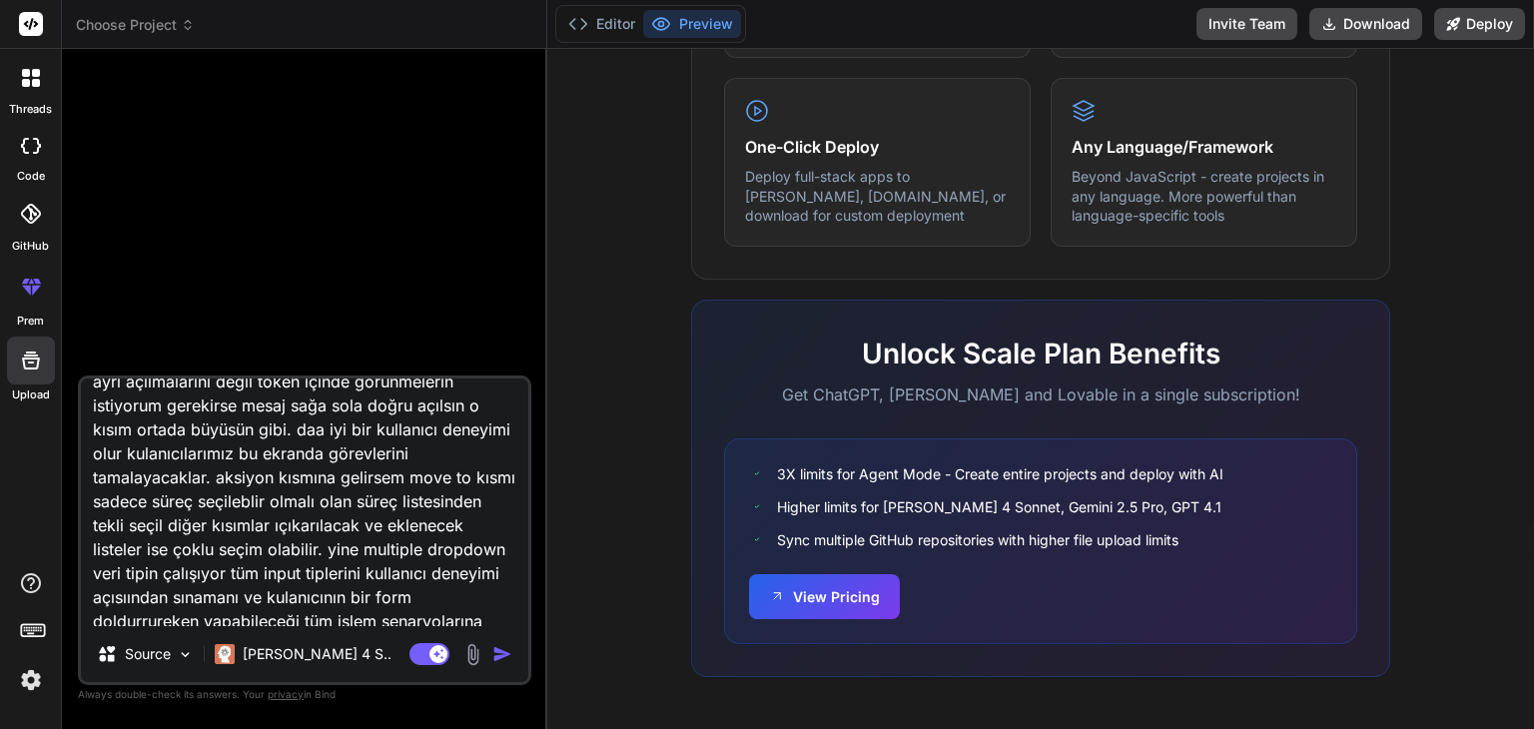
scroll to position [100, 0]
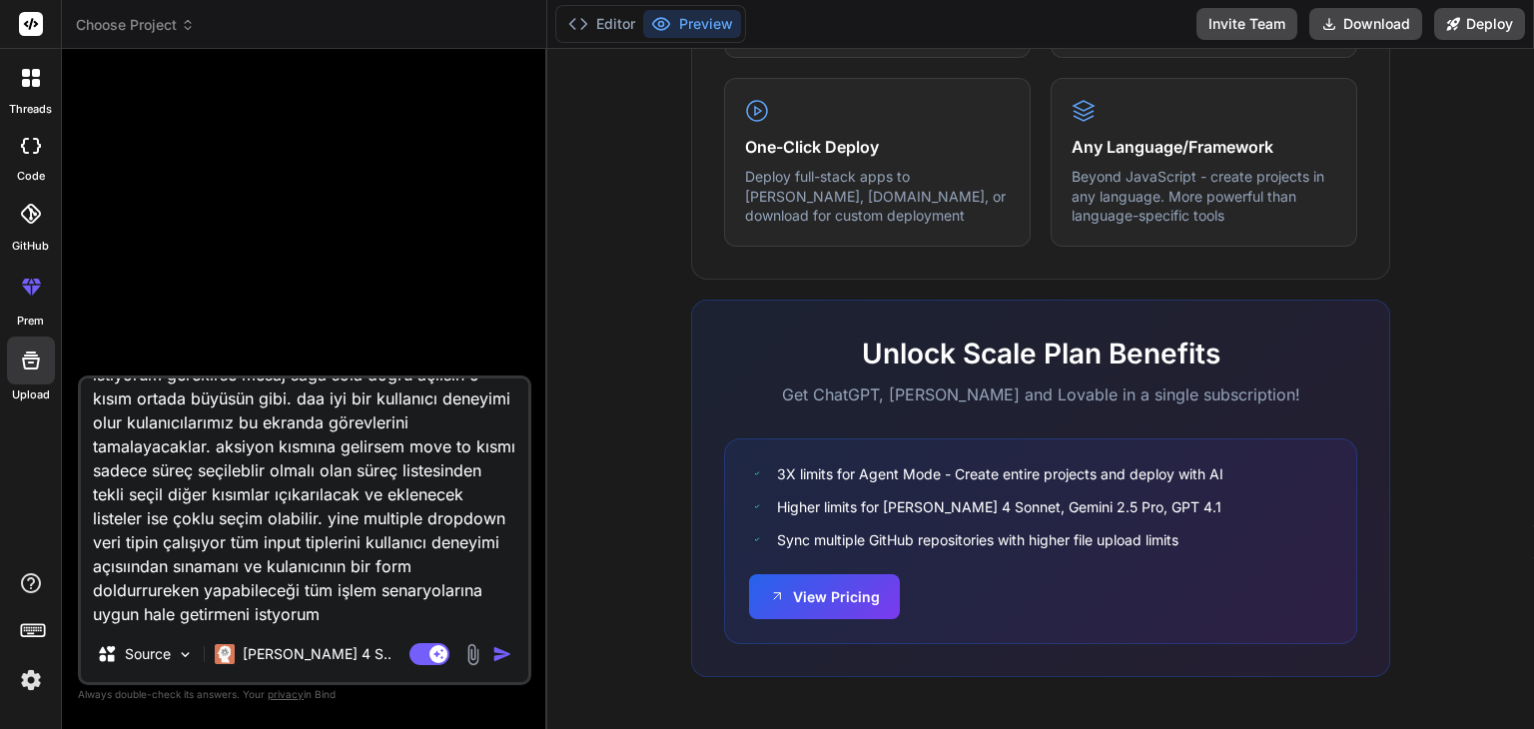
click at [34, 162] on div at bounding box center [31, 146] width 44 height 40
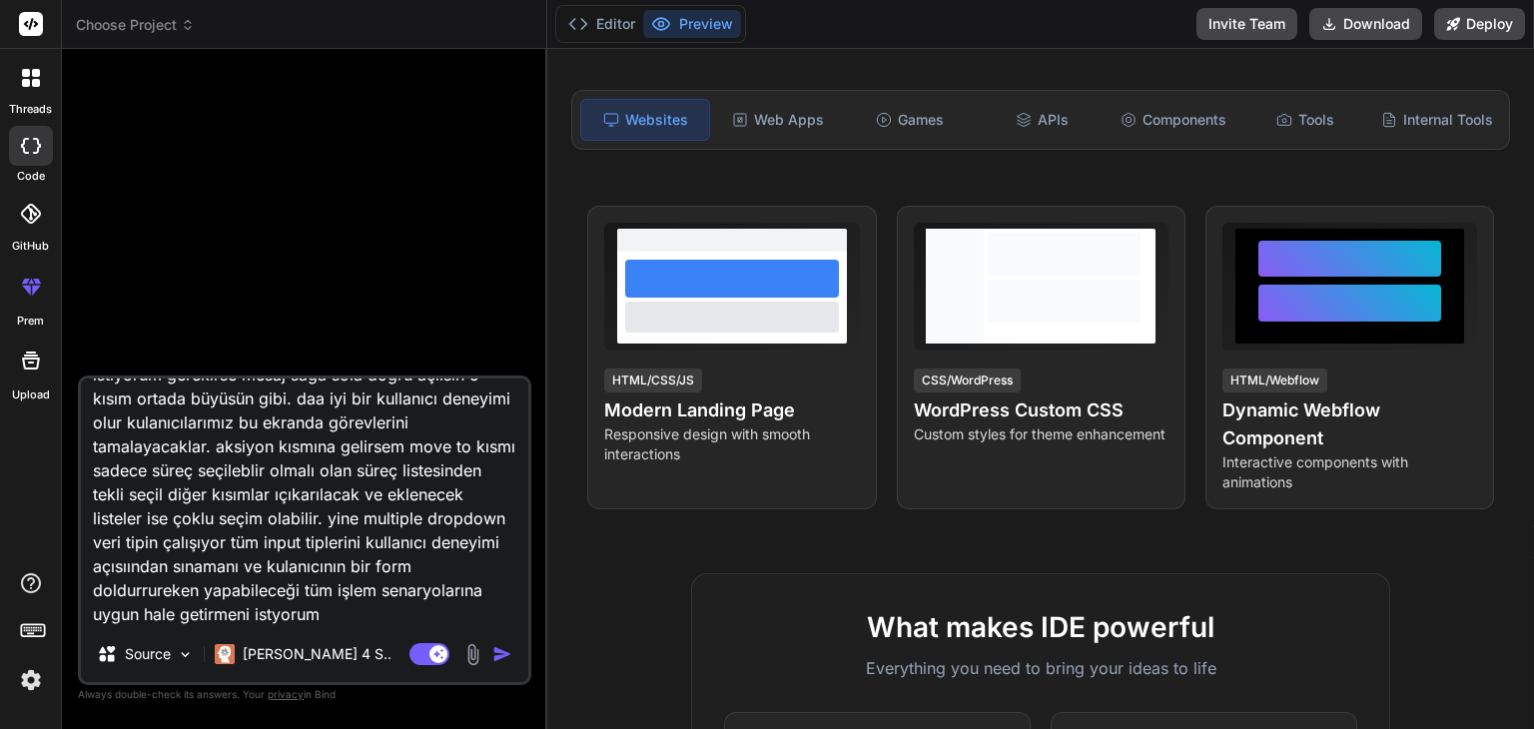
scroll to position [0, 0]
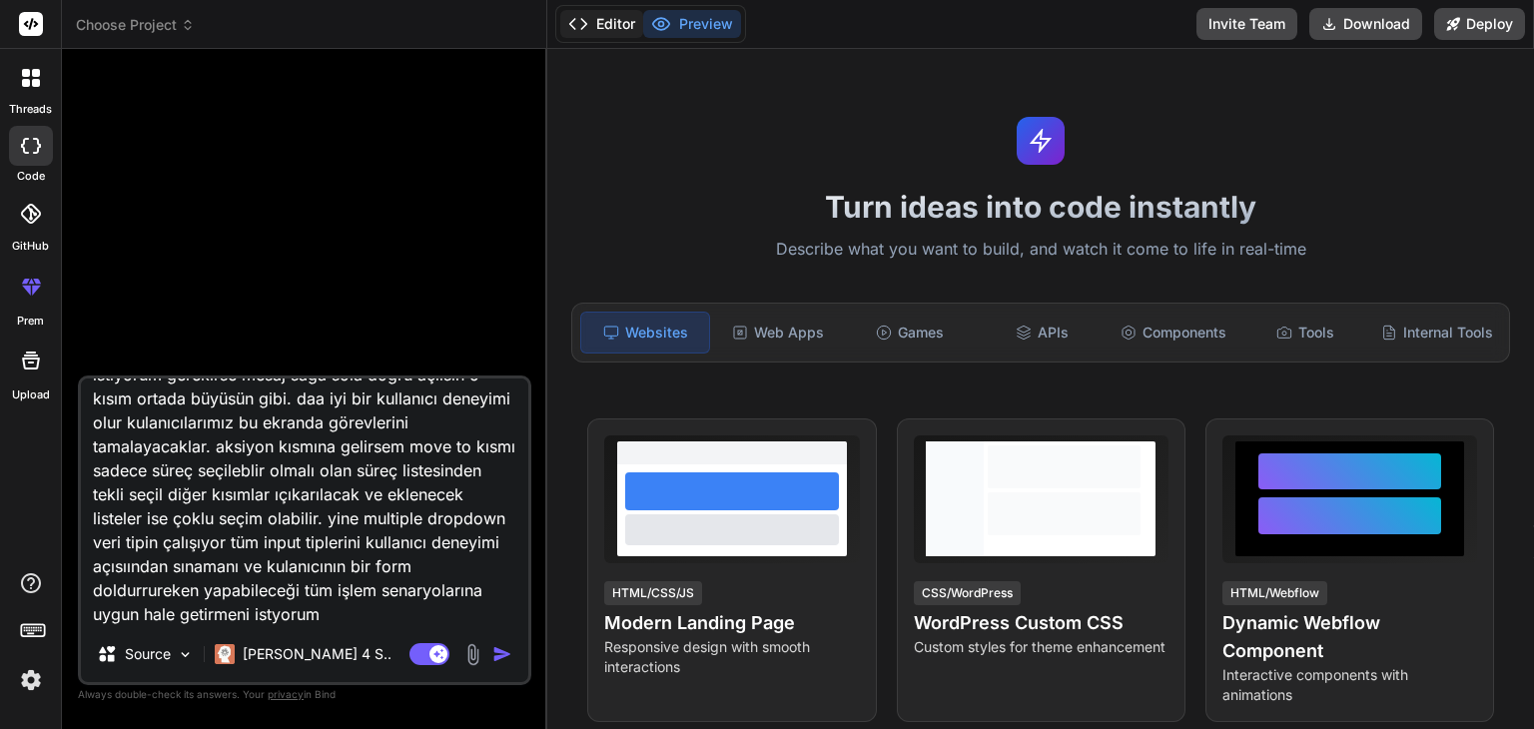
click at [623, 29] on button "Editor" at bounding box center [601, 24] width 83 height 28
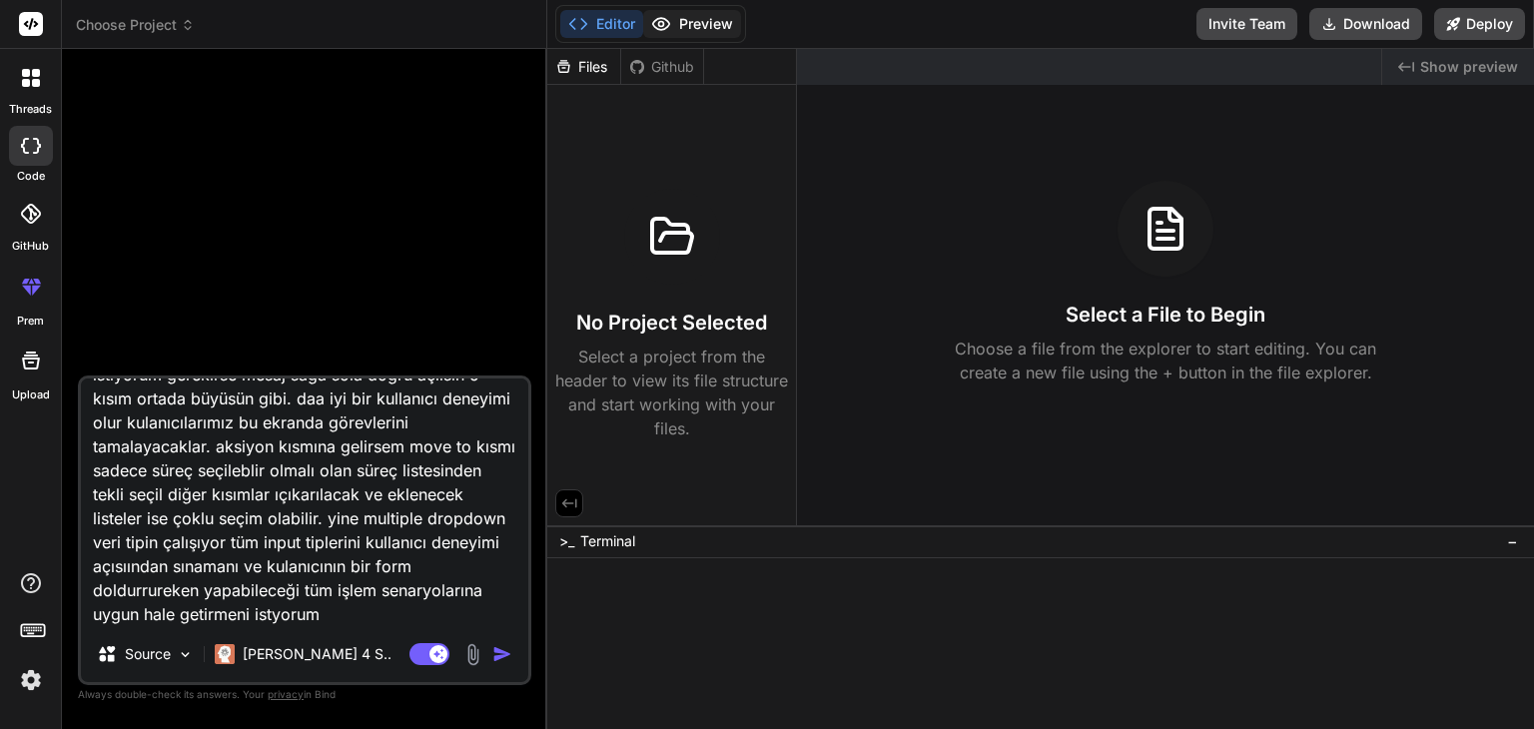
click at [719, 29] on button "Preview" at bounding box center [692, 24] width 98 height 28
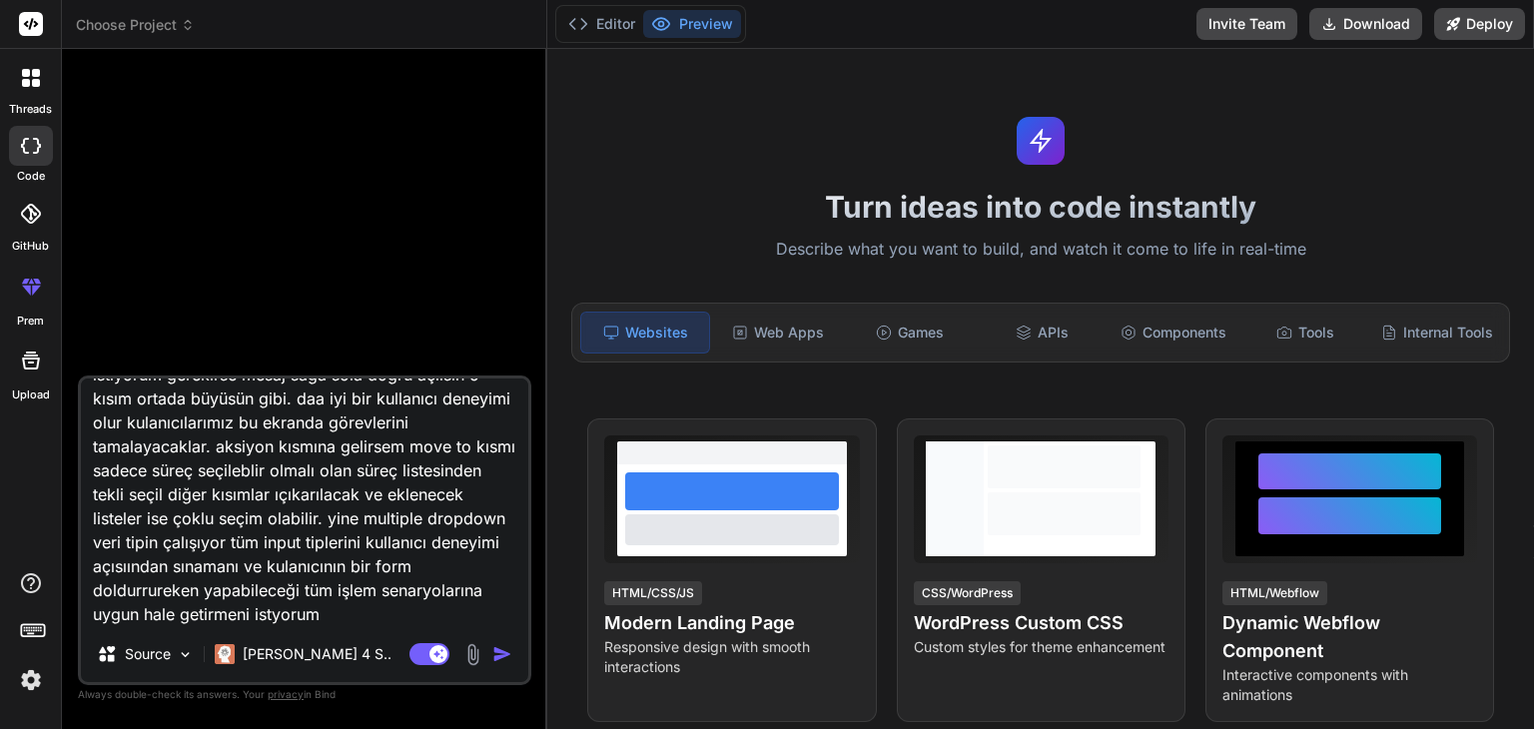
click at [44, 673] on img at bounding box center [31, 680] width 34 height 34
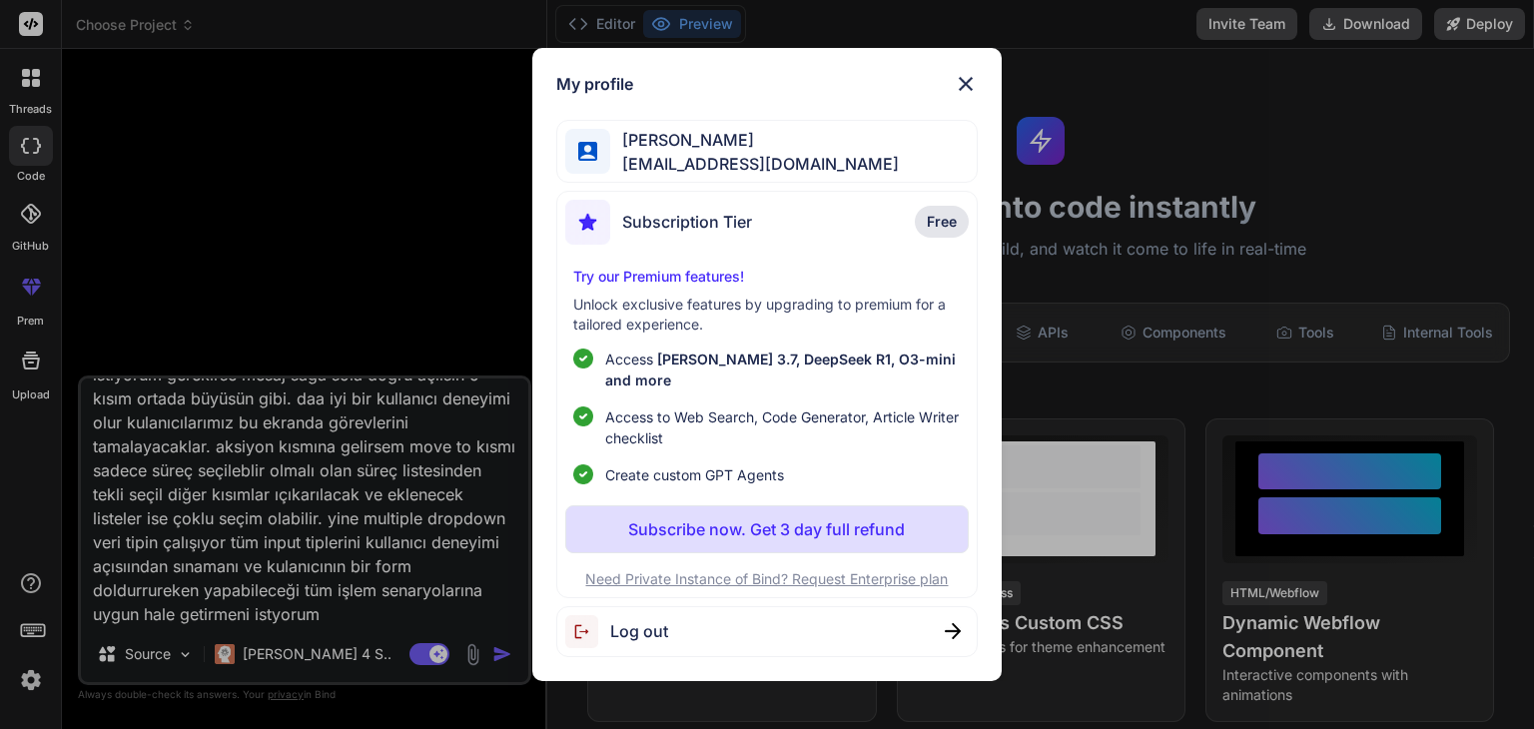
click at [36, 678] on div "My profile saltuk kıraç saltukirac@gmail.com Subscription Tier Free Try our Pre…" at bounding box center [767, 364] width 1534 height 729
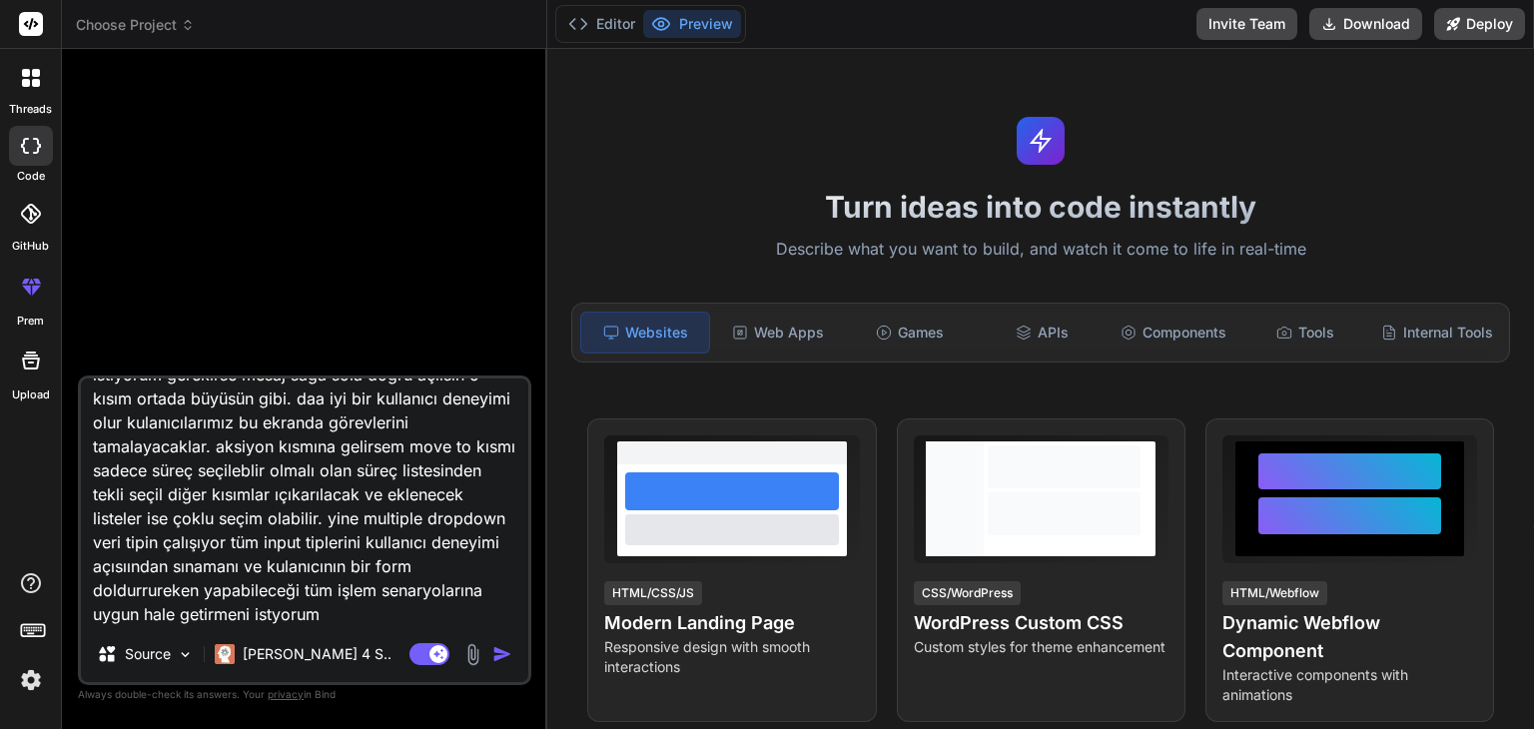
click at [36, 678] on img at bounding box center [31, 680] width 34 height 34
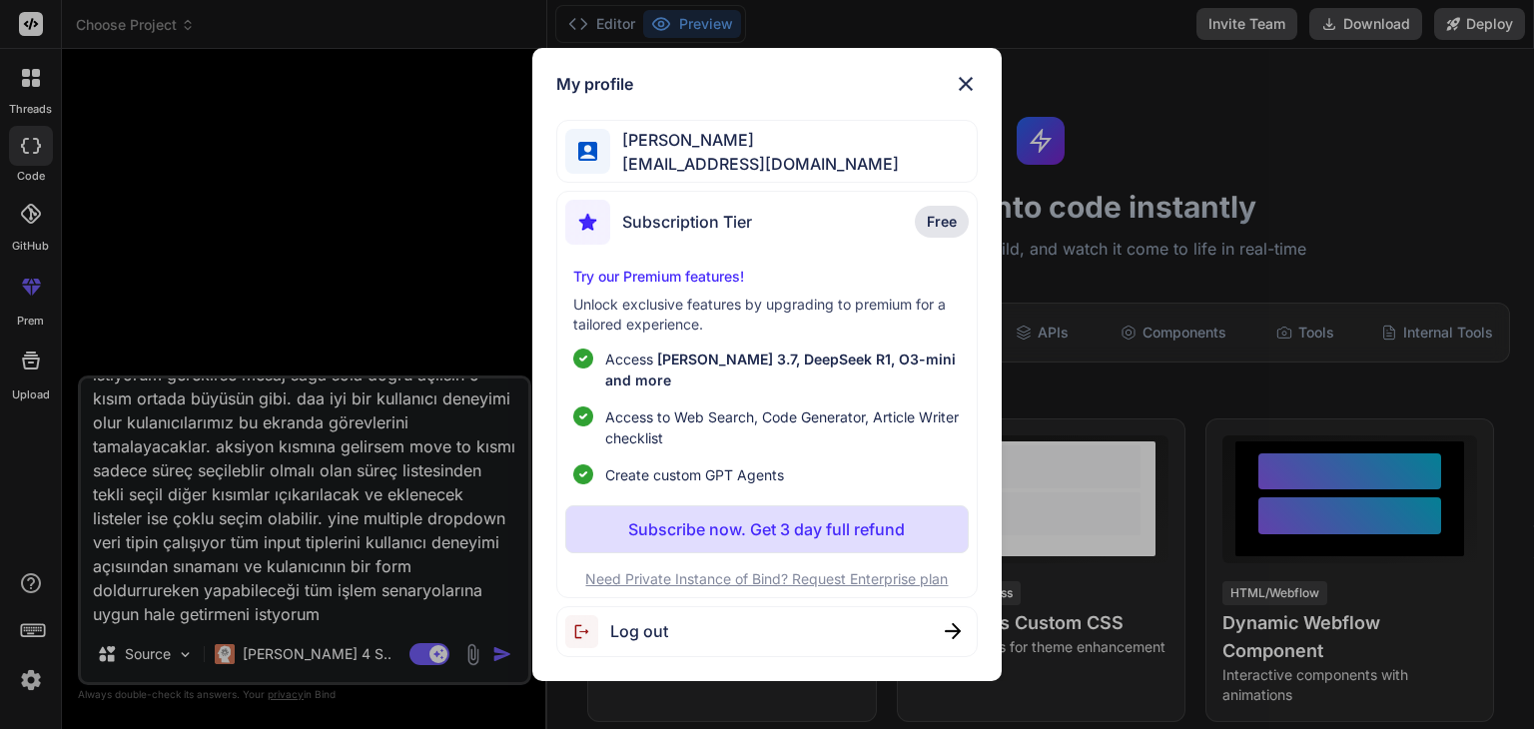
click at [707, 613] on div "Log out" at bounding box center [766, 631] width 420 height 51
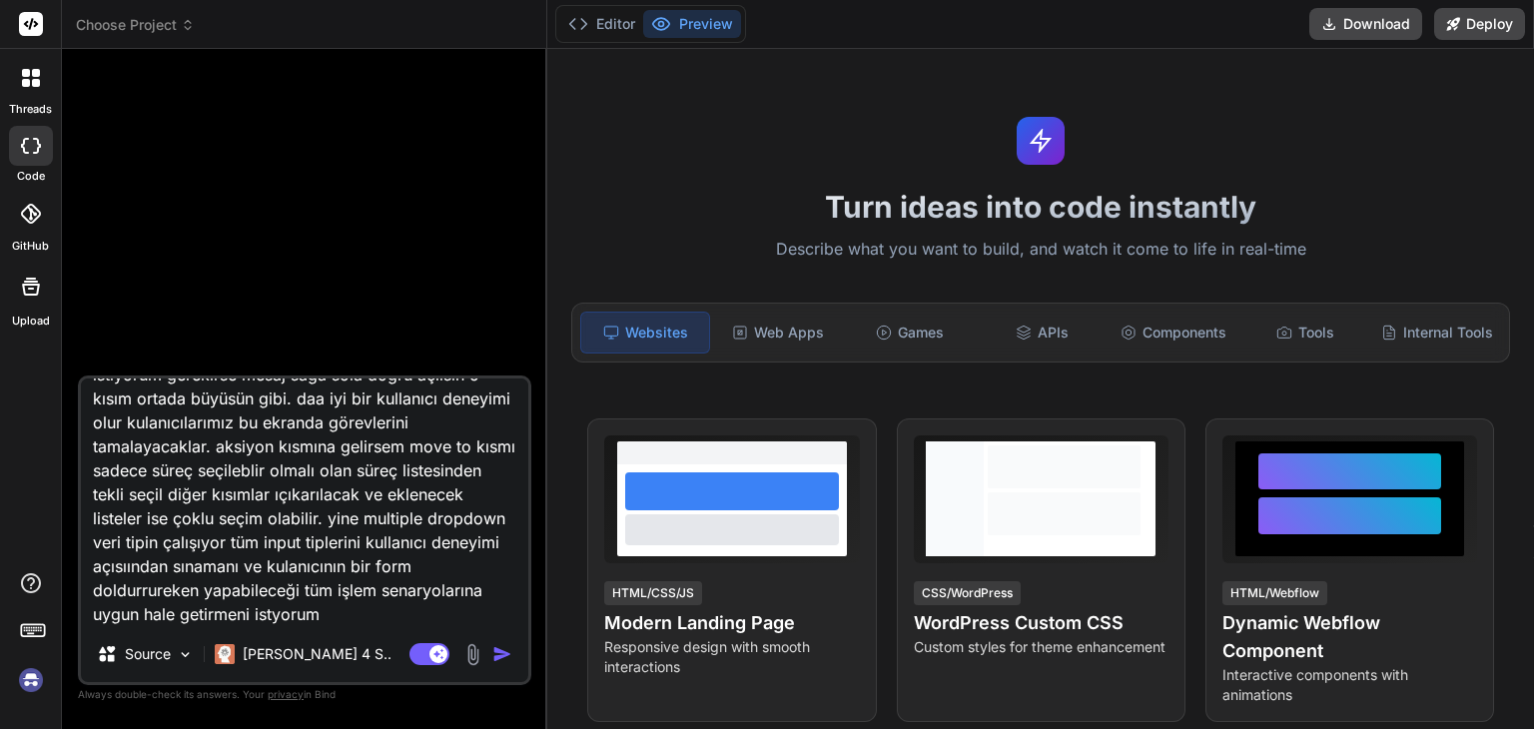
click at [35, 682] on img at bounding box center [31, 680] width 34 height 34
click at [629, 28] on button "Editor" at bounding box center [601, 24] width 83 height 28
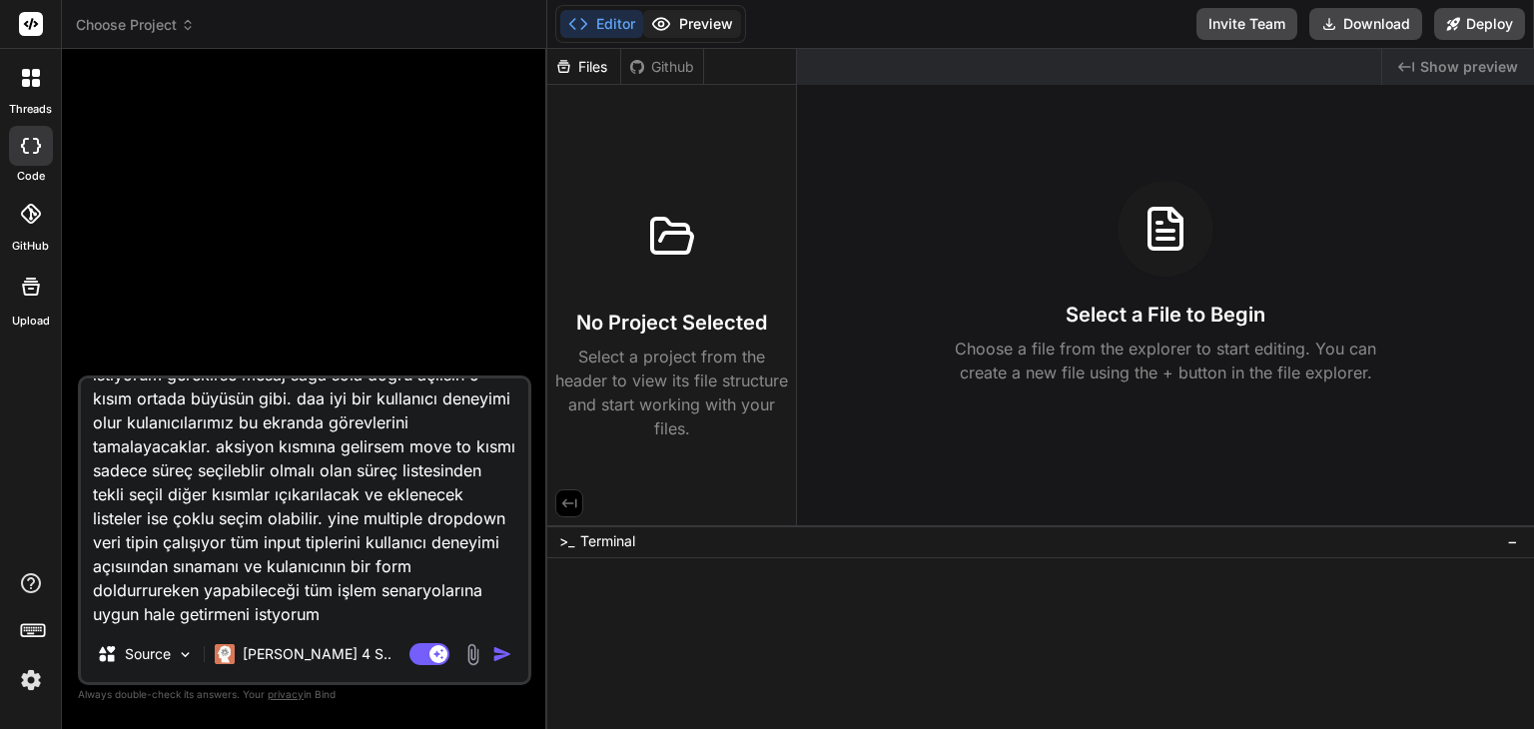
click at [682, 25] on button "Preview" at bounding box center [692, 24] width 98 height 28
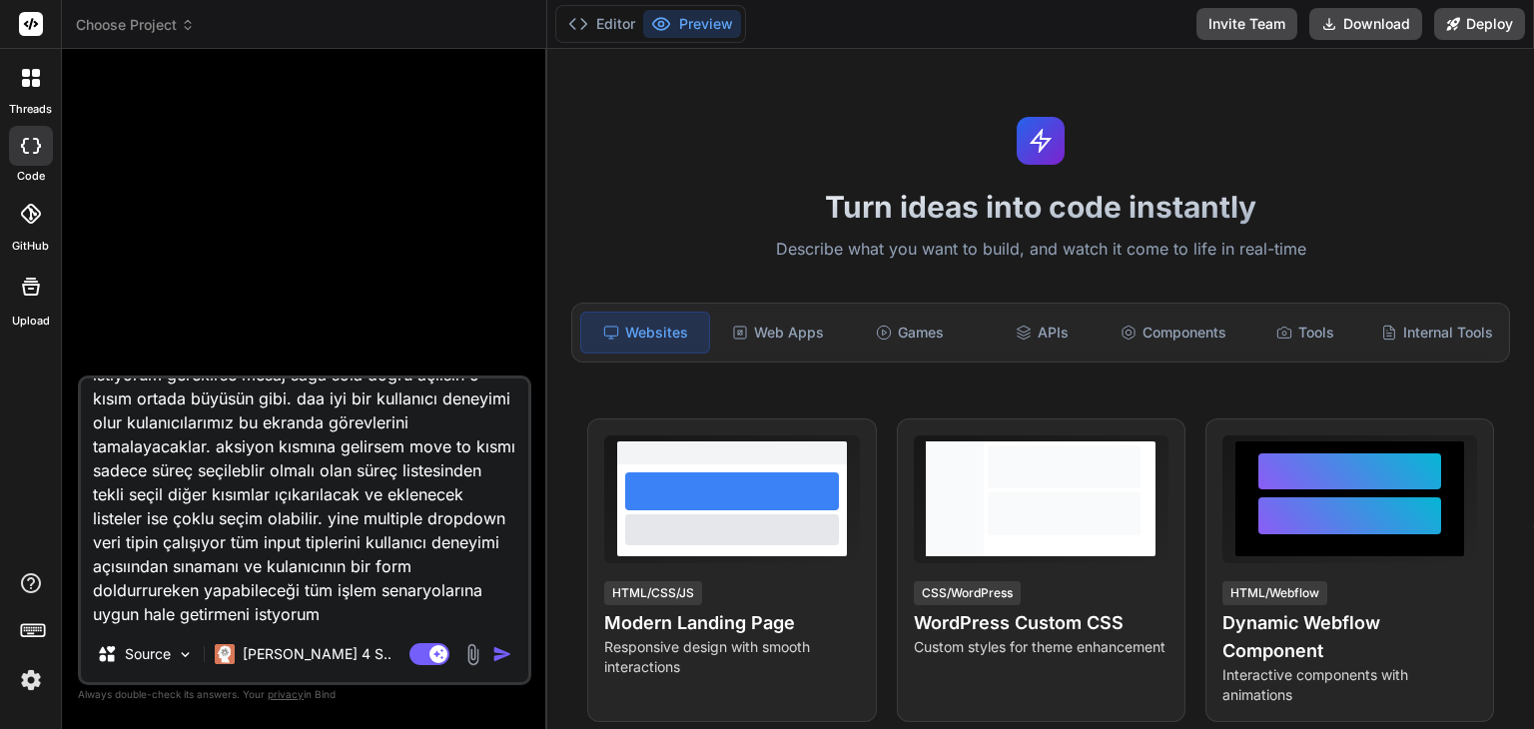
click at [11, 133] on div at bounding box center [31, 146] width 44 height 40
click at [106, 50] on div "Bind AI Web Search Created with Pixso. Code Generator hala token içine yazmaya …" at bounding box center [304, 388] width 485 height 679
click at [117, 44] on header "Choose Project Created with Pixso." at bounding box center [304, 24] width 485 height 49
click at [130, 33] on span "Choose Project" at bounding box center [135, 25] width 119 height 20
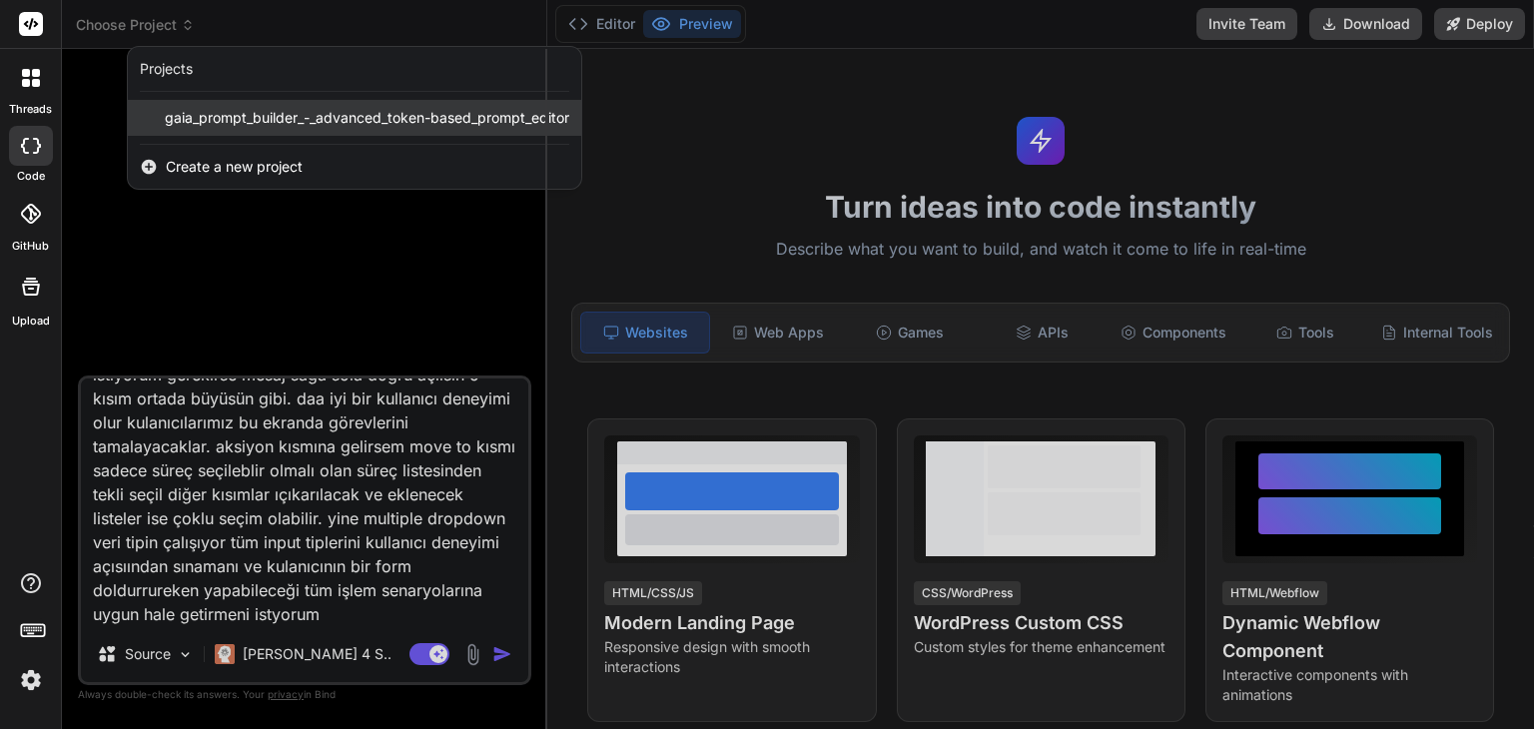
click at [216, 131] on div "gaia_prompt_builder_-_advanced_token-based_prompt_editor" at bounding box center [354, 118] width 453 height 36
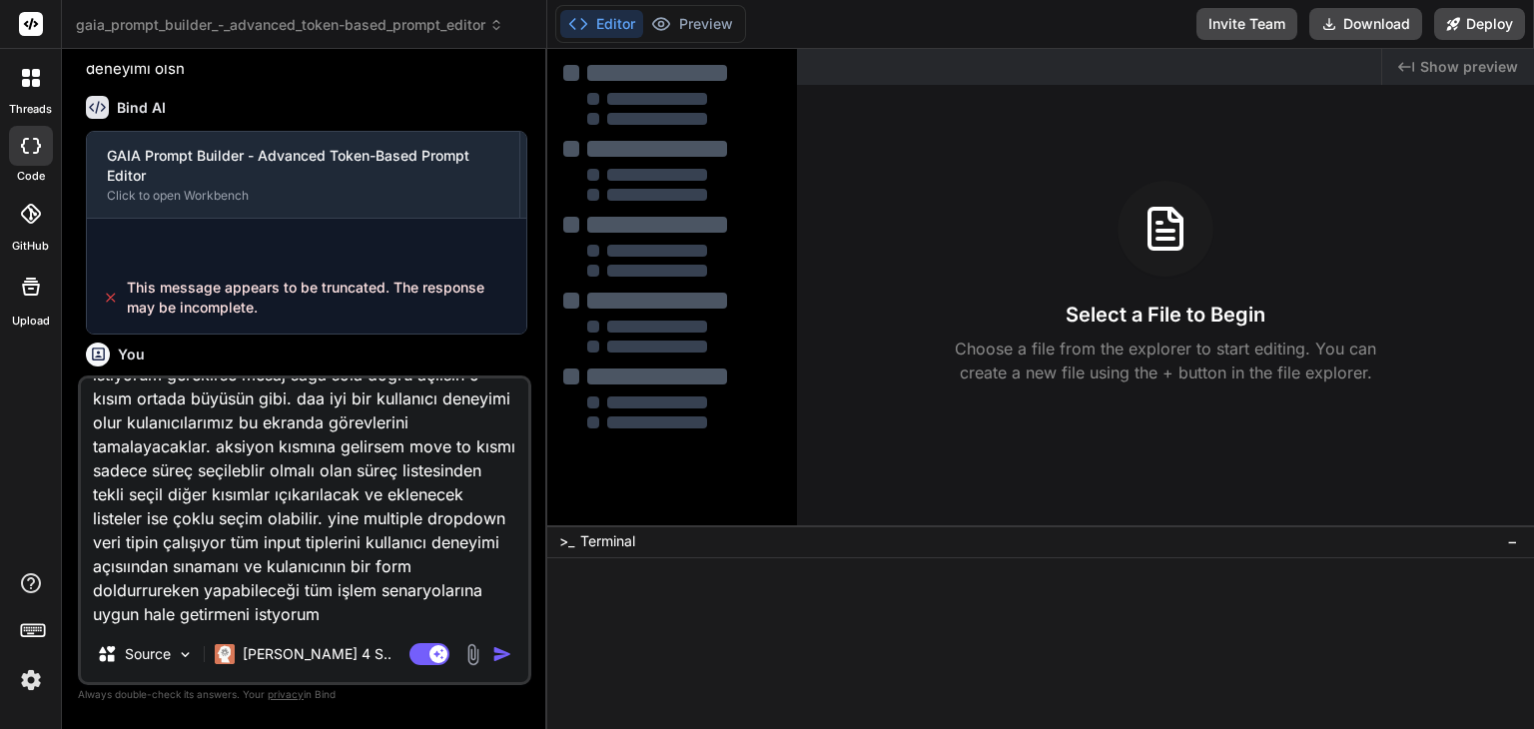
scroll to position [5086, 0]
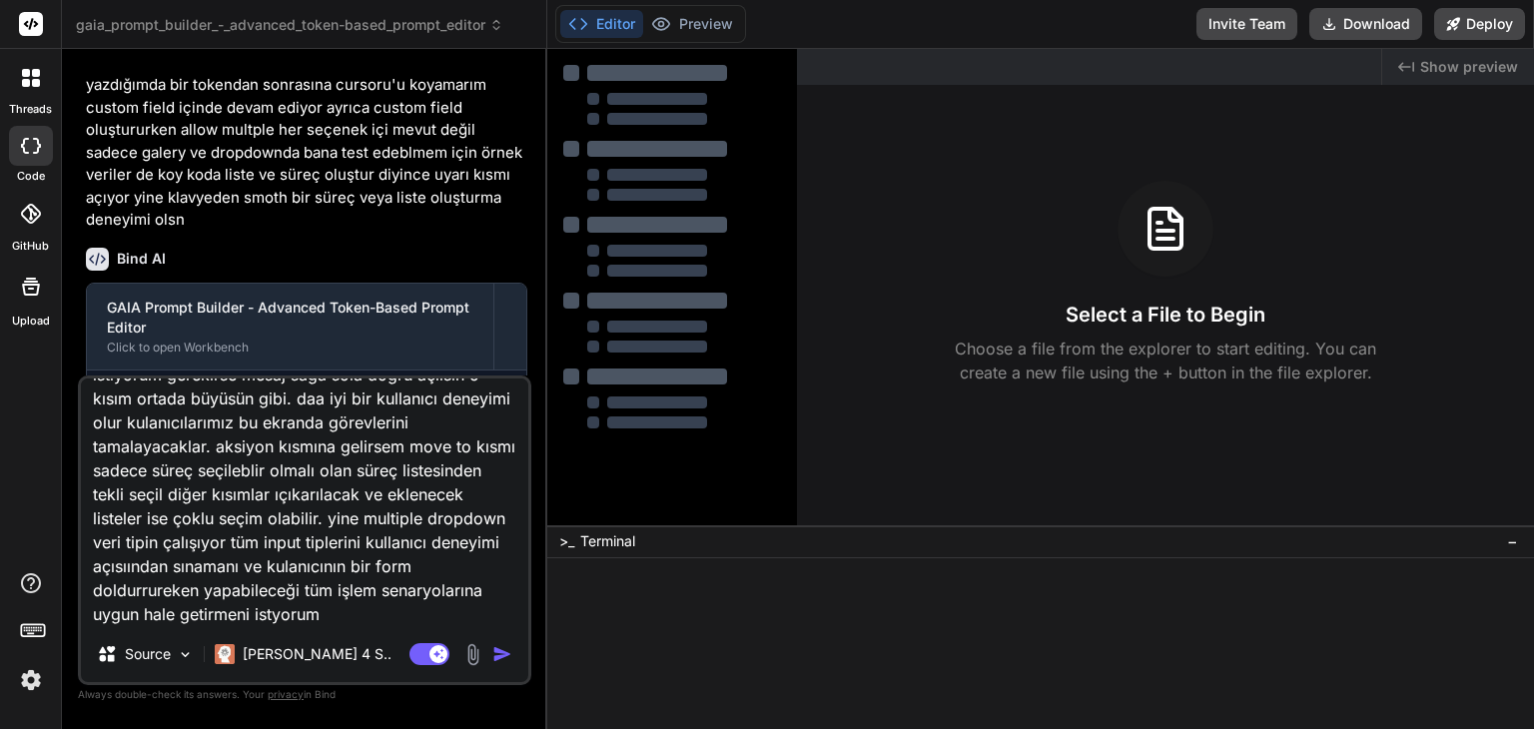
click at [395, 595] on textarea "hala token içine yazmaya devam ediyor. ayrıca crop rotate kısımları kullanıcı d…" at bounding box center [304, 502] width 447 height 248
click at [419, 617] on textarea "hala token içine yazmaya devam ediyor. ayrıca crop rotate kısımları kullanıcı d…" at bounding box center [304, 502] width 447 height 248
click at [507, 647] on img "button" at bounding box center [502, 654] width 20 height 20
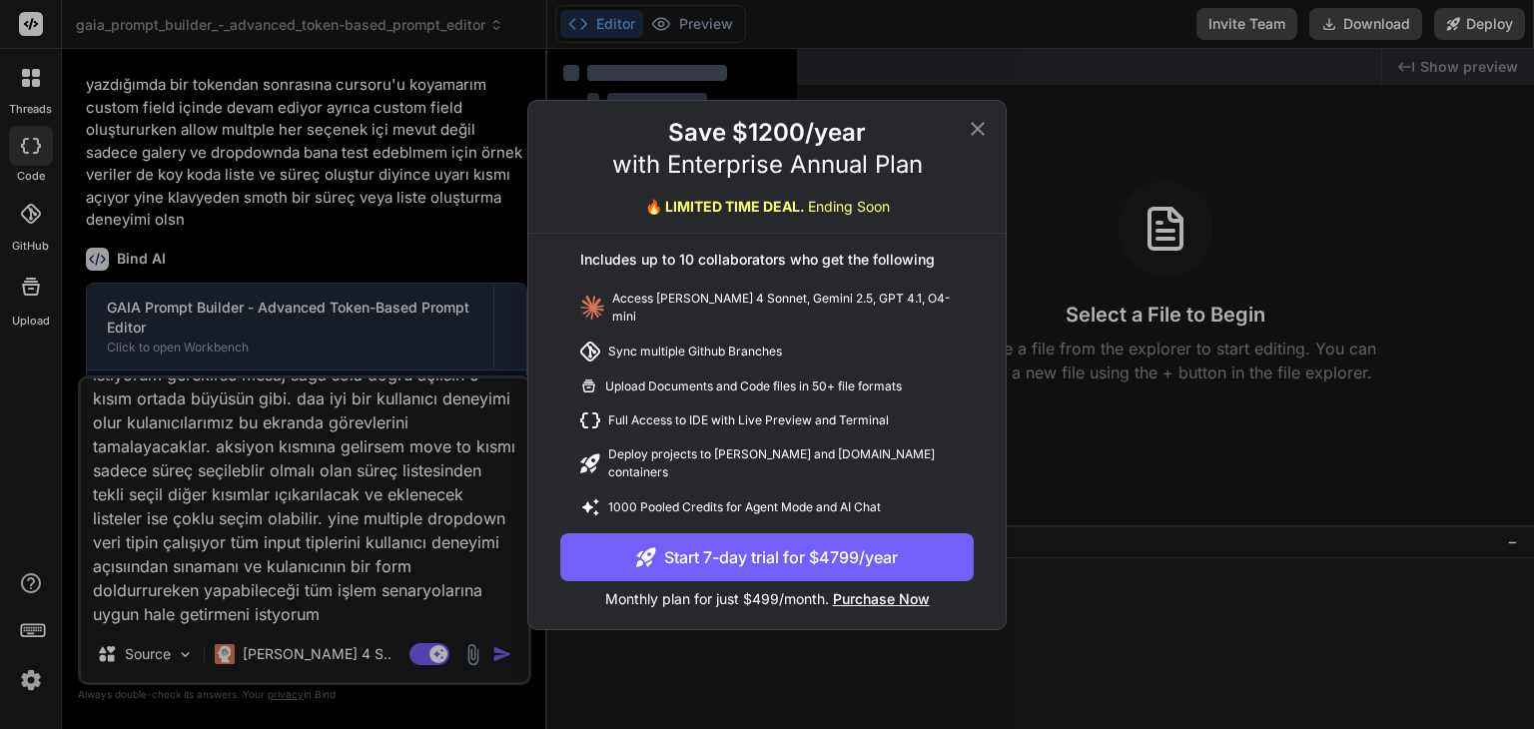
click at [980, 141] on icon at bounding box center [977, 129] width 24 height 24
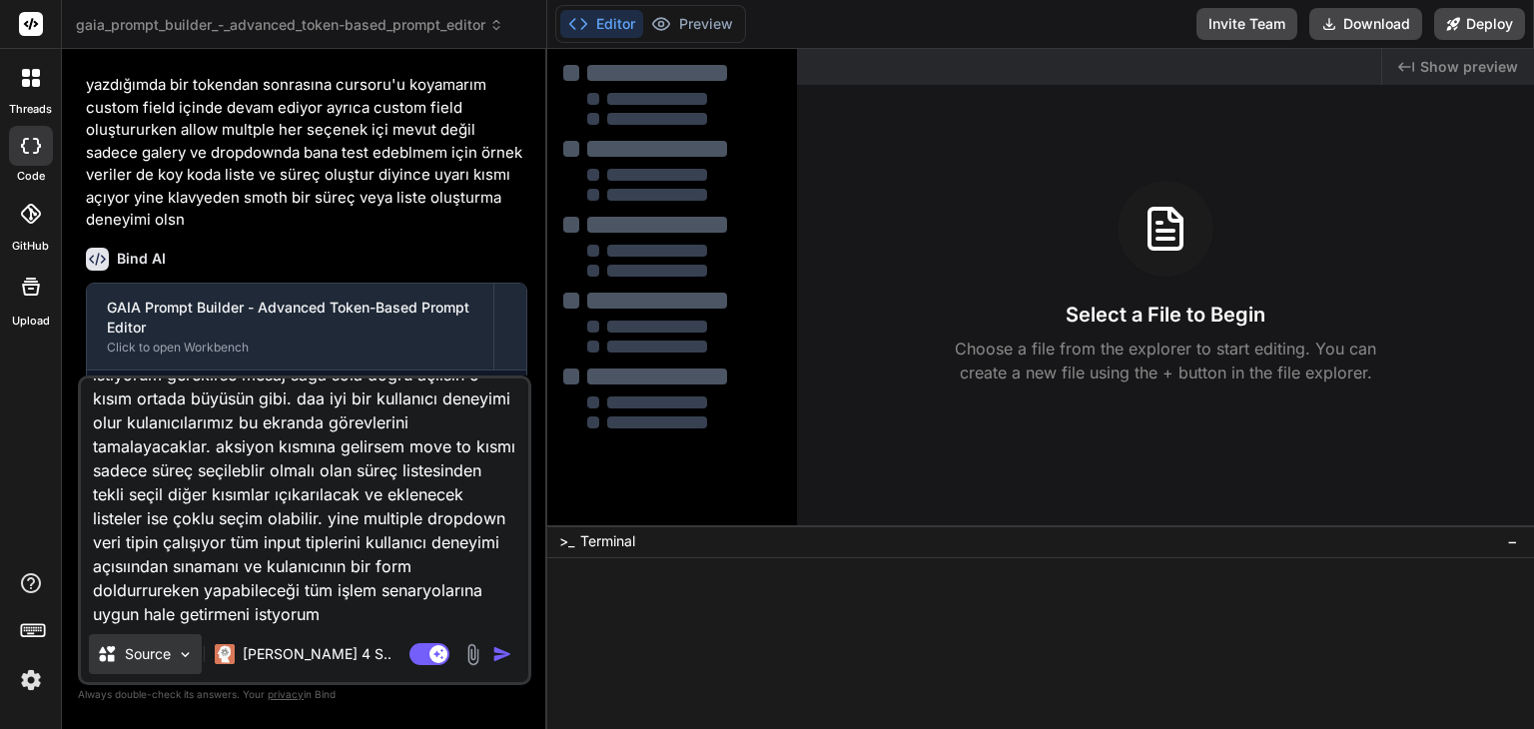
click at [151, 655] on p "Source" at bounding box center [148, 654] width 46 height 20
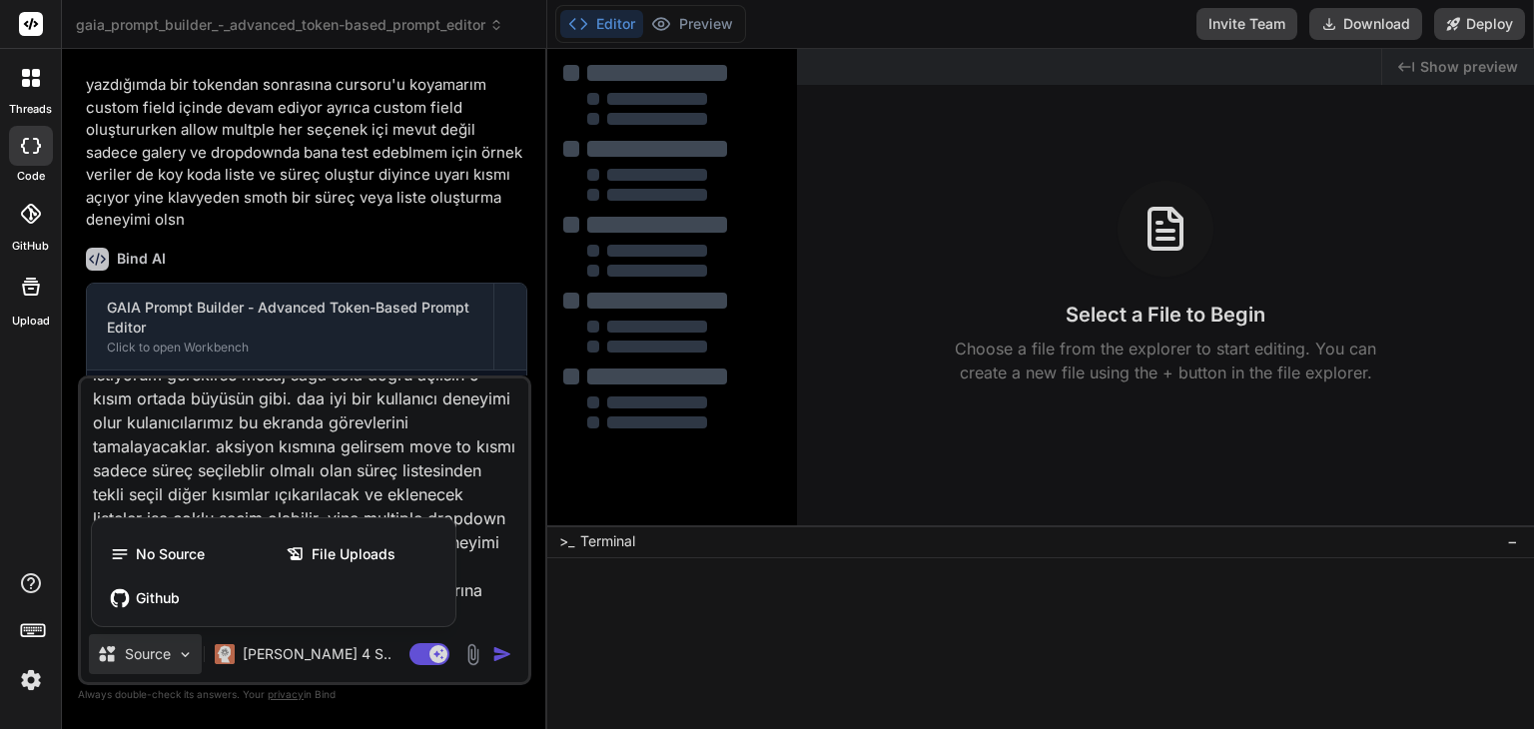
click at [954, 307] on div at bounding box center [767, 364] width 1534 height 729
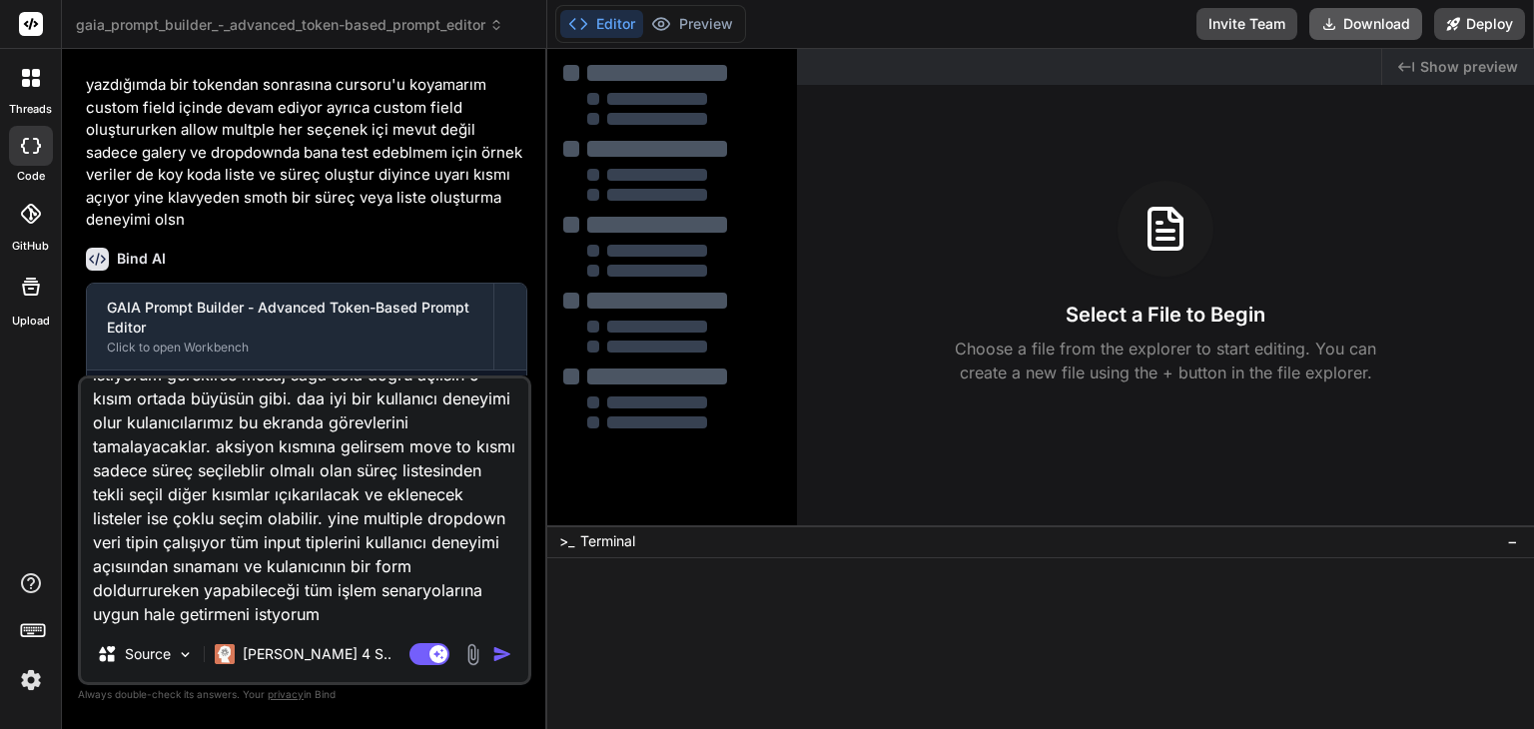
click at [1352, 31] on button "Download" at bounding box center [1365, 24] width 113 height 32
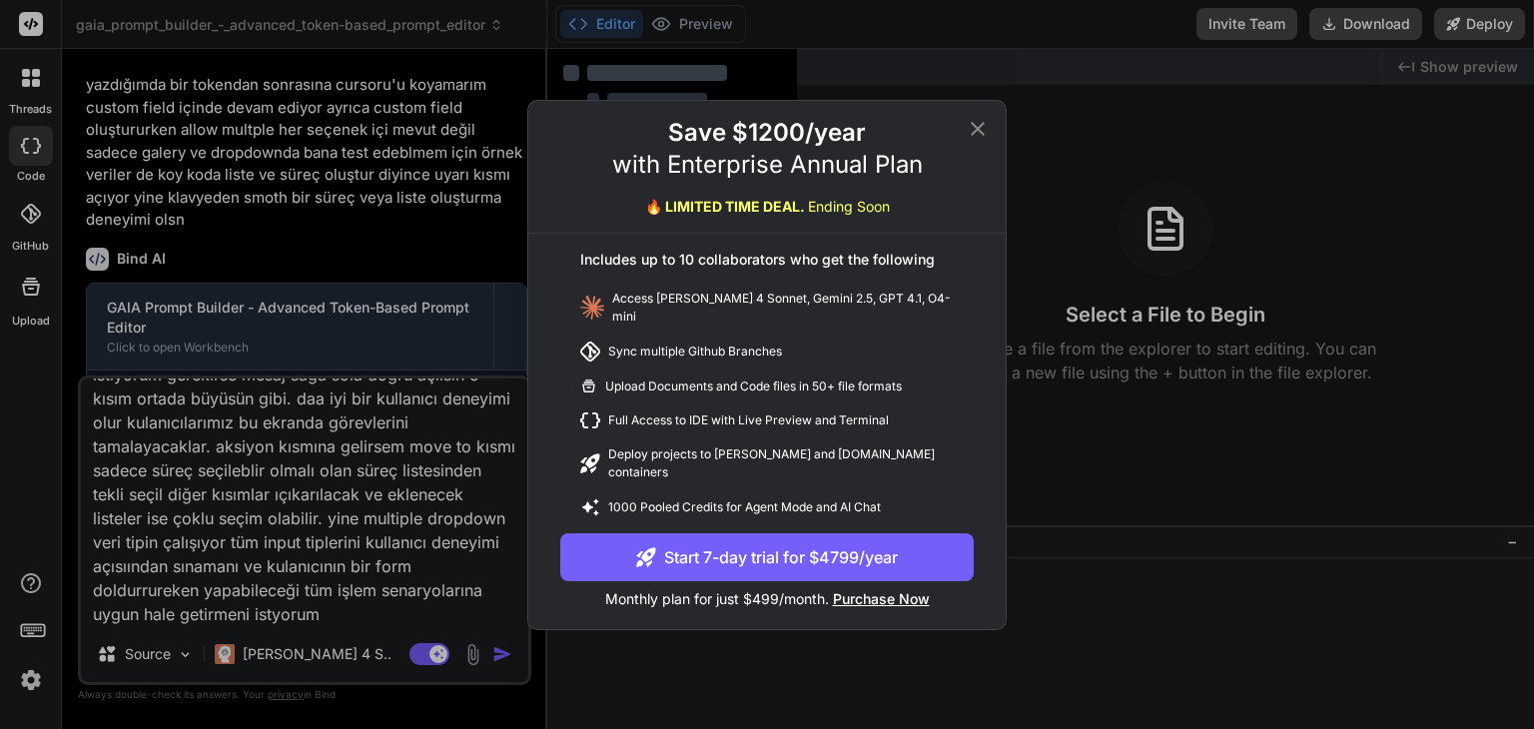
click at [970, 140] on icon at bounding box center [977, 129] width 24 height 24
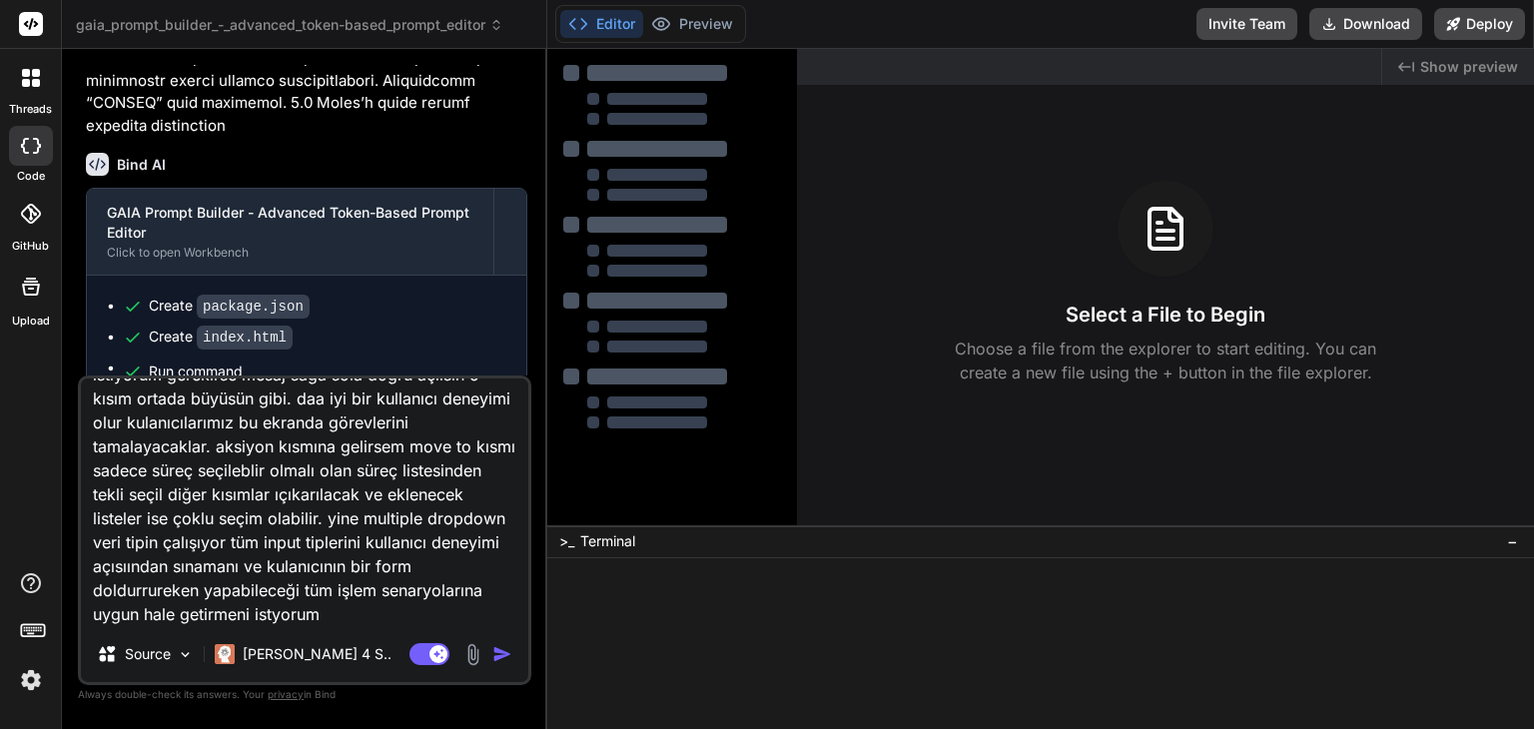
scroll to position [6491, 0]
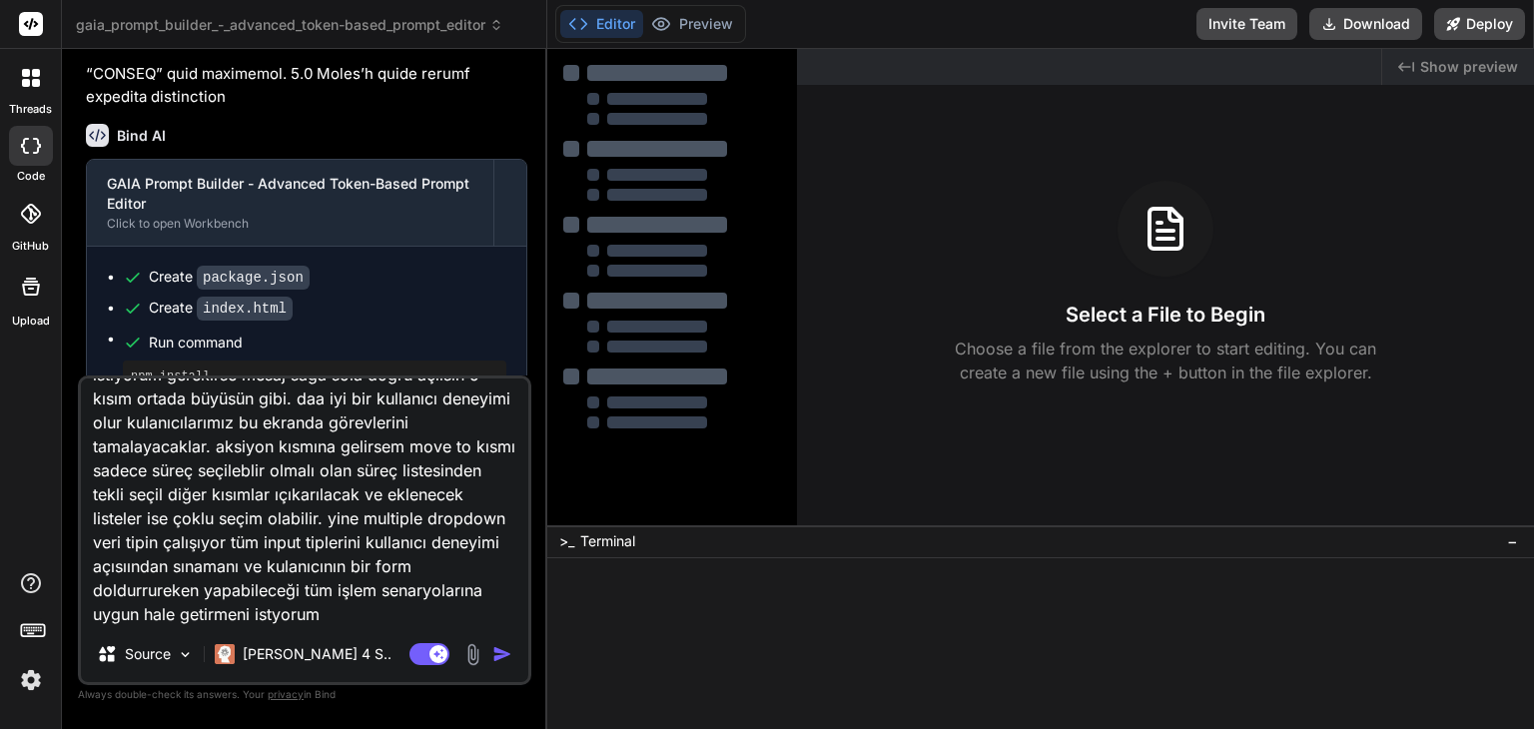
click at [1418, 68] on div "Created with Pixso. Show preview" at bounding box center [1458, 67] width 152 height 36
click at [1347, 25] on button "Download" at bounding box center [1365, 24] width 113 height 32
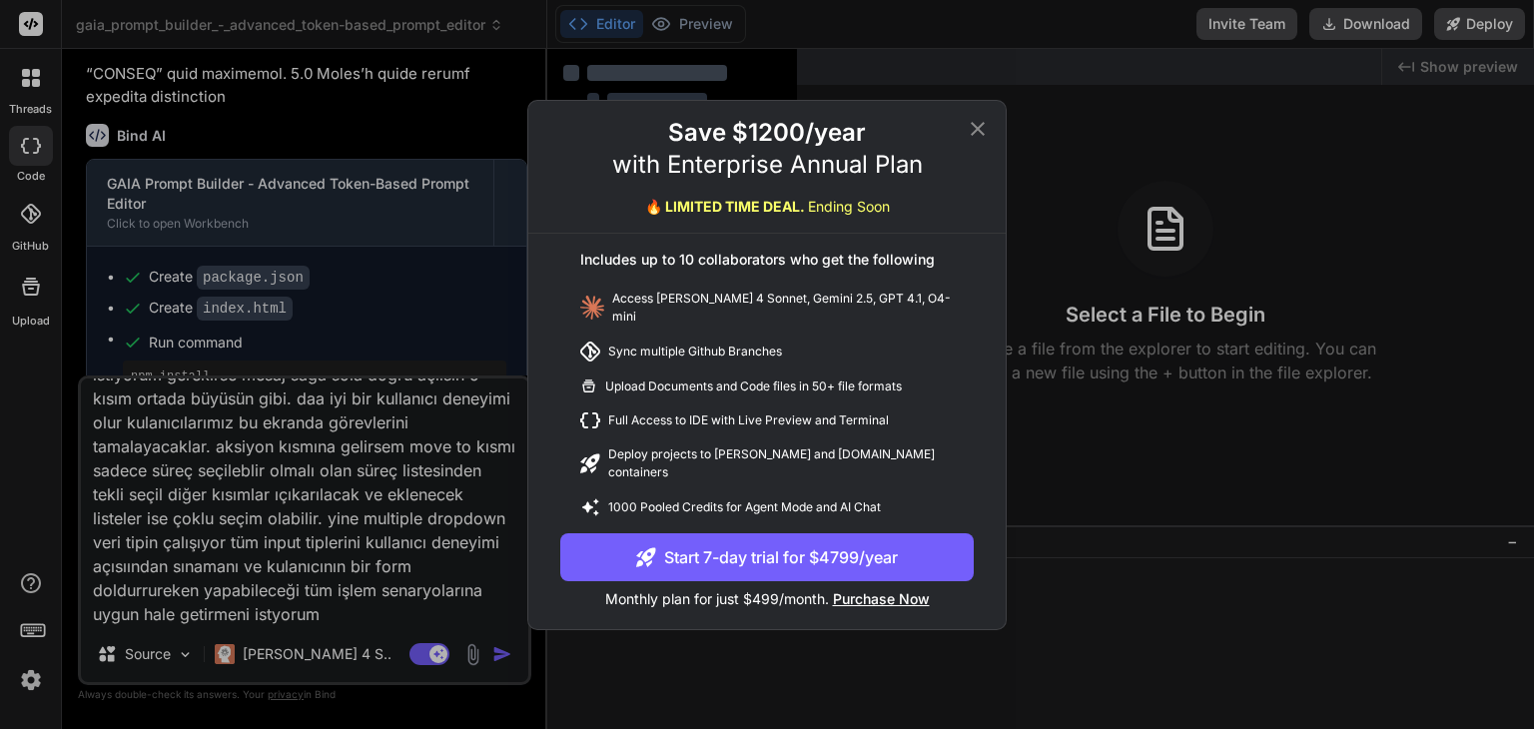
click at [972, 140] on icon at bounding box center [977, 129] width 24 height 24
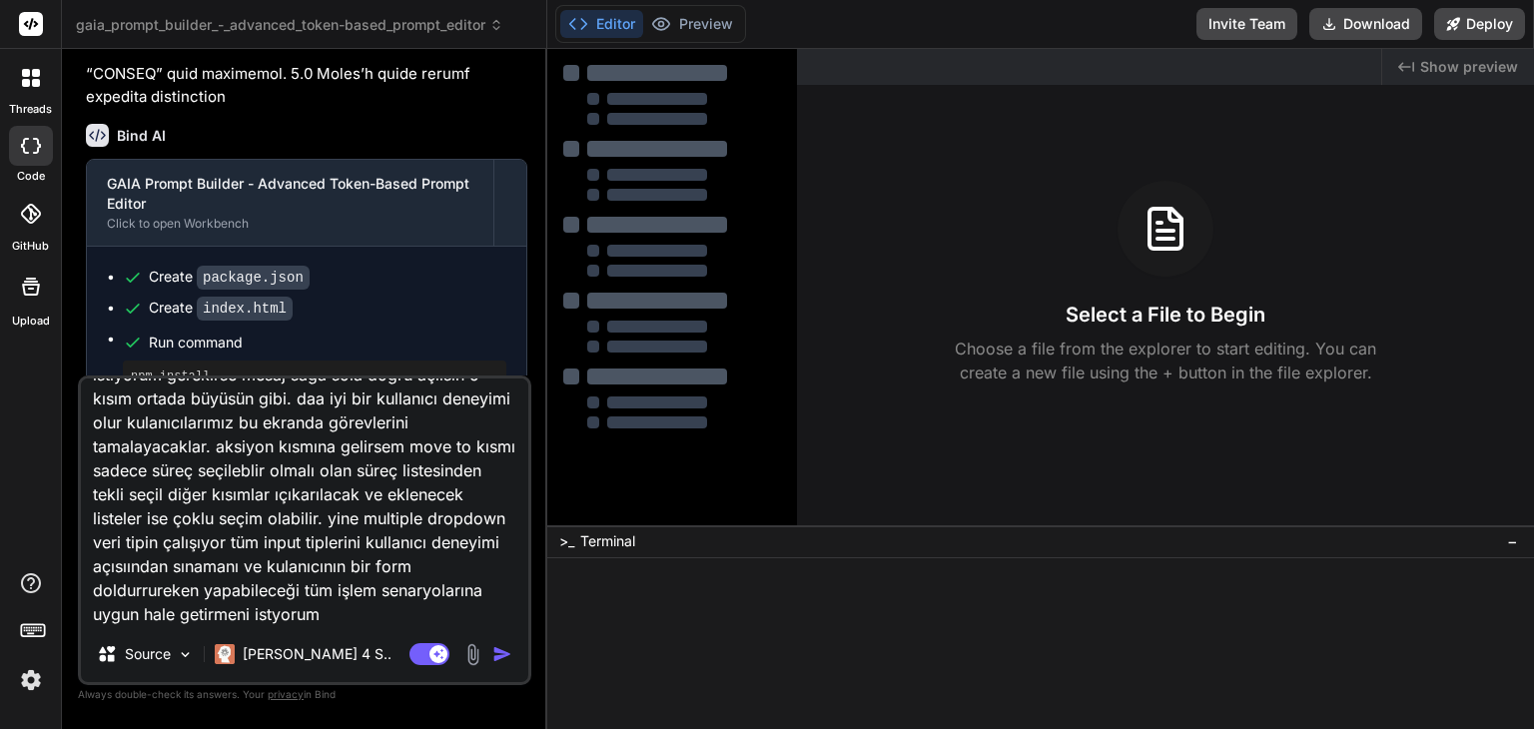
click at [501, 652] on img "button" at bounding box center [502, 654] width 20 height 20
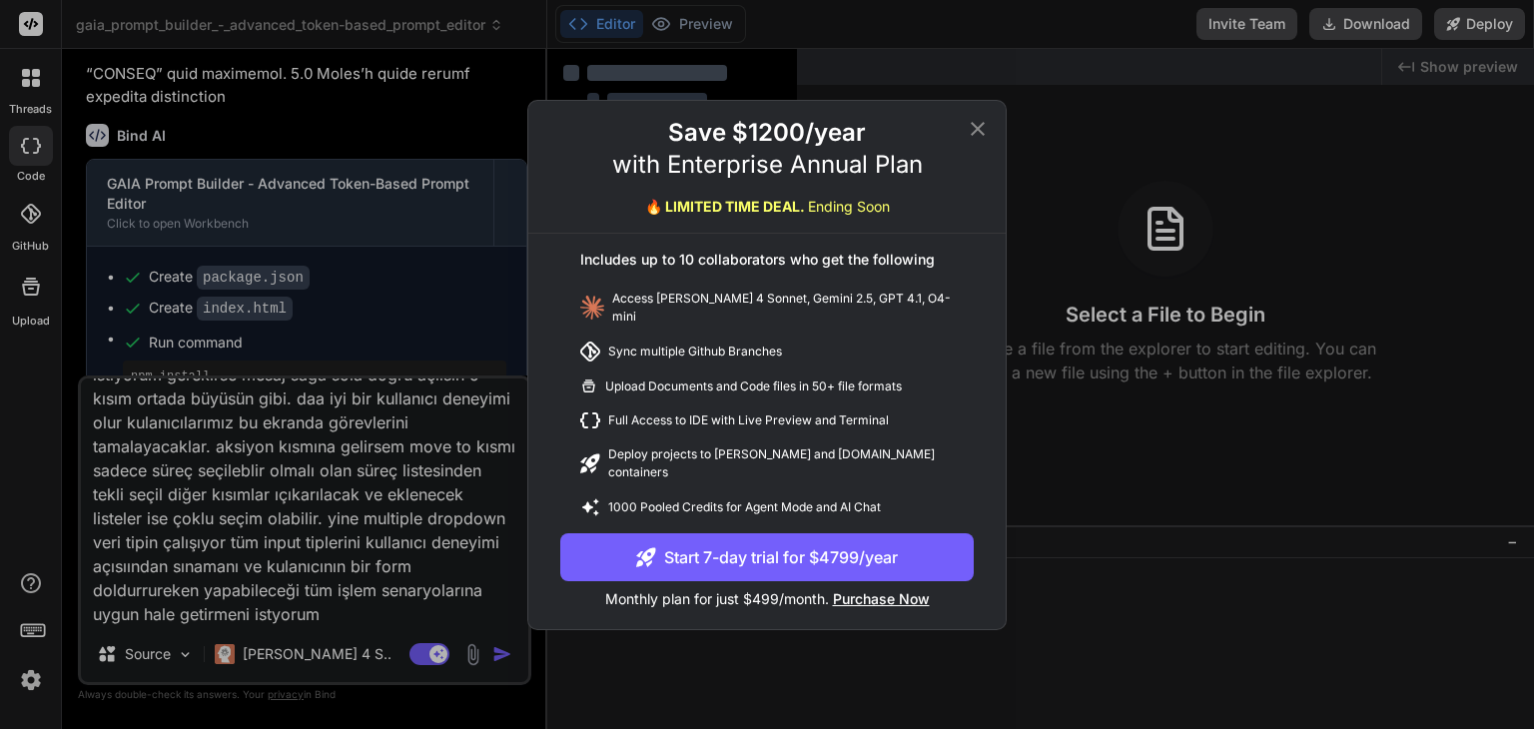
click at [964, 137] on div "Save $1200/year with Enterprise Annual Plan 🔥 LIMITED TIME DEAL. Ending Soon" at bounding box center [766, 175] width 477 height 117
click at [974, 137] on icon at bounding box center [977, 129] width 24 height 24
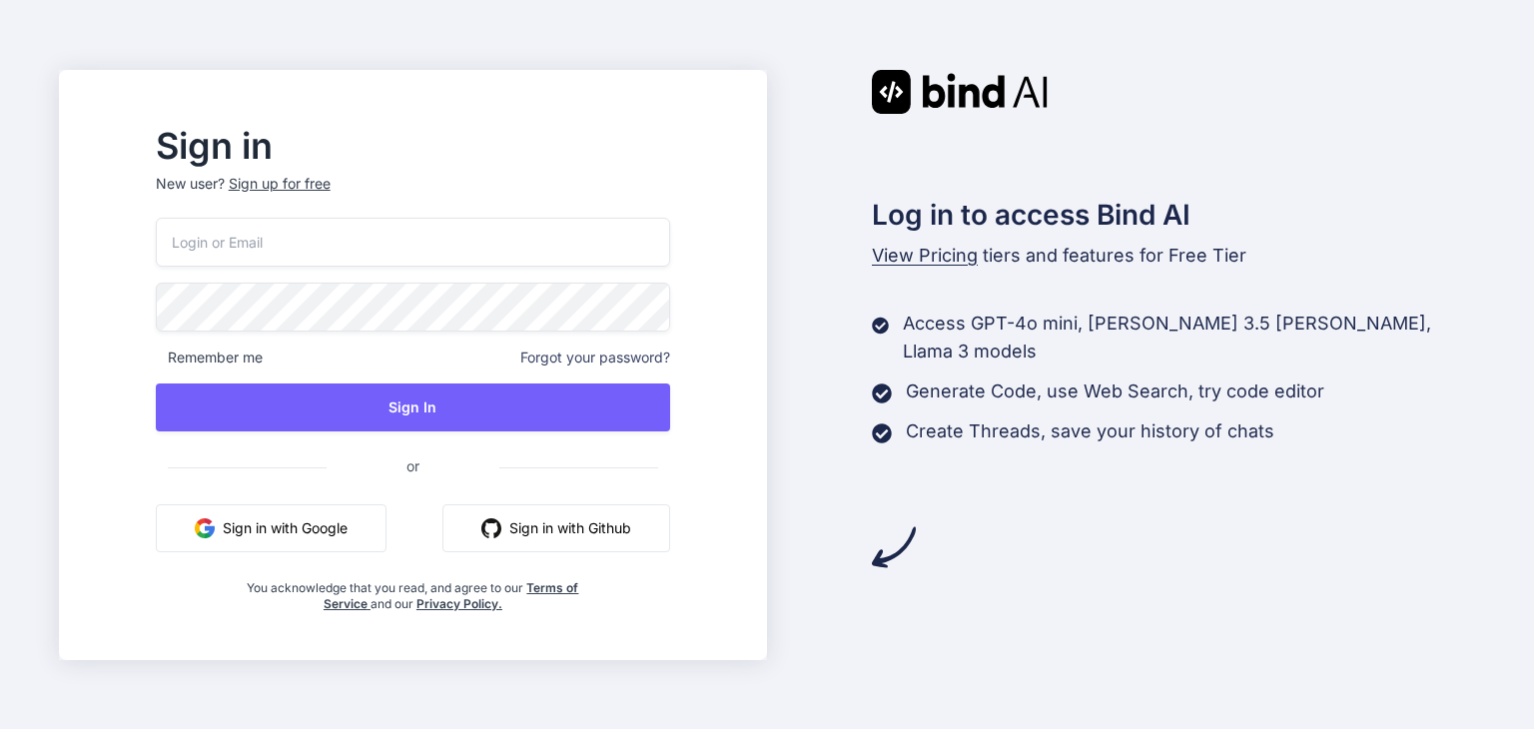
type input "[EMAIL_ADDRESS][DOMAIN_NAME]"
click at [386, 528] on button "Sign in with Google" at bounding box center [271, 528] width 231 height 48
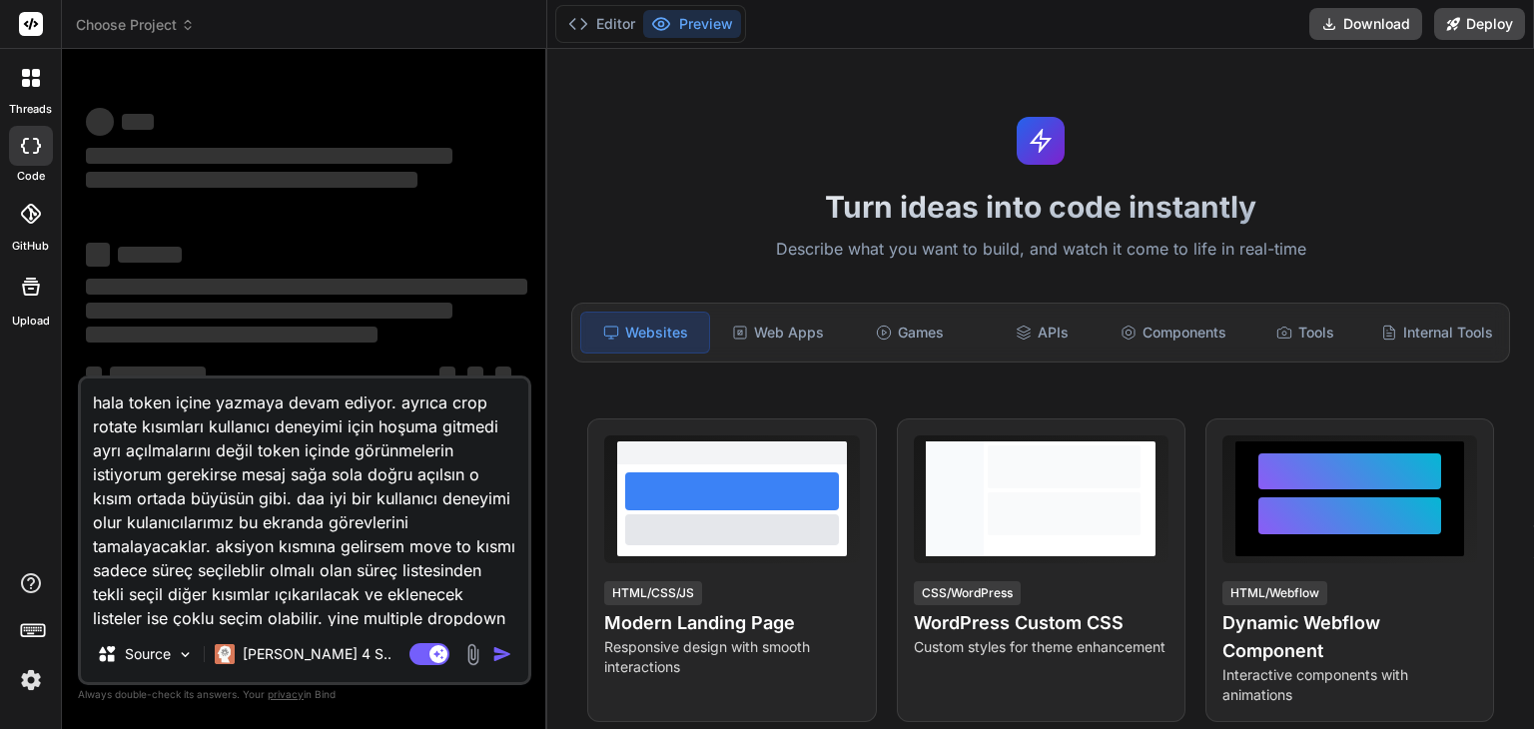
click at [157, 25] on span "Choose Project" at bounding box center [135, 25] width 119 height 20
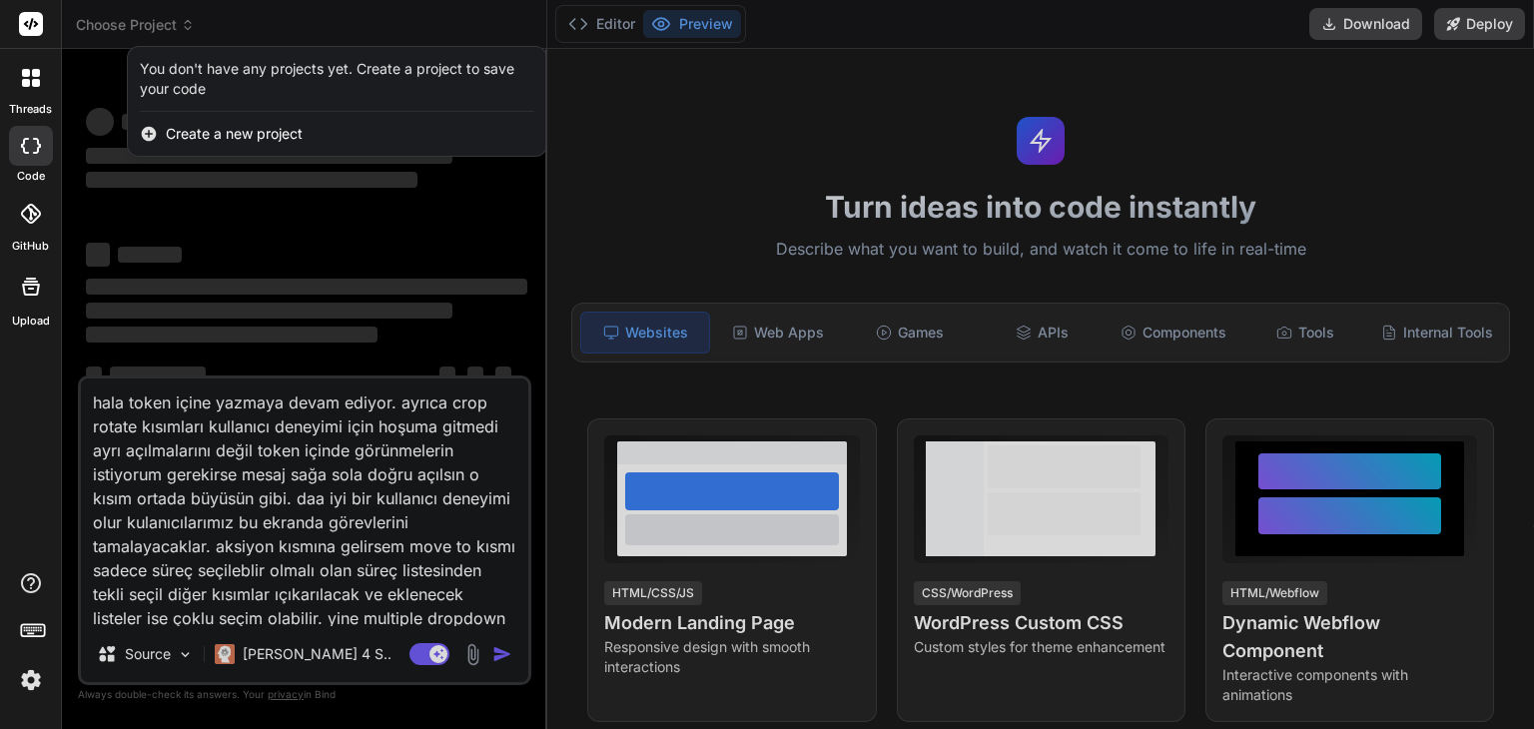
click at [189, 68] on div "You don't have any projects yet. Create a project to save your code" at bounding box center [337, 79] width 394 height 40
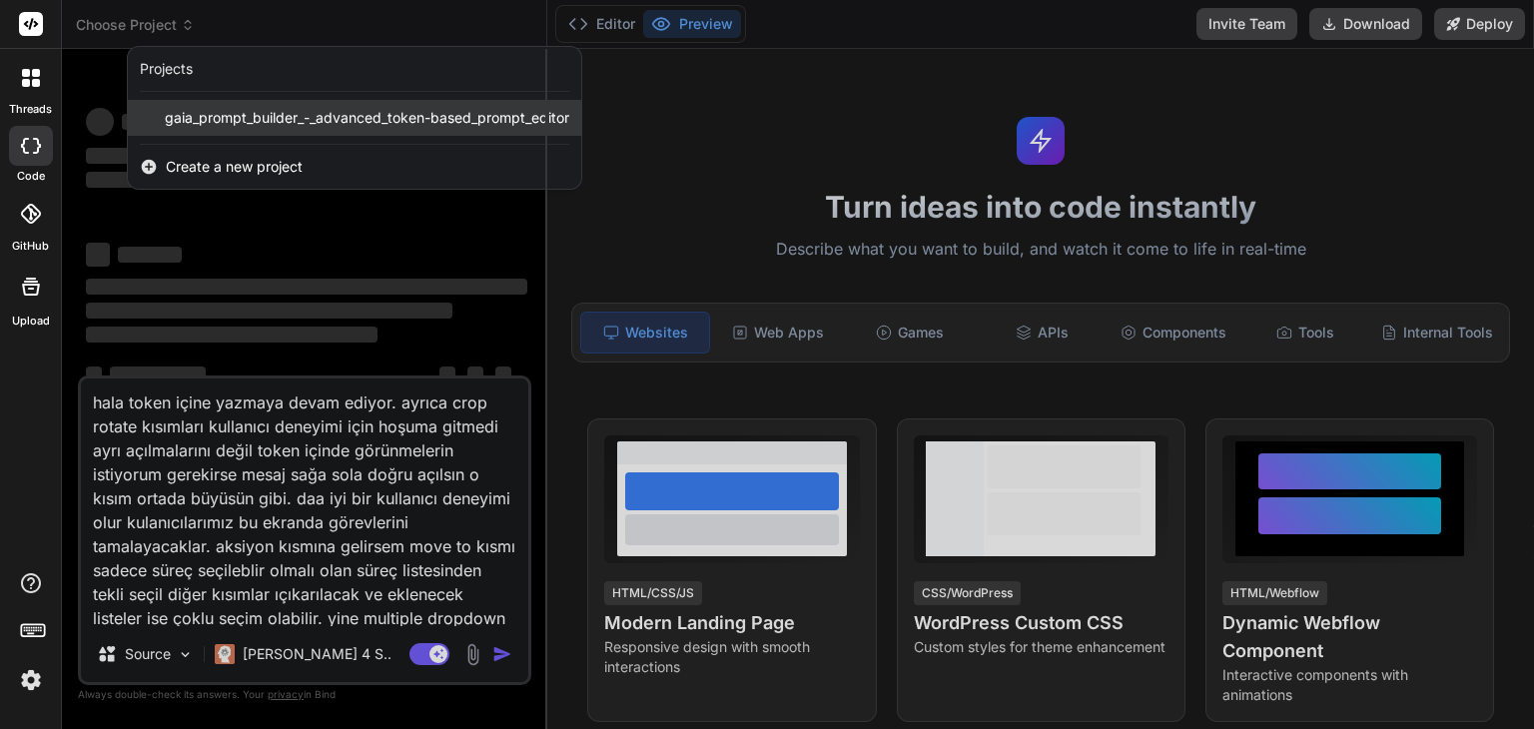
click at [212, 123] on span "gaia_prompt_builder_-_advanced_token-based_prompt_editor" at bounding box center [367, 118] width 404 height 20
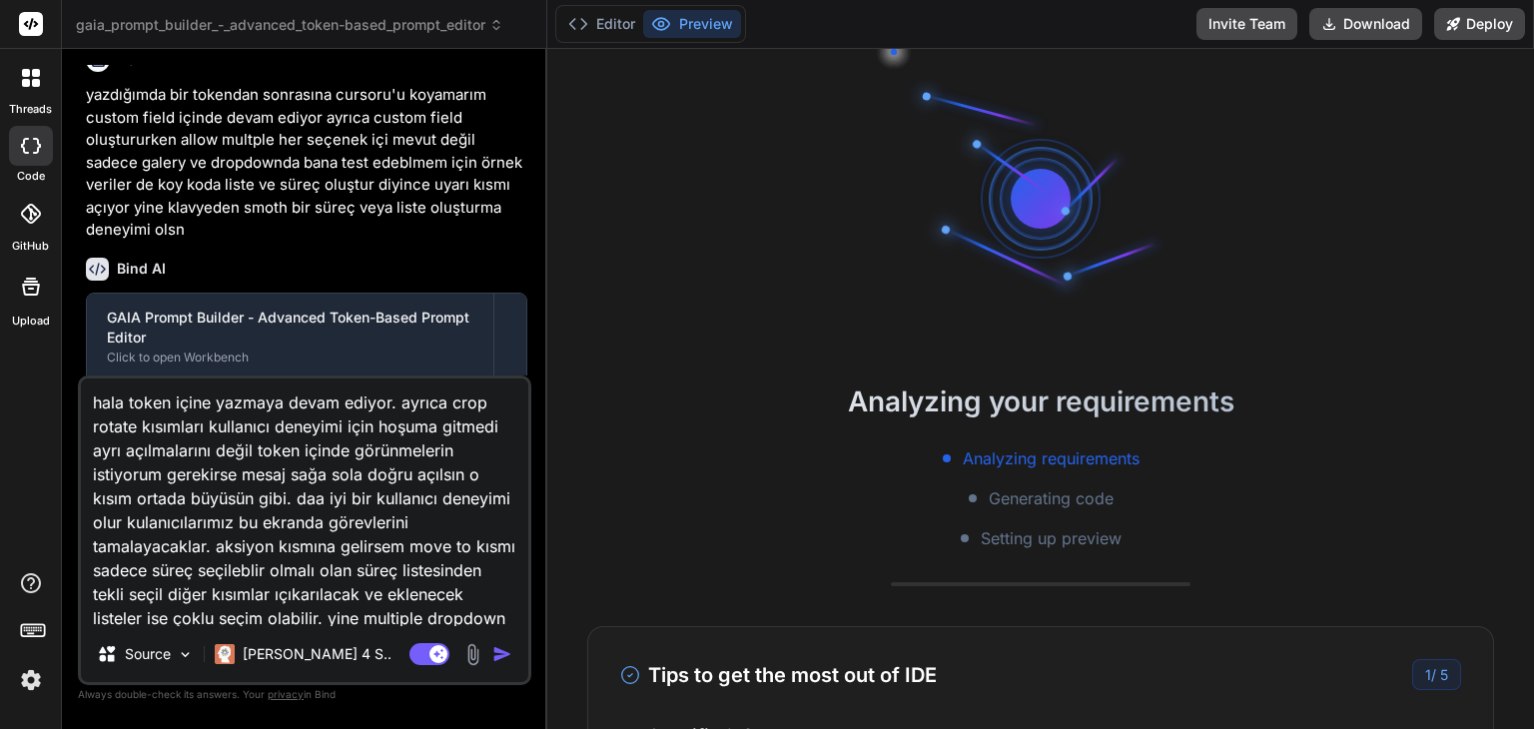
scroll to position [5086, 0]
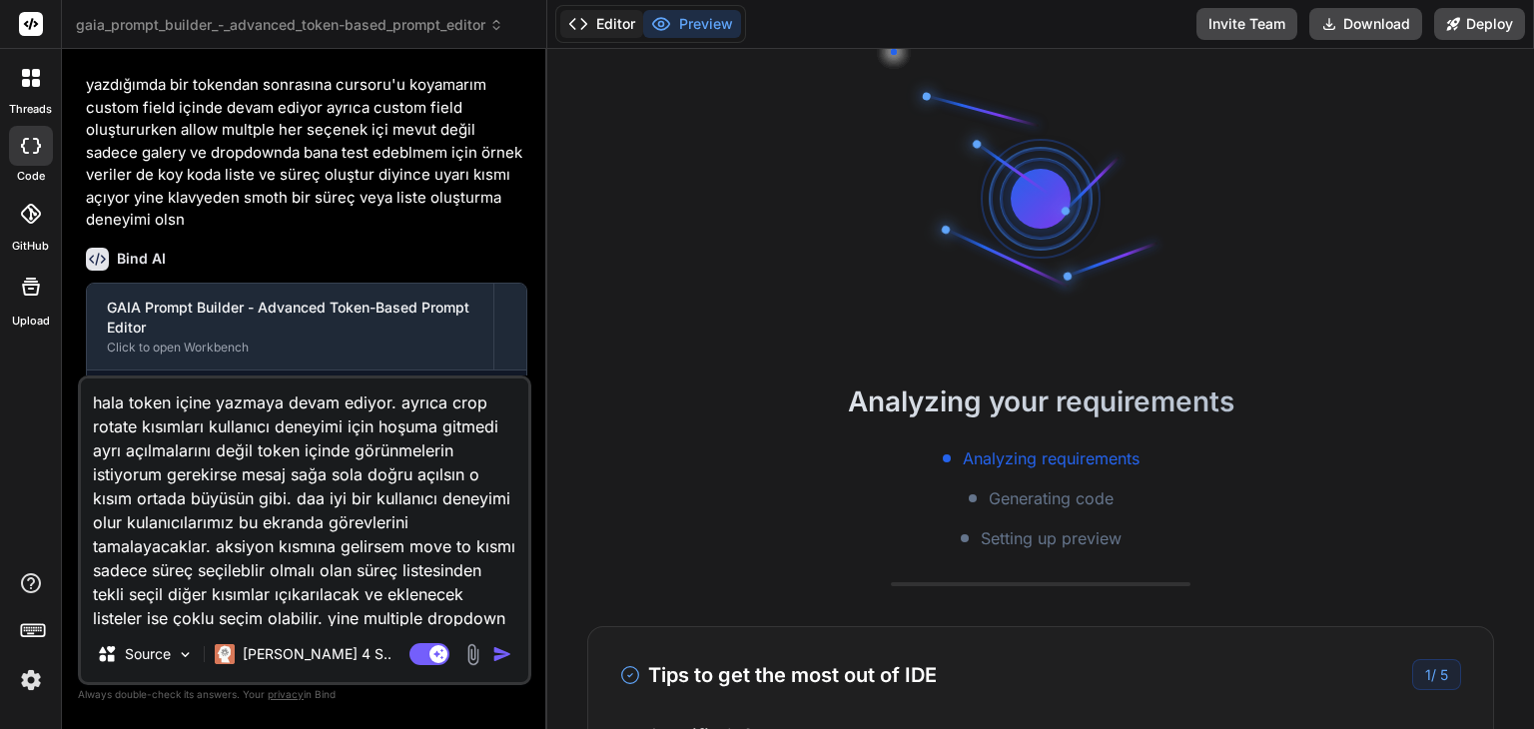
click at [610, 23] on button "Editor" at bounding box center [601, 24] width 83 height 28
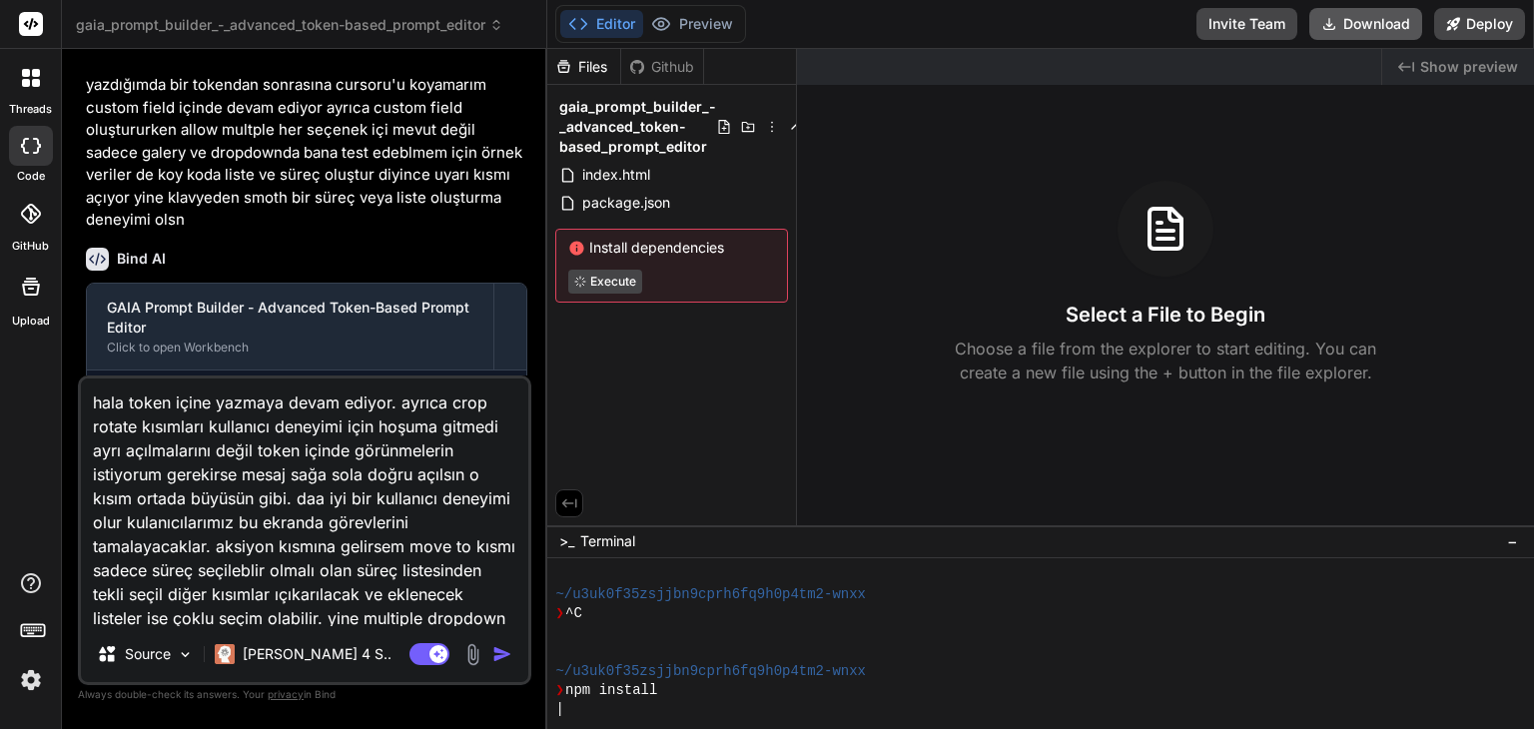
click at [1392, 21] on button "Download" at bounding box center [1365, 24] width 113 height 32
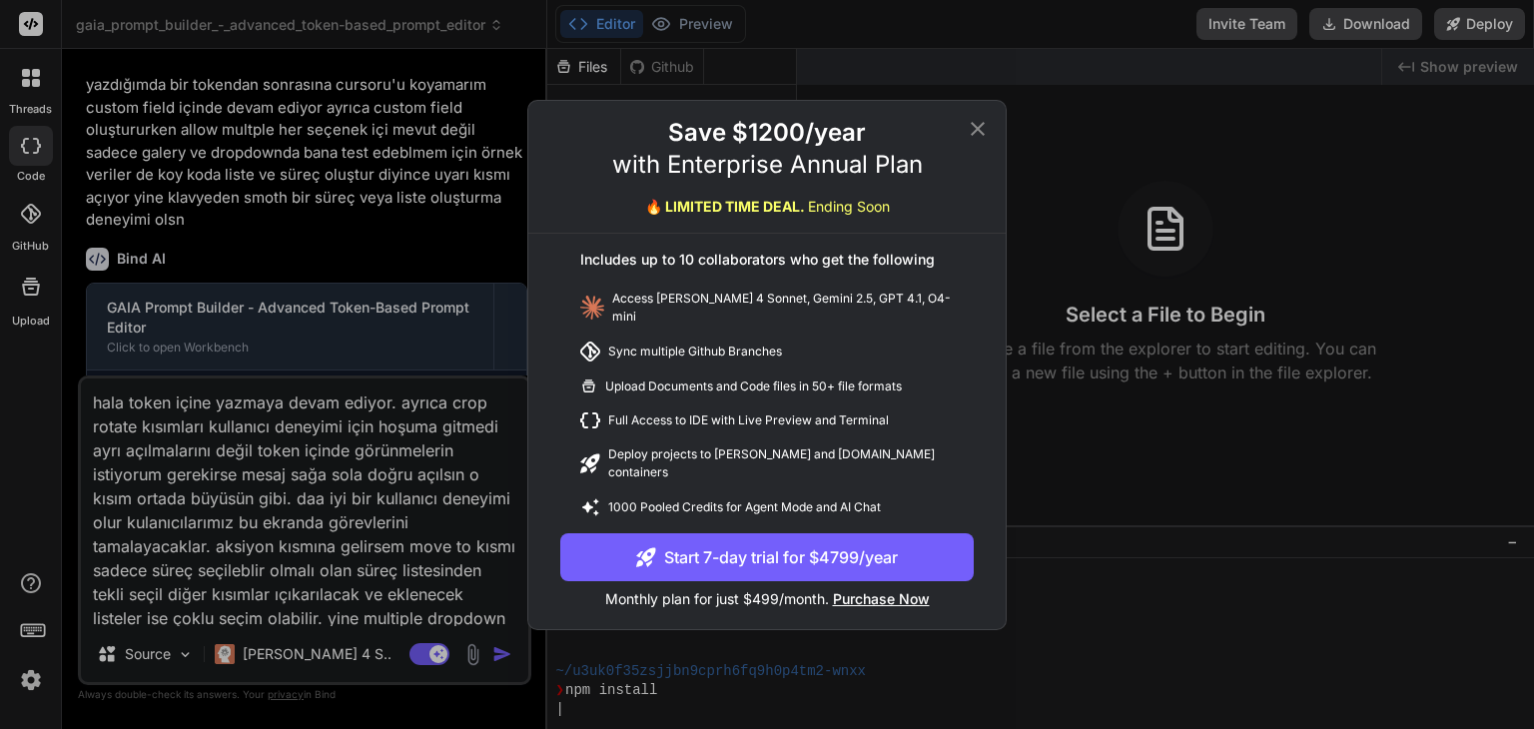
click at [978, 121] on div "Save $1200/year with Enterprise Annual Plan 🔥 LIMITED TIME DEAL. Ending Soon In…" at bounding box center [766, 365] width 477 height 528
click at [982, 133] on icon at bounding box center [977, 129] width 24 height 24
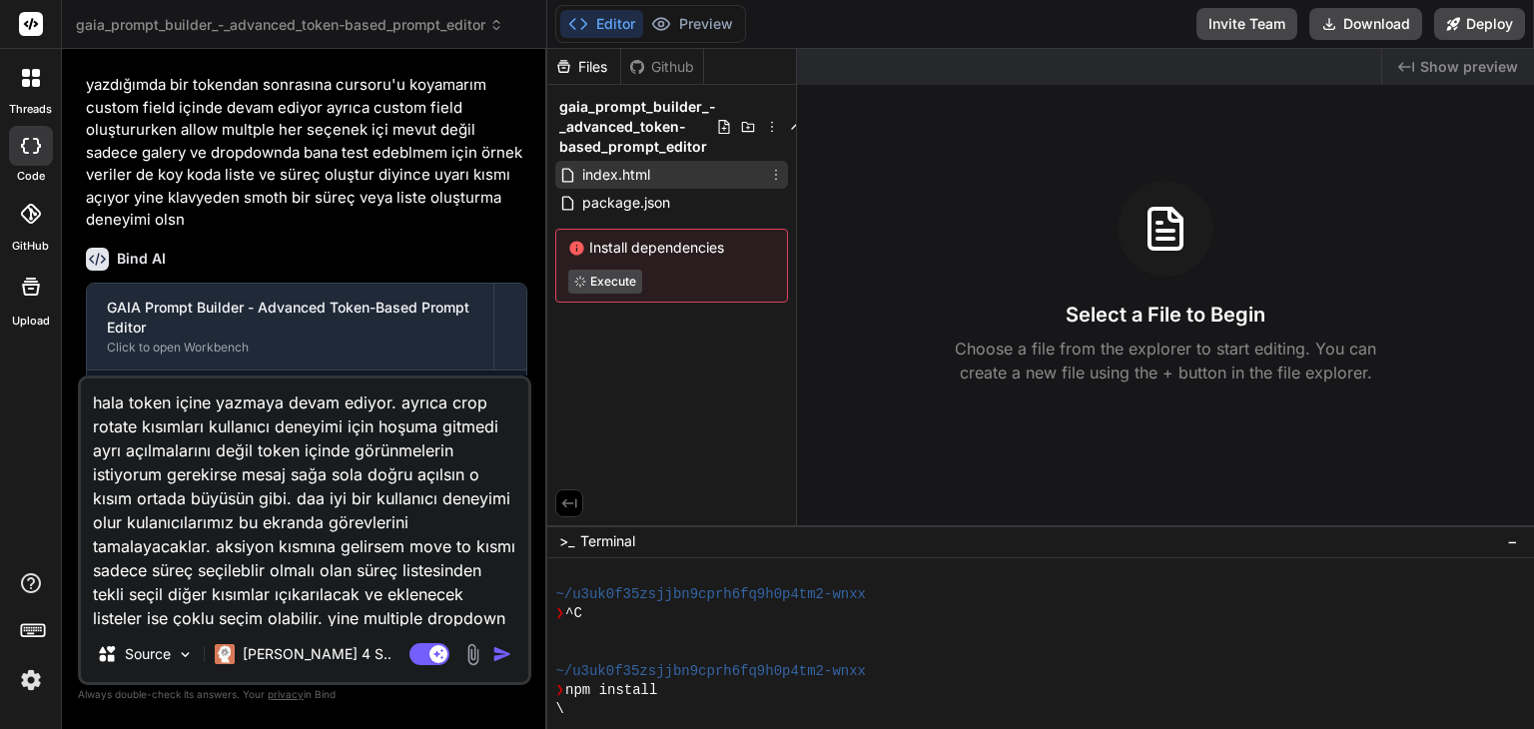
click at [677, 188] on div "index.html" at bounding box center [671, 175] width 233 height 28
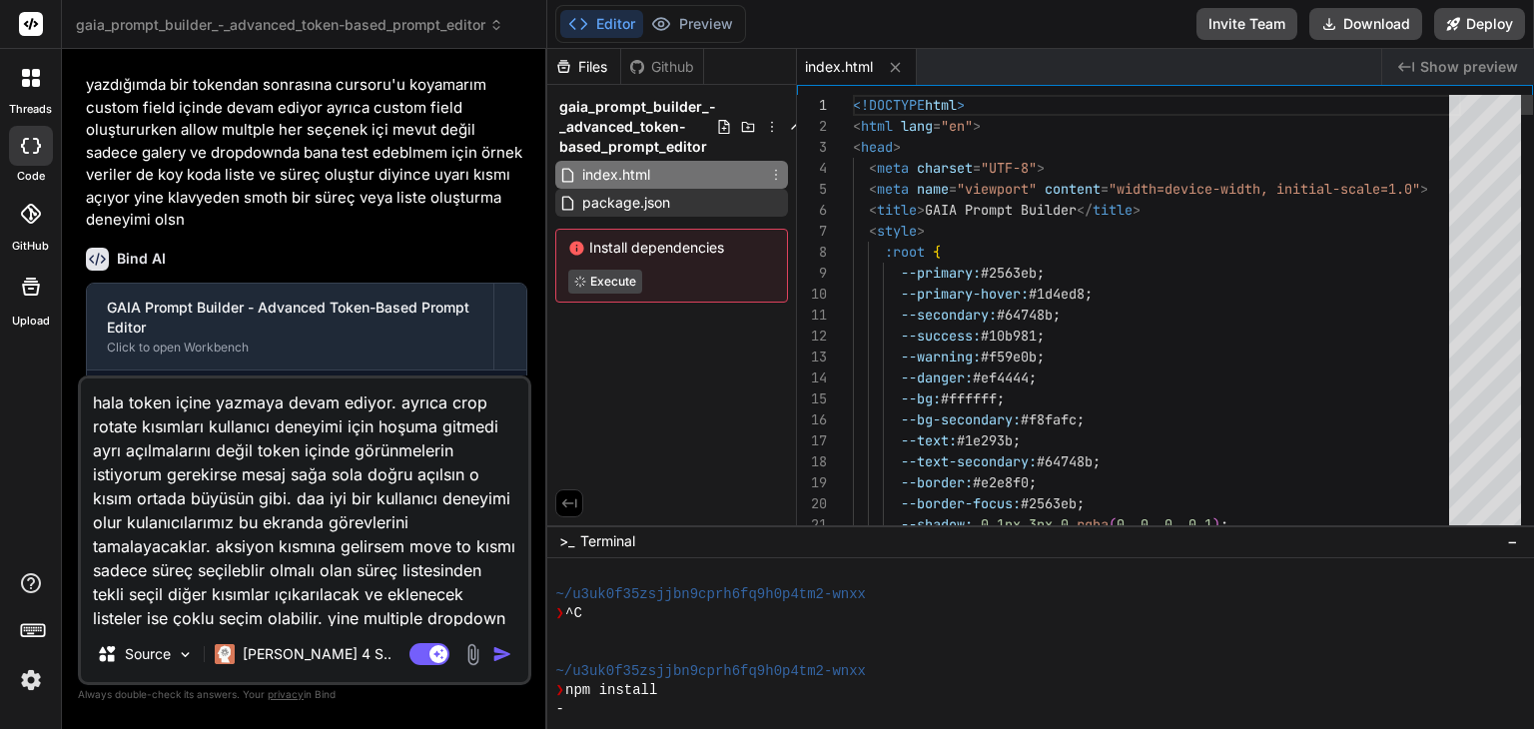
type textarea "x"
click at [669, 202] on span "package.json" at bounding box center [626, 203] width 92 height 24
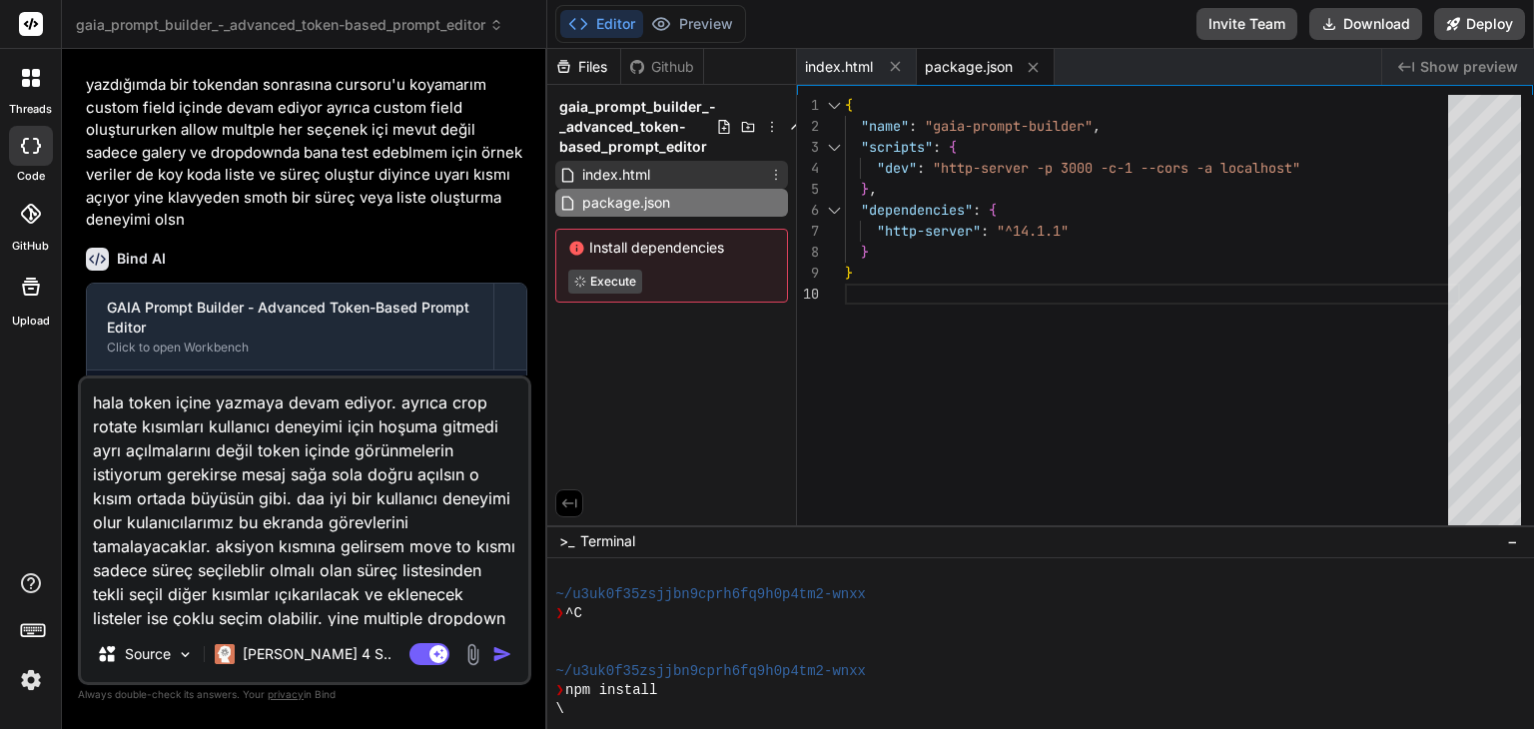
click at [624, 181] on span "index.html" at bounding box center [616, 175] width 72 height 24
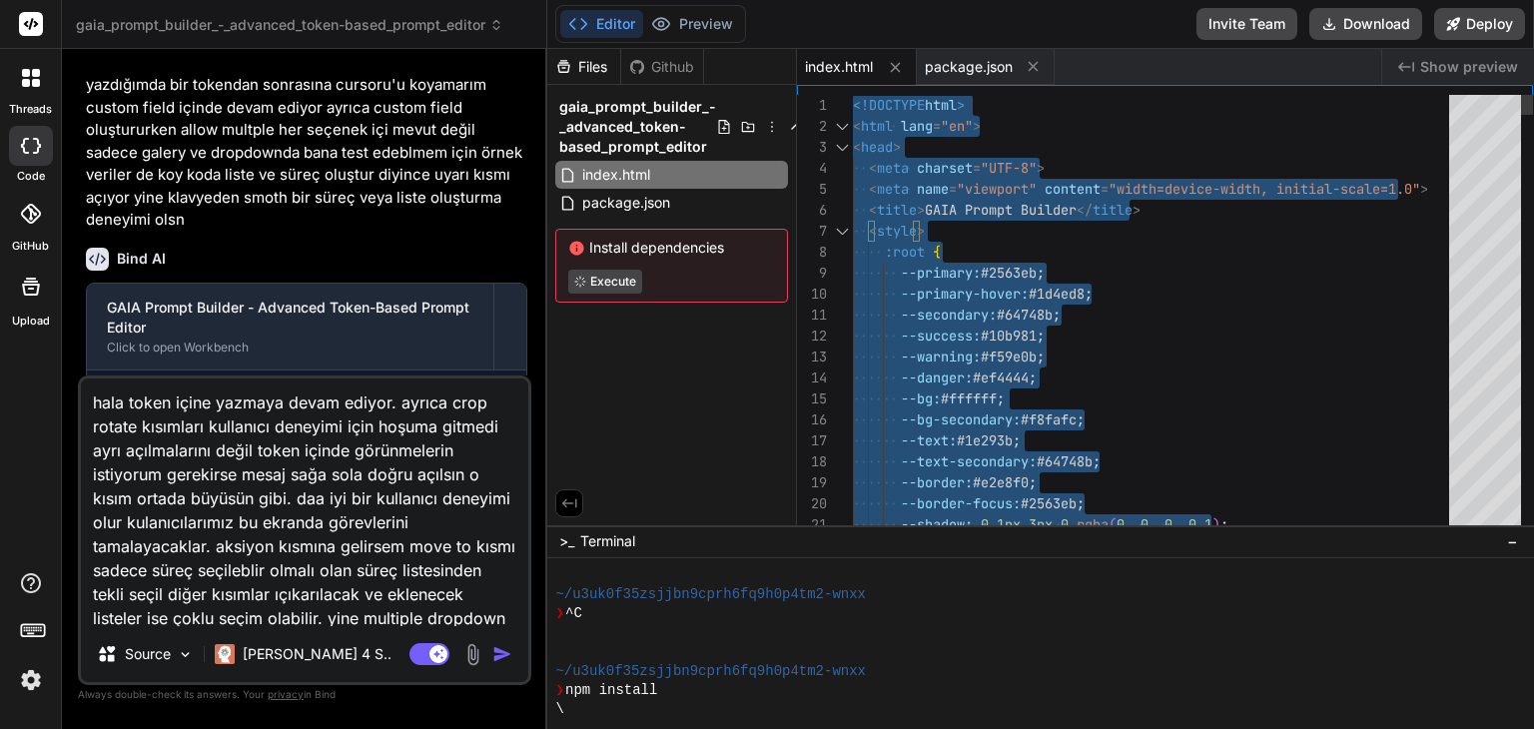
type textarea "<!DOCTYPE html> <html lang="en"> <head> <meta charset="UTF-8"> <meta name="view…"
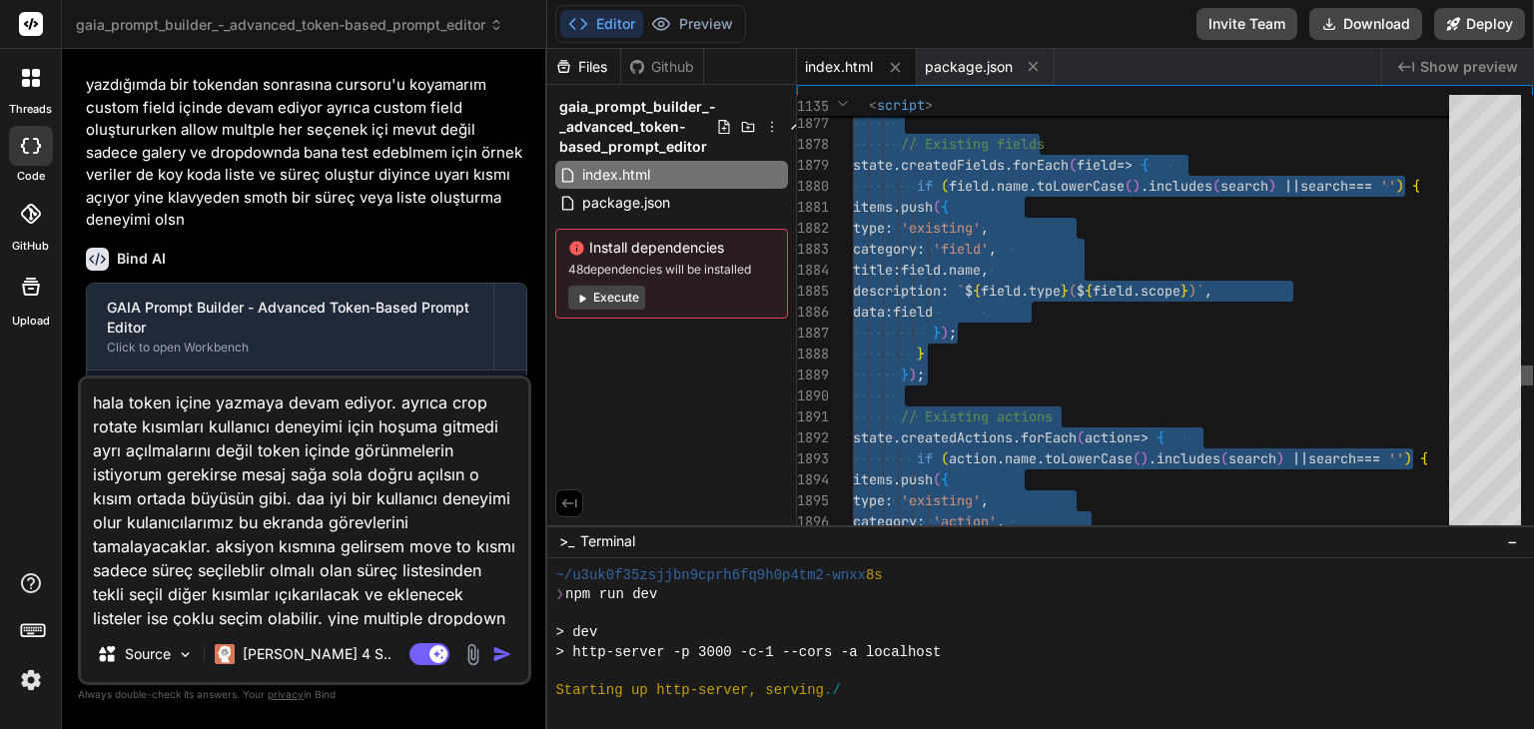
scroll to position [671, 0]
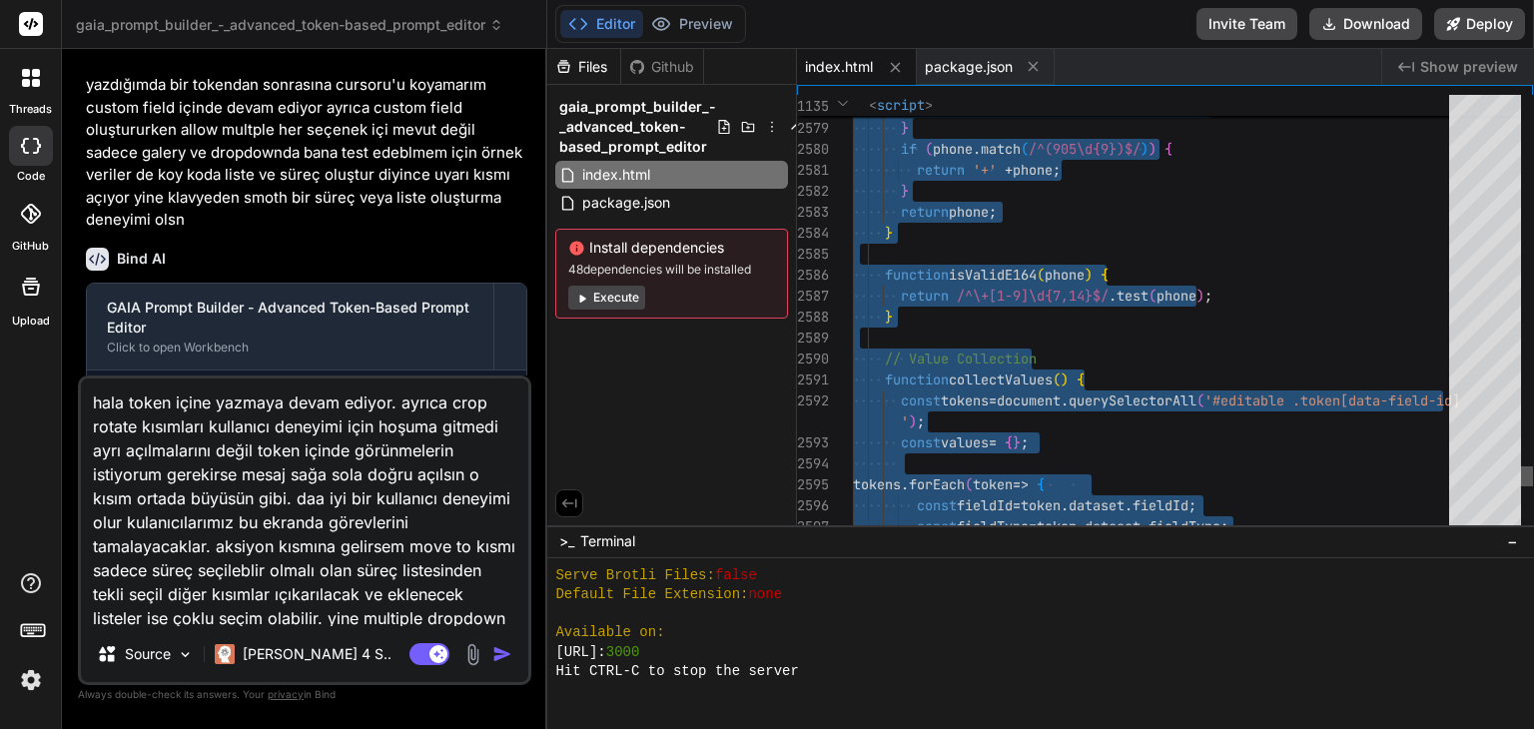
type textarea "x"
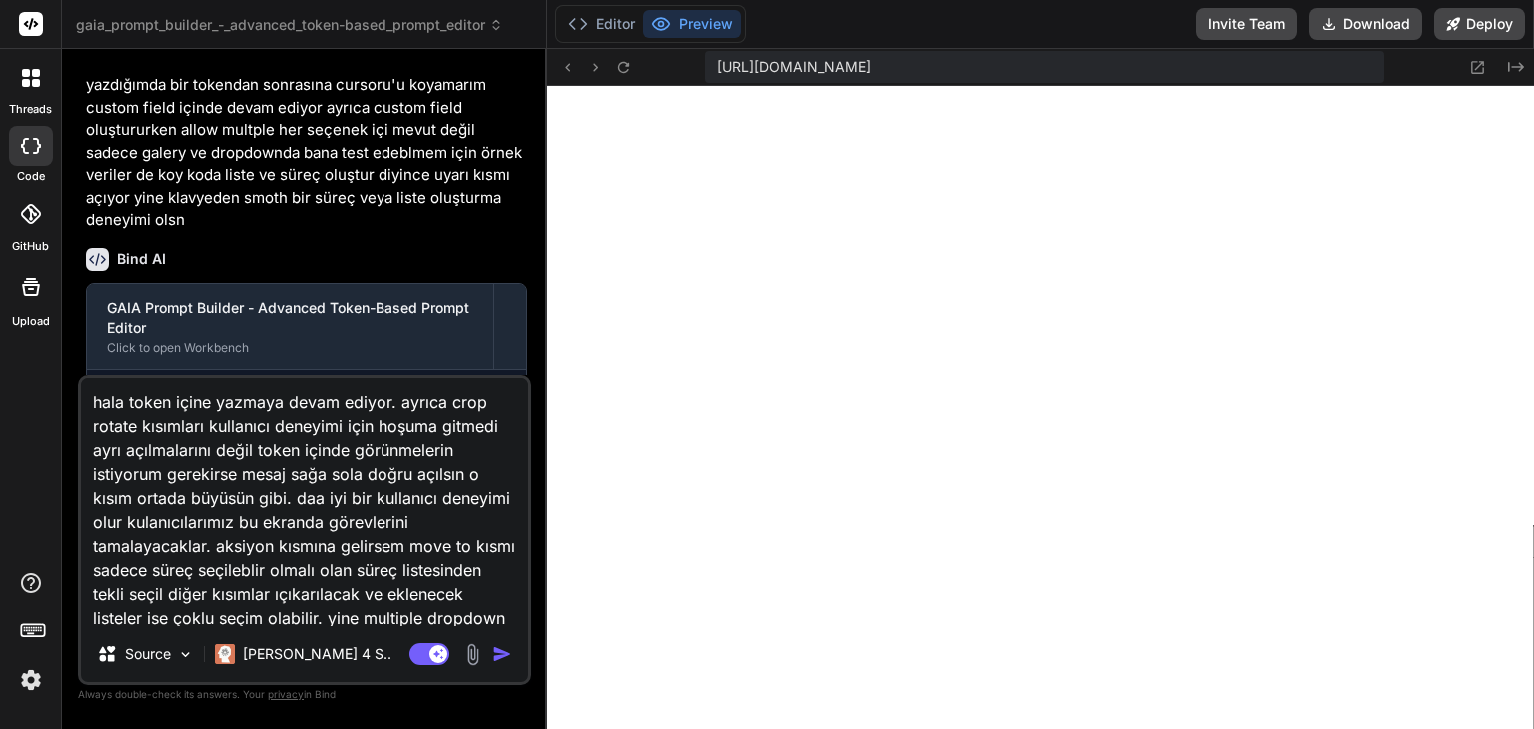
click at [601, 40] on div "Editor Preview" at bounding box center [650, 24] width 191 height 38
click at [607, 33] on button "Editor" at bounding box center [601, 24] width 83 height 28
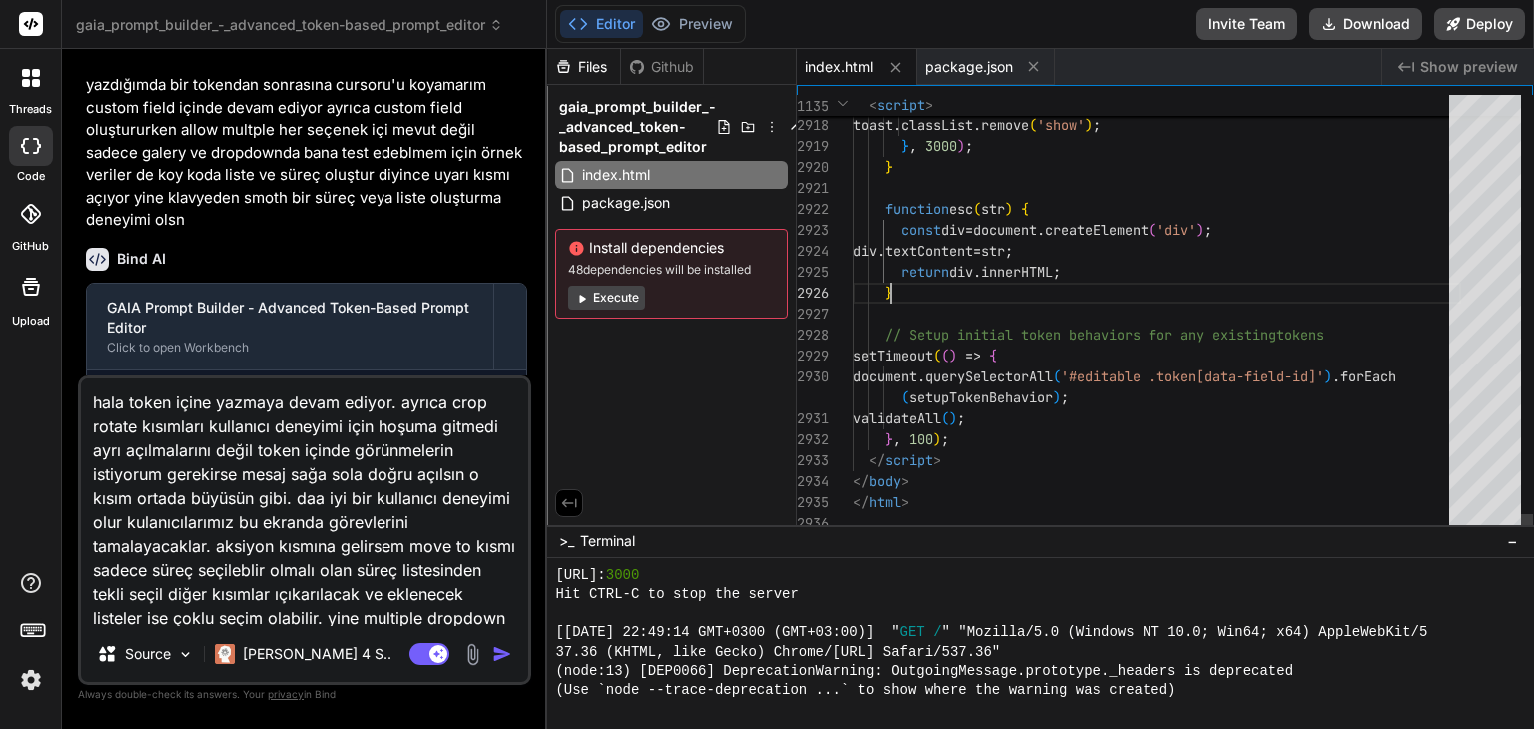
drag, startPoint x: 708, startPoint y: 174, endPoint x: 783, endPoint y: 165, distance: 75.4
click at [785, 161] on div "index.html" at bounding box center [671, 175] width 233 height 28
click at [776, 168] on icon at bounding box center [776, 175] width 16 height 16
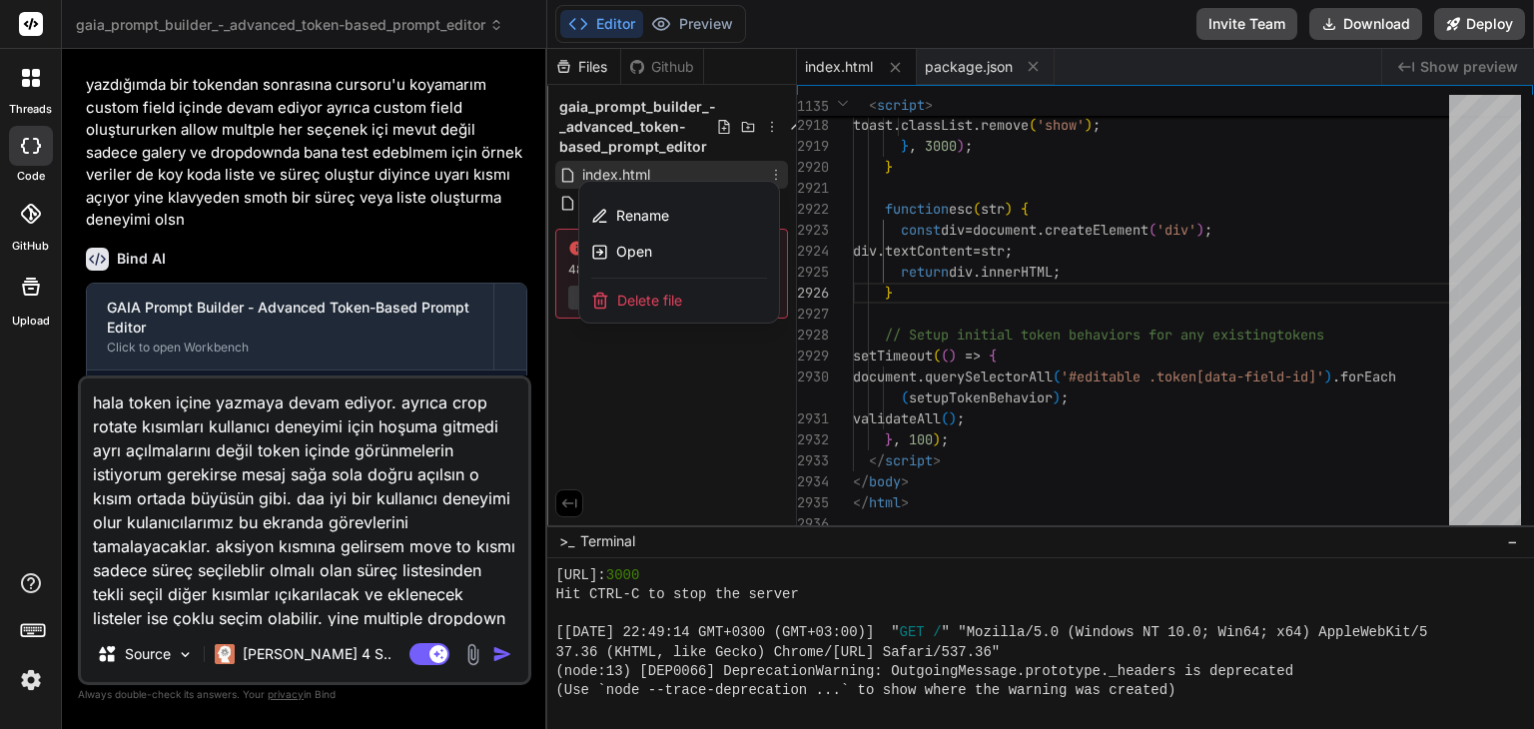
click at [1181, 189] on div at bounding box center [1040, 389] width 986 height 680
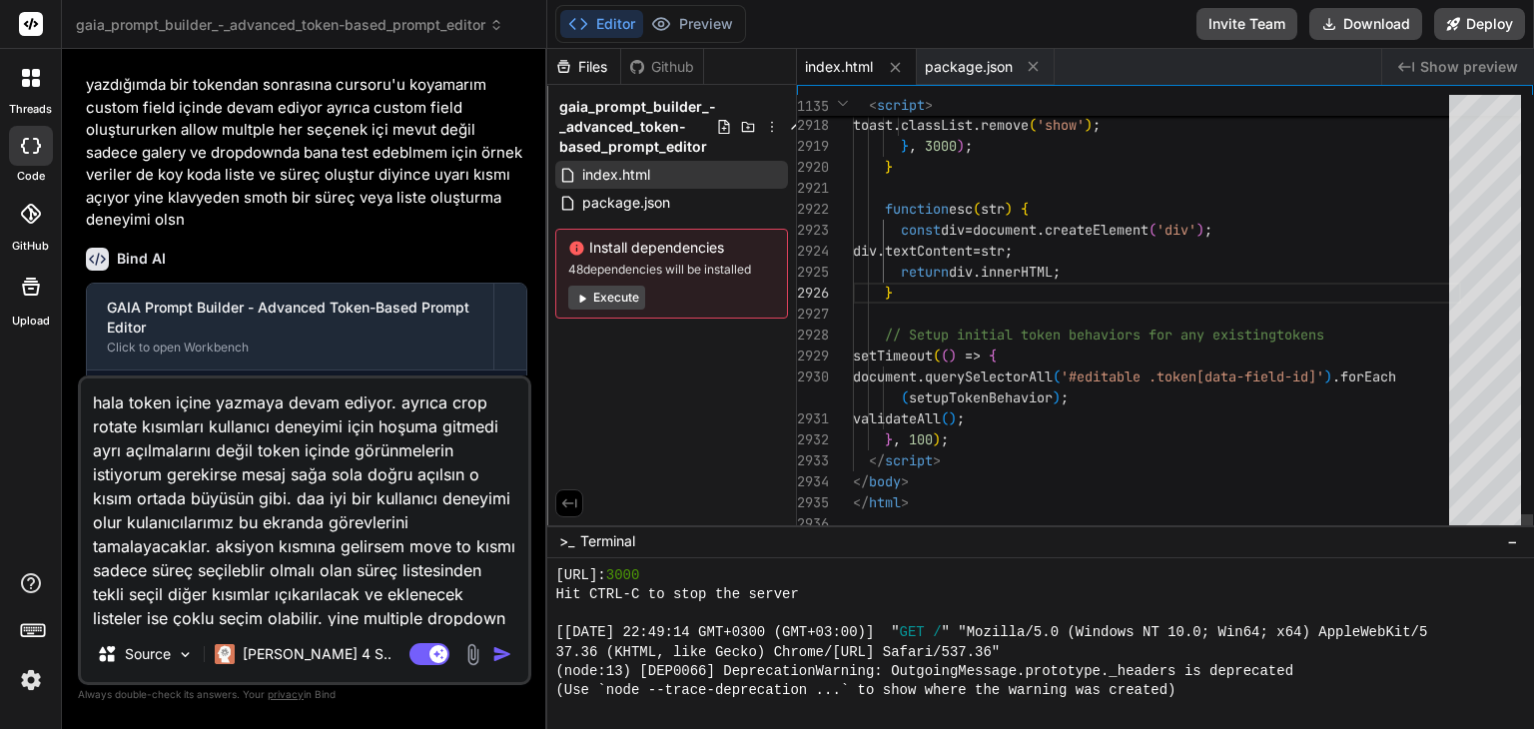
type textarea "<!DOCTYPE html> <html lang="en"> <head> <meta charset="UTF-8"> <meta name="view…"
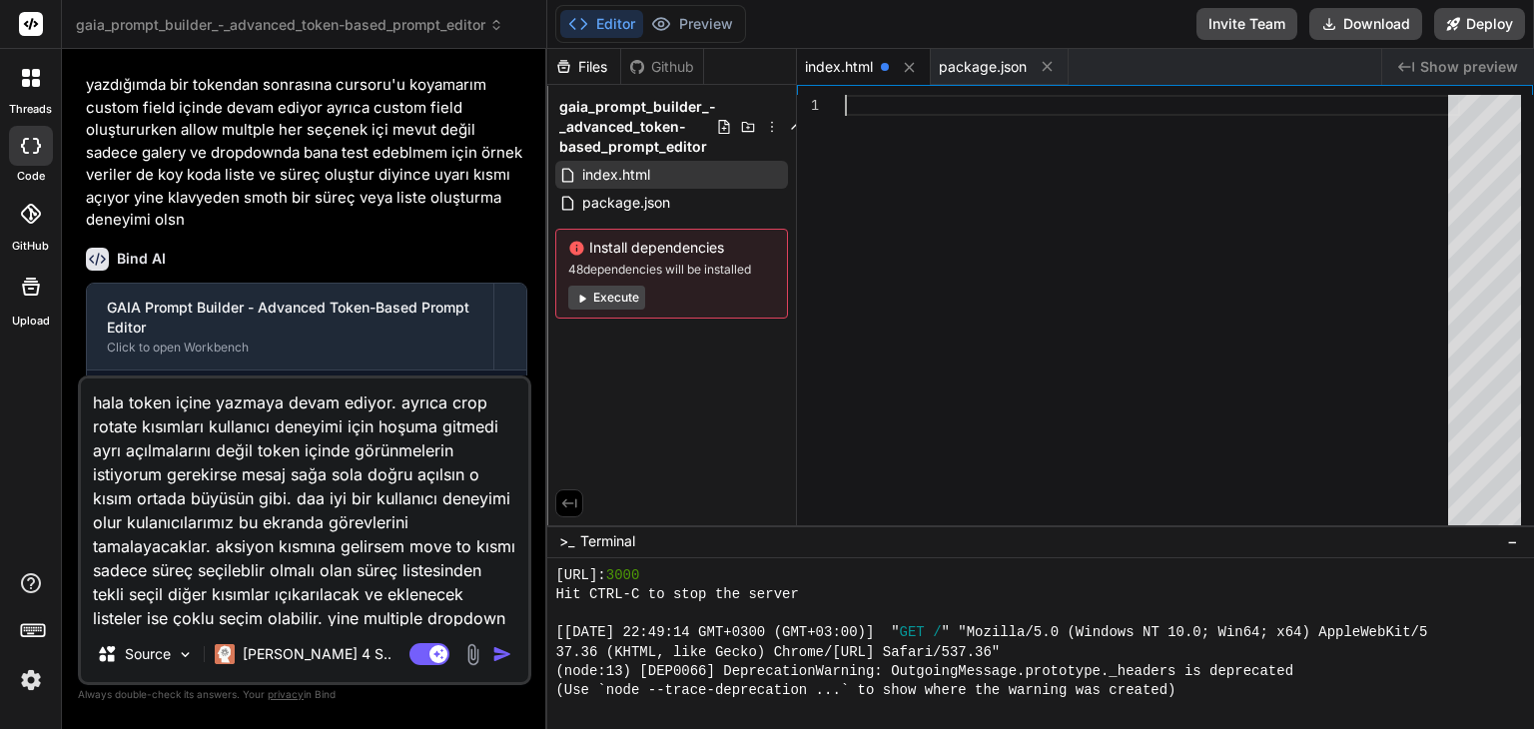
scroll to position [100, 0]
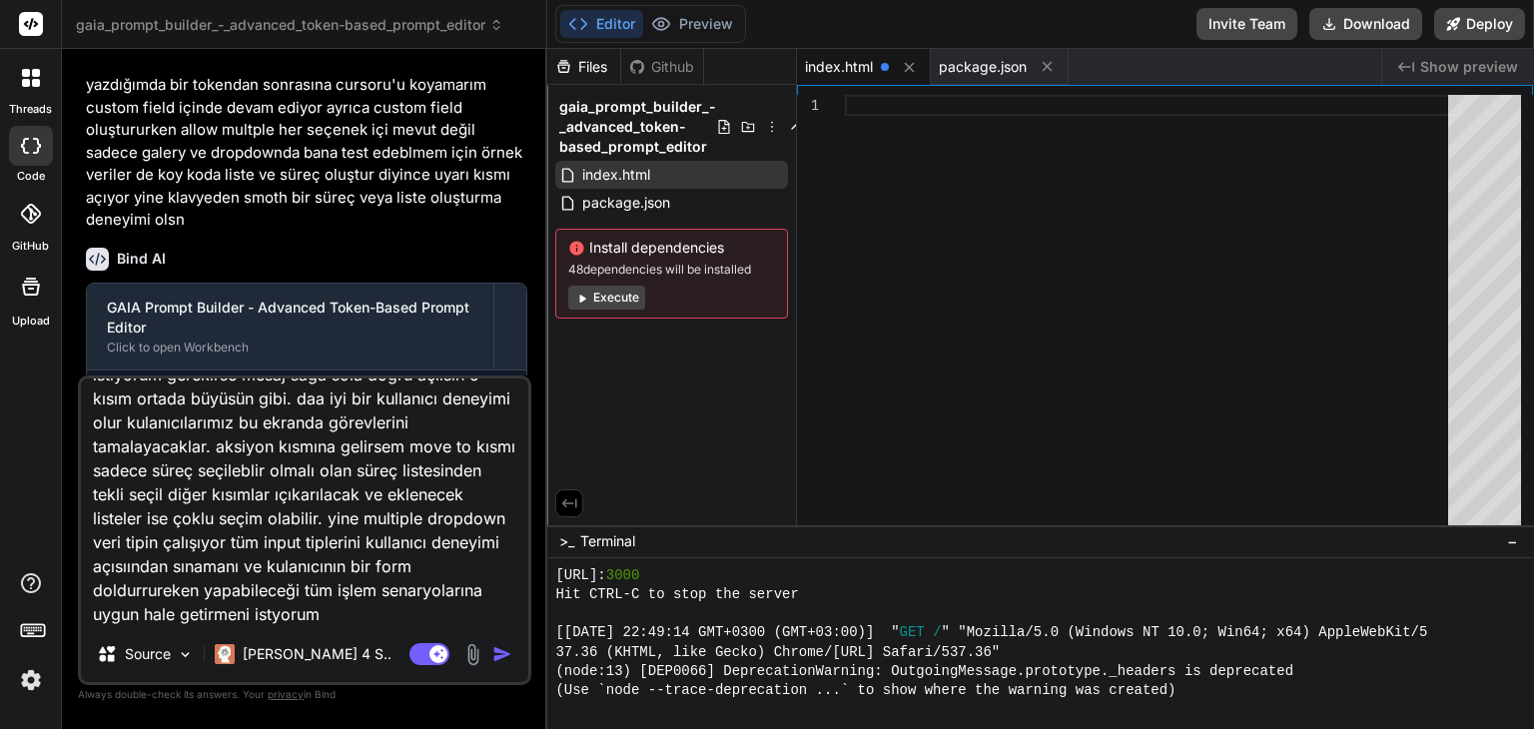
click at [454, 607] on textarea "hala token içine yazmaya devam ediyor. ayrıca crop rotate kısımları kullanıcı d…" at bounding box center [304, 502] width 447 height 248
type textarea "hala token içine yazmaya devam ediyor. ayrıca crop rotate kısımları kullanıcı d…"
type textarea "x"
type textarea "hala token içine yazmaya devam ediyor. ayrıca crop rotate kısımları kullanıcı d…"
type textarea "x"
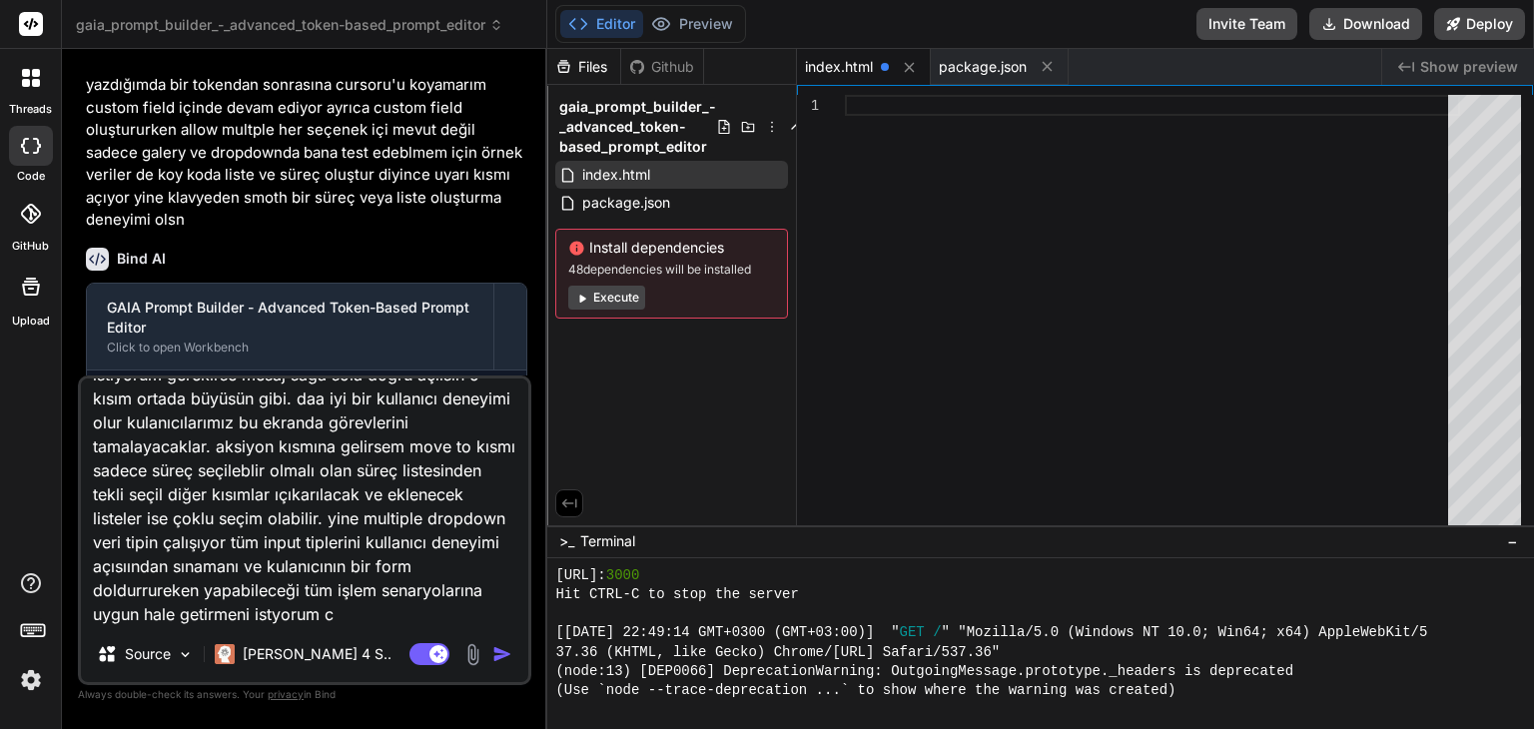
type textarea "hala token içine yazmaya devam ediyor. ayrıca crop rotate kısımları kullanıcı d…"
type textarea "x"
type textarea "hala token içine yazmaya devam ediyor. ayrıca crop rotate kısımları kullanıcı d…"
type textarea "x"
type textarea "hala token içine yazmaya devam ediyor. ayrıca crop rotate kısımları kullanıcı d…"
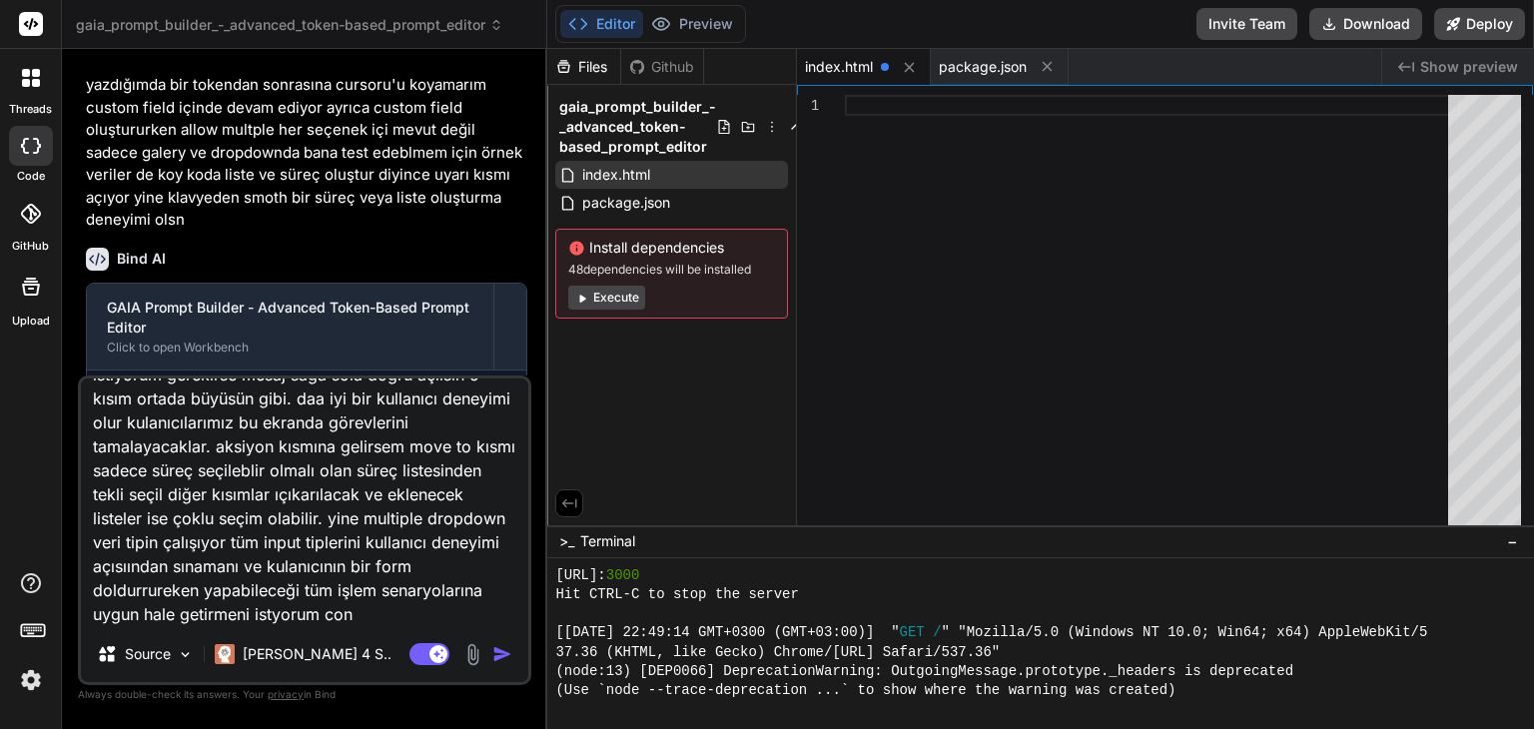
type textarea "x"
type textarea "hala token içine yazmaya devam ediyor. ayrıca crop rotate kısımları kullanıcı d…"
type textarea "x"
type textarea "hala token içine yazmaya devam ediyor. ayrıca crop rotate kısımları kullanıcı d…"
type textarea "x"
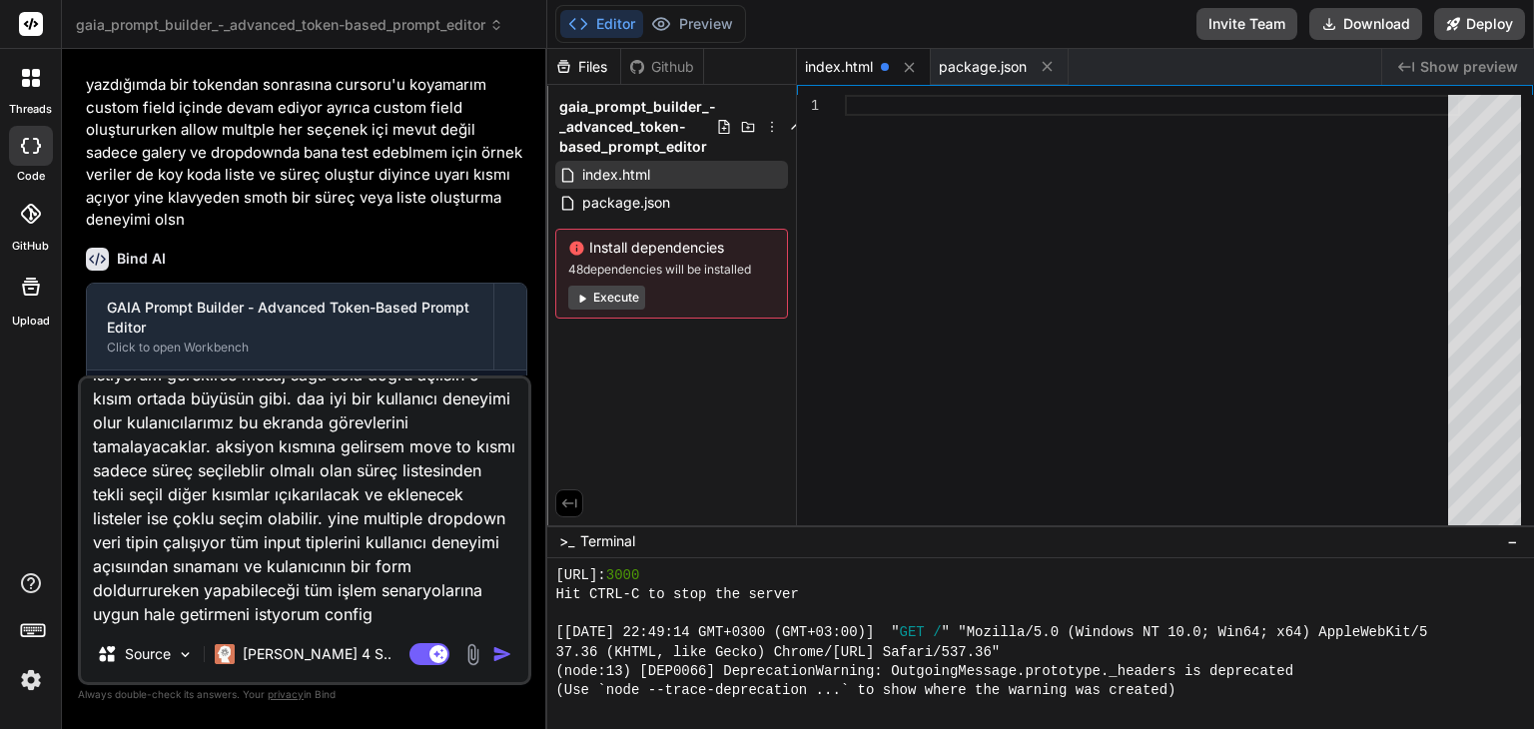
type textarea "hala token içine yazmaya devam ediyor. ayrıca crop rotate kısımları kullanıcı d…"
type textarea "x"
type textarea "hala token içine yazmaya devam ediyor. ayrıca crop rotate kısımları kullanıcı d…"
type textarea "x"
type textarea "hala token içine yazmaya devam ediyor. ayrıca crop rotate kısımları kullanıcı d…"
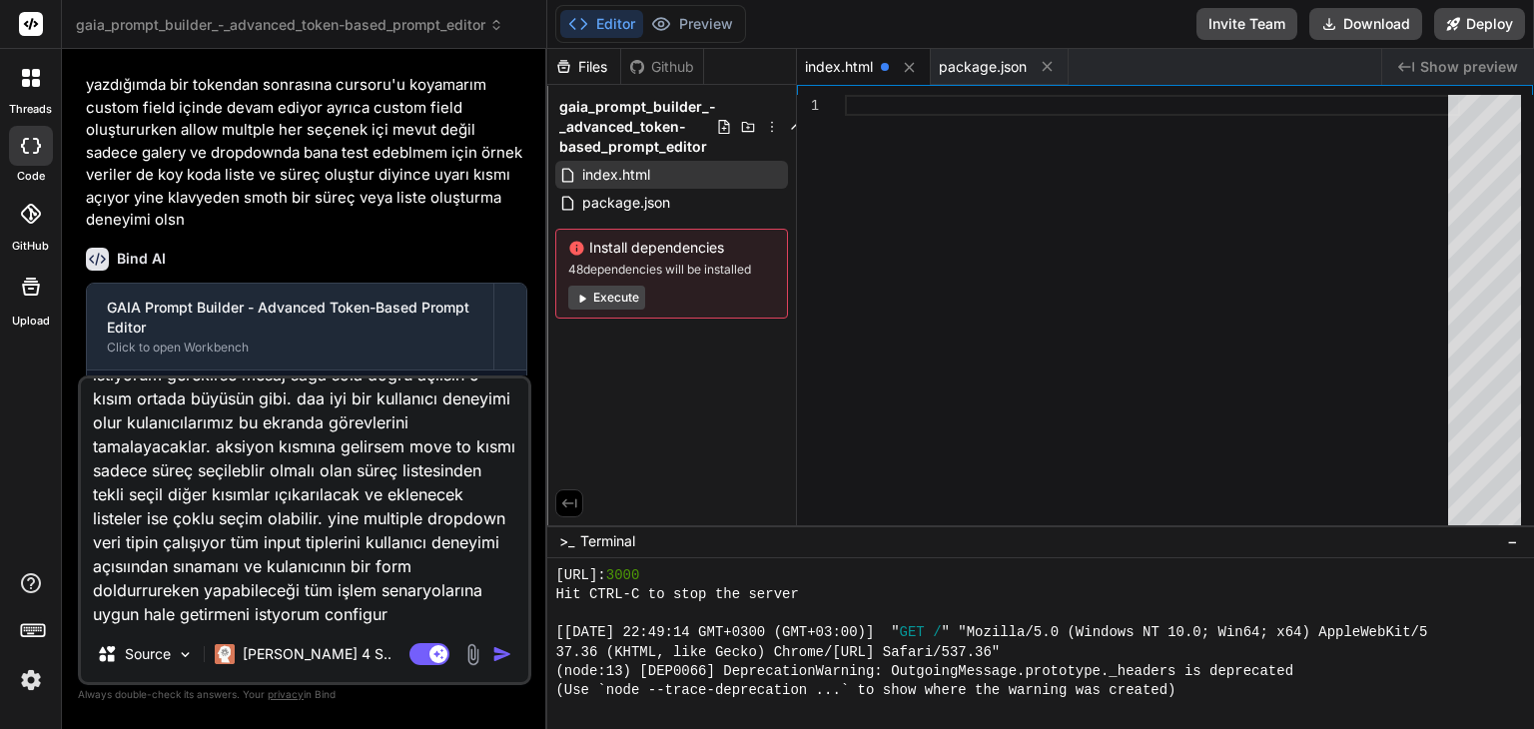
type textarea "x"
type textarea "hala token içine yazmaya devam ediyor. ayrıca crop rotate kısımları kullanıcı d…"
type textarea "x"
type textarea "hala token içine yazmaya devam ediyor. ayrıca crop rotate kısımları kullanıcı d…"
type textarea "x"
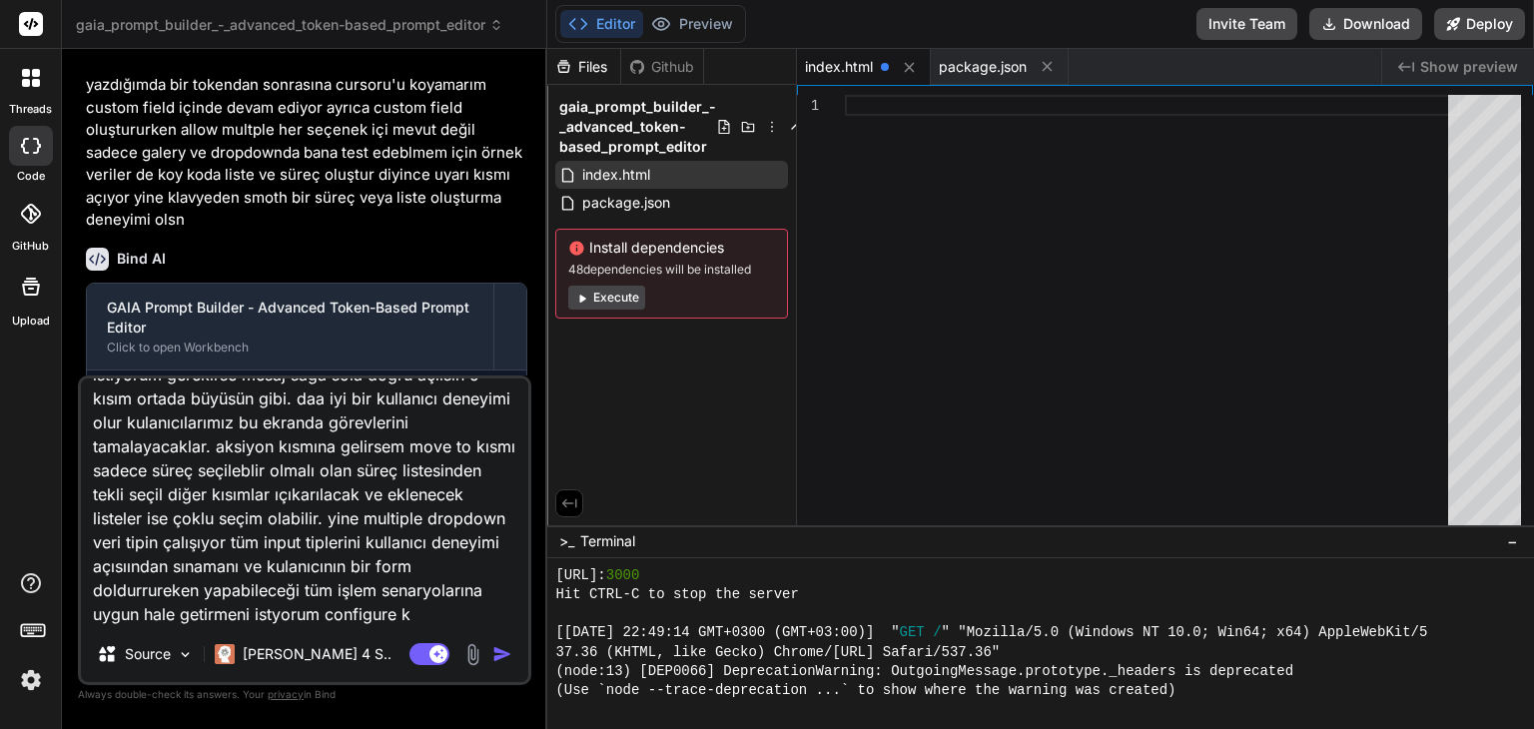
type textarea "hala token içine yazmaya devam ediyor. ayrıca crop rotate kısımları kullanıcı d…"
type textarea "x"
type textarea "hala token içine yazmaya devam ediyor. ayrıca crop rotate kısımları kullanıcı d…"
type textarea "x"
type textarea "hala token içine yazmaya devam ediyor. ayrıca crop rotate kısımları kullanıcı d…"
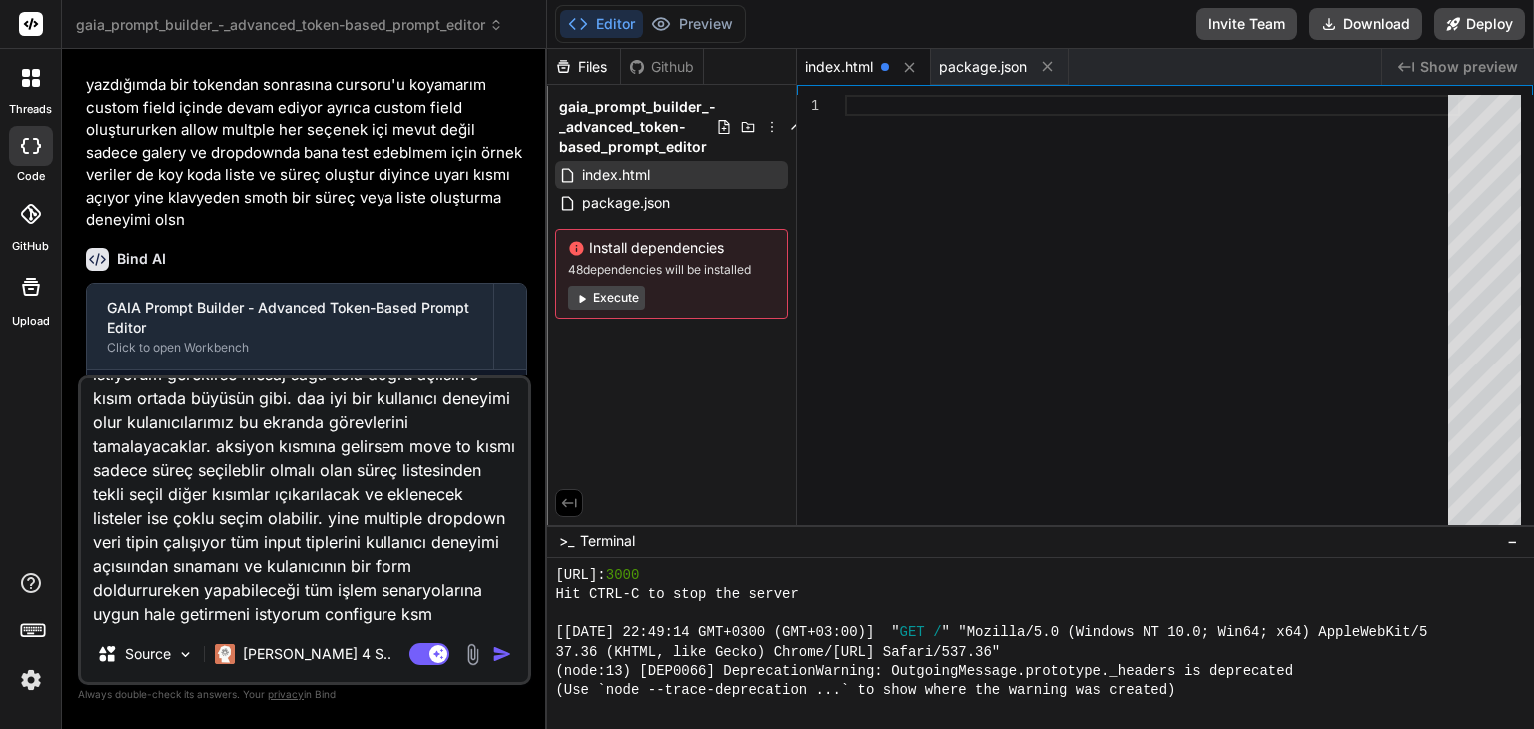
type textarea "x"
type textarea "hala token içine yazmaya devam ediyor. ayrıca crop rotate kısımları kullanıcı d…"
type textarea "x"
type textarea "hala token içine yazmaya devam ediyor. ayrıca crop rotate kısımları kullanıcı d…"
type textarea "x"
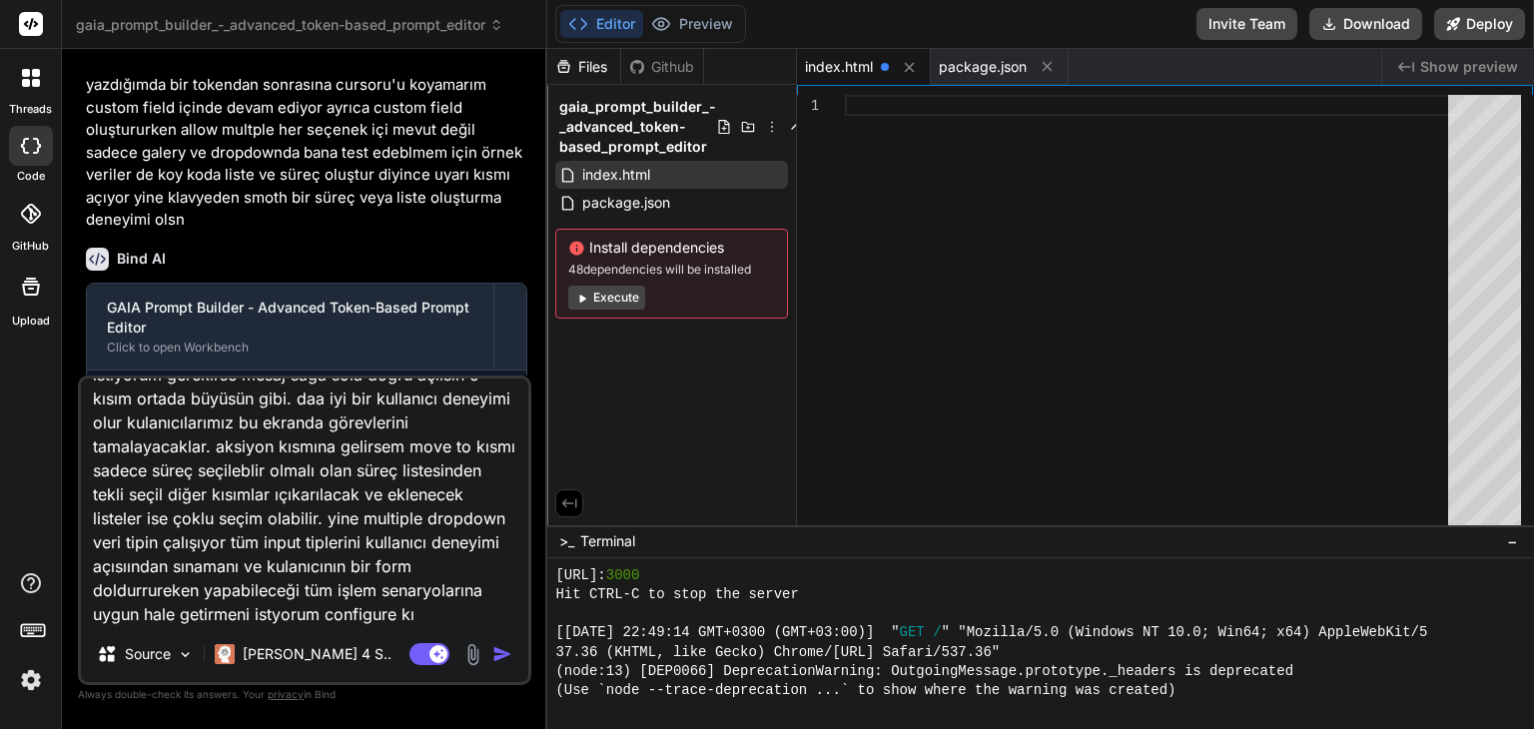
type textarea "hala token içine yazmaya devam ediyor. ayrıca crop rotate kısımları kullanıcı d…"
type textarea "x"
type textarea "hala token içine yazmaya devam ediyor. ayrıca crop rotate kısımları kullanıcı d…"
type textarea "x"
type textarea "hala token içine yazmaya devam ediyor. ayrıca crop rotate kısımları kullanıcı d…"
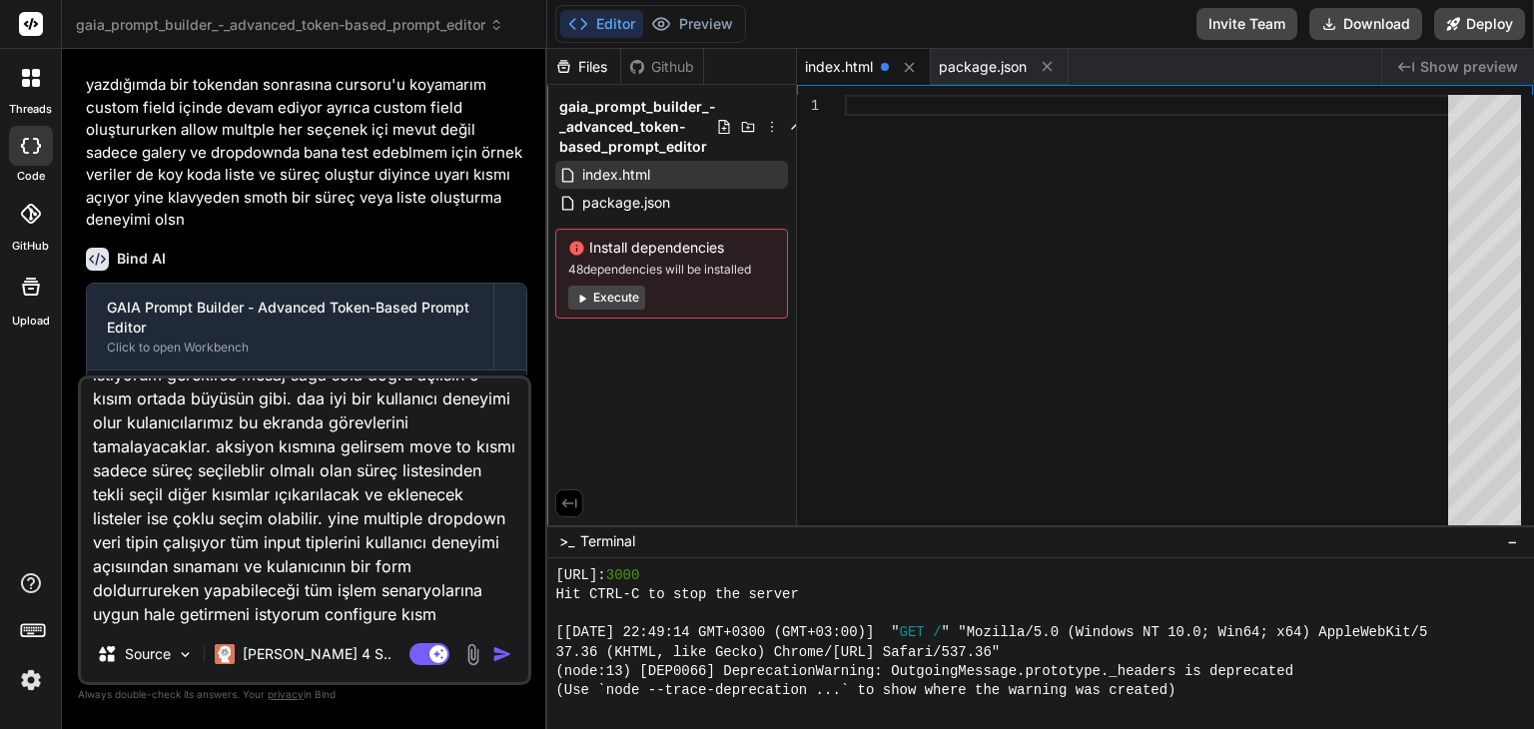
type textarea "x"
type textarea "hala token içine yazmaya devam ediyor. ayrıca crop rotate kısımları kullanıcı d…"
type textarea "x"
type textarea "hala token içine yazmaya devam ediyor. ayrıca crop rotate kısımları kullanıcı d…"
type textarea "x"
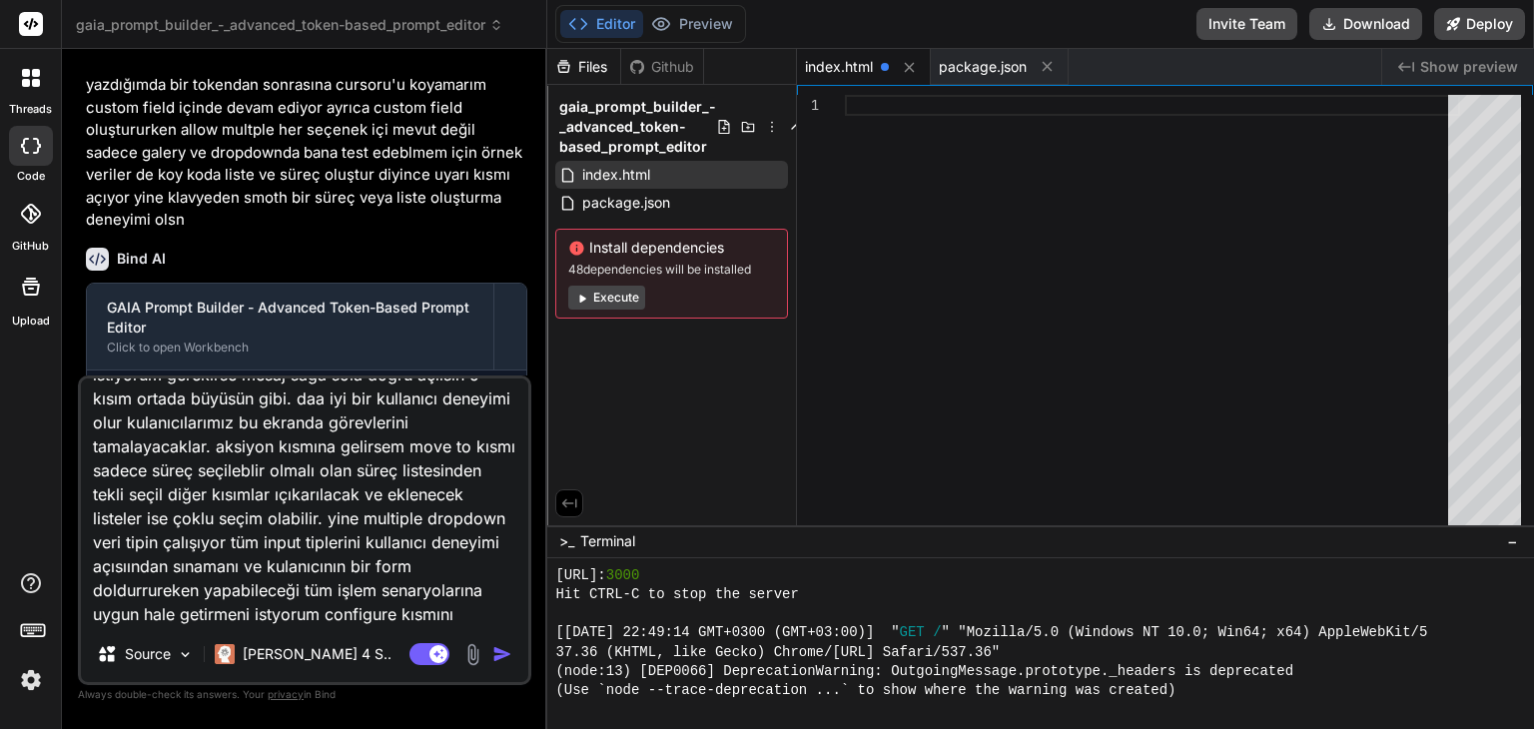
type textarea "hala token içine yazmaya devam ediyor. ayrıca crop rotate kısımları kullanıcı d…"
type textarea "x"
type textarea "hala token içine yazmaya devam ediyor. ayrıca crop rotate kısımları kullanıcı d…"
type textarea "x"
type textarea "hala token içine yazmaya devam ediyor. ayrıca crop rotate kısımları kullanıcı d…"
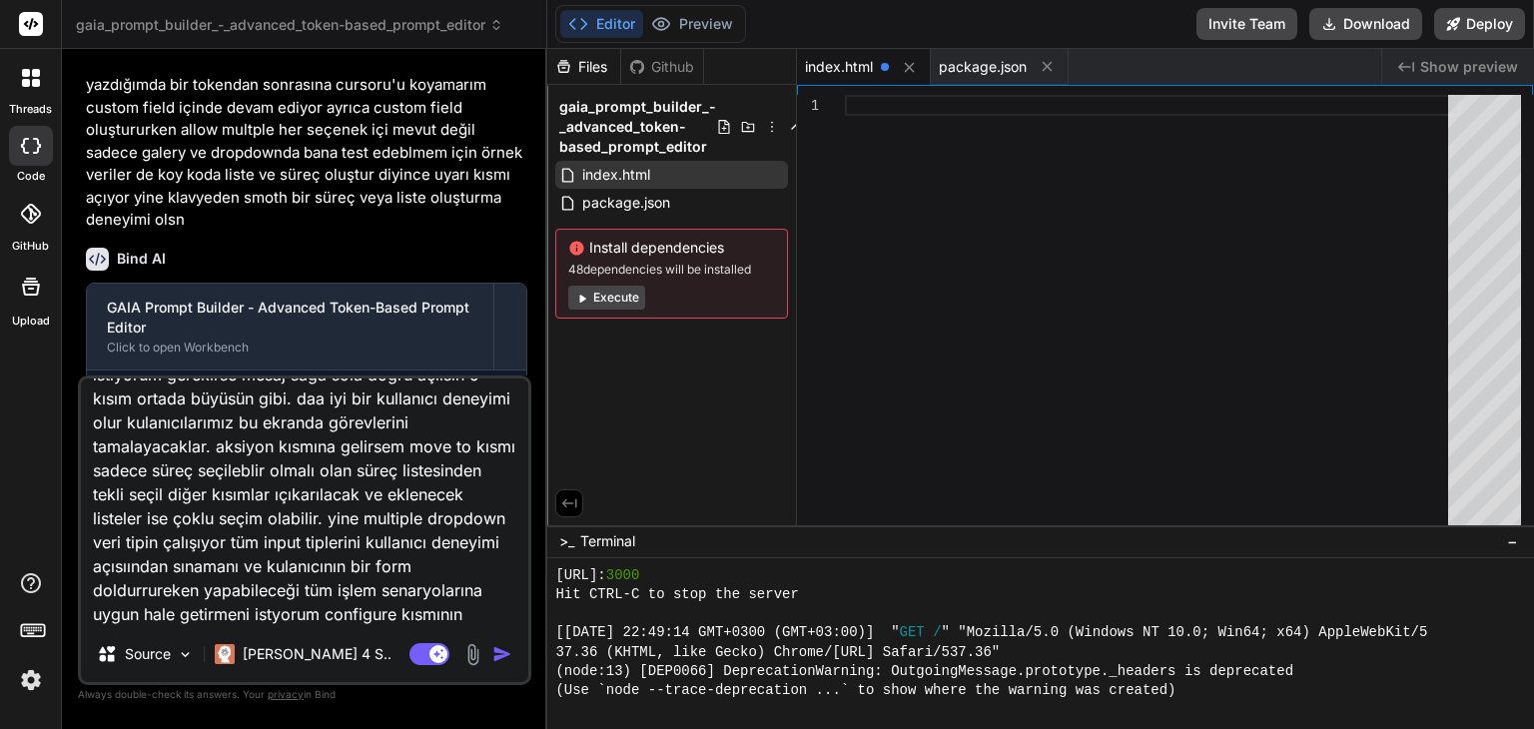
type textarea "x"
type textarea "hala token içine yazmaya devam ediyor. ayrıca crop rotate kısımları kullanıcı d…"
type textarea "x"
type textarea "hala token içine yazmaya devam ediyor. ayrıca crop rotate kısımları kullanıcı d…"
type textarea "x"
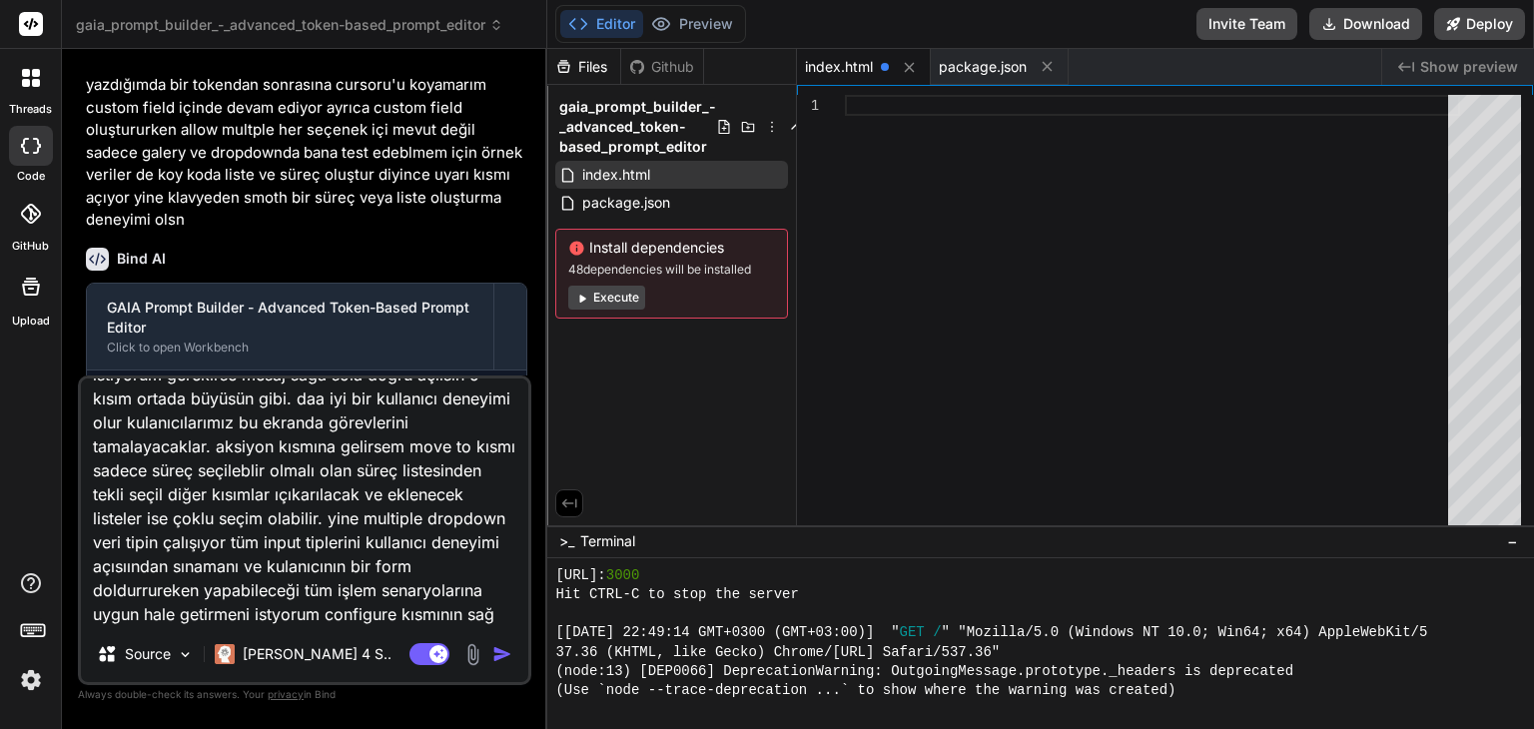
type textarea "hala token içine yazmaya devam ediyor. ayrıca crop rotate kısımları kullanıcı d…"
type textarea "x"
type textarea "hala token içine yazmaya devam ediyor. ayrıca crop rotate kısımları kullanıcı d…"
type textarea "x"
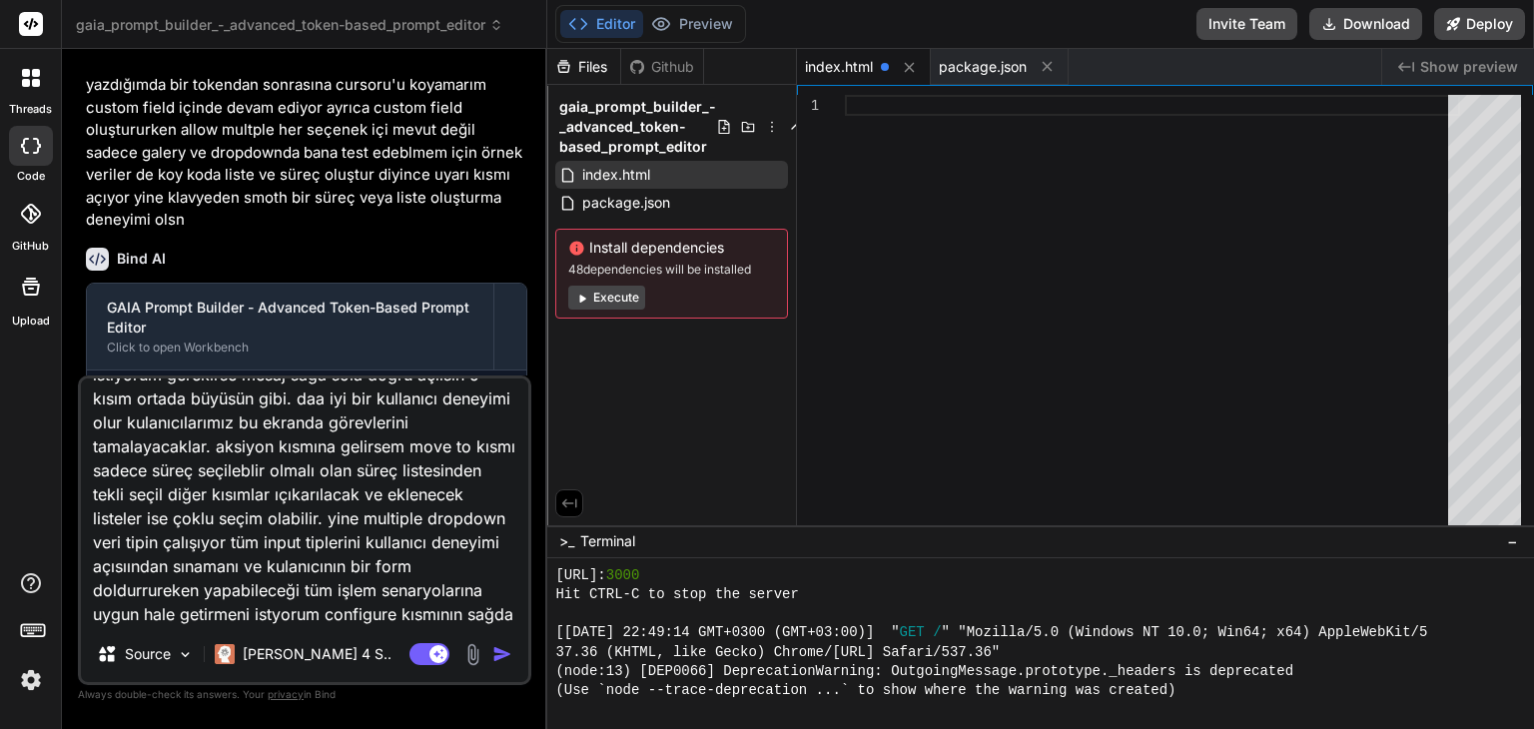
type textarea "hala token içine yazmaya devam ediyor. ayrıca crop rotate kısımları kullanıcı d…"
type textarea "x"
type textarea "hala token içine yazmaya devam ediyor. ayrıca crop rotate kısımları kullanıcı d…"
type textarea "x"
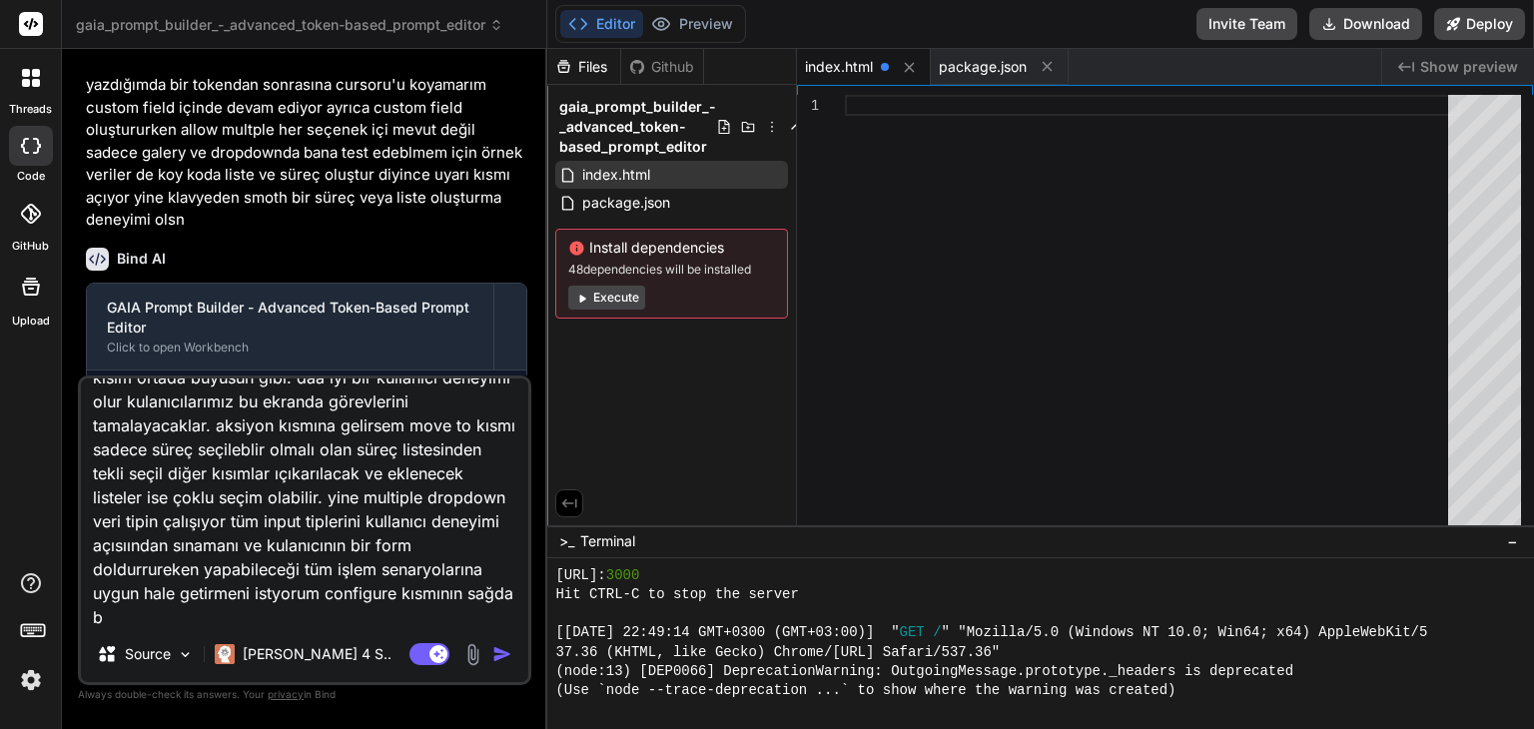
type textarea "hala token içine yazmaya devam ediyor. ayrıca crop rotate kısımları kullanıcı d…"
type textarea "x"
type textarea "hala token içine yazmaya devam ediyor. ayrıca crop rotate kısımları kullanıcı d…"
type textarea "x"
type textarea "hala token içine yazmaya devam ediyor. ayrıca crop rotate kısımları kullanıcı d…"
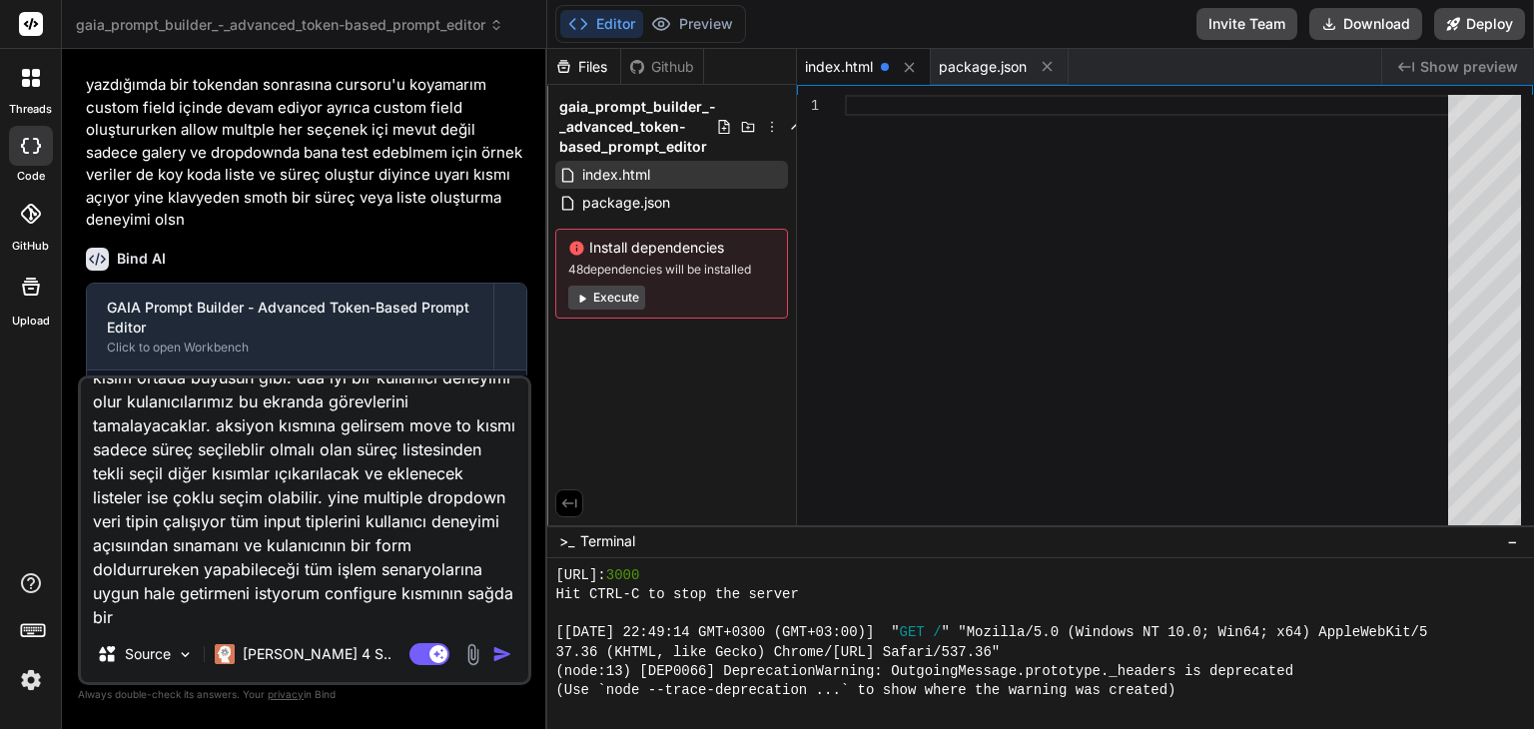
type textarea "x"
type textarea "hala token içine yazmaya devam ediyor. ayrıca crop rotate kısımları kullanıcı d…"
type textarea "x"
type textarea "hala token içine yazmaya devam ediyor. ayrıca crop rotate kısımları kullanıcı d…"
type textarea "x"
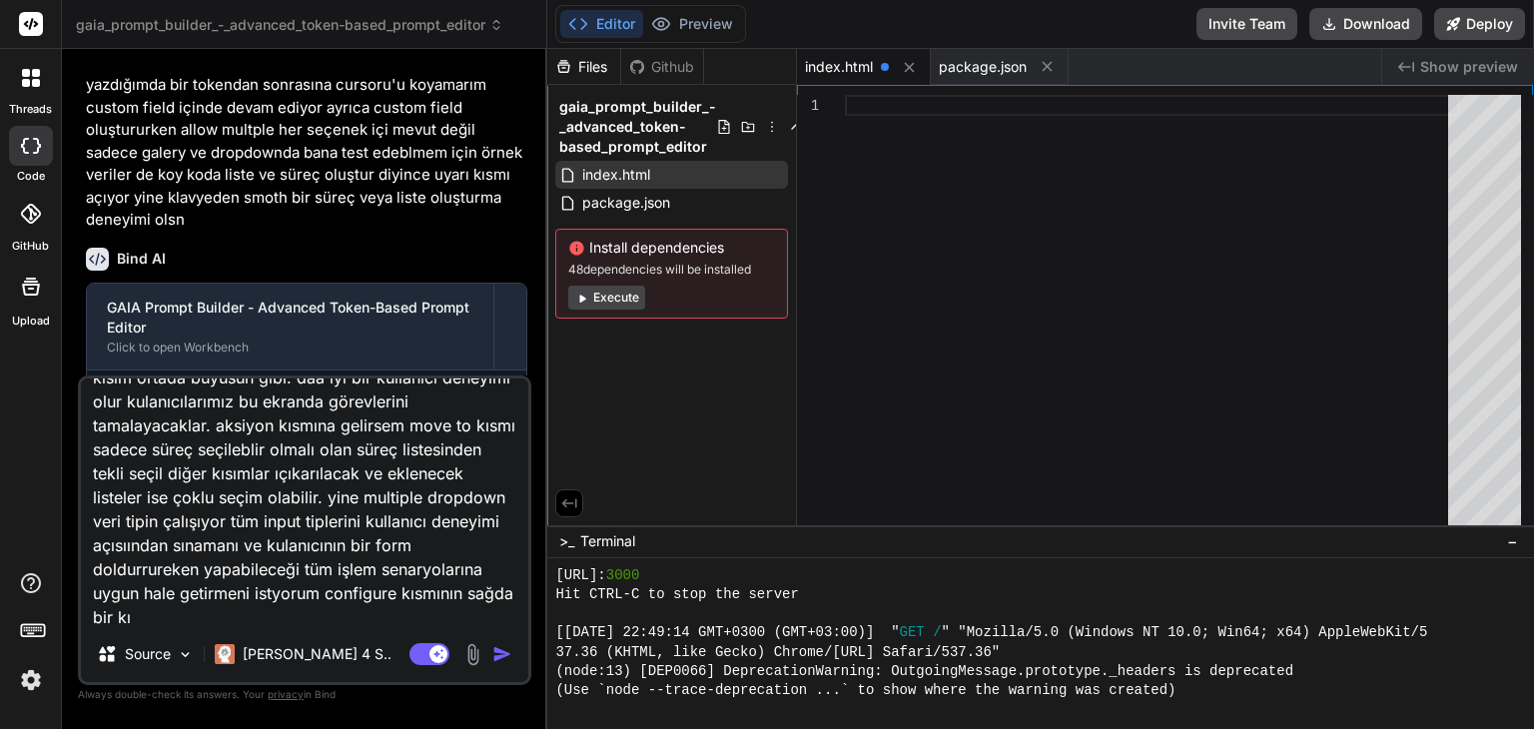
type textarea "hala token içine yazmaya devam ediyor. ayrıca crop rotate kısımları kullanıcı d…"
type textarea "x"
type textarea "hala token içine yazmaya devam ediyor. ayrıca crop rotate kısımları kullanıcı d…"
type textarea "x"
type textarea "hala token içine yazmaya devam ediyor. ayrıca crop rotate kısımları kullanıcı d…"
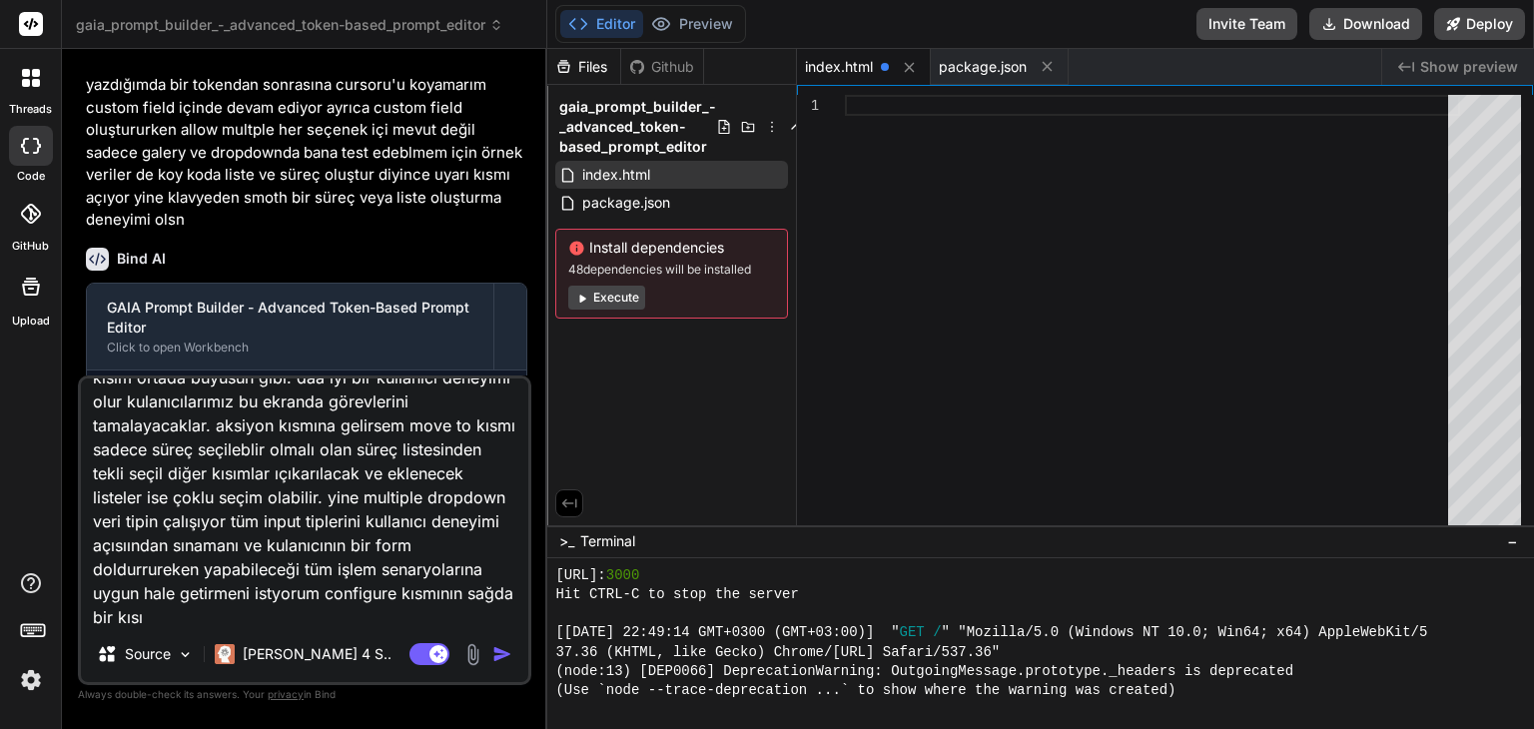
type textarea "x"
type textarea "hala token içine yazmaya devam ediyor. ayrıca crop rotate kısımları kullanıcı d…"
type textarea "x"
type textarea "hala token içine yazmaya devam ediyor. ayrıca crop rotate kısımları kullanıcı d…"
type textarea "x"
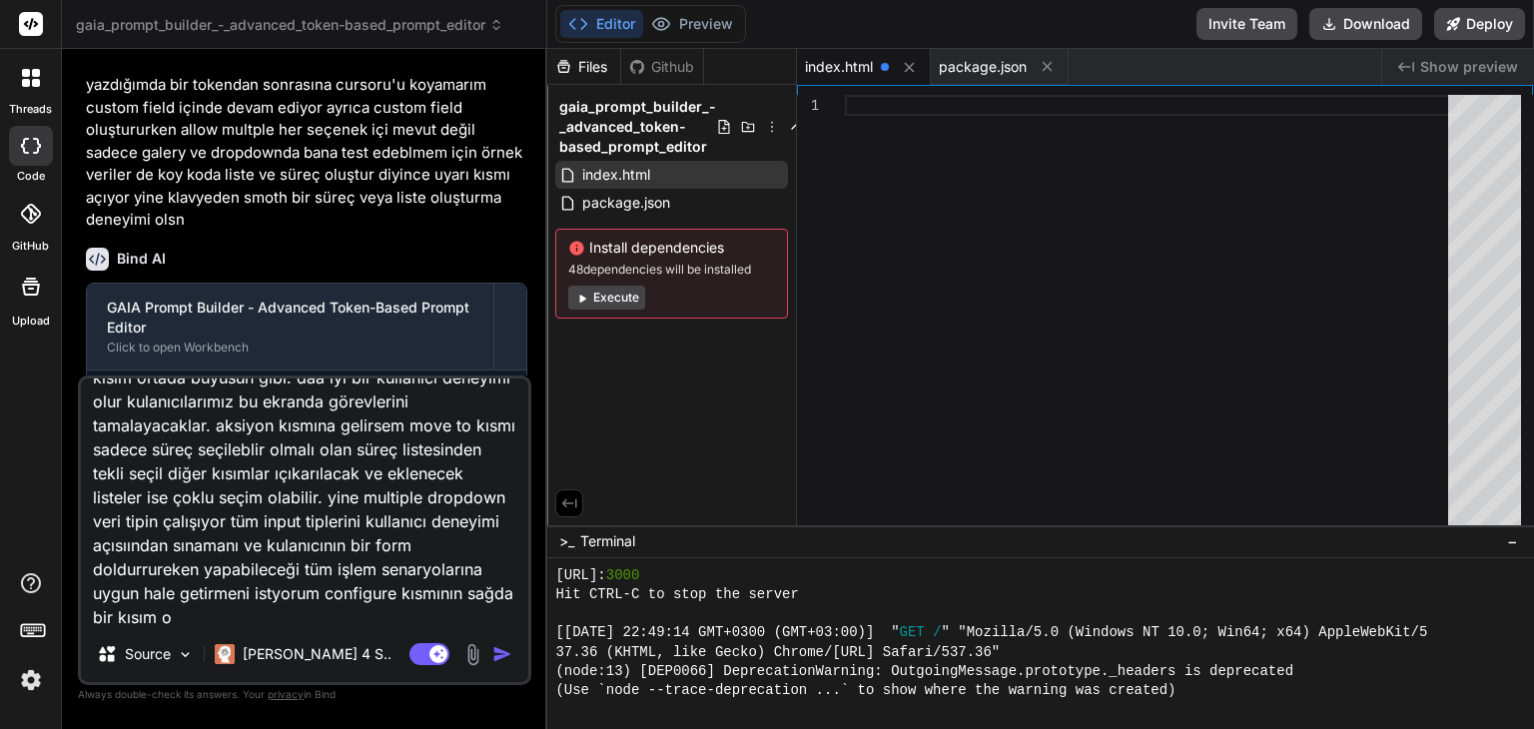
type textarea "hala token içine yazmaya devam ediyor. ayrıca crop rotate kısımları kullanıcı d…"
type textarea "x"
type textarea "hala token içine yazmaya devam ediyor. ayrıca crop rotate kısımları kullanıcı d…"
type textarea "x"
type textarea "hala token içine yazmaya devam ediyor. ayrıca crop rotate kısımları kullanıcı d…"
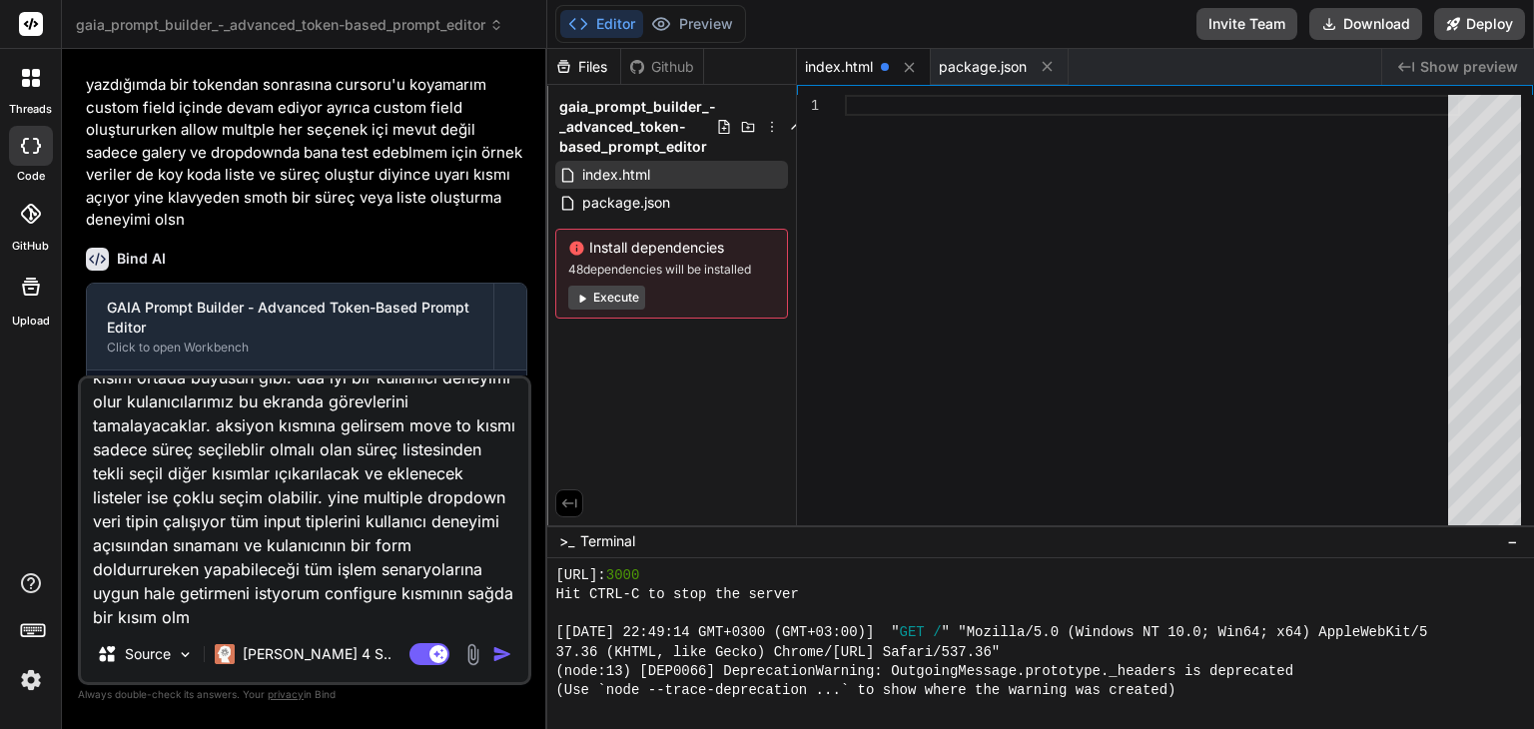
type textarea "x"
type textarea "hala token içine yazmaya devam ediyor. ayrıca crop rotate kısımları kullanıcı d…"
type textarea "x"
type textarea "hala token içine yazmaya devam ediyor. ayrıca crop rotate kısımları kullanıcı d…"
type textarea "x"
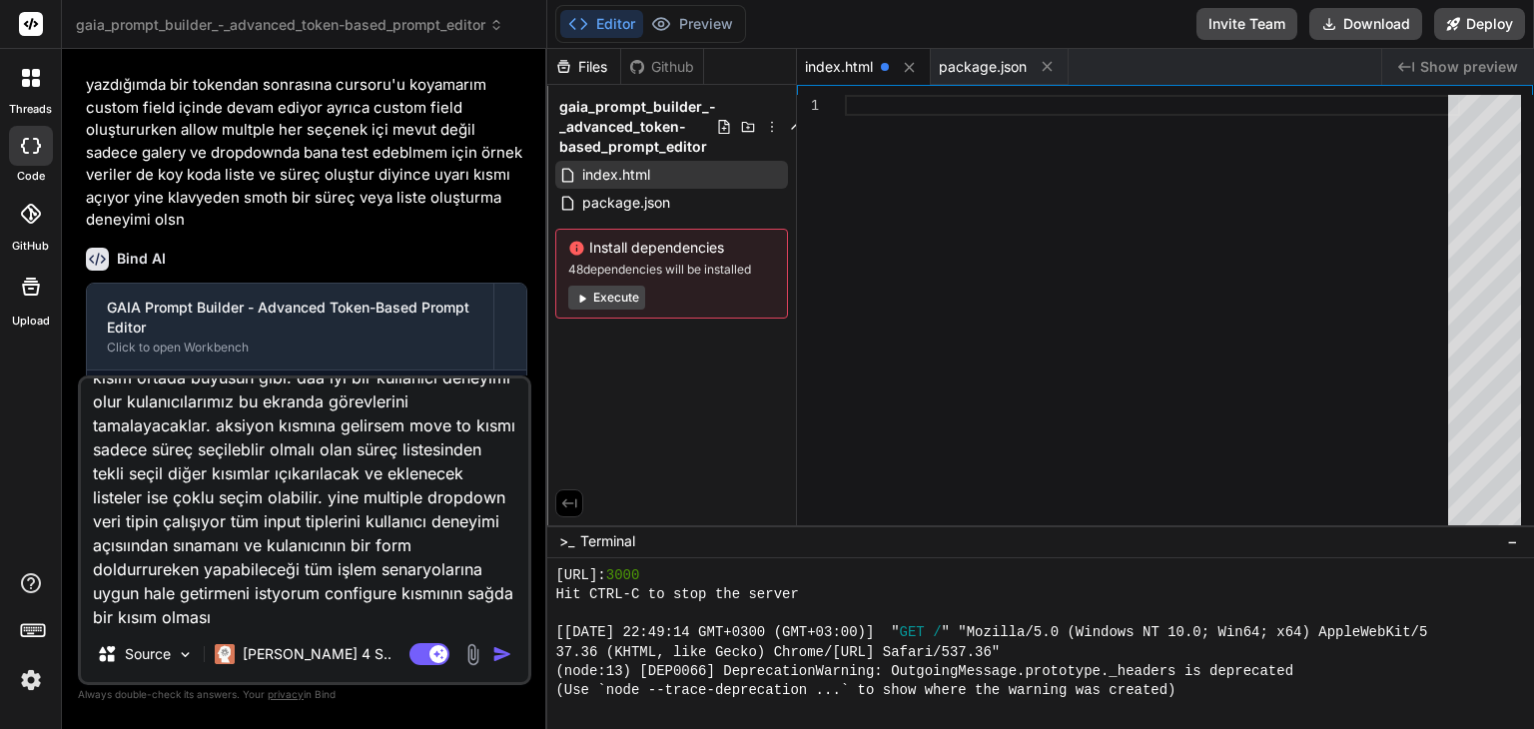
type textarea "hala token içine yazmaya devam ediyor. ayrıca crop rotate kısımları kullanıcı d…"
type textarea "x"
type textarea "hala token içine yazmaya devam ediyor. ayrıca crop rotate kısımları kullanıcı d…"
type textarea "x"
type textarea "hala token içine yazmaya devam ediyor. ayrıca crop rotate kısımları kullanıcı d…"
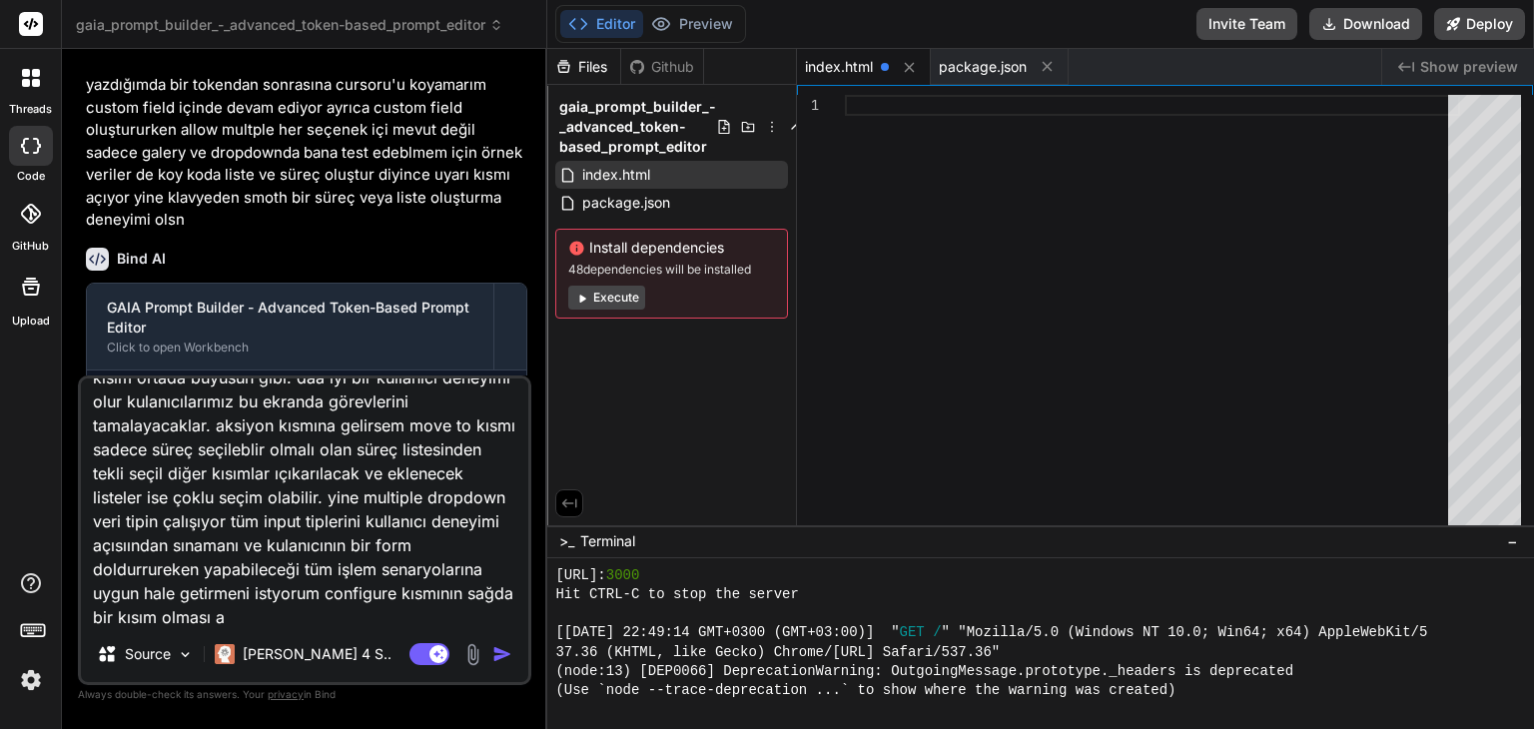
type textarea "x"
type textarea "hala token içine yazmaya devam ediyor. ayrıca crop rotate kısımları kullanıcı d…"
type textarea "x"
type textarea "hala token içine yazmaya devam ediyor. ayrıca crop rotate kısımları kullanıcı d…"
type textarea "x"
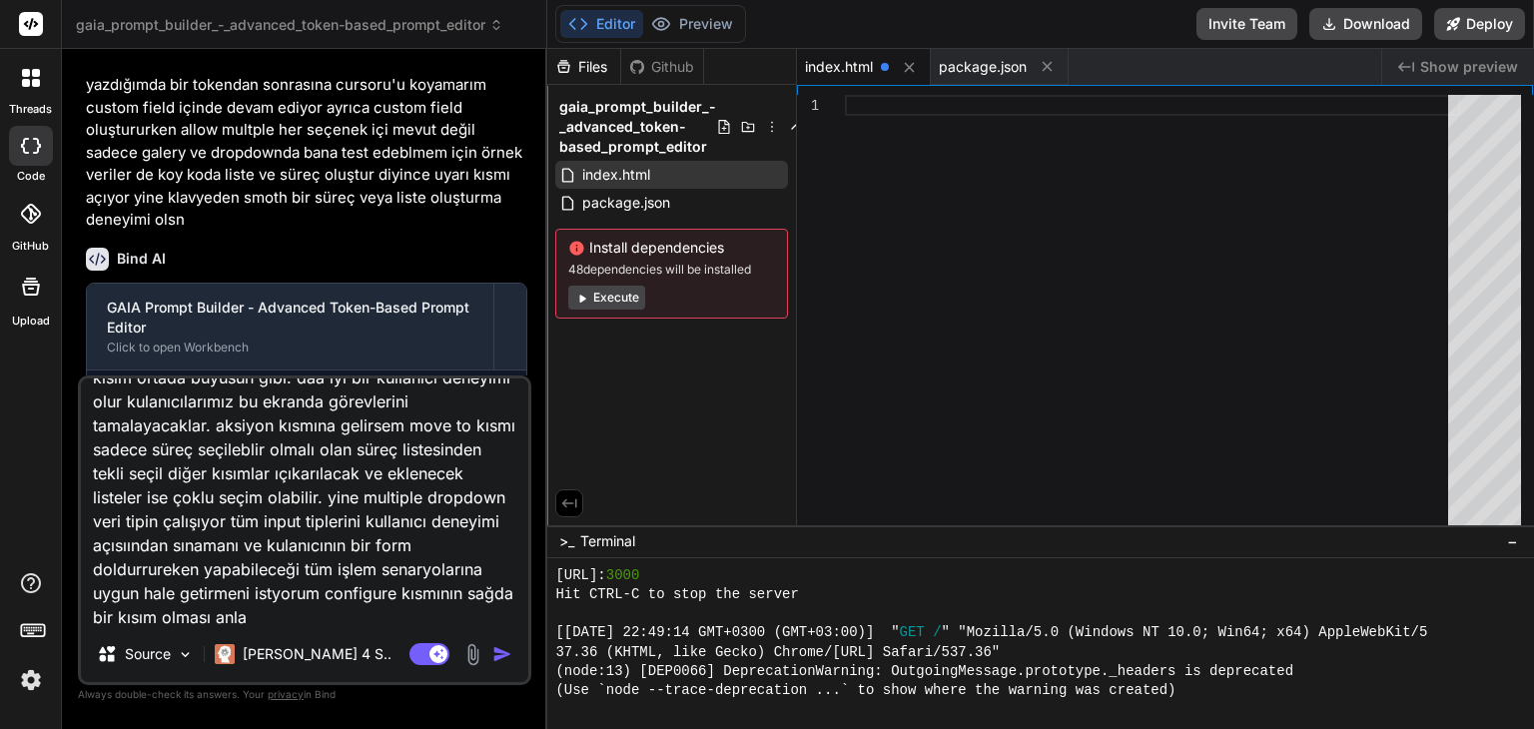
type textarea "hala token içine yazmaya devam ediyor. ayrıca crop rotate kısımları kullanıcı d…"
type textarea "x"
type textarea "hala token içine yazmaya devam ediyor. ayrıca crop rotate kısımları kullanıcı d…"
type textarea "x"
type textarea "hala token içine yazmaya devam ediyor. ayrıca crop rotate kısımları kullanıcı d…"
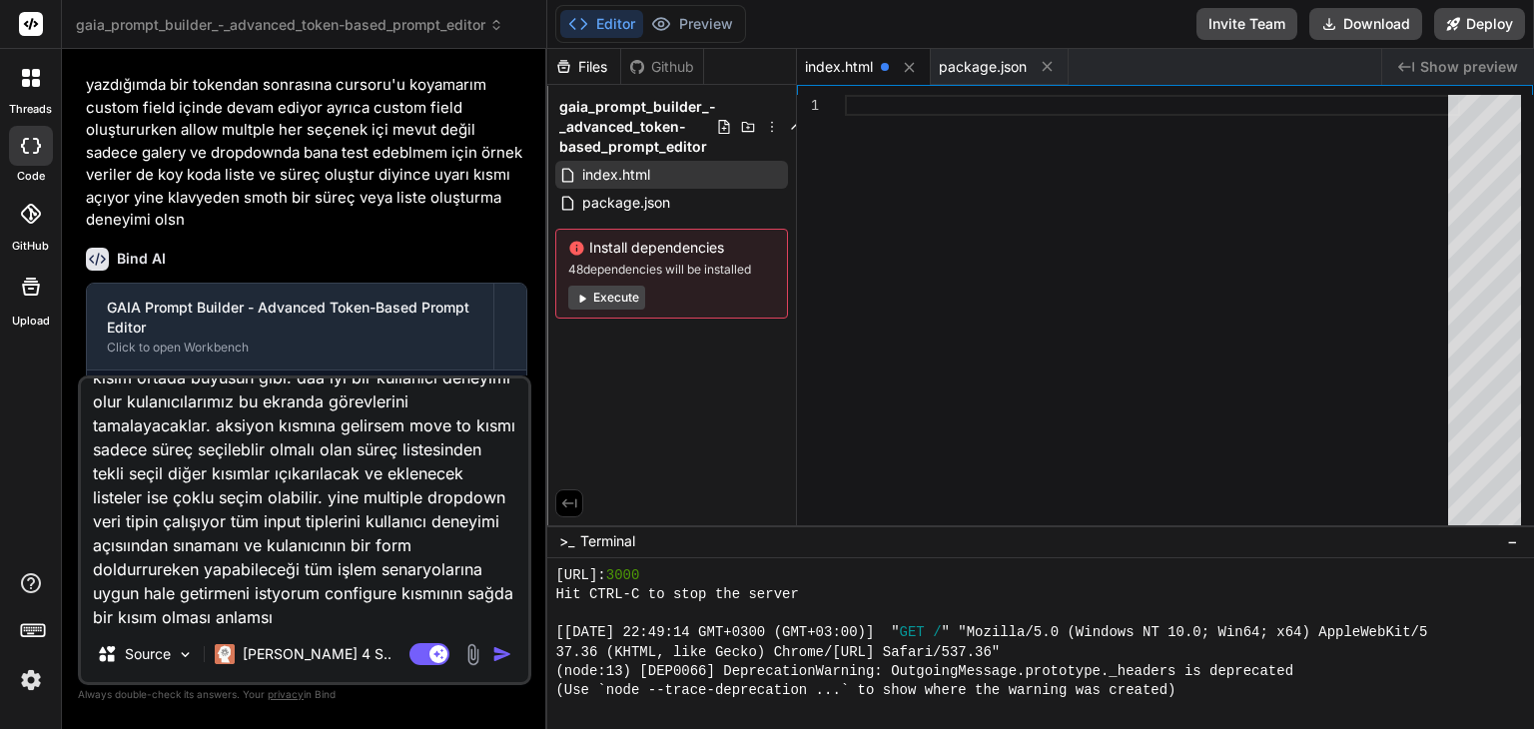
type textarea "x"
type textarea "hala token içine yazmaya devam ediyor. ayrıca crop rotate kısımları kullanıcı d…"
type textarea "x"
type textarea "hala token içine yazmaya devam ediyor. ayrıca crop rotate kısımları kullanıcı d…"
type textarea "x"
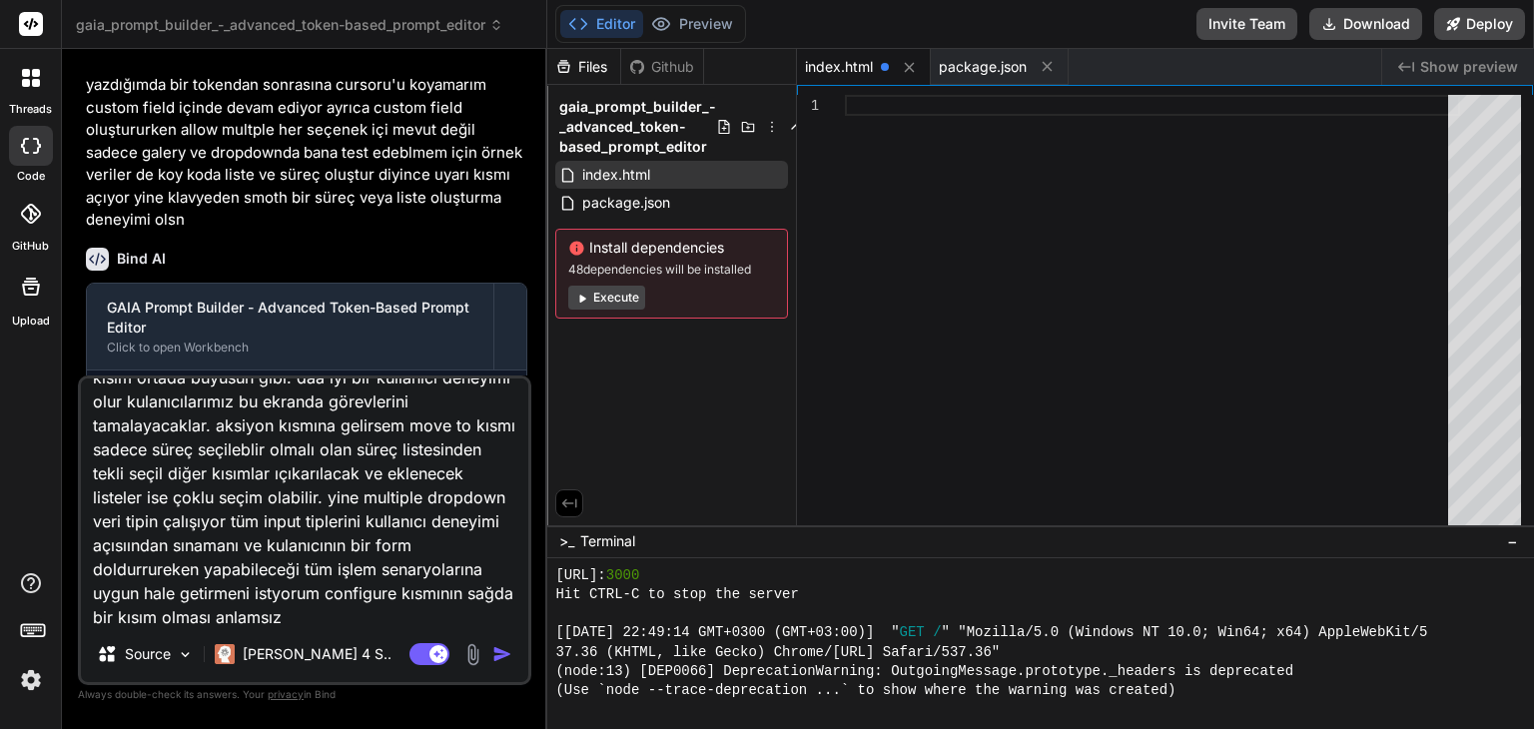
type textarea "hala token içine yazmaya devam ediyor. ayrıca crop rotate kısımları kullanıcı d…"
type textarea "x"
type textarea "hala token içine yazmaya devam ediyor. ayrıca crop rotate kısımları kullanıcı d…"
type textarea "x"
type textarea "hala token içine yazmaya devam ediyor. ayrıca crop rotate kısımları kullanıcı d…"
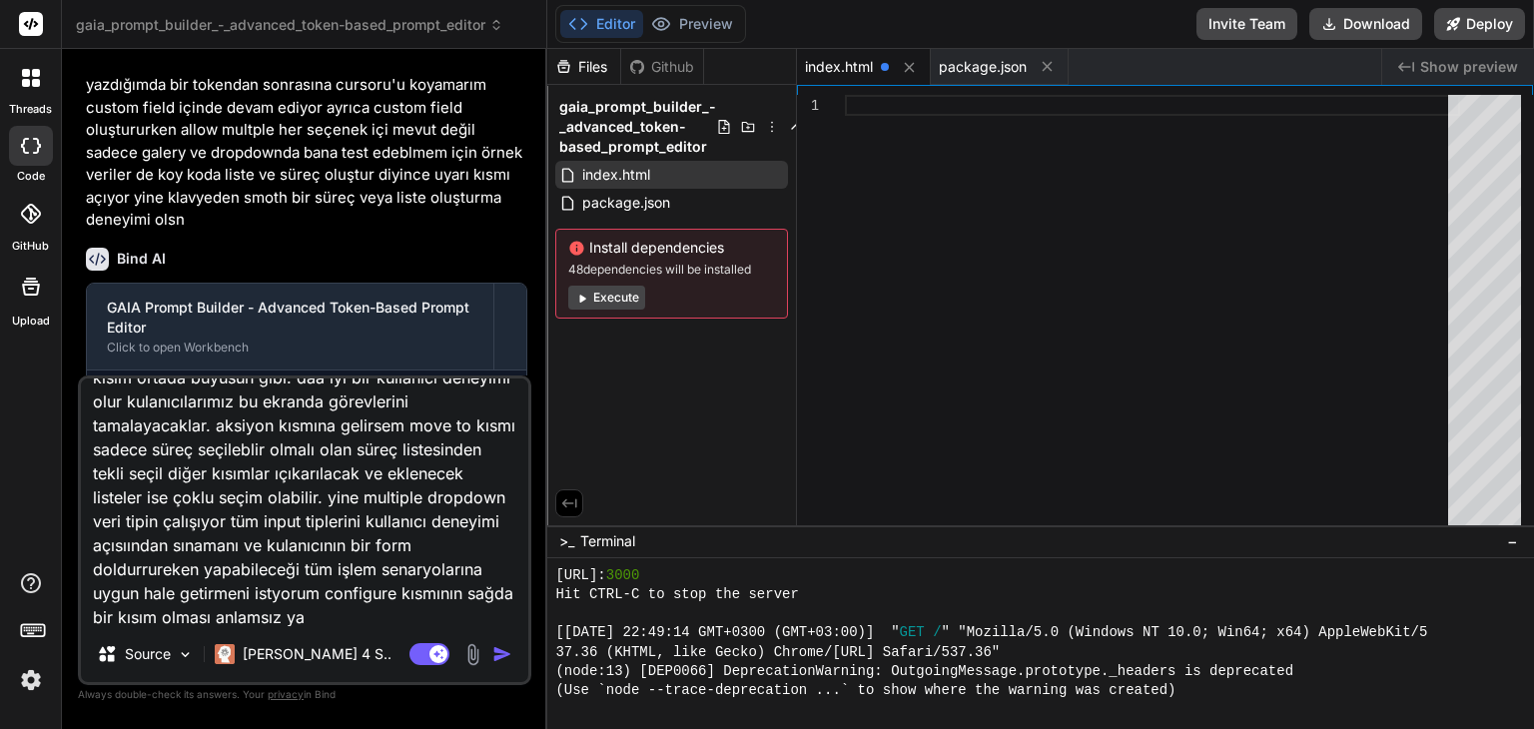
type textarea "x"
type textarea "hala token içine yazmaya devam ediyor. ayrıca crop rotate kısımları kullanıcı d…"
type textarea "x"
type textarea "hala token içine yazmaya devam ediyor. ayrıca crop rotate kısımları kullanıcı d…"
type textarea "x"
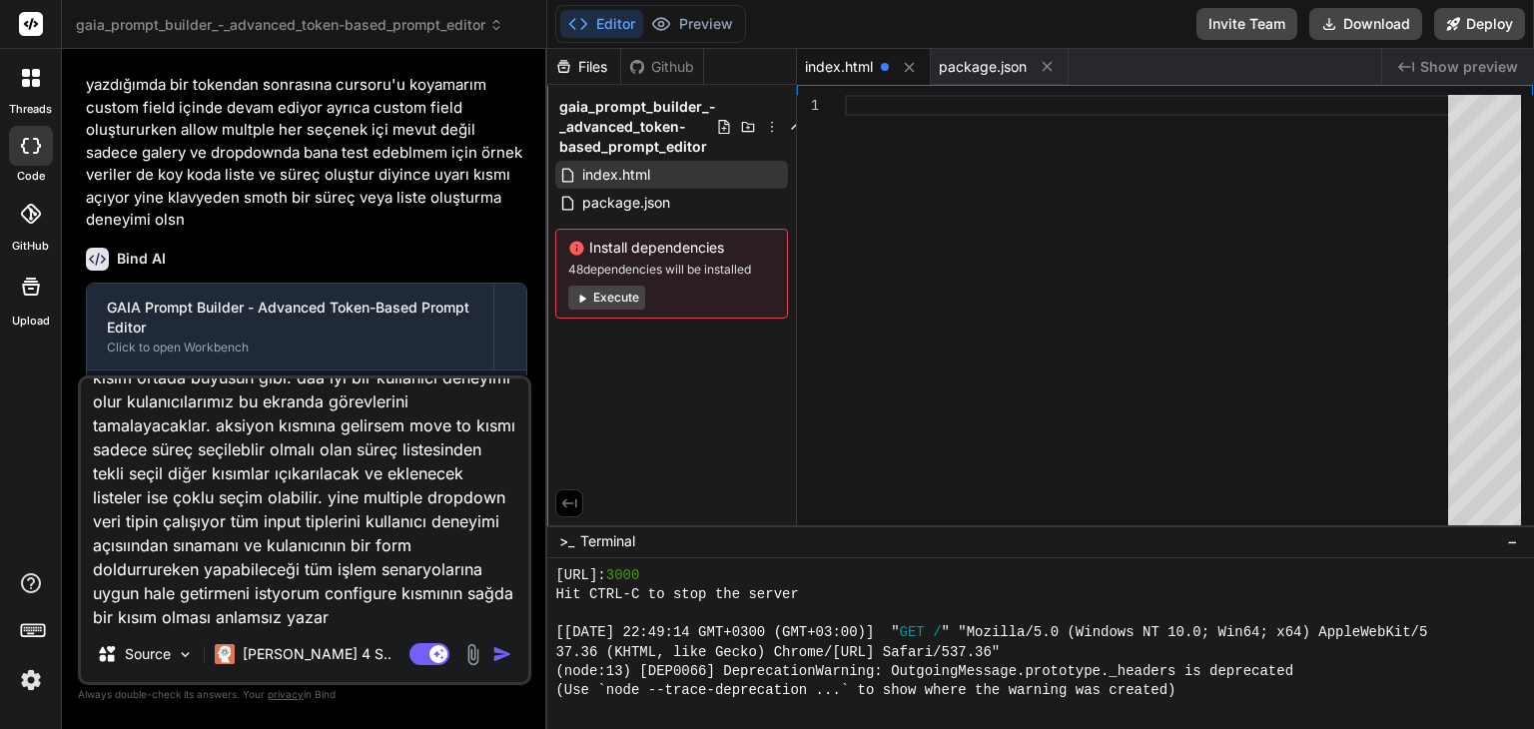
type textarea "hala token içine yazmaya devam ediyor. ayrıca crop rotate kısımları kullanıcı d…"
type textarea "x"
type textarea "hala token içine yazmaya devam ediyor. ayrıca crop rotate kısımları kullanıcı d…"
type textarea "x"
type textarea "hala token içine yazmaya devam ediyor. ayrıca crop rotate kısımları kullanıcı d…"
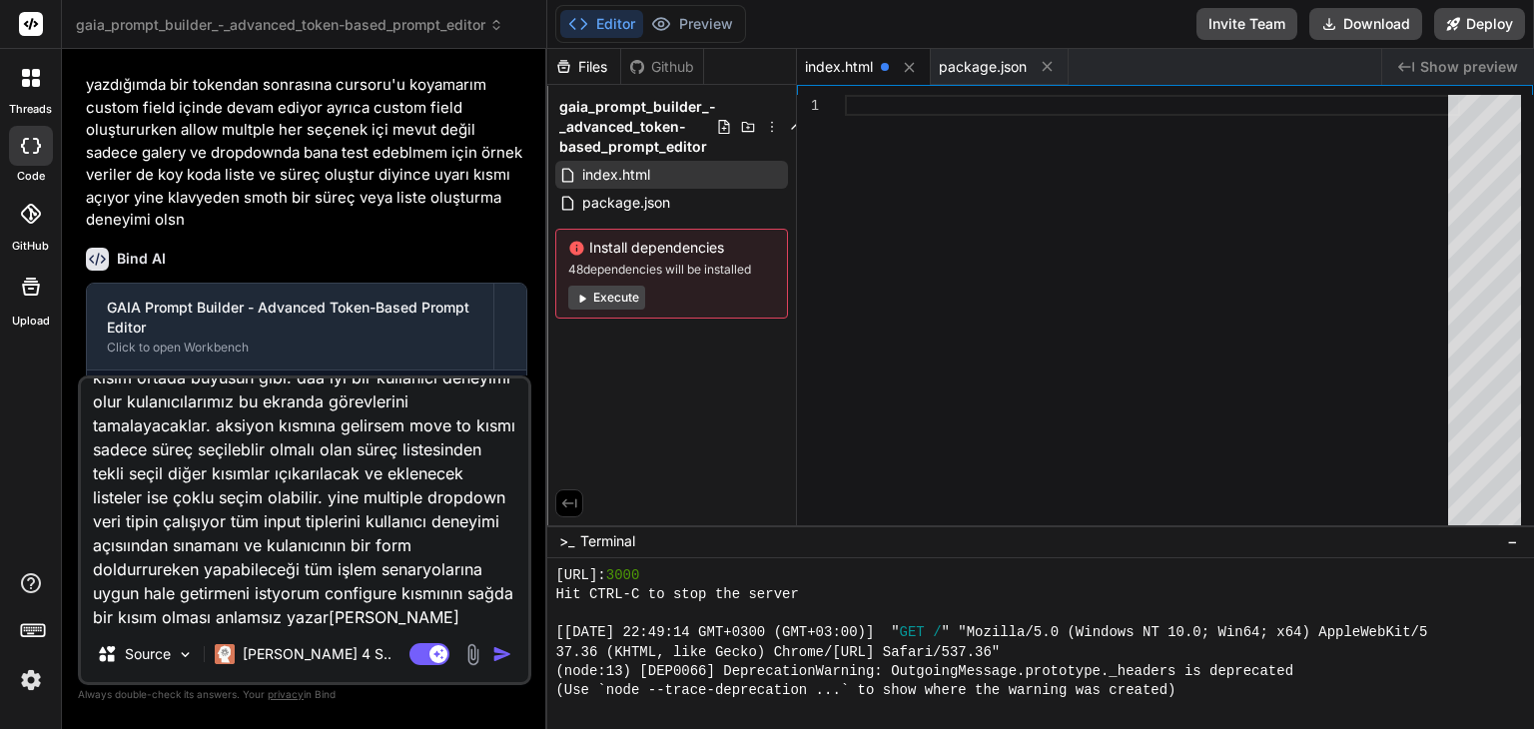
type textarea "x"
type textarea "hala token içine yazmaya devam ediyor. ayrıca crop rotate kısımları kullanıcı d…"
type textarea "x"
type textarea "hala token içine yazmaya devam ediyor. ayrıca crop rotate kısımları kullanıcı d…"
type textarea "x"
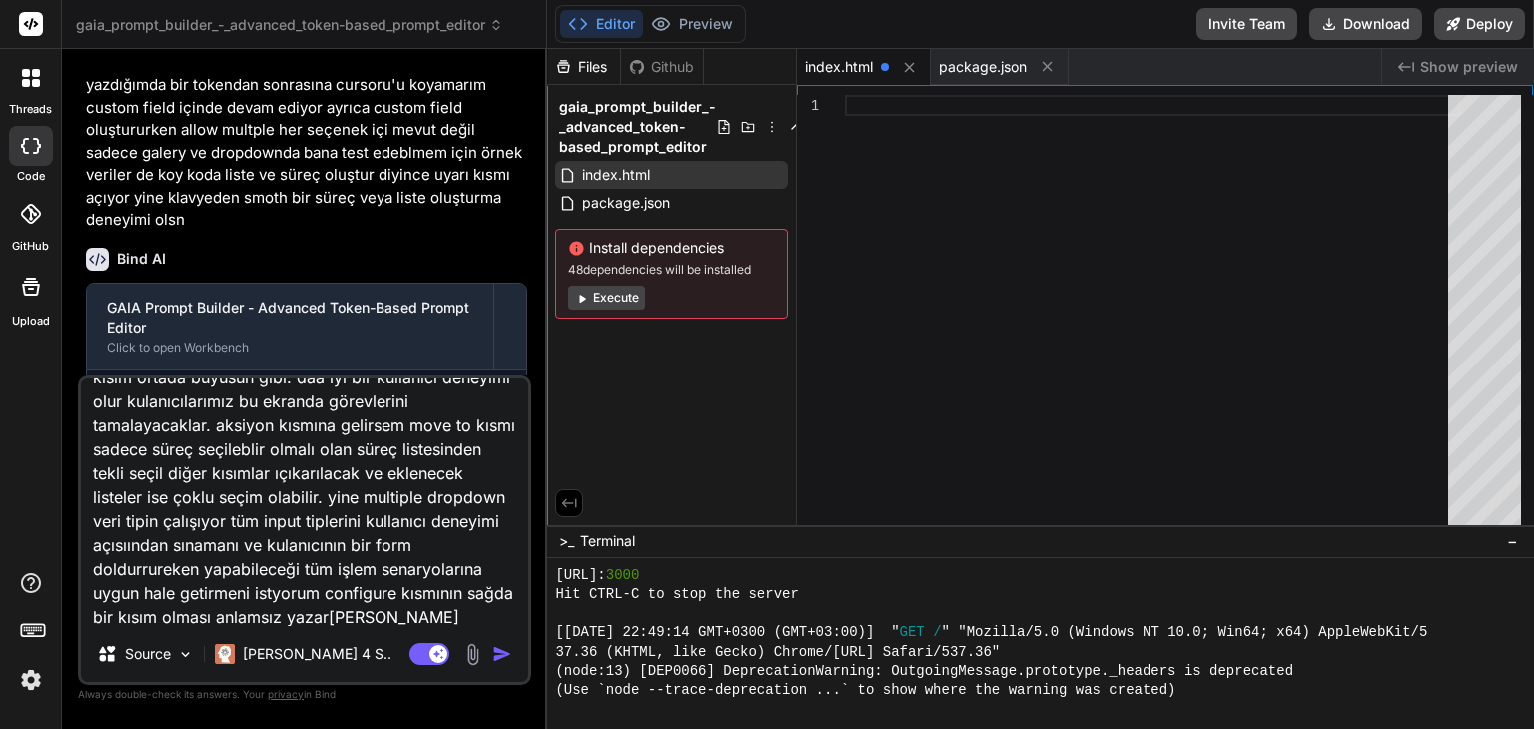
type textarea "hala token içine yazmaya devam ediyor. ayrıca crop rotate kısımları kullanıcı d…"
type textarea "x"
type textarea "hala token içine yazmaya devam ediyor. ayrıca crop rotate kısımları kullanıcı d…"
type textarea "x"
type textarea "hala token içine yazmaya devam ediyor. ayrıca crop rotate kısımları kullanıcı d…"
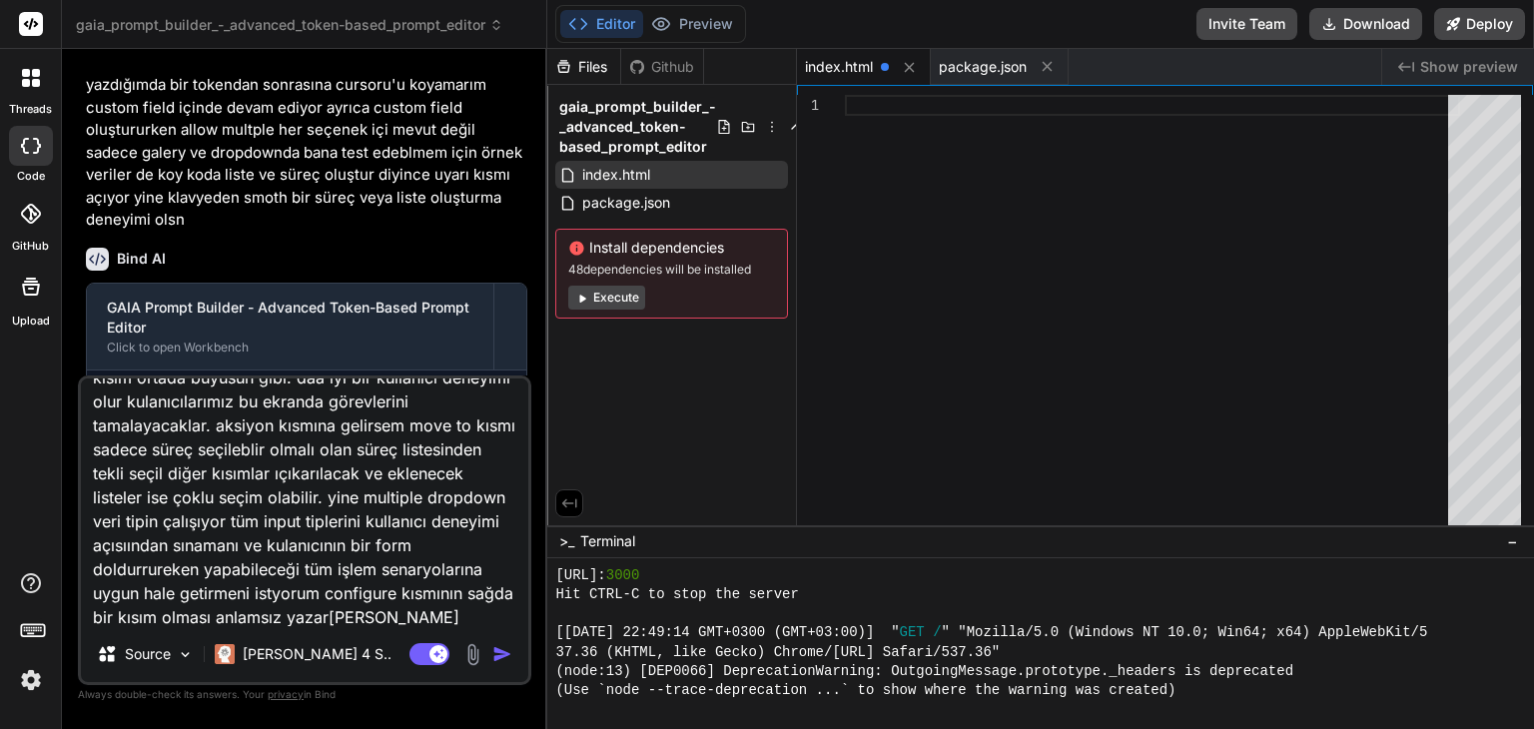
type textarea "x"
type textarea "hala token içine yazmaya devam ediyor. ayrıca crop rotate kısımları kullanıcı d…"
type textarea "x"
type textarea "hala token içine yazmaya devam ediyor. ayrıca crop rotate kısımları kullanıcı d…"
type textarea "x"
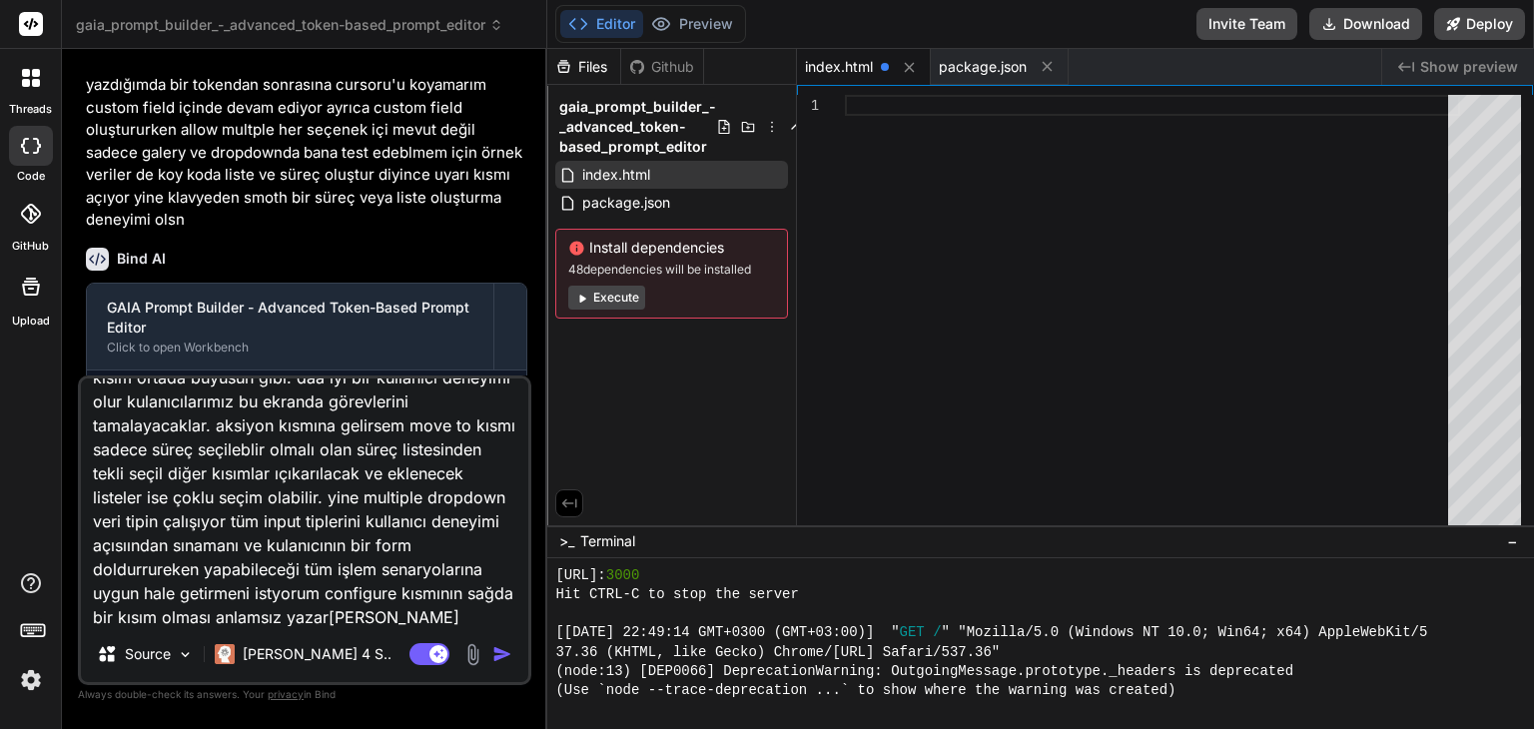
type textarea "hala token içine yazmaya devam ediyor. ayrıca crop rotate kısımları kullanıcı d…"
type textarea "x"
type textarea "hala token içine yazmaya devam ediyor. ayrıca crop rotate kısımları kullanıcı d…"
type textarea "x"
type textarea "hala token içine yazmaya devam ediyor. ayrıca crop rotate kısımları kullanıcı d…"
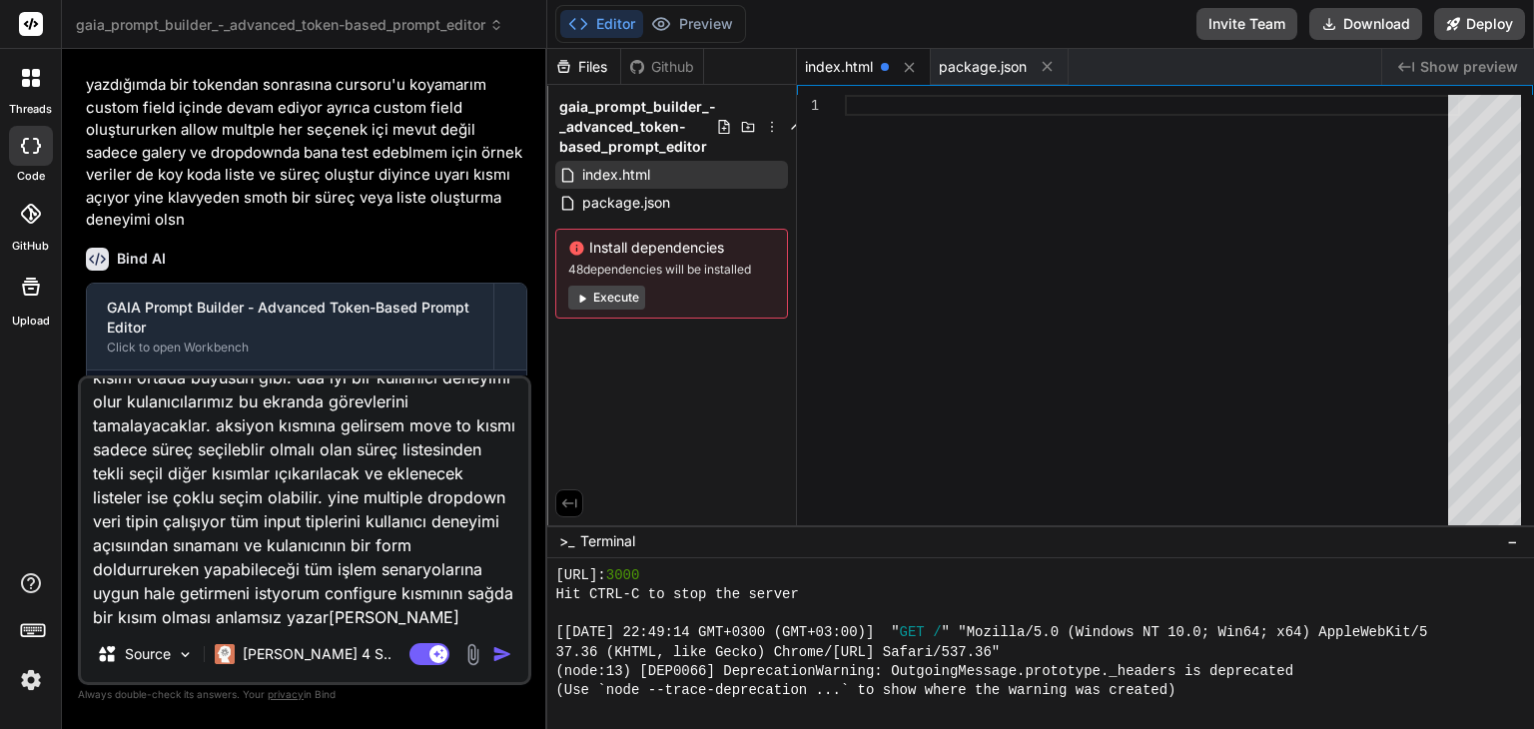
type textarea "x"
type textarea "hala token içine yazmaya devam ediyor. ayrıca crop rotate kısımları kullanıcı d…"
type textarea "x"
type textarea "hala token içine yazmaya devam ediyor. ayrıca crop rotate kısımları kullanıcı d…"
type textarea "x"
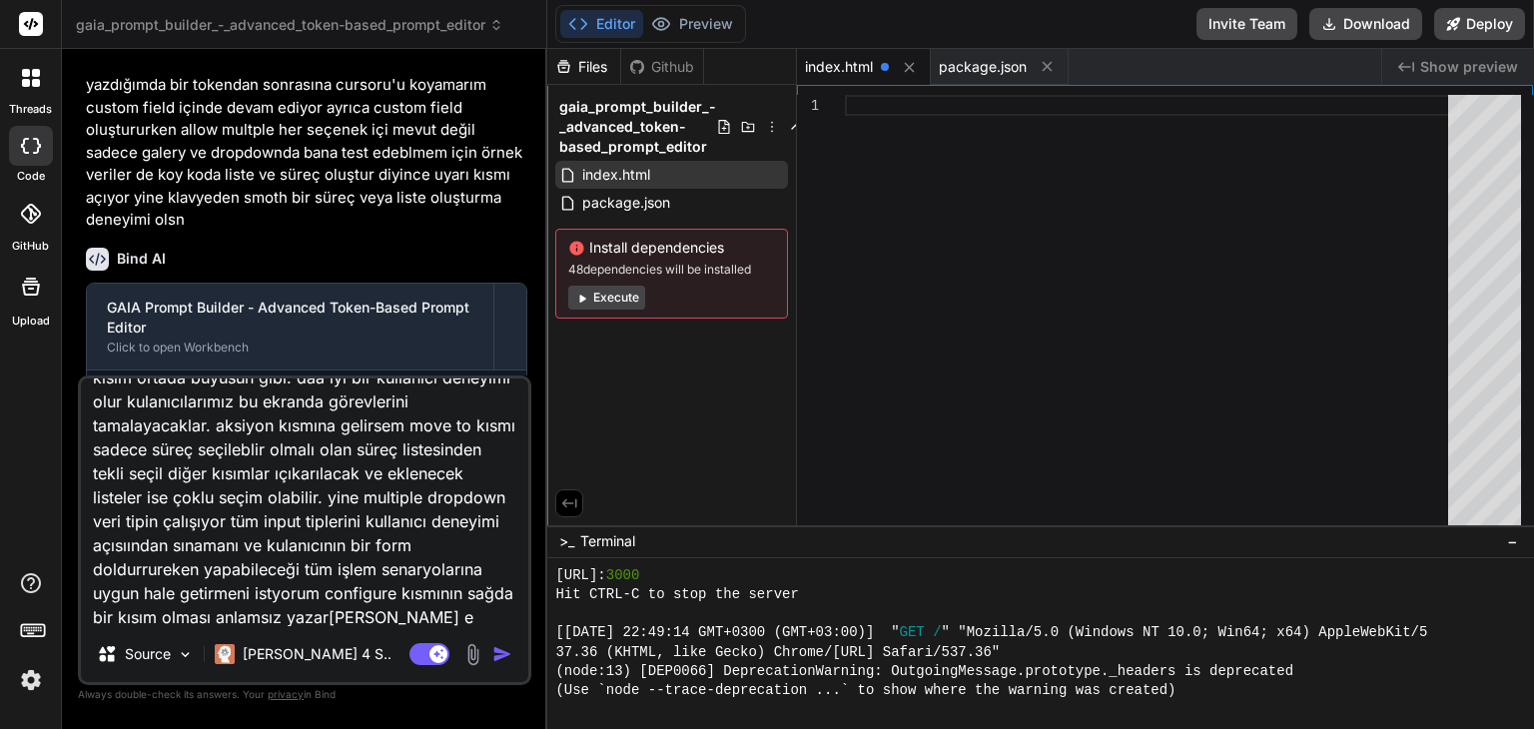
type textarea "hala token içine yazmaya devam ediyor. ayrıca crop rotate kısımları kullanıcı d…"
type textarea "x"
type textarea "hala token içine yazmaya devam ediyor. ayrıca crop rotate kısımları kullanıcı d…"
type textarea "x"
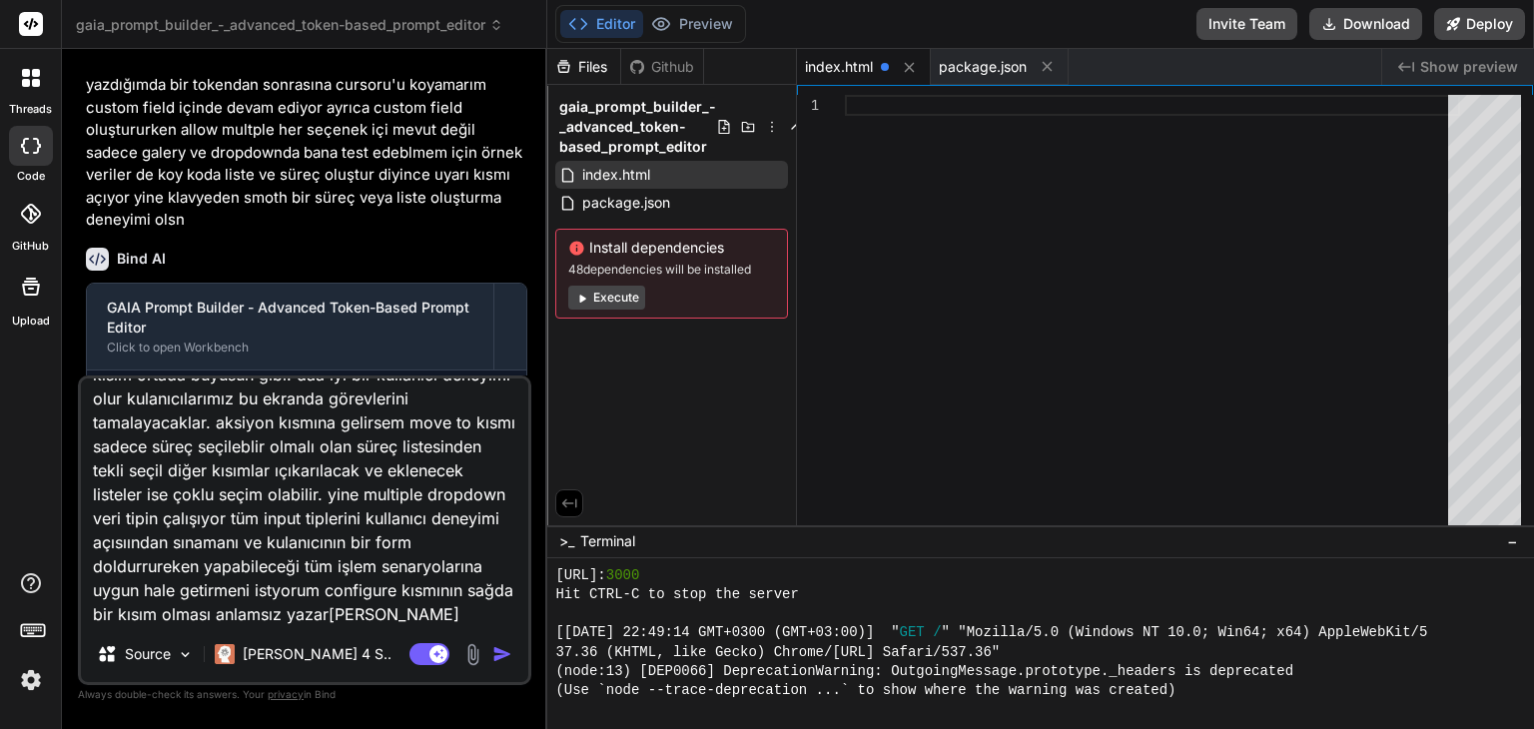
type textarea "hala token içine yazmaya devam ediyor. ayrıca crop rotate kısımları kullanıcı d…"
type textarea "x"
type textarea "hala token içine yazmaya devam ediyor. ayrıca crop rotate kısımları kullanıcı d…"
type textarea "x"
type textarea "hala token içine yazmaya devam ediyor. ayrıca crop rotate kısımları kullanıcı d…"
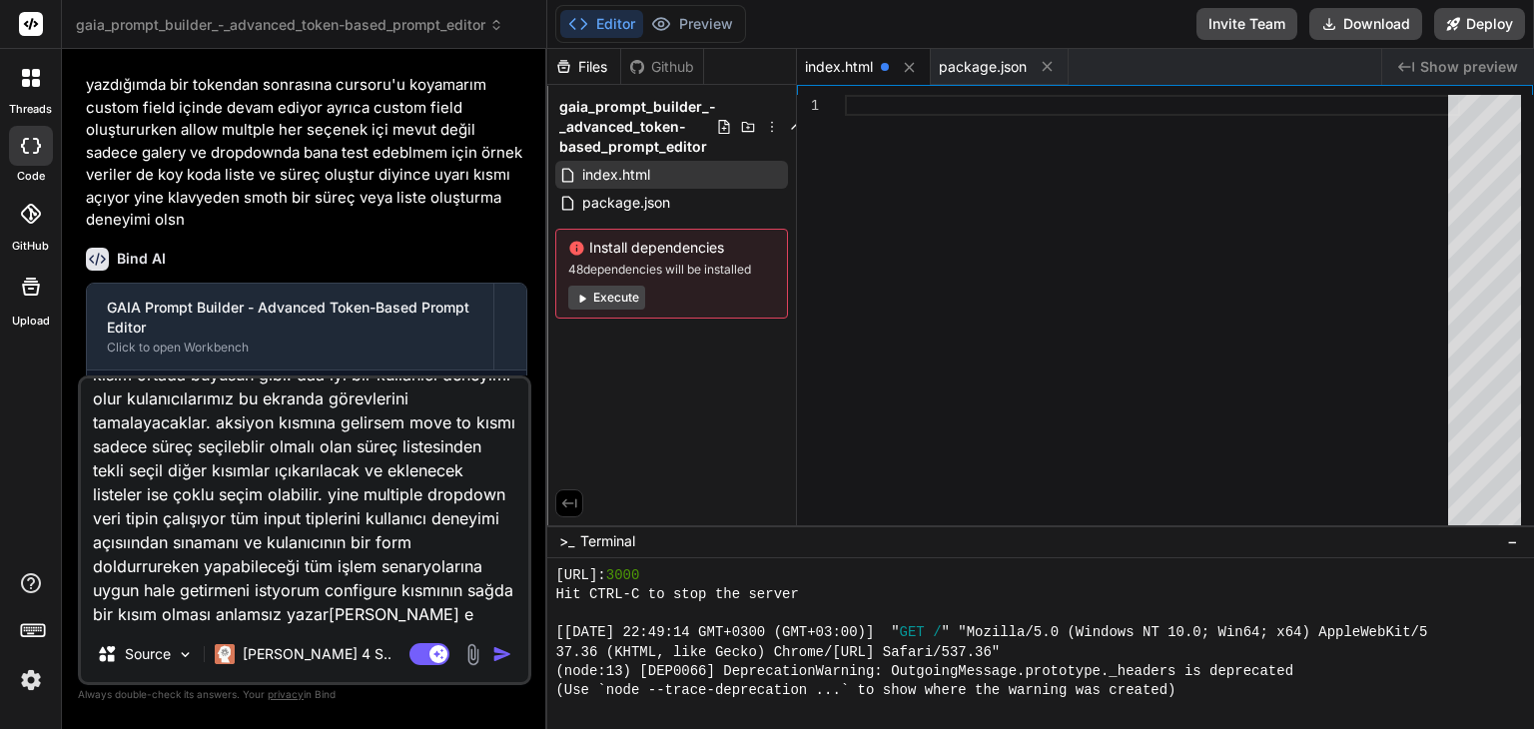
type textarea "x"
type textarea "hala token içine yazmaya devam ediyor. ayrıca crop rotate kısımları kullanıcı d…"
type textarea "x"
type textarea "hala token içine yazmaya devam ediyor. ayrıca crop rotate kısımları kullanıcı d…"
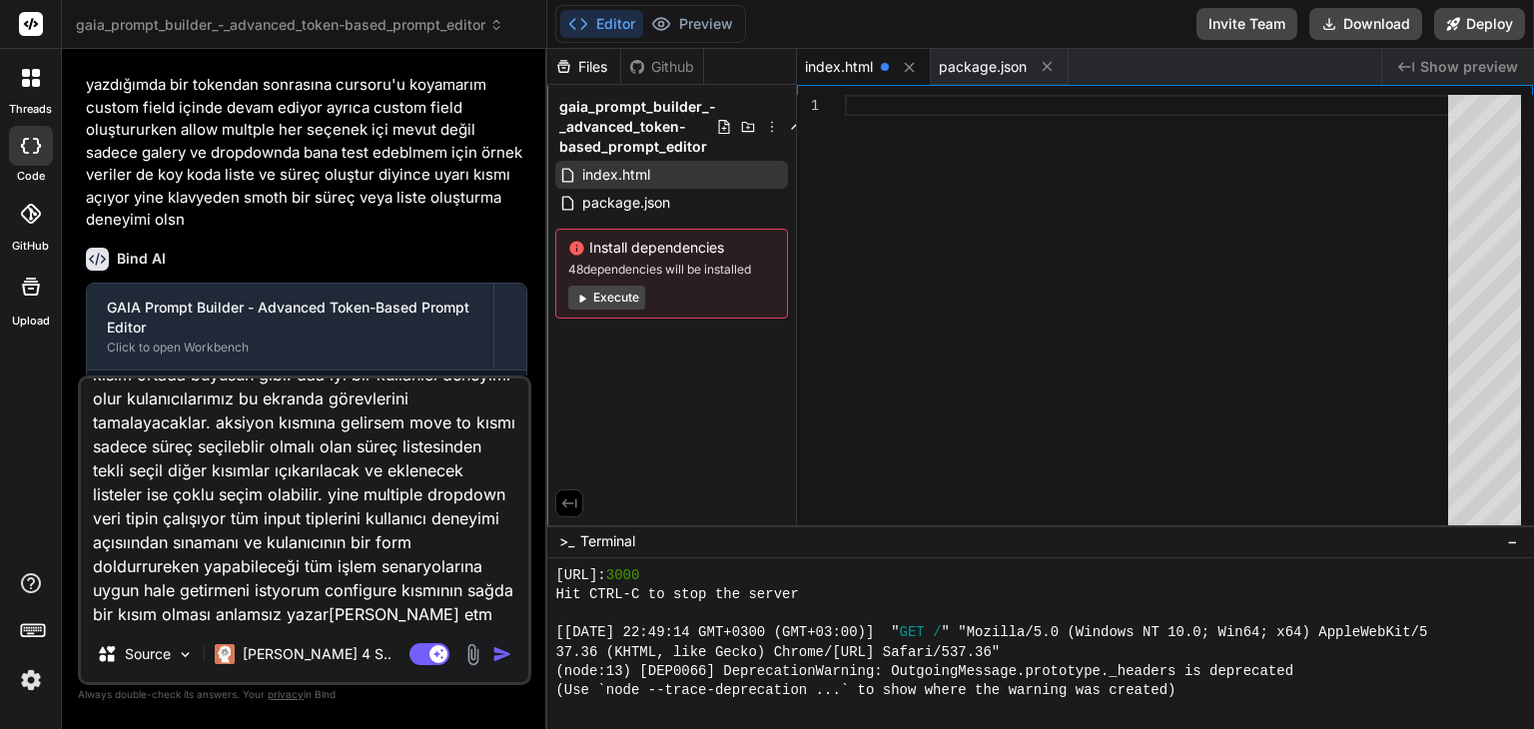
type textarea "x"
type textarea "hala token içine yazmaya devam ediyor. ayrıca crop rotate kısımları kullanıcı d…"
type textarea "x"
type textarea "hala token içine yazmaya devam ediyor. ayrıca crop rotate kısımları kullanıcı d…"
type textarea "x"
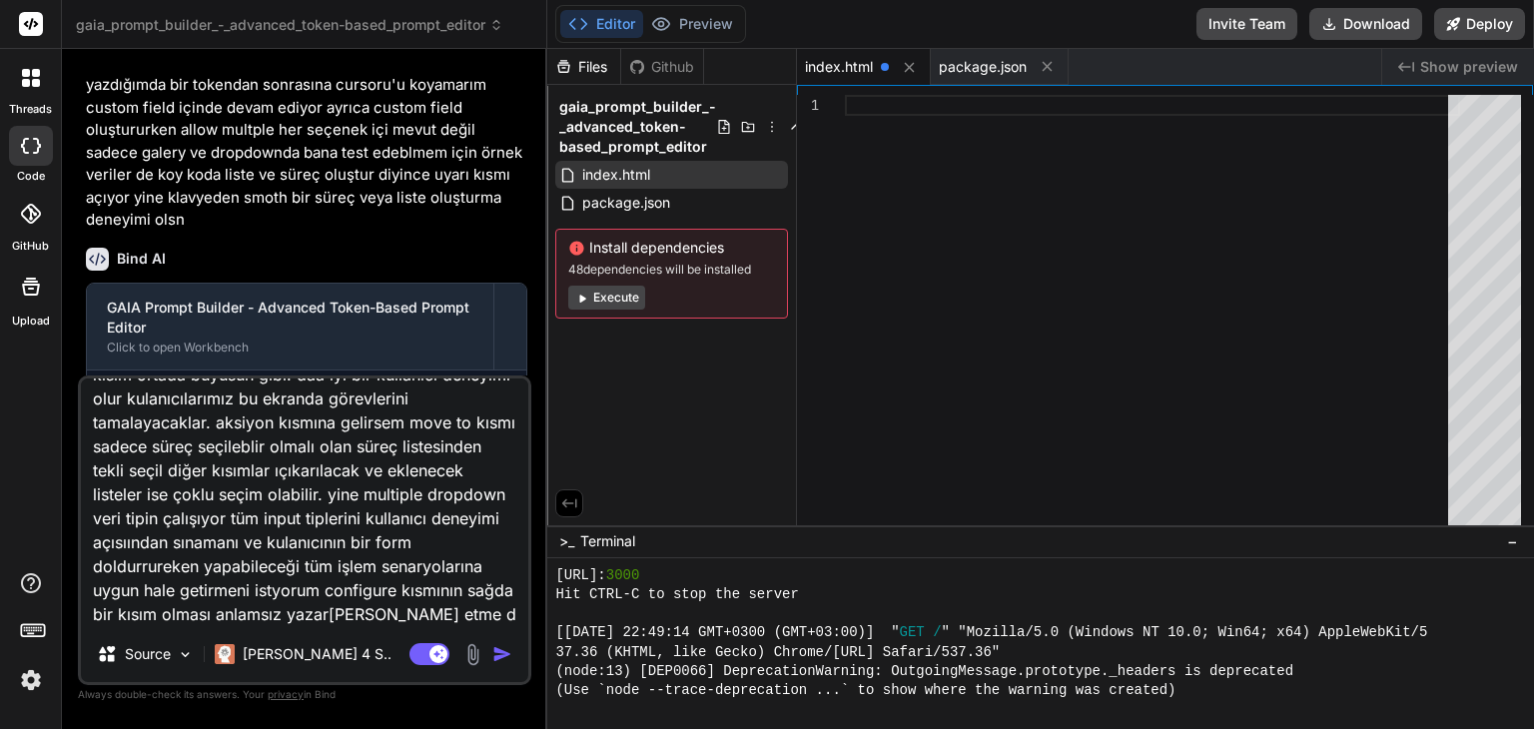
type textarea "hala token içine yazmaya devam ediyor. ayrıca crop rotate kısımları kullanıcı d…"
type textarea "x"
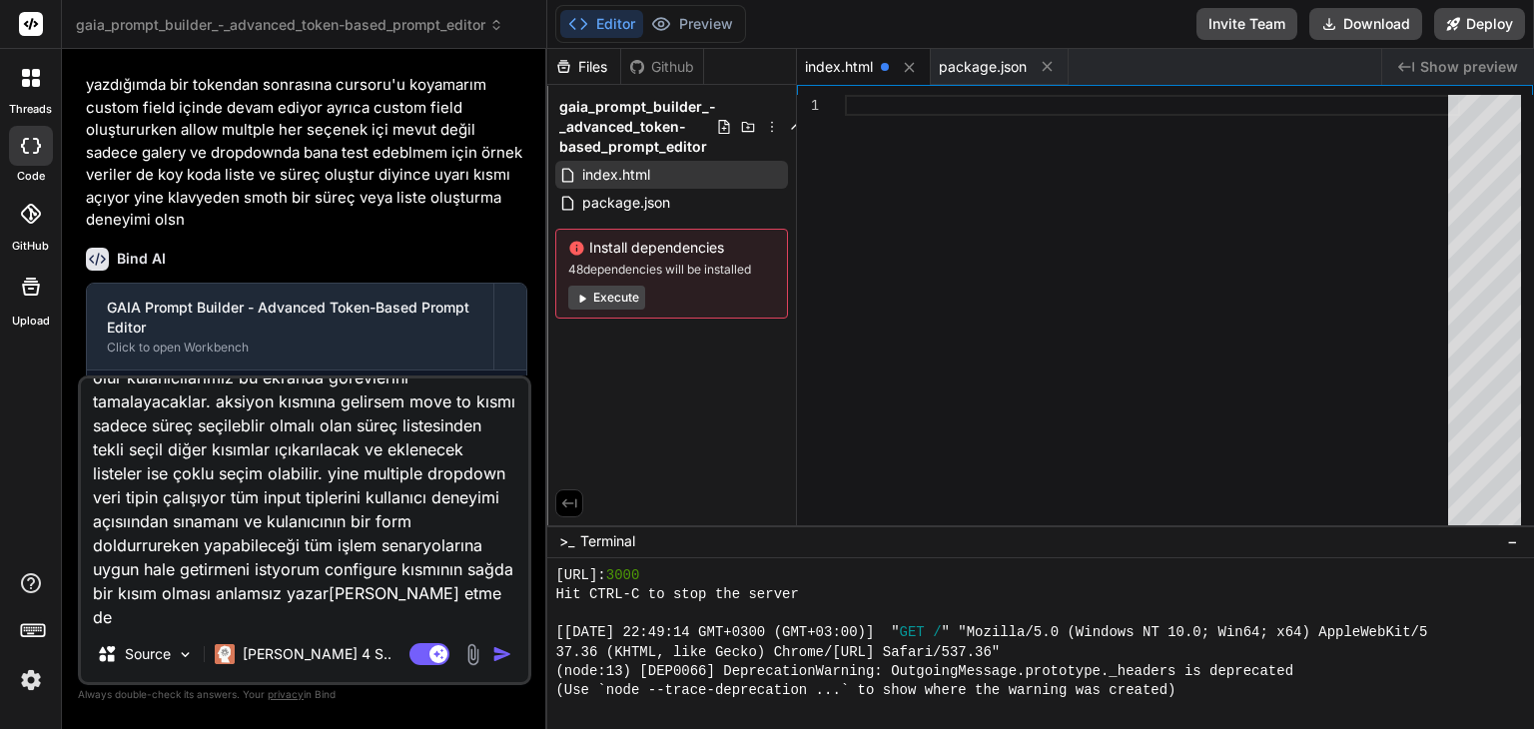
type textarea "hala token içine yazmaya devam ediyor. ayrıca crop rotate kısımları kullanıcı d…"
type textarea "x"
type textarea "hala token içine yazmaya devam ediyor. ayrıca crop rotate kısımları kullanıcı d…"
type textarea "x"
type textarea "hala token içine yazmaya devam ediyor. ayrıca crop rotate kısımları kullanıcı d…"
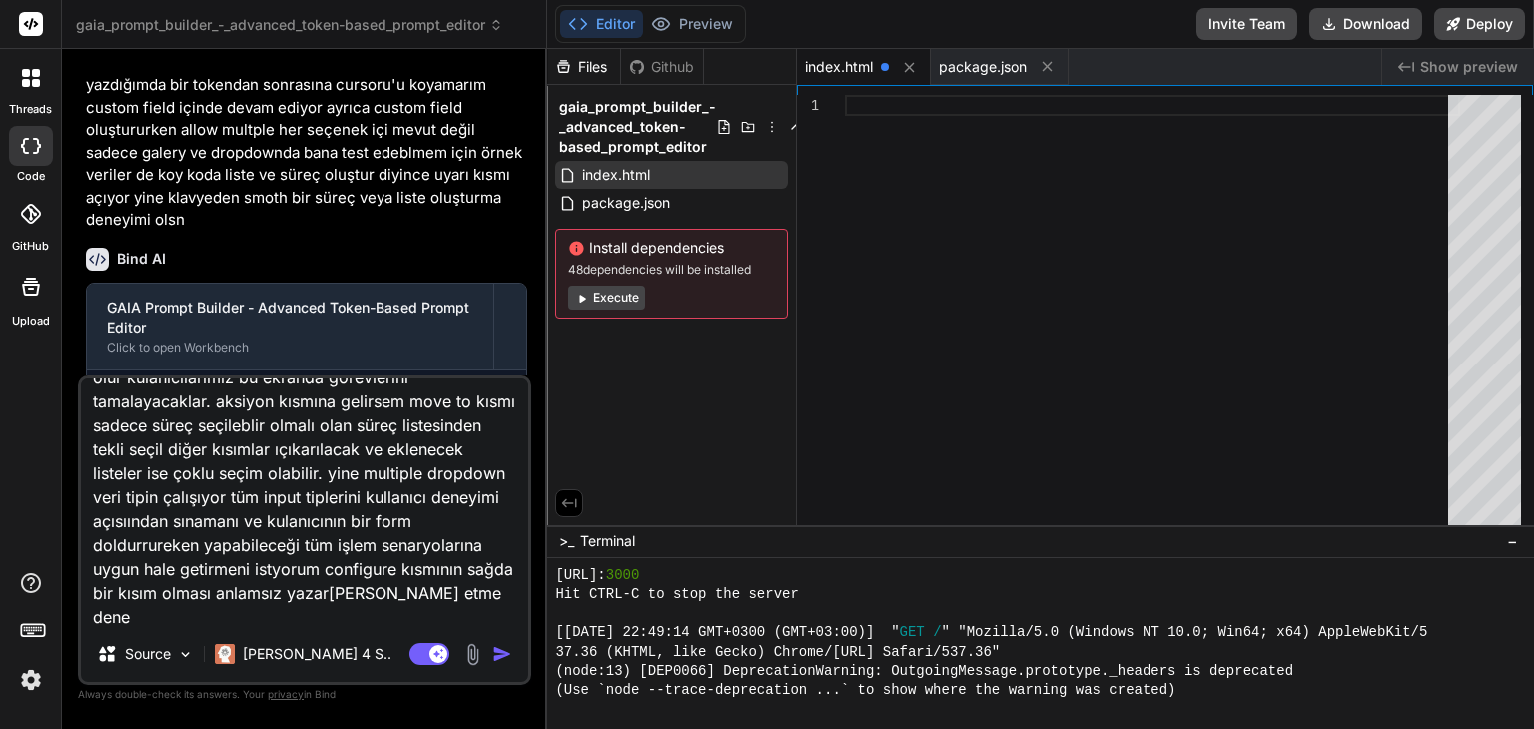
type textarea "x"
type textarea "hala token içine yazmaya devam ediyor. ayrıca crop rotate kısımları kullanıcı d…"
type textarea "x"
type textarea "hala token içine yazmaya devam ediyor. ayrıca crop rotate kısımları kullanıcı d…"
type textarea "x"
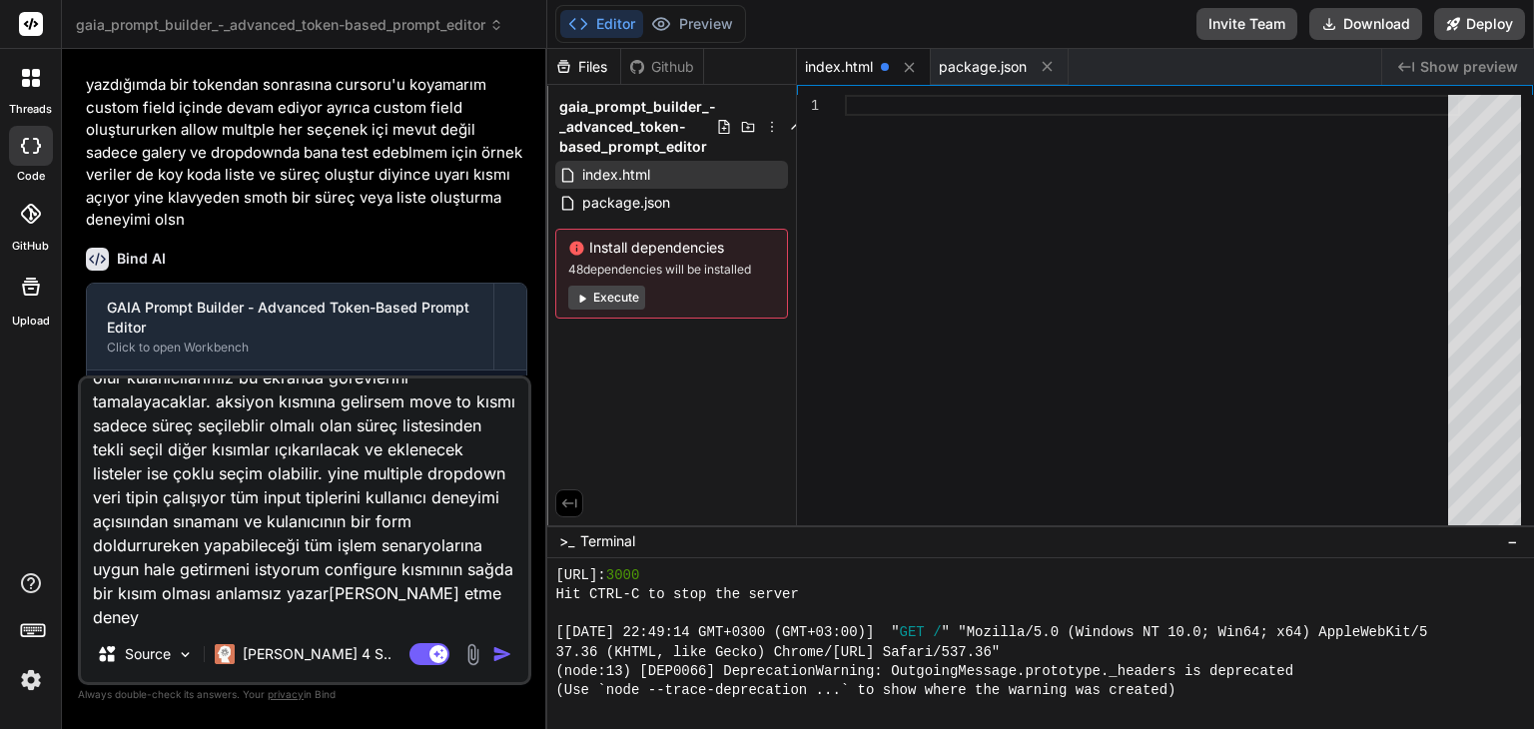
type textarea "hala token içine yazmaya devam ediyor. ayrıca crop rotate kısımları kullanıcı d…"
type textarea "x"
type textarea "hala token içine yazmaya devam ediyor. ayrıca crop rotate kısımları kullanıcı d…"
type textarea "x"
type textarea "hala token içine yazmaya devam ediyor. ayrıca crop rotate kısımları kullanıcı d…"
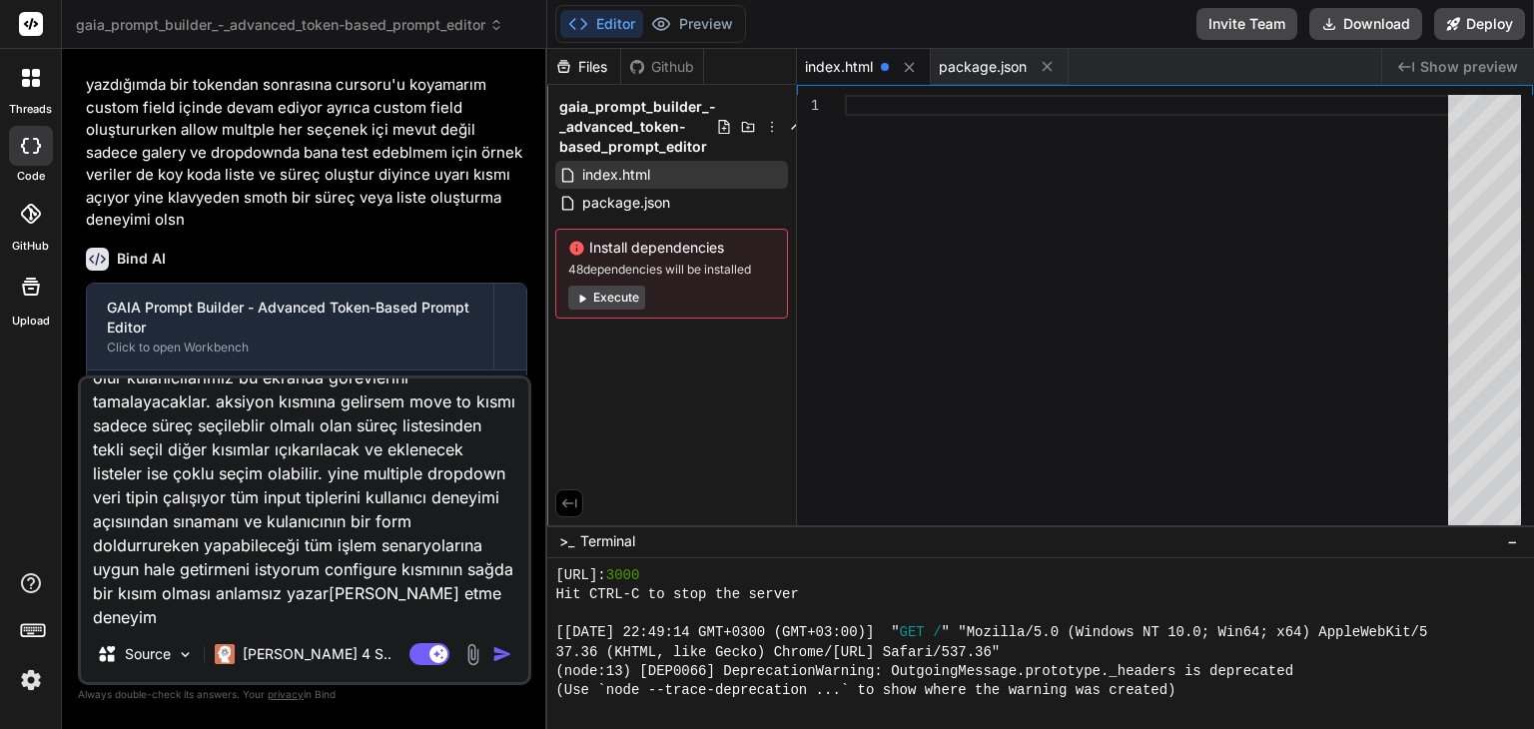
type textarea "x"
type textarea "hala token içine yazmaya devam ediyor. ayrıca crop rotate kısımları kullanıcı d…"
type textarea "x"
type textarea "hala token içine yazmaya devam ediyor. ayrıca crop rotate kısımları kullanıcı d…"
type textarea "x"
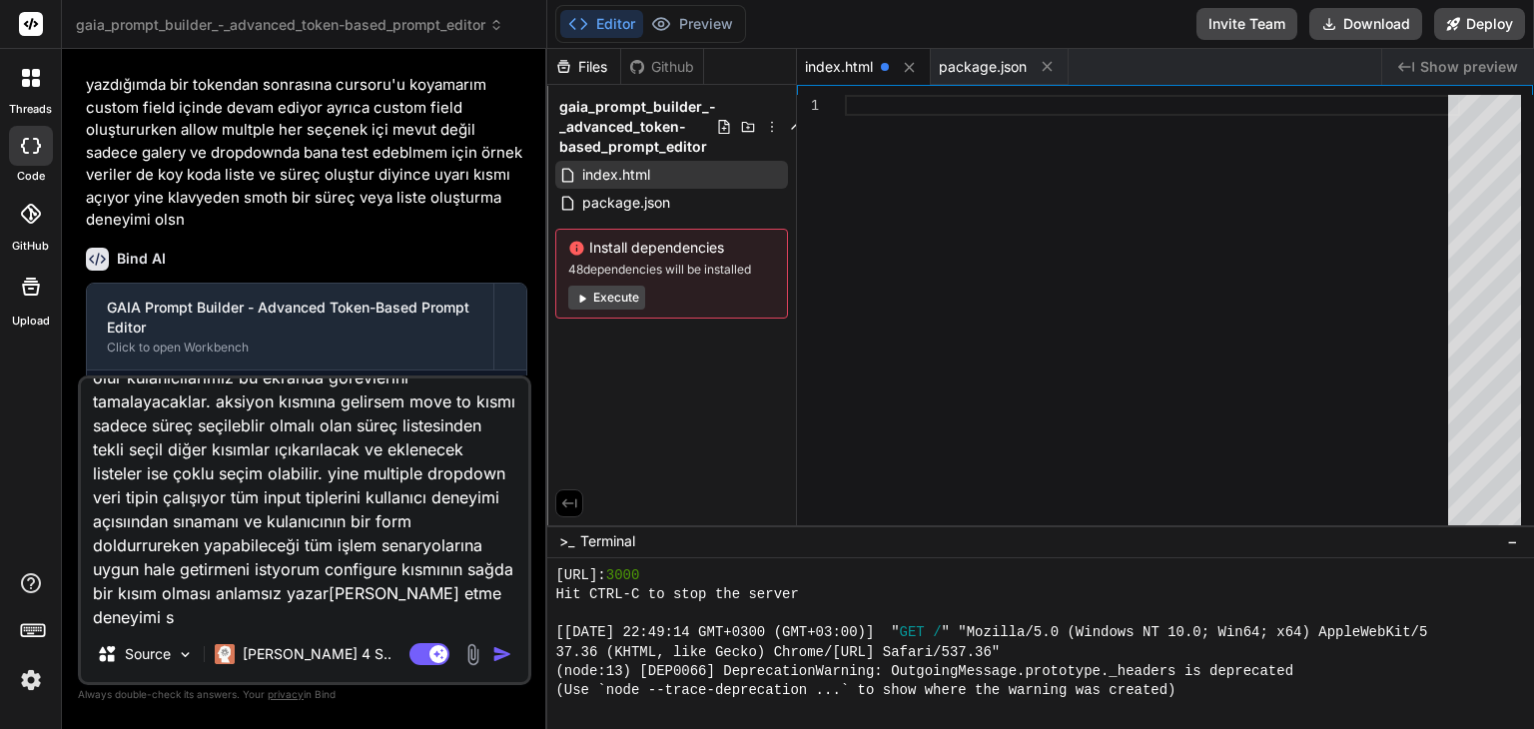
type textarea "hala token içine yazmaya devam ediyor. ayrıca crop rotate kısımları kullanıcı d…"
type textarea "x"
type textarea "hala token içine yazmaya devam ediyor. ayrıca crop rotate kısımları kullanıcı d…"
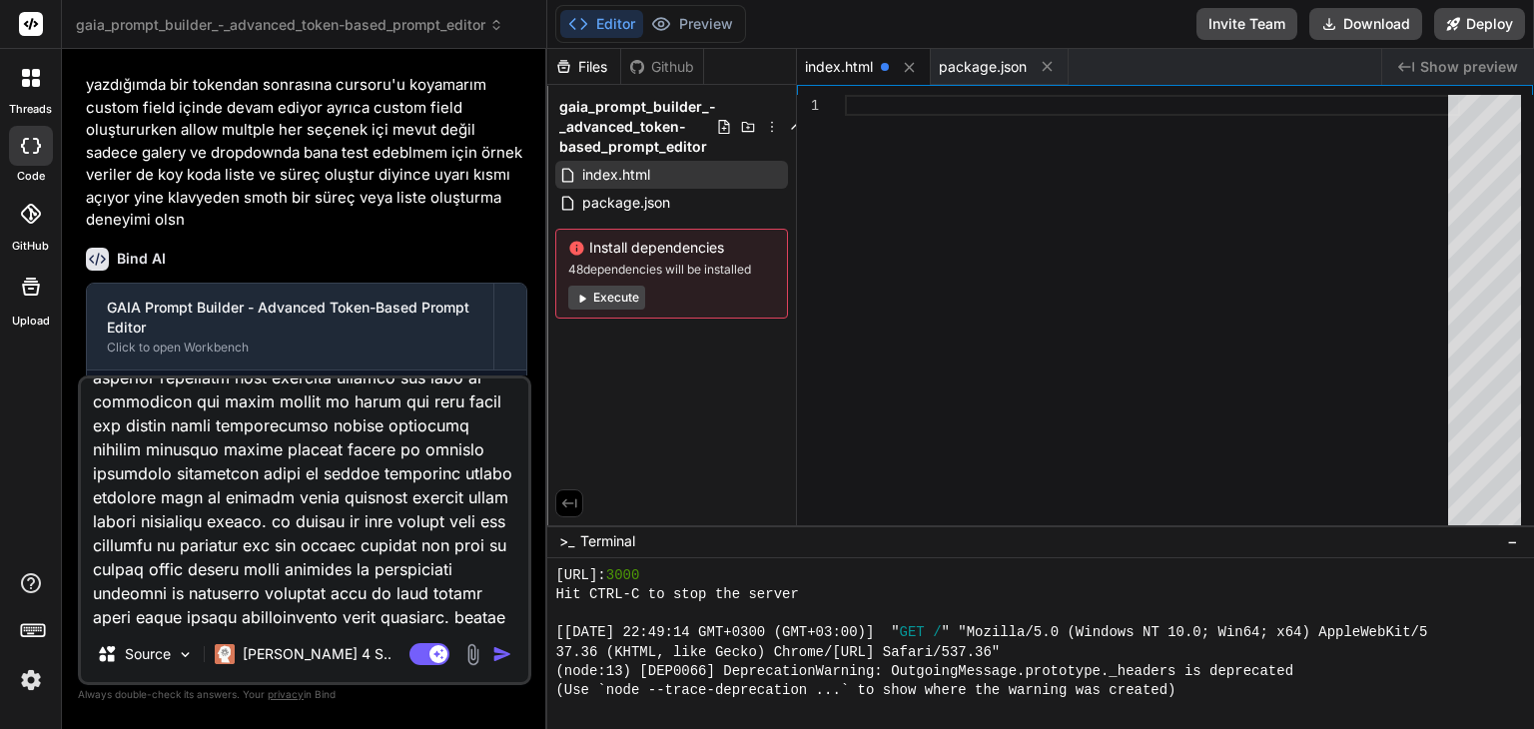
scroll to position [408, 0]
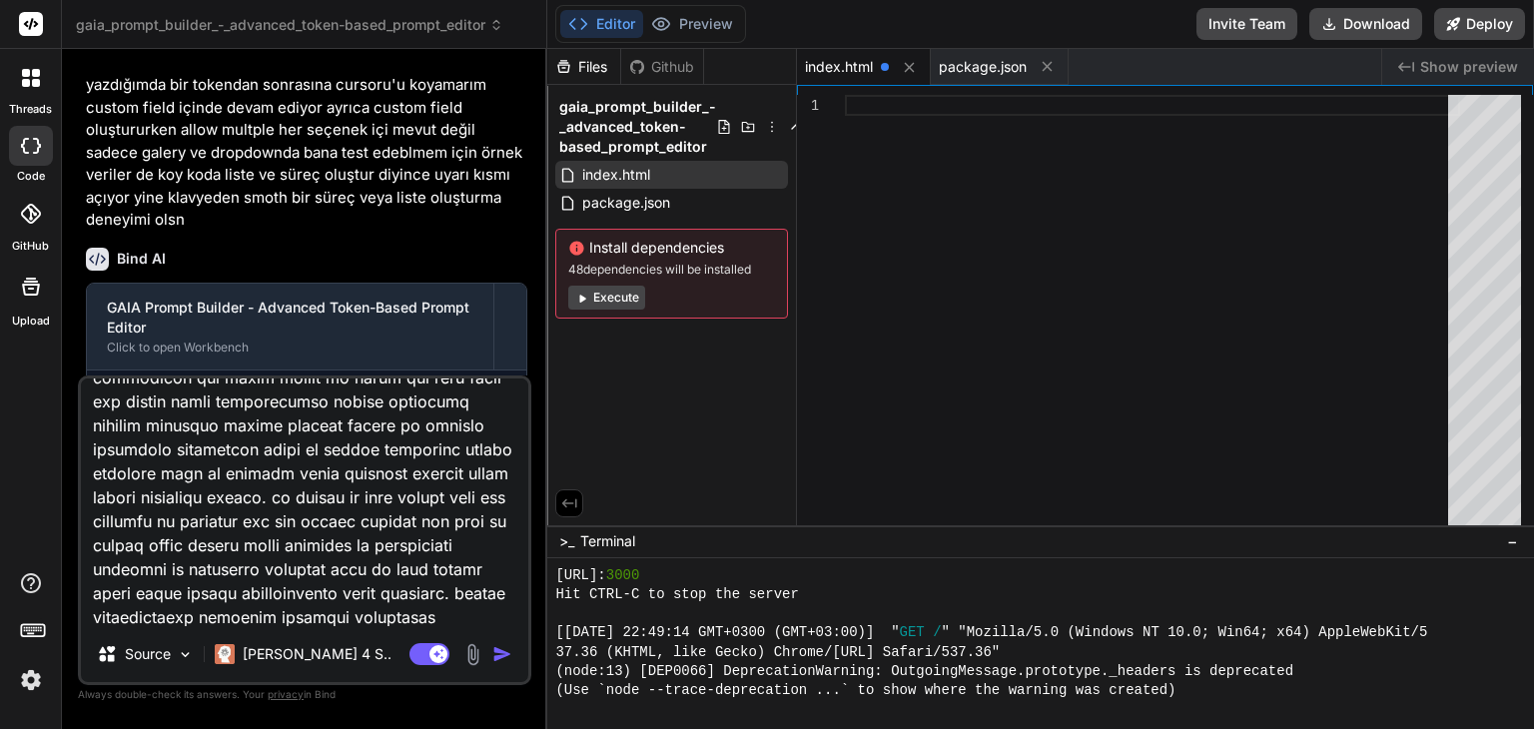
click at [403, 608] on textarea at bounding box center [304, 502] width 447 height 248
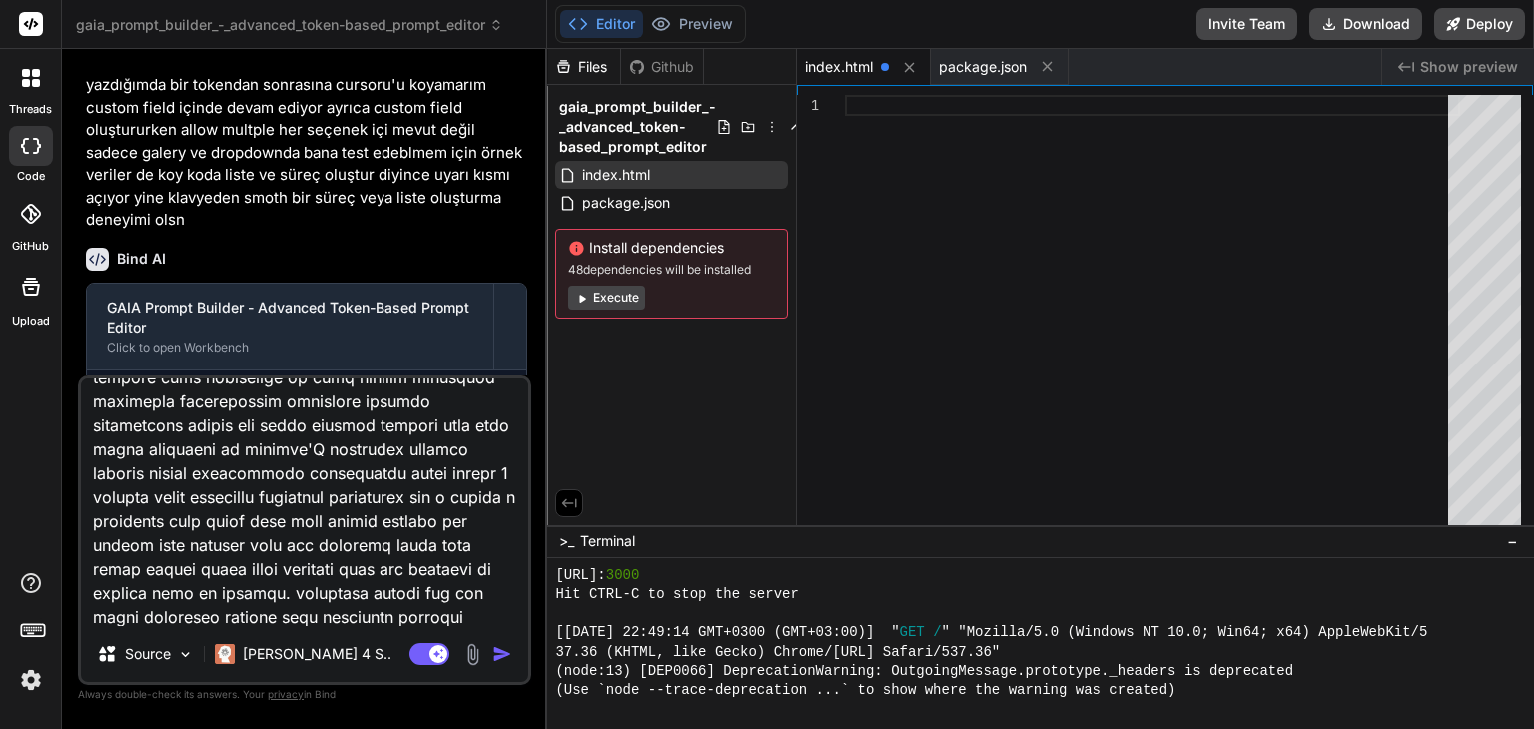
scroll to position [888, 0]
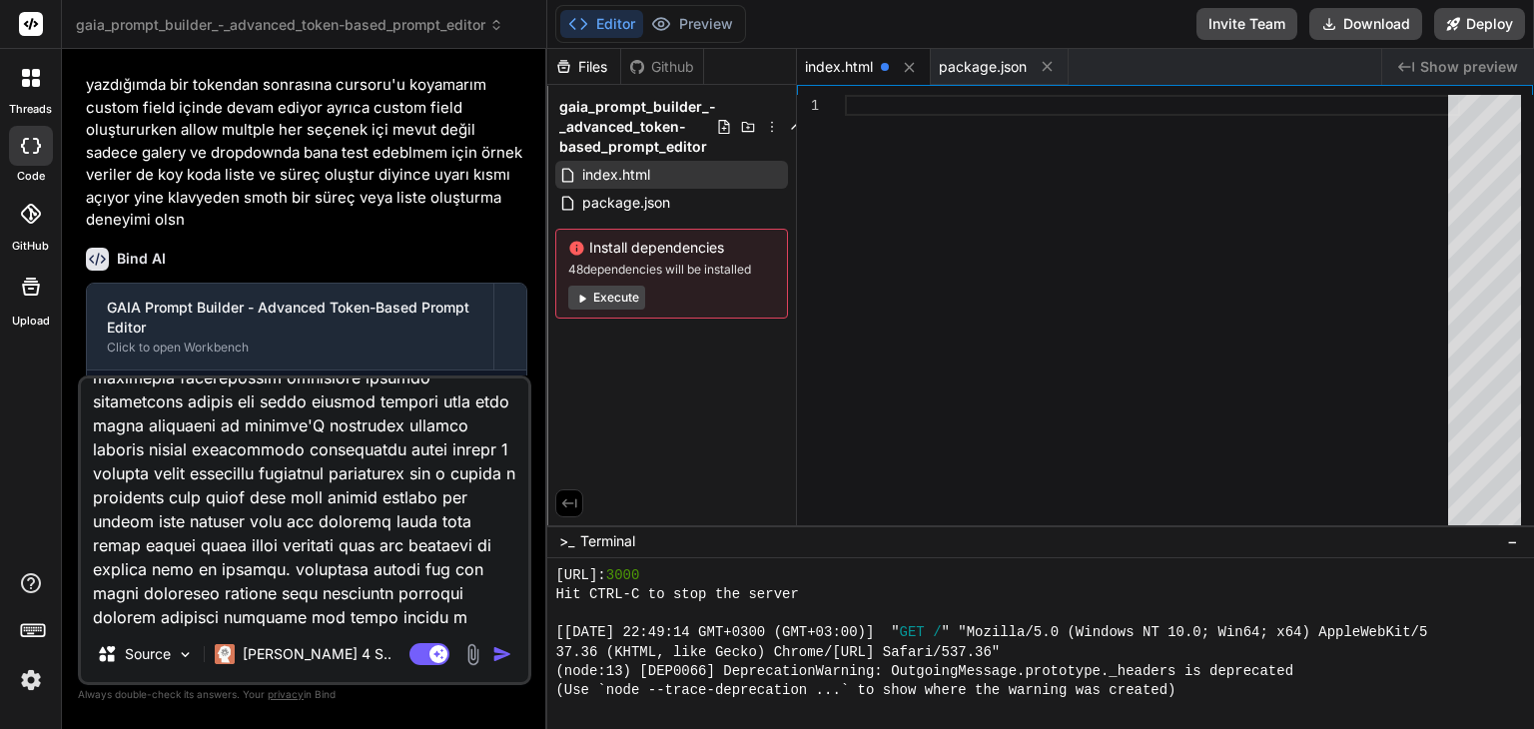
click at [280, 616] on textarea at bounding box center [304, 502] width 447 height 248
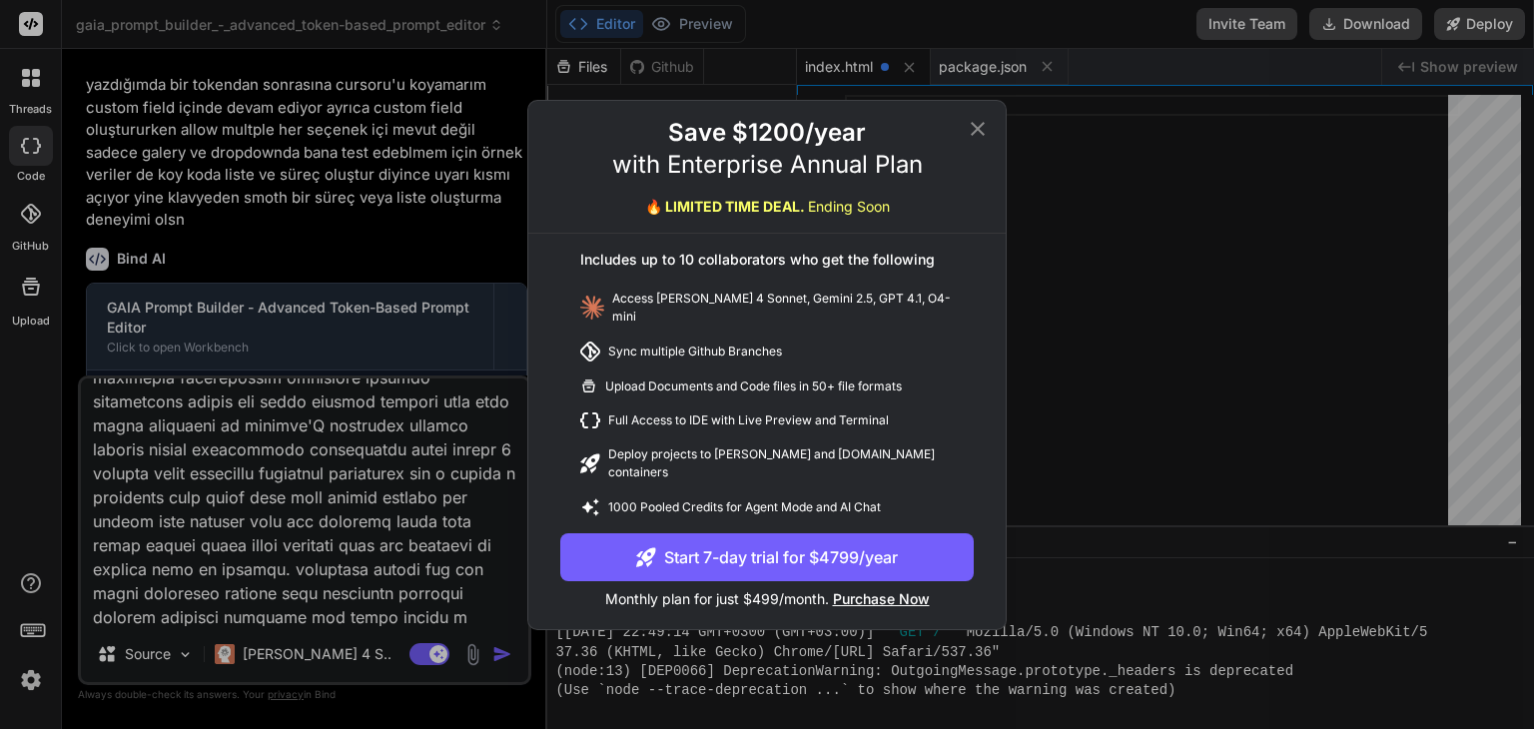
click at [975, 132] on icon at bounding box center [977, 129] width 24 height 24
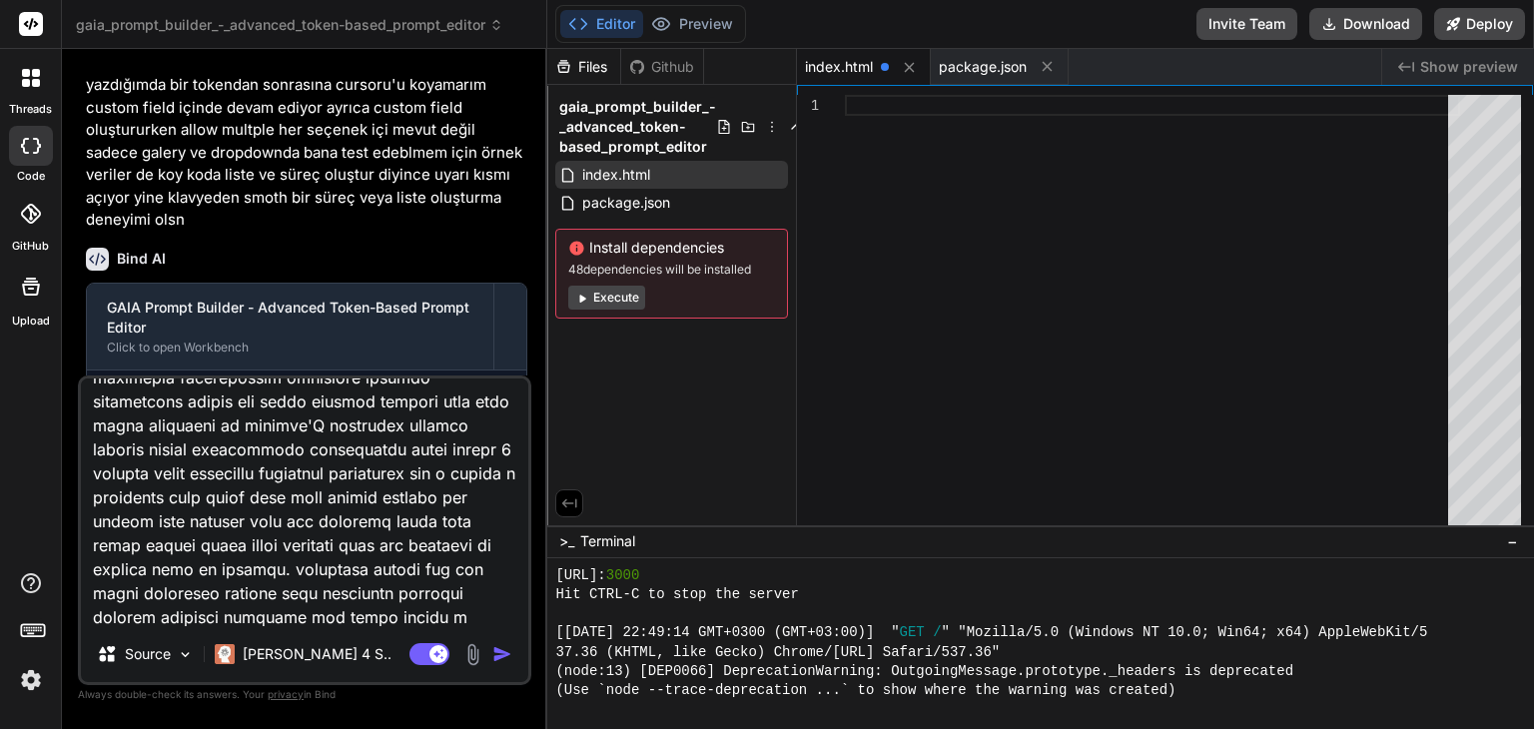
click at [413, 447] on textarea at bounding box center [304, 502] width 447 height 248
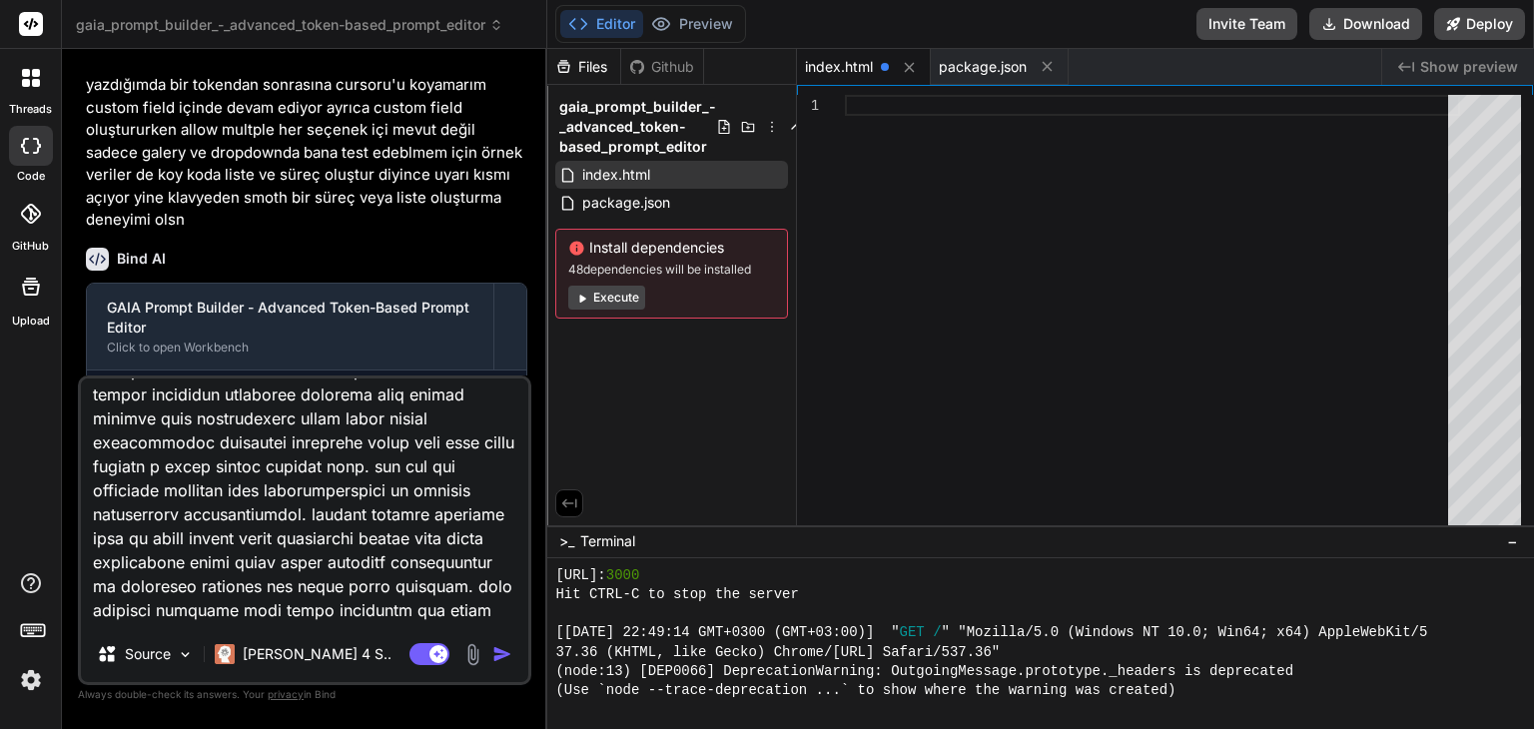
scroll to position [0, 0]
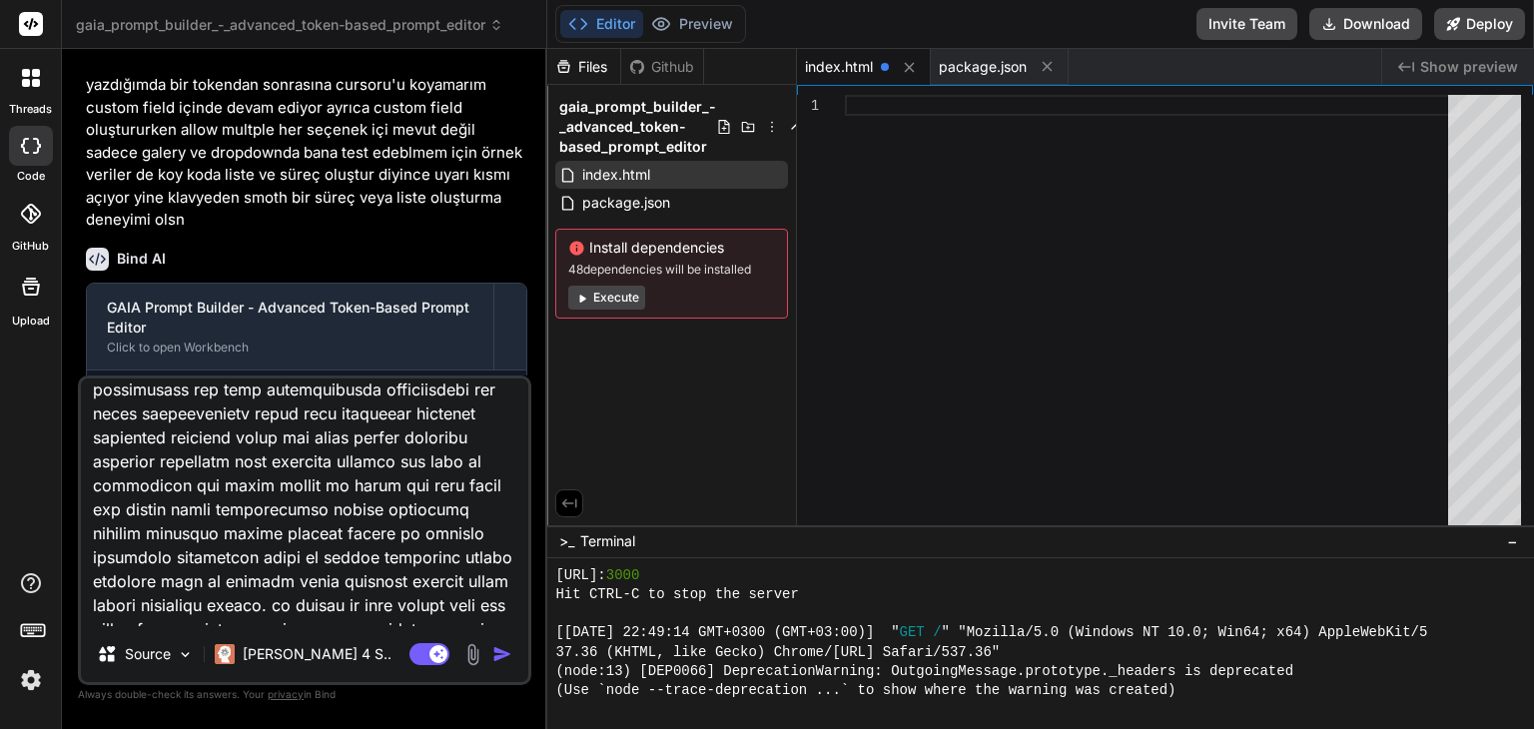
drag, startPoint x: 466, startPoint y: 612, endPoint x: 337, endPoint y: 496, distance: 173.2
click at [325, 496] on textarea at bounding box center [304, 502] width 447 height 248
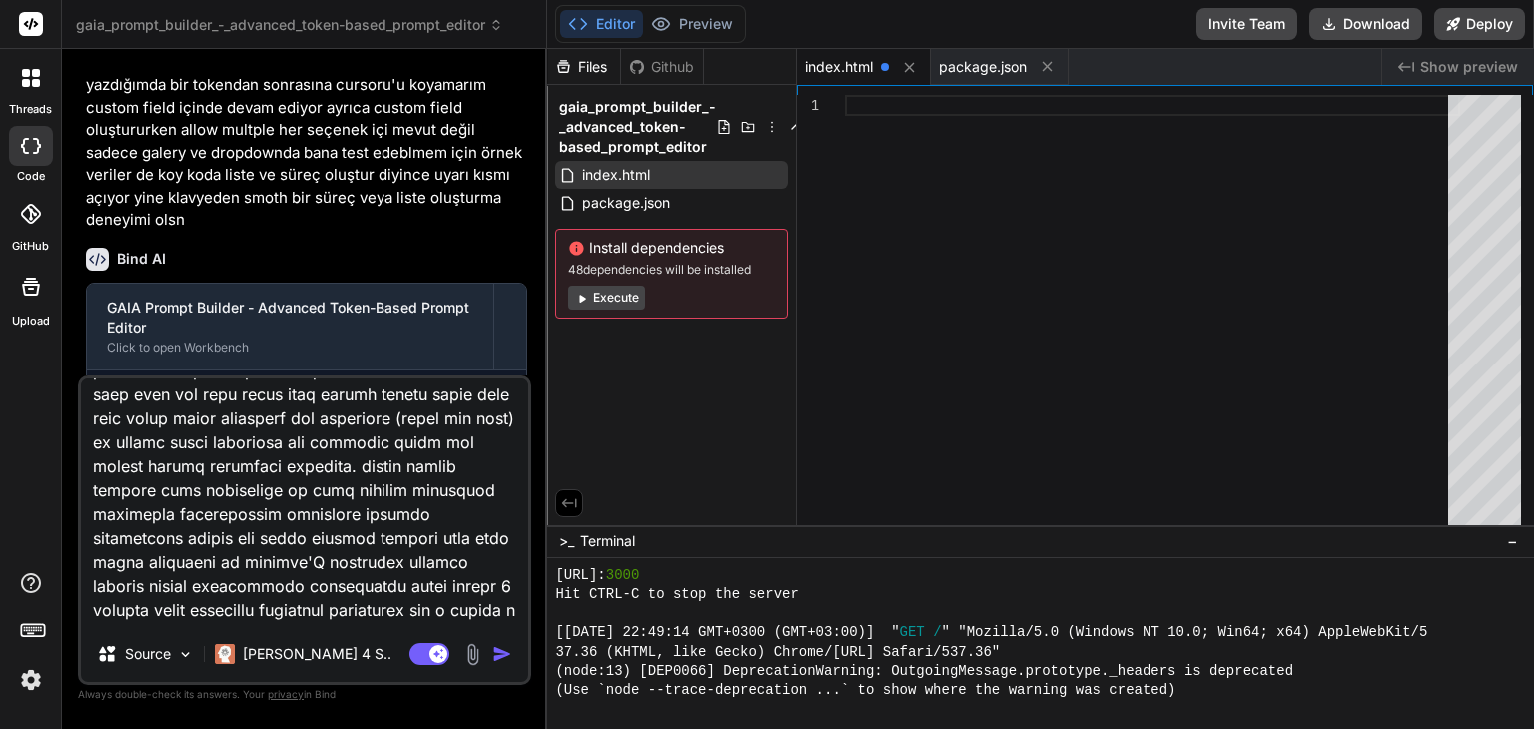
scroll to position [891, 0]
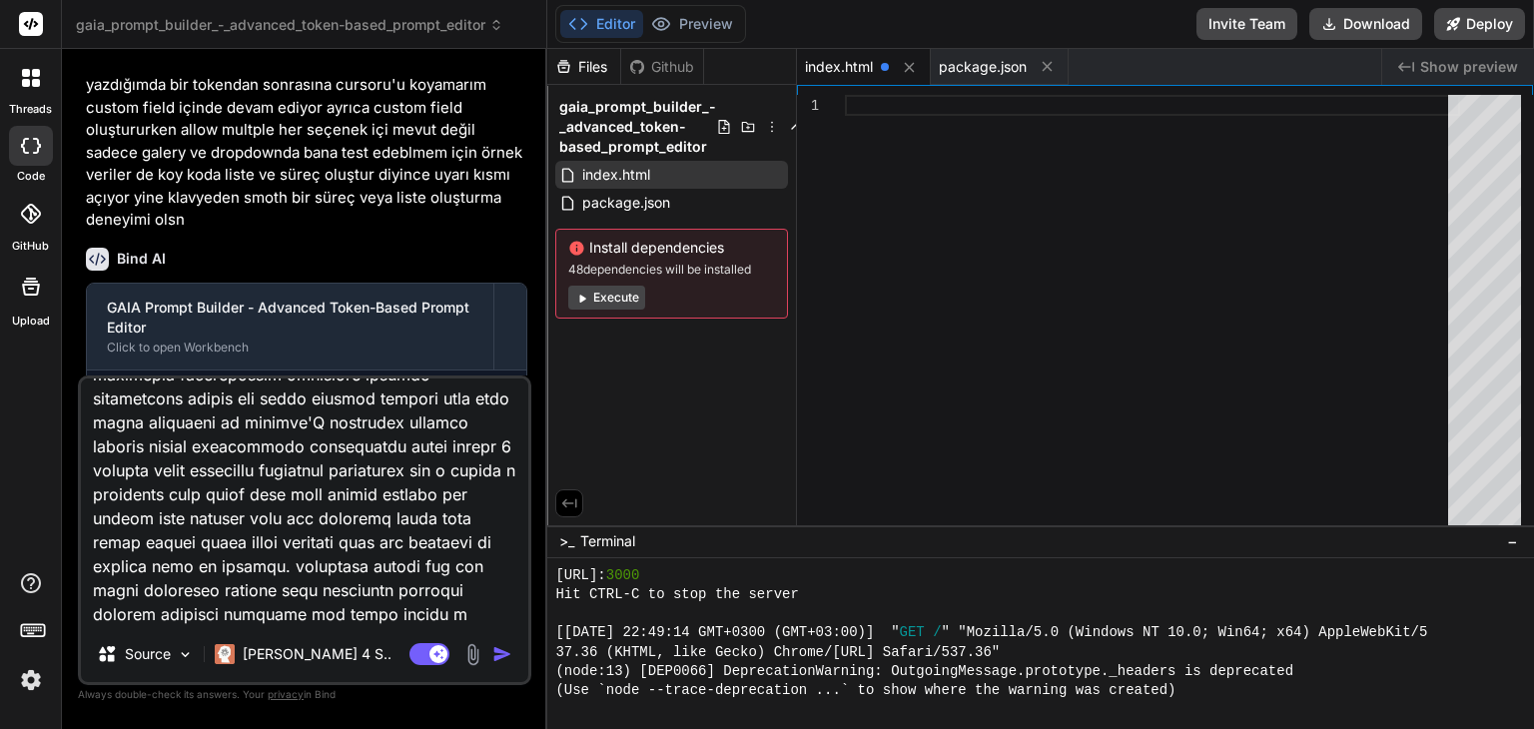
drag, startPoint x: 212, startPoint y: 445, endPoint x: 474, endPoint y: 611, distance: 310.5
click at [474, 611] on textarea at bounding box center [304, 502] width 447 height 248
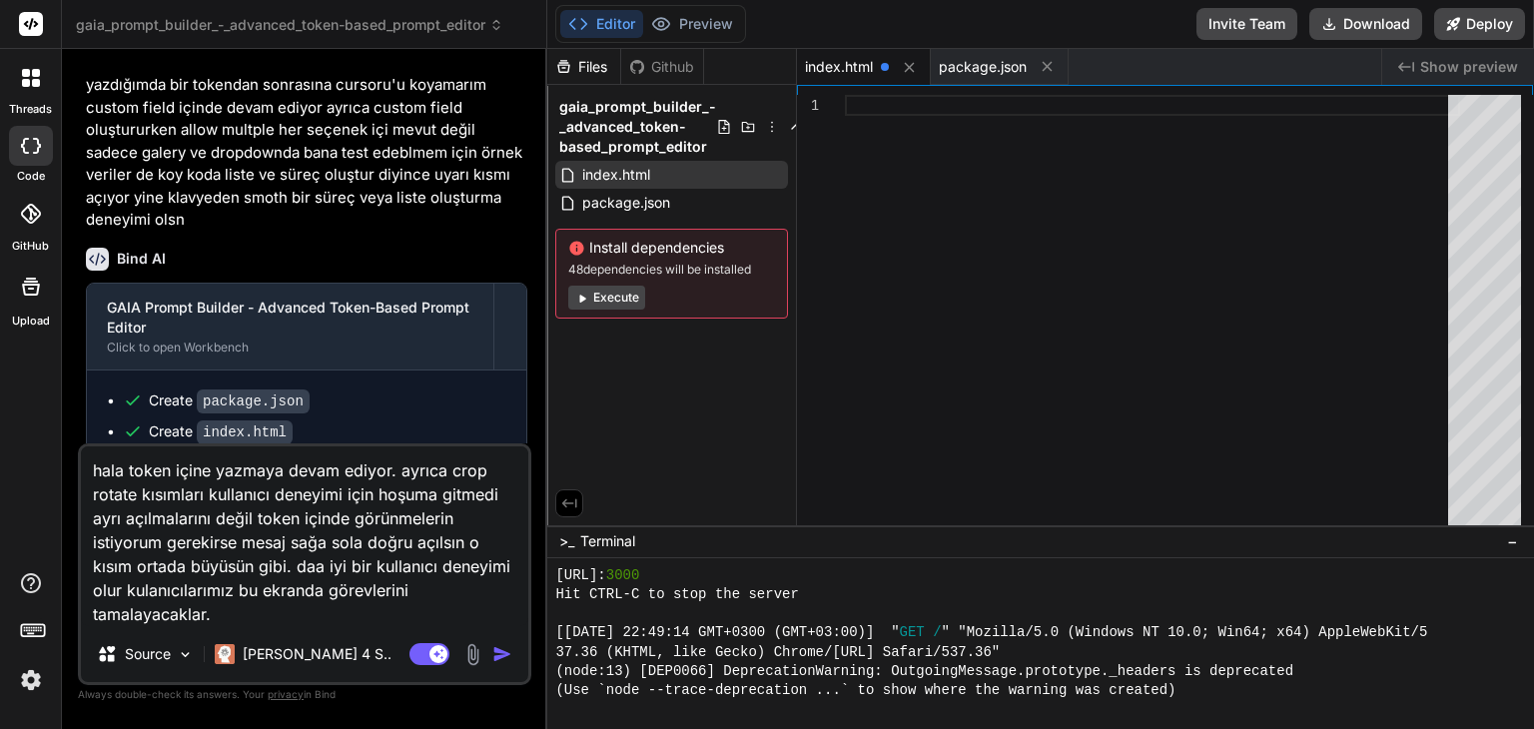
scroll to position [0, 0]
